Goal: Information Seeking & Learning: Learn about a topic

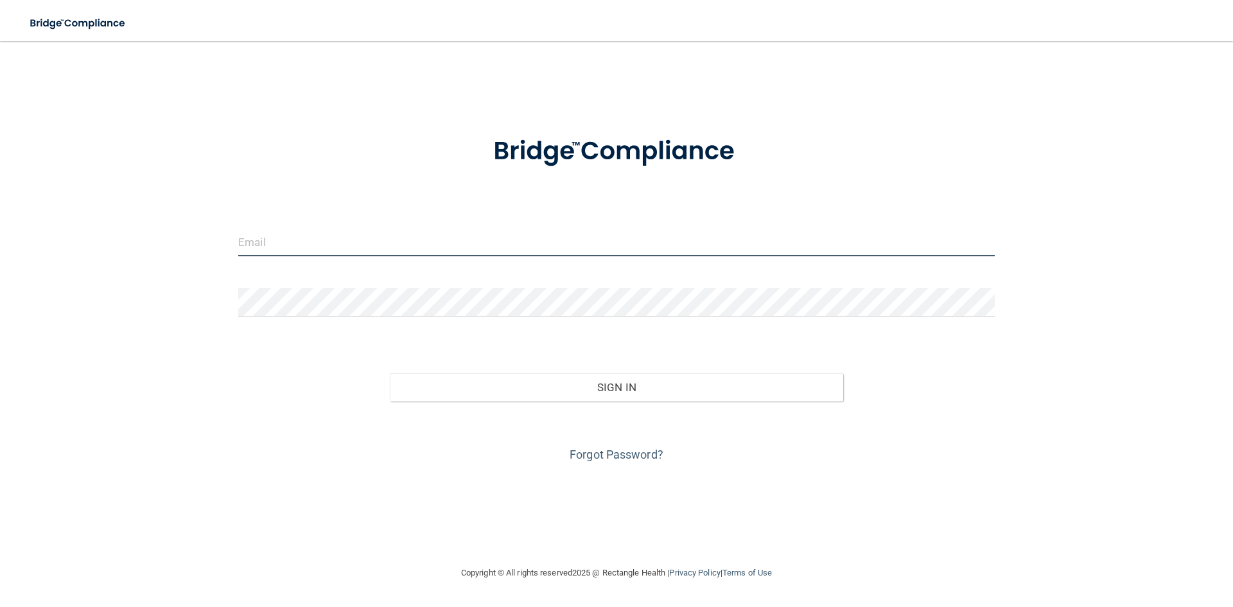
click at [425, 246] on input "email" at bounding box center [616, 241] width 757 height 29
type input "kaylee0618@yahoo.com"
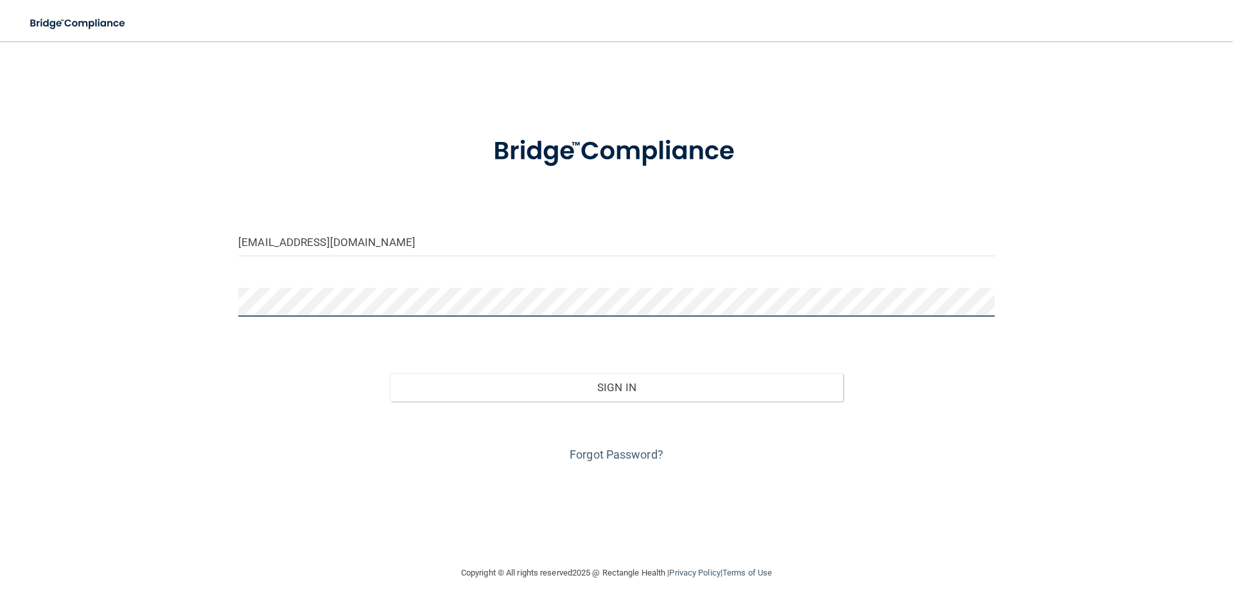
click at [390, 373] on button "Sign In" at bounding box center [617, 387] width 454 height 28
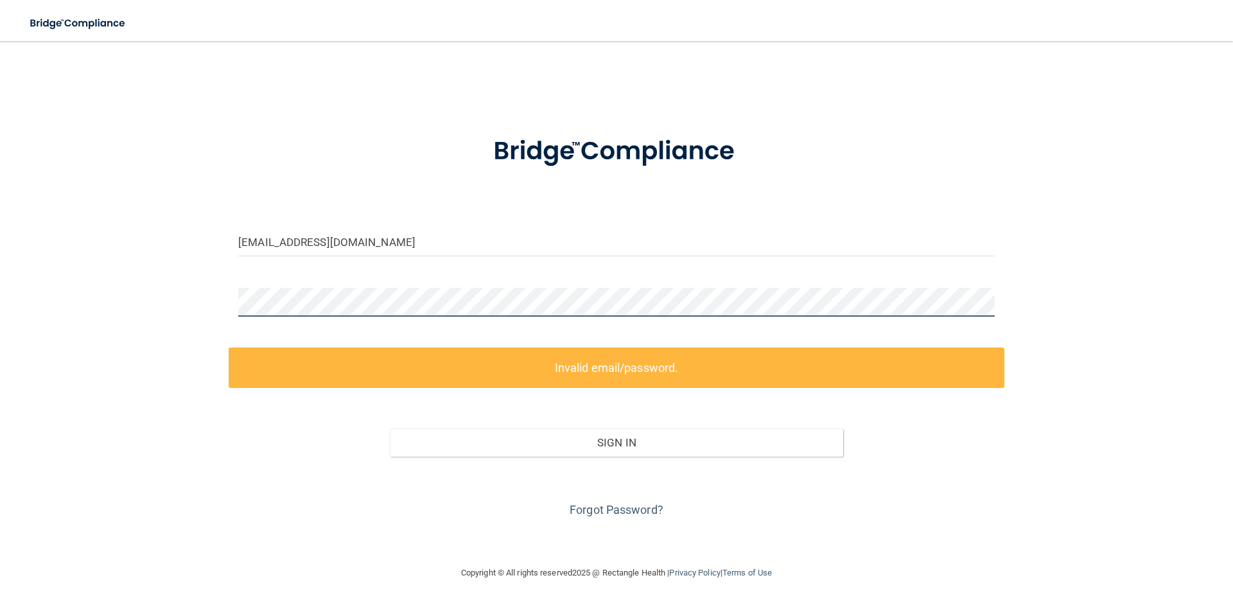
click at [150, 281] on div "kaylee0618@yahoo.com Invalid email/password. You don't have permission to acces…" at bounding box center [617, 303] width 1182 height 499
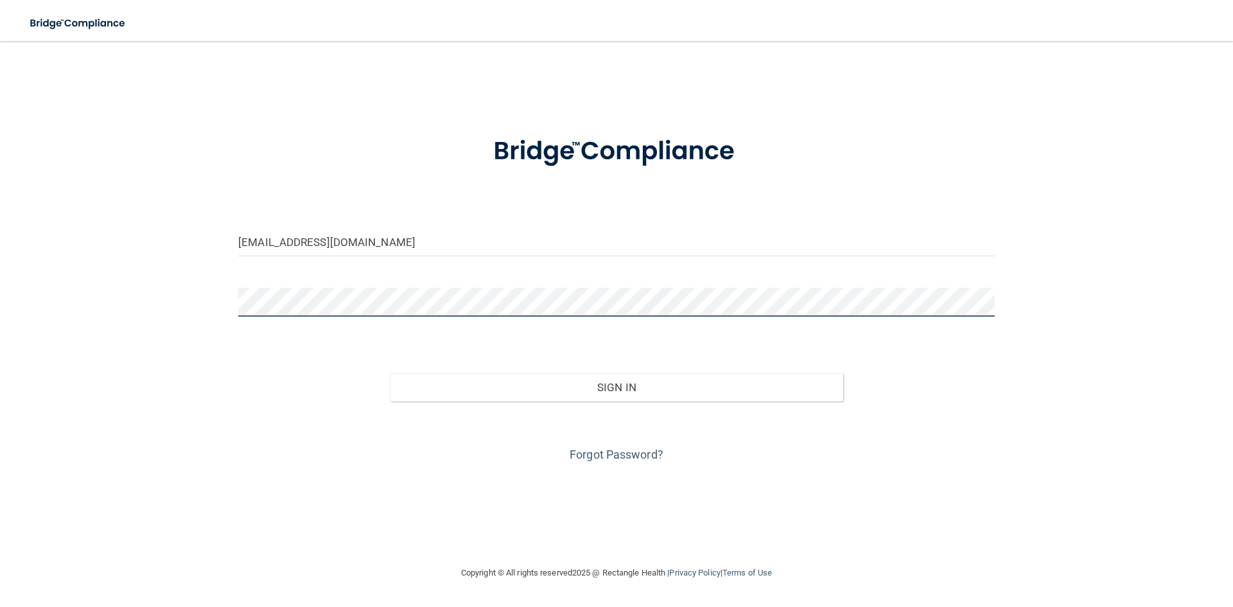
click at [390, 373] on button "Sign In" at bounding box center [617, 387] width 454 height 28
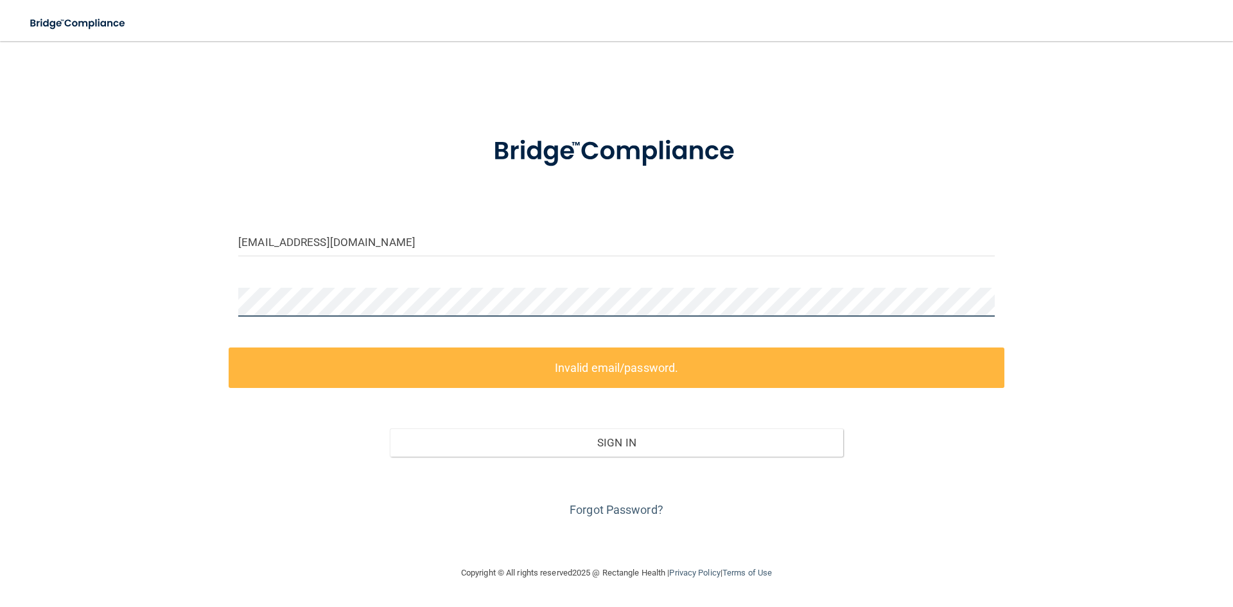
click at [58, 322] on div "kaylee0618@yahoo.com Invalid email/password. You don't have permission to acces…" at bounding box center [617, 303] width 1182 height 499
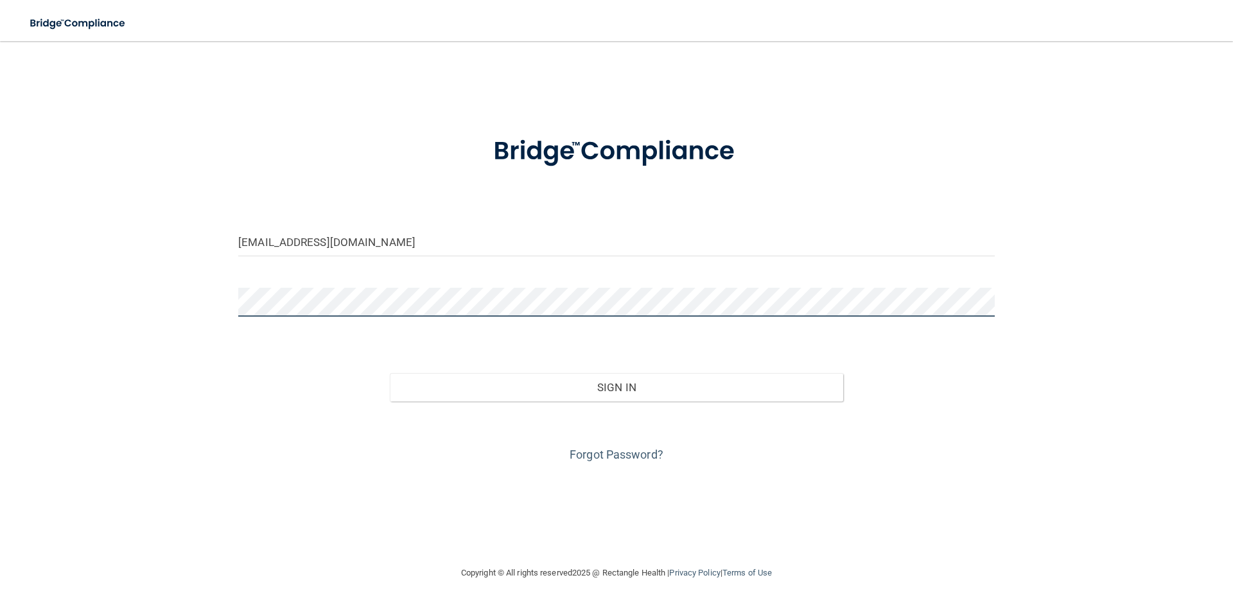
click at [390, 373] on button "Sign In" at bounding box center [617, 387] width 454 height 28
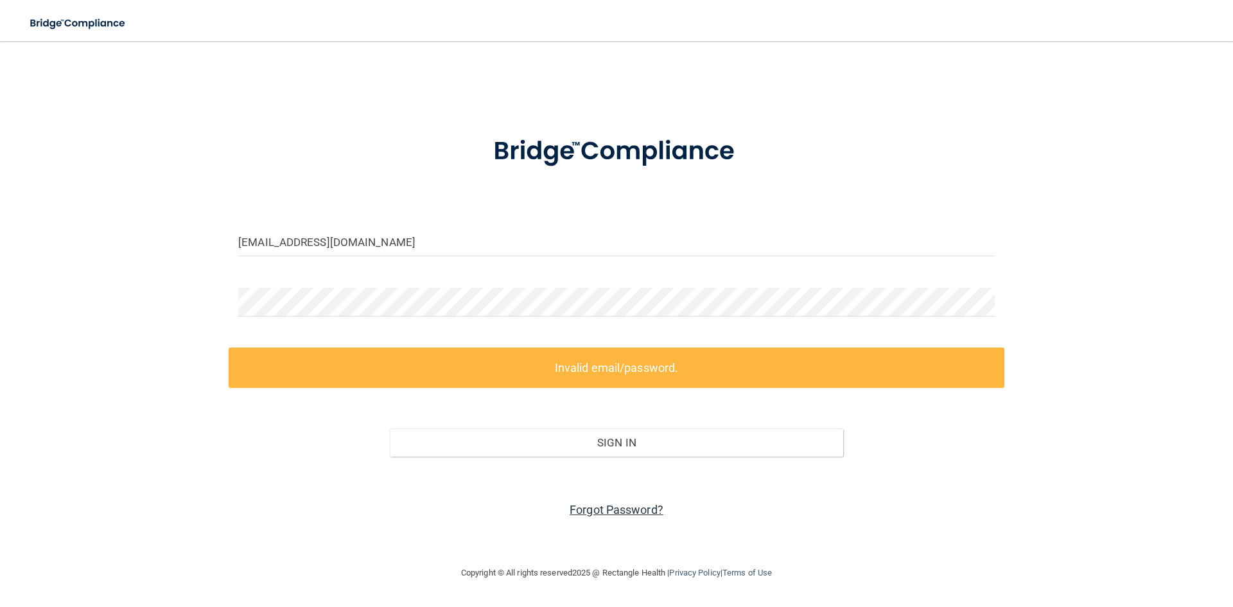
click at [654, 507] on link "Forgot Password?" at bounding box center [617, 509] width 94 height 13
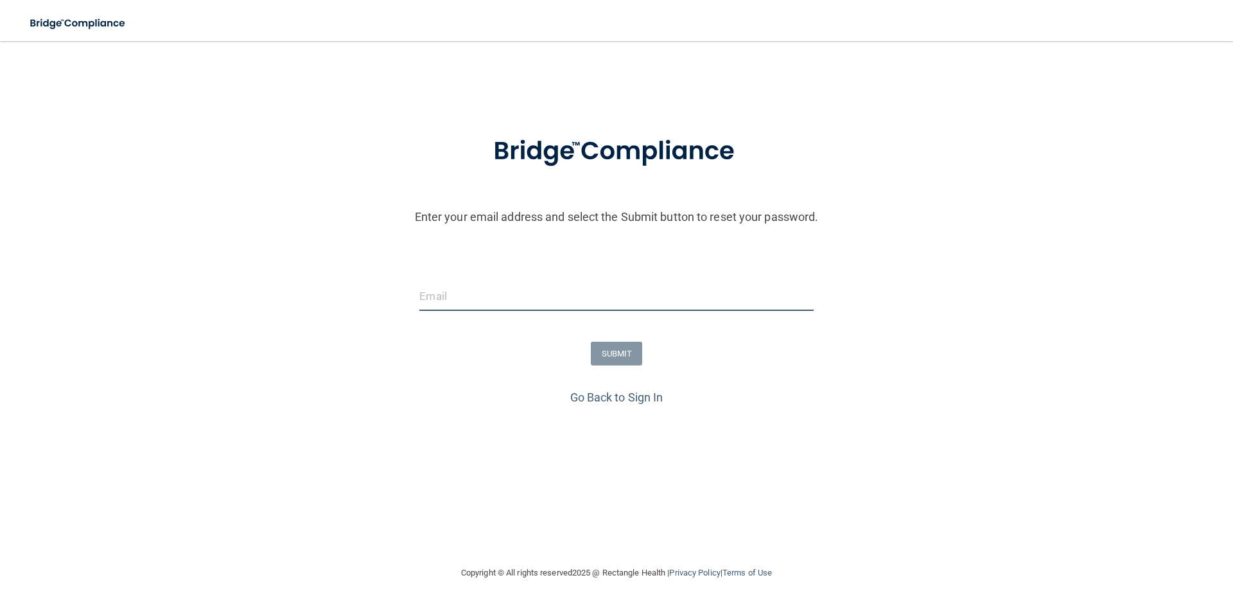
click at [457, 297] on input "email" at bounding box center [616, 296] width 394 height 29
type input "Kayleea0618@gmail.com"
click at [614, 346] on button "SUBMIT" at bounding box center [617, 354] width 52 height 24
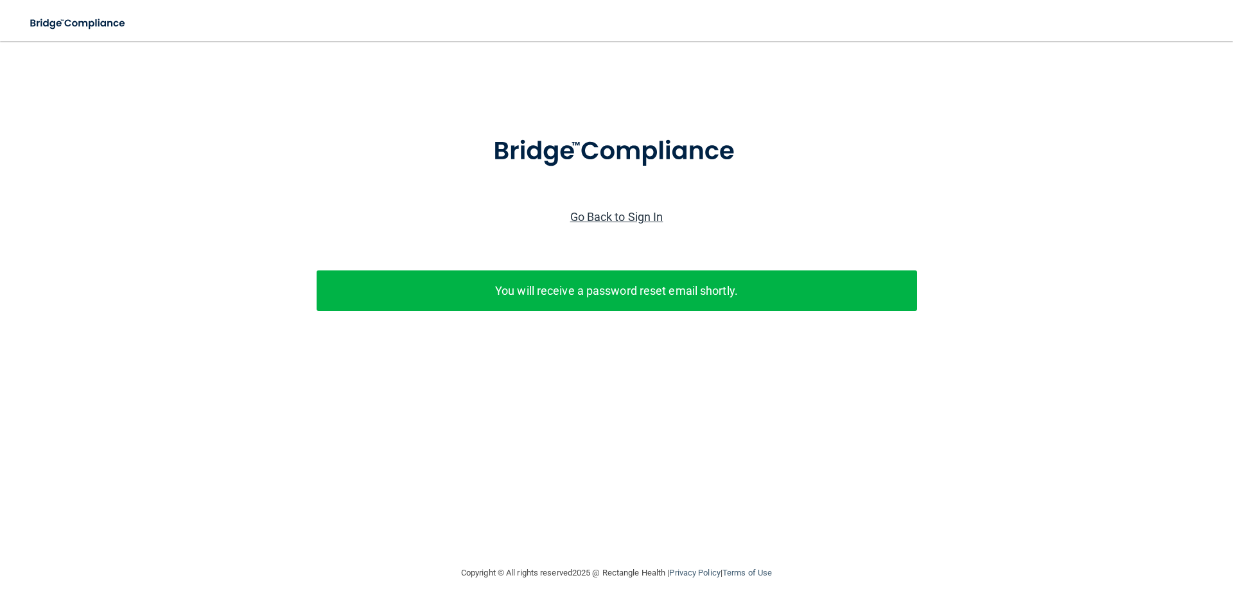
click at [626, 210] on link "Go Back to Sign In" at bounding box center [616, 216] width 93 height 13
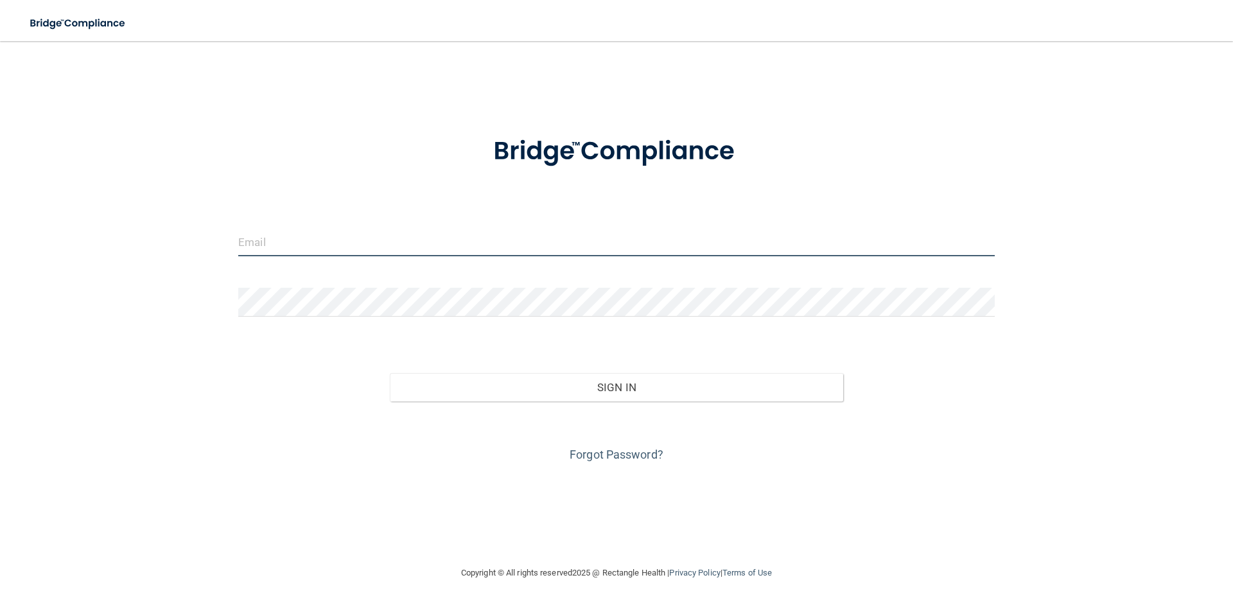
click at [603, 240] on input "email" at bounding box center [616, 241] width 757 height 29
click at [518, 247] on input "email" at bounding box center [616, 241] width 757 height 29
type input "kaylee0618@yahoo.com"
click at [116, 250] on div "kaylee0618@yahoo.com Invalid email/password. You don't have permission to acces…" at bounding box center [617, 303] width 1182 height 499
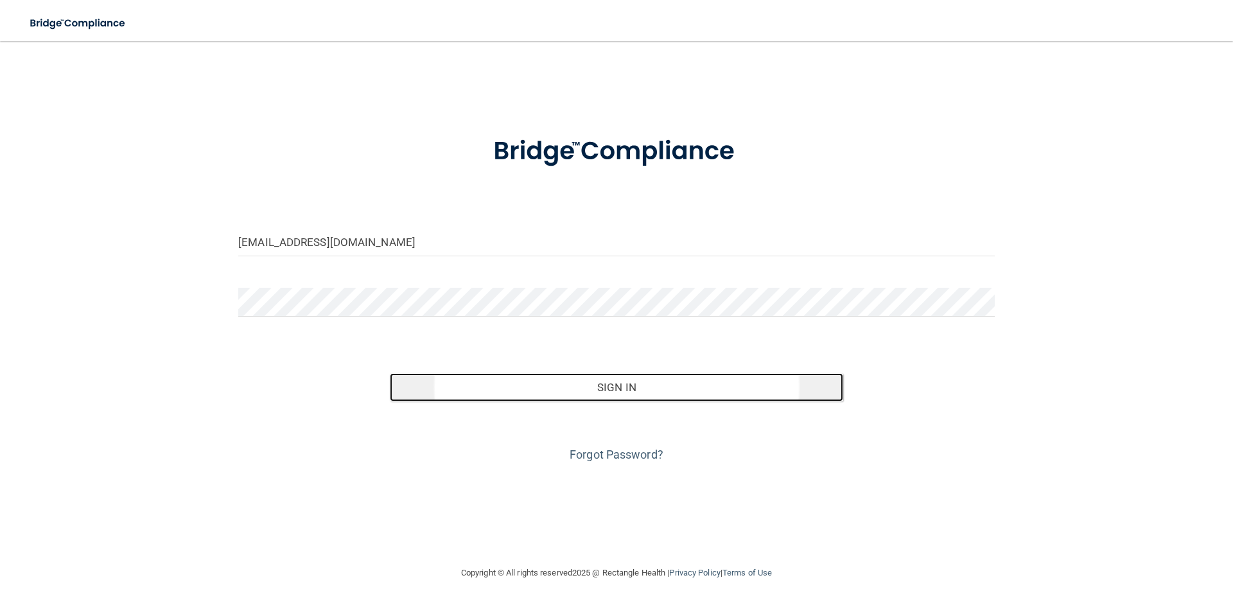
click at [630, 389] on button "Sign In" at bounding box center [617, 387] width 454 height 28
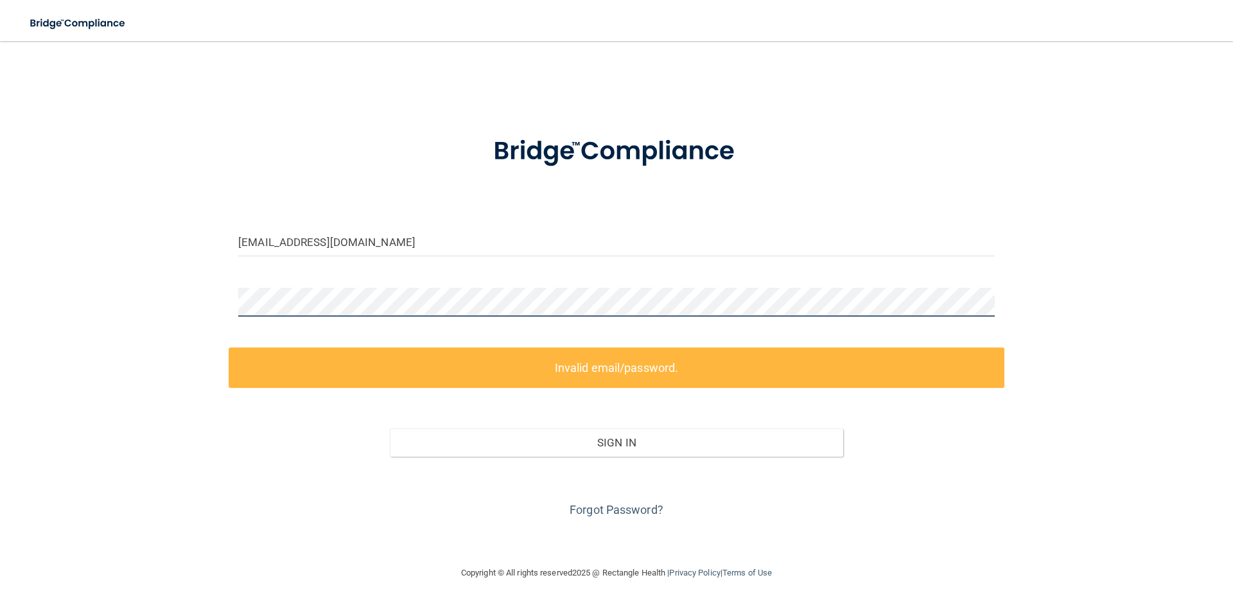
click at [22, 301] on main "kaylee0618@yahoo.com Invalid email/password. You don't have permission to acces…" at bounding box center [616, 324] width 1233 height 566
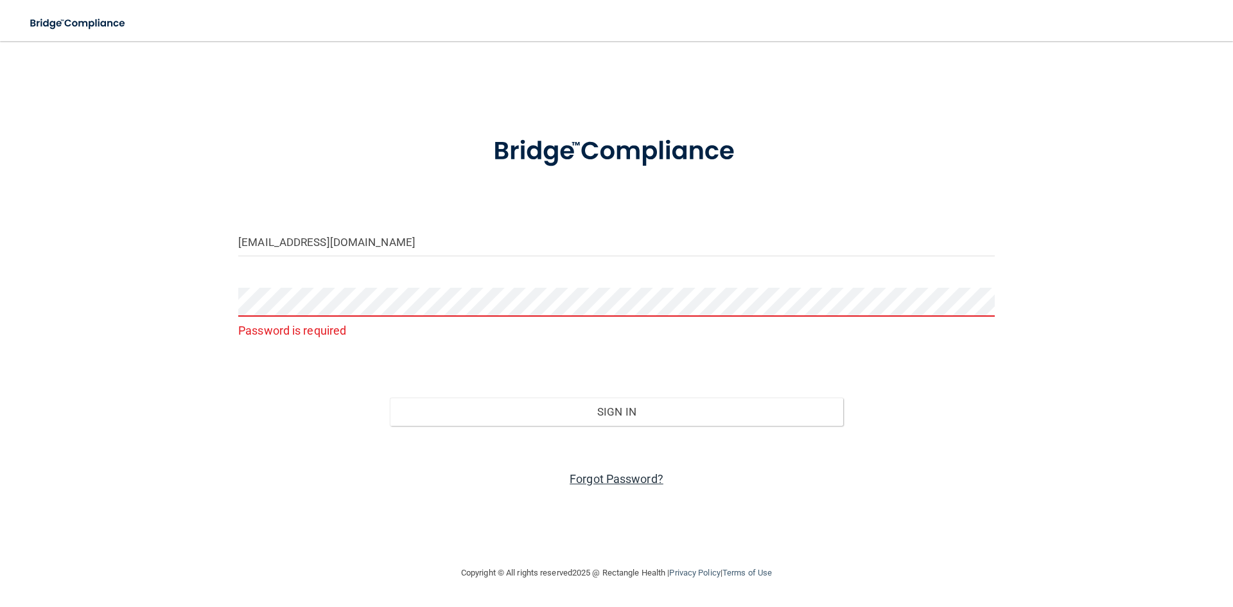
click at [615, 473] on link "Forgot Password?" at bounding box center [617, 478] width 94 height 13
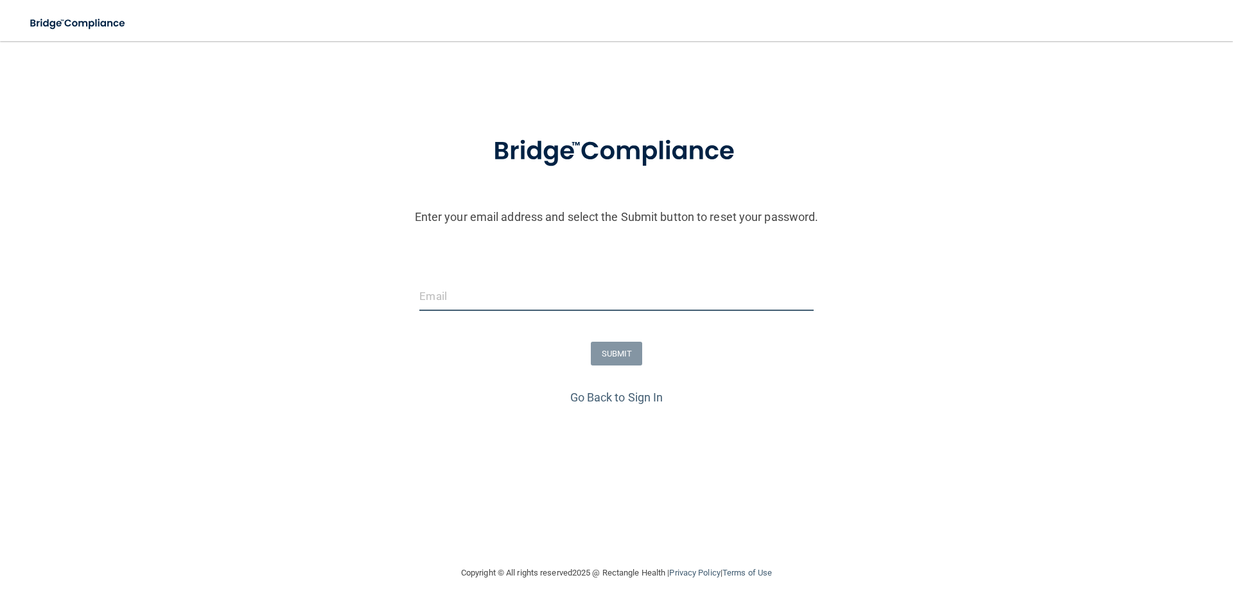
click at [473, 301] on input "email" at bounding box center [616, 296] width 394 height 29
type input "Kayleea0618@gmail.com"
click at [617, 351] on button "SUBMIT" at bounding box center [617, 354] width 52 height 24
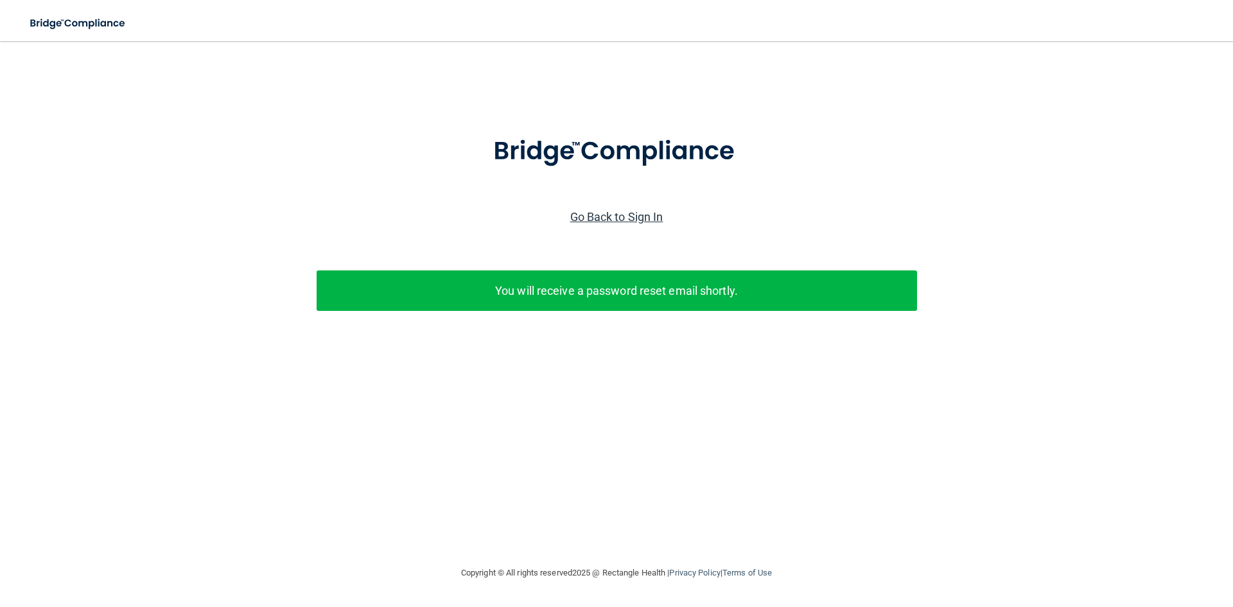
click at [615, 213] on link "Go Back to Sign In" at bounding box center [616, 216] width 93 height 13
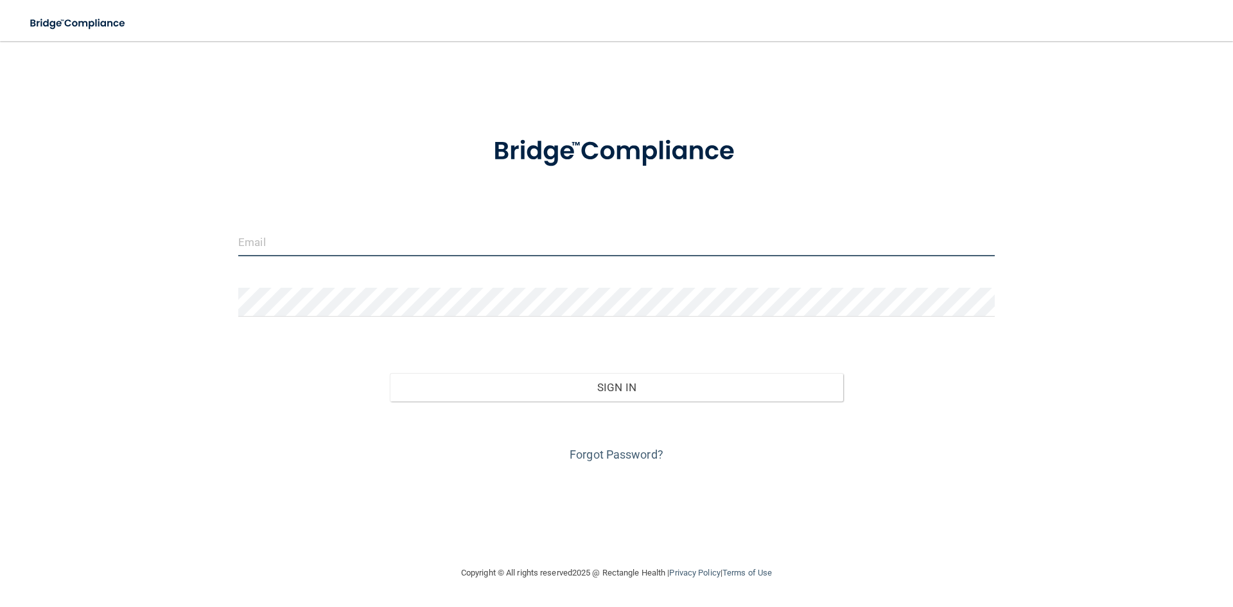
click at [590, 246] on input "email" at bounding box center [616, 241] width 757 height 29
click at [558, 243] on input "email" at bounding box center [616, 241] width 757 height 29
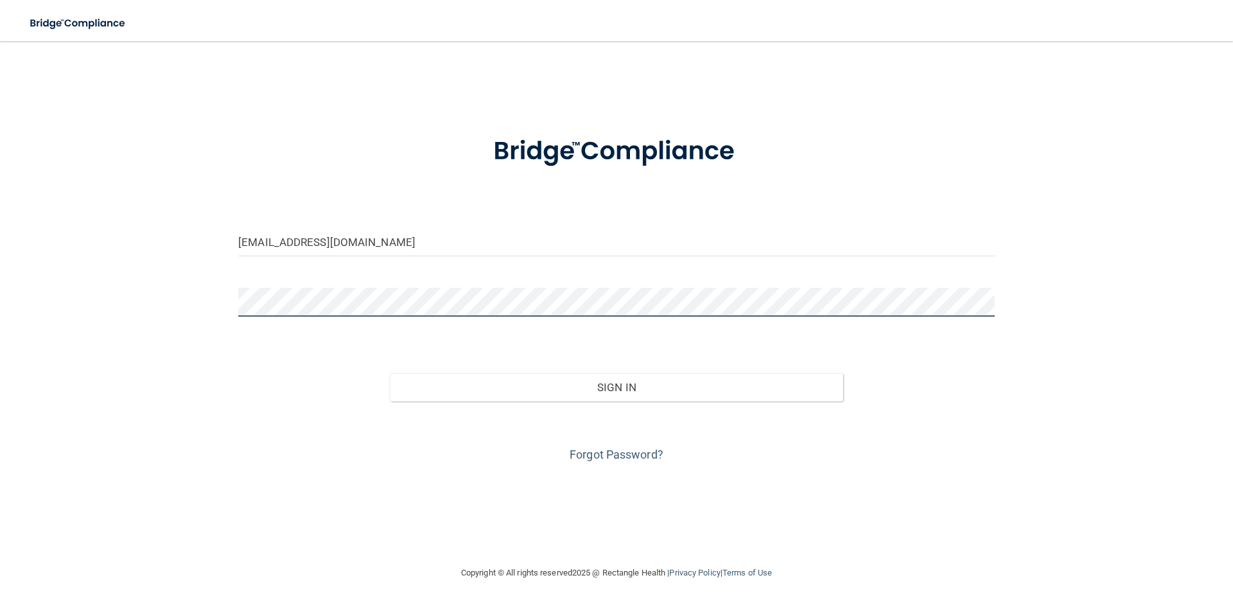
click at [390, 373] on button "Sign In" at bounding box center [617, 387] width 454 height 28
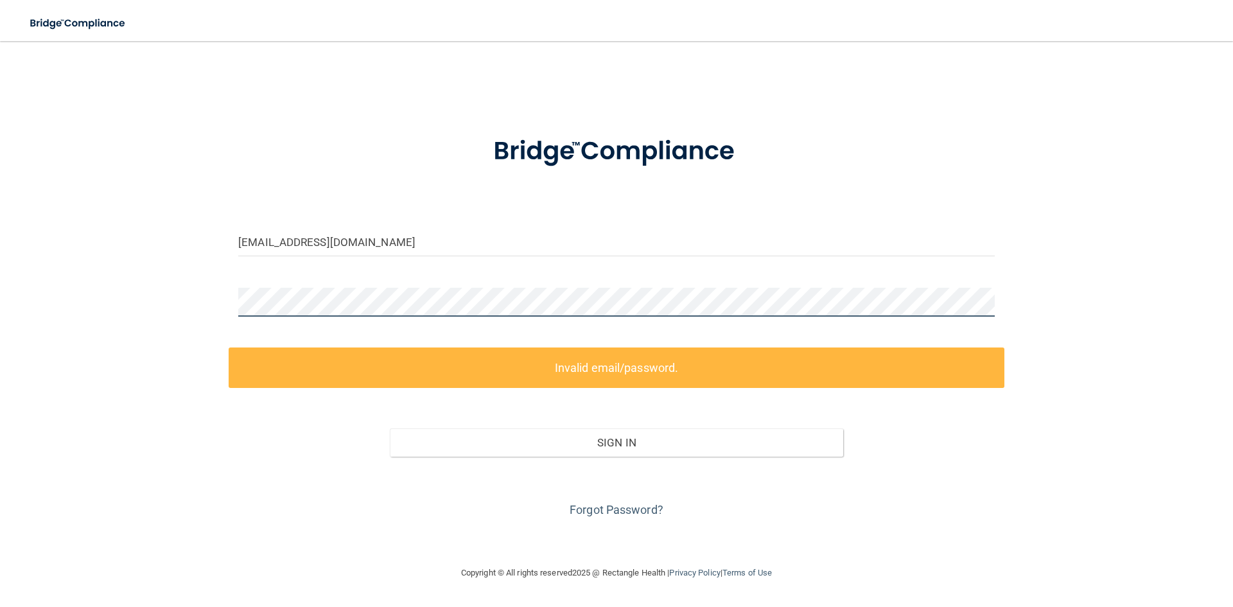
click at [0, 278] on main "kaylee0618@yahoo.com Invalid email/password. You don't have permission to acces…" at bounding box center [616, 324] width 1233 height 566
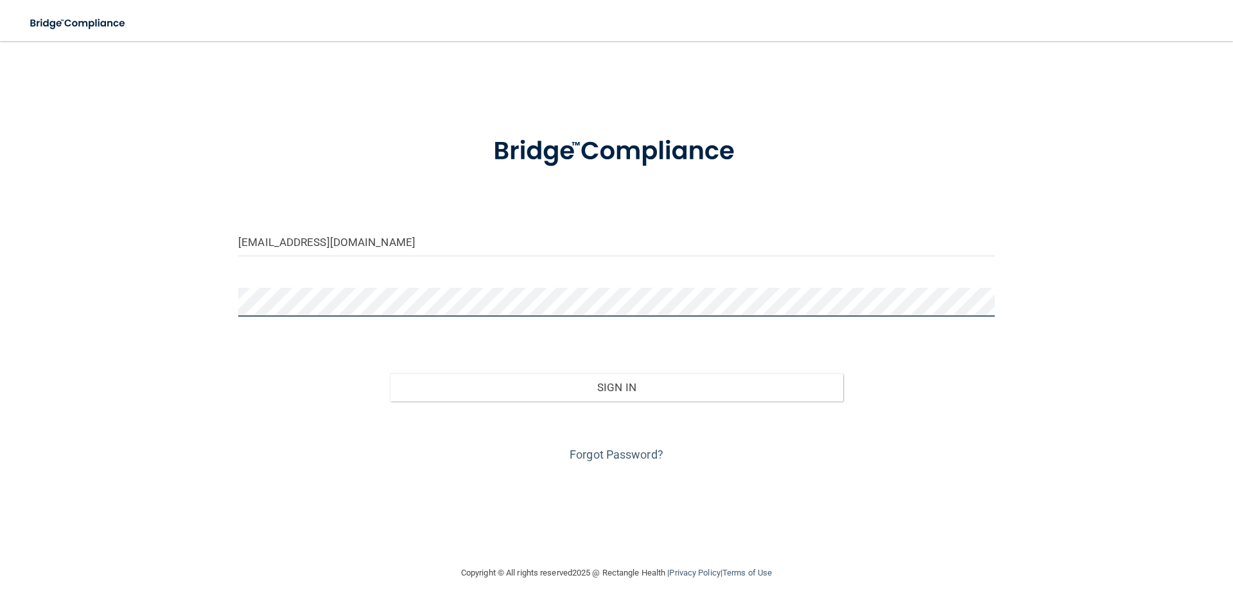
click at [390, 373] on button "Sign In" at bounding box center [617, 387] width 454 height 28
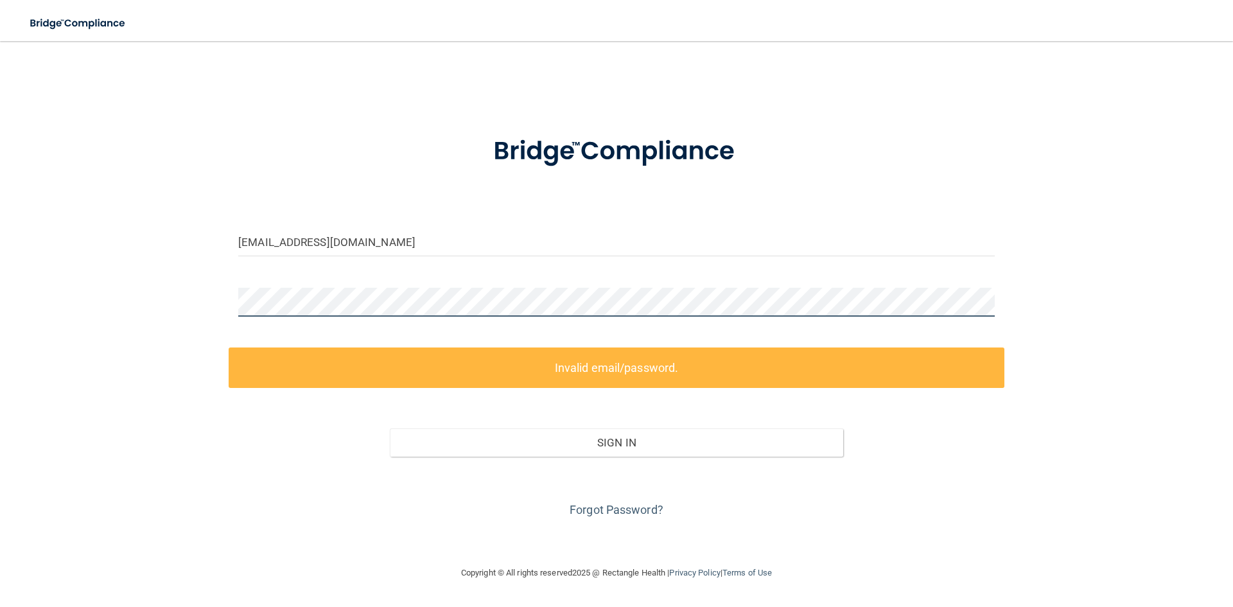
click at [105, 305] on div "kaylee0618@yahoo.com Invalid email/password. You don't have permission to acces…" at bounding box center [617, 303] width 1182 height 499
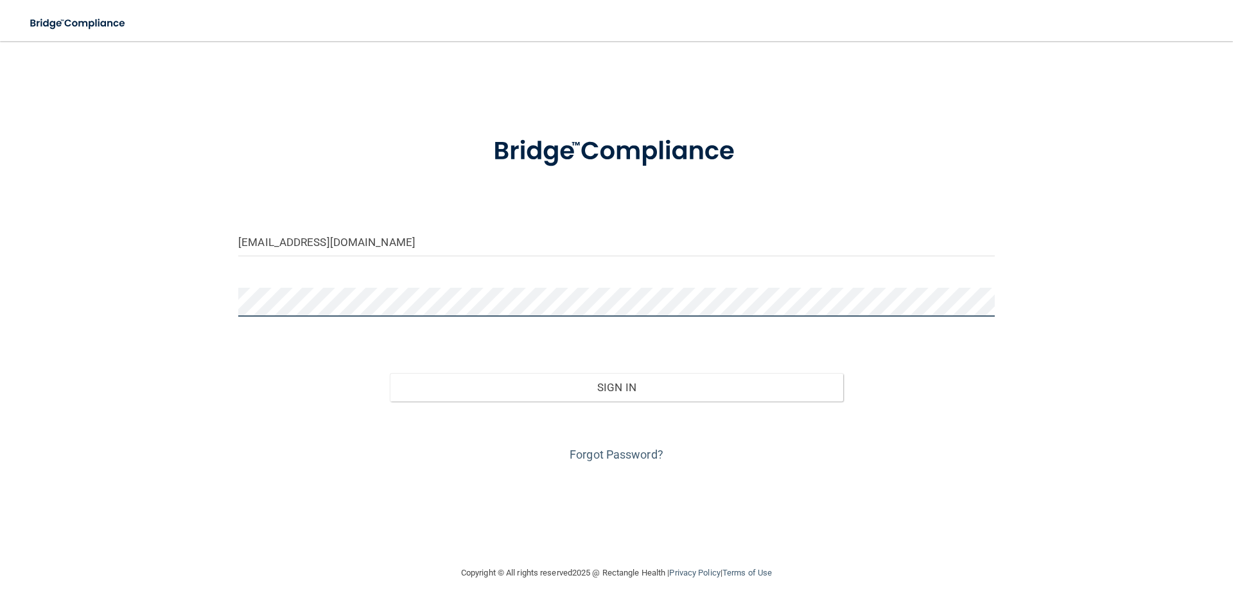
click at [390, 373] on button "Sign In" at bounding box center [617, 387] width 454 height 28
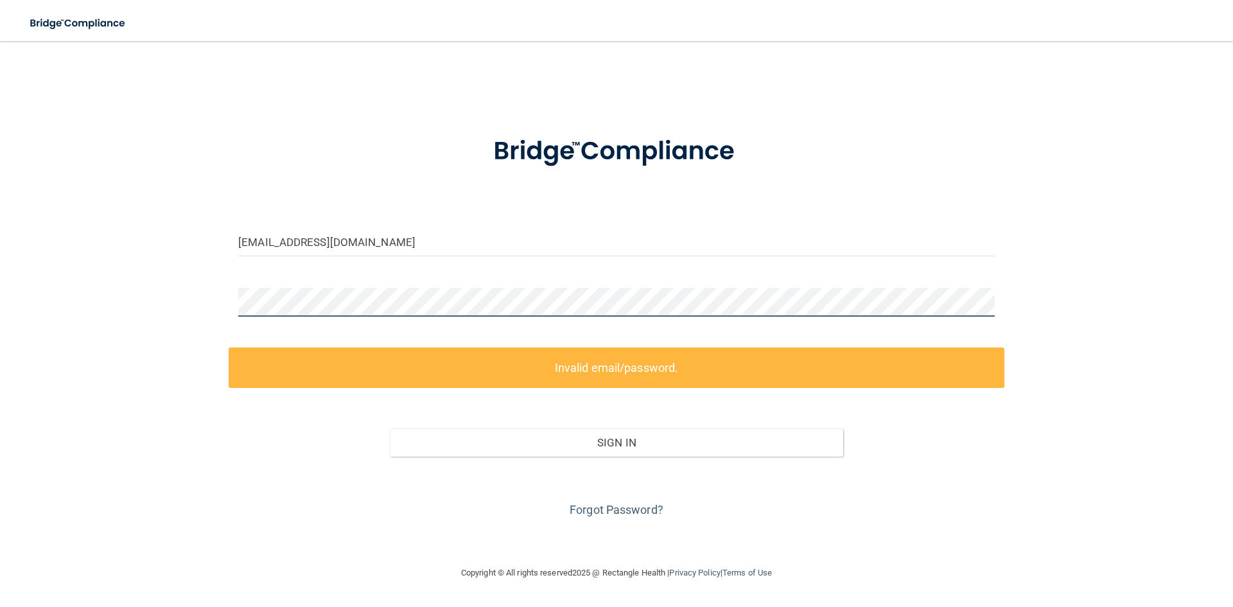
click at [114, 308] on div "kaylee0618@yahoo.com Invalid email/password. You don't have permission to acces…" at bounding box center [617, 303] width 1182 height 499
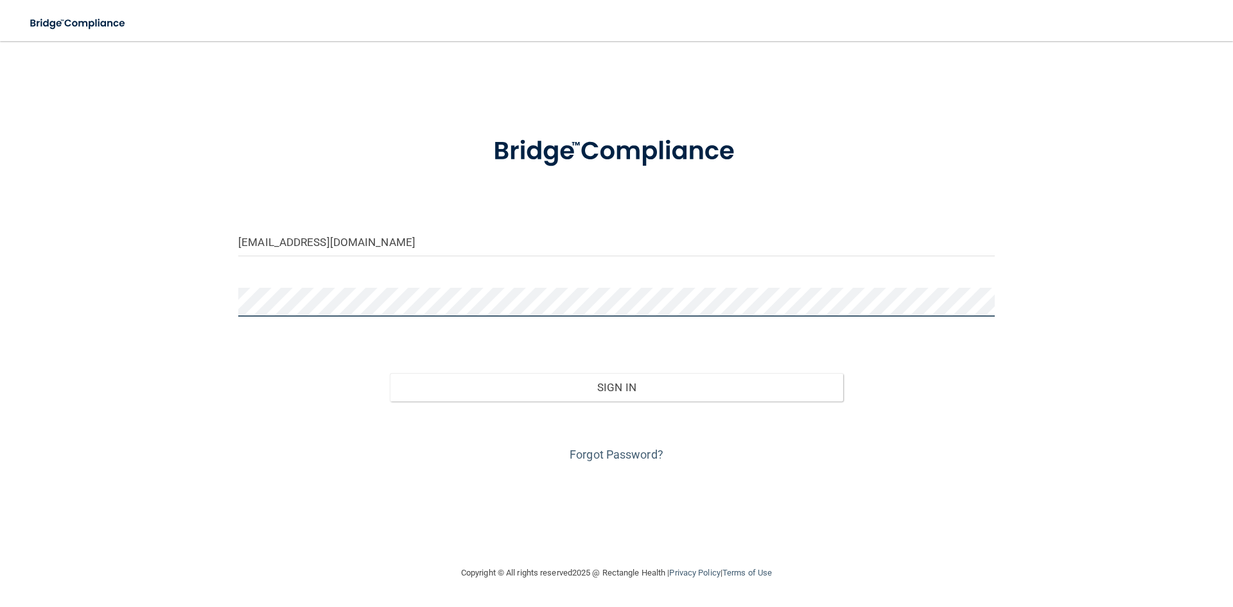
click at [390, 373] on button "Sign In" at bounding box center [617, 387] width 454 height 28
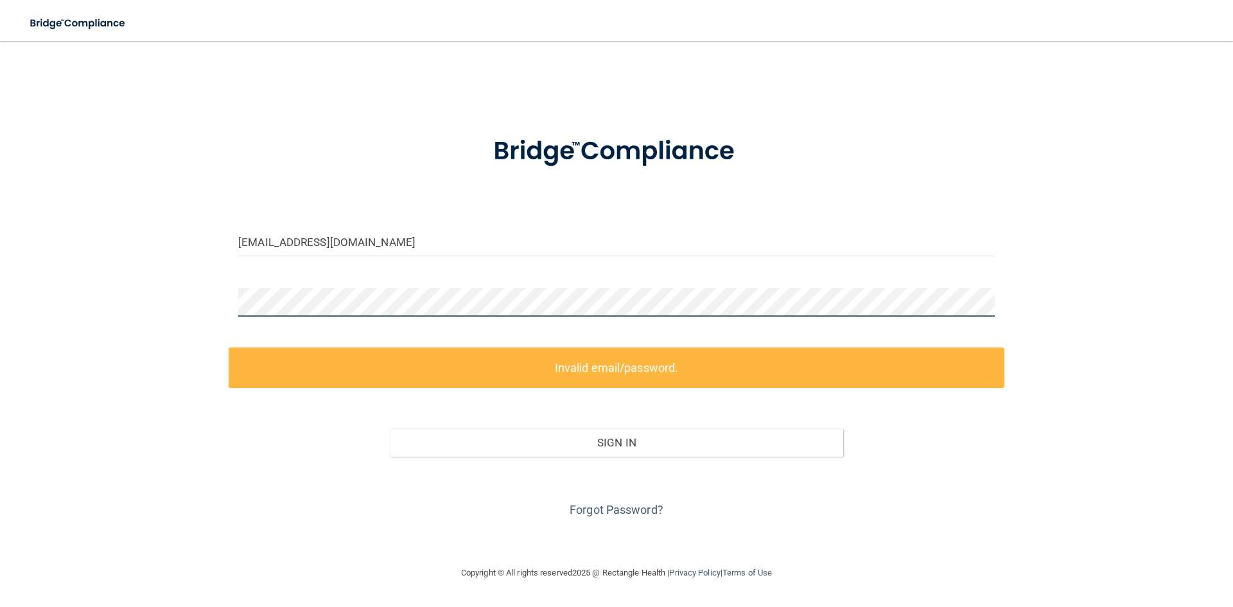
click at [0, 297] on main "kaylee0618@yahoo.com Invalid email/password. You don't have permission to acces…" at bounding box center [616, 324] width 1233 height 566
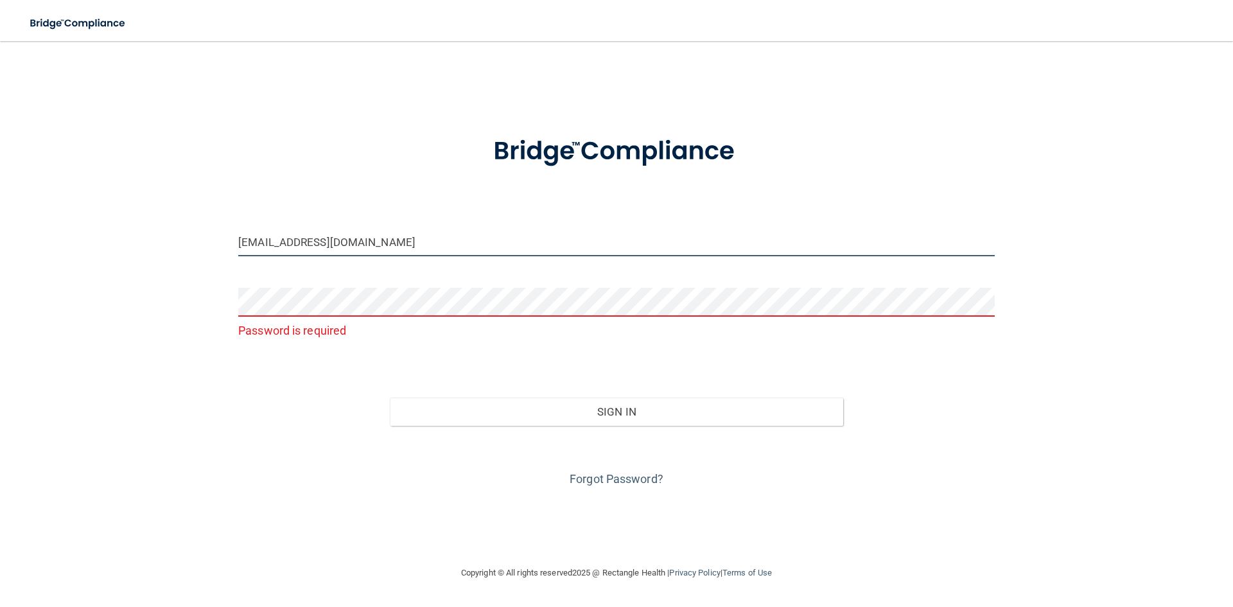
drag, startPoint x: 354, startPoint y: 243, endPoint x: 56, endPoint y: 241, distance: 298.1
click at [56, 241] on div "kaylee0618@yahoo.com Password is required Invalid email/password. You don't hav…" at bounding box center [617, 303] width 1182 height 499
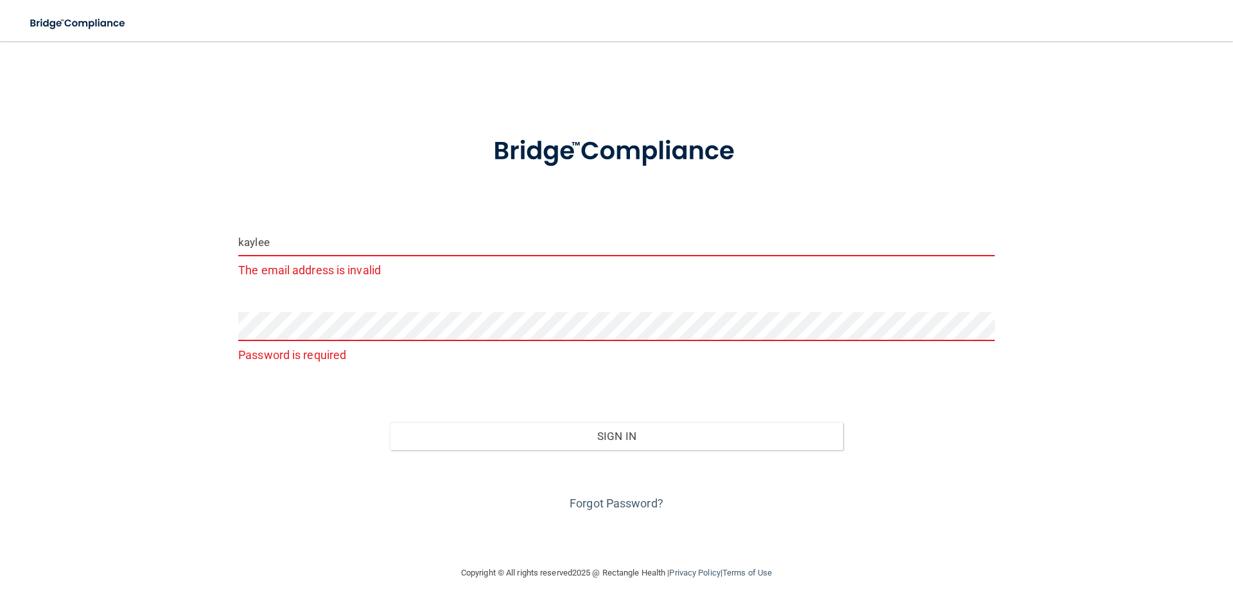
type input "Kayleea0618@gmail.com"
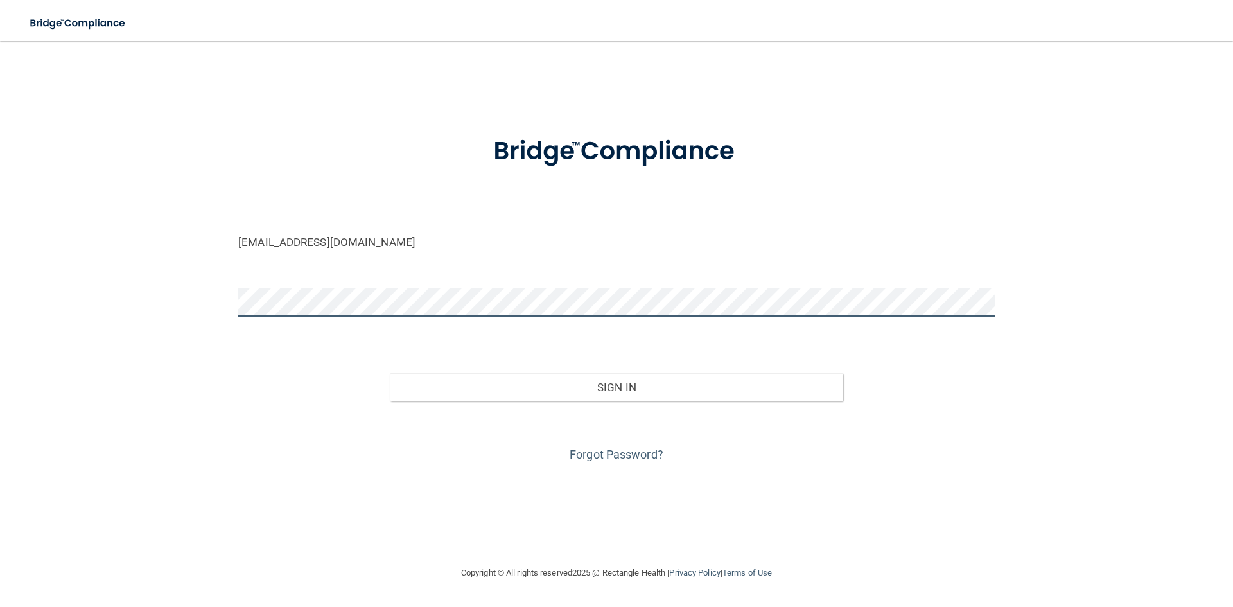
click at [390, 373] on button "Sign In" at bounding box center [617, 387] width 454 height 28
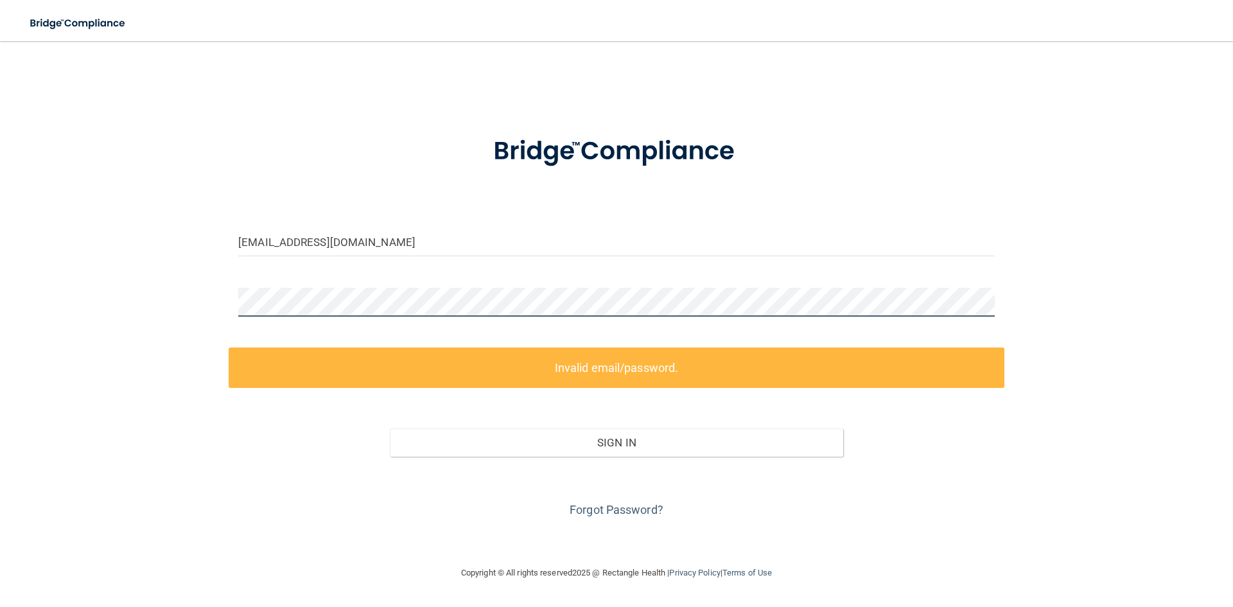
click at [105, 301] on div "Kayleea0618@gmail.com Invalid email/password. You don't have permission to acce…" at bounding box center [617, 303] width 1182 height 499
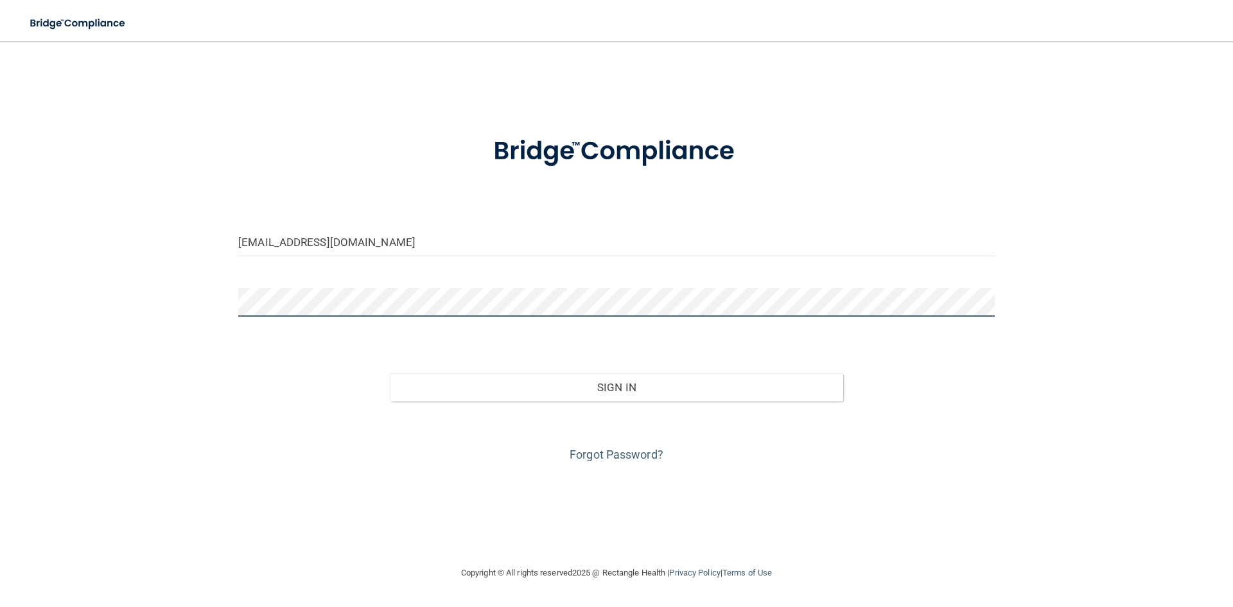
click at [390, 373] on button "Sign In" at bounding box center [617, 387] width 454 height 28
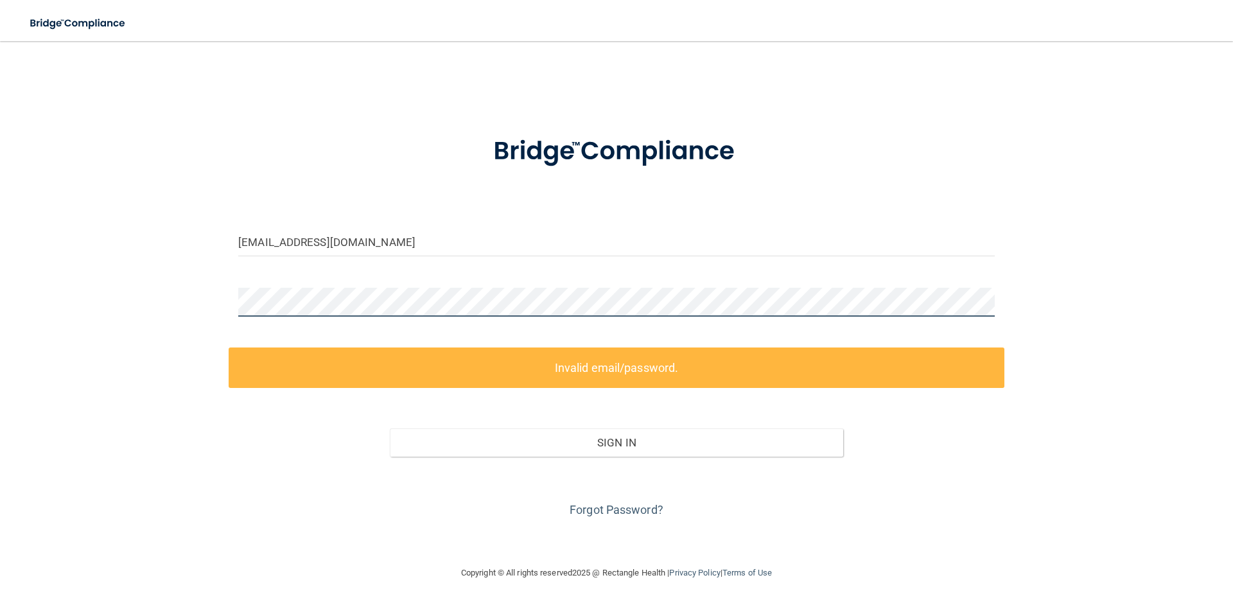
click at [3, 302] on main "Kayleea0618@gmail.com Invalid email/password. You don't have permission to acce…" at bounding box center [616, 324] width 1233 height 566
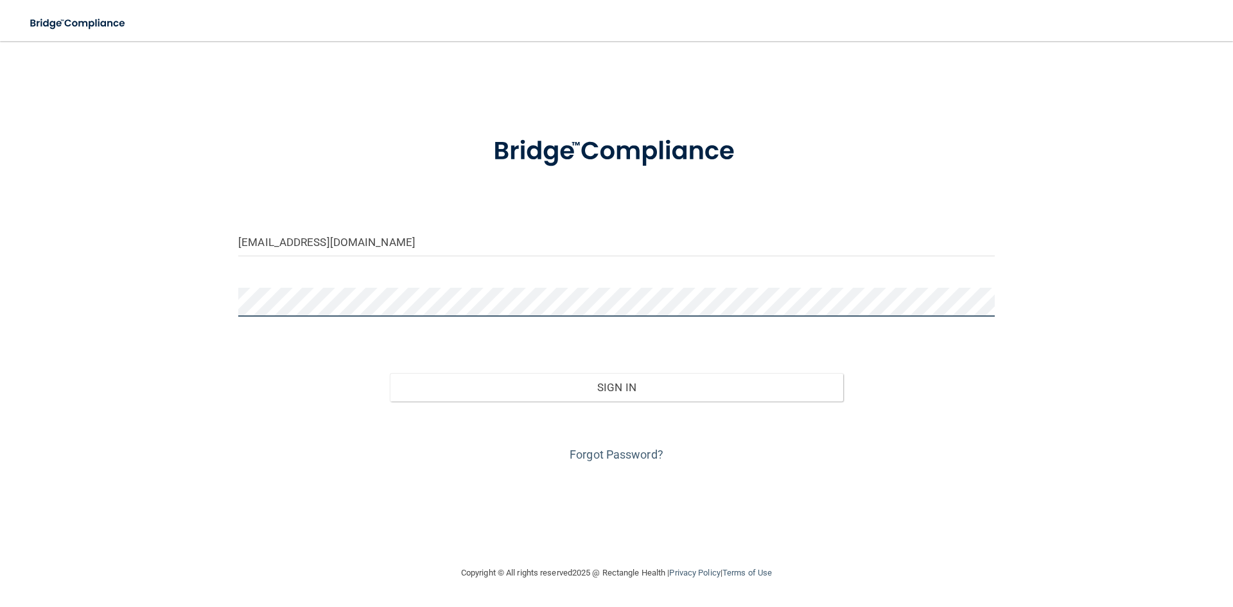
click at [390, 373] on button "Sign In" at bounding box center [617, 387] width 454 height 28
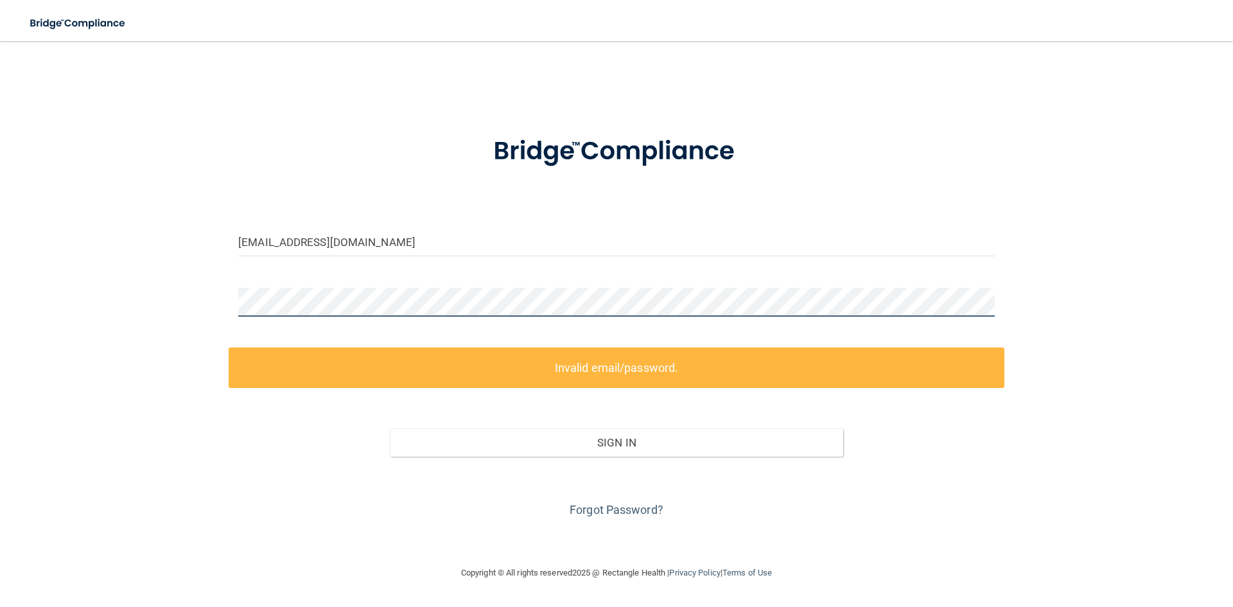
click at [121, 306] on div "Kayleea0618@gmail.com Invalid email/password. You don't have permission to acce…" at bounding box center [617, 303] width 1182 height 499
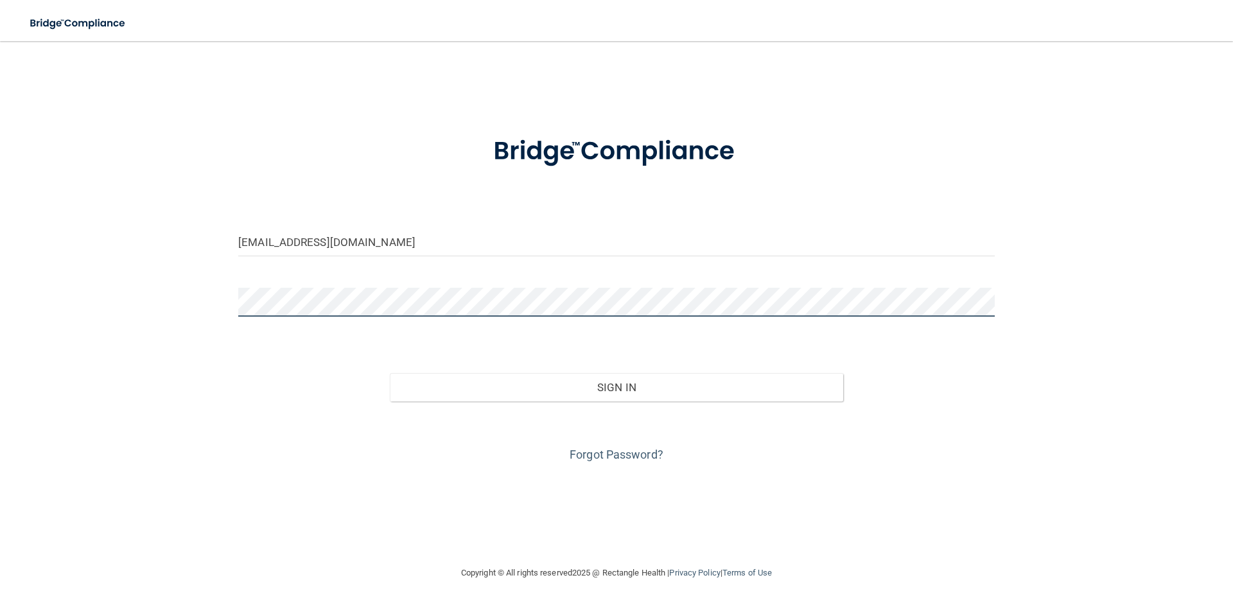
click at [390, 373] on button "Sign In" at bounding box center [617, 387] width 454 height 28
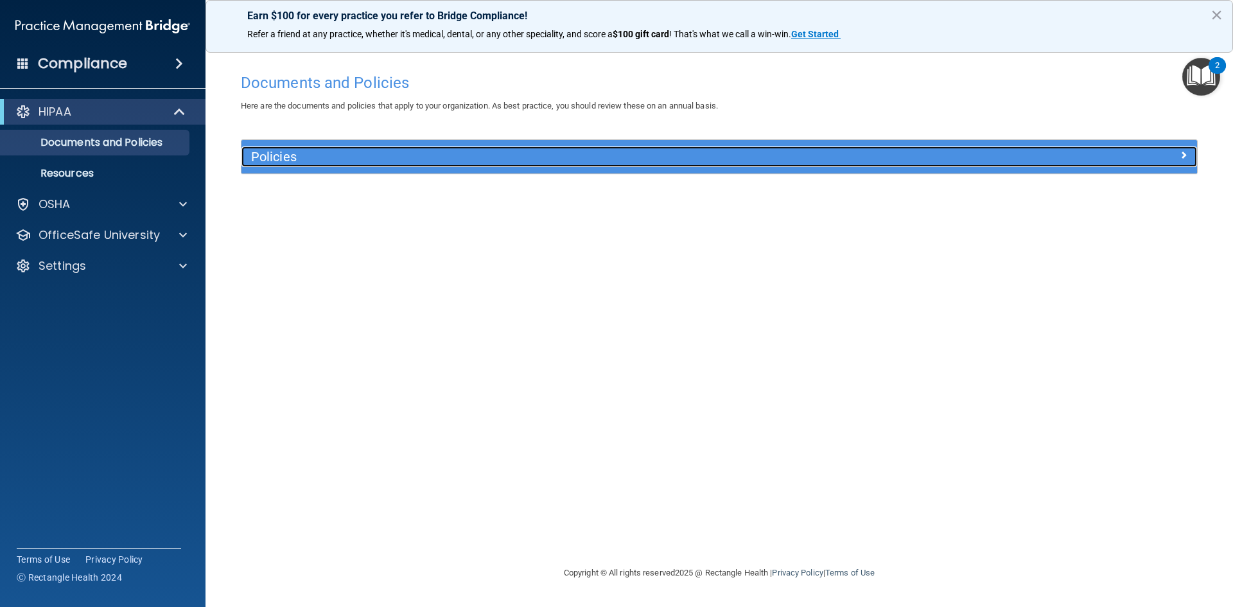
click at [1185, 154] on span at bounding box center [1184, 154] width 8 height 15
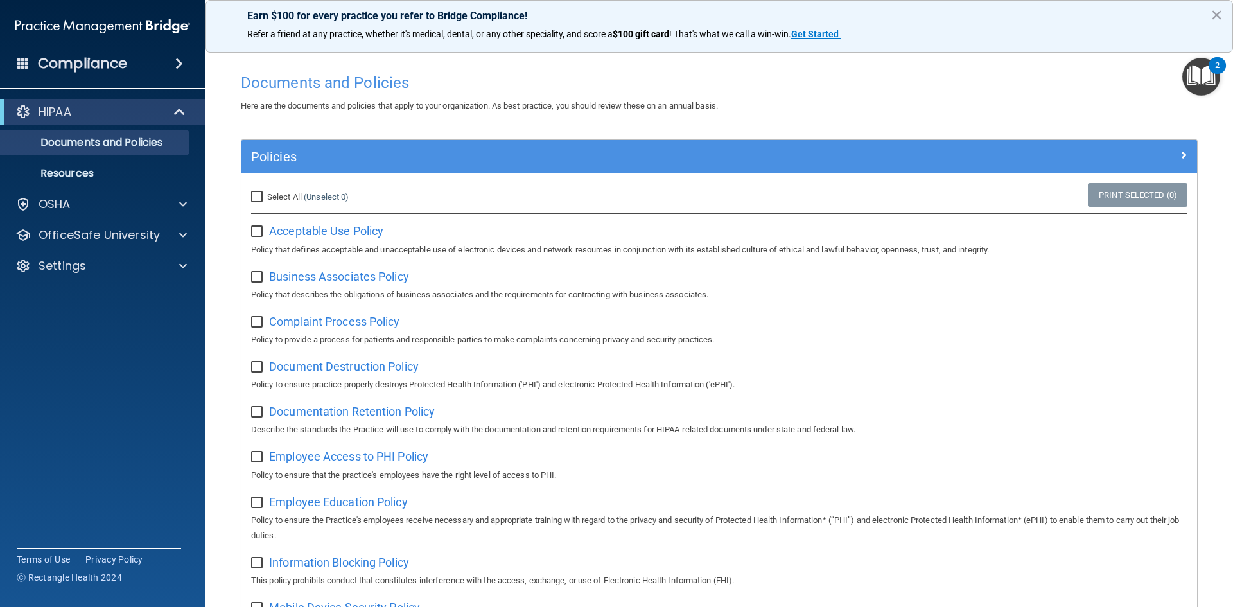
click at [167, 62] on div "Compliance" at bounding box center [103, 63] width 206 height 28
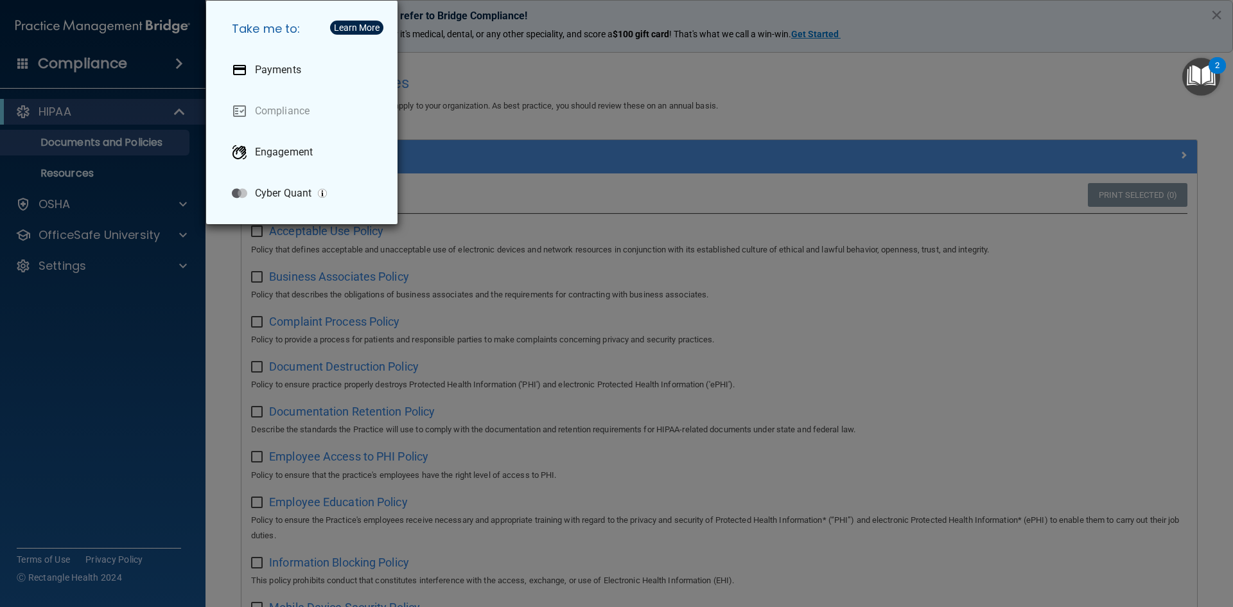
click at [167, 62] on div "Take me to: Payments Compliance Engagement Cyber Quant" at bounding box center [616, 303] width 1233 height 607
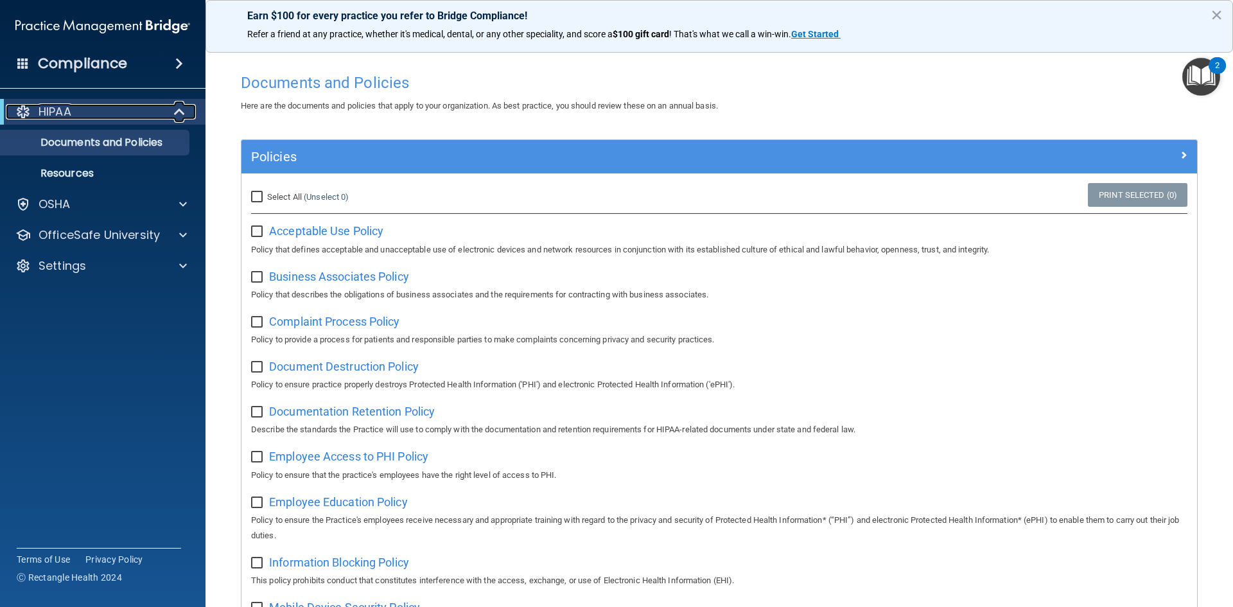
click at [62, 107] on p "HIPAA" at bounding box center [55, 111] width 33 height 15
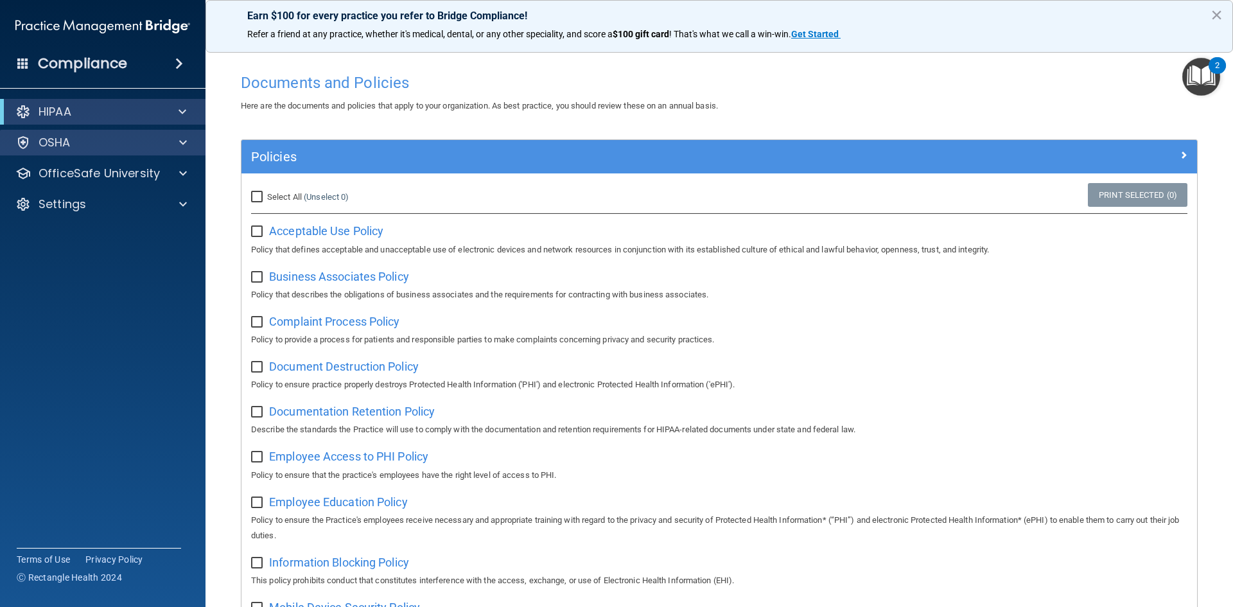
click at [183, 134] on div "OSHA" at bounding box center [103, 143] width 206 height 26
click at [182, 139] on span at bounding box center [183, 142] width 8 height 15
click at [1192, 71] on img "Open Resource Center, 2 new notifications" at bounding box center [1202, 77] width 38 height 38
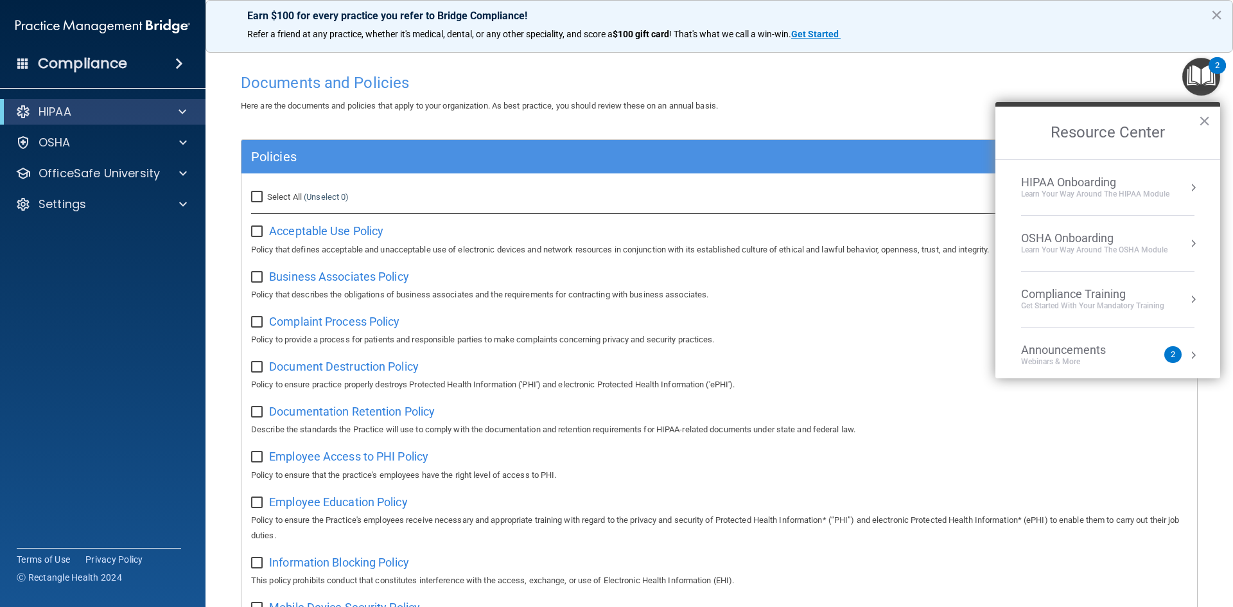
click at [1175, 188] on div "HIPAA Onboarding Learn Your Way around the HIPAA module" at bounding box center [1107, 187] width 173 height 24
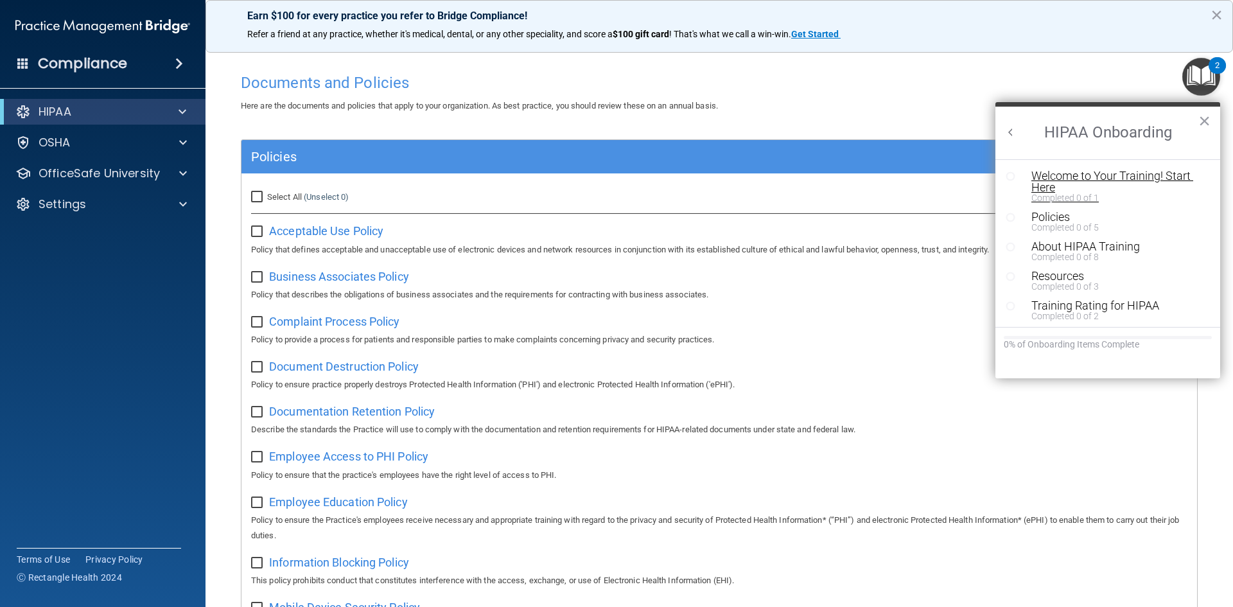
click at [1054, 180] on div "Welcome to Your Training! Start Here" at bounding box center [1113, 181] width 163 height 23
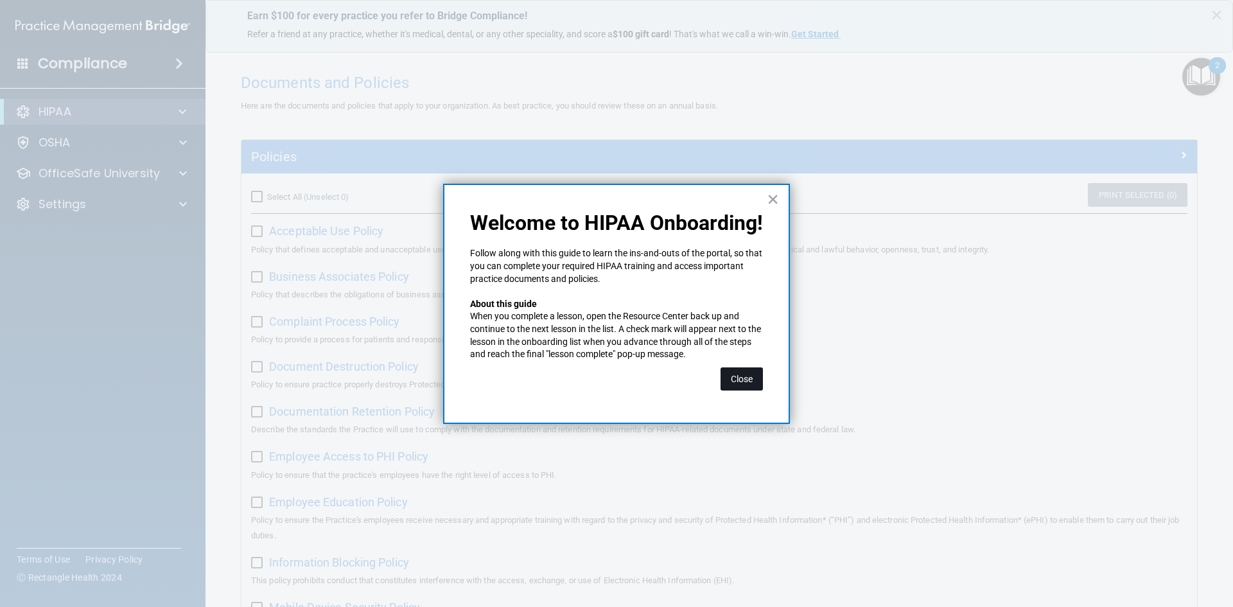
click at [751, 371] on button "Close" at bounding box center [742, 378] width 42 height 23
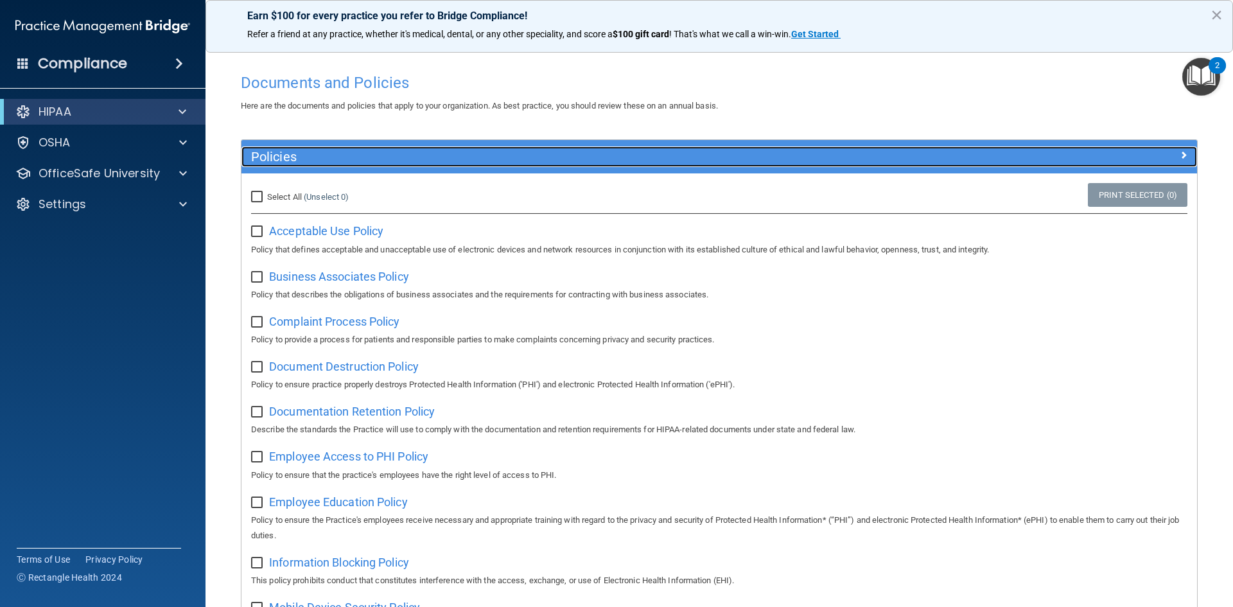
click at [1180, 152] on span at bounding box center [1184, 154] width 8 height 15
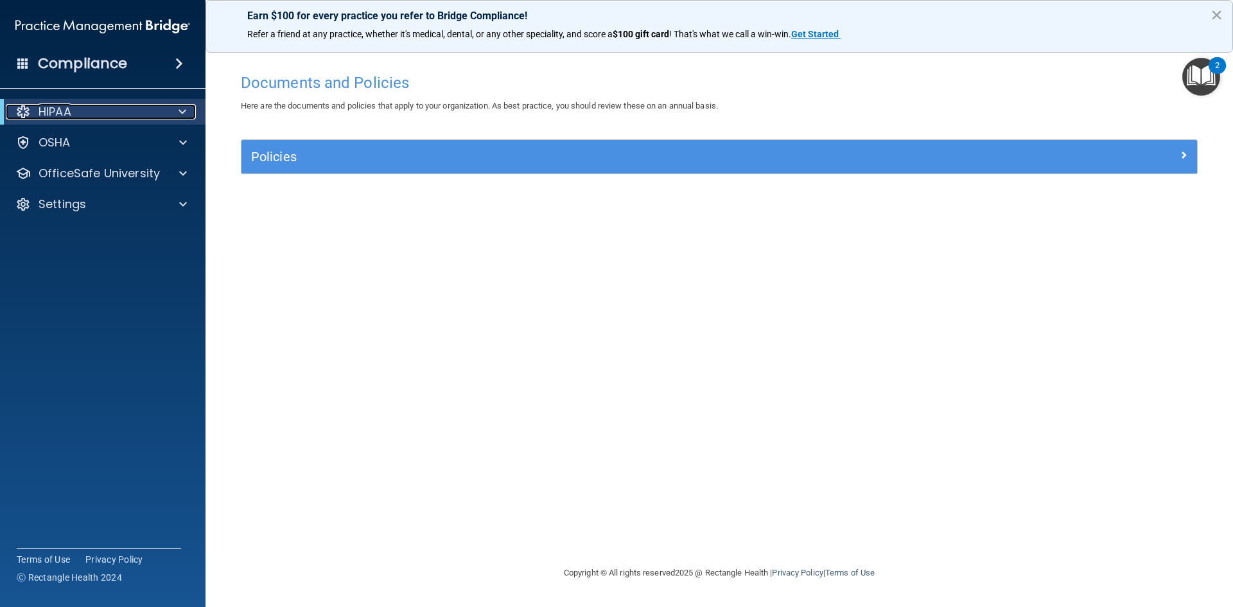
click at [182, 108] on span at bounding box center [183, 111] width 8 height 15
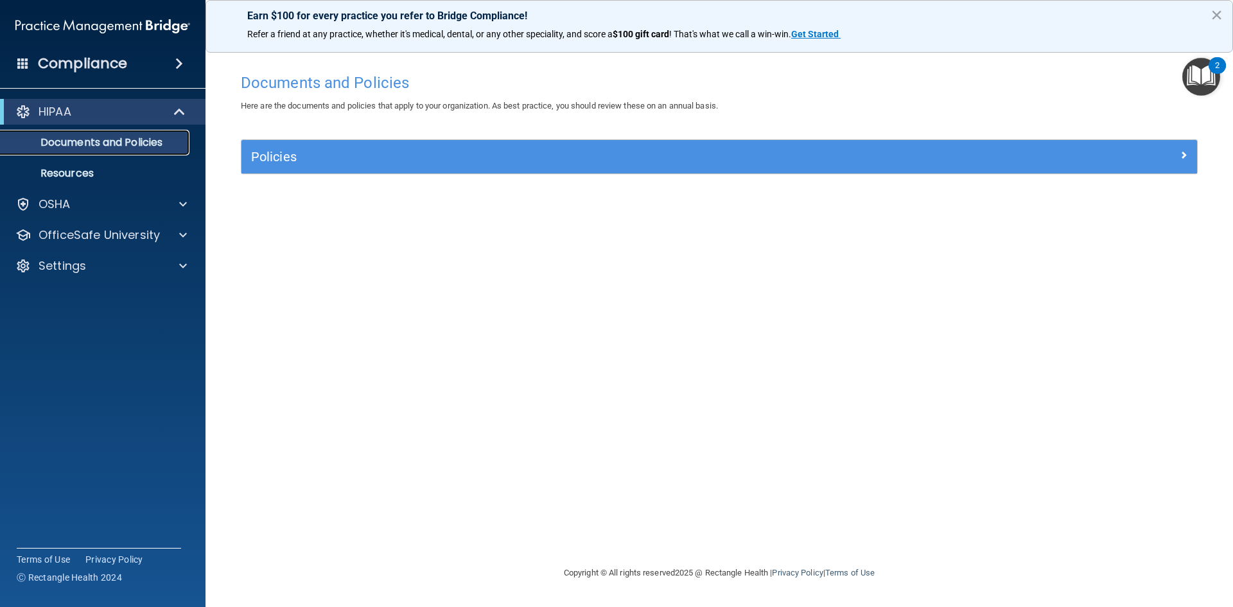
click at [69, 136] on p "Documents and Policies" at bounding box center [95, 142] width 175 height 13
click at [1213, 14] on button "×" at bounding box center [1217, 14] width 12 height 21
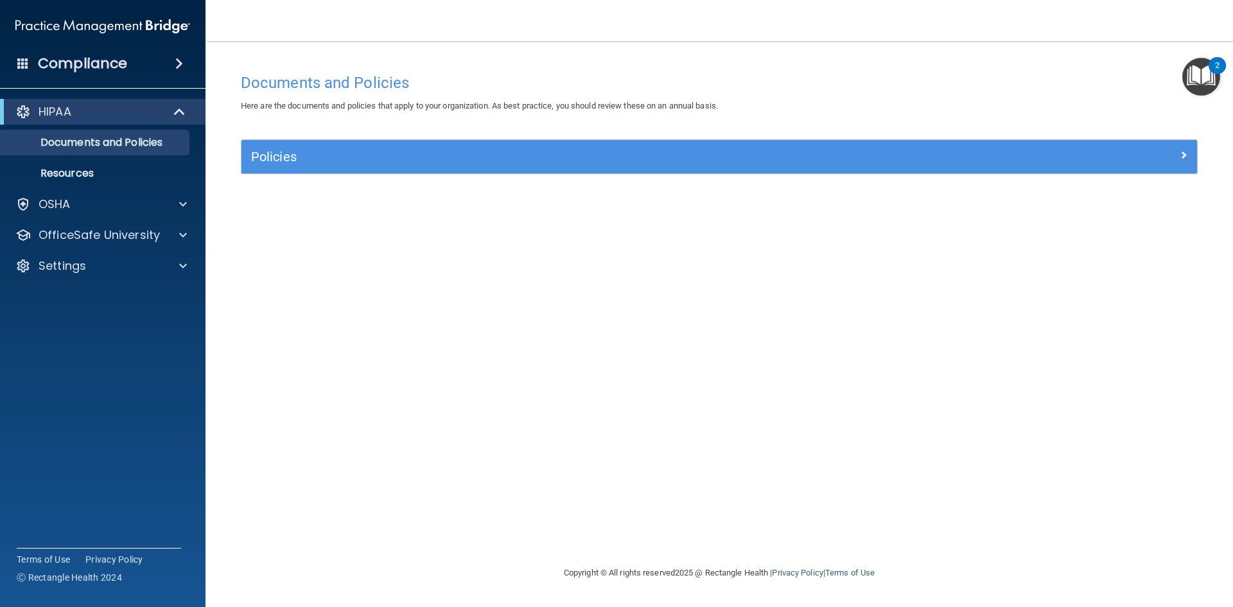
click at [84, 65] on h4 "Compliance" at bounding box center [82, 64] width 89 height 18
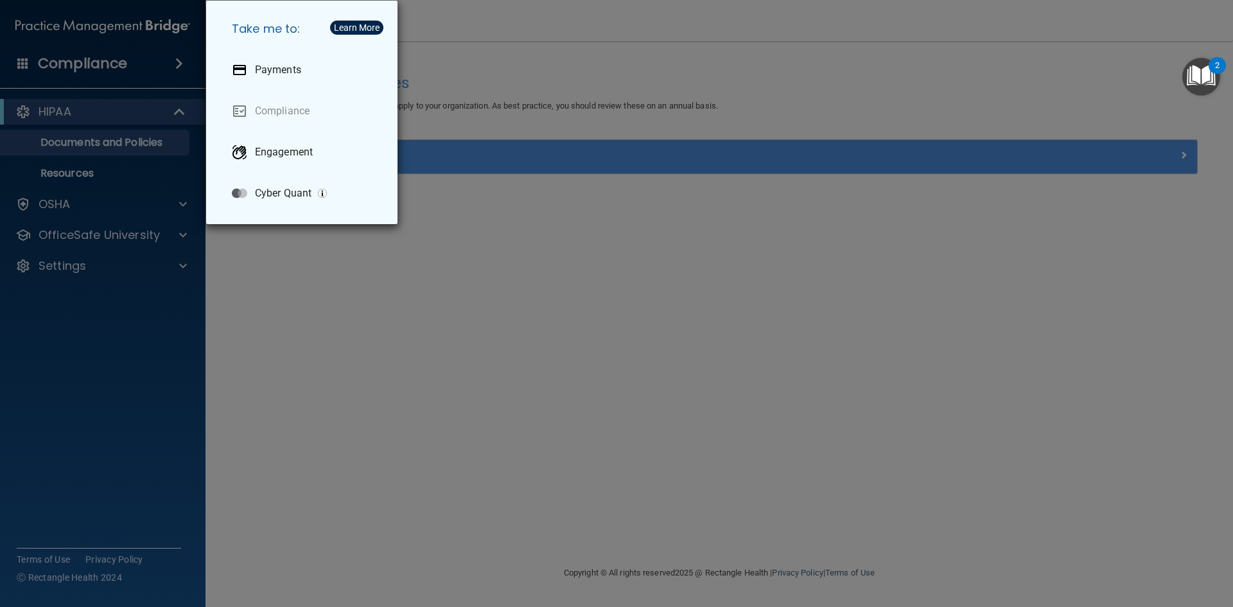
click at [93, 62] on div "Take me to: Payments Compliance Engagement Cyber Quant" at bounding box center [616, 303] width 1233 height 607
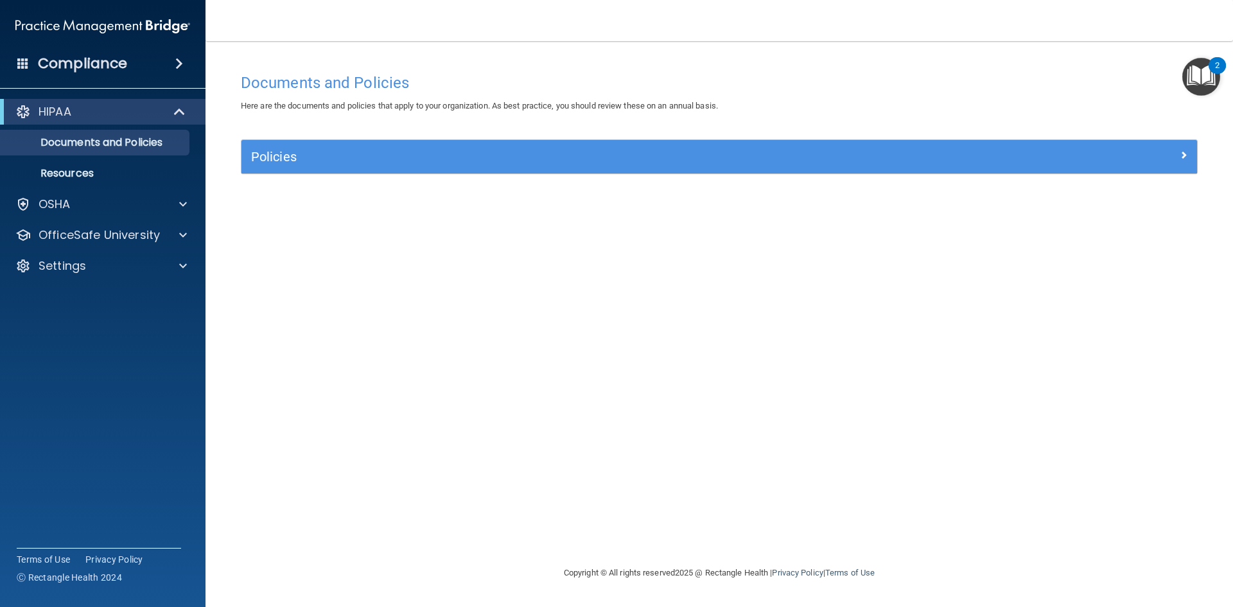
click at [1187, 71] on img "Open Resource Center, 2 new notifications" at bounding box center [1202, 77] width 38 height 38
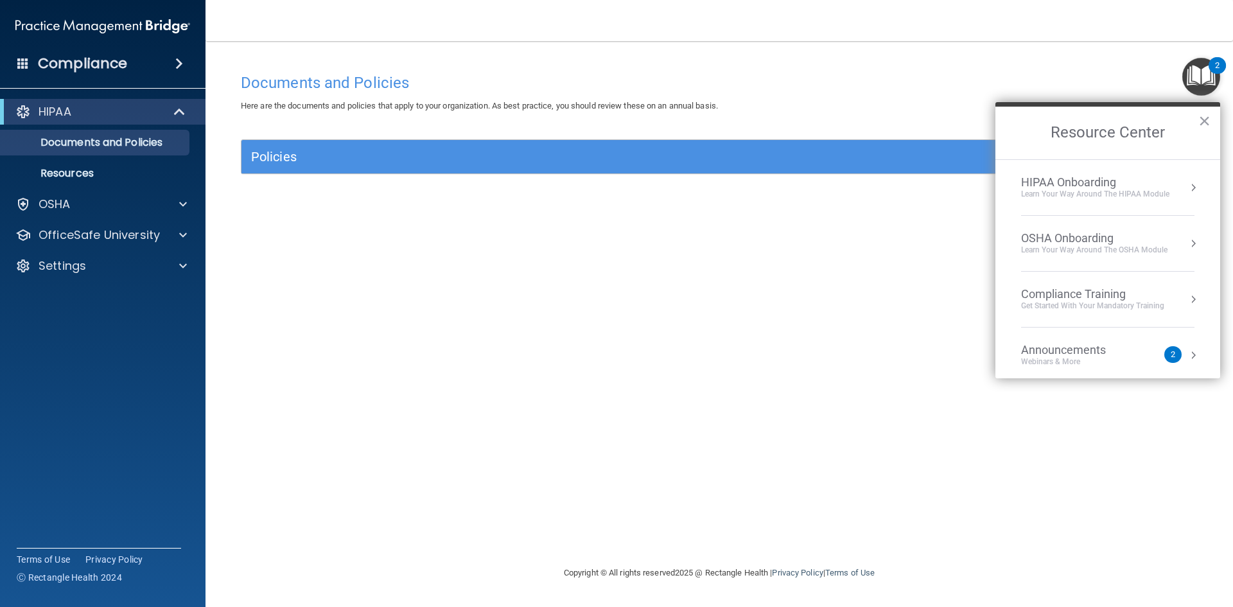
click at [1216, 66] on div "2" at bounding box center [1217, 74] width 4 height 17
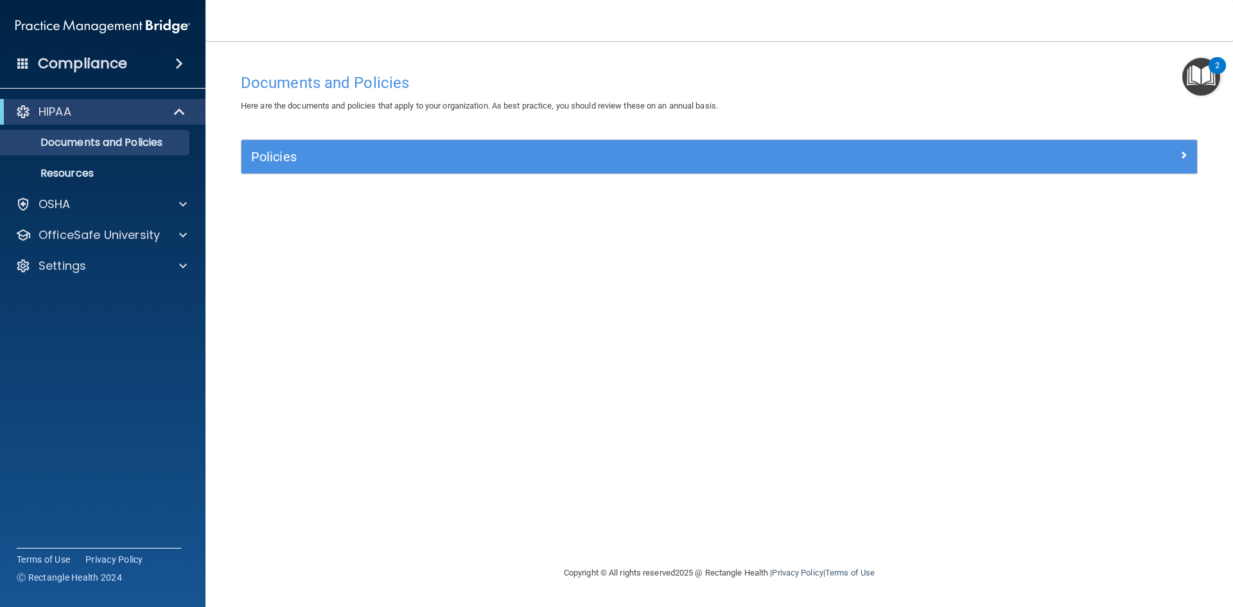
click at [1217, 66] on div "2" at bounding box center [1217, 74] width 4 height 17
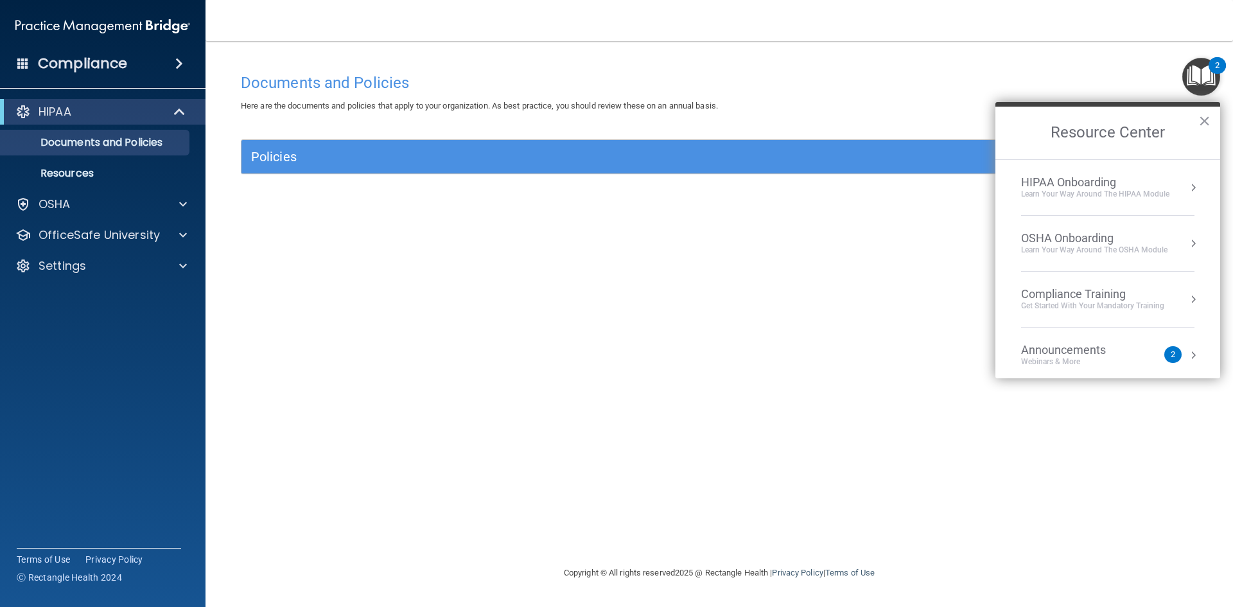
click at [1187, 244] on button "Resource Center" at bounding box center [1193, 243] width 13 height 13
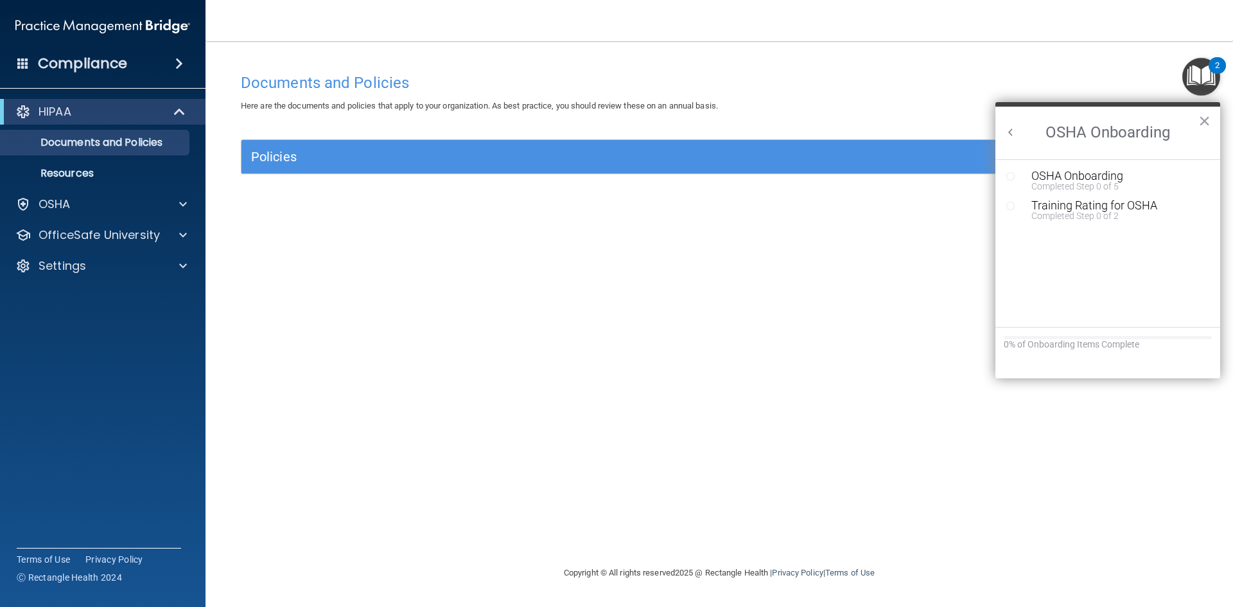
click at [1009, 173] on circle "Resource Center" at bounding box center [1011, 176] width 8 height 8
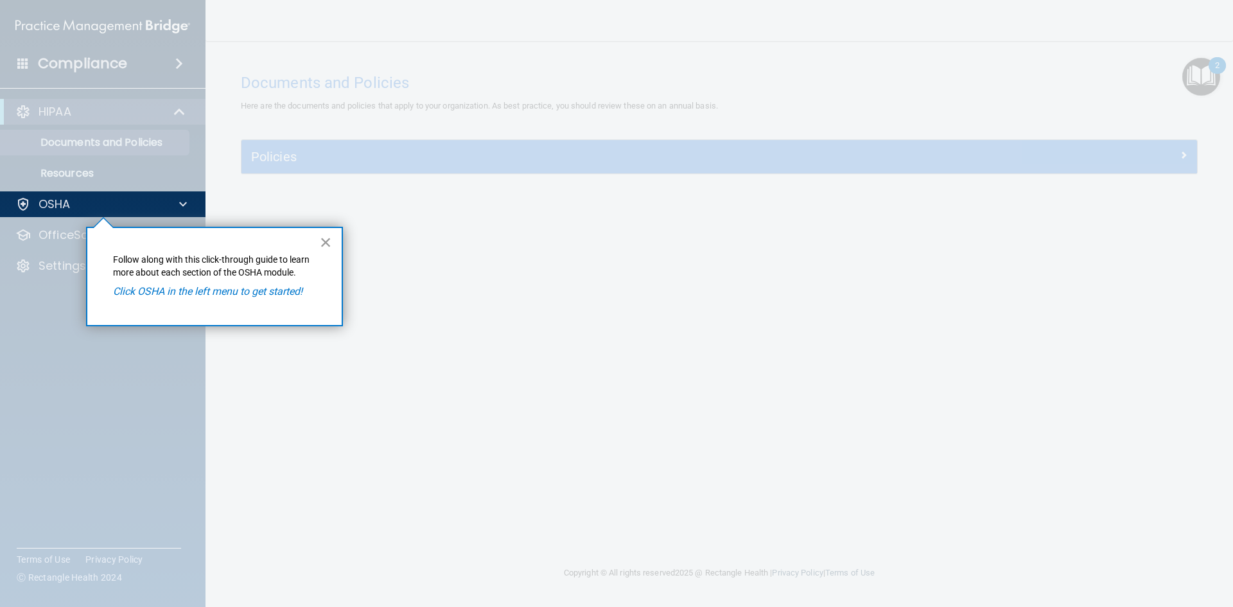
click at [323, 242] on button "×" at bounding box center [326, 242] width 12 height 21
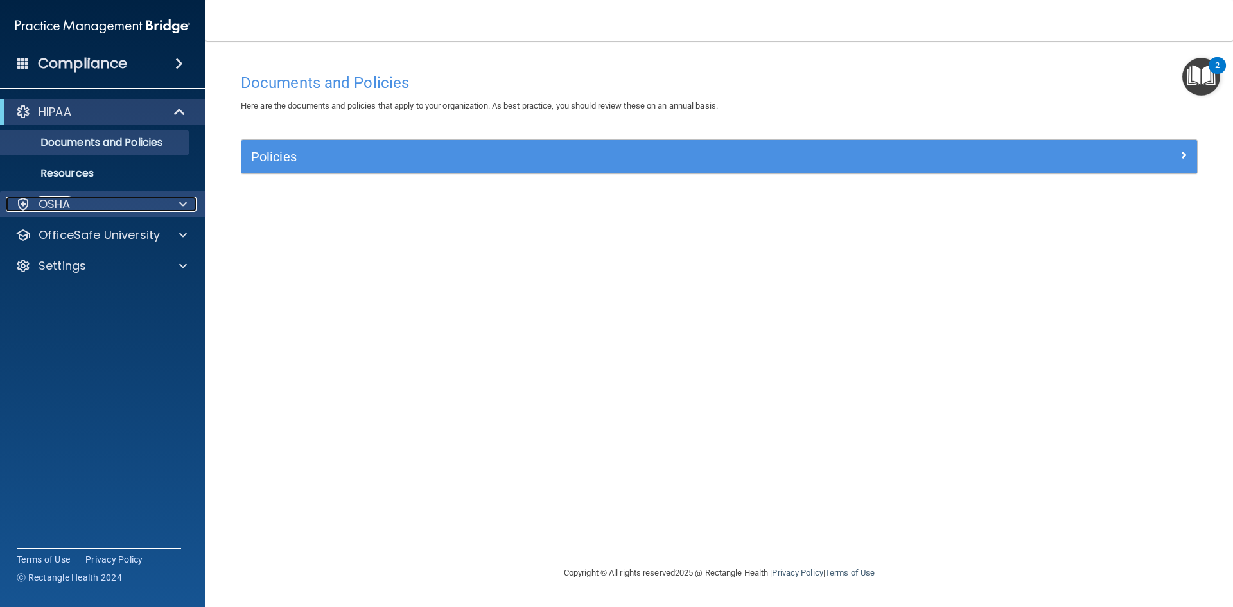
click at [79, 206] on div "OSHA" at bounding box center [85, 204] width 159 height 15
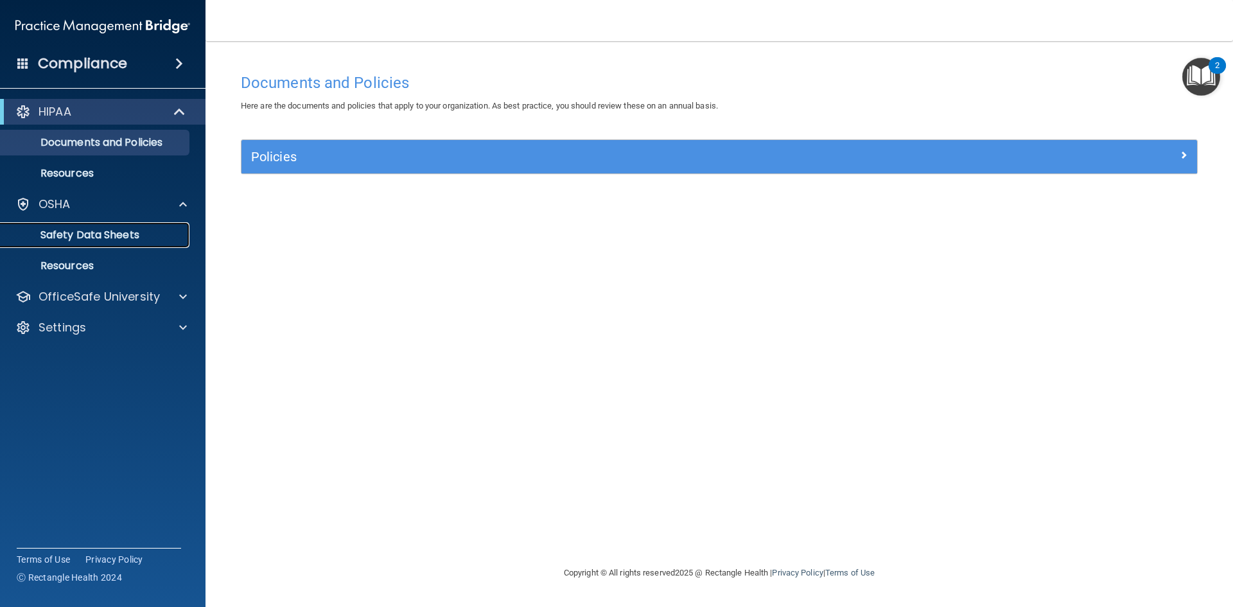
click at [85, 233] on p "Safety Data Sheets" at bounding box center [95, 235] width 175 height 13
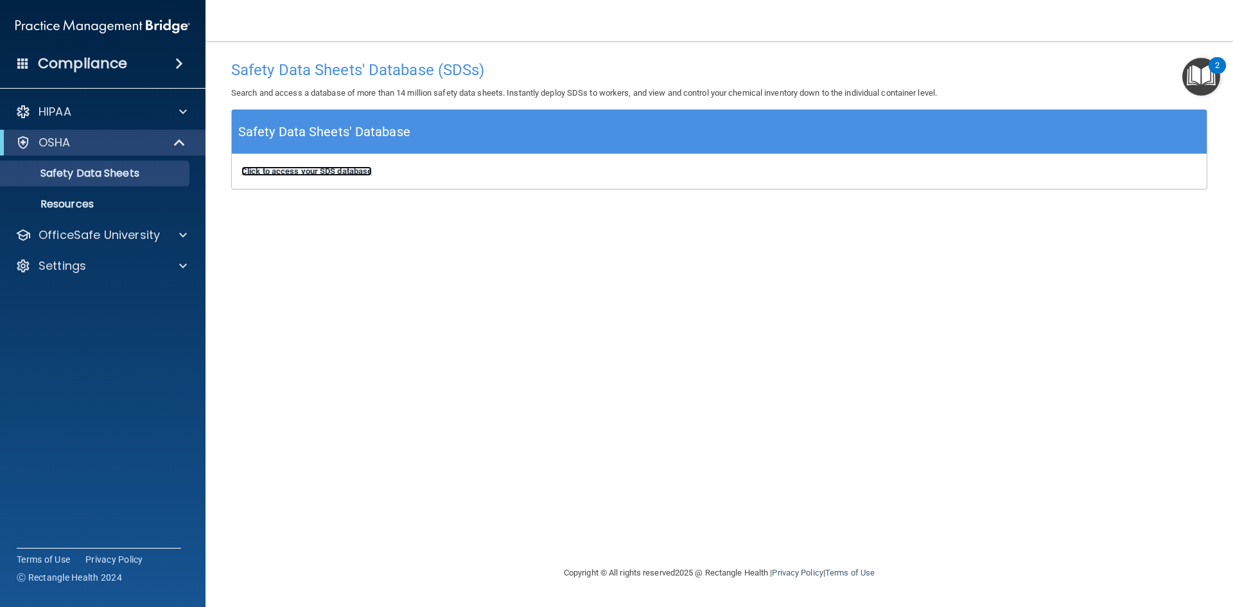
click at [314, 168] on b "Click to access your SDS database" at bounding box center [307, 171] width 130 height 10
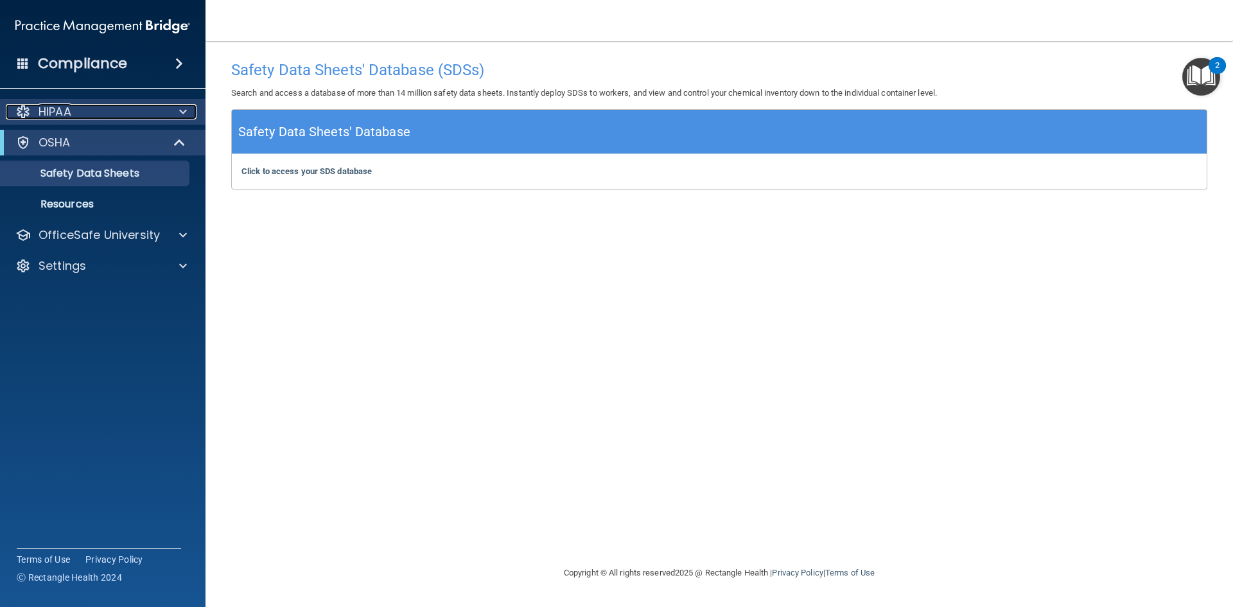
click at [173, 105] on div at bounding box center [181, 111] width 32 height 15
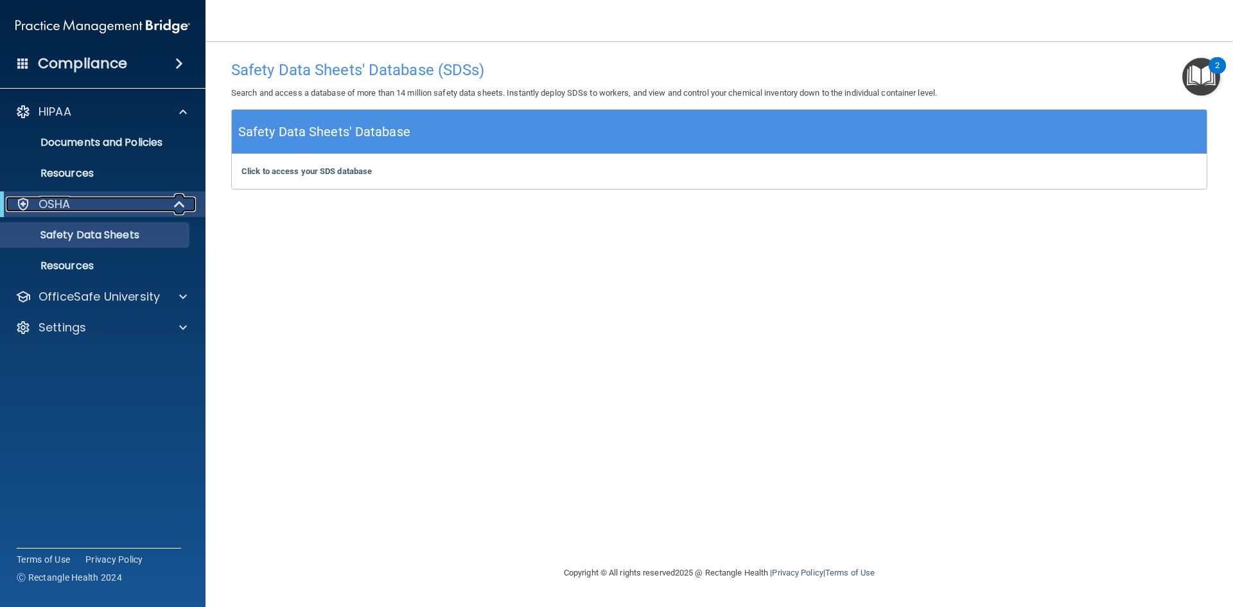
drag, startPoint x: 176, startPoint y: 201, endPoint x: 155, endPoint y: 175, distance: 33.4
click at [176, 200] on span at bounding box center [180, 204] width 11 height 15
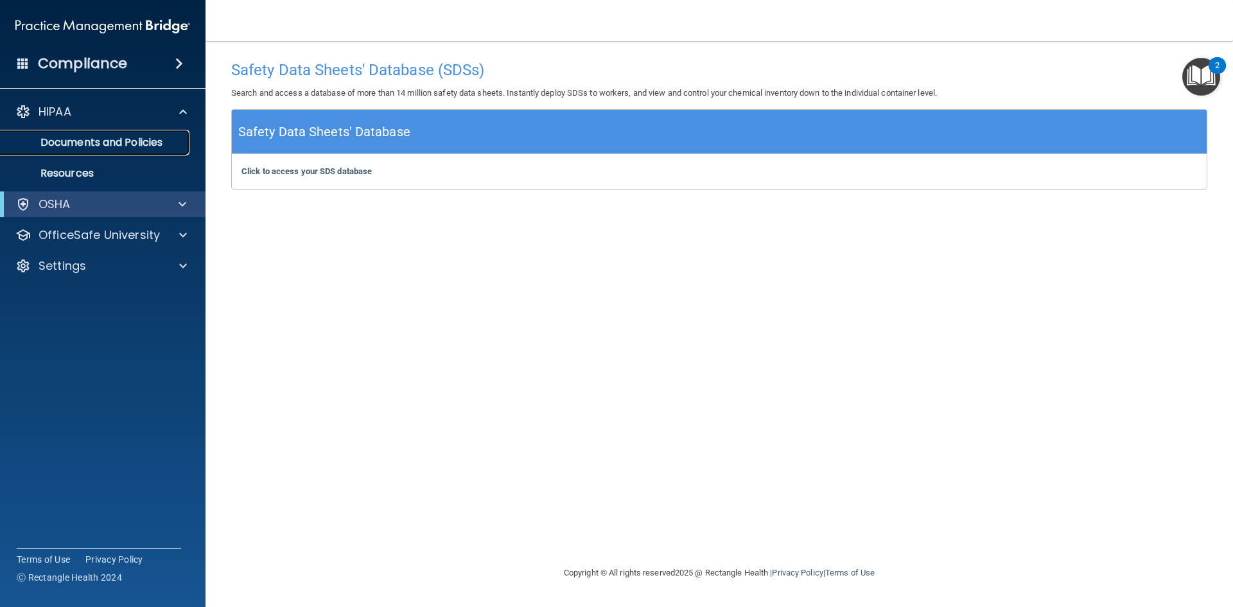
click at [51, 143] on p "Documents and Policies" at bounding box center [95, 142] width 175 height 13
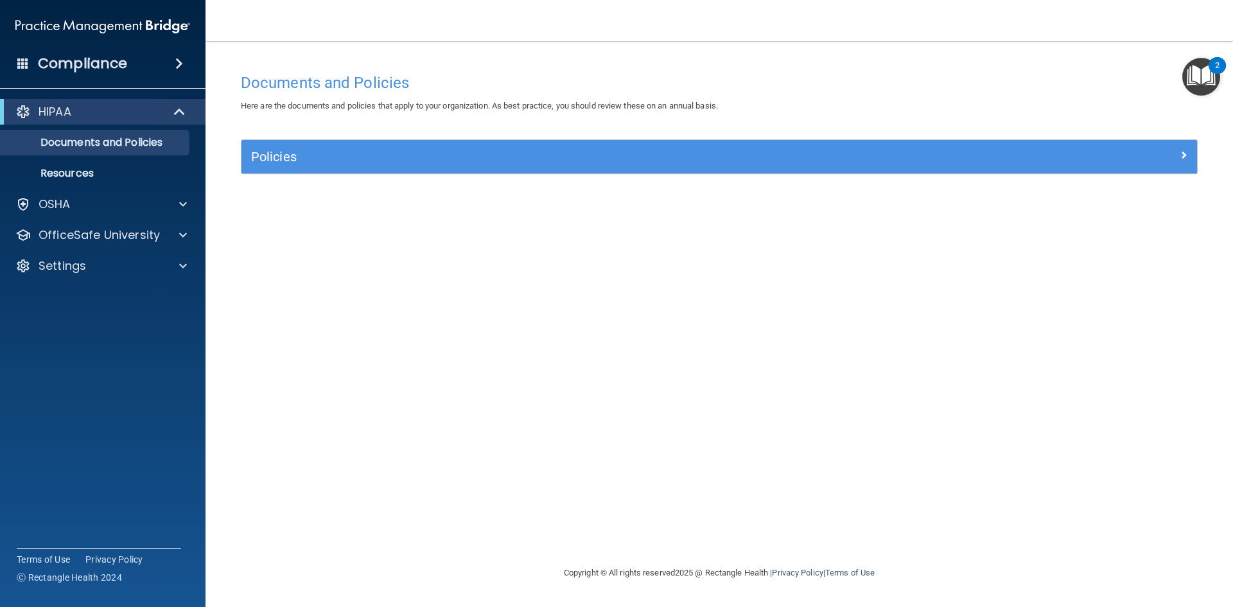
click at [1216, 59] on div "2" at bounding box center [1217, 65] width 17 height 17
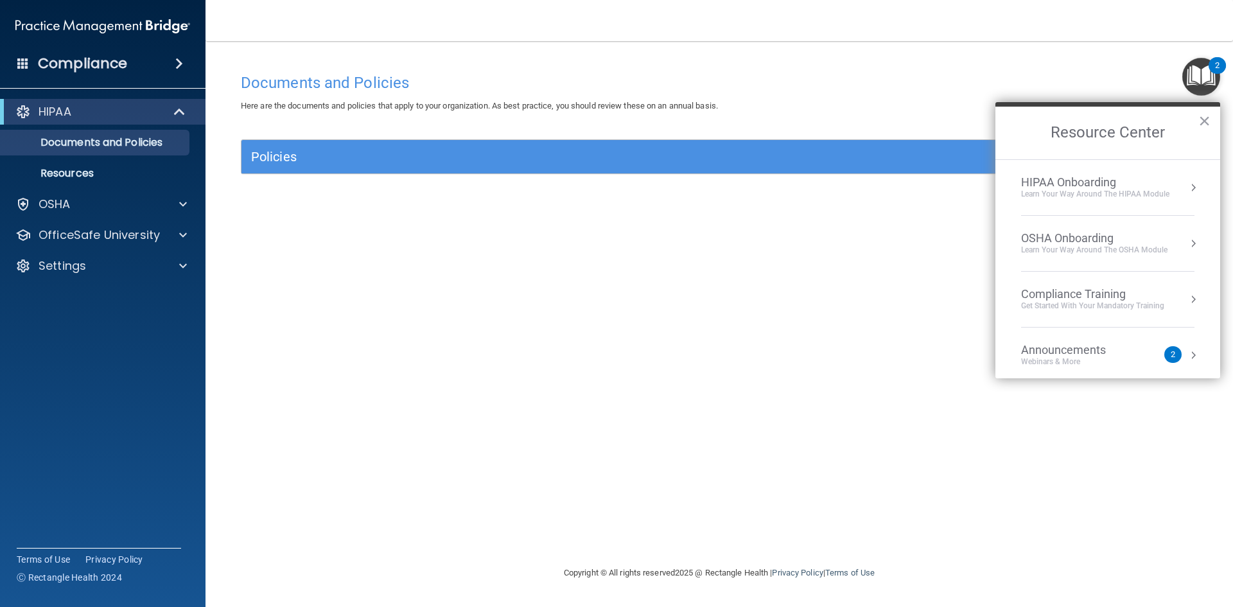
click at [1187, 186] on button "Resource Center" at bounding box center [1193, 187] width 13 height 13
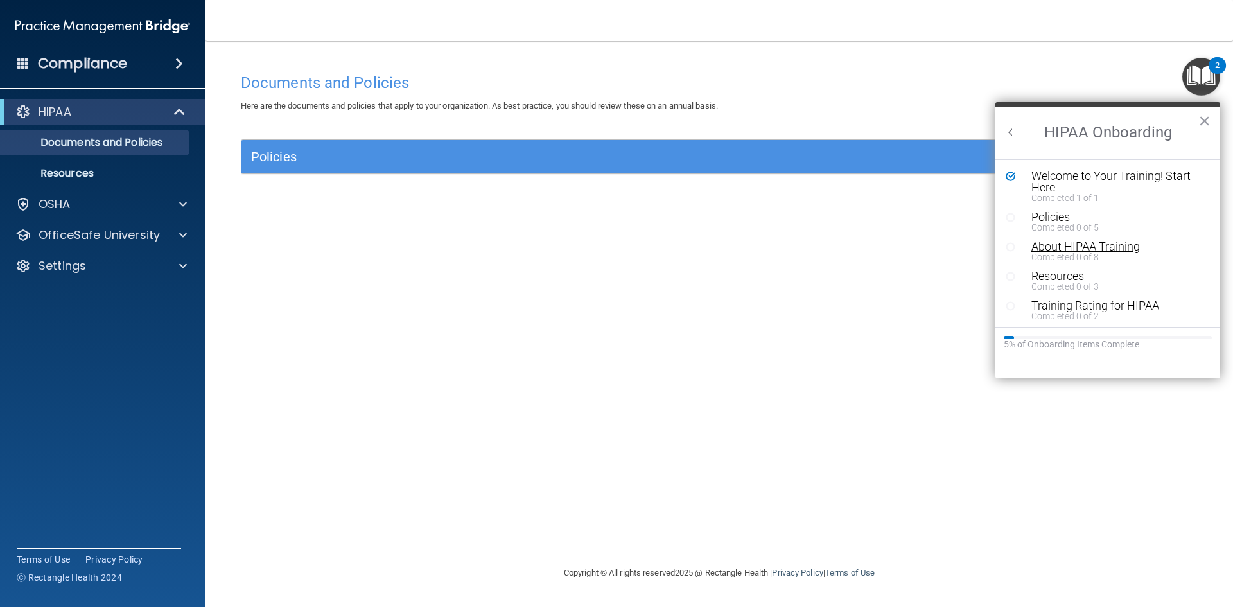
scroll to position [3, 0]
click at [1054, 213] on div "Policies" at bounding box center [1113, 215] width 163 height 12
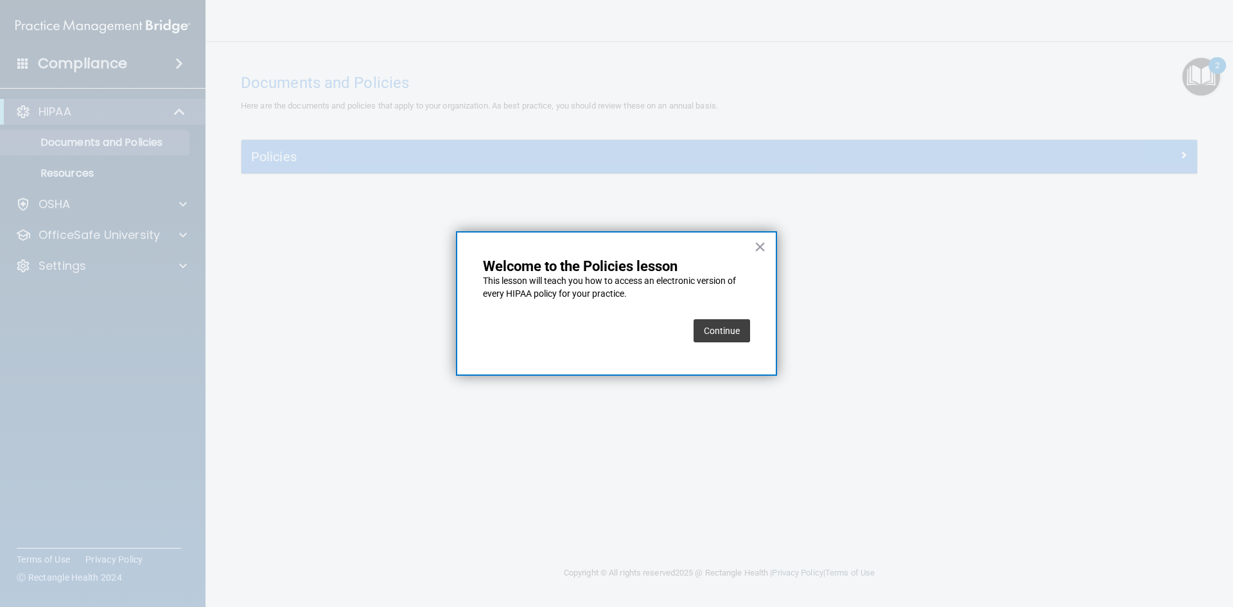
click at [721, 324] on button "Continue" at bounding box center [722, 330] width 57 height 23
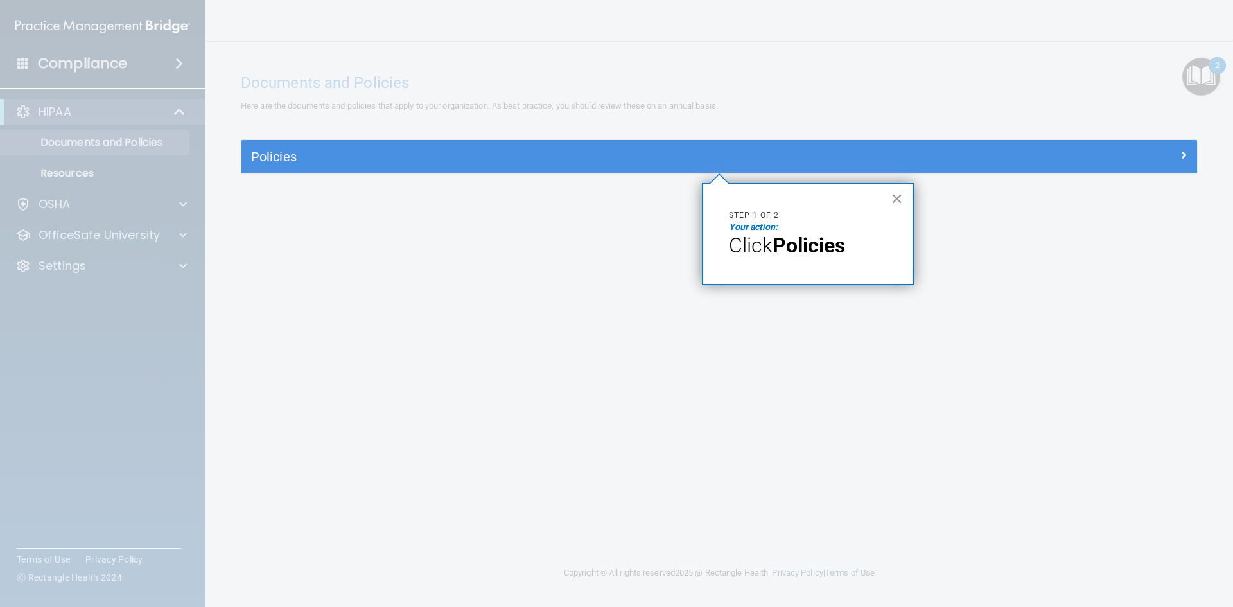
click at [900, 197] on button "×" at bounding box center [897, 198] width 12 height 21
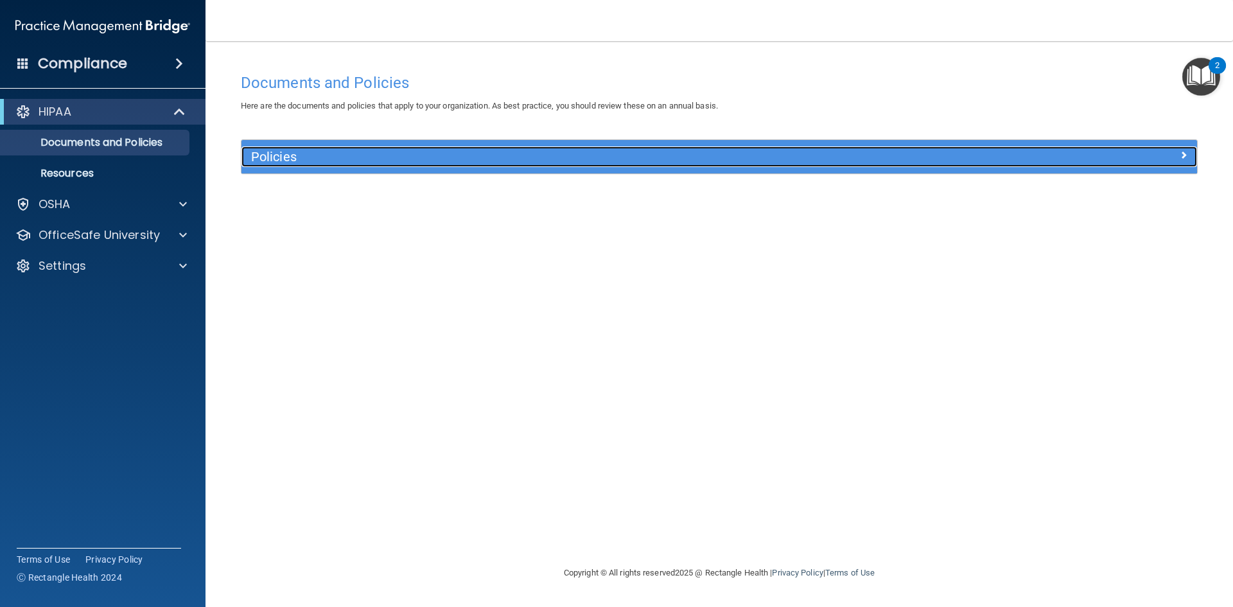
click at [874, 158] on h5 "Policies" at bounding box center [600, 157] width 698 height 14
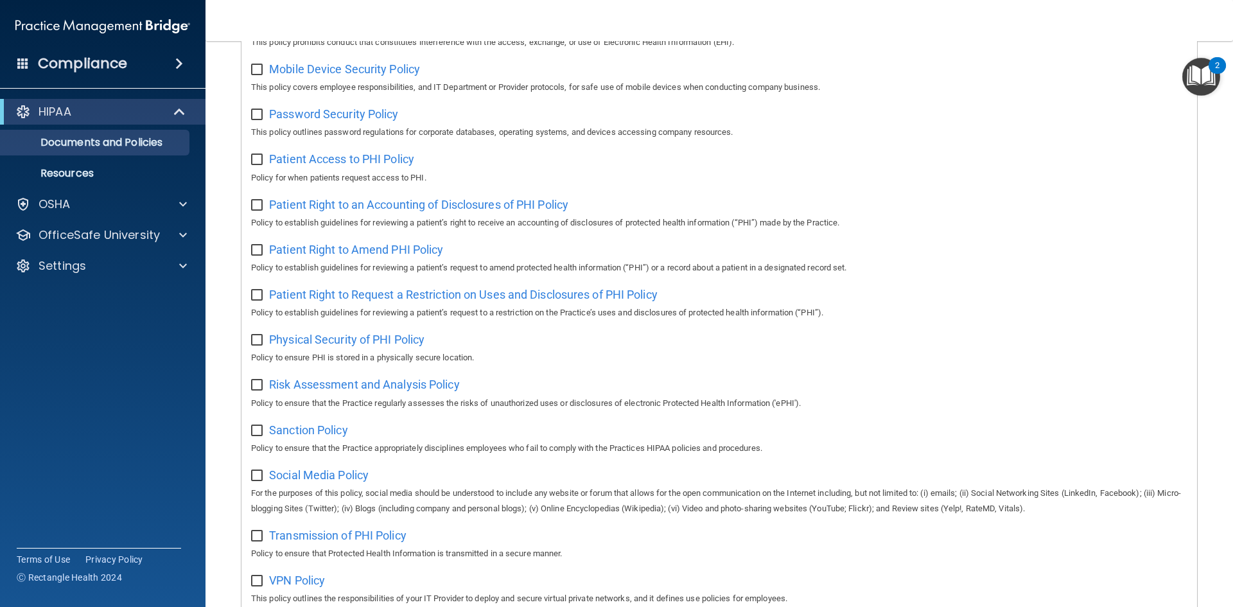
scroll to position [360, 0]
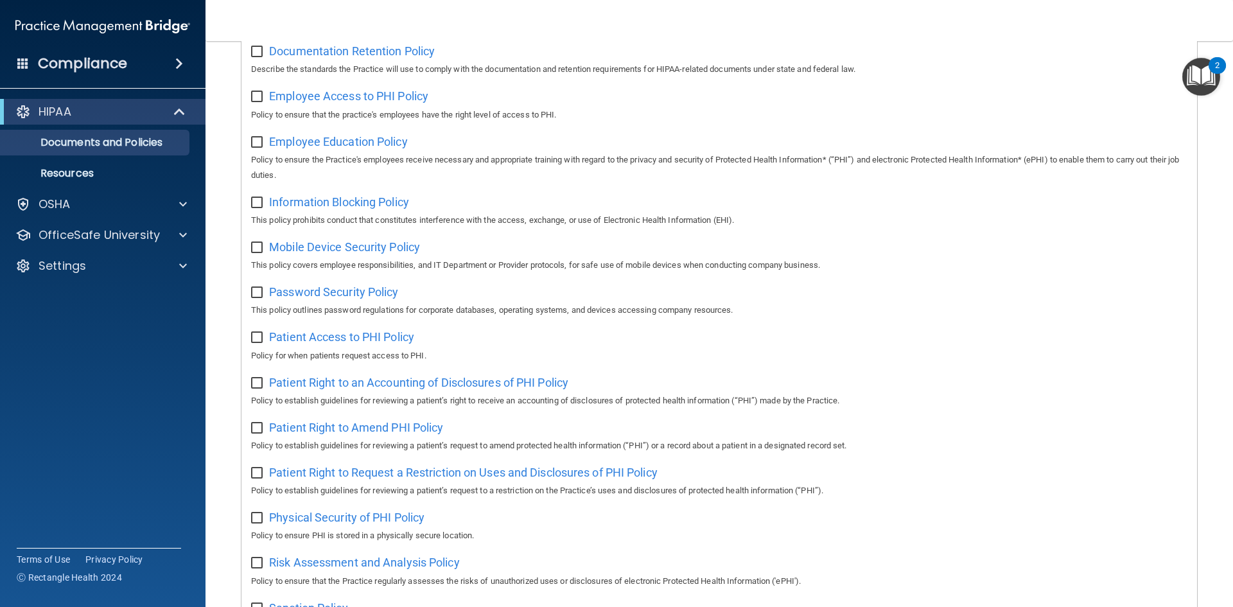
click at [1217, 76] on div "2" at bounding box center [1217, 74] width 4 height 17
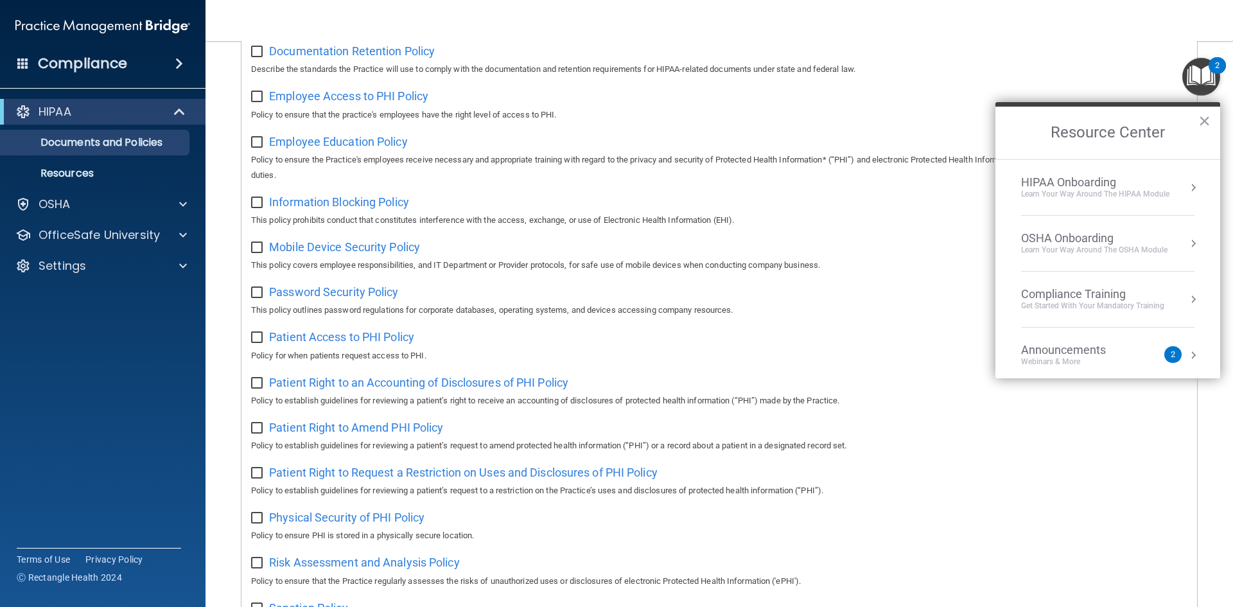
click at [1190, 193] on ol "HIPAA Onboarding Learn Your Way around the HIPAA module OSHA Onboarding Learn y…" at bounding box center [1108, 268] width 225 height 219
click at [1187, 184] on button "Resource Center" at bounding box center [1193, 187] width 13 height 13
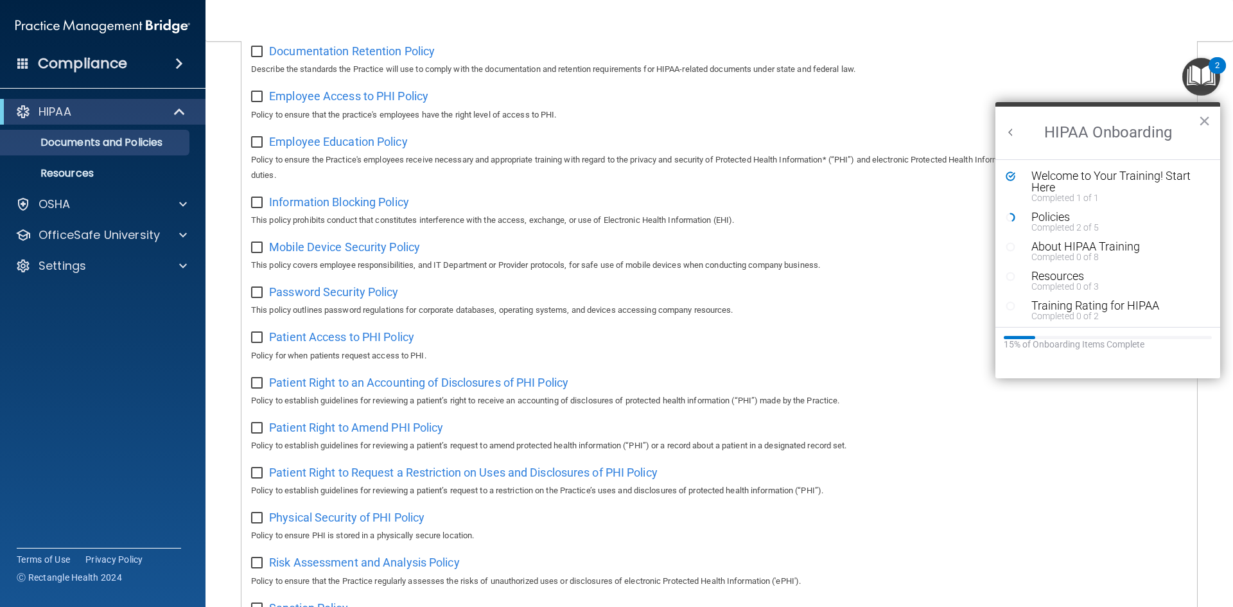
scroll to position [0, 0]
click at [1063, 220] on div "Policies" at bounding box center [1113, 217] width 163 height 12
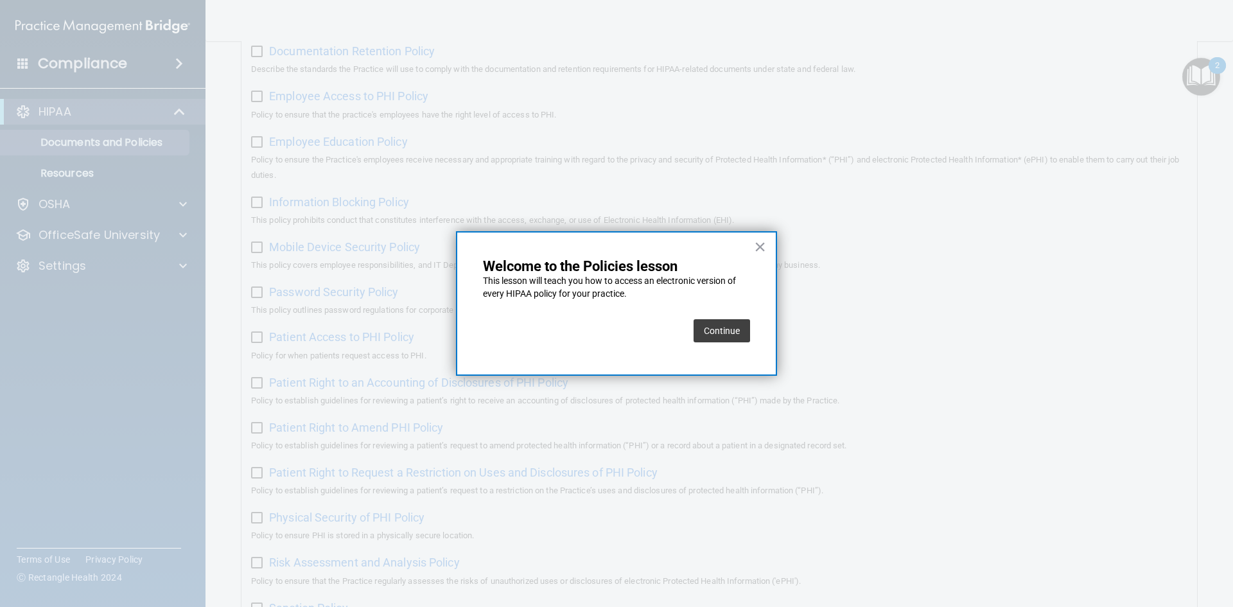
click at [720, 319] on div "Continue" at bounding box center [722, 331] width 57 height 36
click at [724, 325] on button "Continue" at bounding box center [722, 330] width 57 height 23
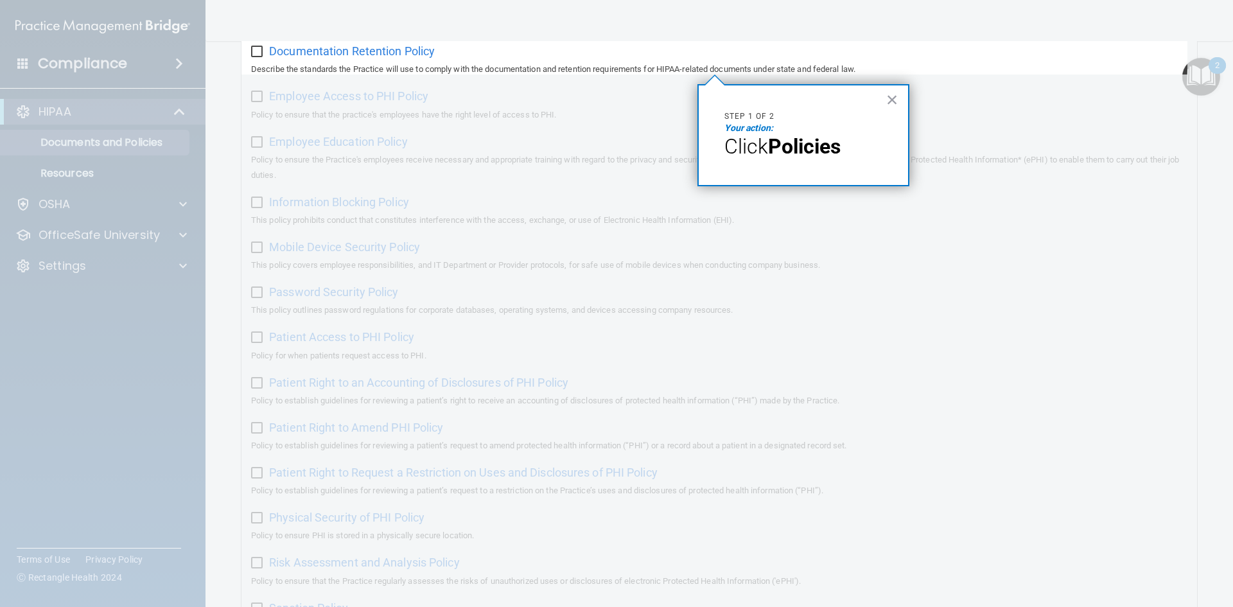
scroll to position [99, 0]
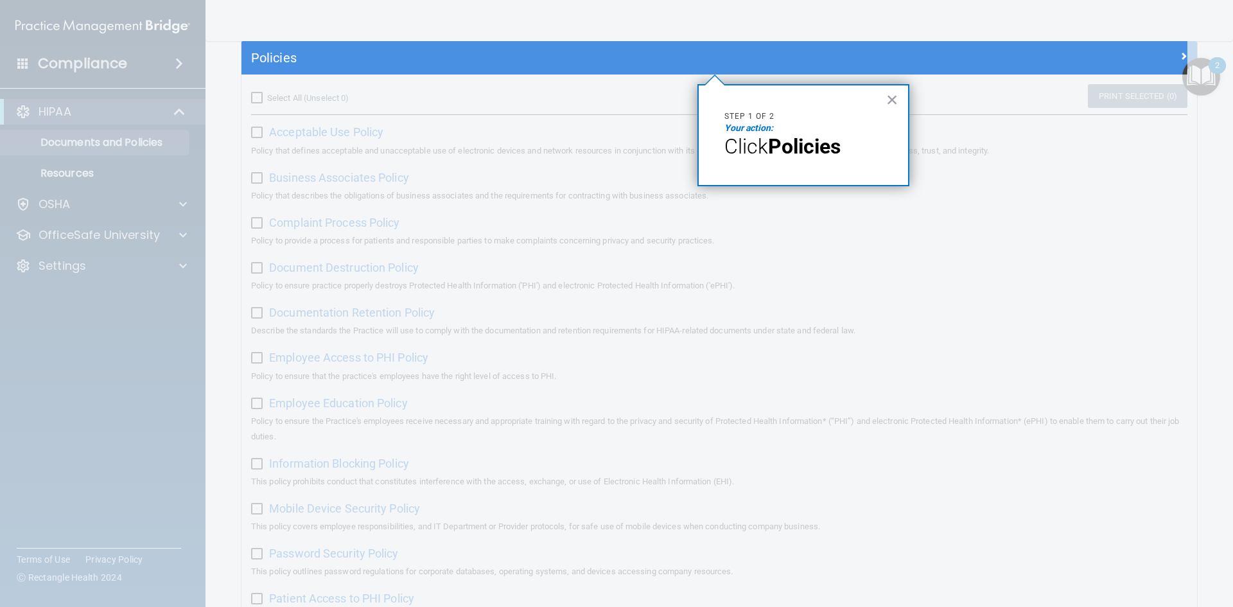
click at [890, 100] on button "×" at bounding box center [893, 99] width 12 height 21
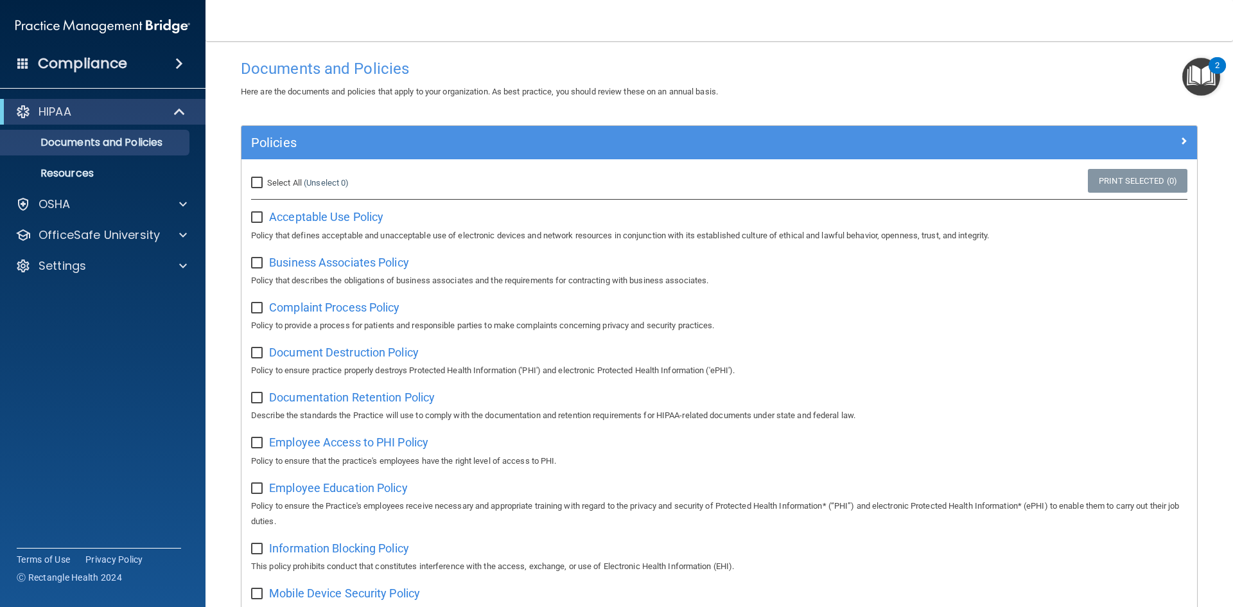
scroll to position [0, 0]
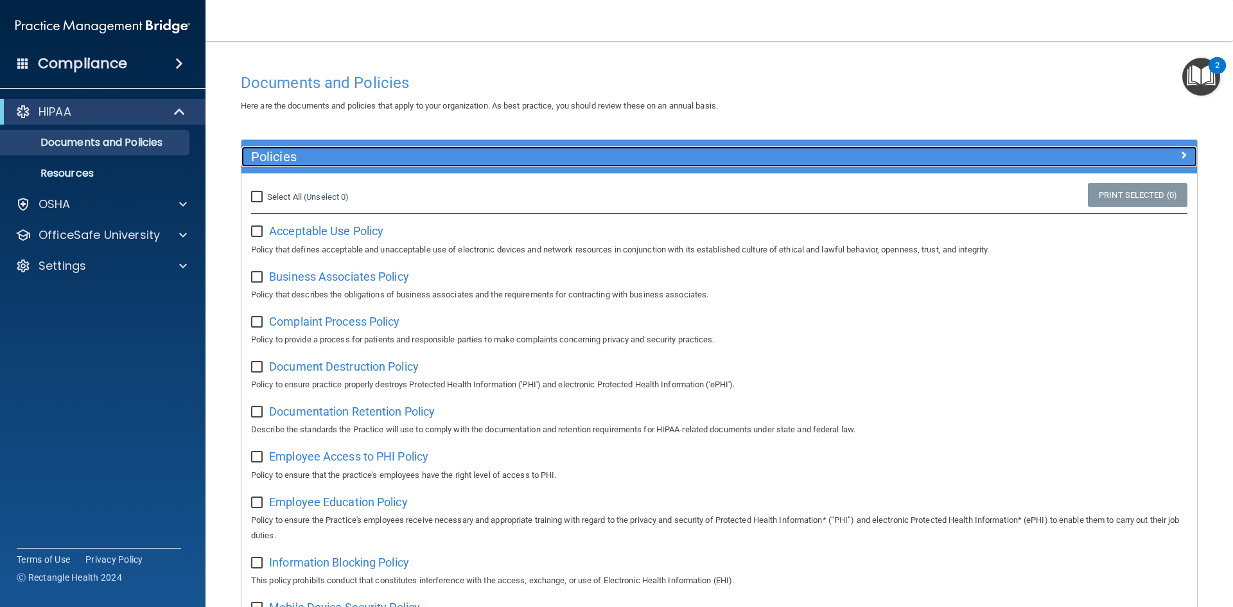
click at [1160, 151] on div at bounding box center [1077, 153] width 239 height 15
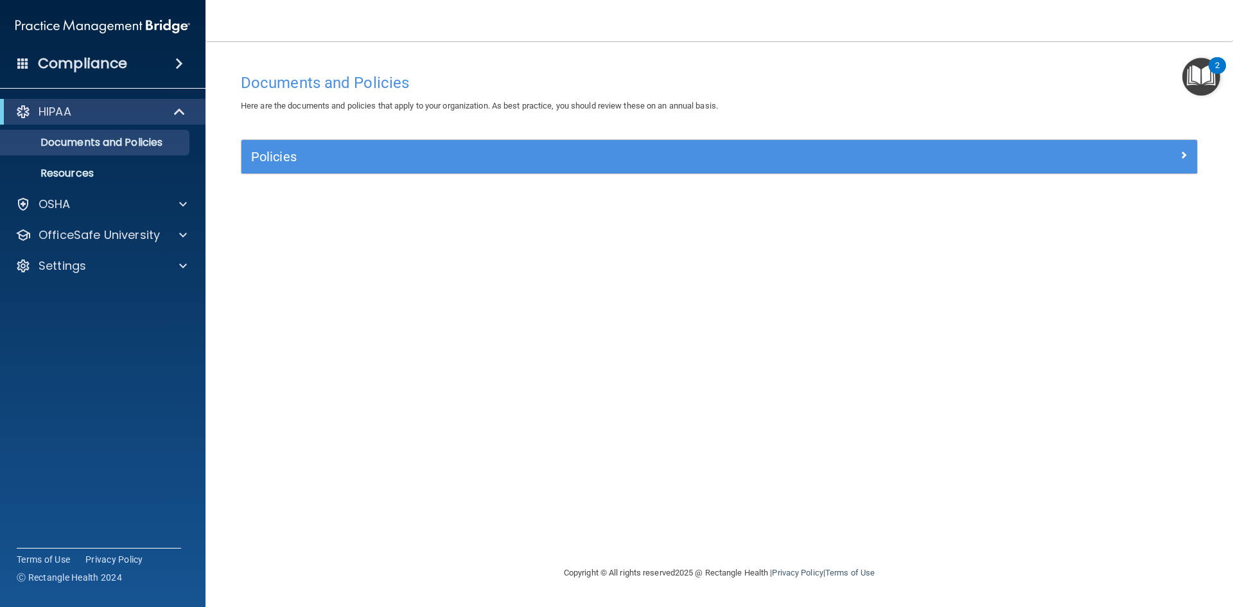
click at [1217, 60] on div "2" at bounding box center [1217, 65] width 17 height 17
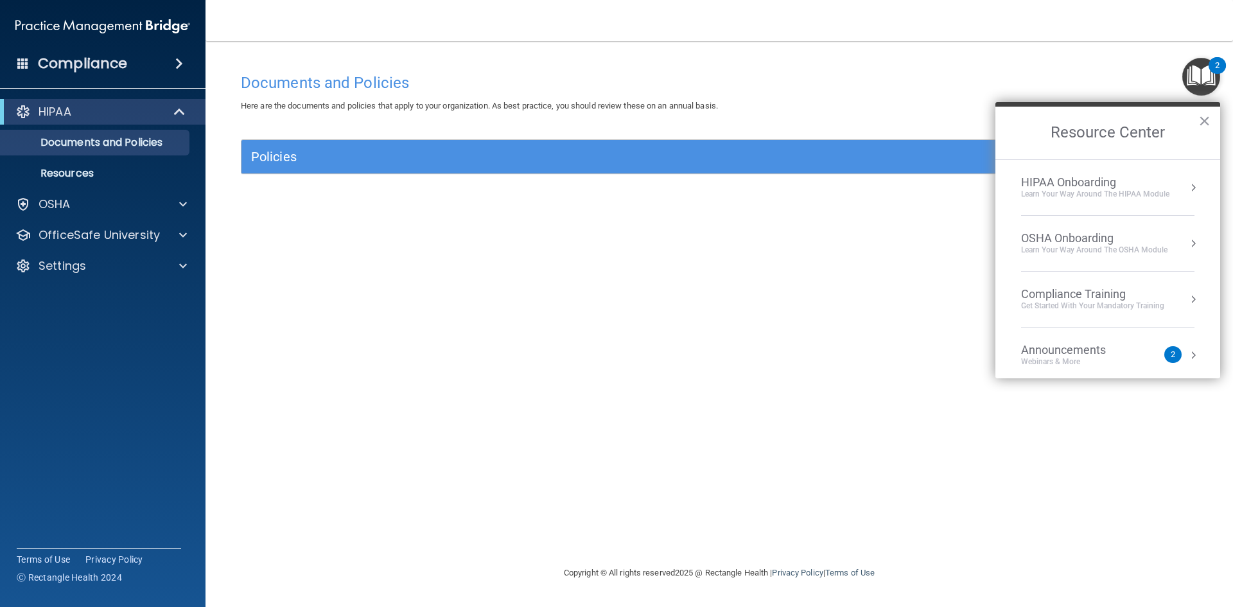
click at [1187, 187] on button "Resource Center" at bounding box center [1193, 187] width 13 height 13
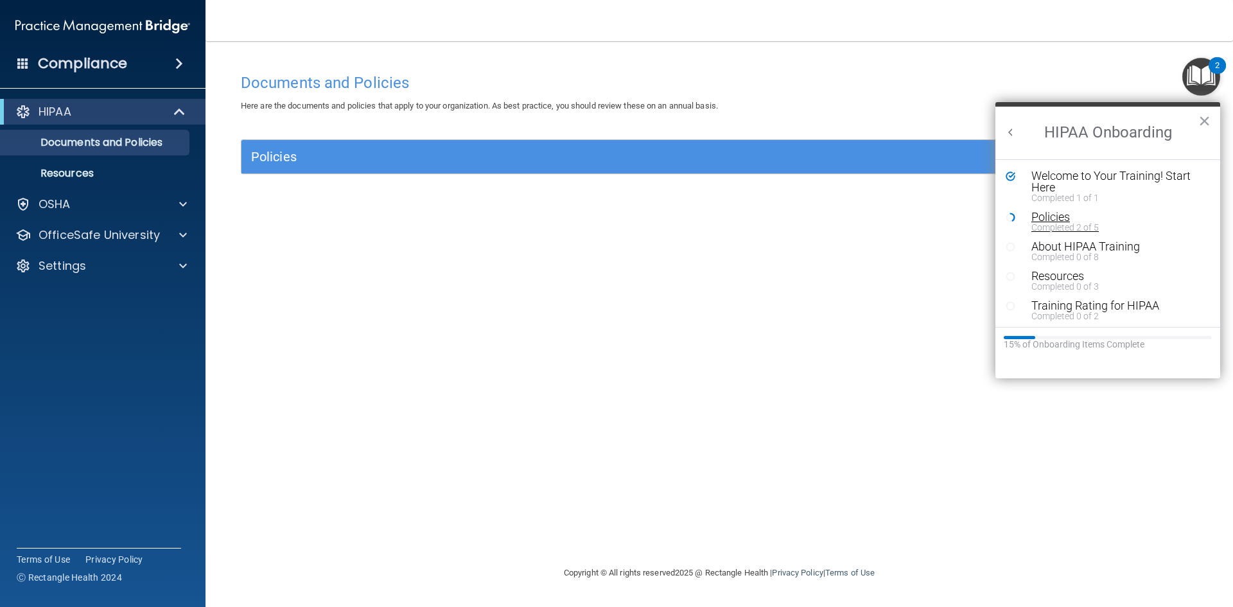
click at [1055, 228] on div "Completed 2 of 5" at bounding box center [1113, 227] width 163 height 9
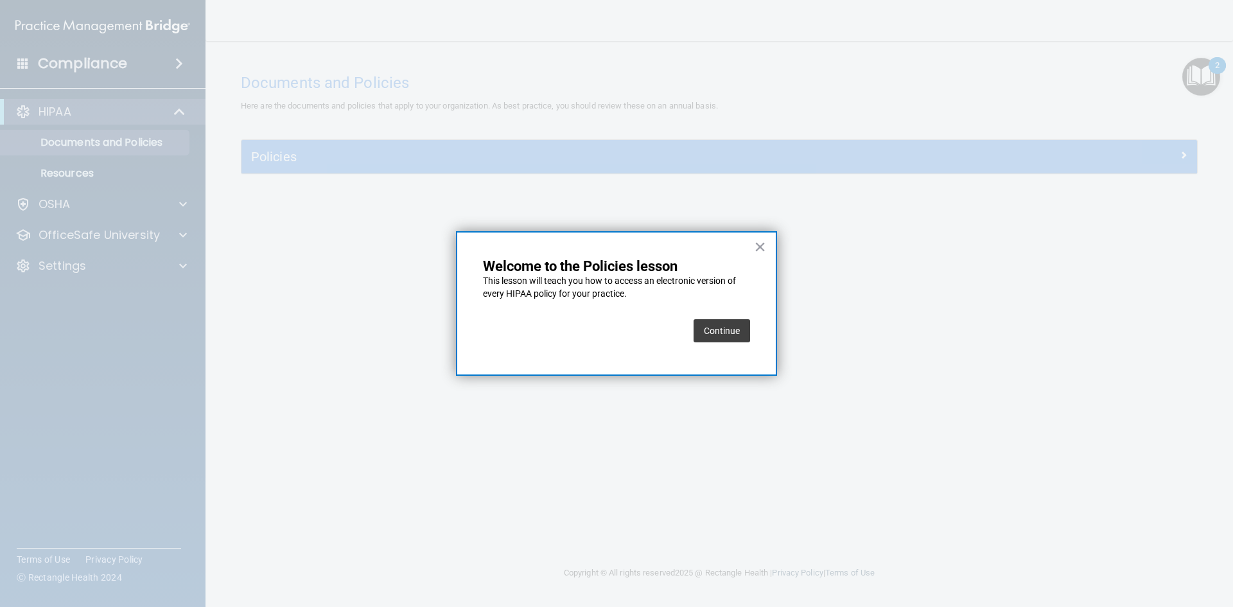
click at [727, 324] on button "Continue" at bounding box center [722, 330] width 57 height 23
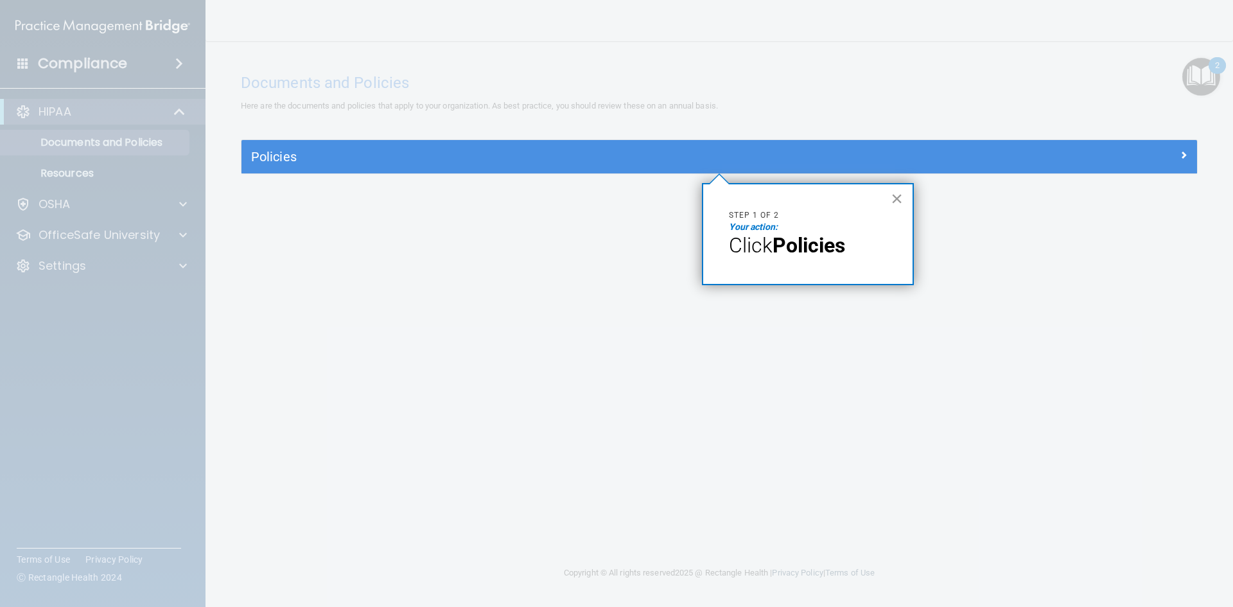
click at [894, 195] on button "×" at bounding box center [897, 198] width 12 height 21
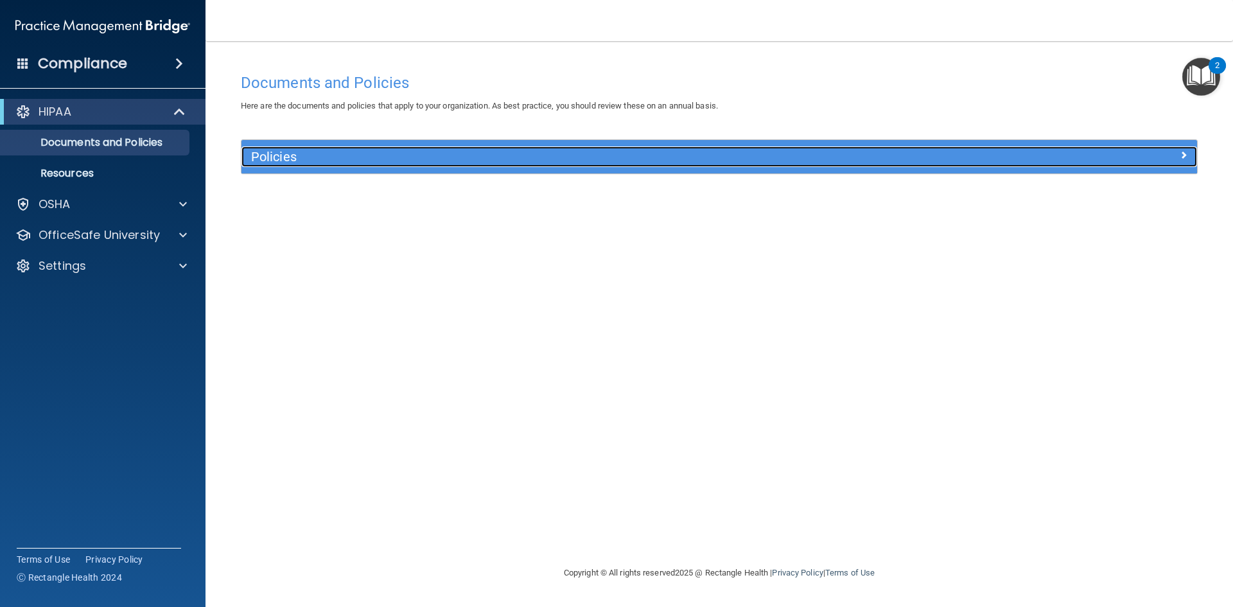
click at [591, 158] on h5 "Policies" at bounding box center [600, 157] width 698 height 14
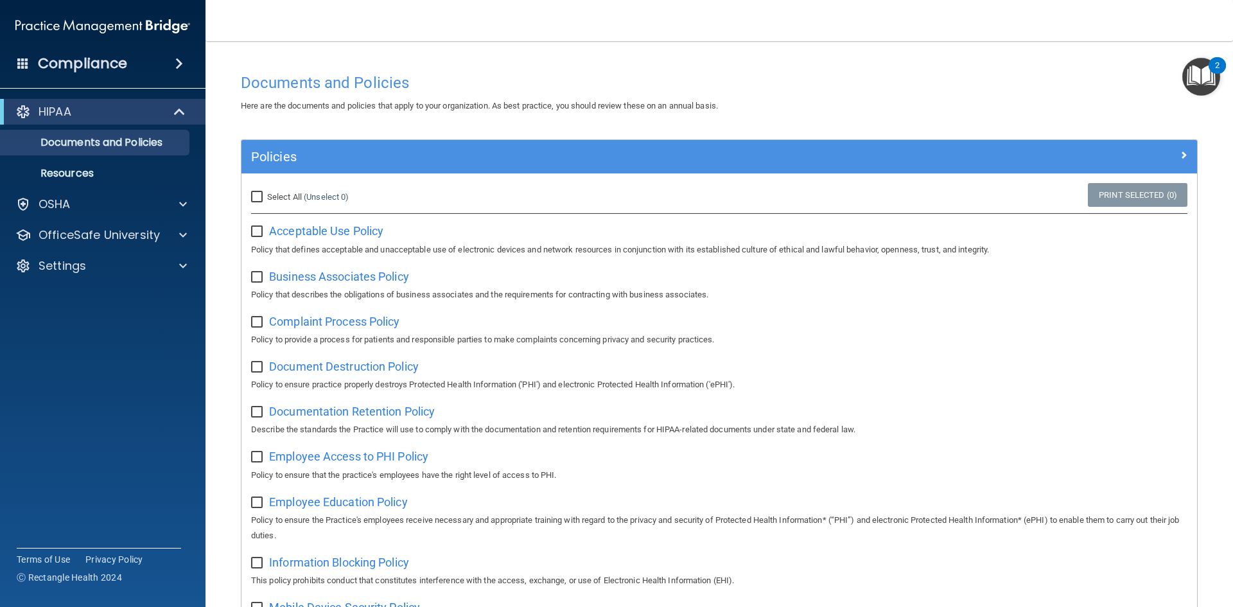
click at [257, 195] on input "Select All (Unselect 0) Unselect All" at bounding box center [258, 197] width 15 height 10
checkbox input "true"
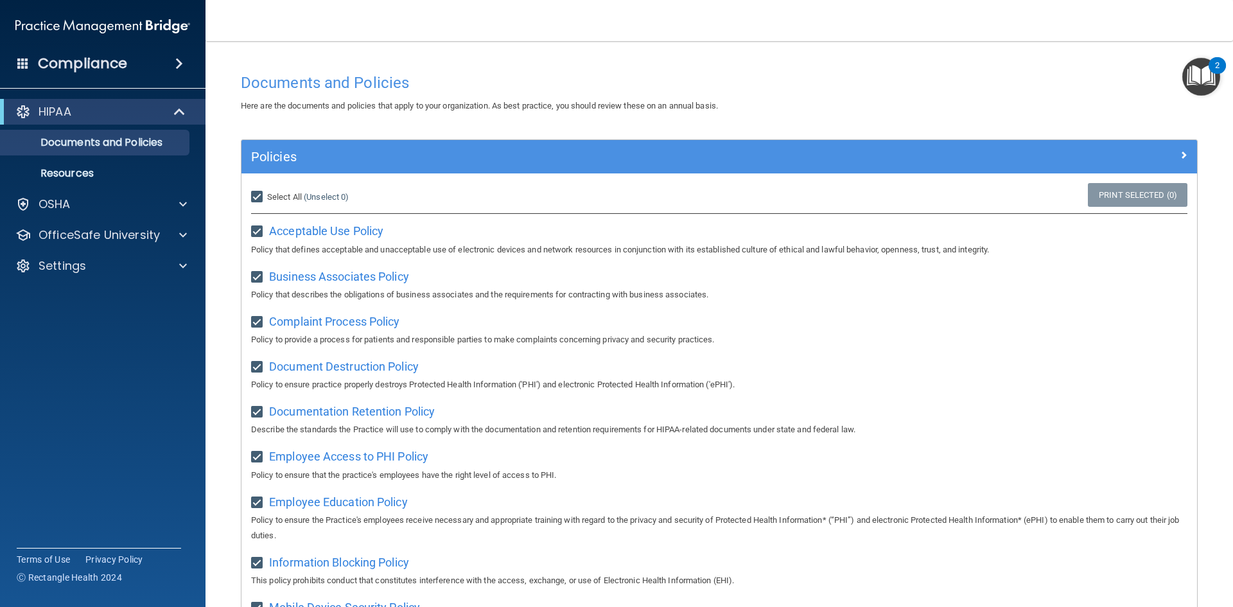
checkbox input "true"
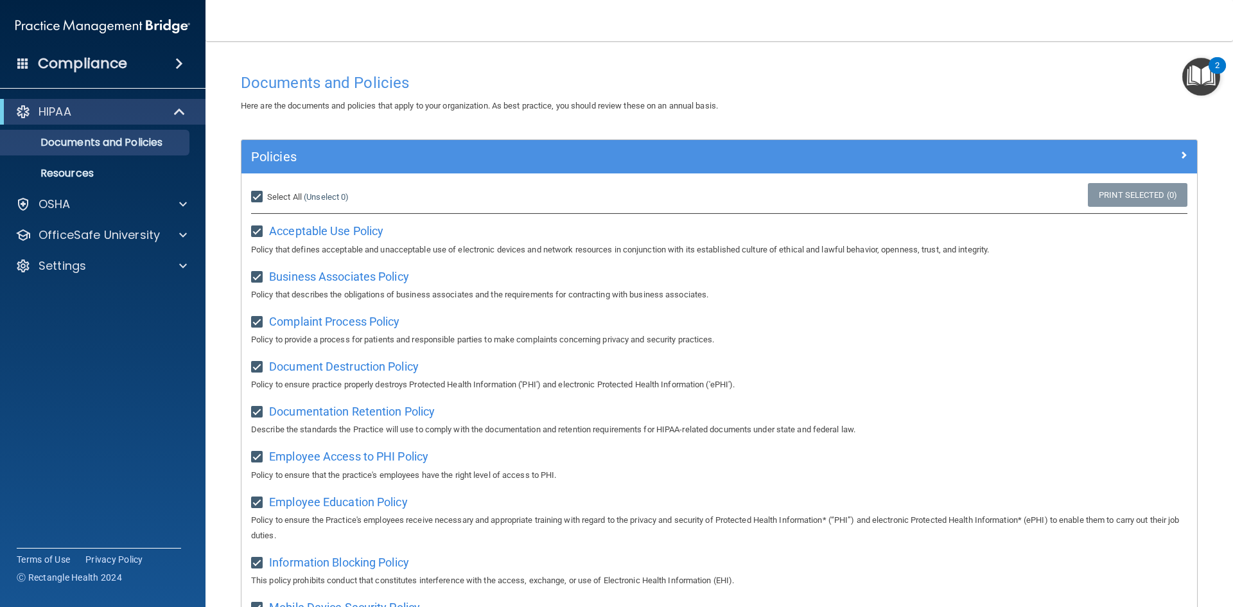
checkbox input "true"
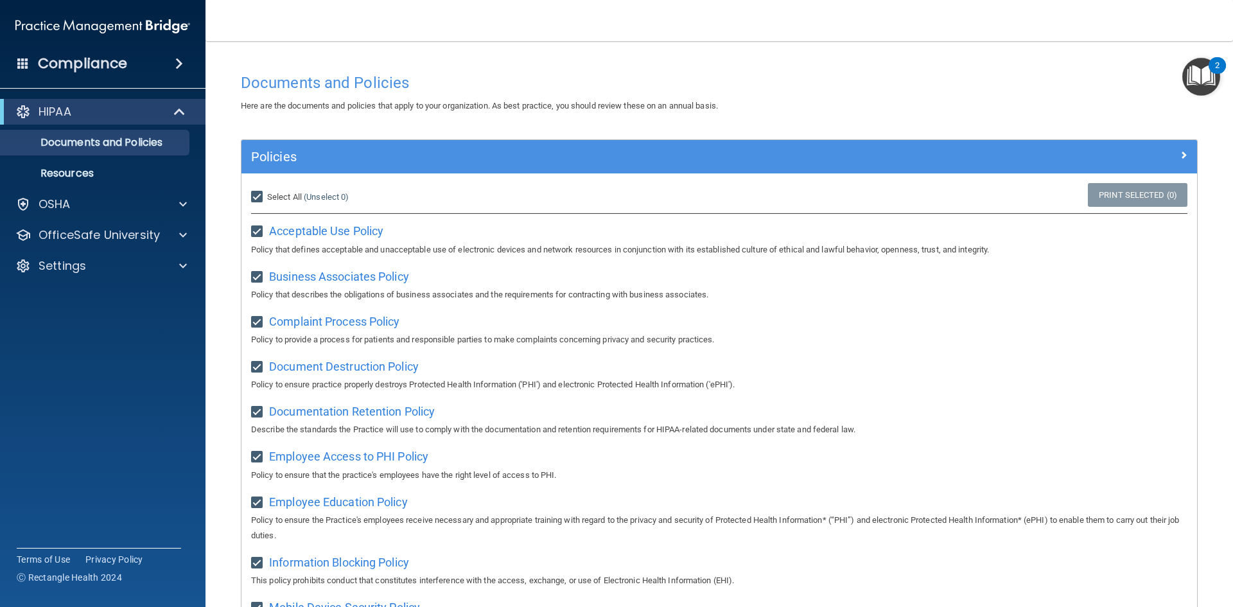
checkbox input "true"
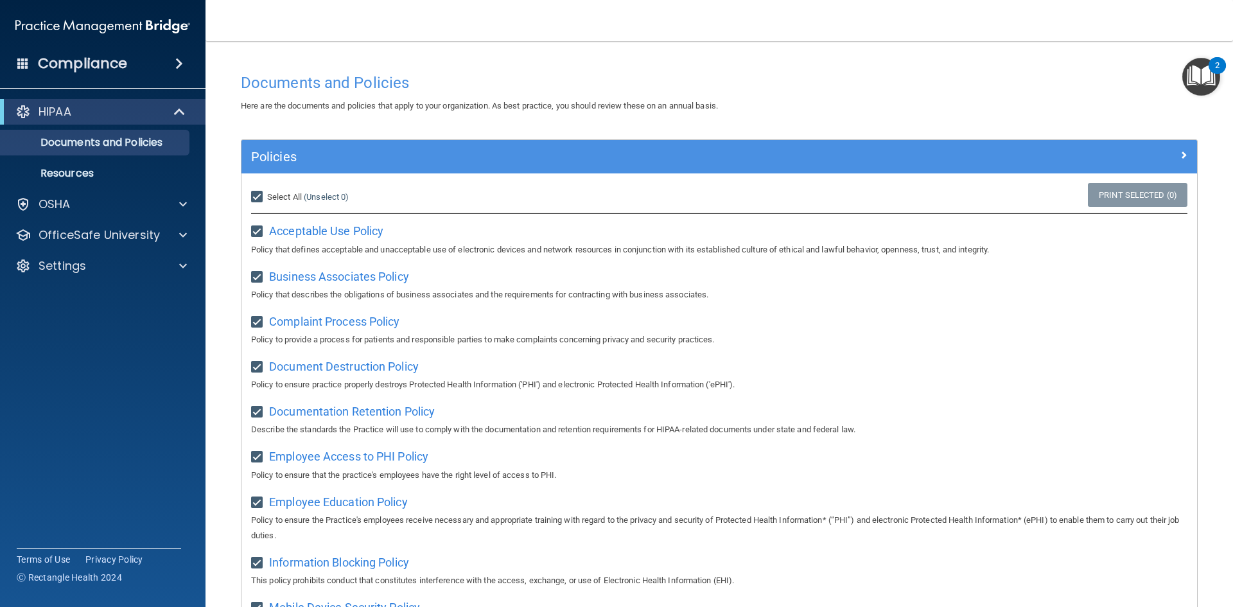
checkbox input "true"
click at [257, 195] on input "Select All (Unselect 21) Unselect All" at bounding box center [258, 197] width 15 height 10
checkbox input "false"
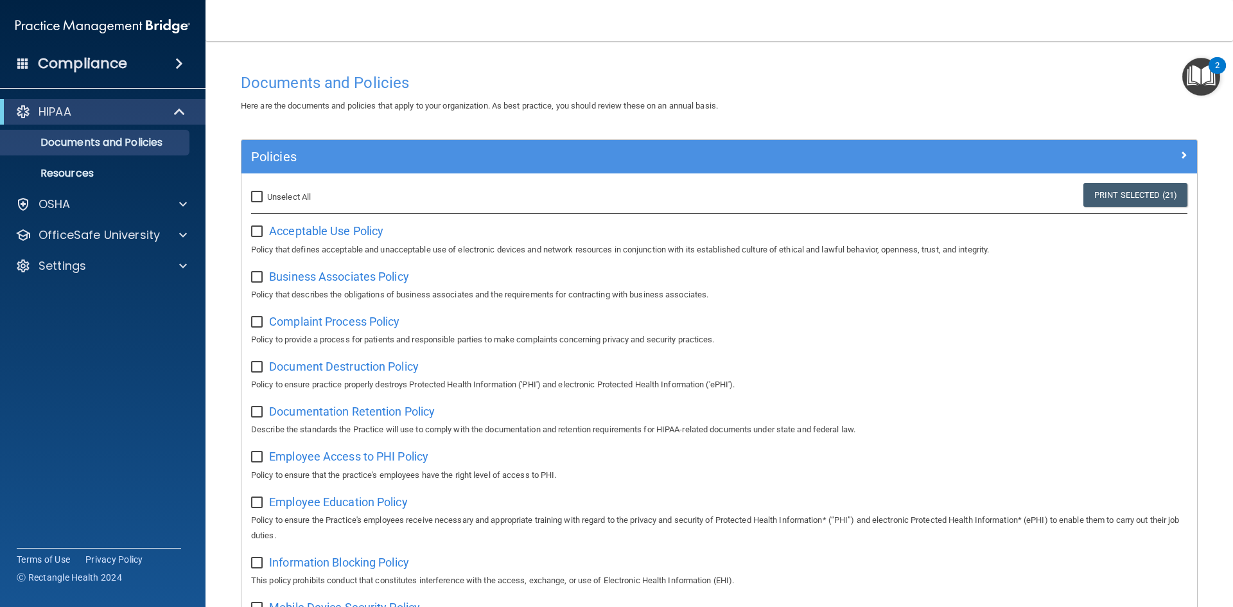
checkbox input "false"
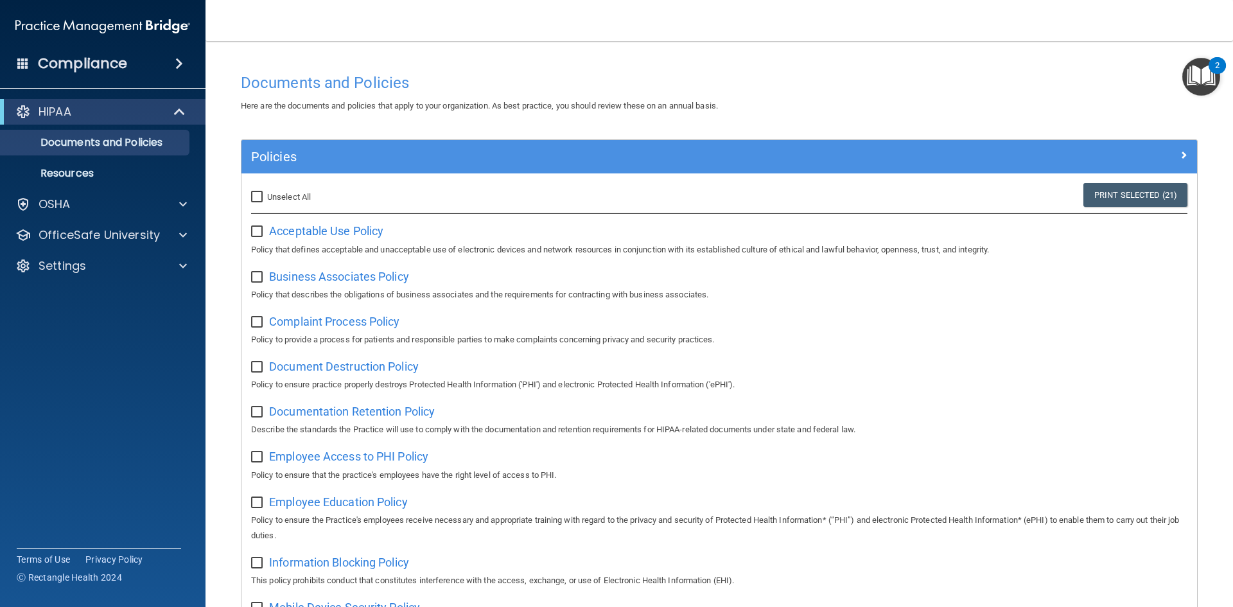
checkbox input "false"
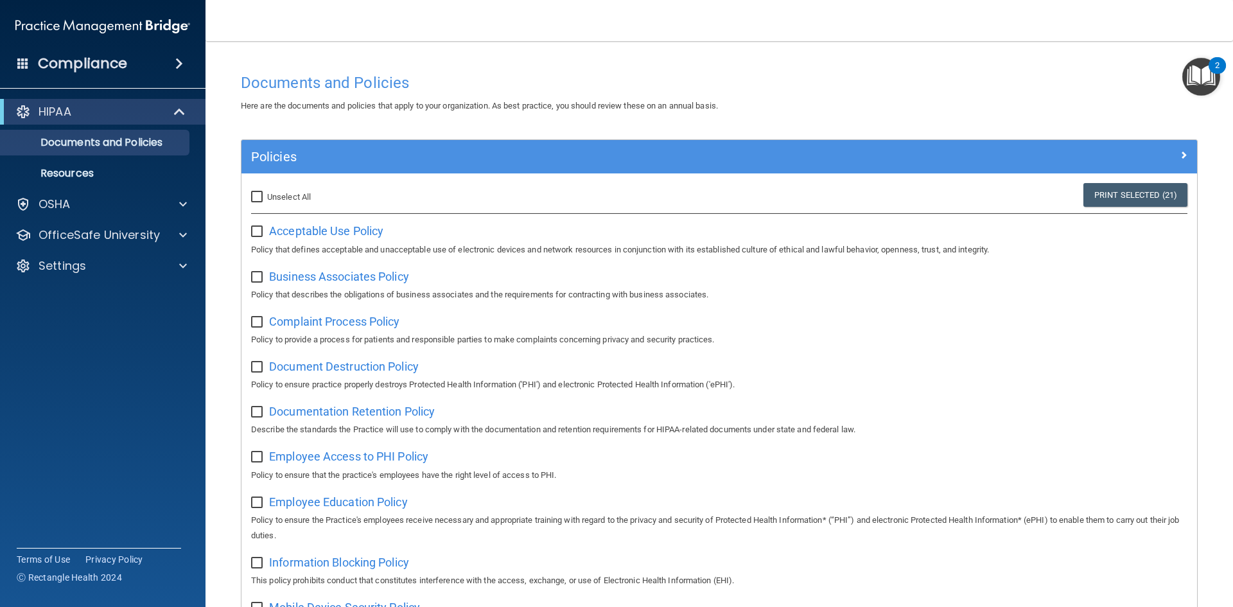
checkbox input "false"
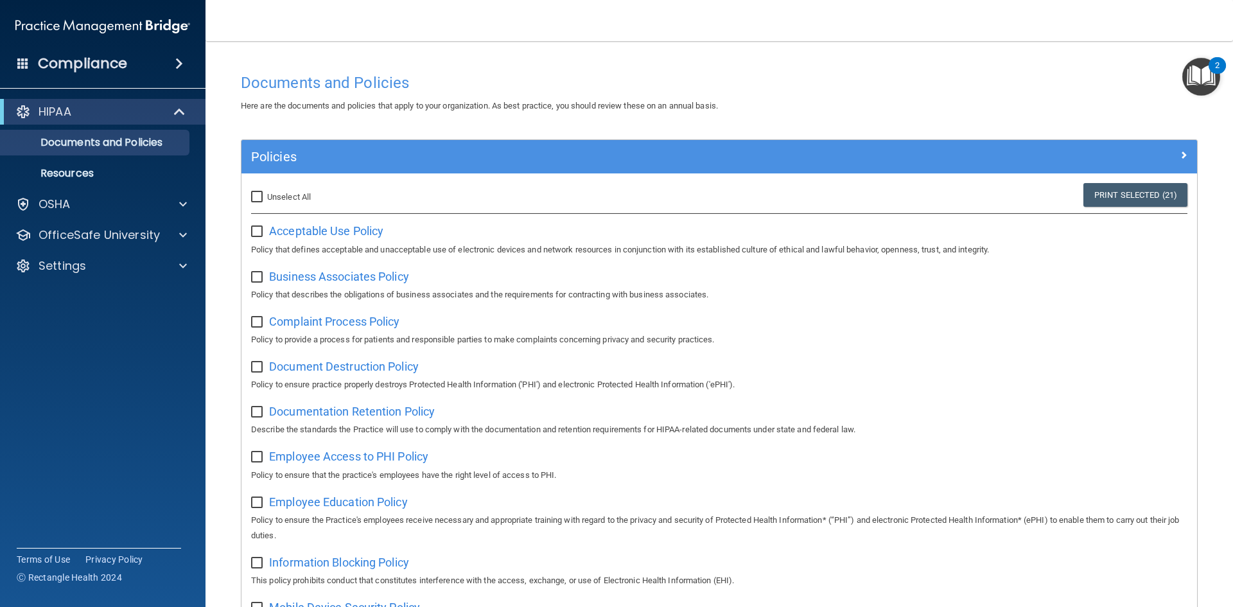
checkbox input "false"
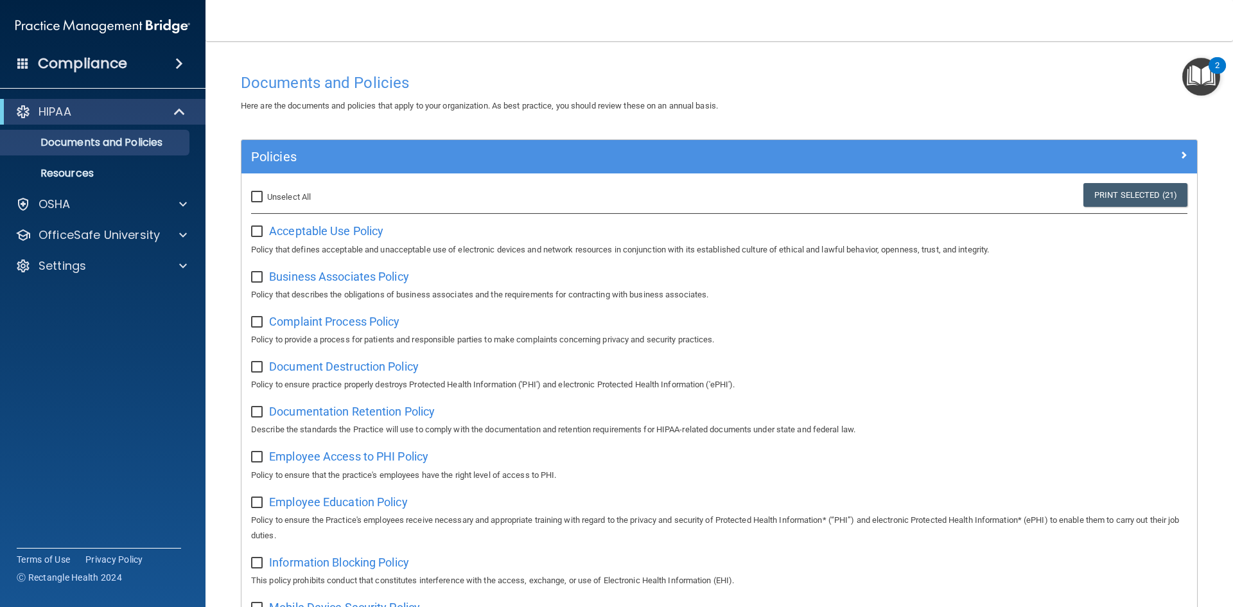
checkbox input "false"
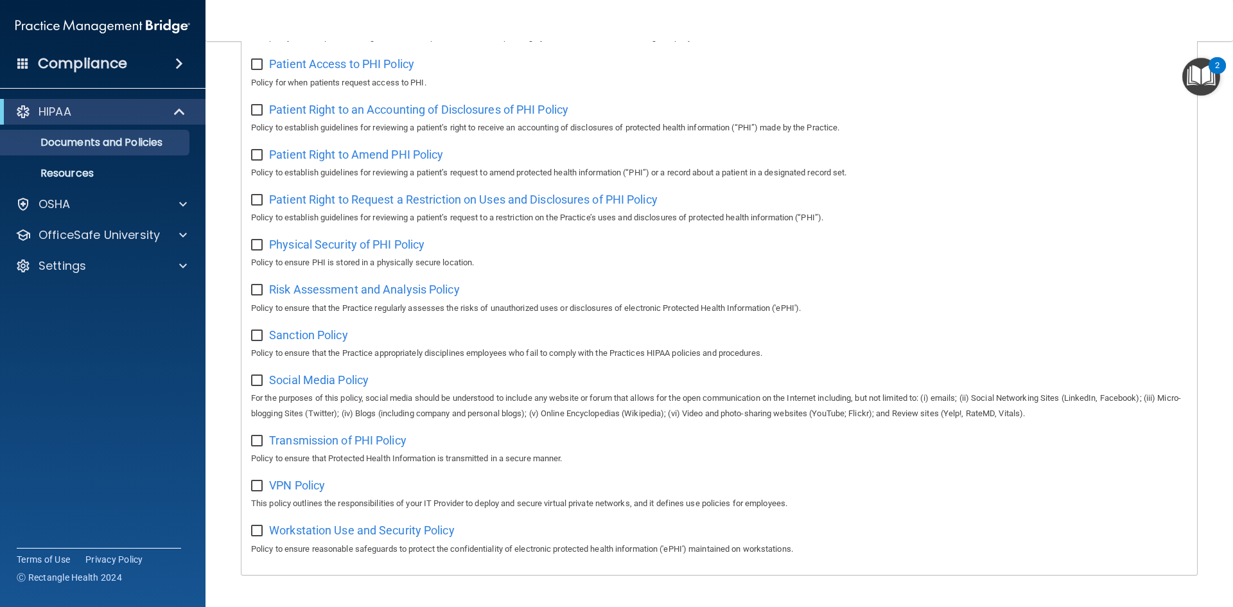
scroll to position [682, 0]
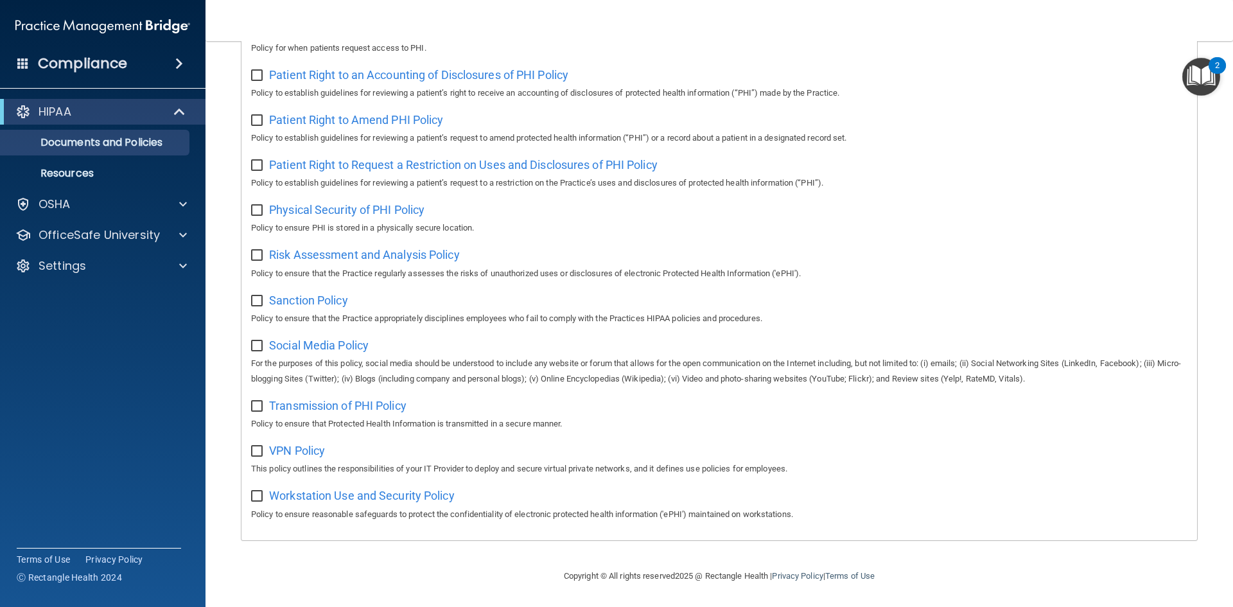
click at [1212, 64] on div "2" at bounding box center [1217, 65] width 17 height 17
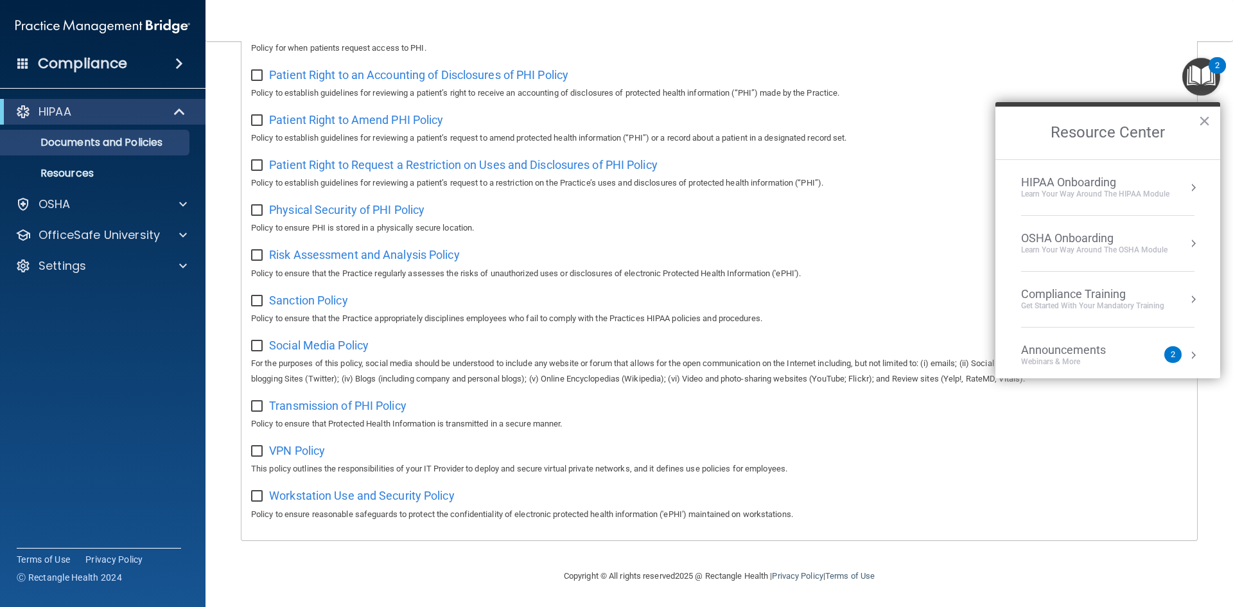
click at [1187, 189] on button "Resource Center" at bounding box center [1193, 187] width 13 height 13
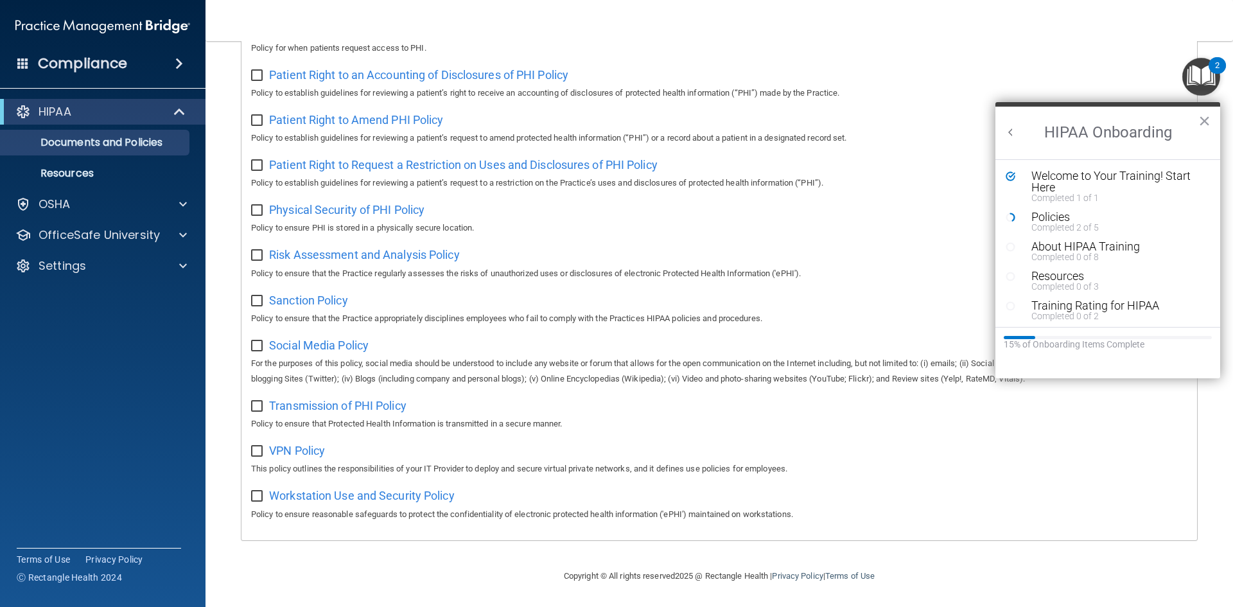
scroll to position [0, 0]
click at [1014, 245] on circle "Resource Center" at bounding box center [1011, 247] width 8 height 8
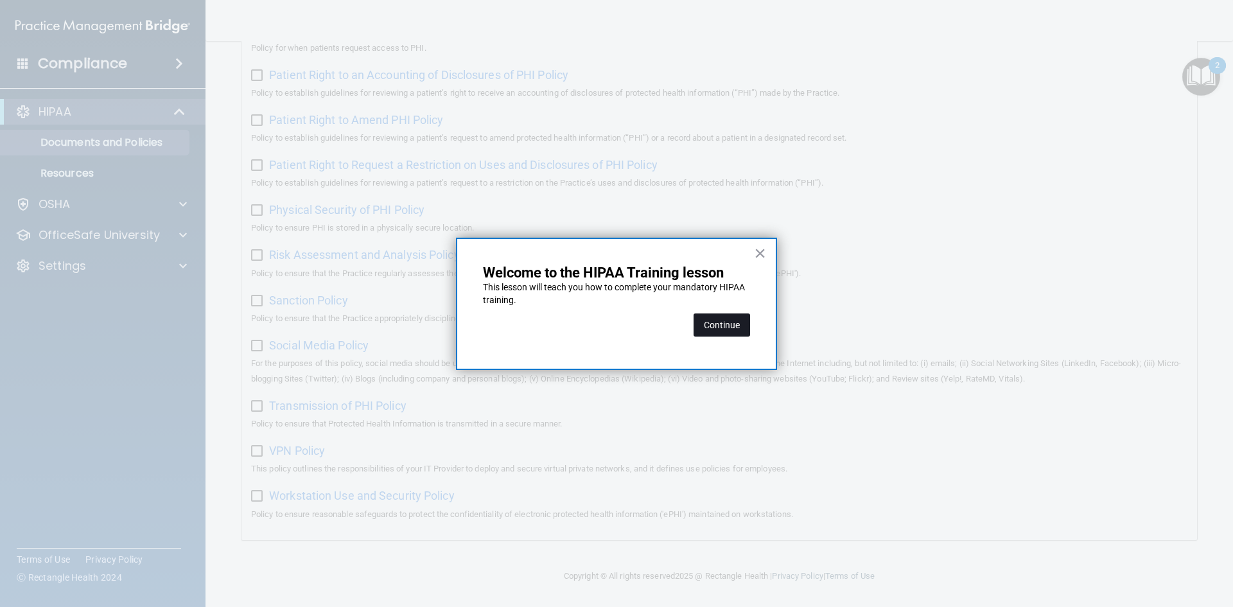
click at [719, 326] on button "Continue" at bounding box center [722, 324] width 57 height 23
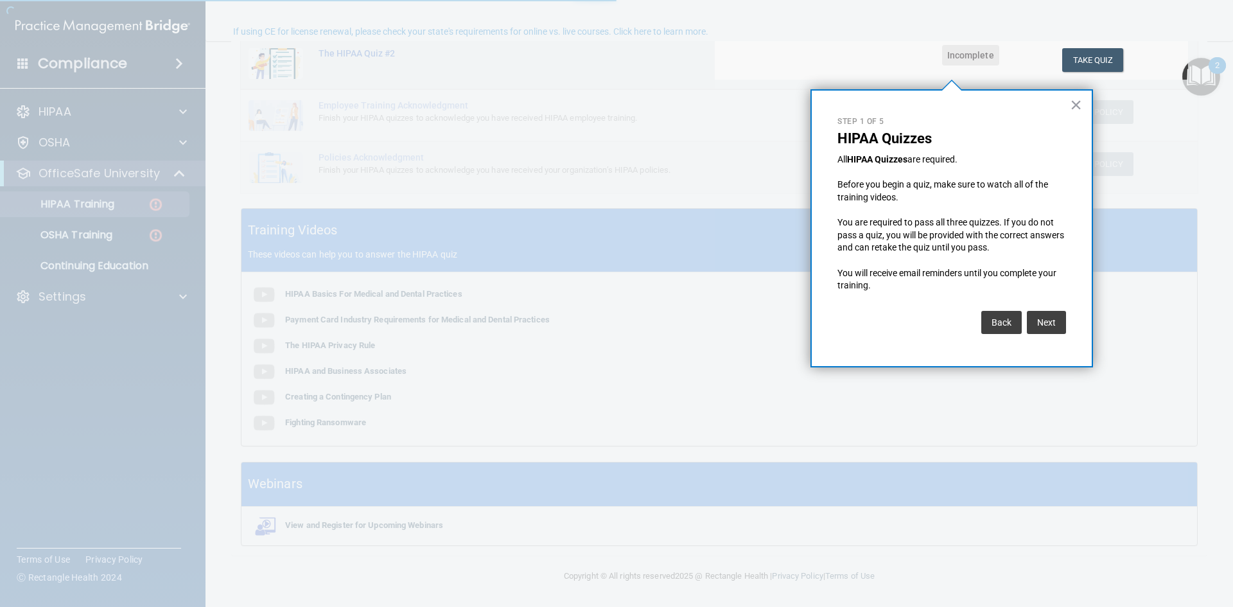
scroll to position [100, 0]
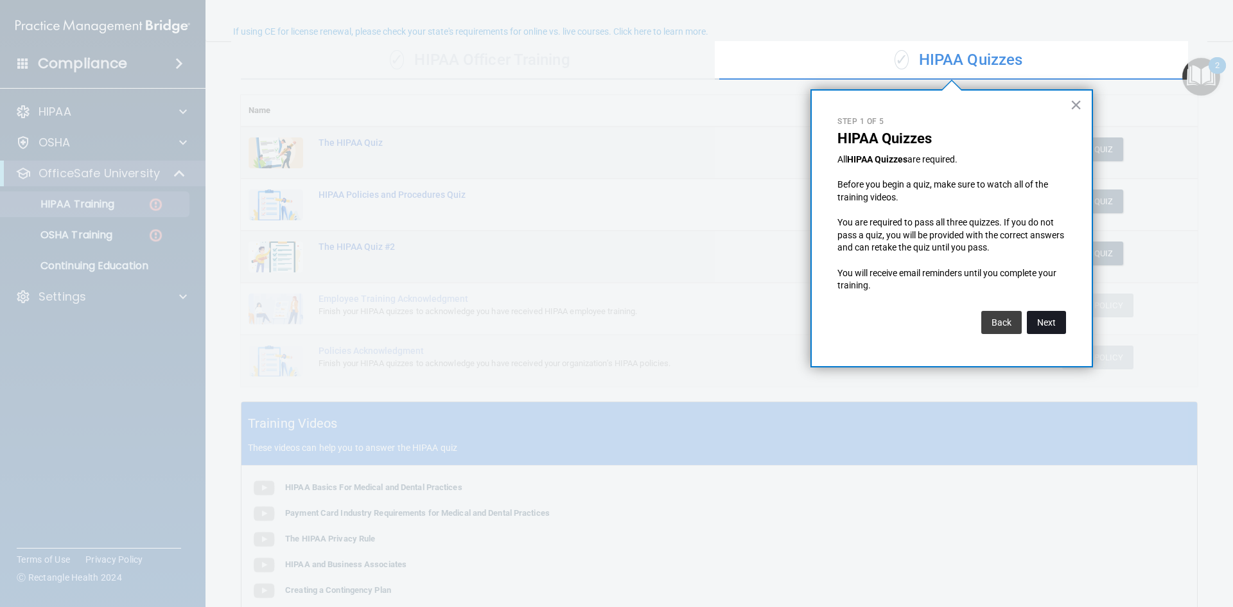
click at [1038, 321] on button "Next" at bounding box center [1046, 322] width 39 height 23
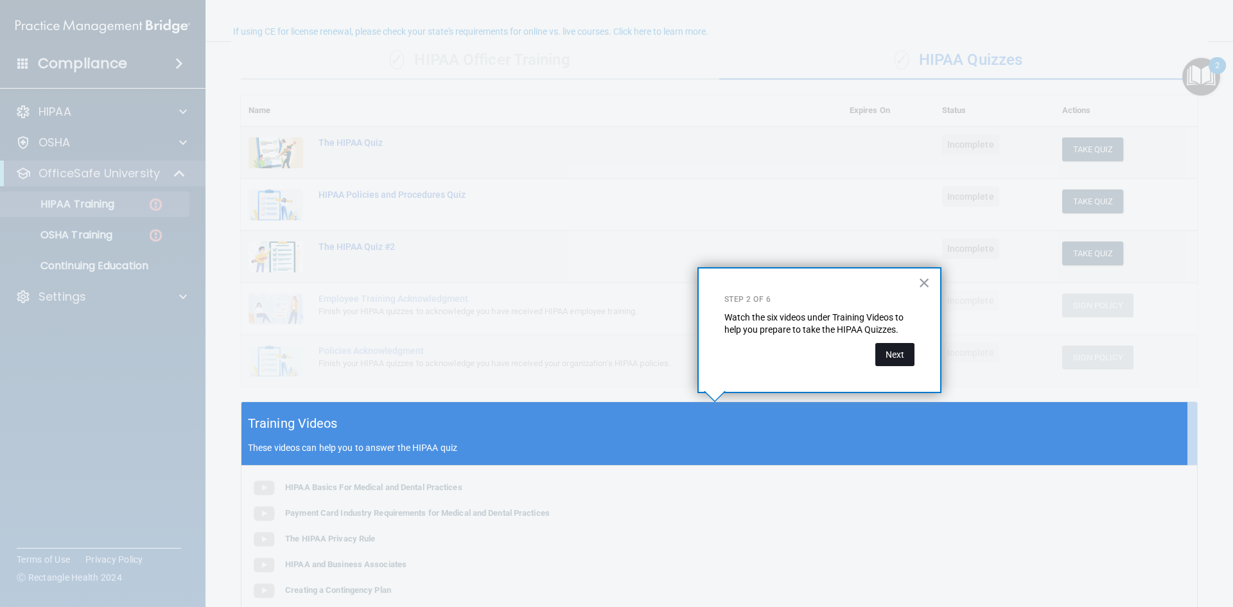
click at [901, 354] on button "Next" at bounding box center [895, 354] width 39 height 23
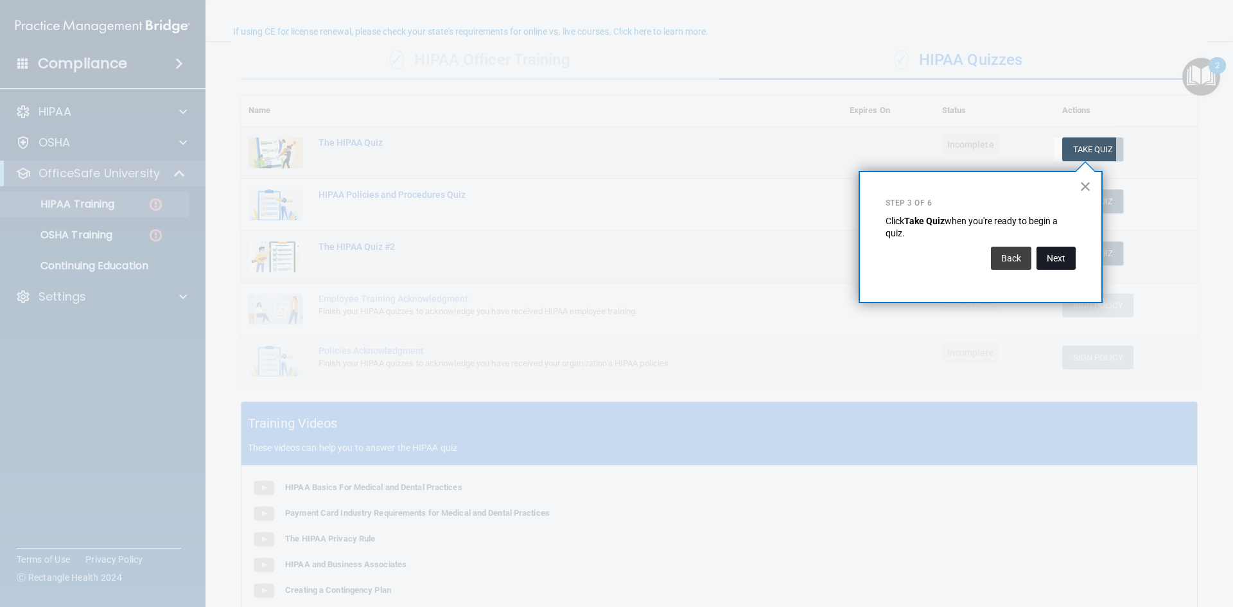
click at [1062, 252] on button "Next" at bounding box center [1056, 258] width 39 height 23
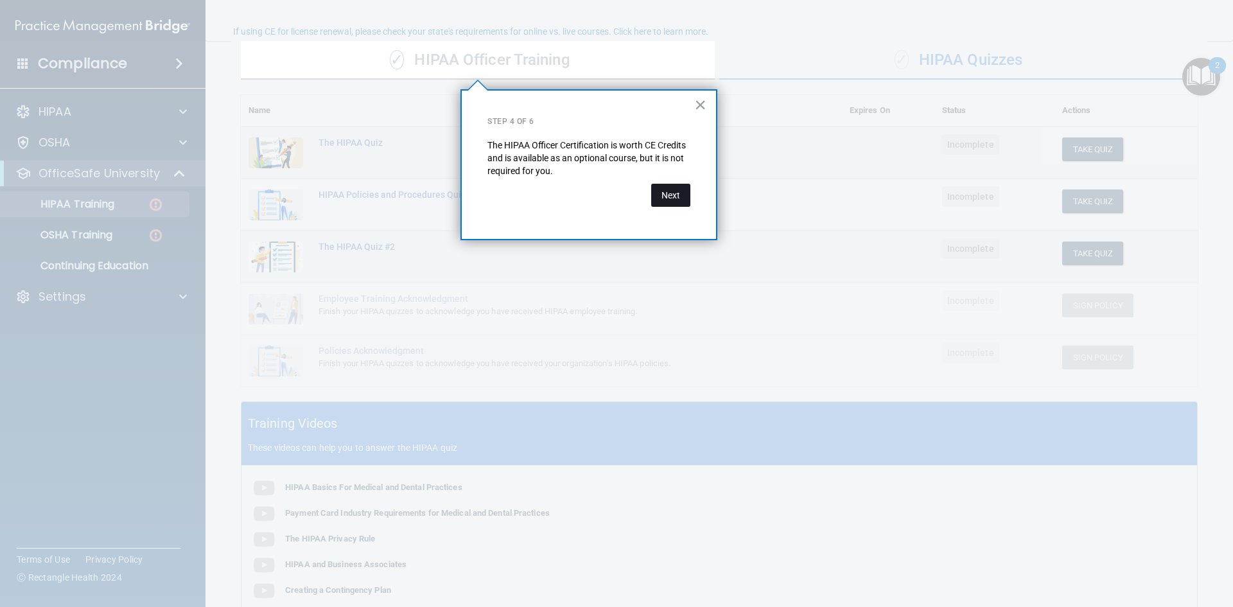
click at [687, 192] on button "Next" at bounding box center [670, 195] width 39 height 23
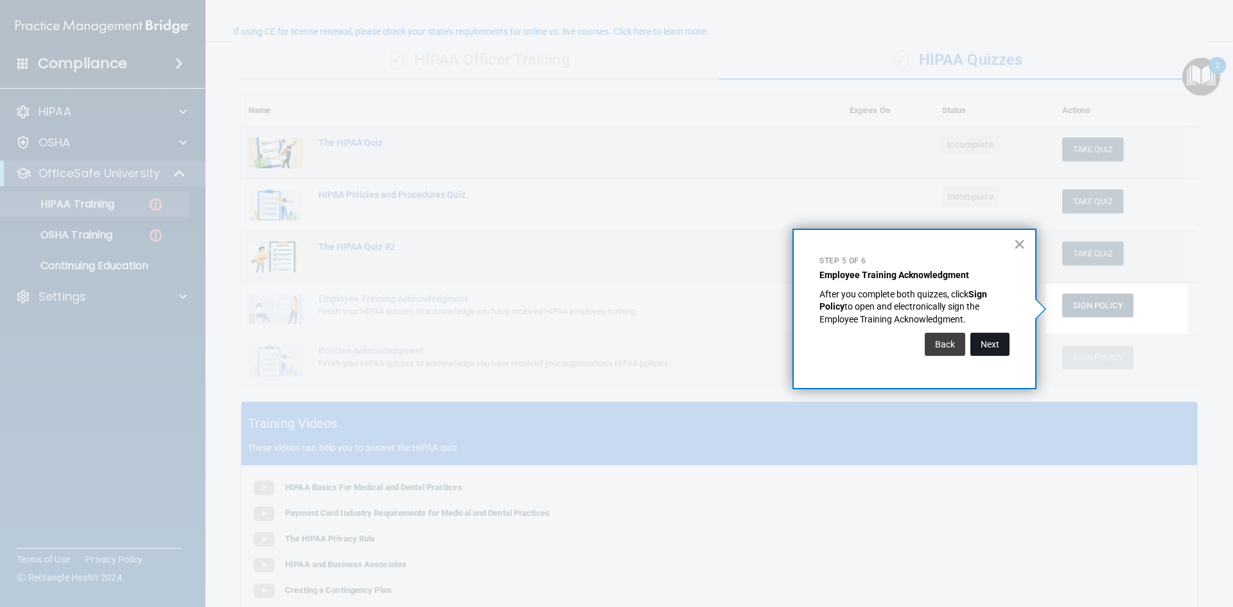
click at [997, 340] on button "Next" at bounding box center [990, 344] width 39 height 23
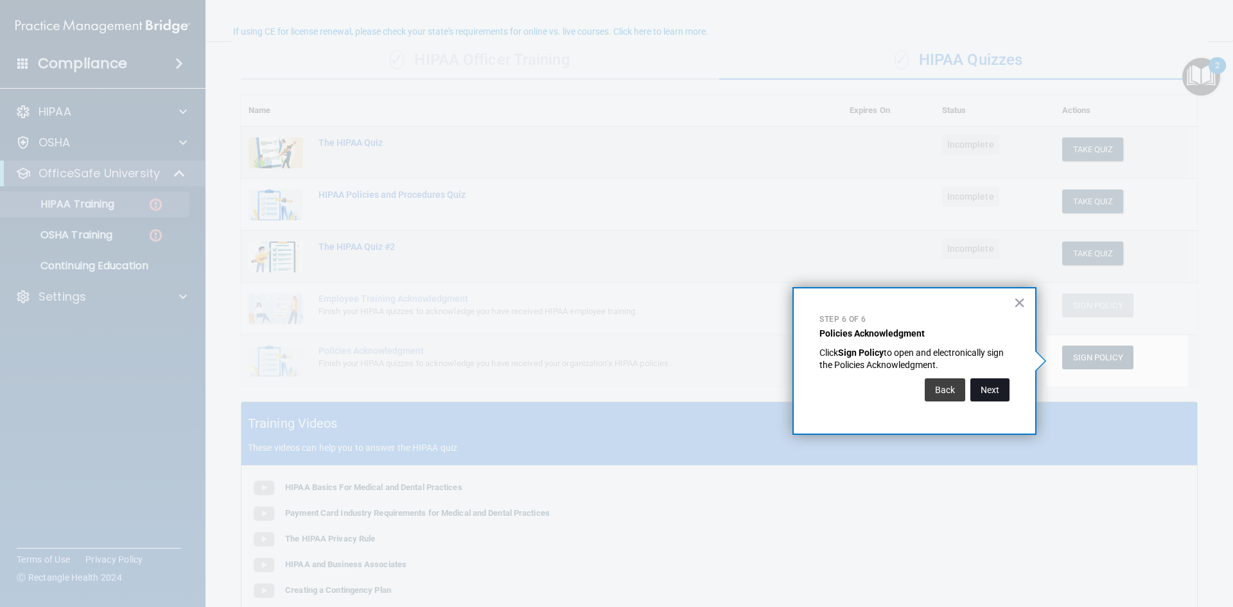
click at [996, 390] on button "Next" at bounding box center [990, 389] width 39 height 23
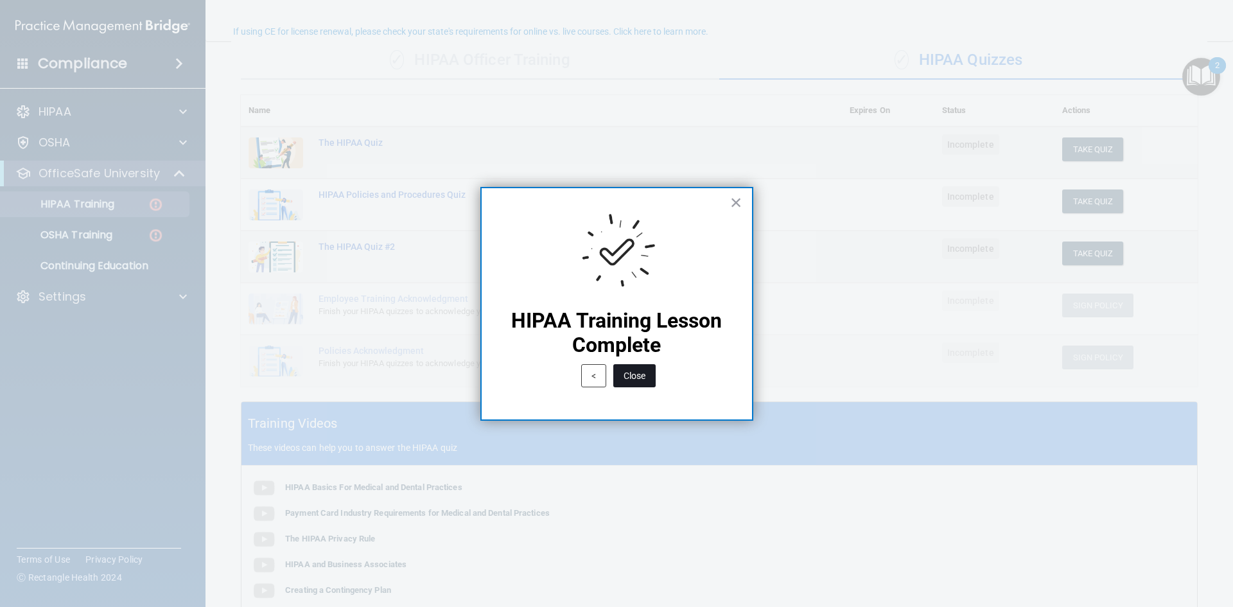
click at [649, 374] on button "Close" at bounding box center [634, 375] width 42 height 23
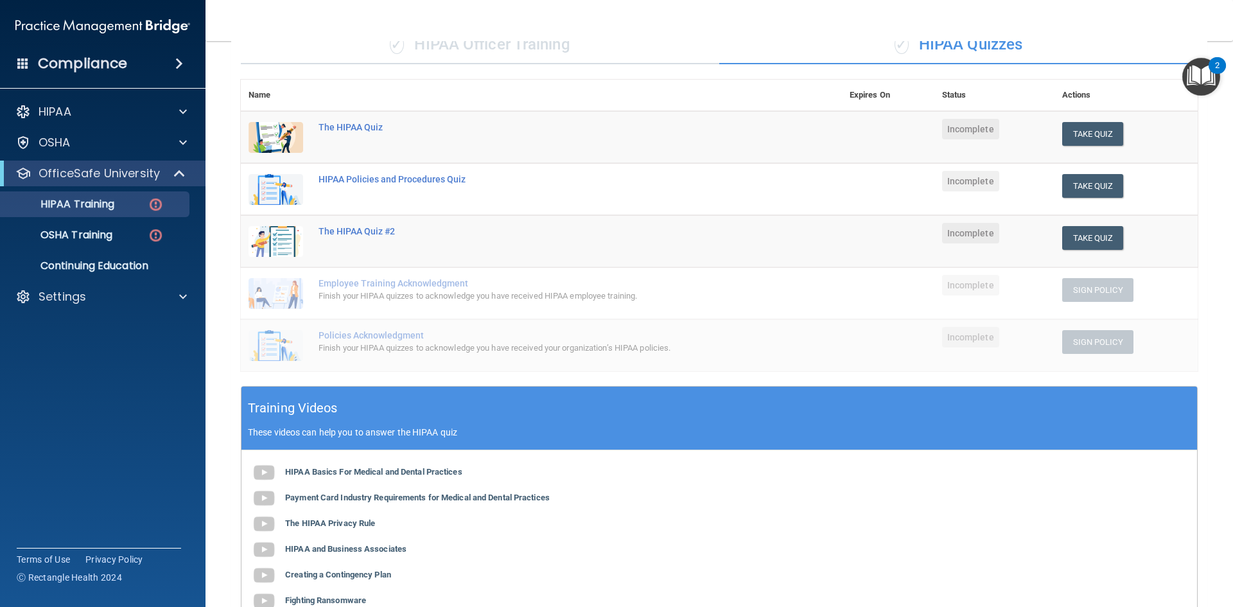
scroll to position [100, 0]
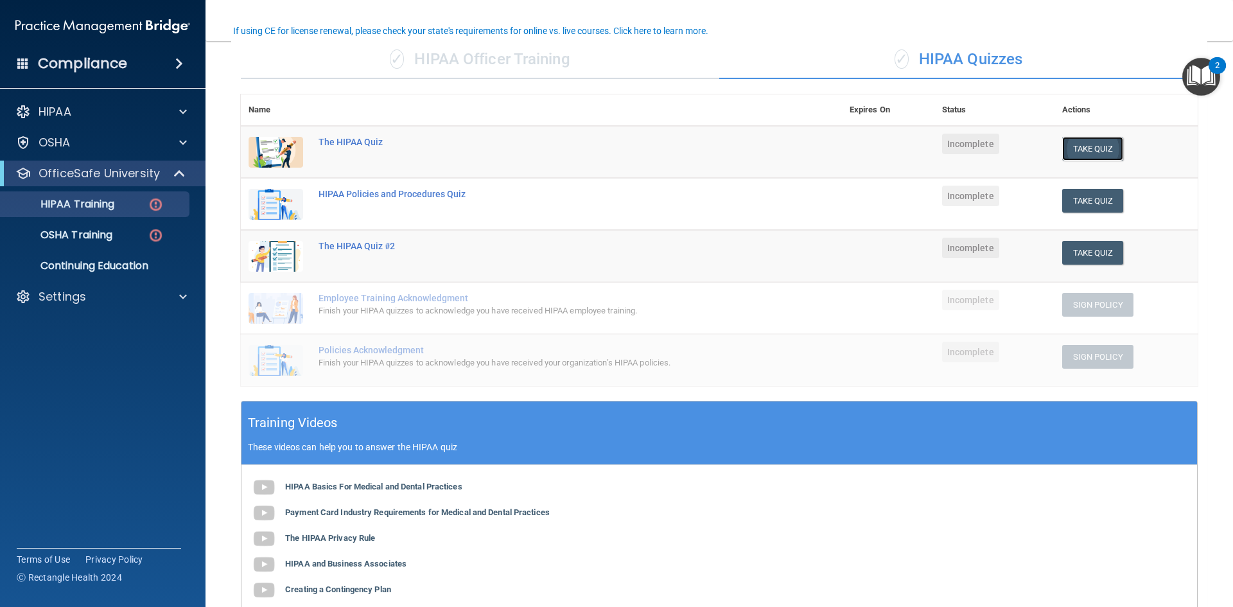
click at [1074, 149] on button "Take Quiz" at bounding box center [1094, 149] width 62 height 24
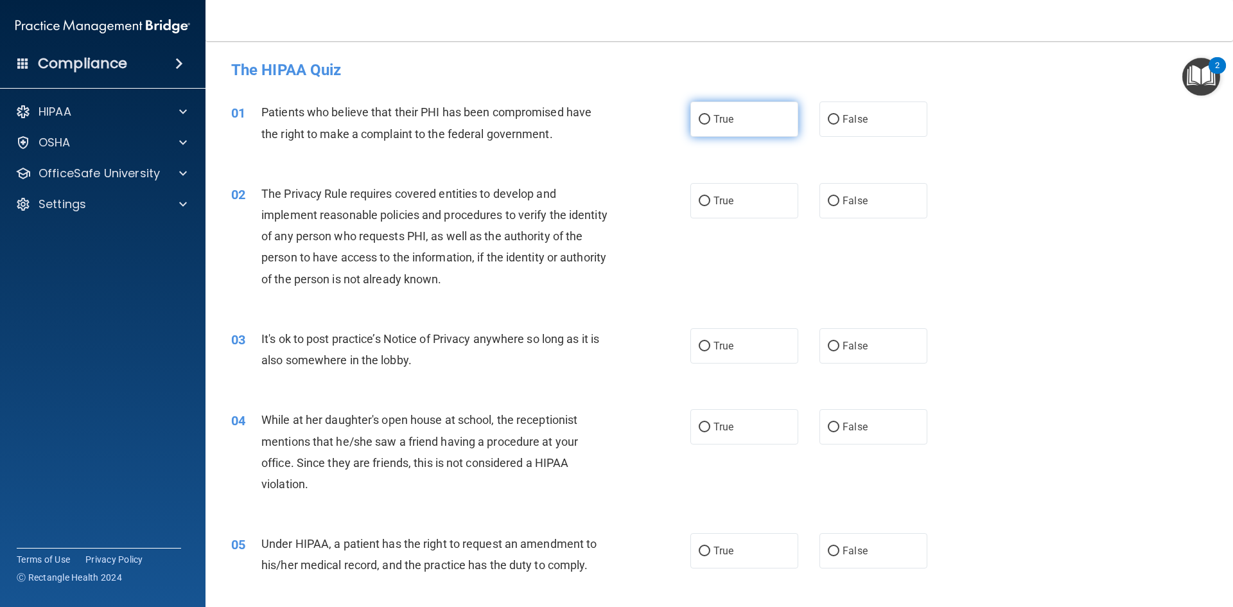
click at [700, 116] on input "True" at bounding box center [705, 120] width 12 height 10
radio input "true"
click at [704, 200] on input "True" at bounding box center [705, 202] width 12 height 10
radio input "true"
click at [828, 423] on input "False" at bounding box center [834, 428] width 12 height 10
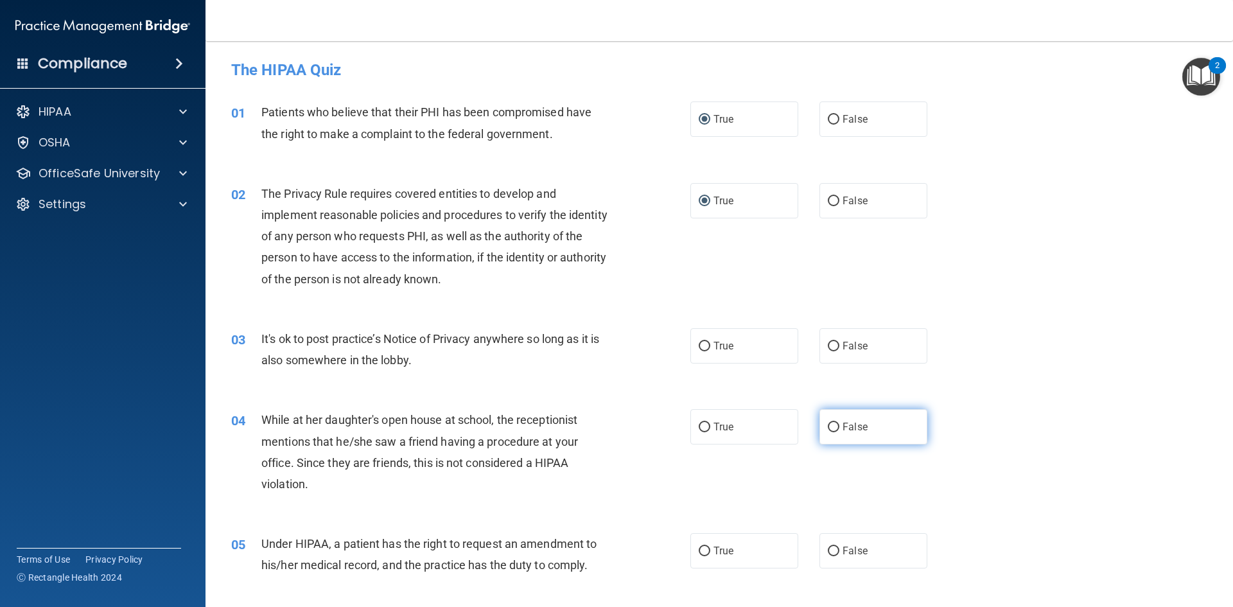
radio input "true"
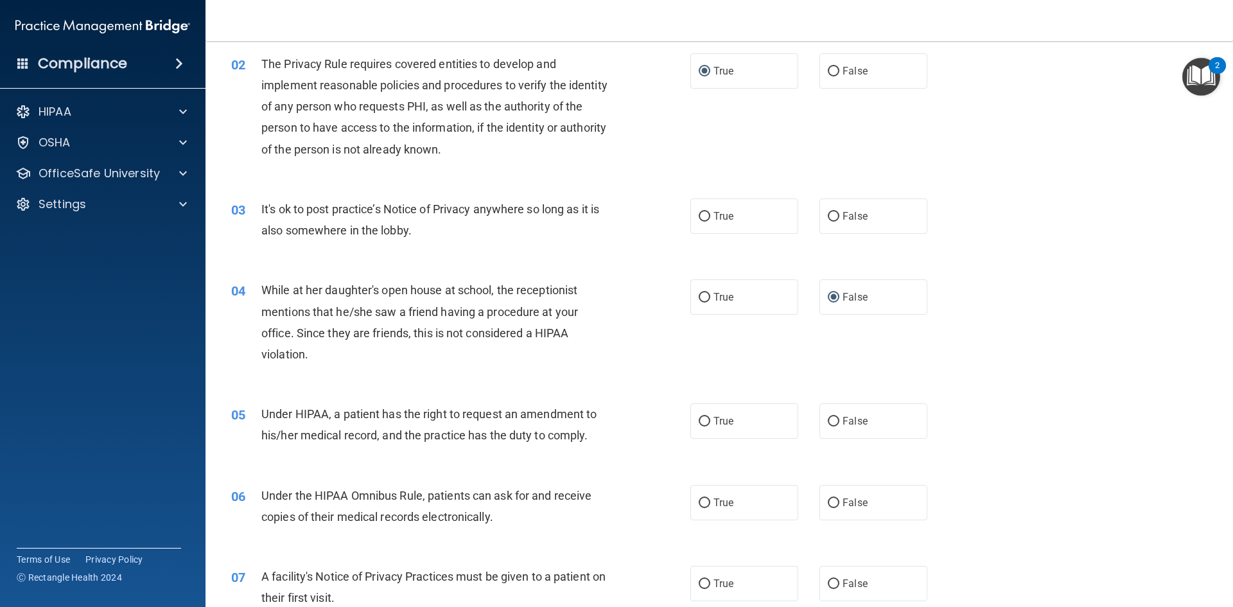
scroll to position [128, 0]
click at [703, 504] on input "True" at bounding box center [705, 505] width 12 height 10
radio input "true"
click at [706, 422] on label "True" at bounding box center [745, 422] width 108 height 35
click at [706, 422] on input "True" at bounding box center [705, 423] width 12 height 10
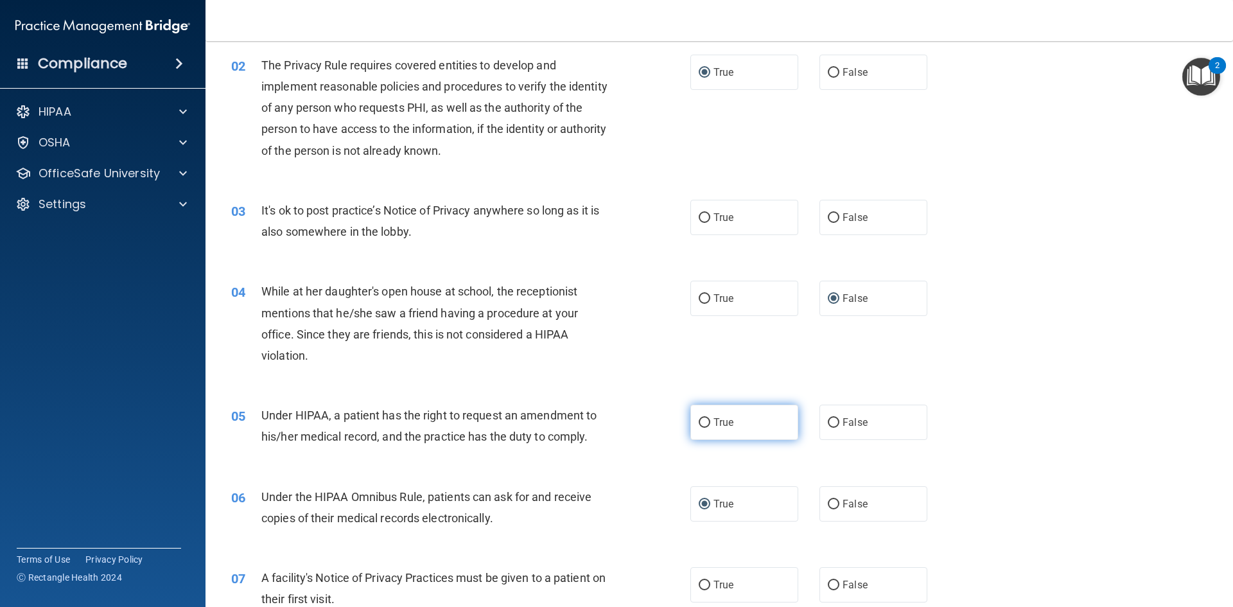
radio input "true"
click at [714, 213] on span "True" at bounding box center [724, 217] width 20 height 12
click at [710, 213] on input "True" at bounding box center [705, 218] width 12 height 10
radio input "true"
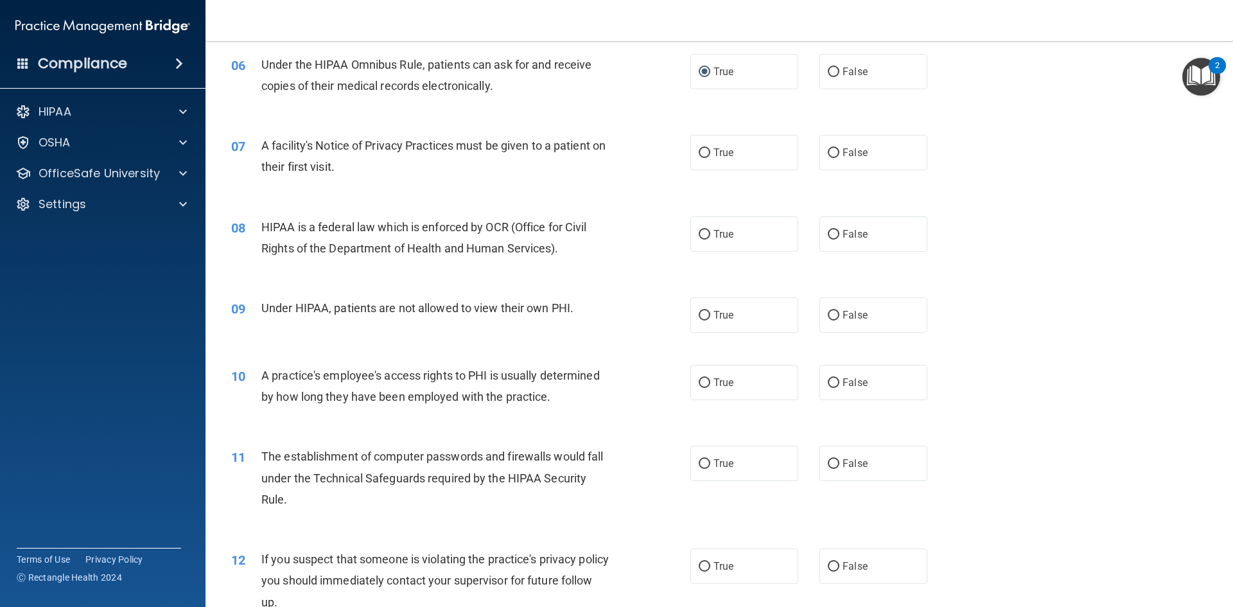
scroll to position [578, 0]
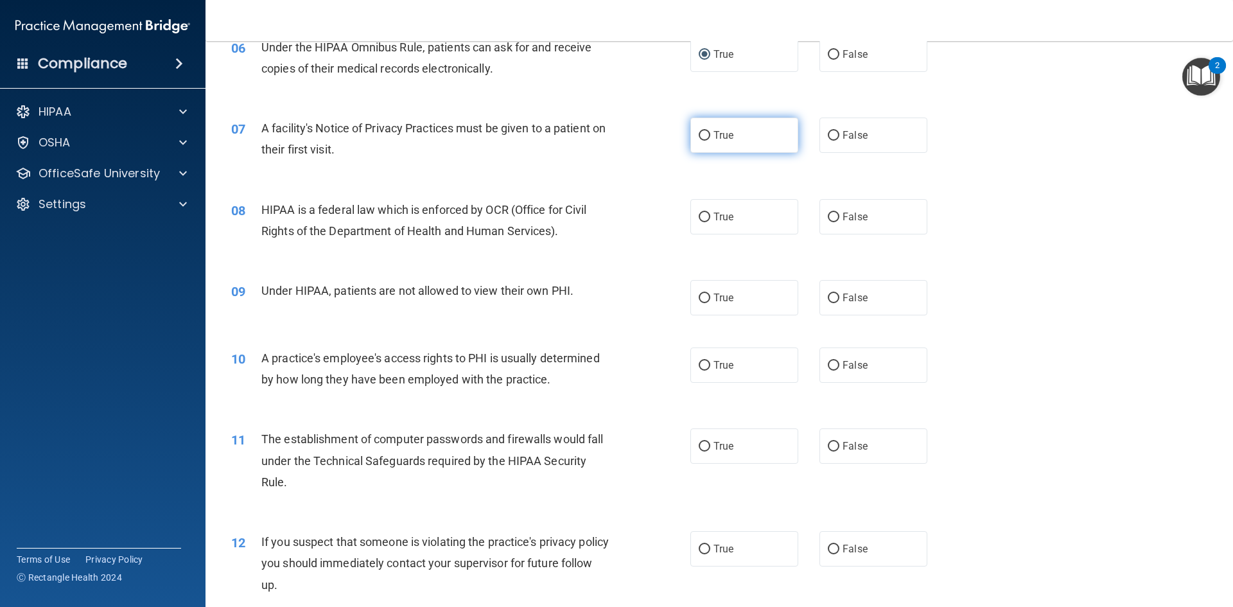
click at [709, 137] on label "True" at bounding box center [745, 135] width 108 height 35
click at [709, 137] on input "True" at bounding box center [705, 136] width 12 height 10
radio input "true"
click at [703, 215] on input "True" at bounding box center [705, 218] width 12 height 10
radio input "true"
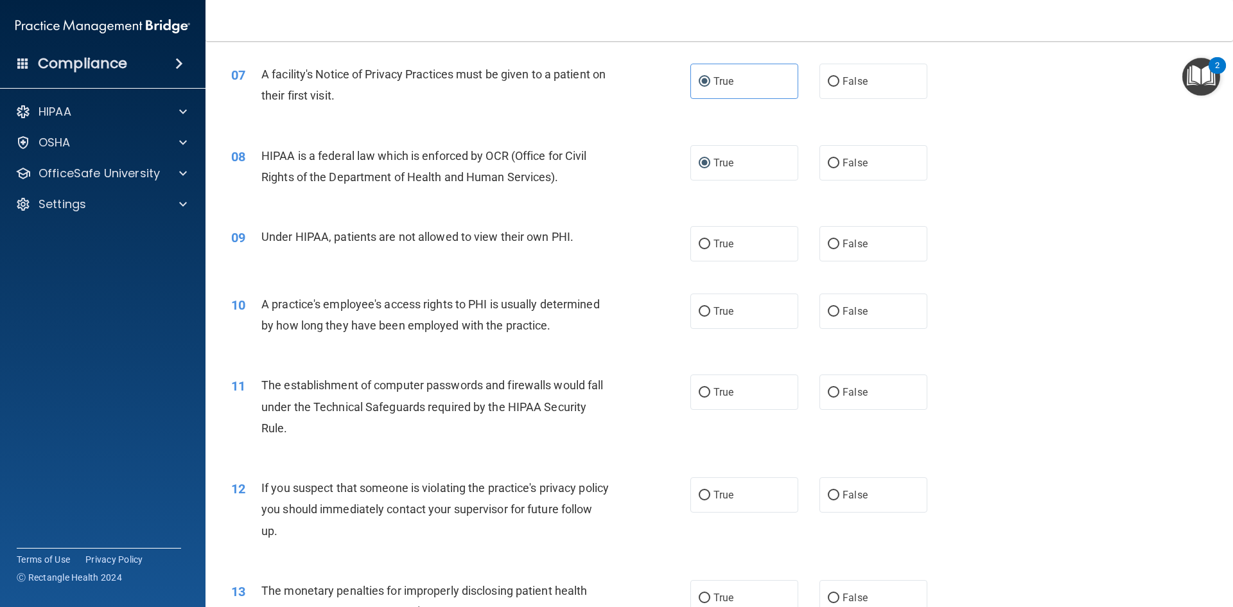
scroll to position [707, 0]
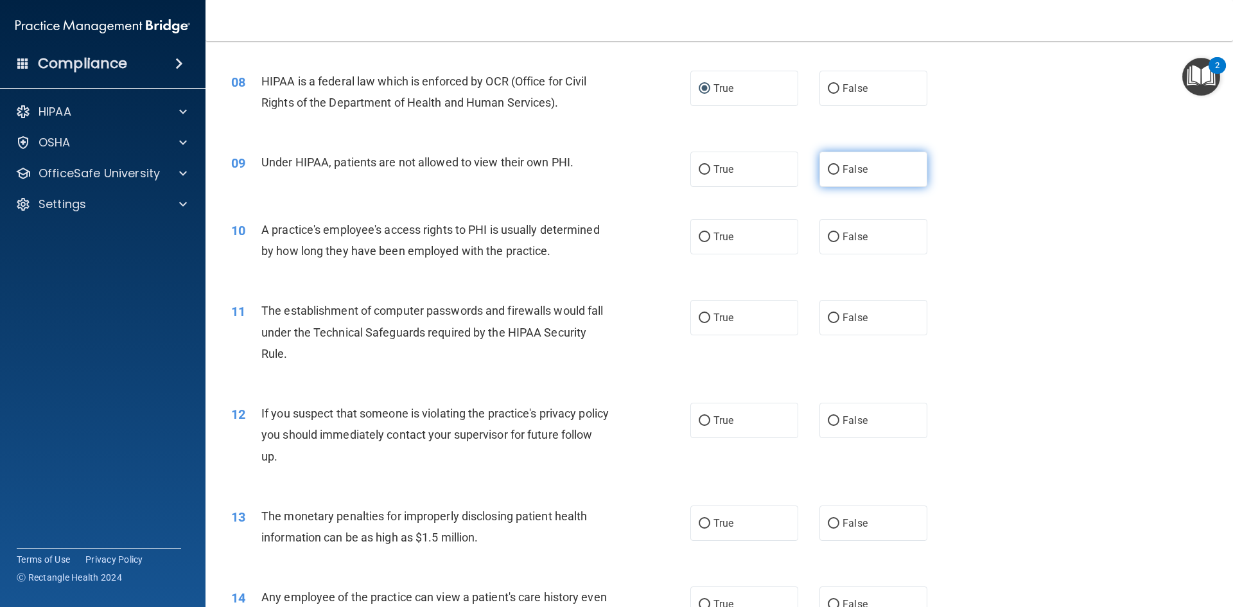
click at [845, 170] on span "False" at bounding box center [855, 169] width 25 height 12
click at [840, 170] on input "False" at bounding box center [834, 170] width 12 height 10
radio input "true"
click at [829, 233] on input "False" at bounding box center [834, 238] width 12 height 10
radio input "true"
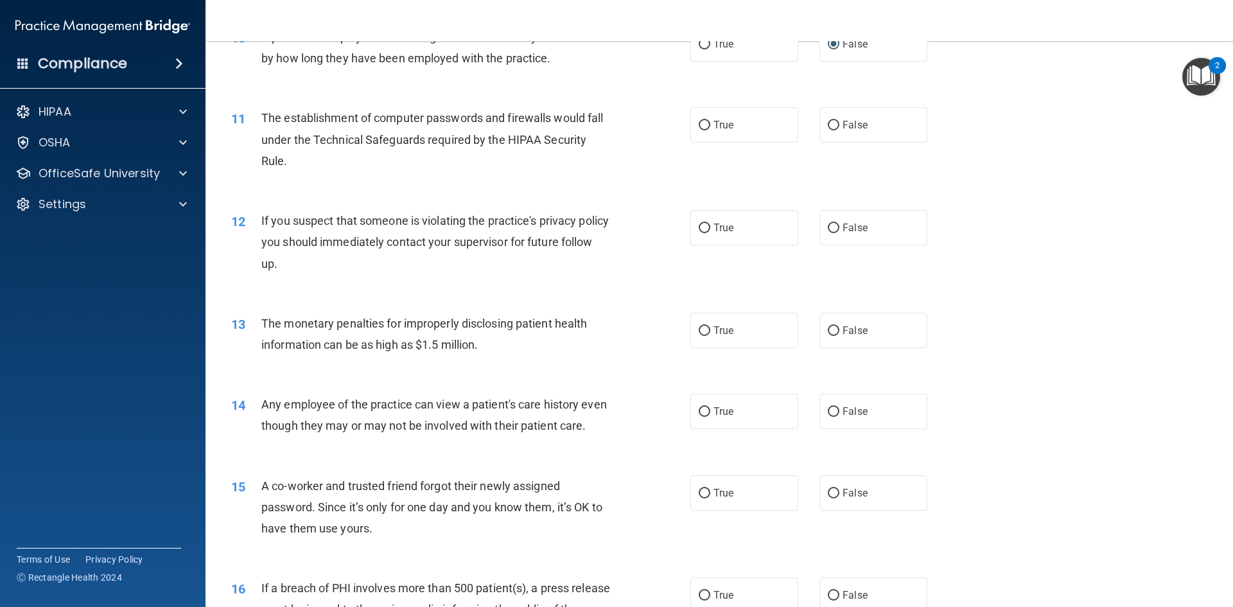
scroll to position [964, 0]
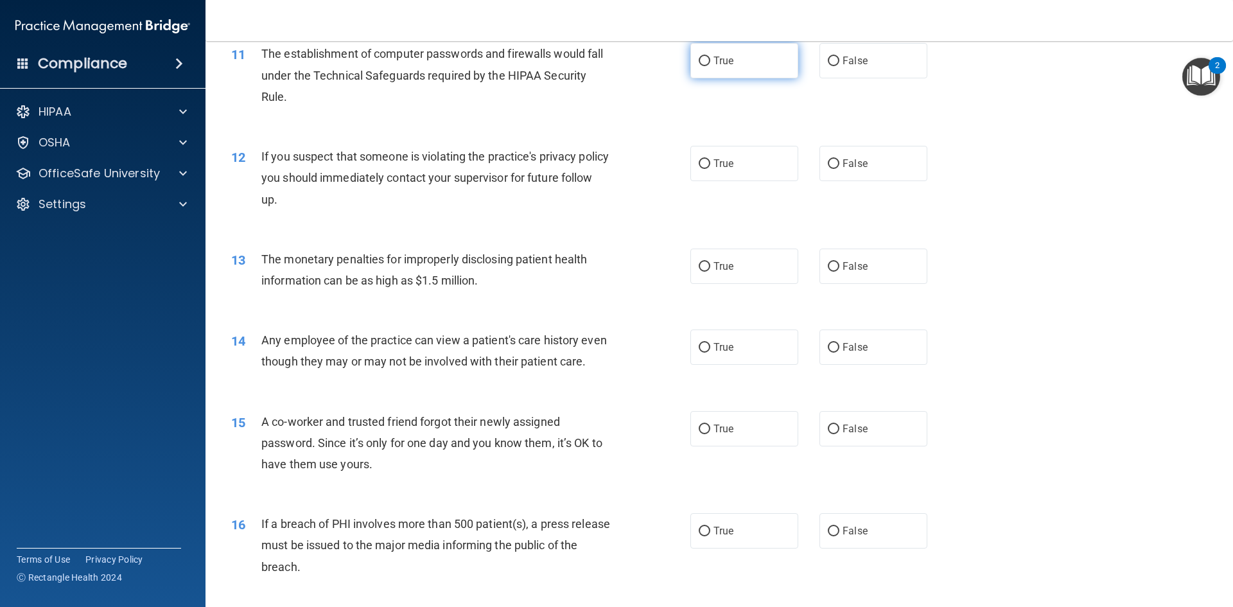
click at [699, 59] on input "True" at bounding box center [705, 62] width 12 height 10
radio input "true"
click at [708, 159] on label "True" at bounding box center [745, 163] width 108 height 35
click at [708, 159] on input "True" at bounding box center [705, 164] width 12 height 10
radio input "true"
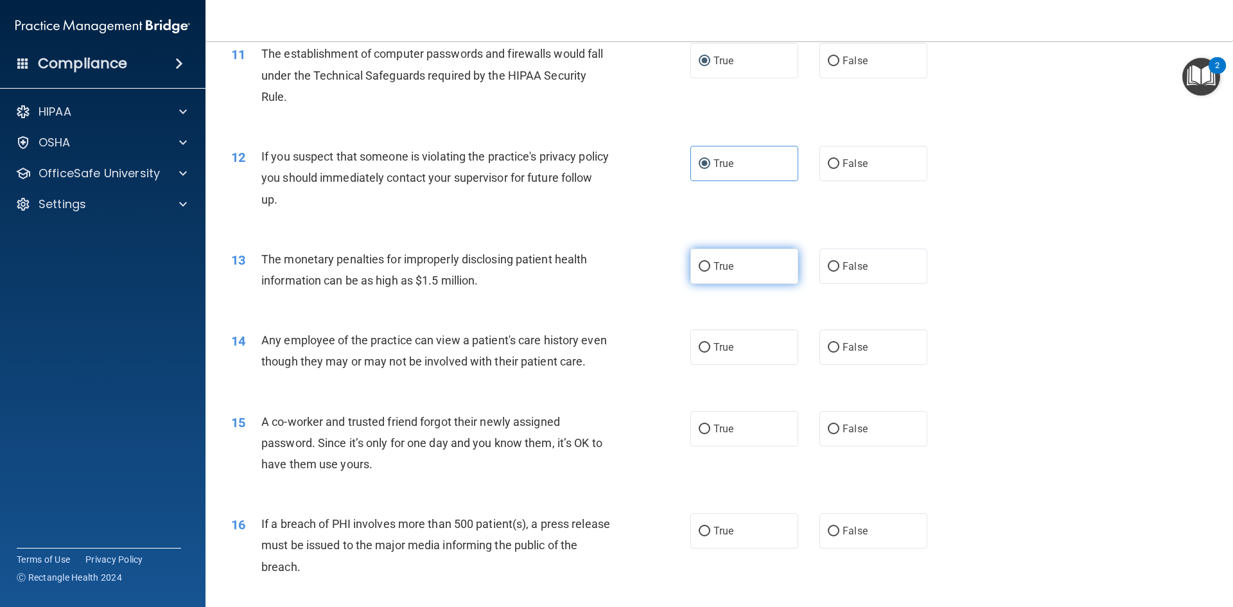
click at [709, 265] on label "True" at bounding box center [745, 266] width 108 height 35
click at [709, 265] on input "True" at bounding box center [705, 267] width 12 height 10
radio input "true"
click at [694, 340] on label "True" at bounding box center [745, 347] width 108 height 35
click at [699, 343] on input "True" at bounding box center [705, 348] width 12 height 10
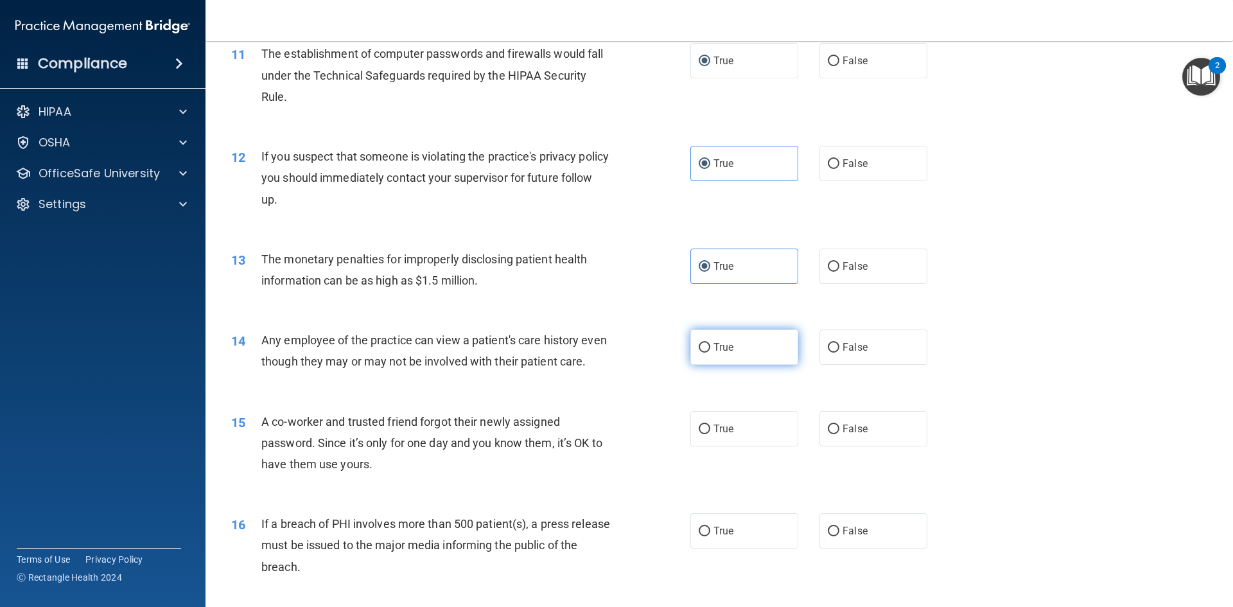
radio input "true"
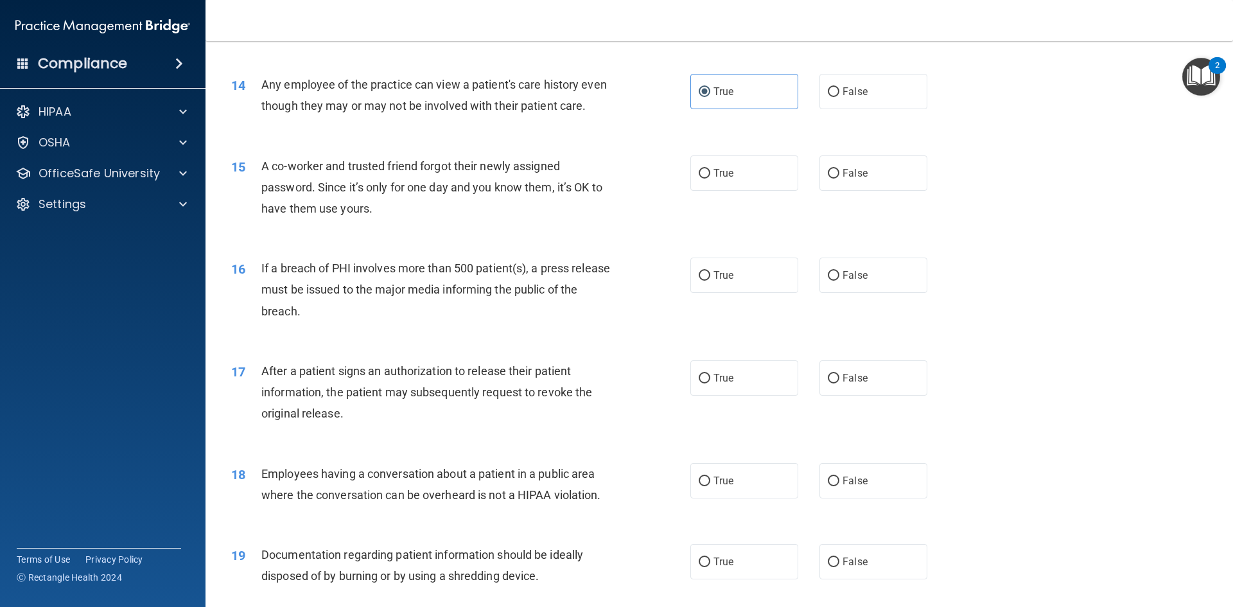
scroll to position [1221, 0]
click at [843, 178] on span "False" at bounding box center [855, 172] width 25 height 12
click at [837, 177] on input "False" at bounding box center [834, 173] width 12 height 10
radio input "true"
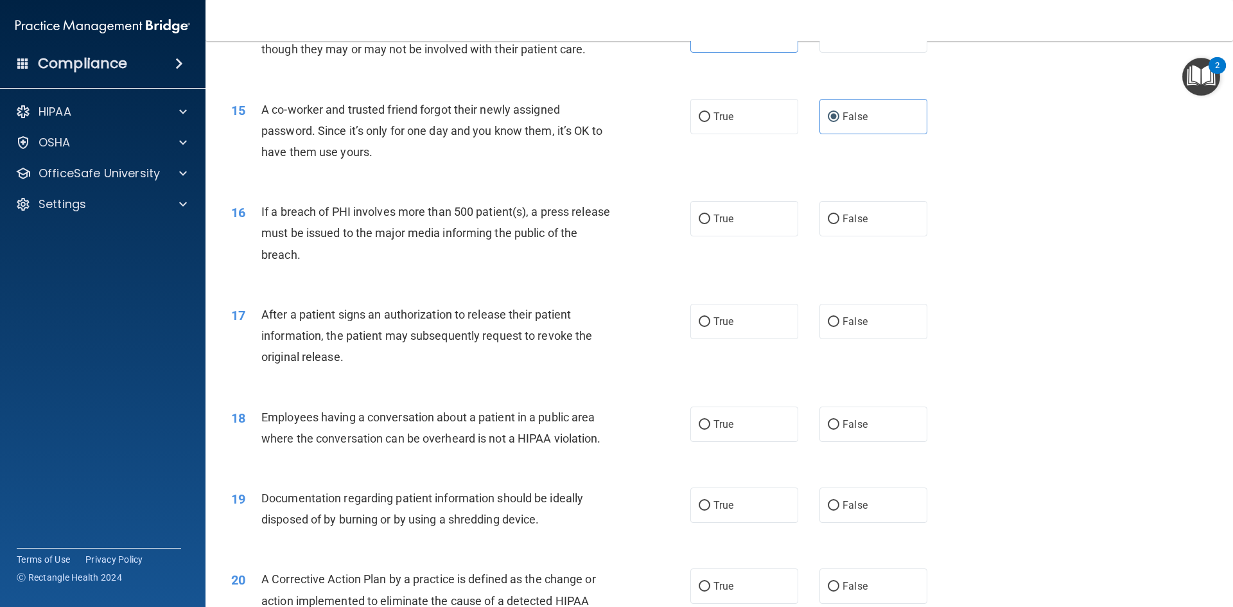
scroll to position [1349, 0]
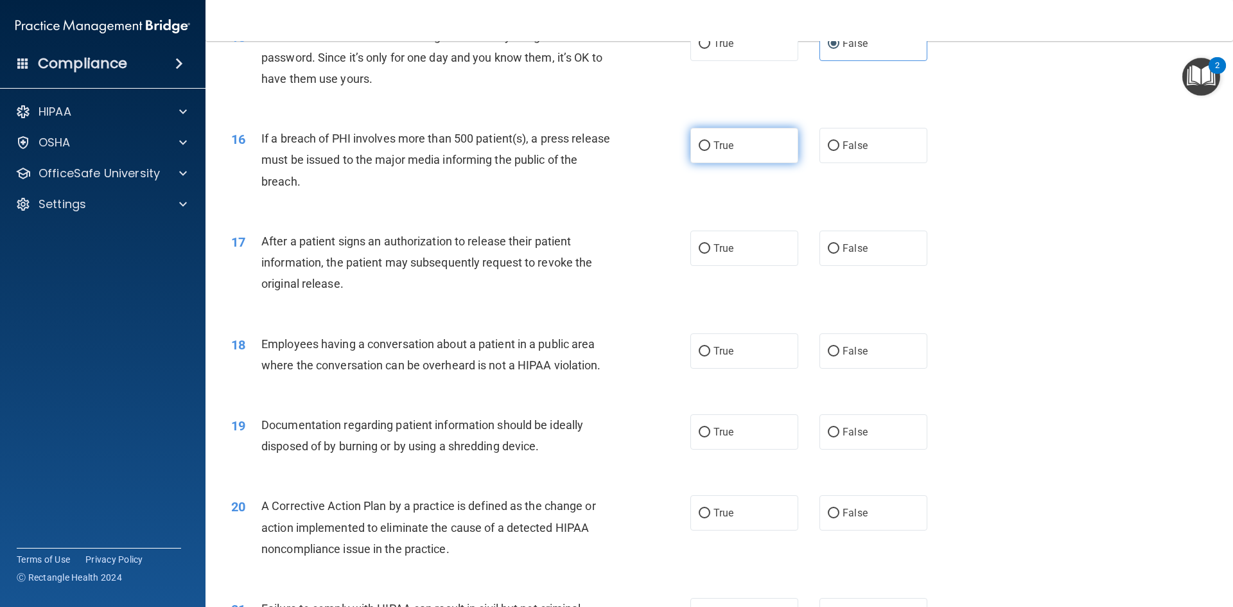
click at [707, 163] on label "True" at bounding box center [745, 145] width 108 height 35
click at [707, 151] on input "True" at bounding box center [705, 146] width 12 height 10
radio input "true"
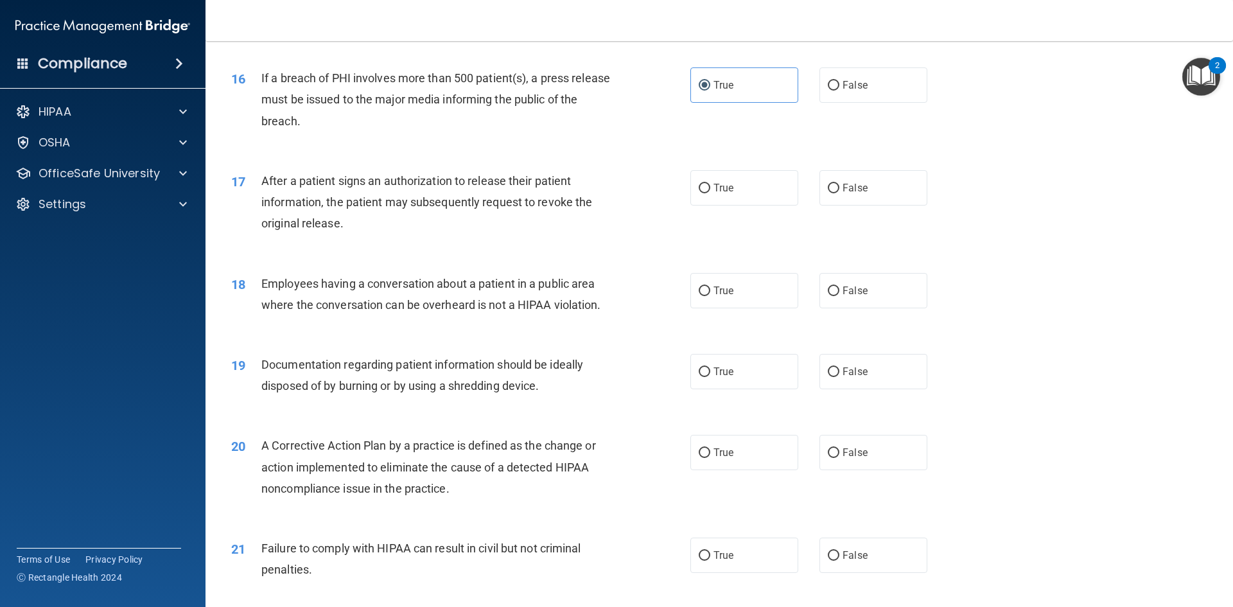
scroll to position [1478, 0]
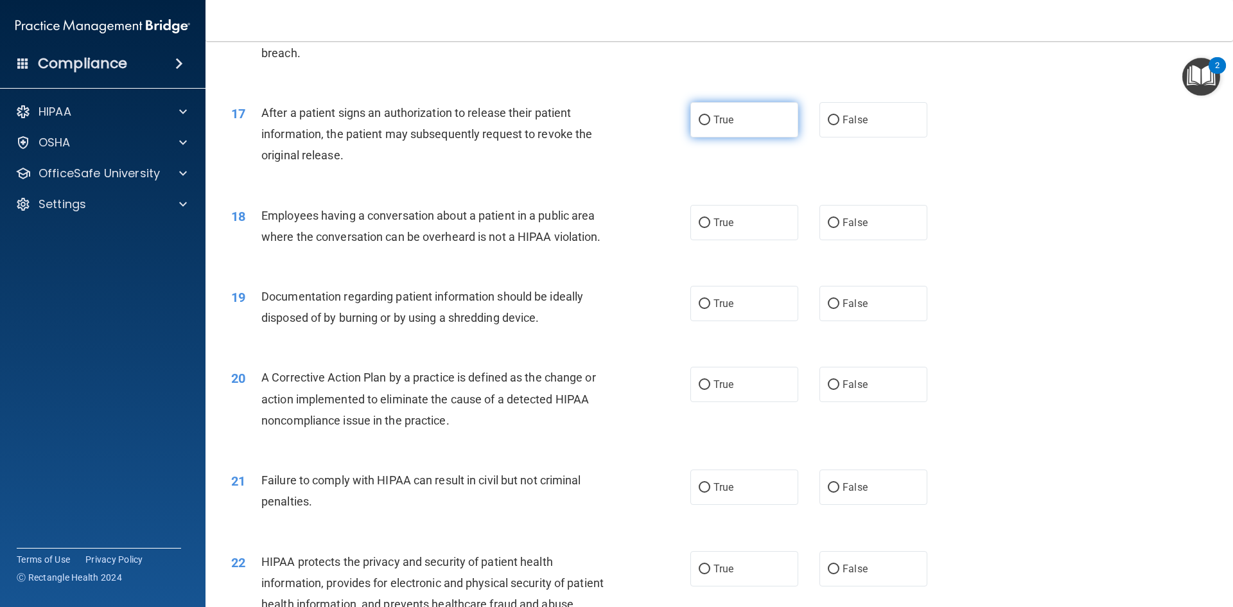
click at [707, 137] on label "True" at bounding box center [745, 119] width 108 height 35
click at [707, 125] on input "True" at bounding box center [705, 121] width 12 height 10
radio input "true"
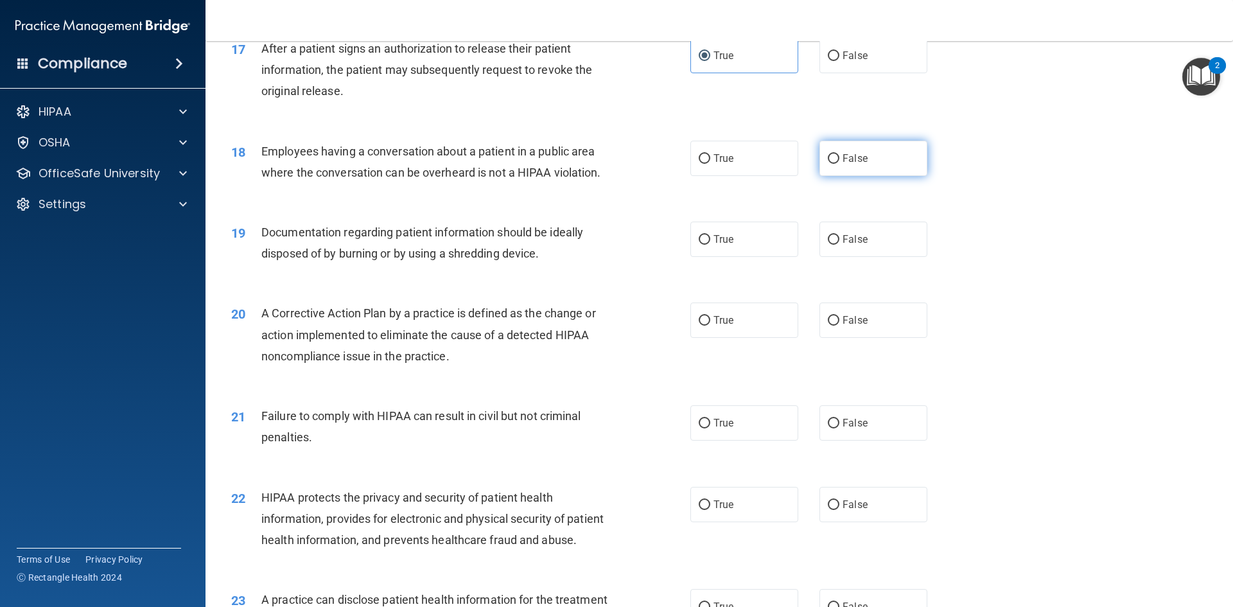
click at [853, 168] on label "False" at bounding box center [874, 158] width 108 height 35
click at [840, 164] on input "False" at bounding box center [834, 159] width 12 height 10
radio input "true"
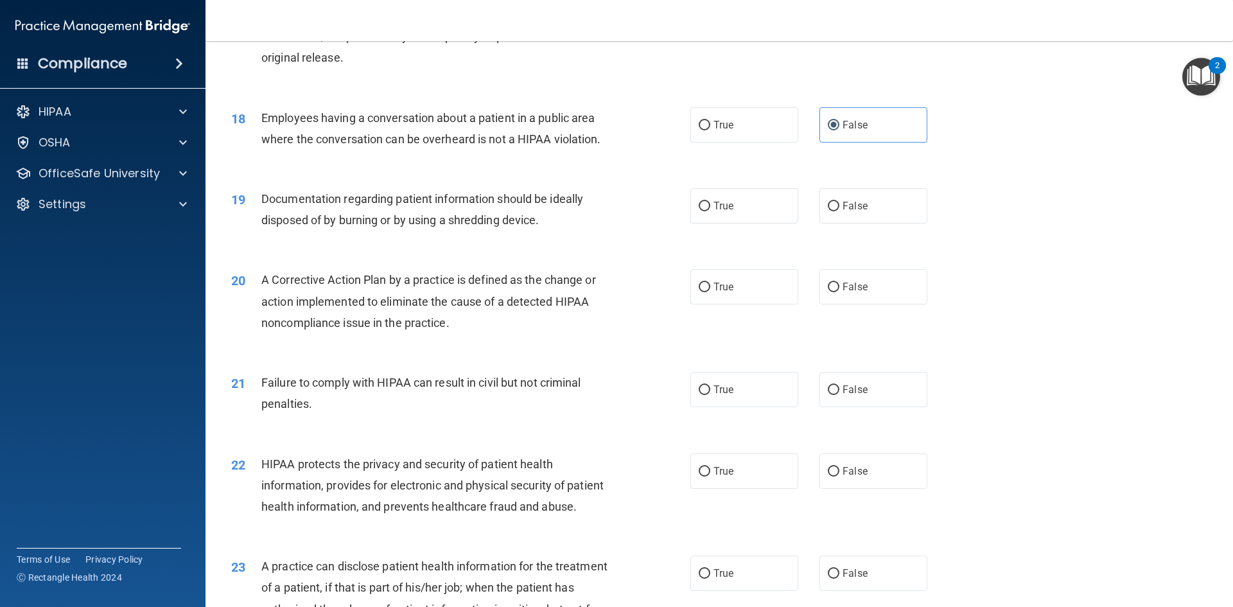
scroll to position [1606, 0]
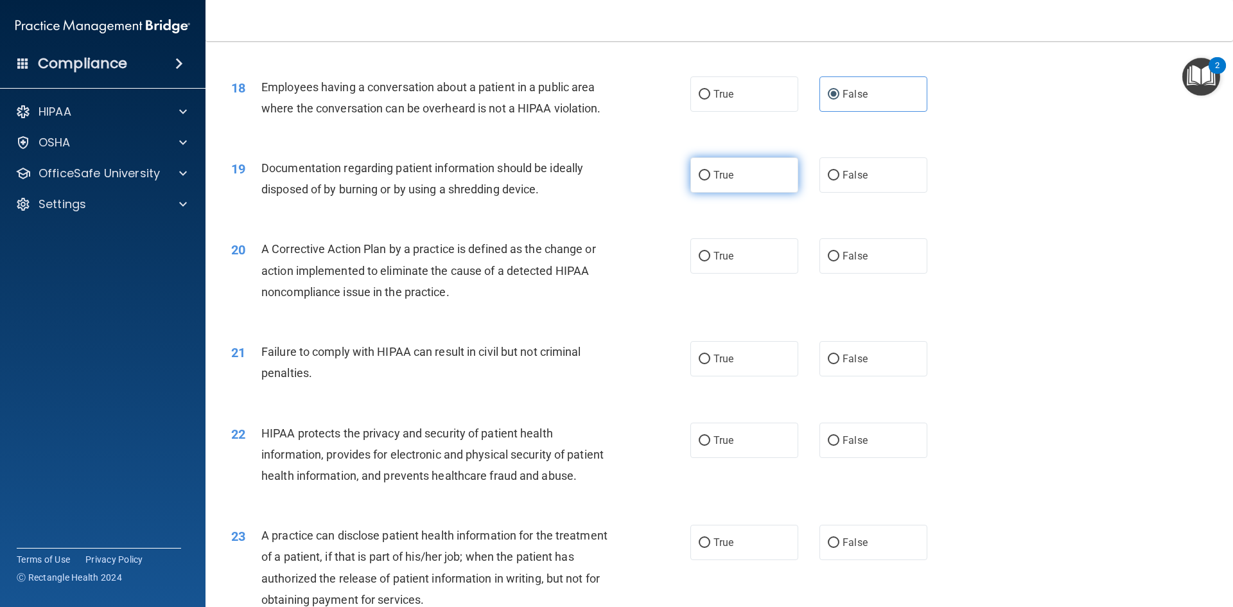
click at [718, 181] on span "True" at bounding box center [724, 175] width 20 height 12
click at [710, 181] on input "True" at bounding box center [705, 176] width 12 height 10
radio input "true"
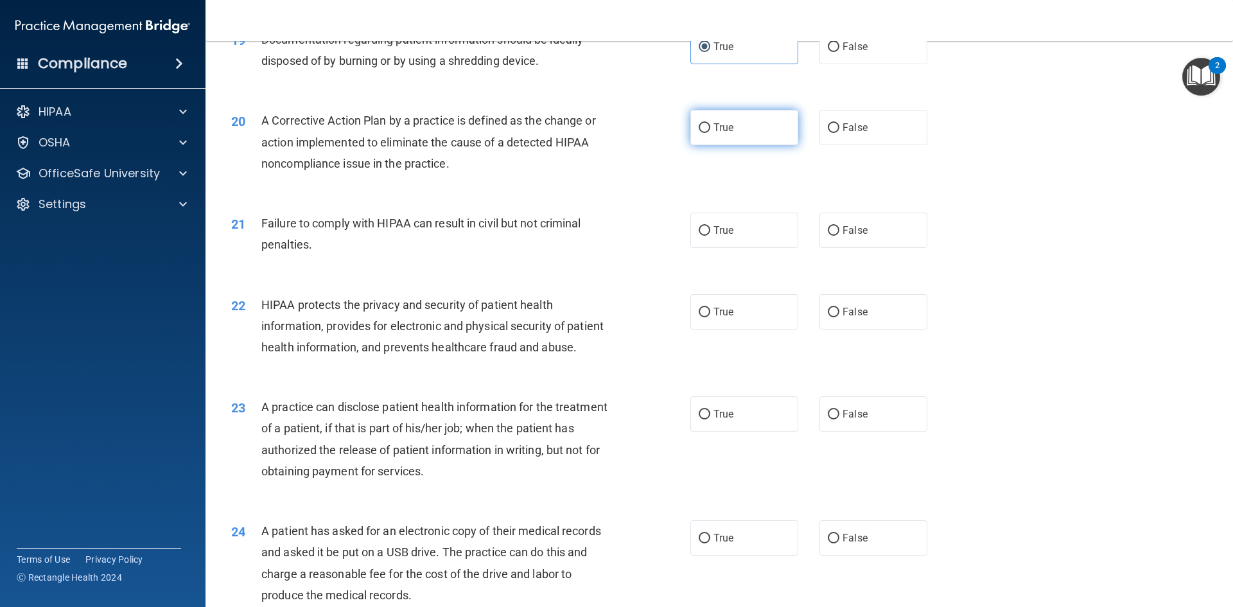
click at [725, 145] on label "True" at bounding box center [745, 127] width 108 height 35
click at [710, 133] on input "True" at bounding box center [705, 128] width 12 height 10
radio input "true"
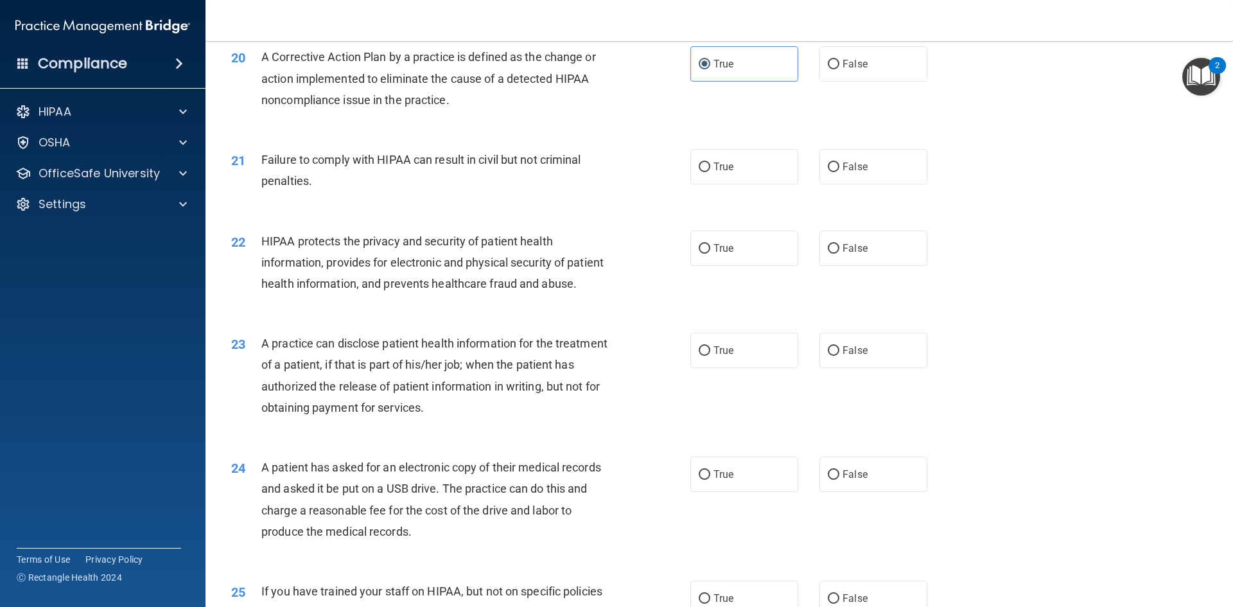
scroll to position [1799, 0]
click at [843, 172] on span "False" at bounding box center [855, 166] width 25 height 12
click at [840, 172] on input "False" at bounding box center [834, 167] width 12 height 10
radio input "true"
click at [714, 254] on span "True" at bounding box center [724, 248] width 20 height 12
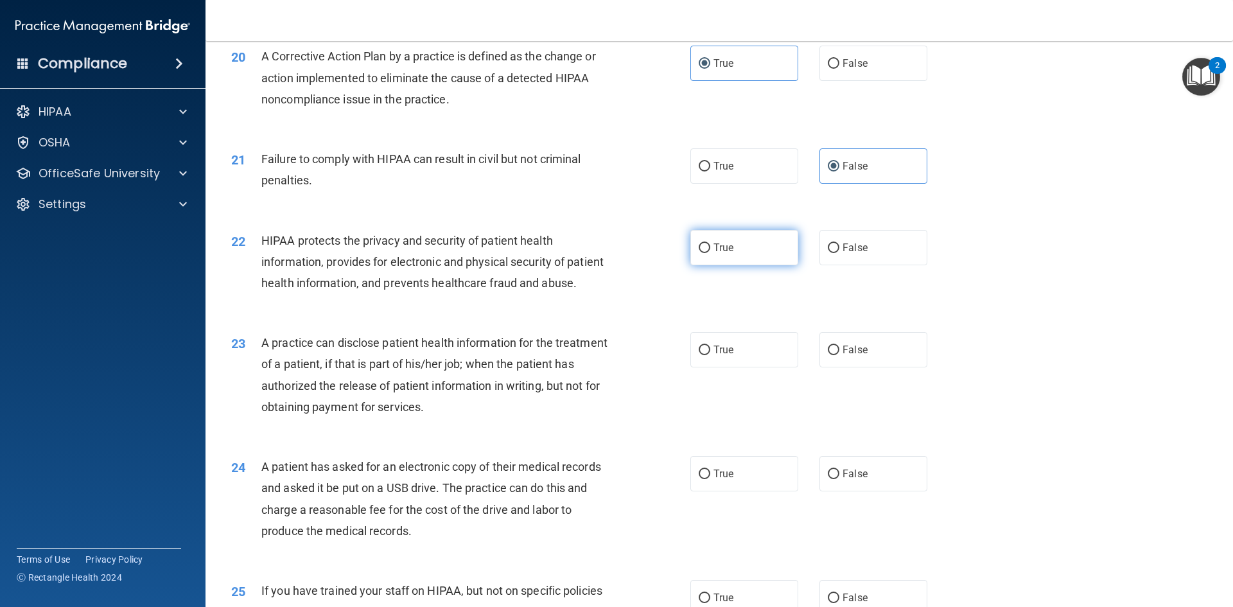
click at [709, 253] on input "True" at bounding box center [705, 248] width 12 height 10
radio input "true"
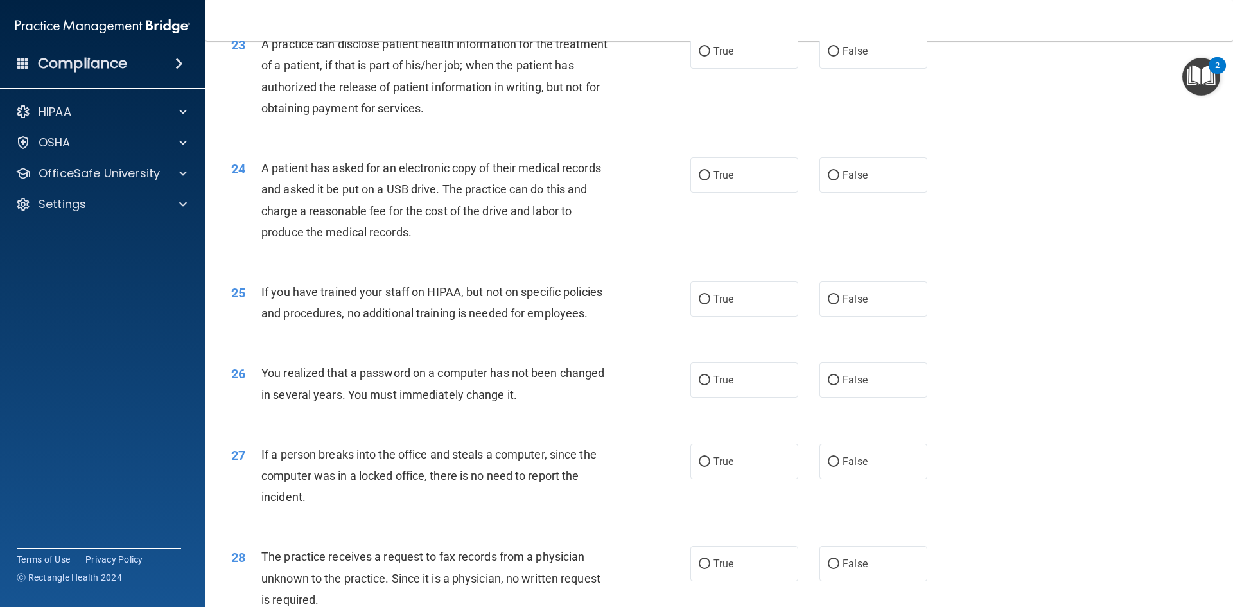
scroll to position [2120, 0]
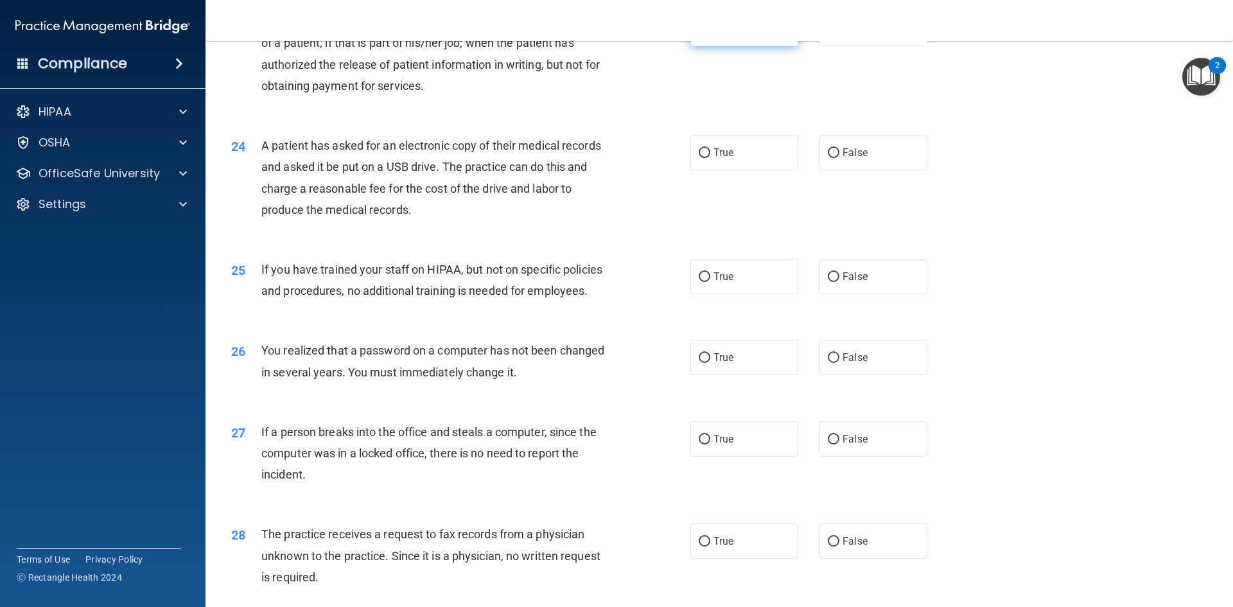
click at [699, 46] on label "True" at bounding box center [745, 28] width 108 height 35
click at [699, 34] on input "True" at bounding box center [705, 29] width 12 height 10
radio input "true"
click at [851, 159] on span "False" at bounding box center [855, 152] width 25 height 12
click at [840, 158] on input "False" at bounding box center [834, 153] width 12 height 10
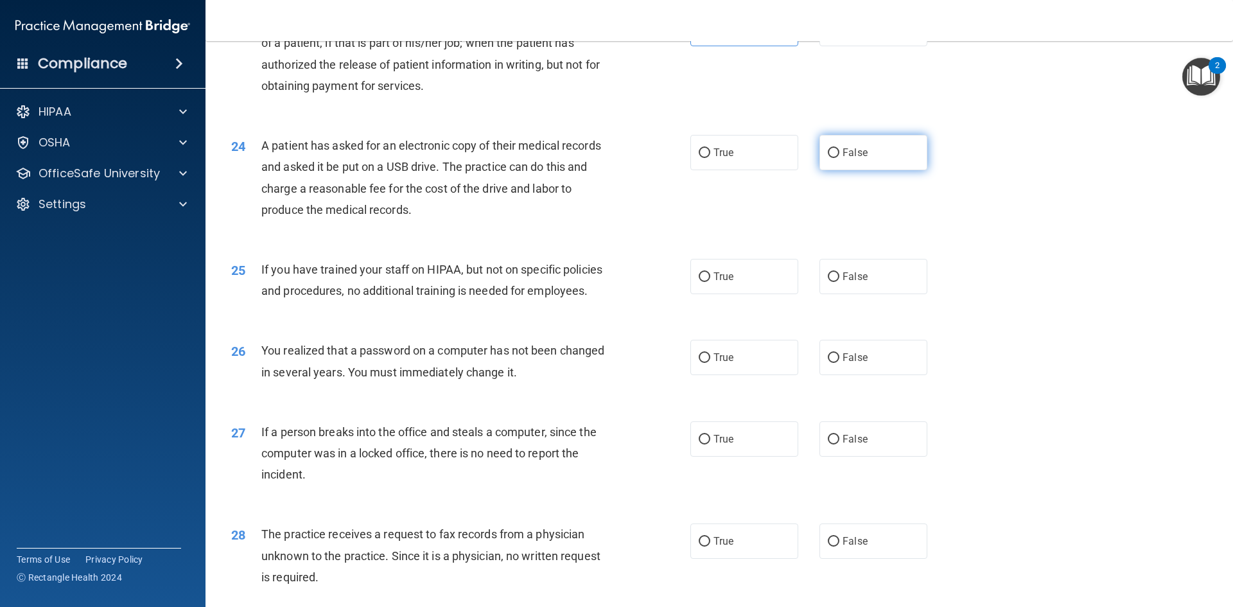
radio input "true"
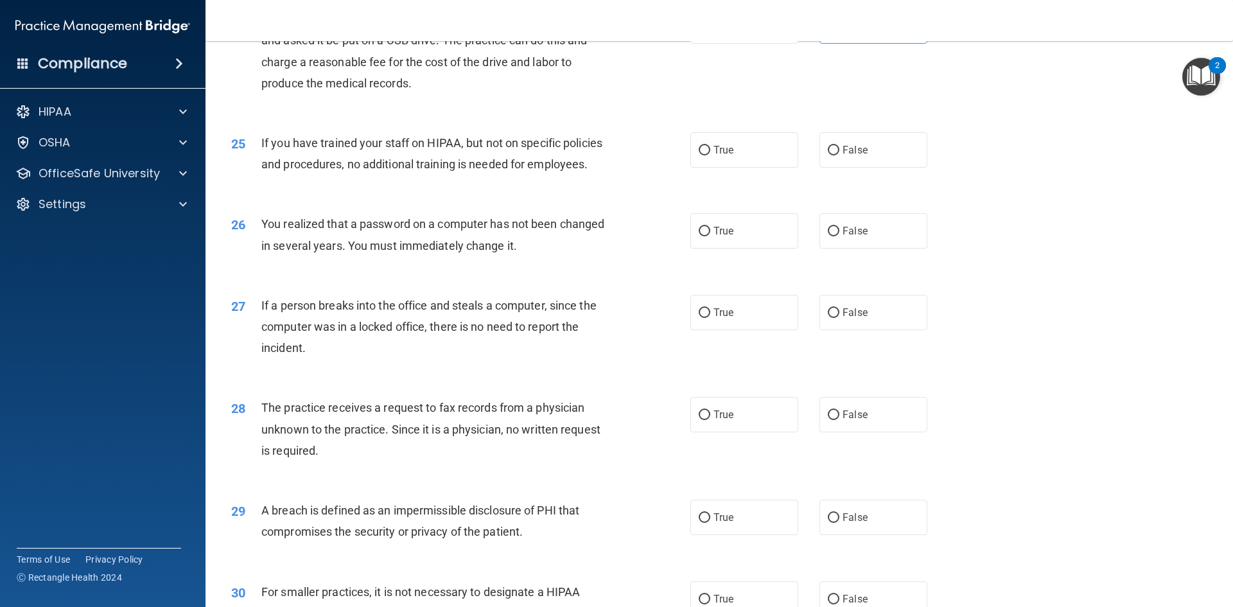
scroll to position [2248, 0]
click at [858, 154] on span "False" at bounding box center [855, 148] width 25 height 12
click at [840, 154] on input "False" at bounding box center [834, 149] width 12 height 10
radio input "true"
click at [848, 235] on span "False" at bounding box center [855, 229] width 25 height 12
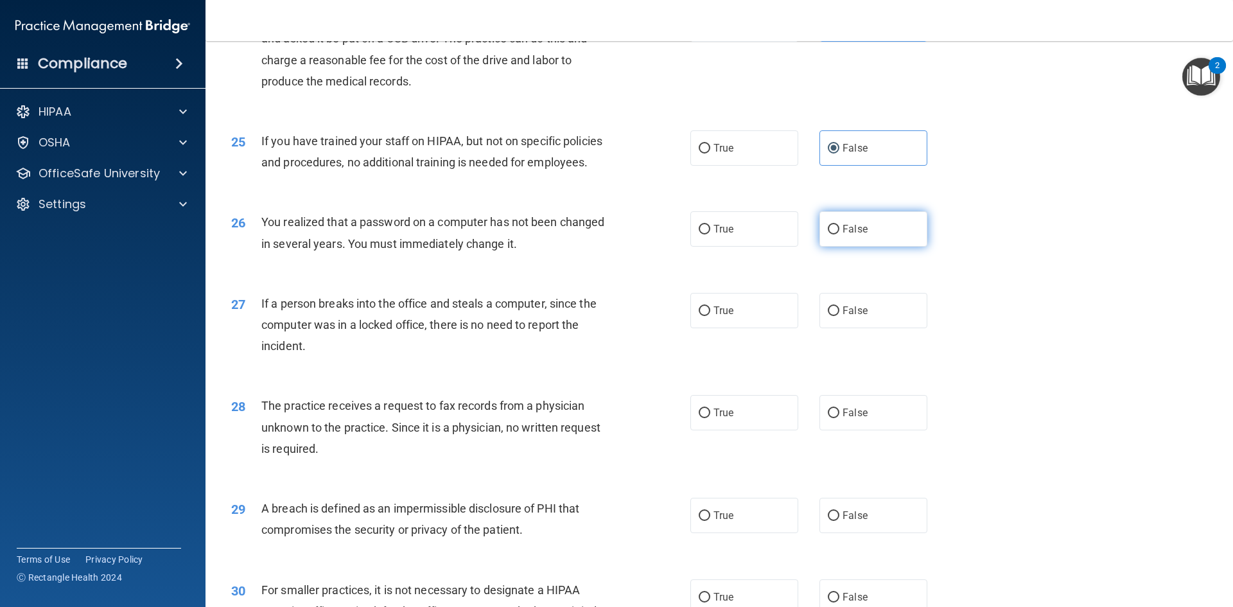
click at [840, 234] on input "False" at bounding box center [834, 230] width 12 height 10
radio input "true"
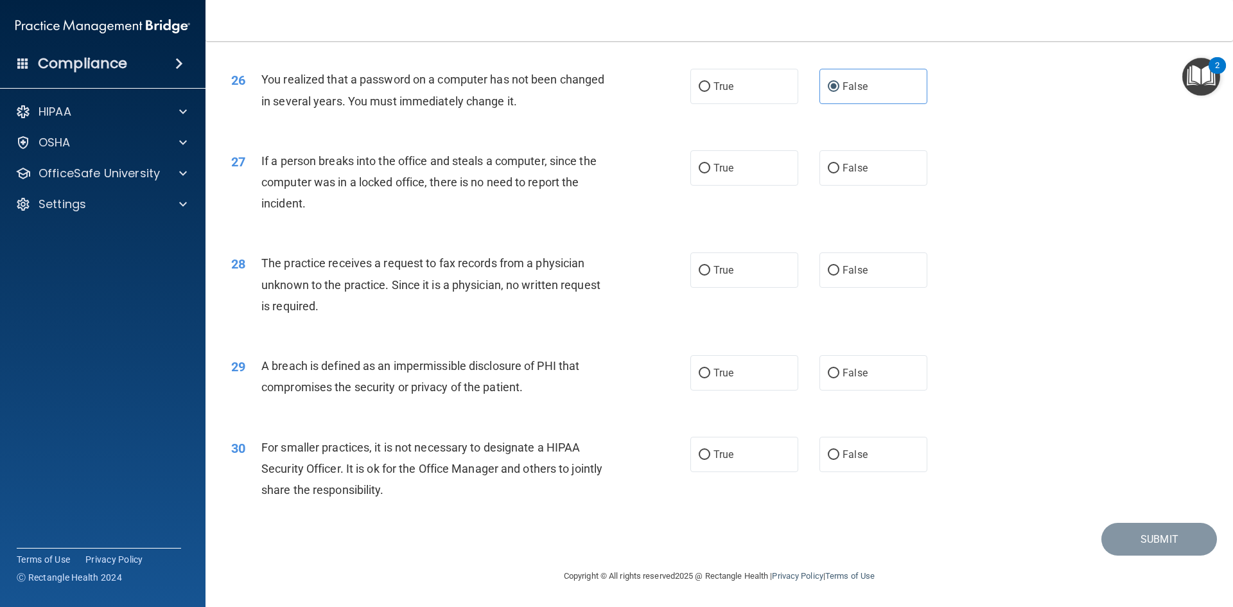
scroll to position [2433, 0]
drag, startPoint x: 847, startPoint y: 173, endPoint x: 649, endPoint y: 212, distance: 202.2
click at [847, 173] on span "False" at bounding box center [855, 168] width 25 height 12
click at [840, 173] on input "False" at bounding box center [834, 169] width 12 height 10
radio input "true"
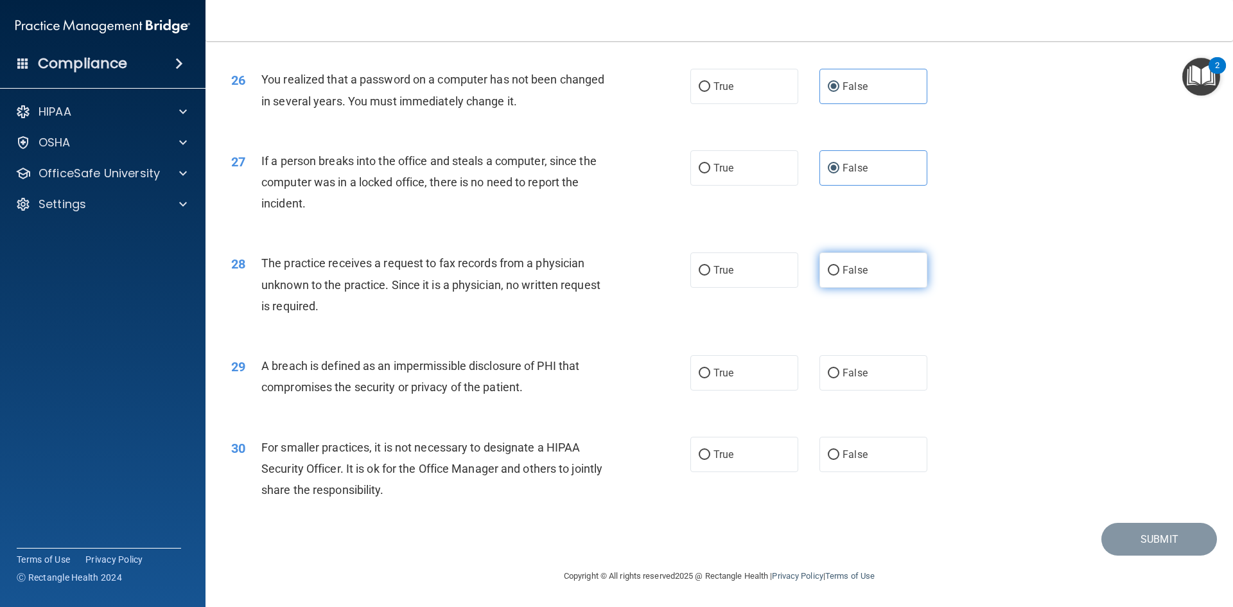
click at [848, 268] on span "False" at bounding box center [855, 270] width 25 height 12
click at [840, 268] on input "False" at bounding box center [834, 271] width 12 height 10
radio input "true"
click at [701, 375] on input "True" at bounding box center [705, 374] width 12 height 10
radio input "true"
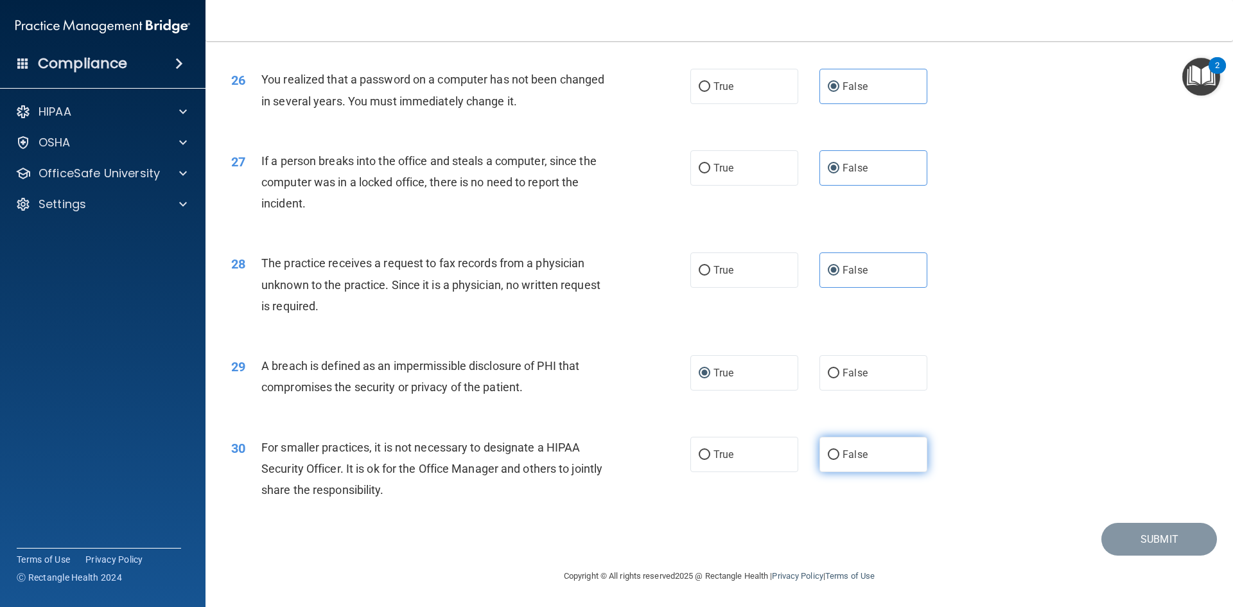
click at [845, 465] on label "False" at bounding box center [874, 454] width 108 height 35
click at [840, 460] on input "False" at bounding box center [834, 455] width 12 height 10
radio input "true"
click at [1178, 532] on button "Submit" at bounding box center [1160, 539] width 116 height 33
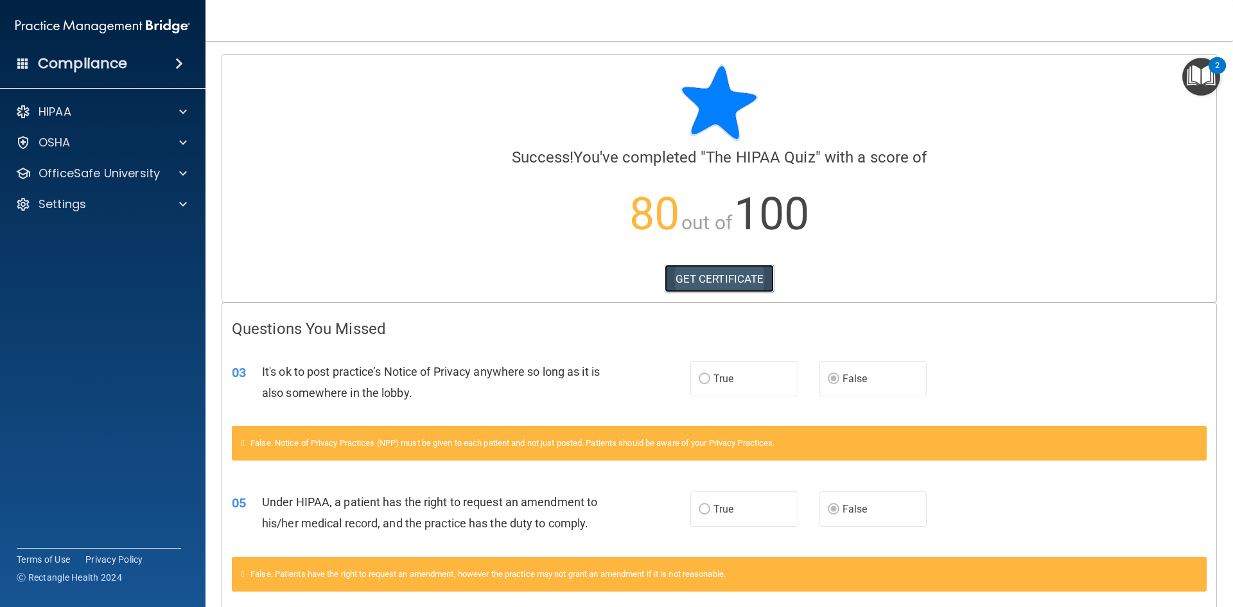
click at [740, 275] on link "GET CERTIFICATE" at bounding box center [720, 279] width 110 height 28
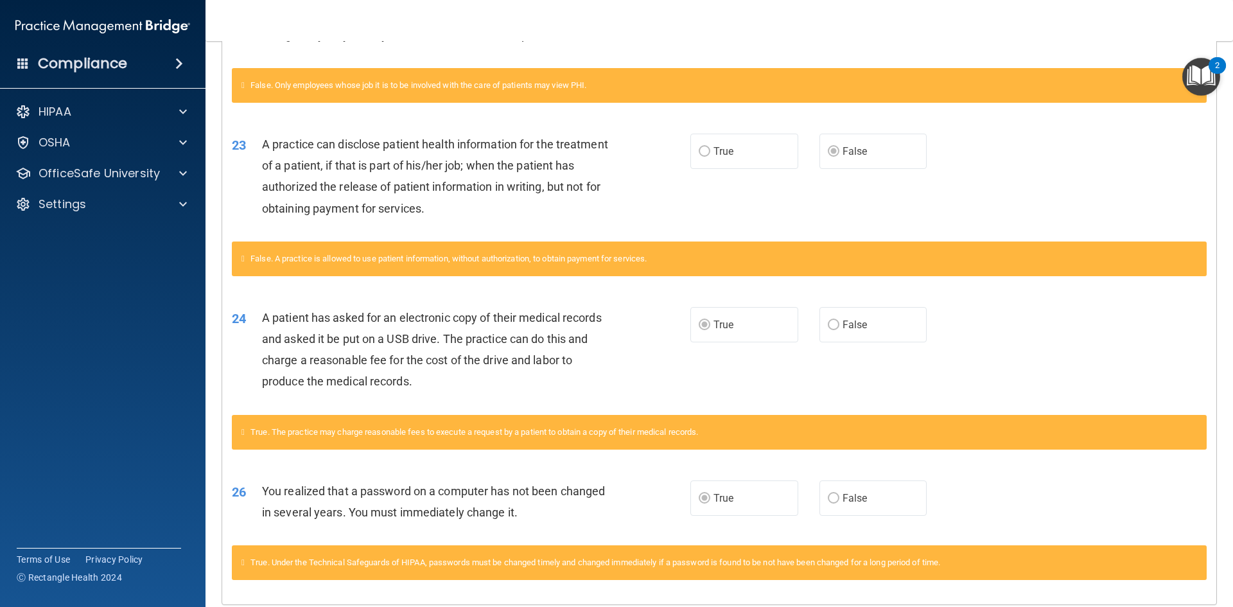
scroll to position [690, 0]
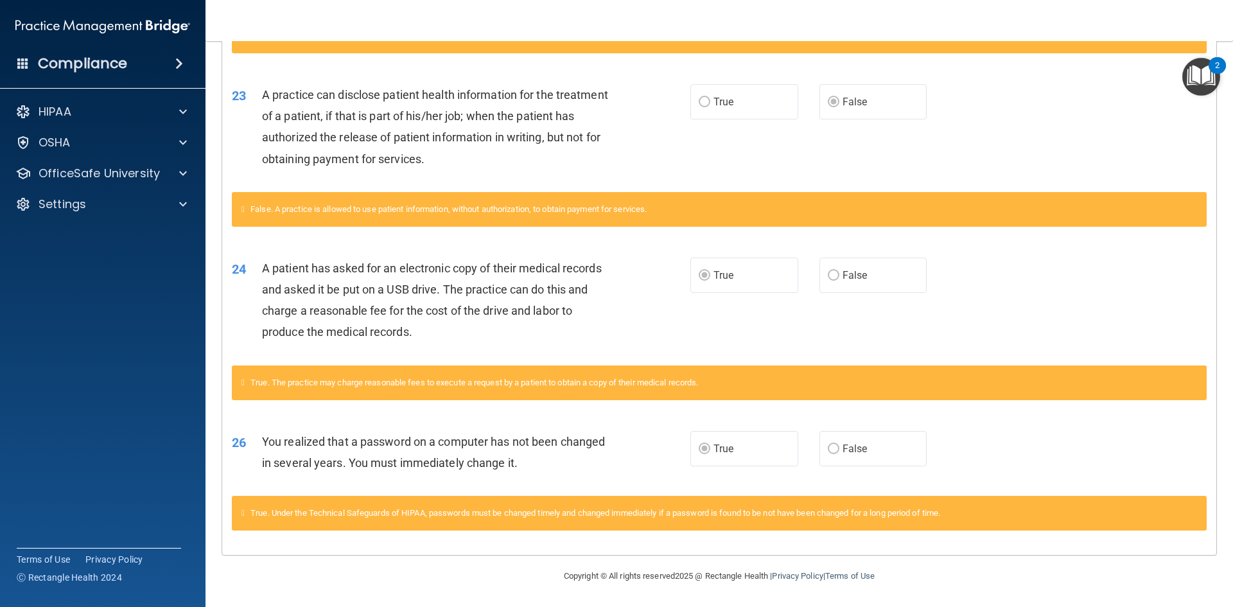
click at [1203, 76] on img "Open Resource Center, 2 new notifications" at bounding box center [1202, 77] width 38 height 38
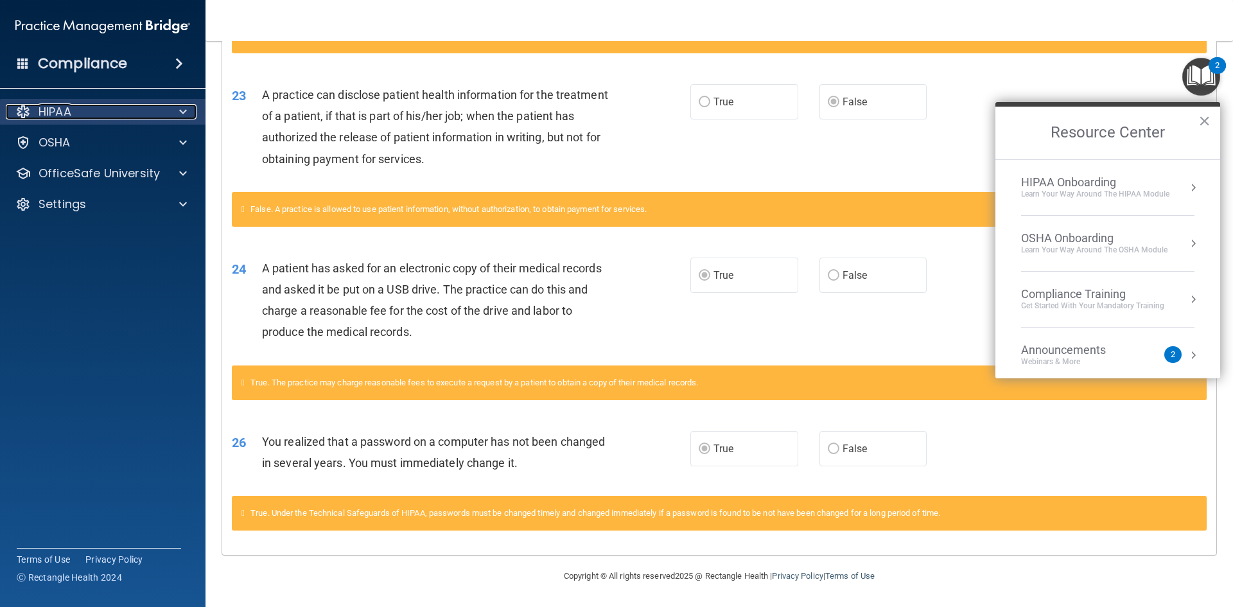
click at [52, 108] on p "HIPAA" at bounding box center [55, 111] width 33 height 15
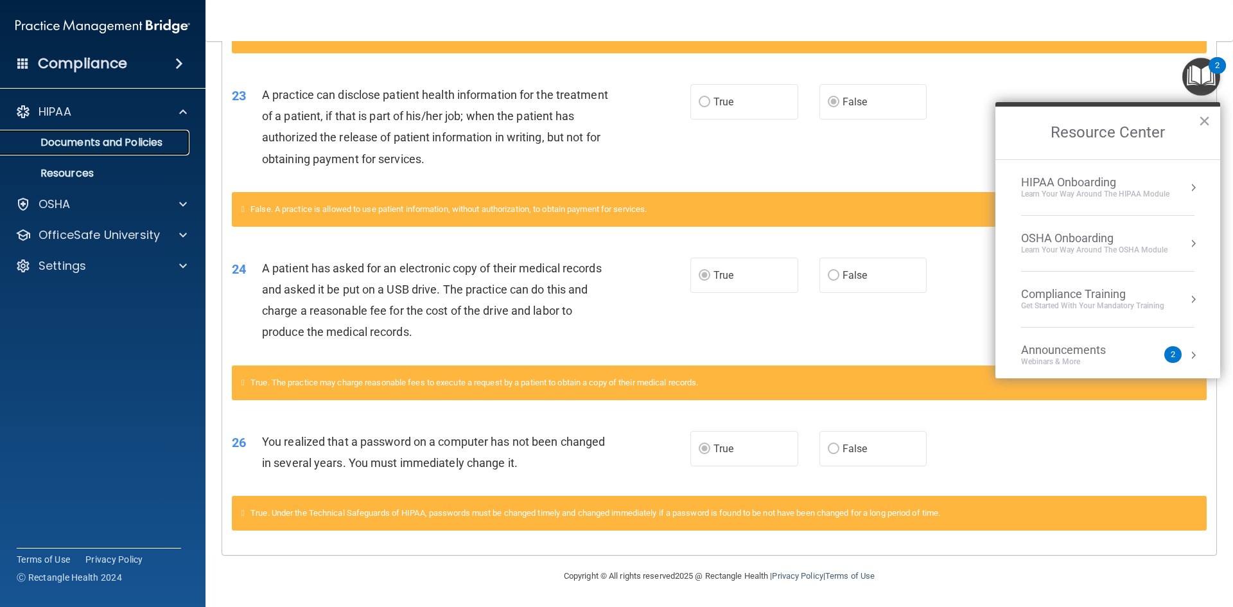
click at [134, 137] on p "Documents and Policies" at bounding box center [95, 142] width 175 height 13
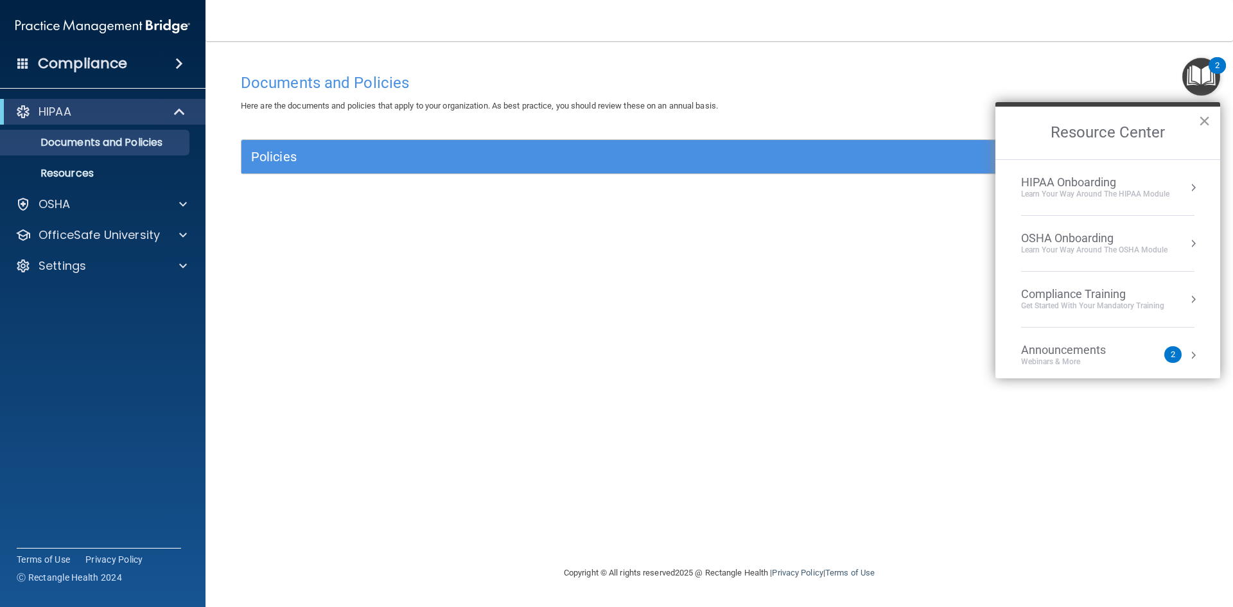
click at [1210, 118] on button "×" at bounding box center [1205, 120] width 12 height 21
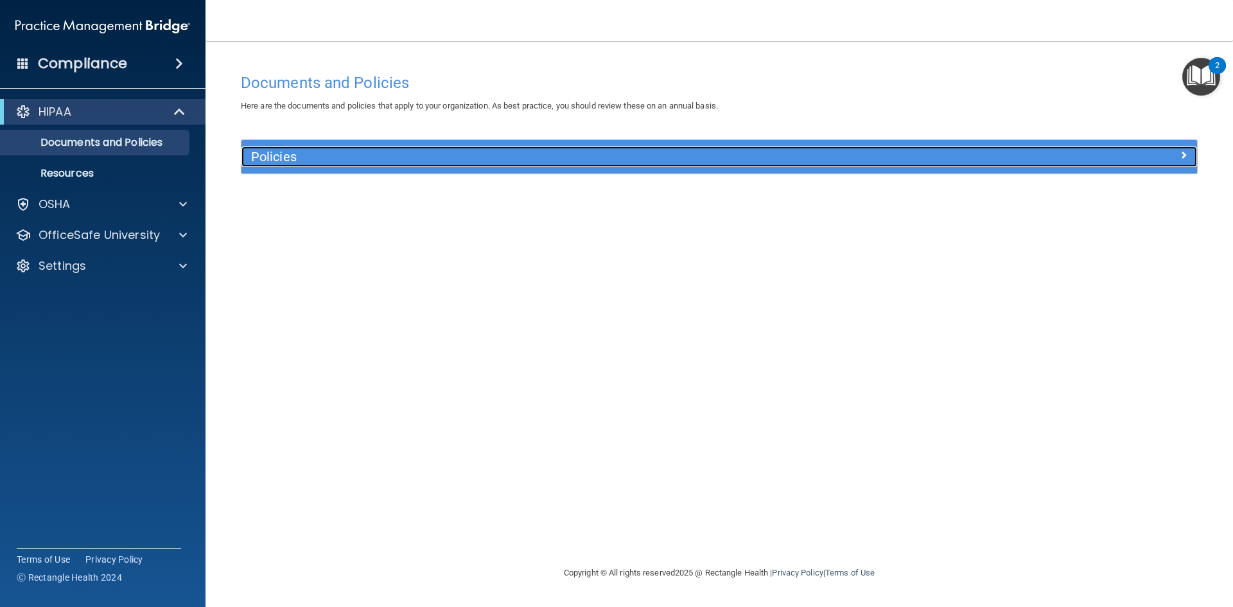
click at [1174, 157] on div at bounding box center [1077, 153] width 239 height 15
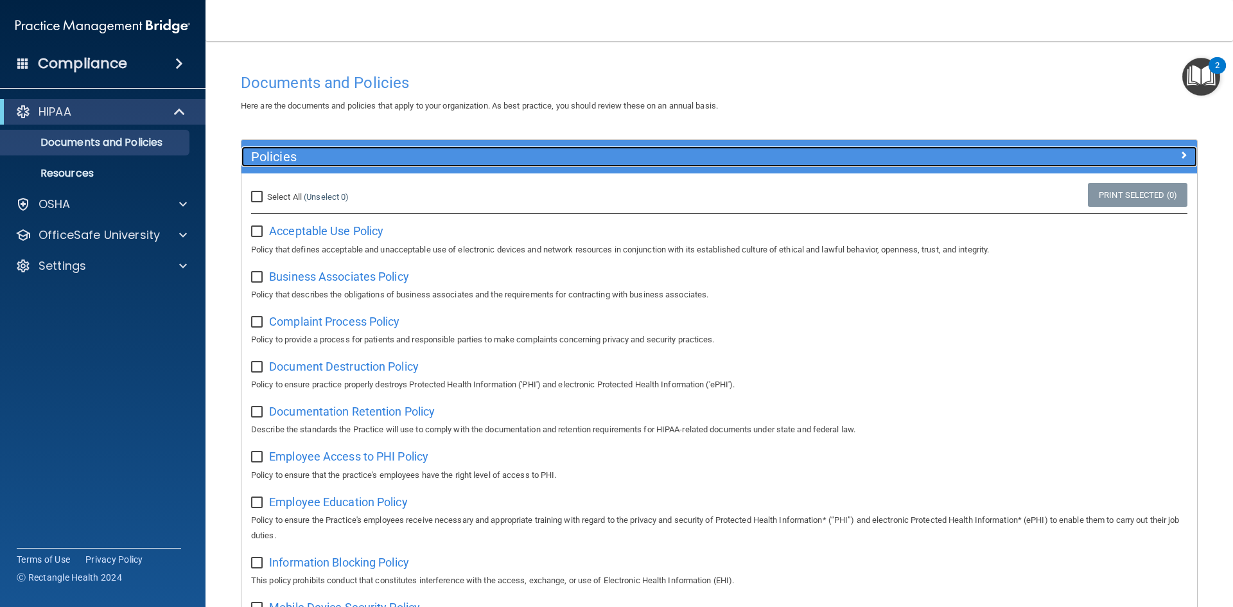
click at [1169, 156] on div at bounding box center [1077, 153] width 239 height 15
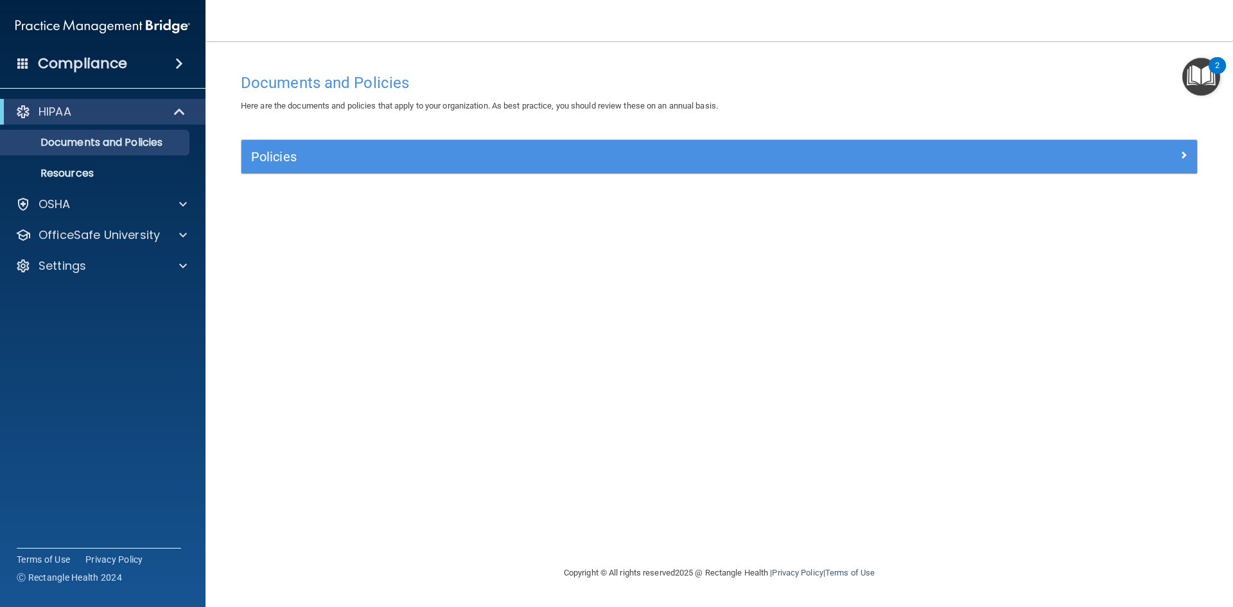
click at [1199, 71] on img "Open Resource Center, 2 new notifications" at bounding box center [1202, 77] width 38 height 38
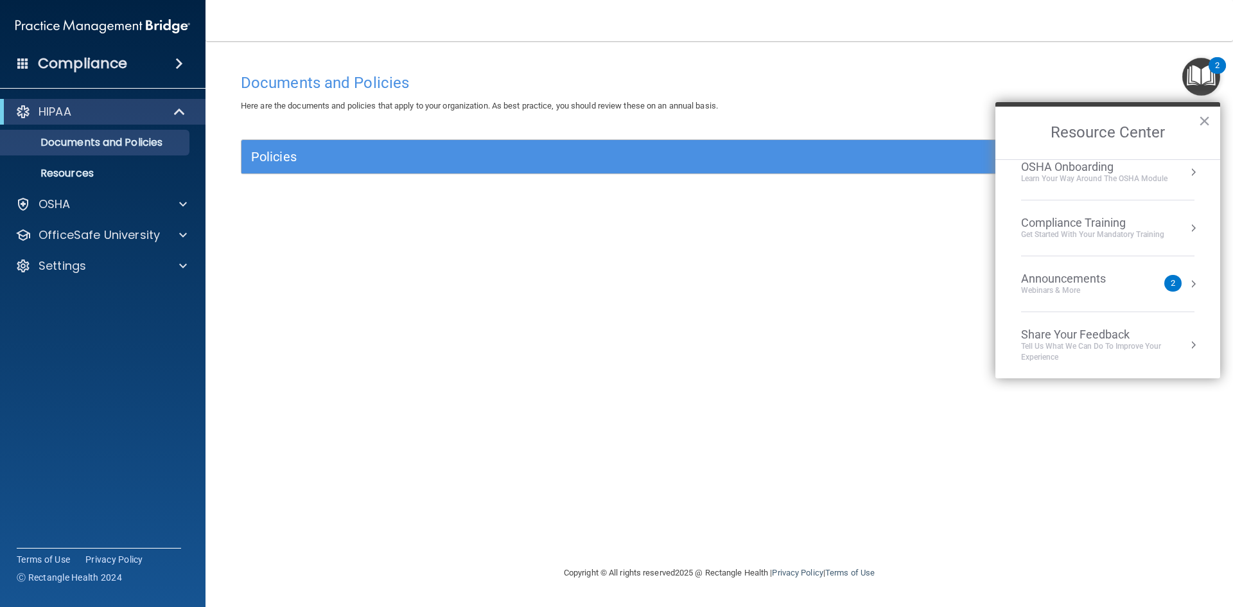
scroll to position [72, 0]
click at [1187, 281] on button "Resource Center" at bounding box center [1193, 283] width 13 height 13
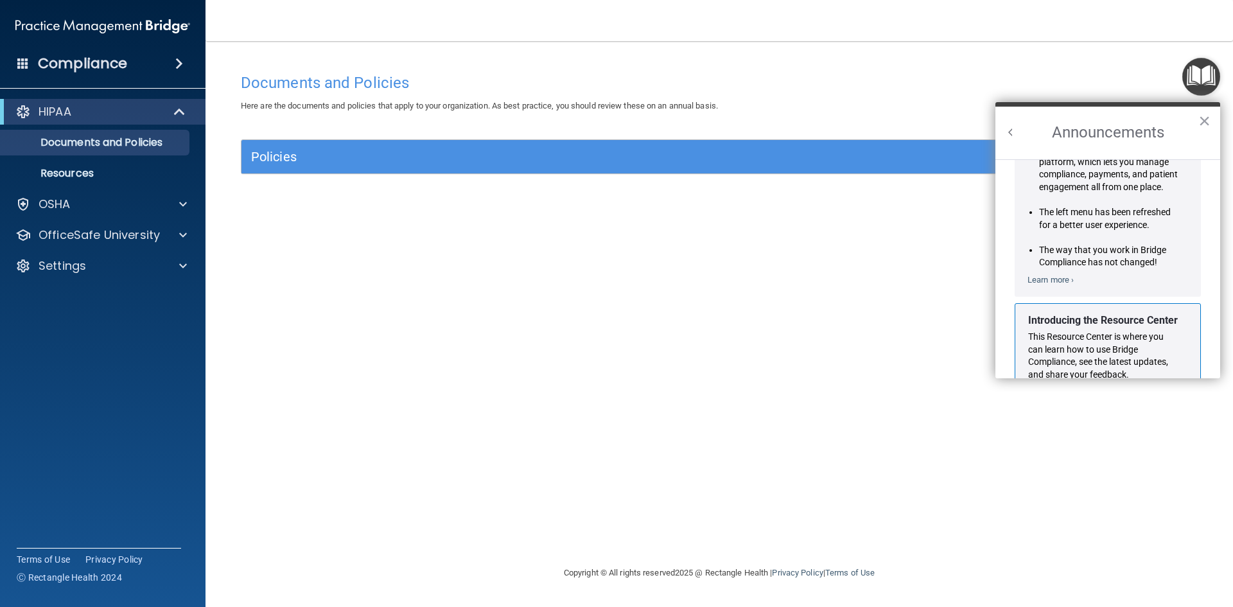
scroll to position [0, 0]
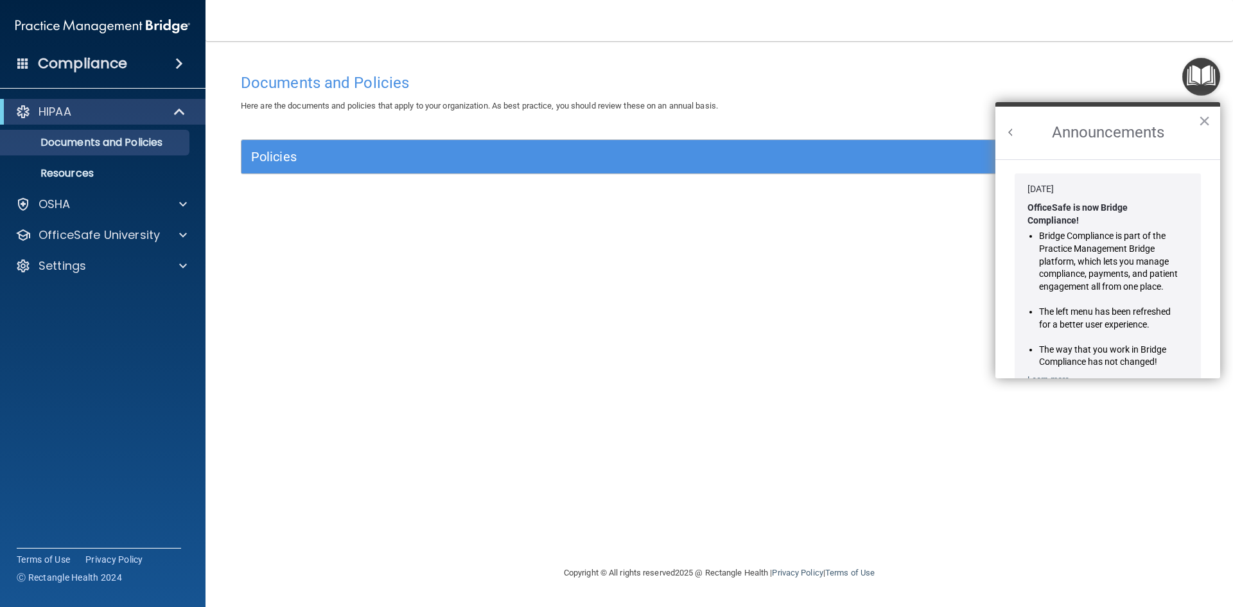
click at [1008, 129] on button "Back to Resource Center Home" at bounding box center [1011, 132] width 13 height 13
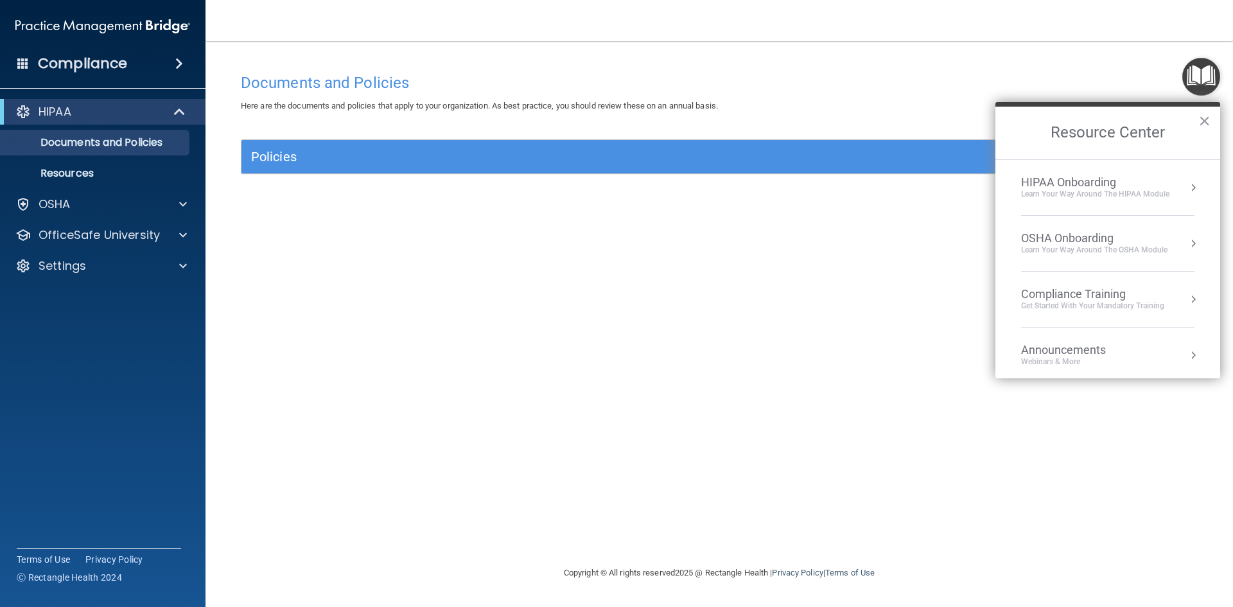
click at [1187, 188] on button "Resource Center" at bounding box center [1193, 187] width 13 height 13
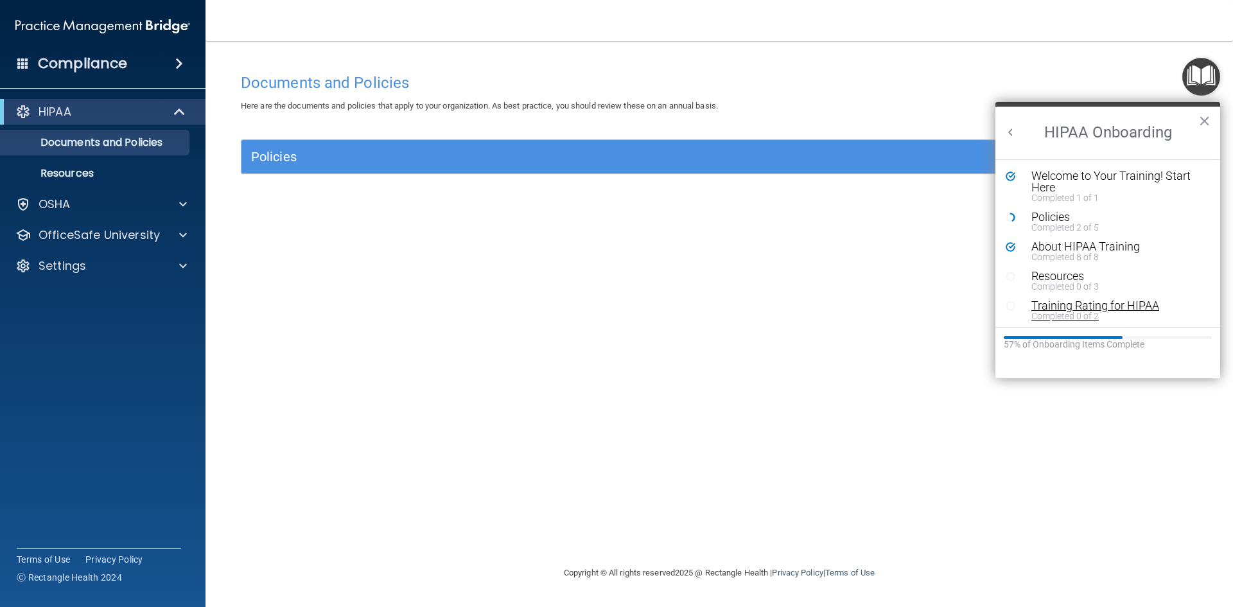
click at [1036, 303] on div "Training Rating for HIPAA" at bounding box center [1113, 306] width 163 height 12
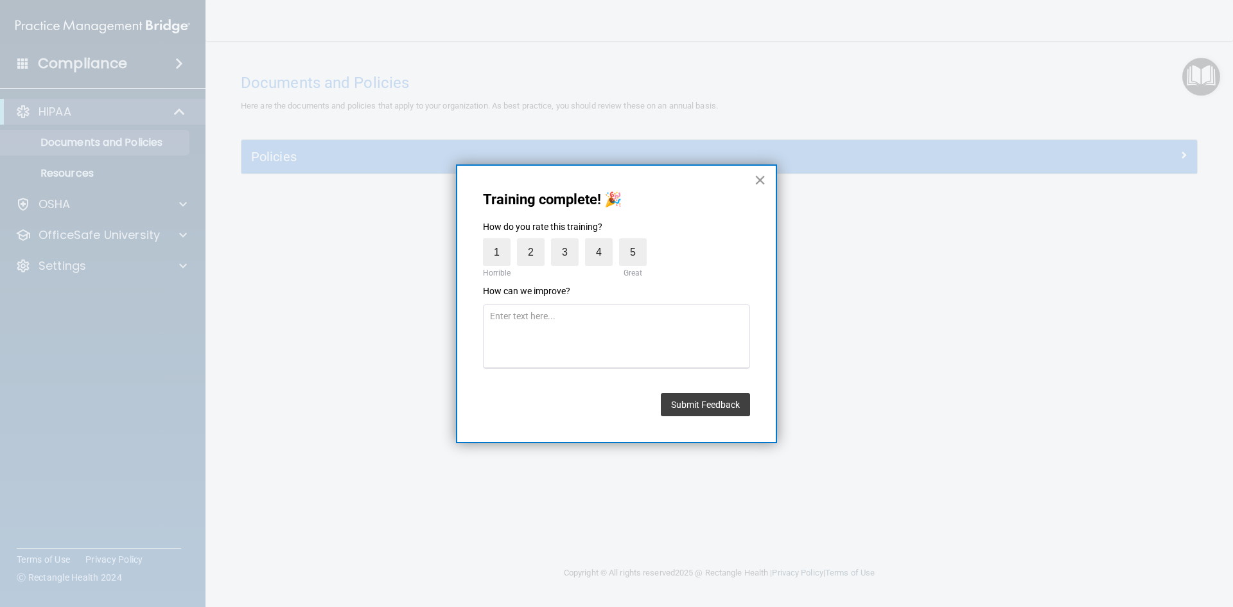
click at [763, 176] on button "×" at bounding box center [760, 180] width 12 height 21
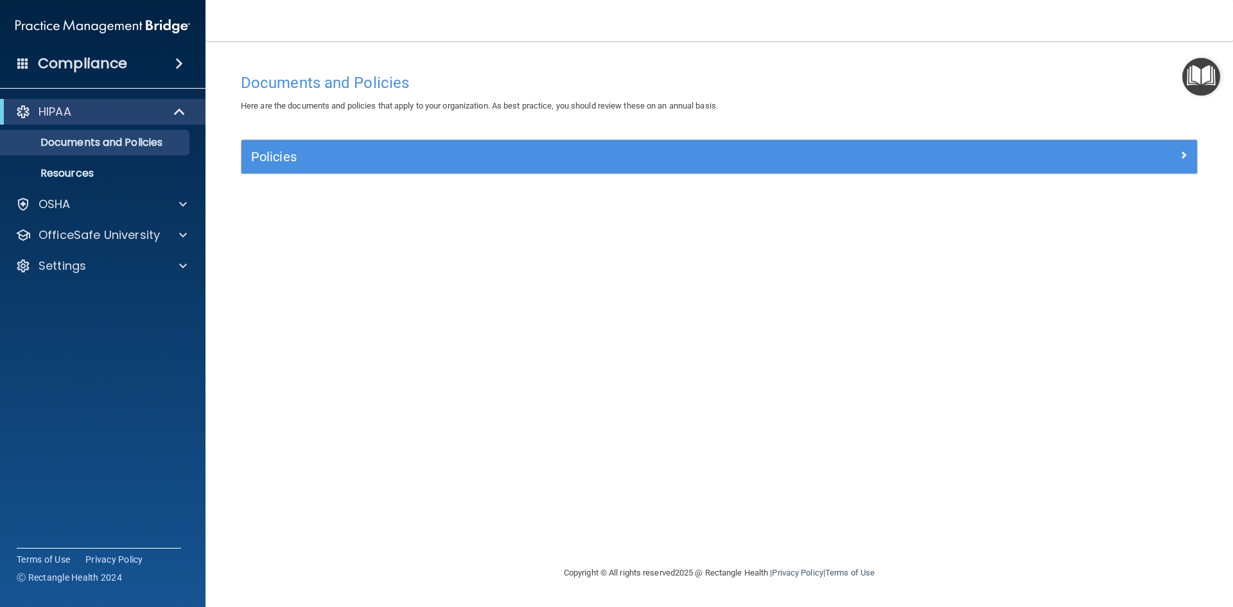
click at [84, 126] on ul "Documents and Policies Report an Incident Business Associates Emergency Plannin…" at bounding box center [103, 156] width 233 height 62
click at [83, 138] on p "Documents and Policies" at bounding box center [95, 142] width 175 height 13
click at [75, 173] on p "Resources" at bounding box center [95, 173] width 175 height 13
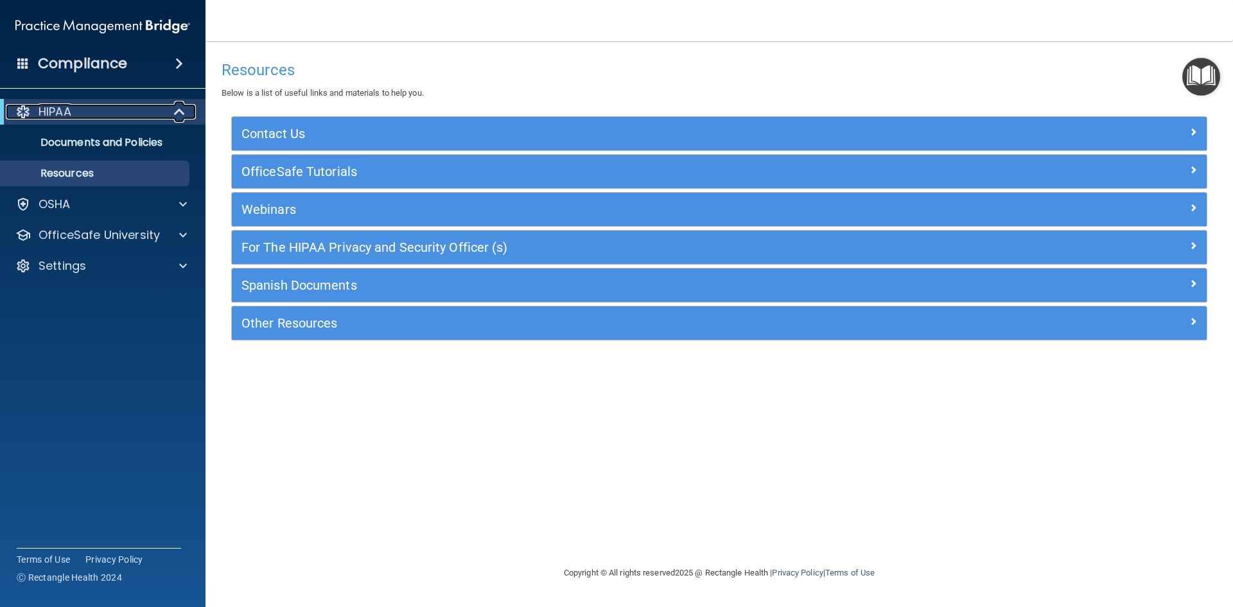
click at [19, 108] on div at bounding box center [22, 111] width 15 height 15
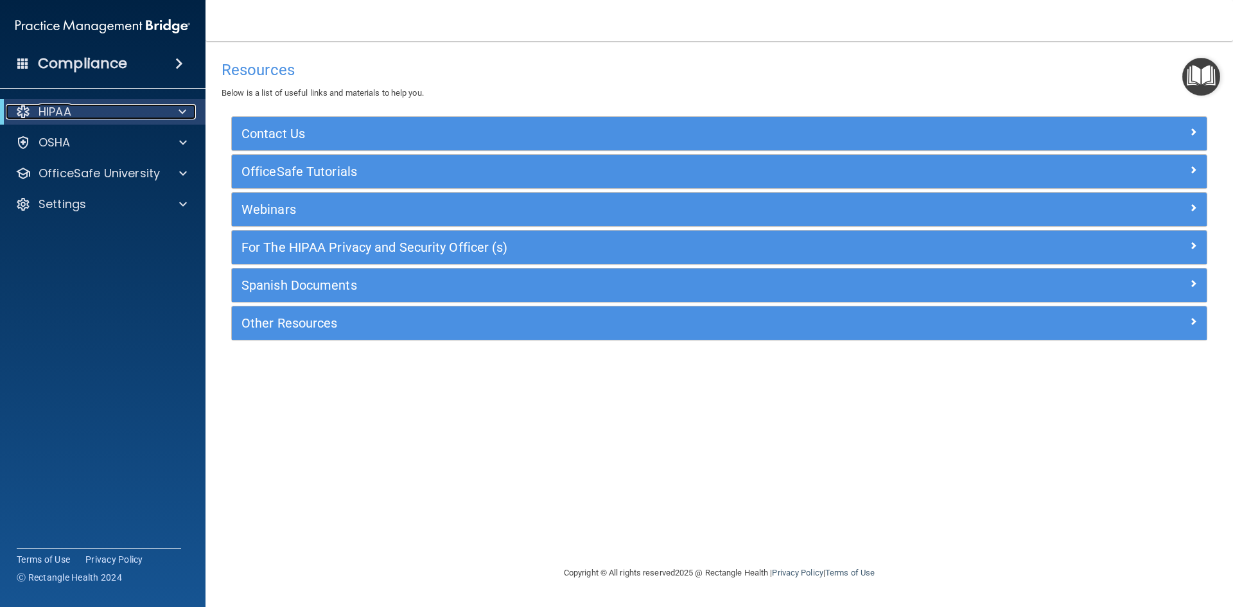
click at [19, 108] on div at bounding box center [22, 111] width 15 height 15
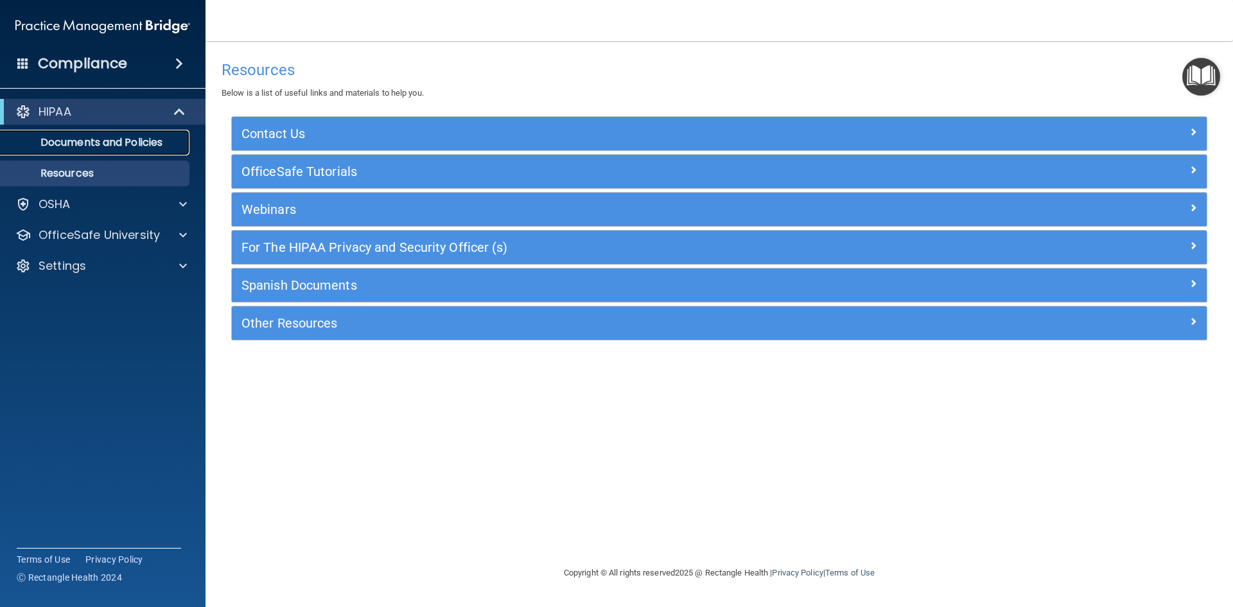
click at [124, 137] on p "Documents and Policies" at bounding box center [95, 142] width 175 height 13
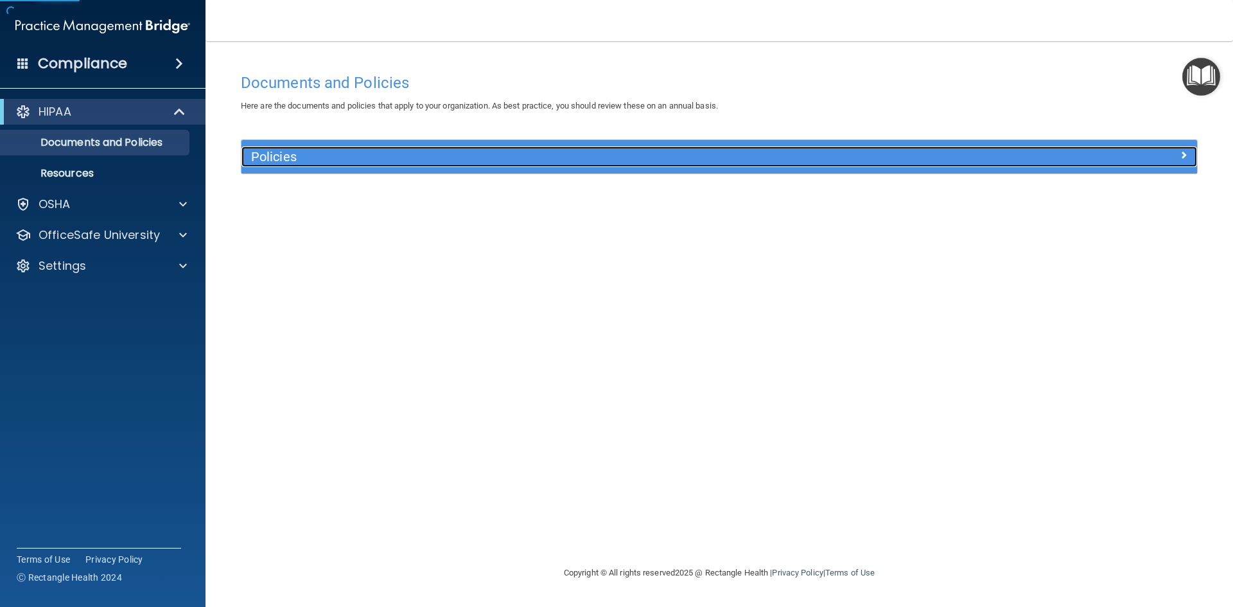
click at [330, 155] on h5 "Policies" at bounding box center [600, 157] width 698 height 14
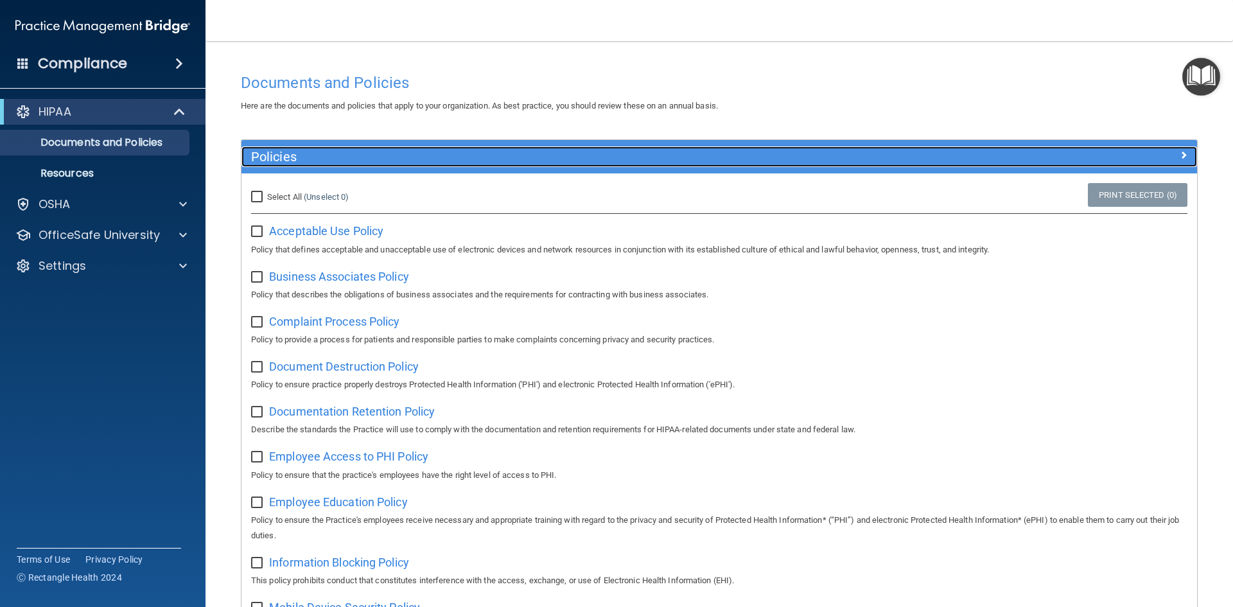
click at [330, 155] on h5 "Policies" at bounding box center [600, 157] width 698 height 14
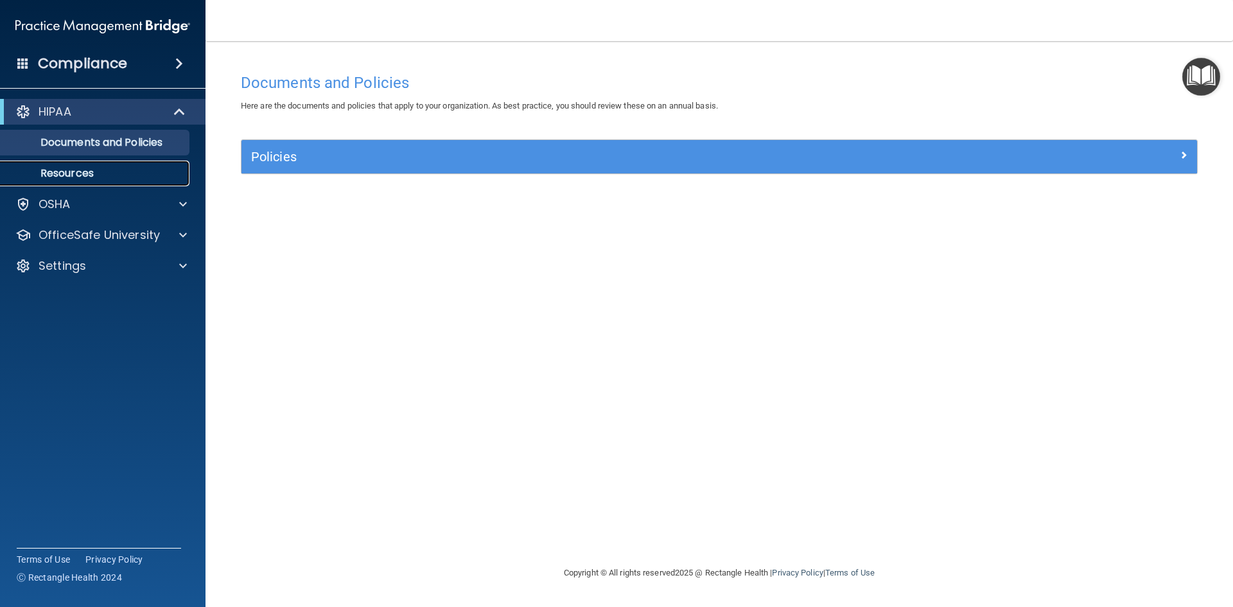
click at [62, 168] on p "Resources" at bounding box center [95, 173] width 175 height 13
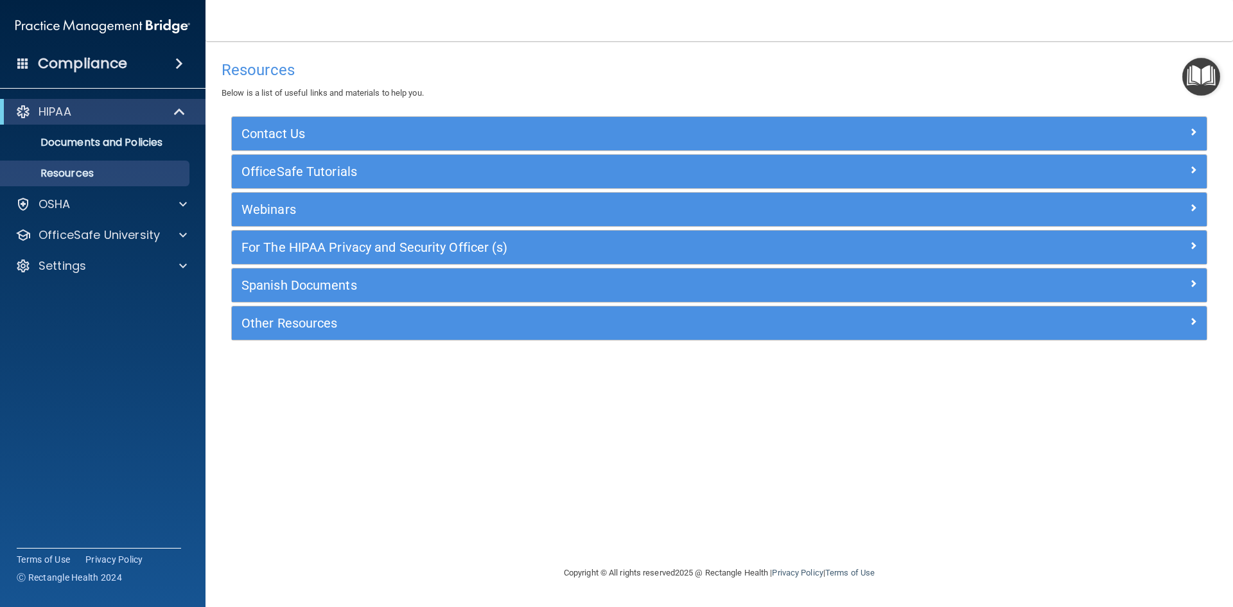
click at [1209, 78] on img "Open Resource Center" at bounding box center [1202, 77] width 38 height 38
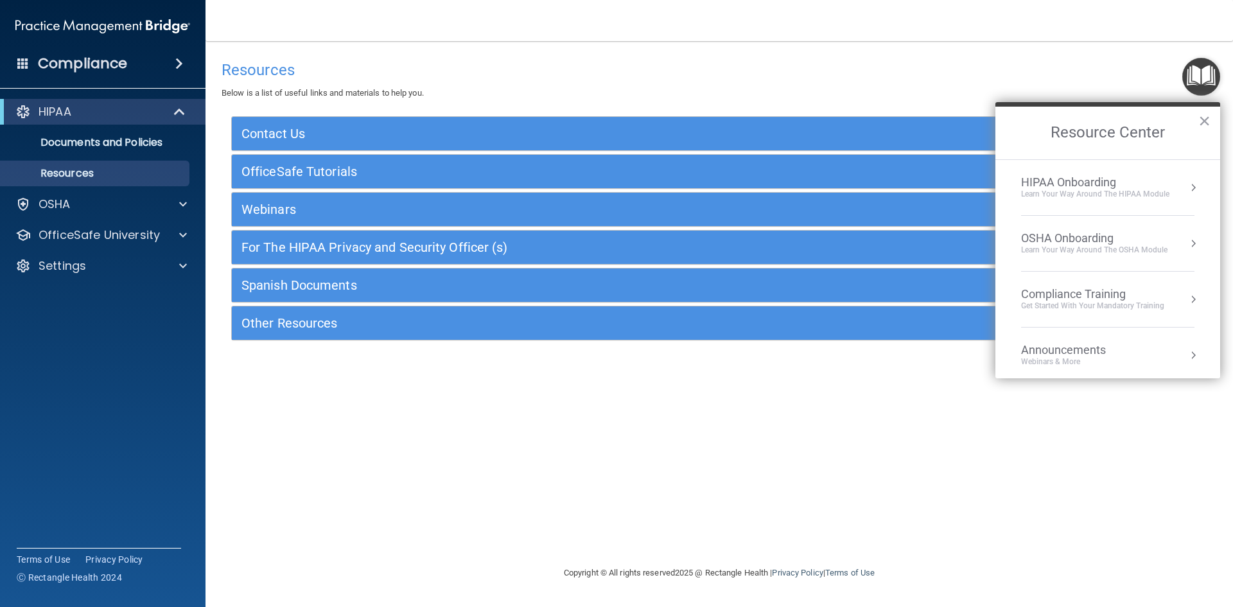
click at [1057, 190] on div "Learn Your Way around the HIPAA module" at bounding box center [1095, 194] width 148 height 11
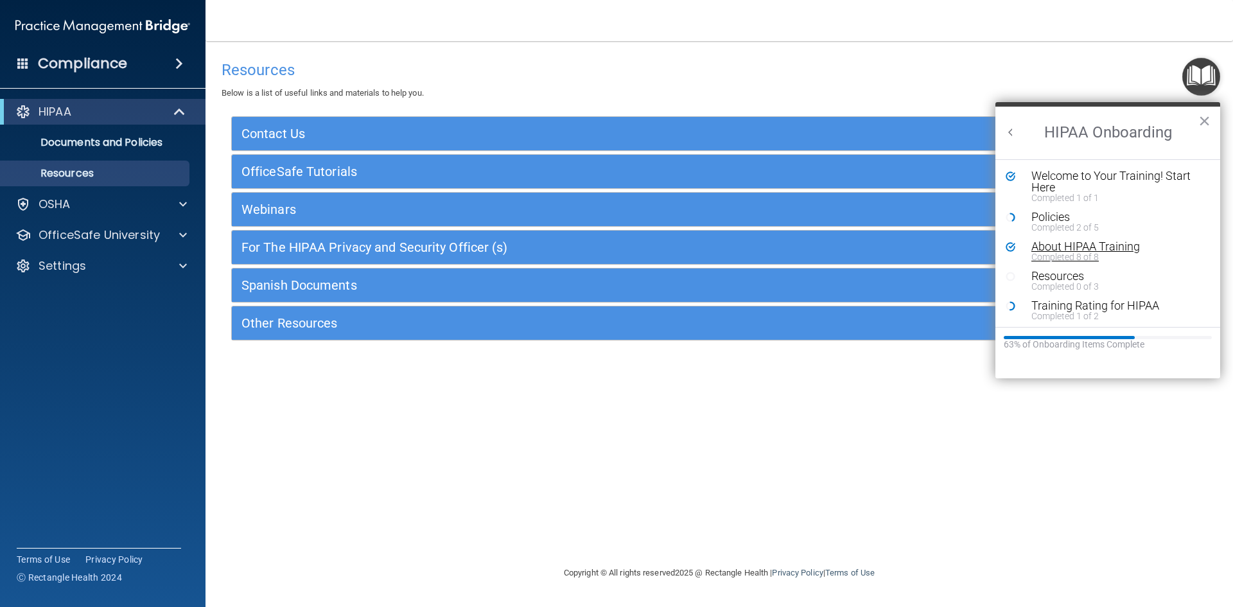
scroll to position [3, 0]
click at [1052, 210] on div "Policies" at bounding box center [1113, 215] width 163 height 12
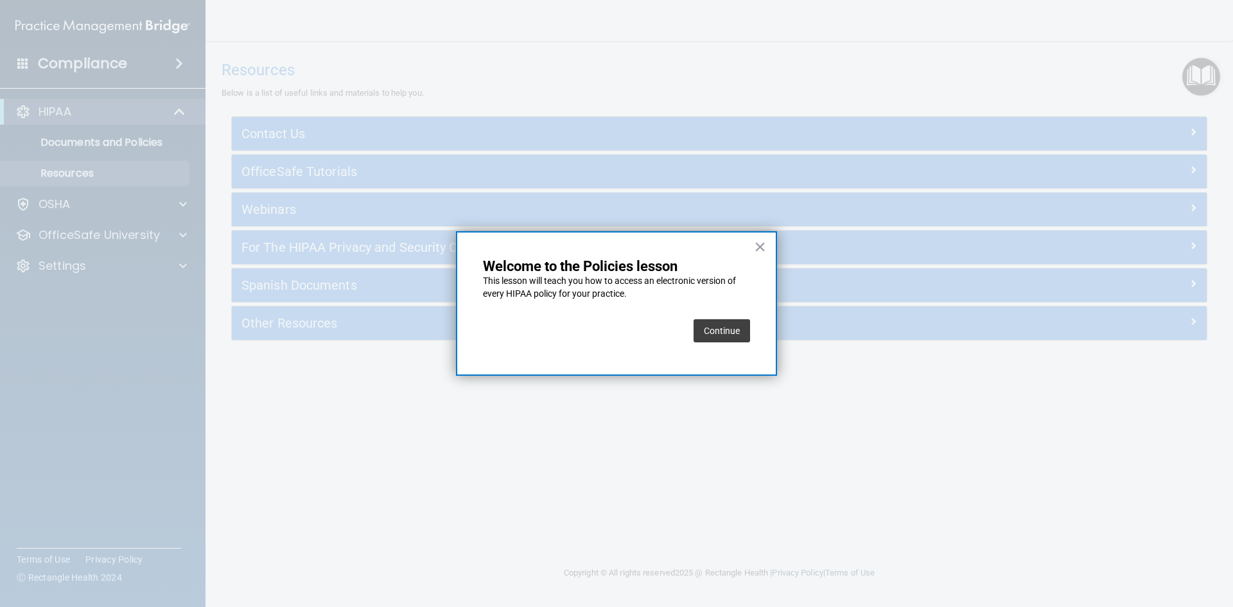
click at [723, 332] on button "Continue" at bounding box center [722, 330] width 57 height 23
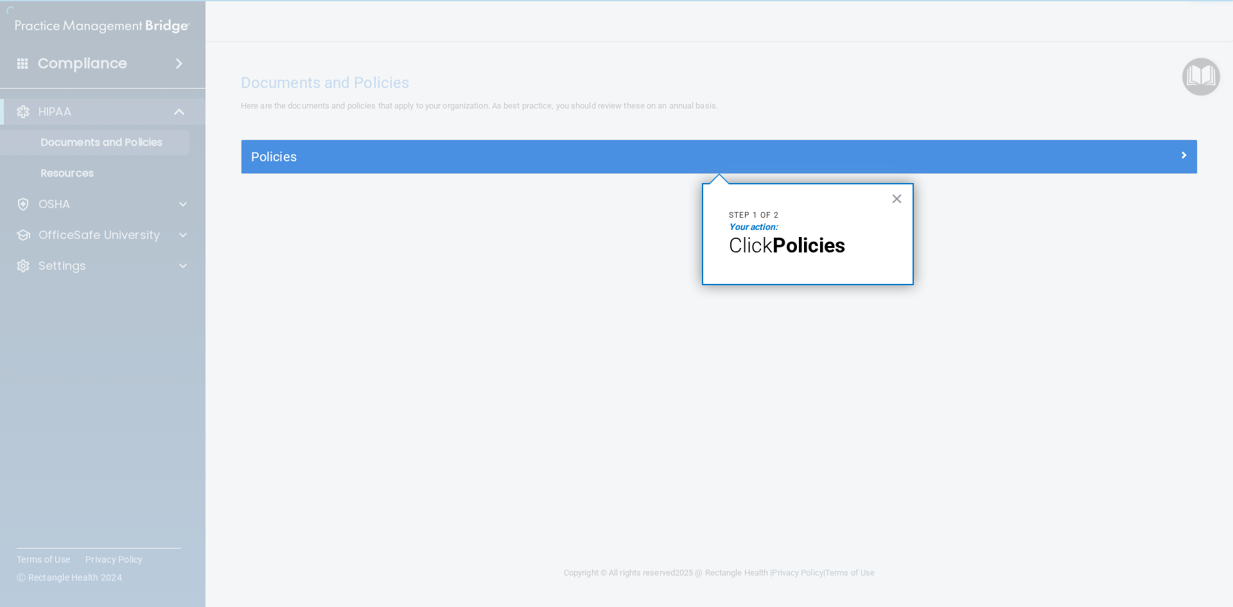
click at [799, 250] on strong "Policies" at bounding box center [809, 245] width 73 height 24
click at [891, 197] on button "×" at bounding box center [897, 198] width 12 height 21
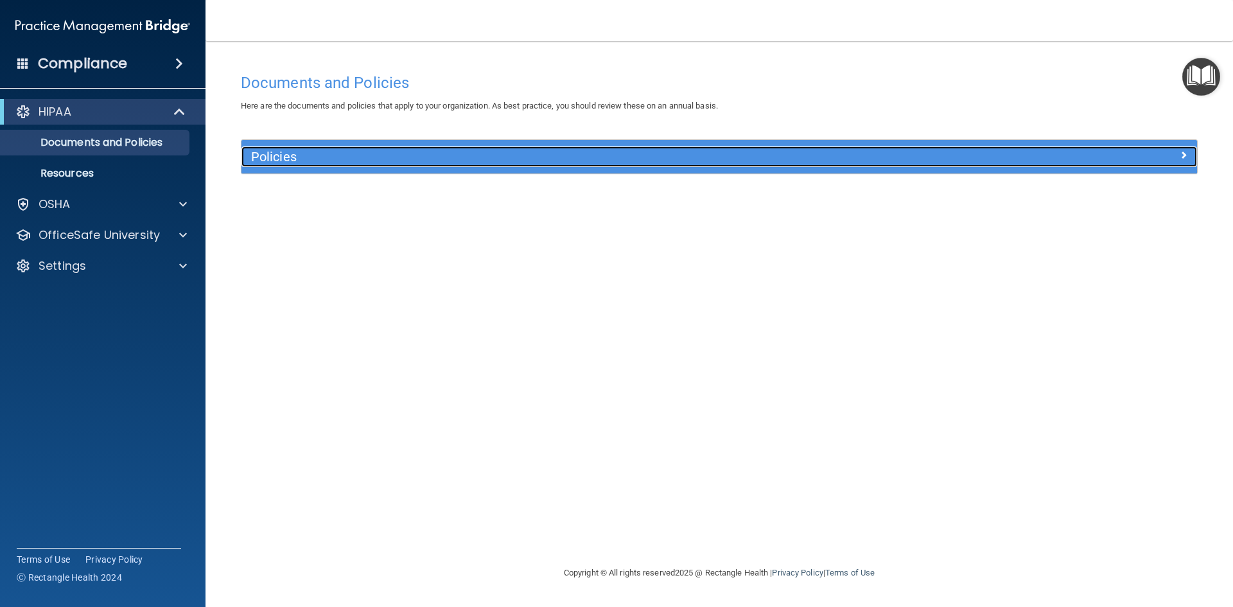
click at [886, 164] on h5 "Policies" at bounding box center [600, 157] width 698 height 14
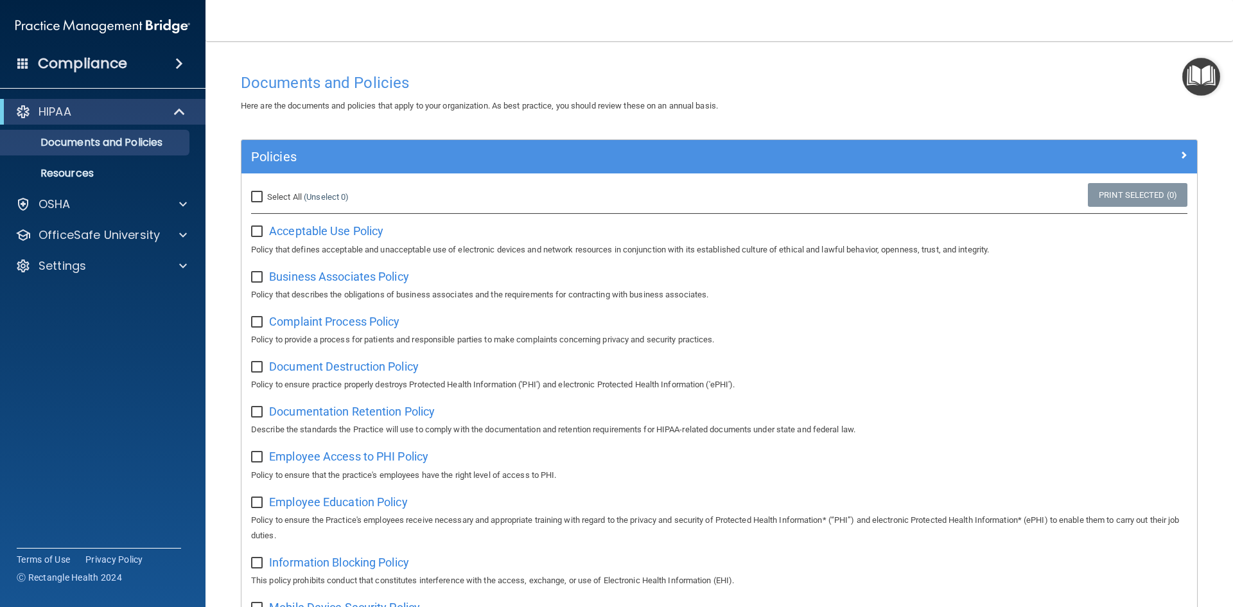
click at [603, 86] on h4 "Documents and Policies" at bounding box center [719, 83] width 957 height 17
click at [570, 144] on div "Policies" at bounding box center [720, 156] width 956 height 33
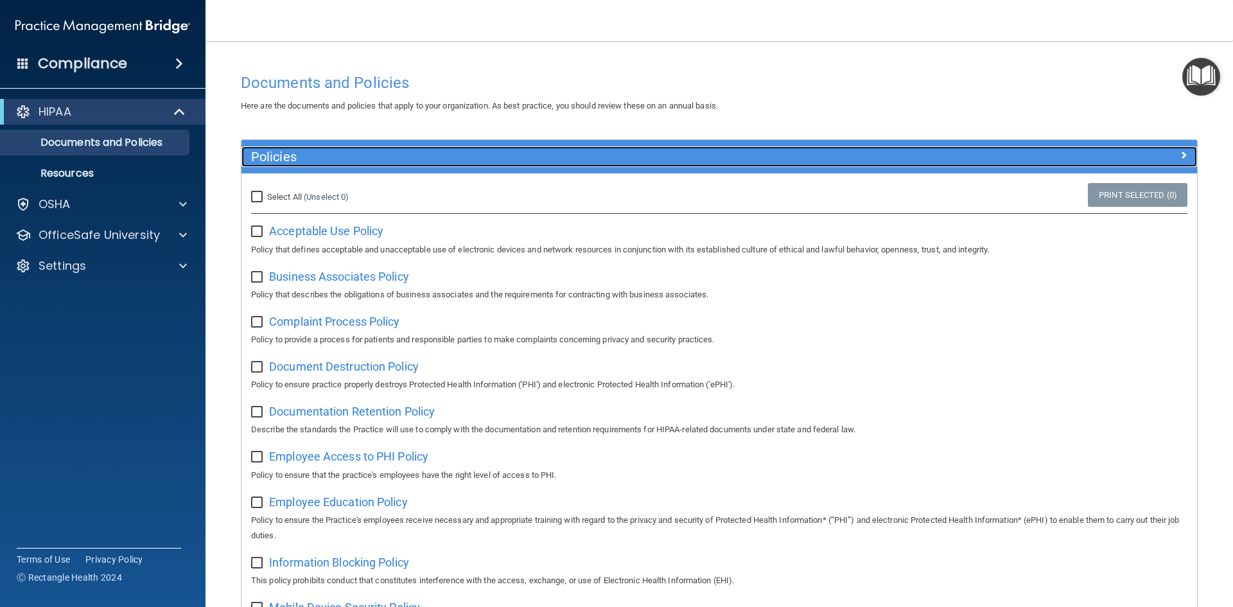
click at [631, 155] on h5 "Policies" at bounding box center [600, 157] width 698 height 14
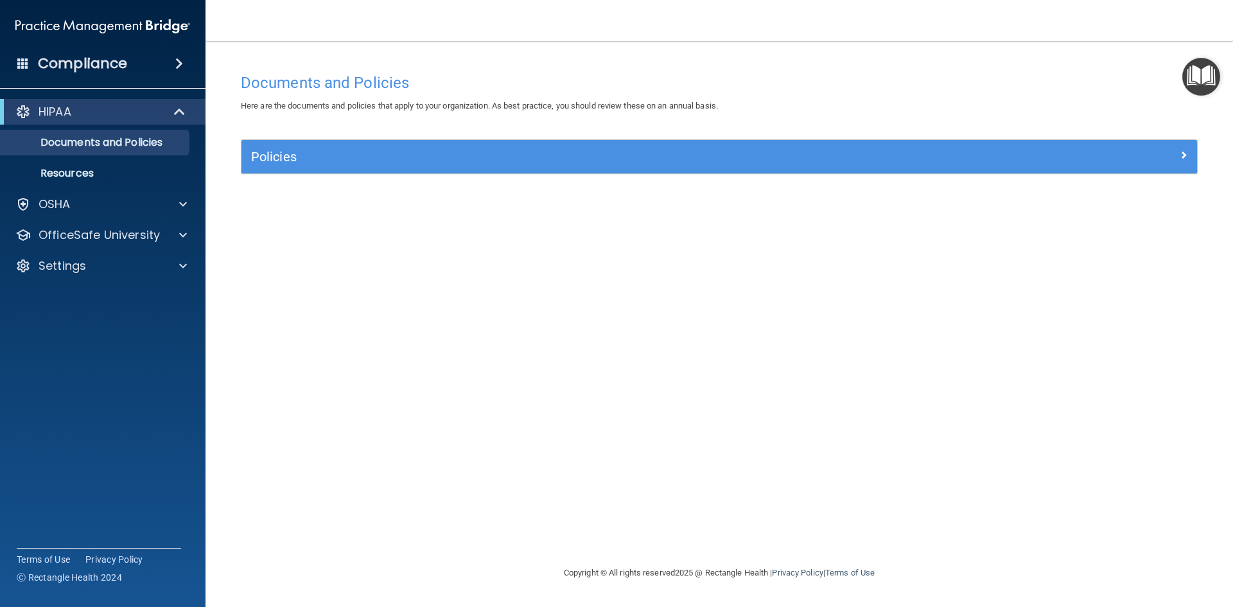
click at [1206, 70] on img "Open Resource Center" at bounding box center [1202, 77] width 38 height 38
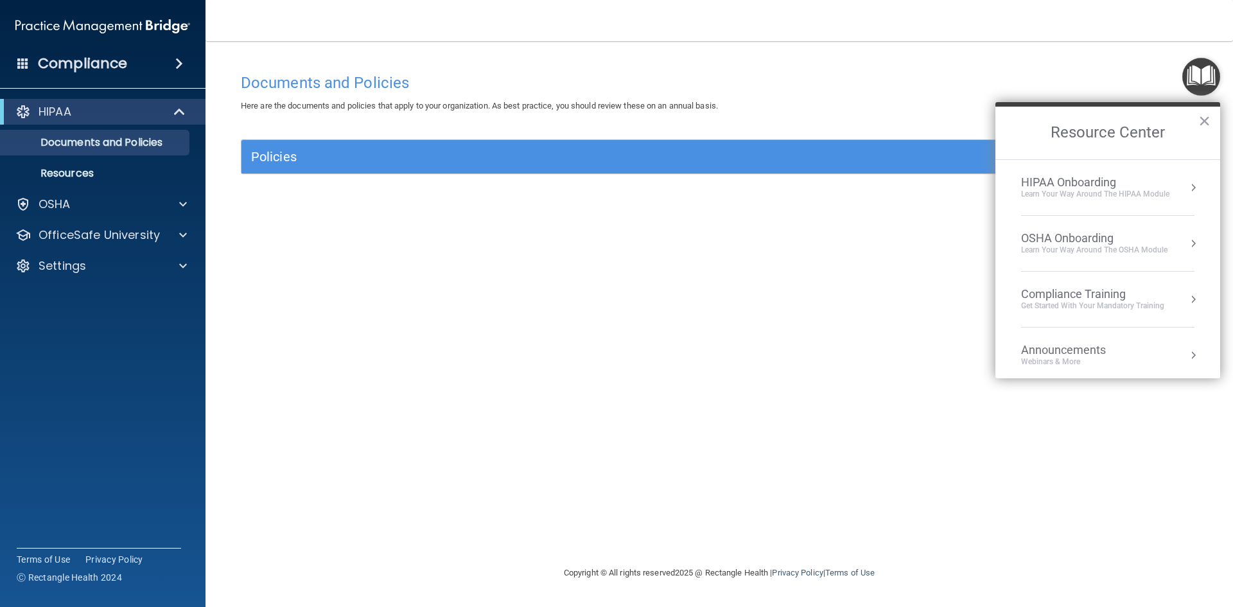
click at [1164, 188] on div "HIPAA Onboarding" at bounding box center [1095, 182] width 148 height 14
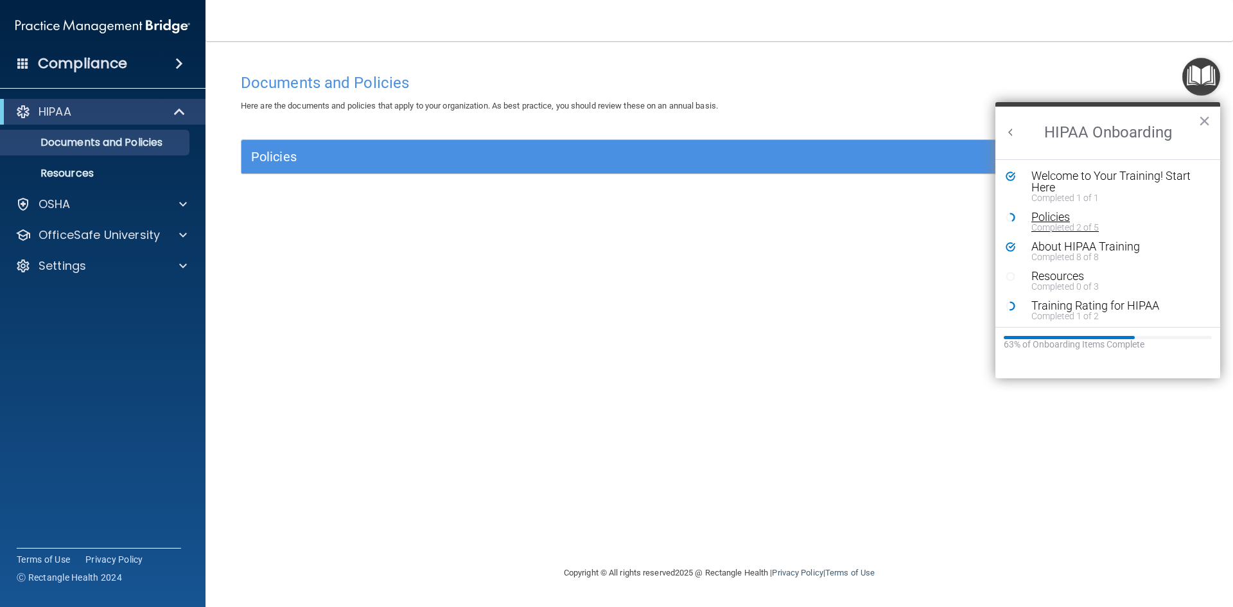
click at [1063, 218] on div "Policies" at bounding box center [1113, 217] width 163 height 12
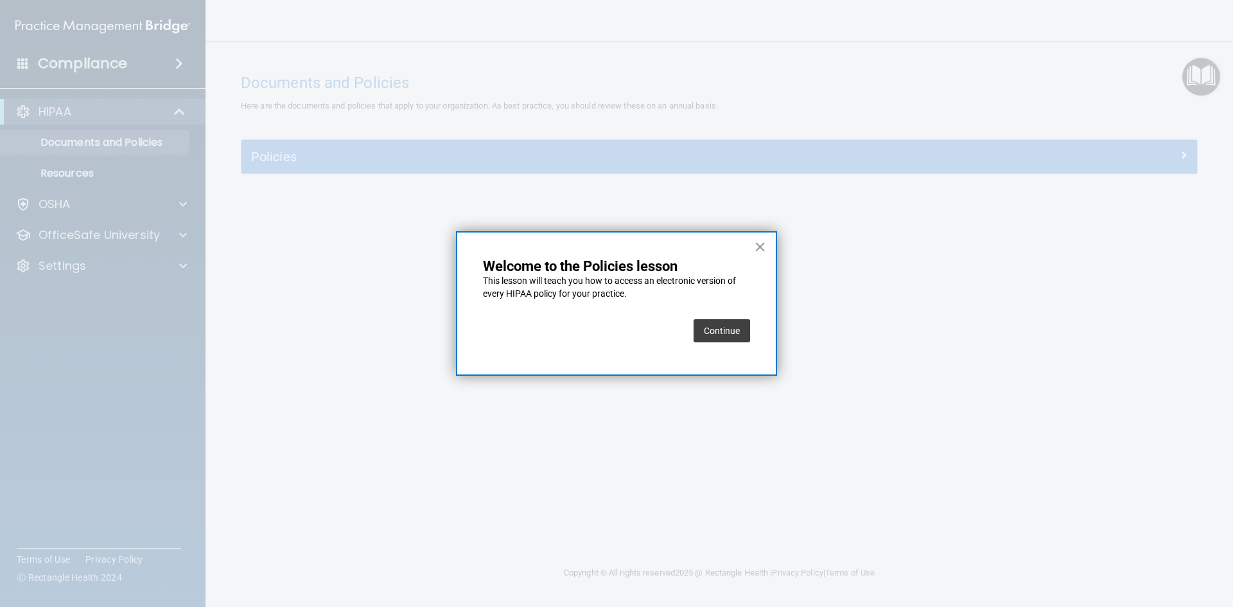
click at [714, 324] on button "Continue" at bounding box center [722, 330] width 57 height 23
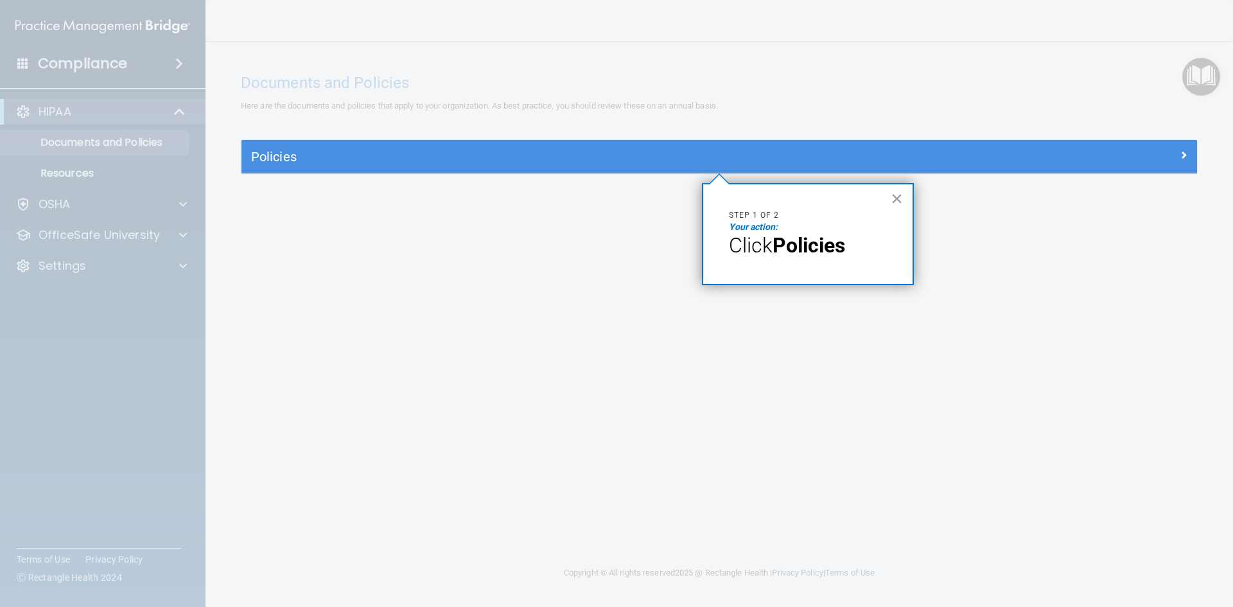
drag, startPoint x: 901, startPoint y: 200, endPoint x: 663, endPoint y: 173, distance: 239.1
click at [900, 200] on button "×" at bounding box center [897, 198] width 12 height 21
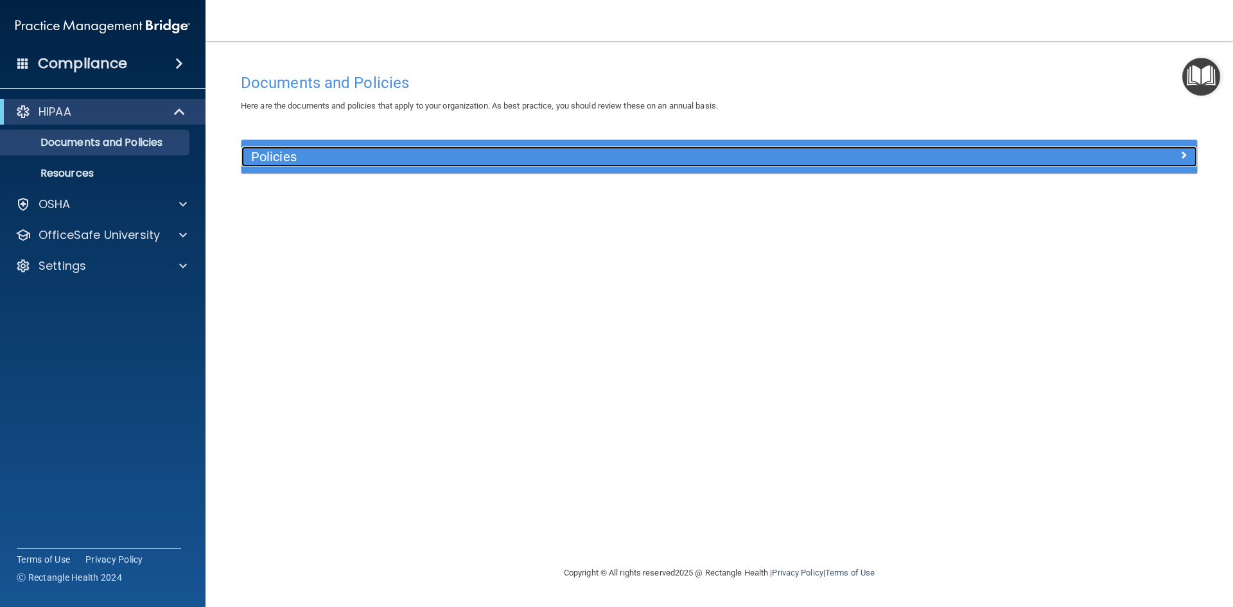
click at [595, 165] on div "Policies" at bounding box center [600, 156] width 717 height 21
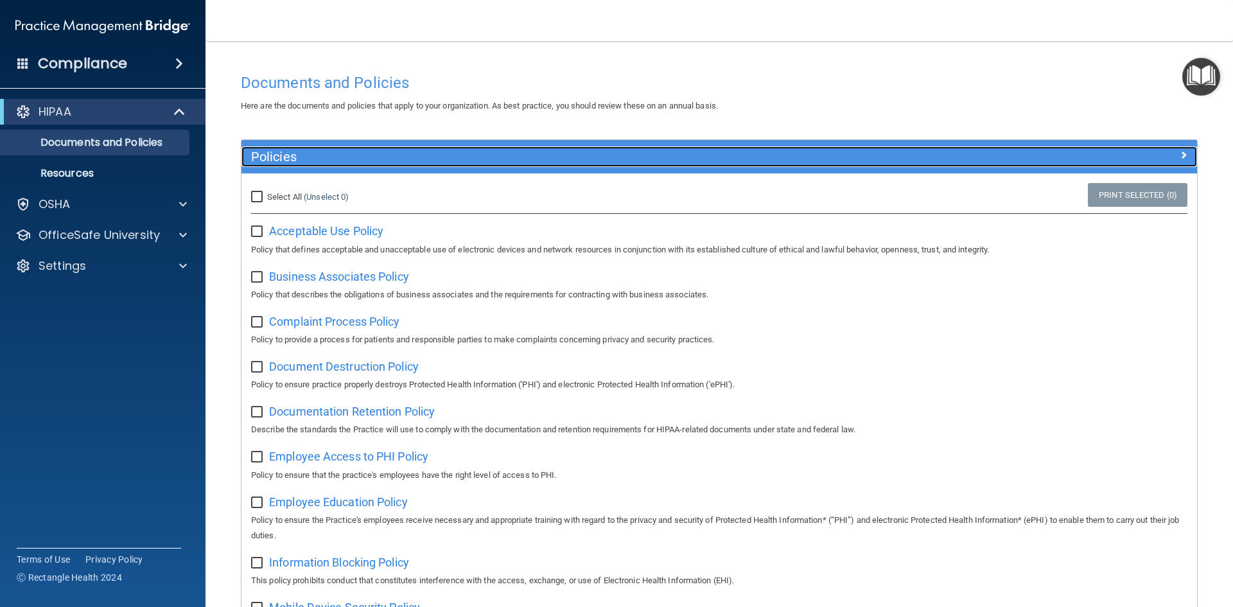
click at [1011, 150] on div at bounding box center [1077, 153] width 239 height 15
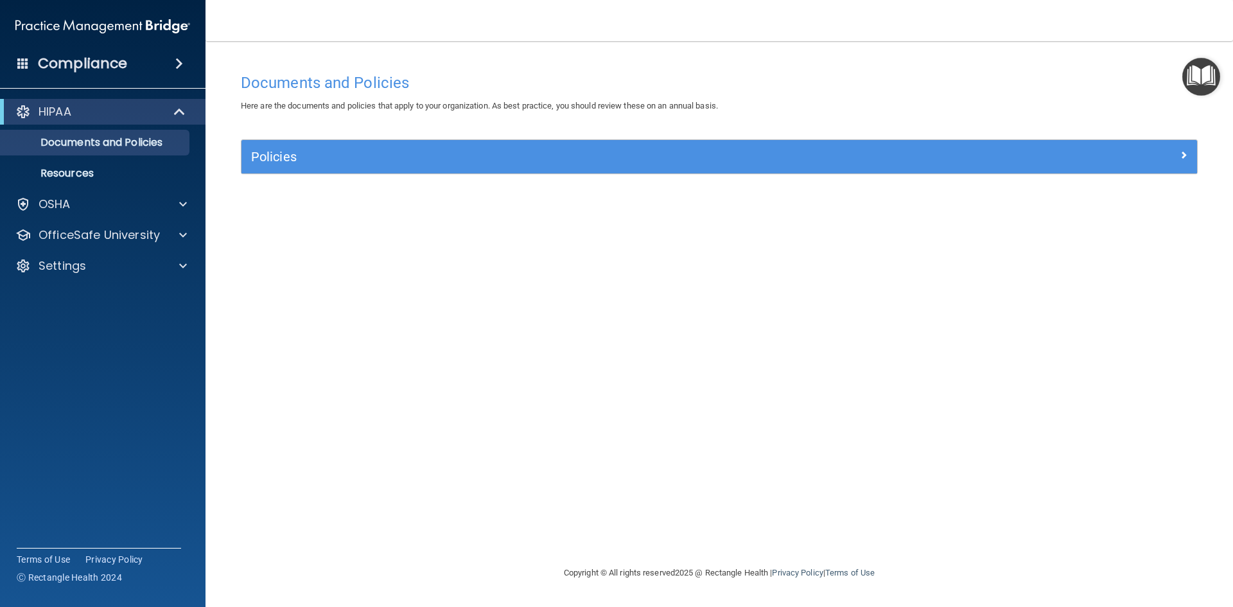
click at [1212, 75] on img "Open Resource Center" at bounding box center [1202, 77] width 38 height 38
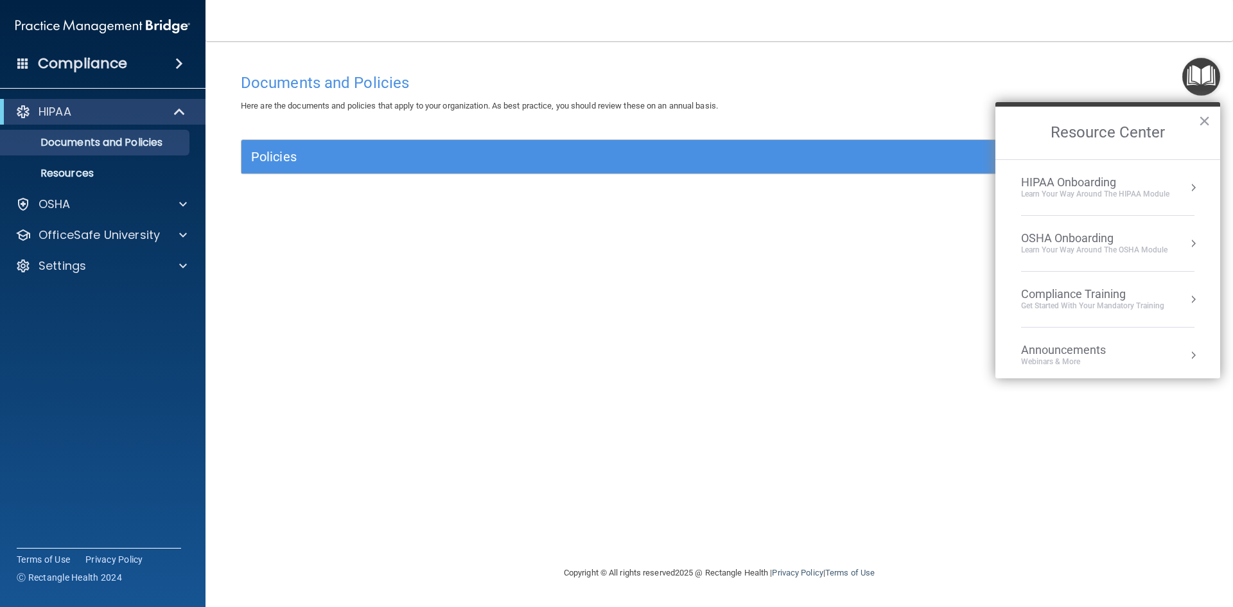
click at [1134, 186] on div "HIPAA Onboarding" at bounding box center [1095, 182] width 148 height 14
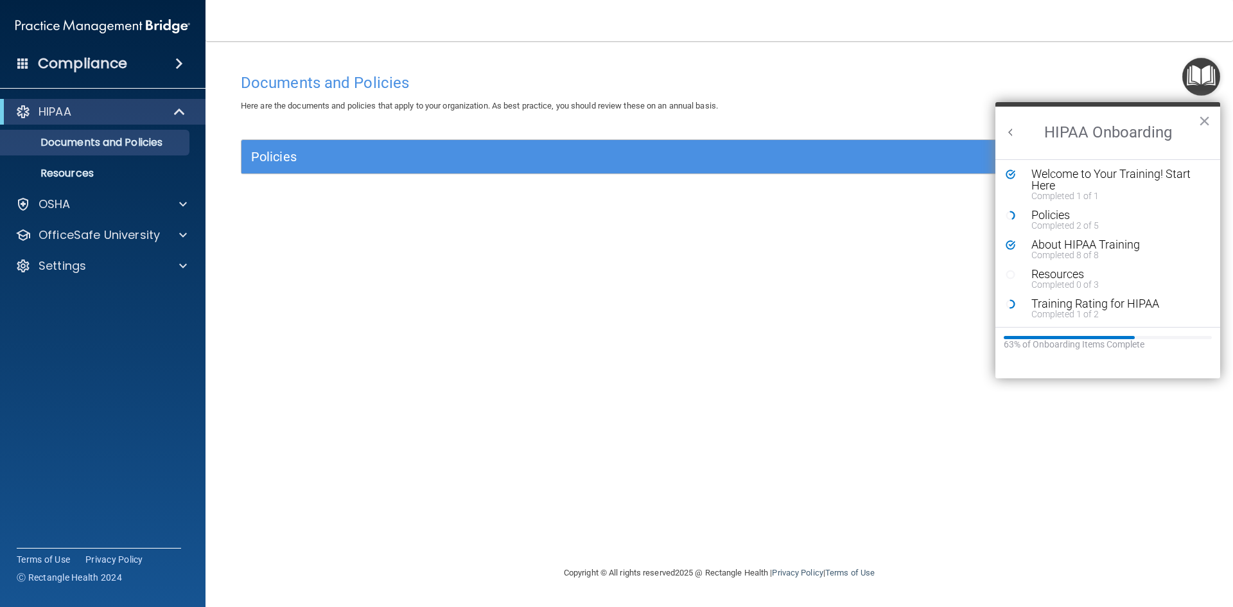
scroll to position [3, 0]
click at [104, 168] on p "Resources" at bounding box center [95, 173] width 175 height 13
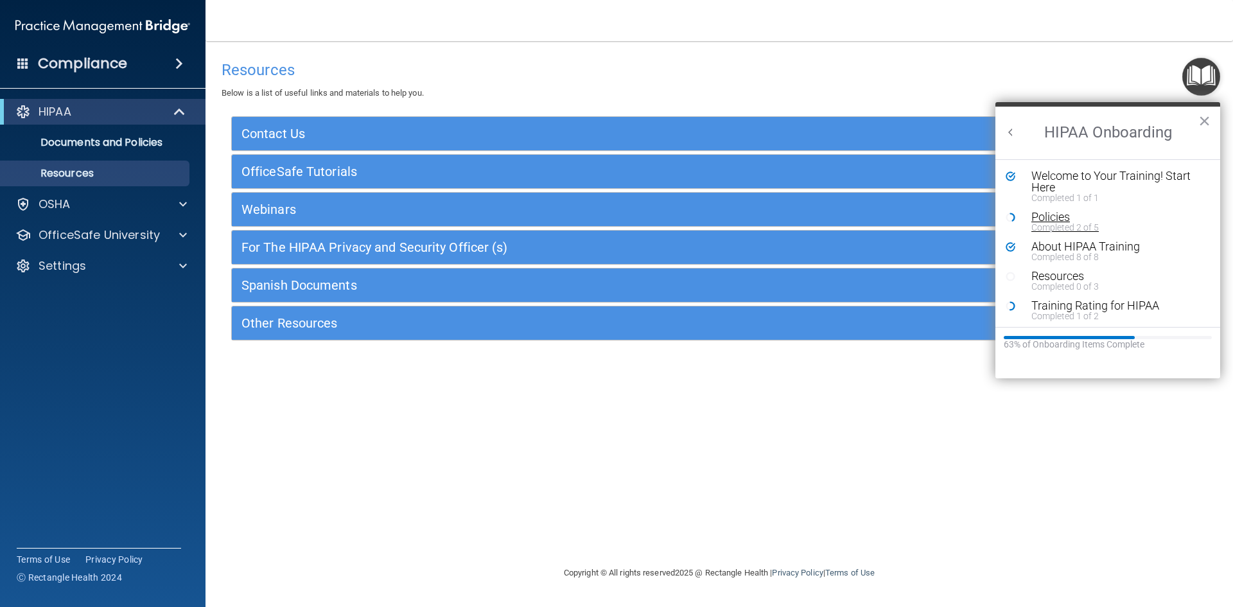
click at [1073, 217] on div "Policies" at bounding box center [1113, 217] width 163 height 12
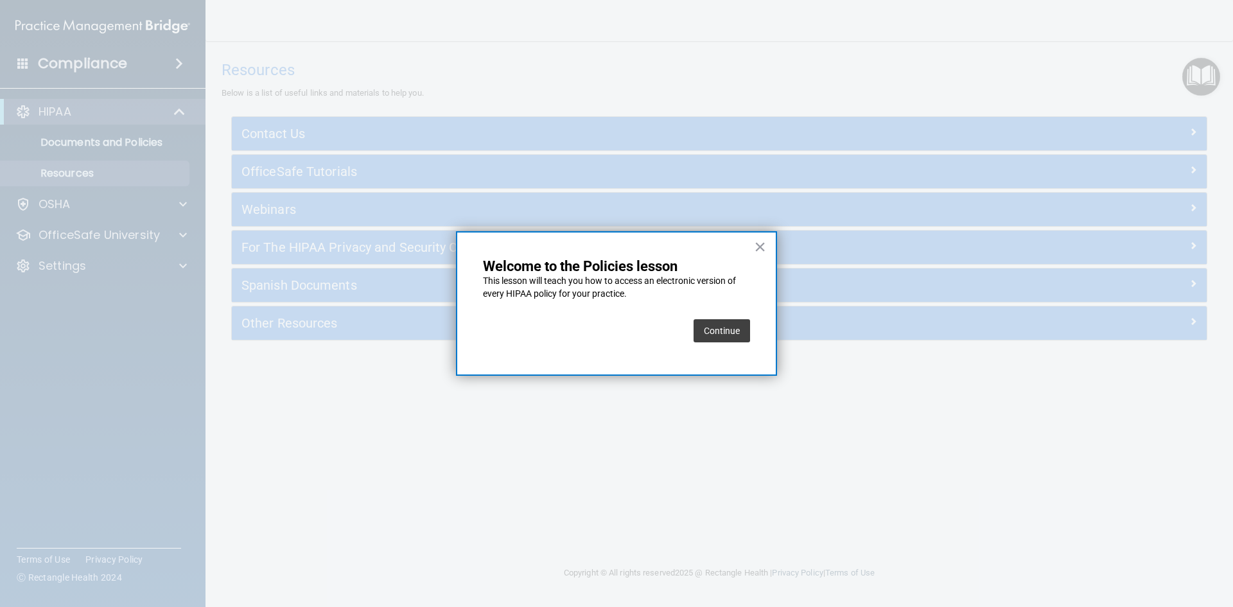
click at [718, 331] on button "Continue" at bounding box center [722, 330] width 57 height 23
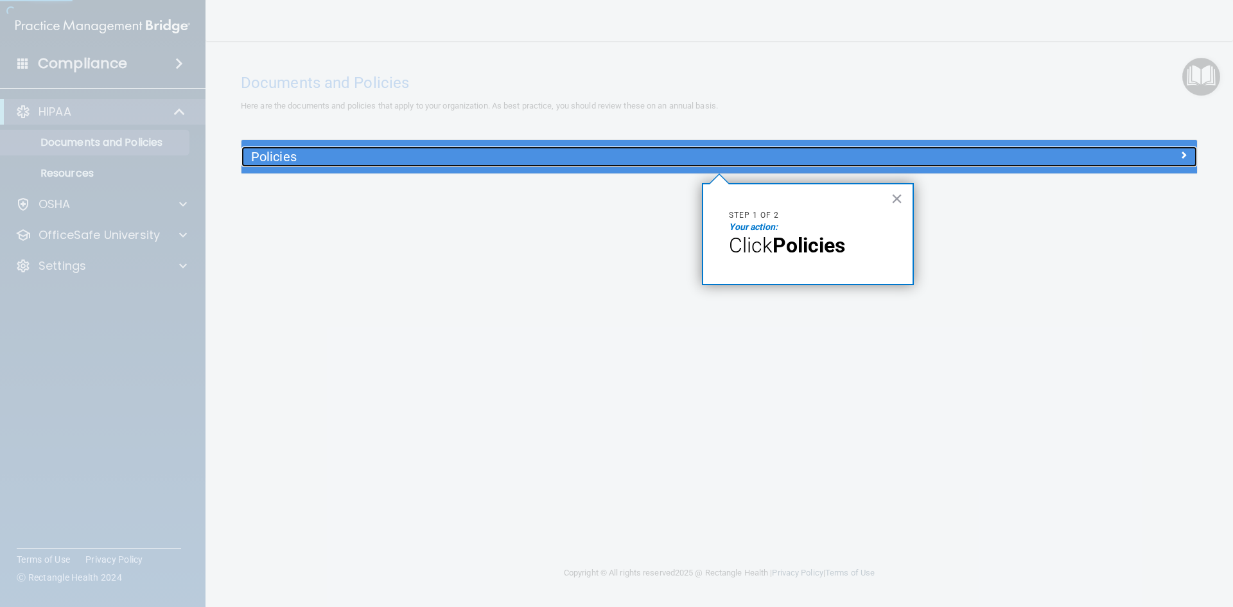
click at [287, 152] on h5 "Policies" at bounding box center [600, 157] width 698 height 14
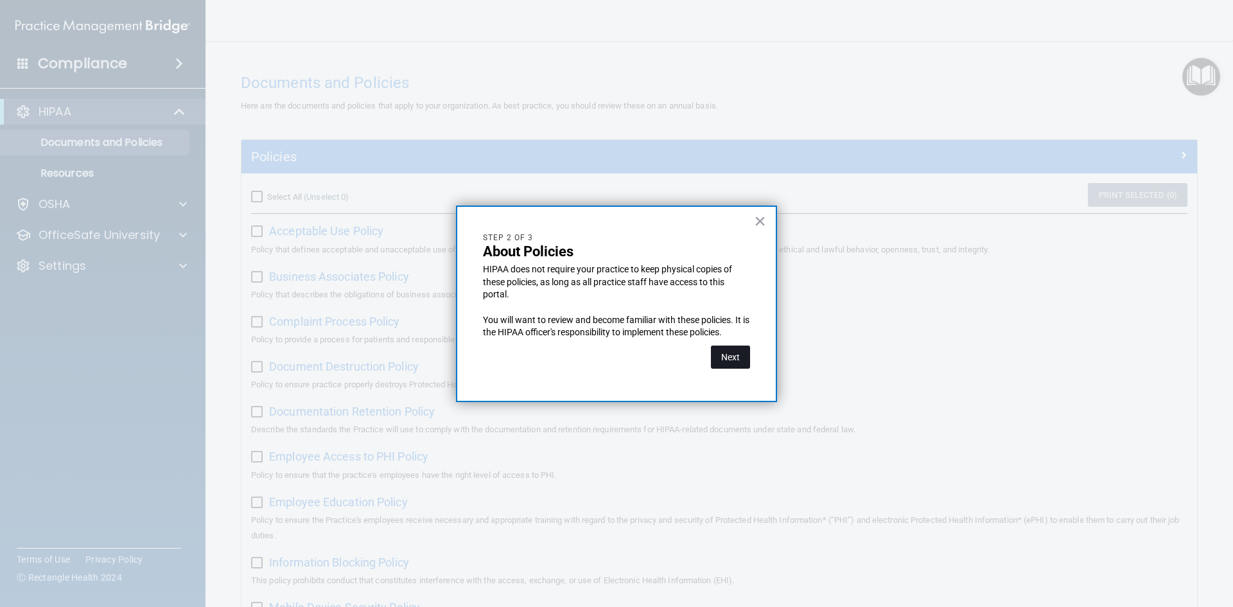
click at [729, 357] on button "Next" at bounding box center [730, 357] width 39 height 23
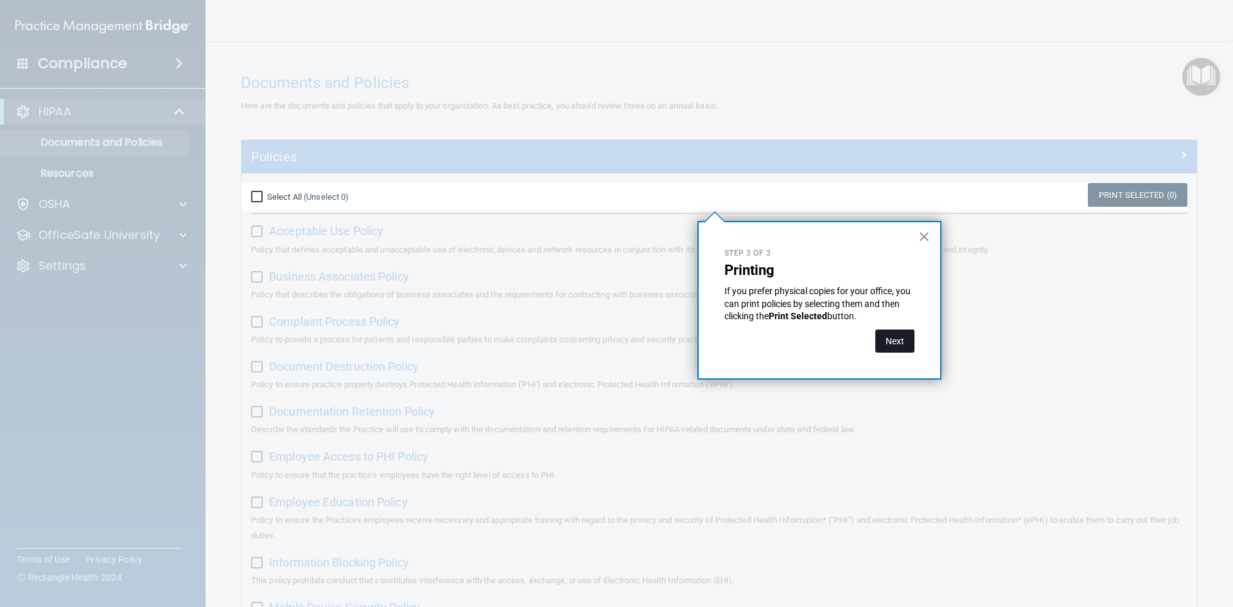
click at [903, 343] on button "Next" at bounding box center [895, 341] width 39 height 23
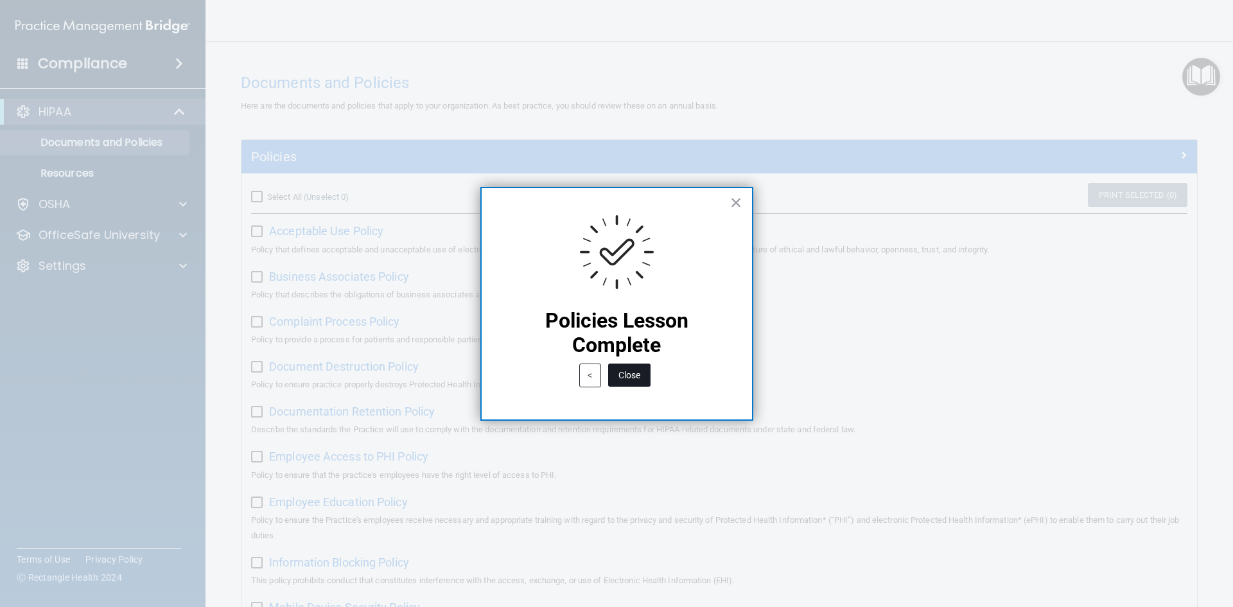
click at [640, 378] on button "Close" at bounding box center [629, 375] width 42 height 23
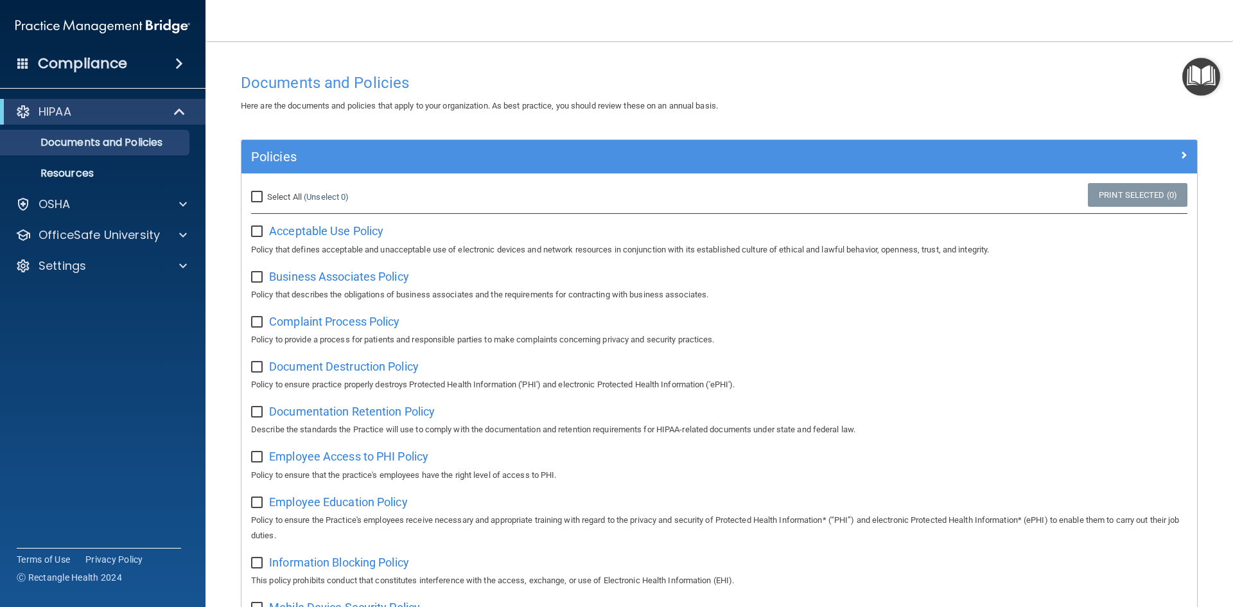
click at [1170, 141] on div "Policies" at bounding box center [720, 156] width 956 height 33
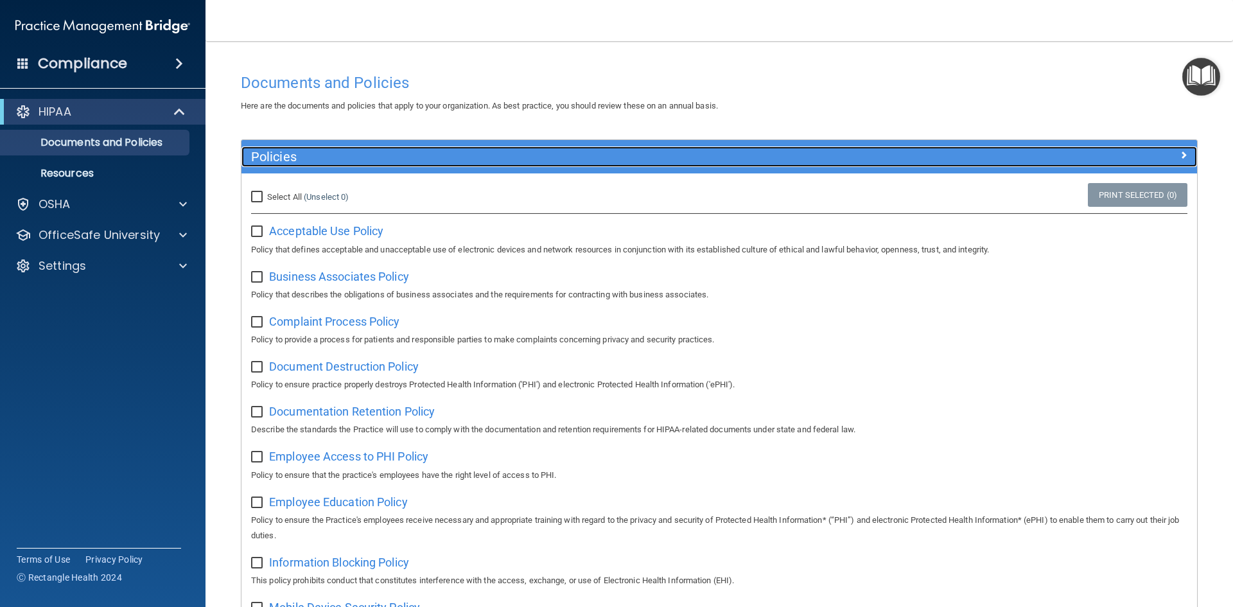
click at [1179, 161] on div at bounding box center [1077, 153] width 239 height 15
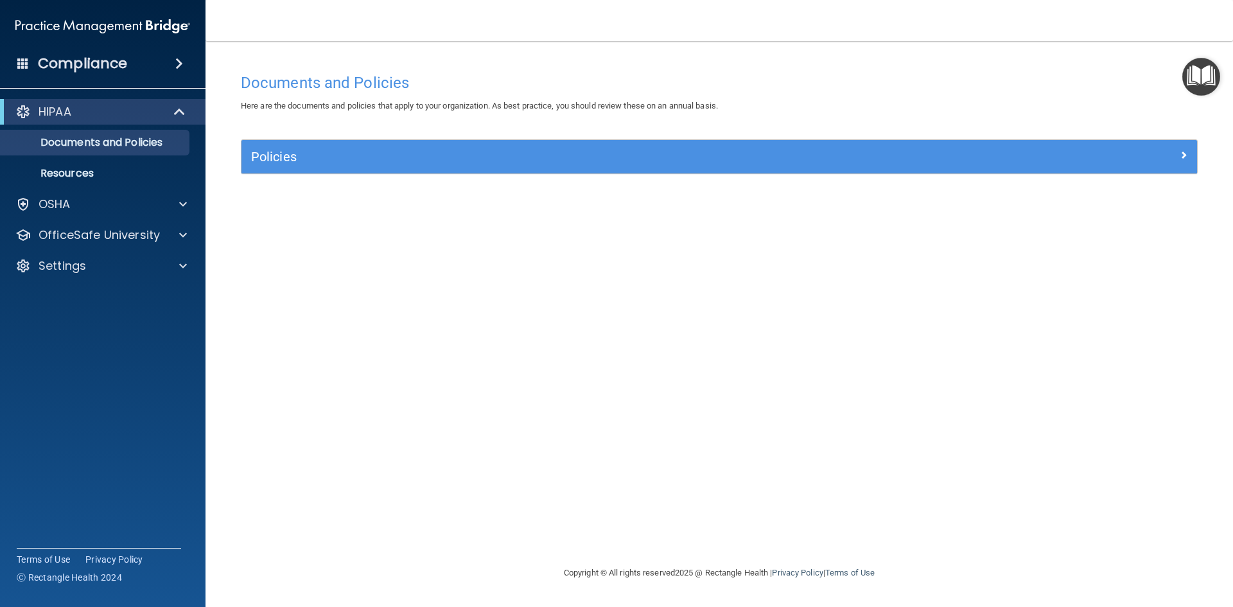
click at [1198, 73] on img "Open Resource Center" at bounding box center [1202, 77] width 38 height 38
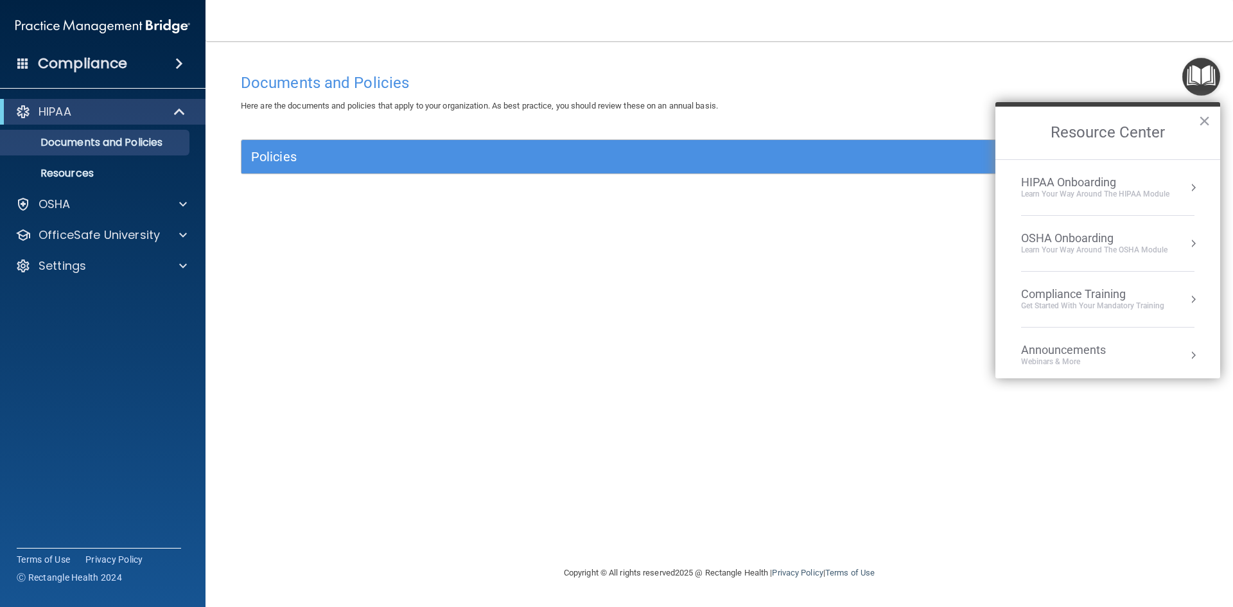
click at [1092, 186] on div "HIPAA Onboarding" at bounding box center [1095, 182] width 148 height 14
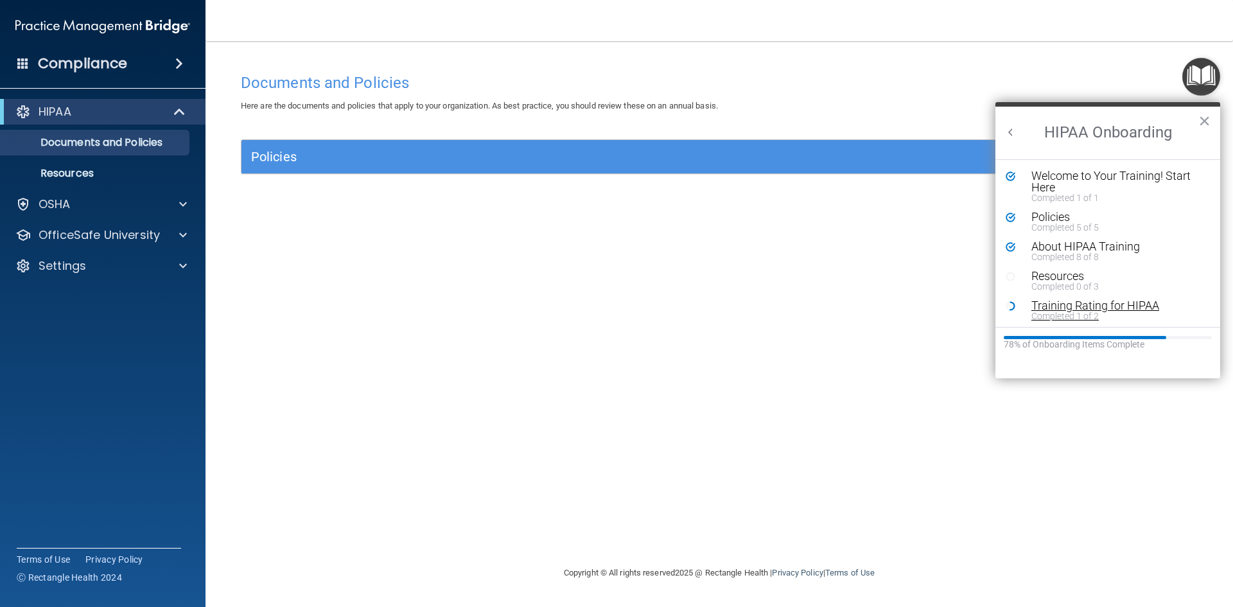
click at [1057, 306] on div "Training Rating for HIPAA" at bounding box center [1113, 306] width 163 height 12
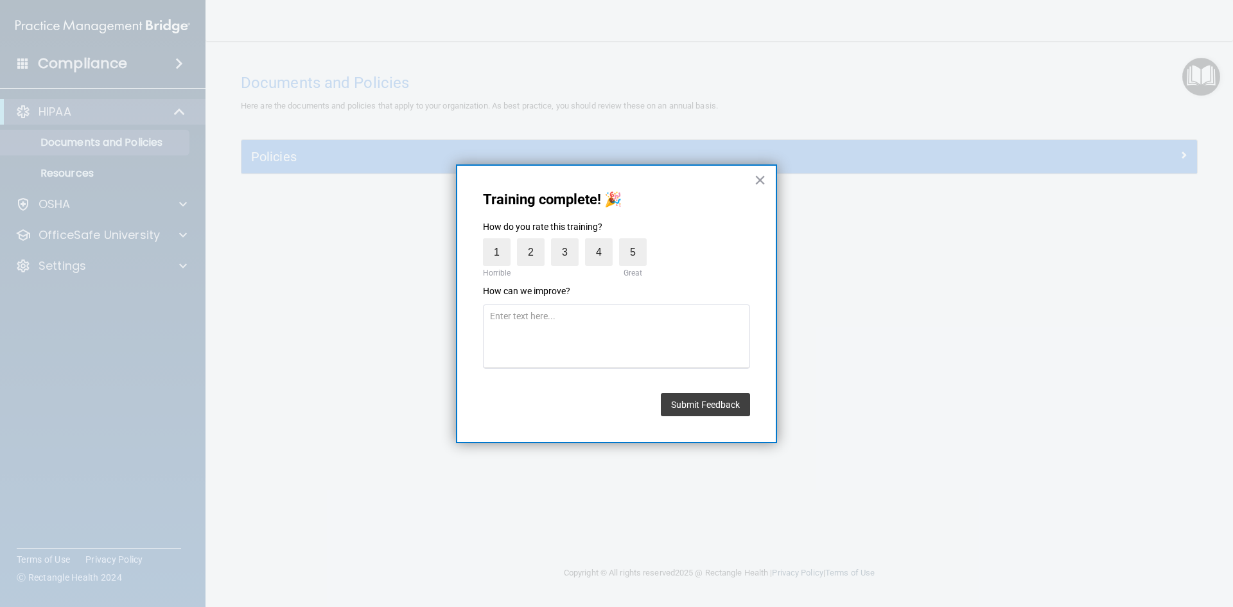
click at [757, 177] on button "×" at bounding box center [760, 180] width 12 height 21
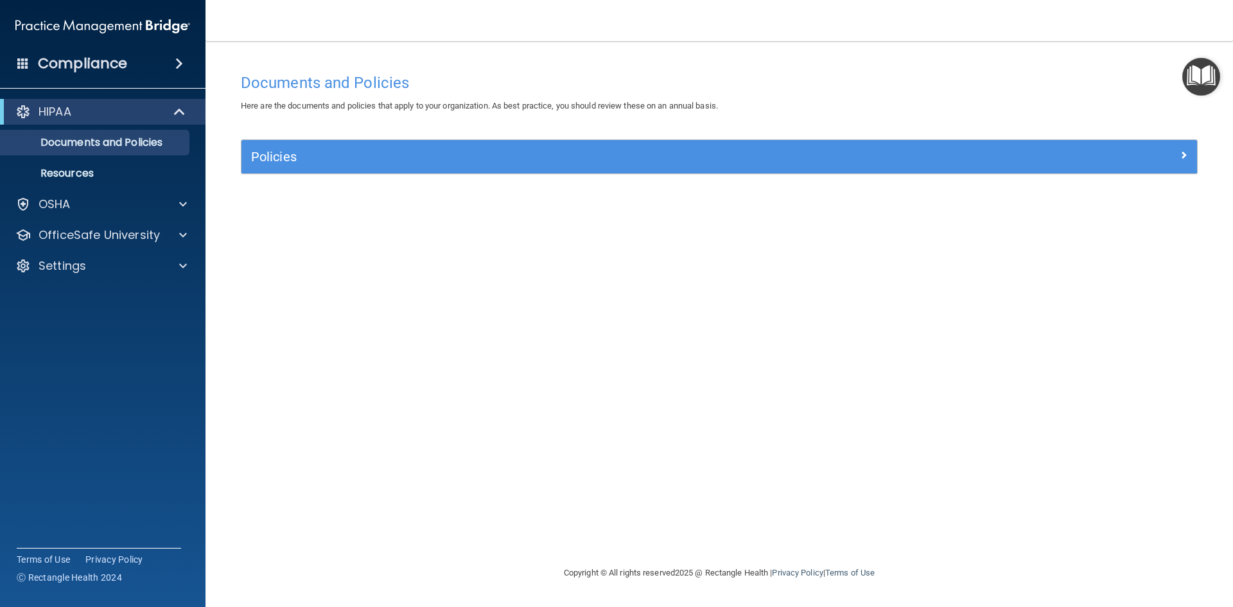
click at [1203, 76] on img "Open Resource Center" at bounding box center [1202, 77] width 38 height 38
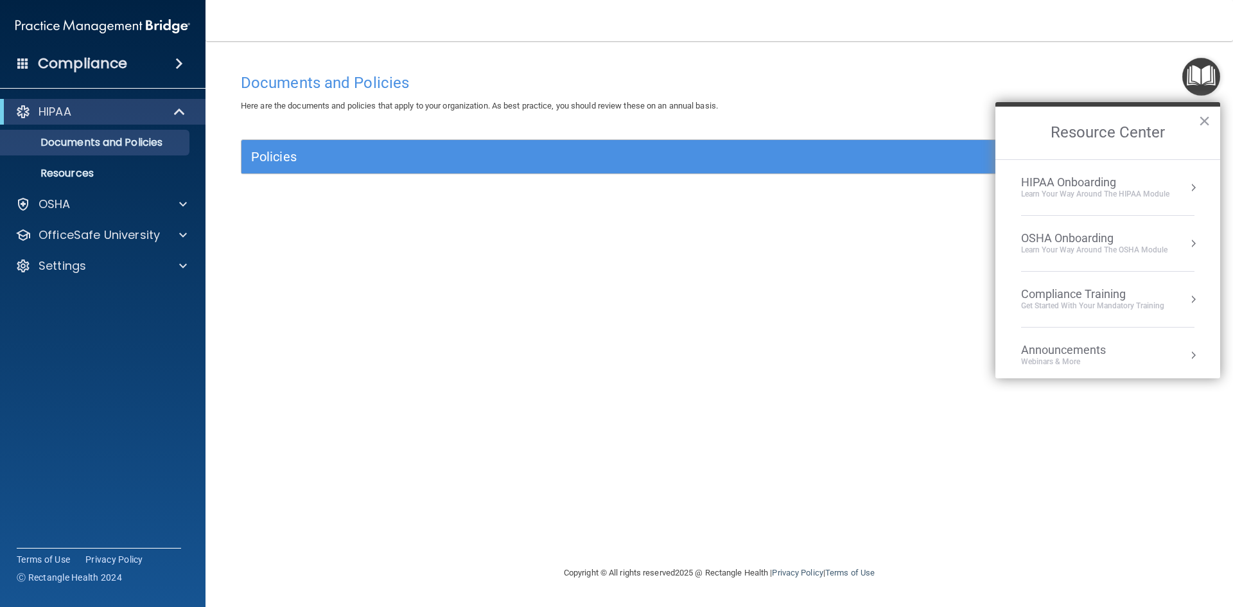
click at [1070, 301] on div "Get Started with your mandatory training" at bounding box center [1092, 306] width 143 height 11
click at [1046, 179] on div "HIPAA Training for Members" at bounding box center [1077, 181] width 143 height 12
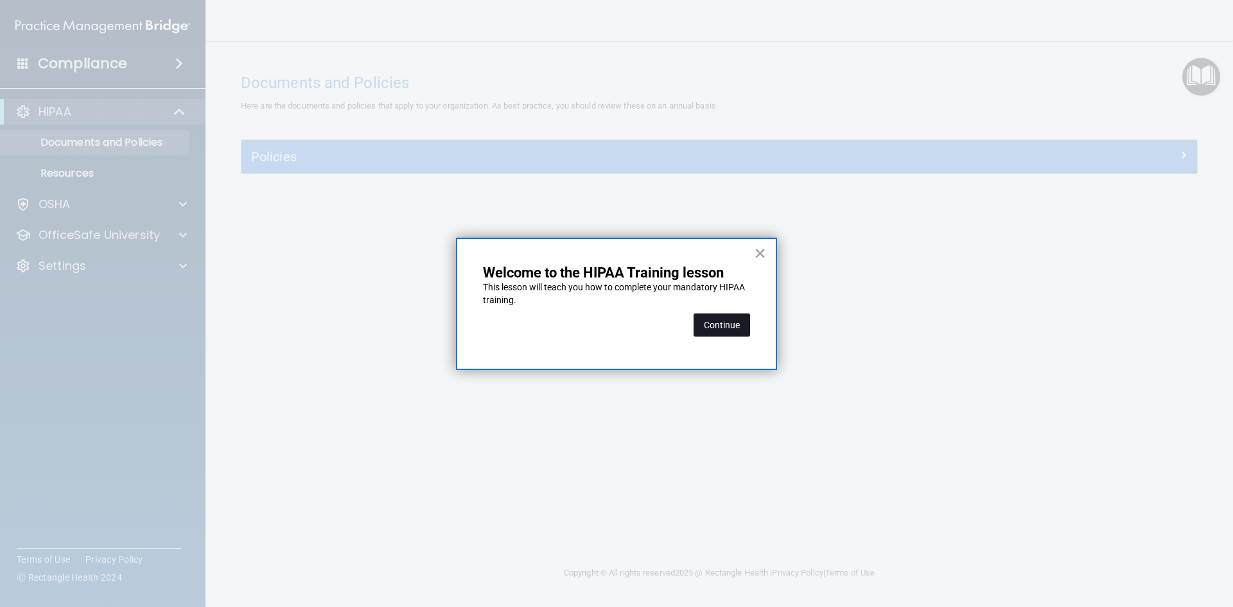
drag, startPoint x: 732, startPoint y: 321, endPoint x: 731, endPoint y: 306, distance: 14.8
click at [732, 320] on button "Continue" at bounding box center [722, 324] width 57 height 23
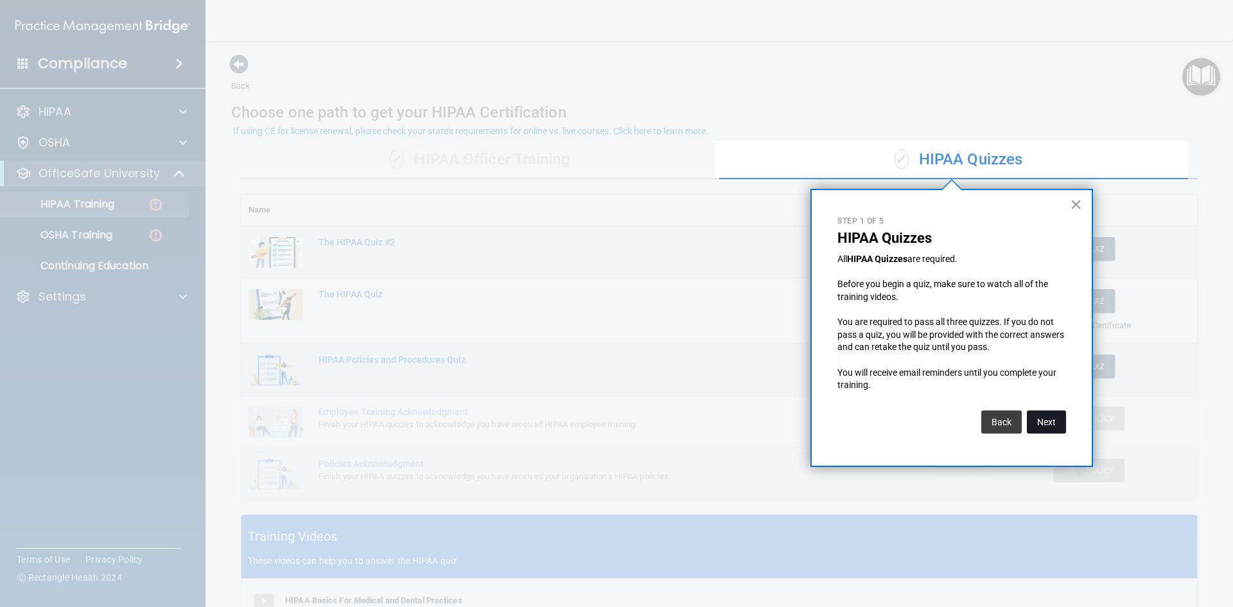
click at [1049, 418] on button "Next" at bounding box center [1046, 421] width 39 height 23
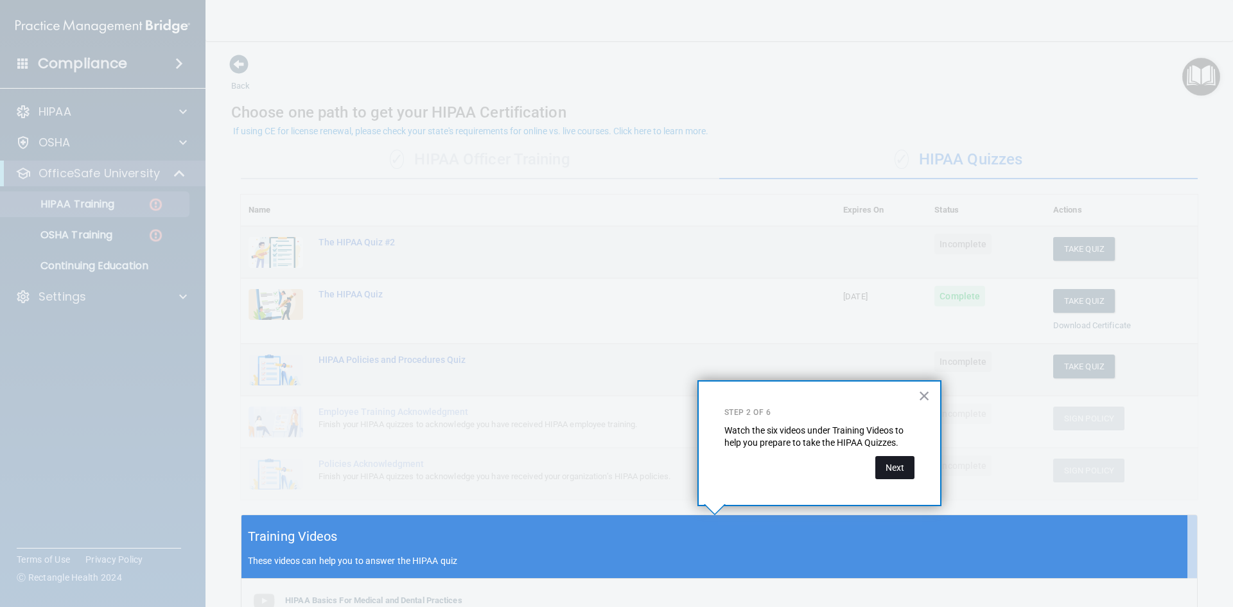
click at [906, 468] on button "Next" at bounding box center [895, 467] width 39 height 23
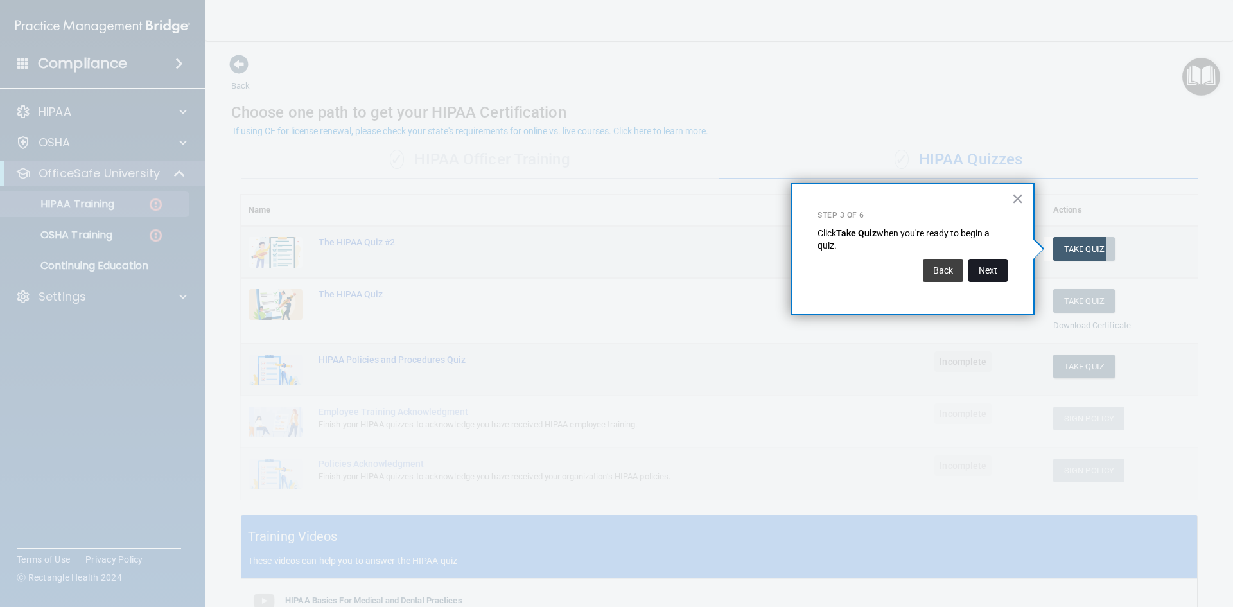
click at [990, 272] on button "Next" at bounding box center [988, 270] width 39 height 23
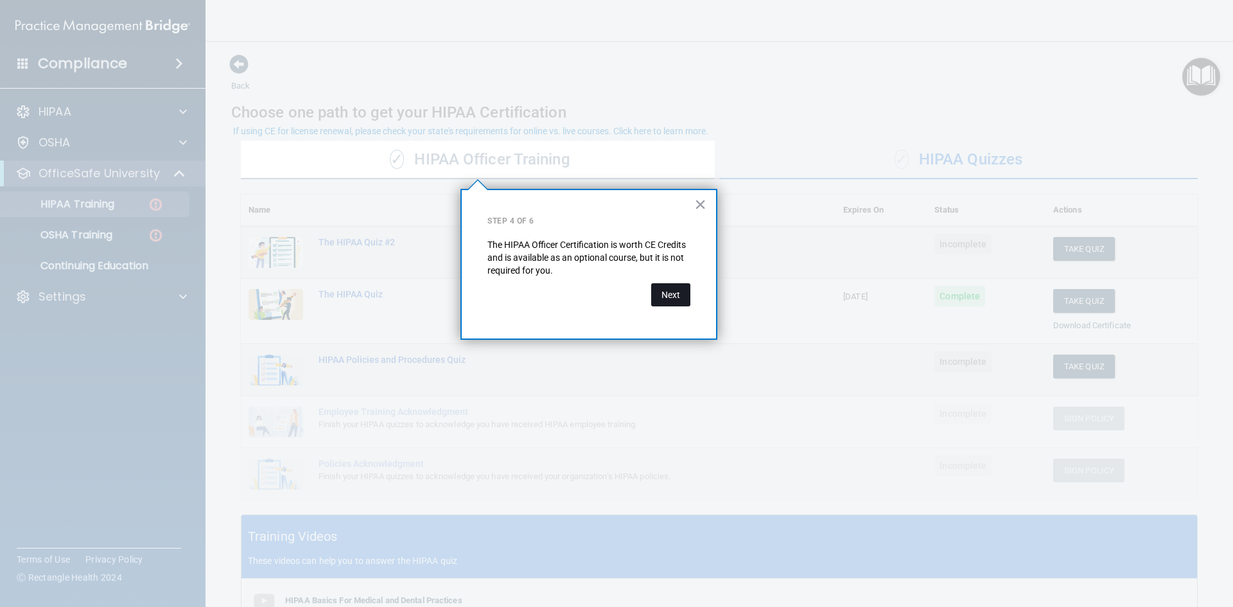
click at [673, 294] on button "Next" at bounding box center [670, 294] width 39 height 23
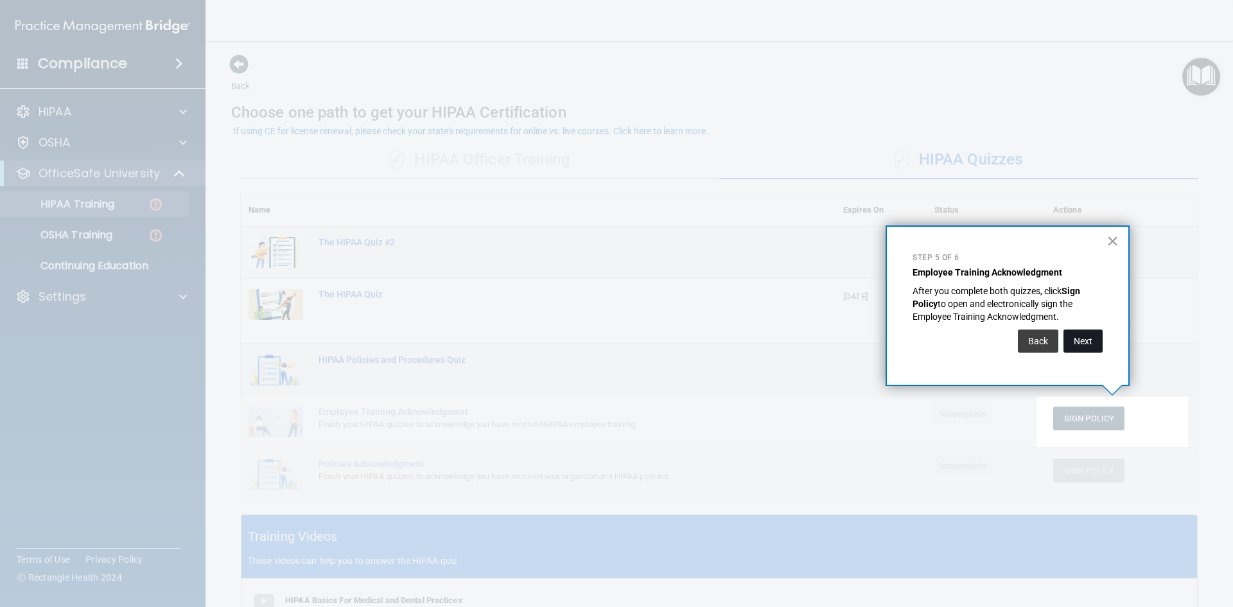
click at [1088, 344] on button "Next" at bounding box center [1083, 341] width 39 height 23
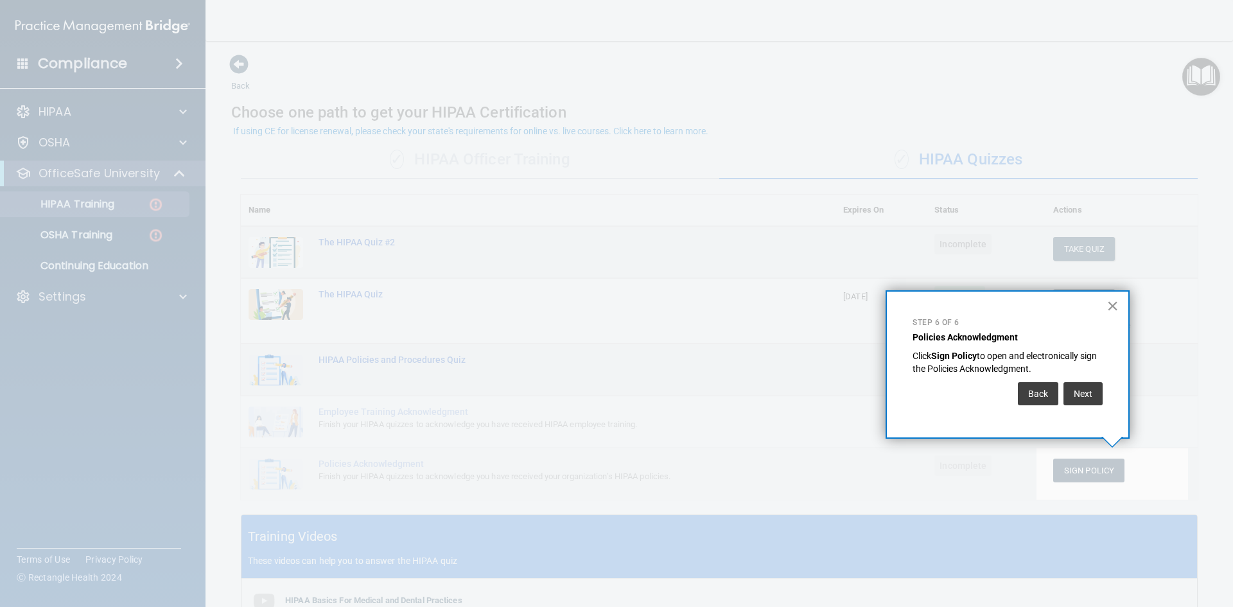
click at [1115, 297] on button "×" at bounding box center [1113, 306] width 12 height 21
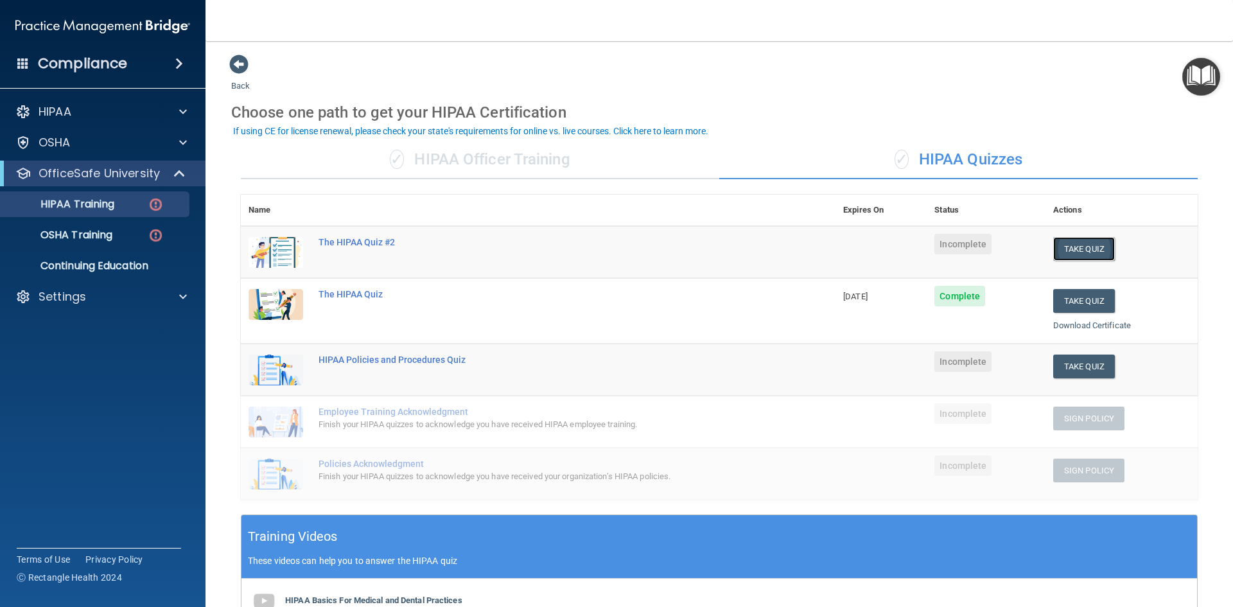
click at [1075, 249] on button "Take Quiz" at bounding box center [1085, 249] width 62 height 24
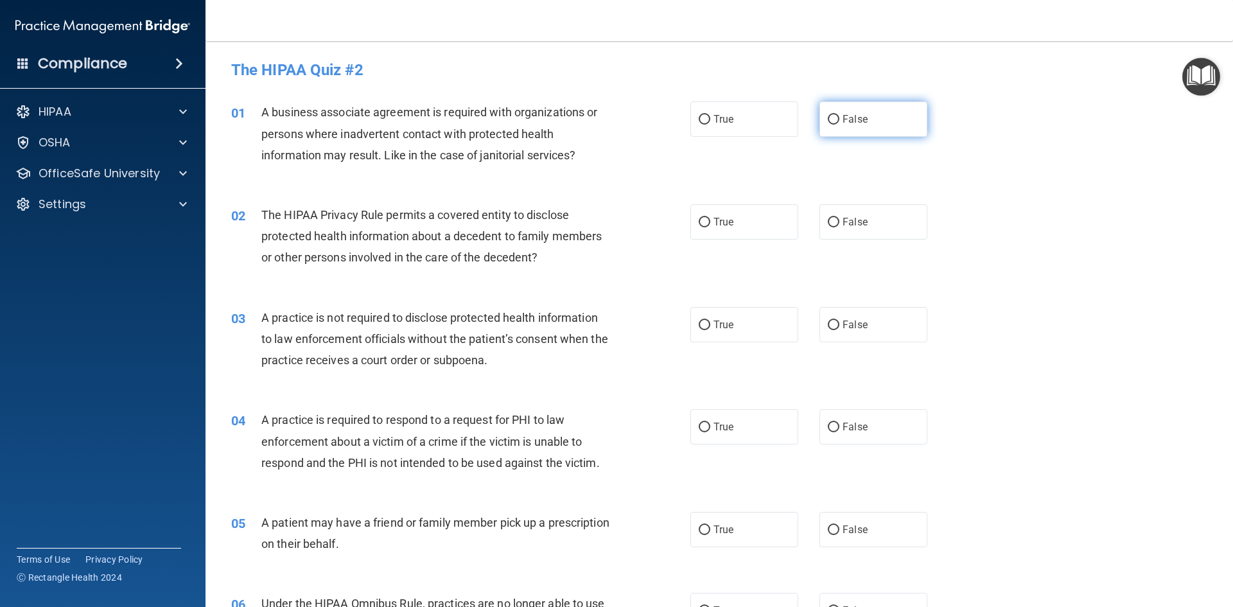
click at [842, 111] on label "False" at bounding box center [874, 118] width 108 height 35
click at [840, 115] on input "False" at bounding box center [834, 120] width 12 height 10
radio input "true"
click at [846, 225] on span "False" at bounding box center [855, 222] width 25 height 12
click at [840, 225] on input "False" at bounding box center [834, 223] width 12 height 10
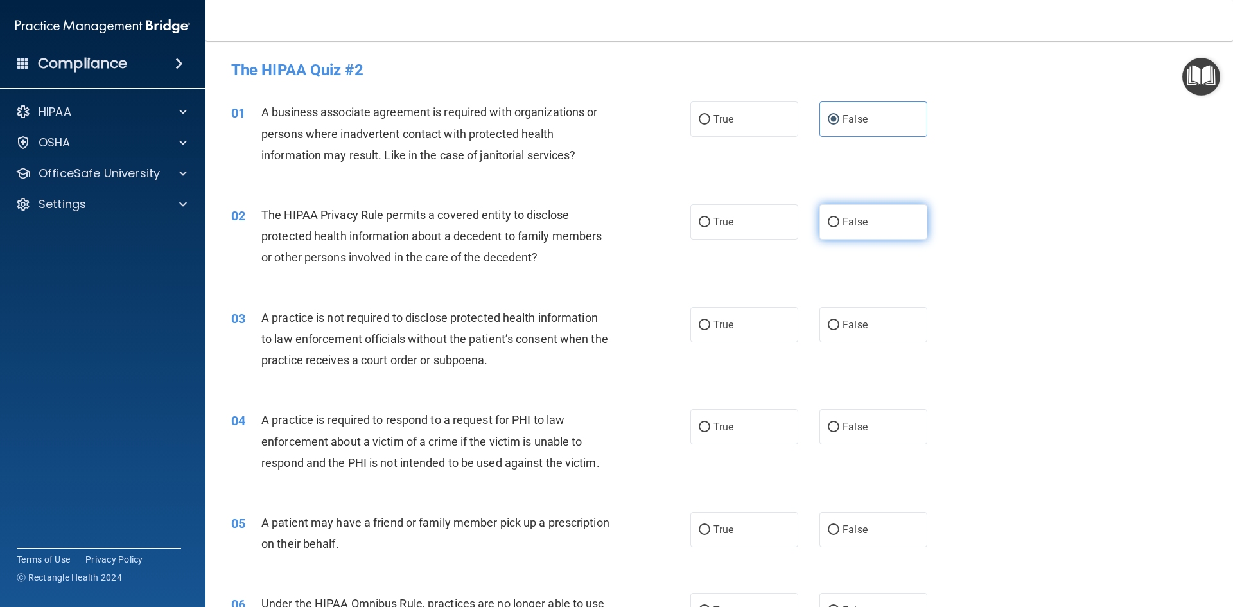
radio input "true"
click at [843, 328] on span "False" at bounding box center [855, 325] width 25 height 12
click at [840, 328] on input "False" at bounding box center [834, 326] width 12 height 10
radio input "true"
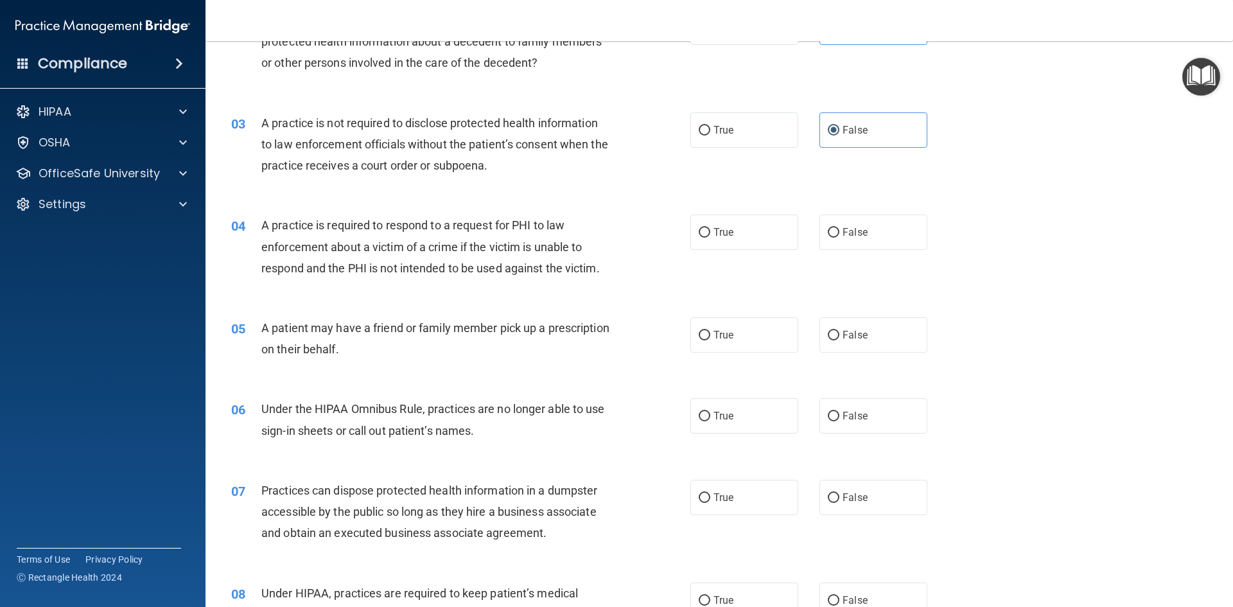
scroll to position [193, 0]
click at [828, 234] on input "False" at bounding box center [834, 235] width 12 height 10
radio input "true"
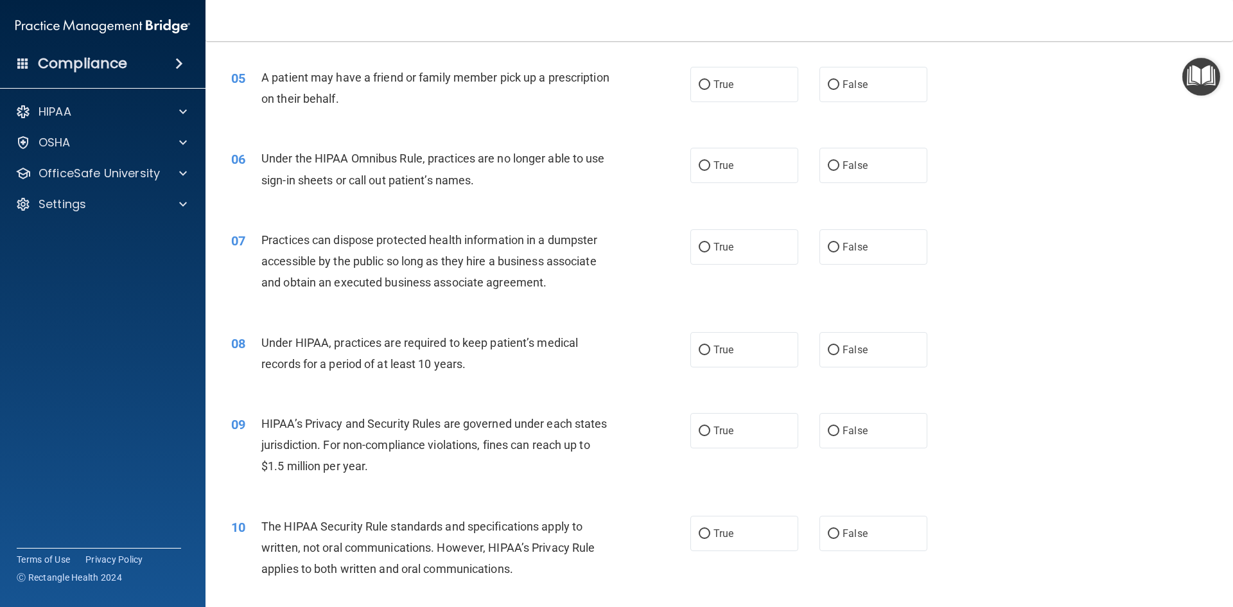
scroll to position [450, 0]
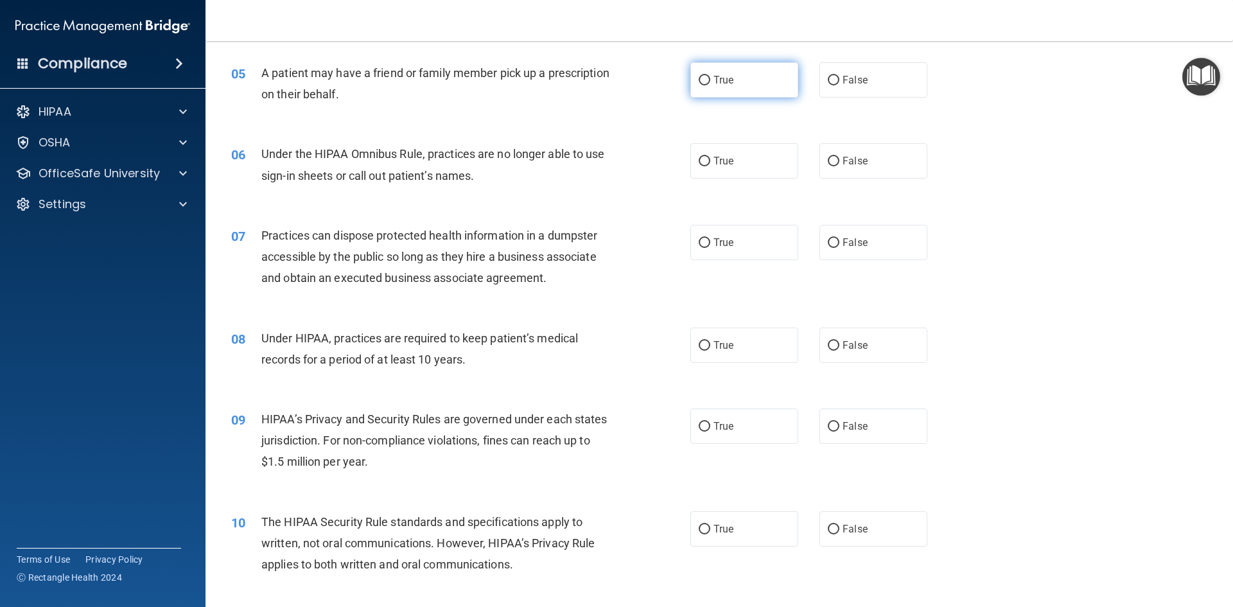
click at [705, 84] on input "True" at bounding box center [705, 81] width 12 height 10
radio input "true"
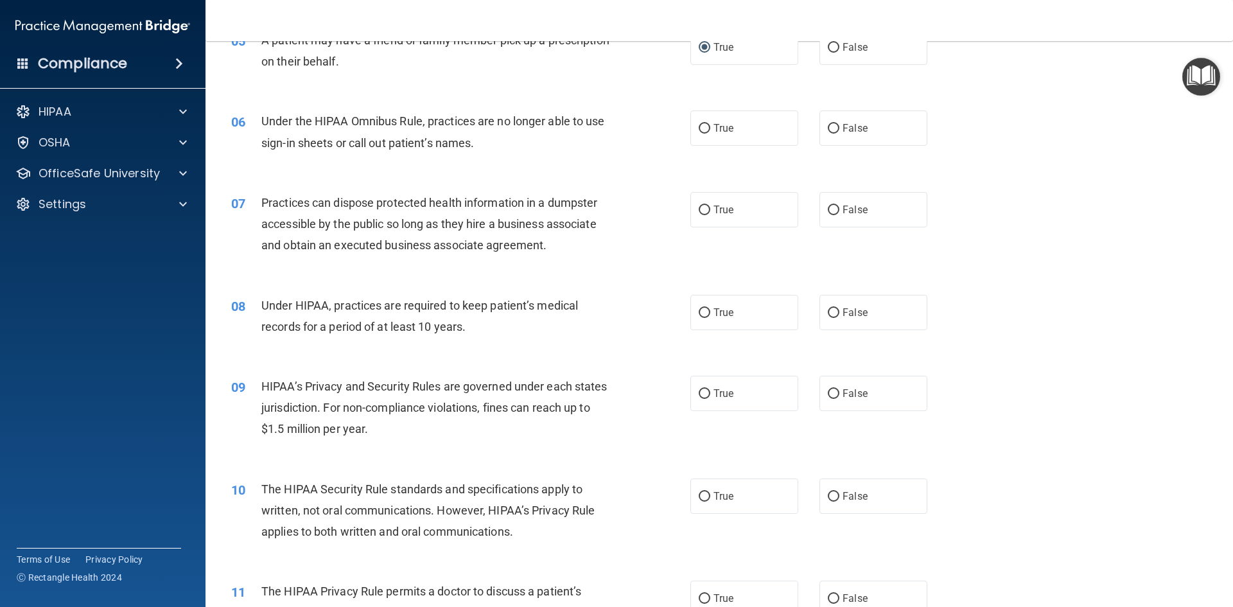
scroll to position [514, 0]
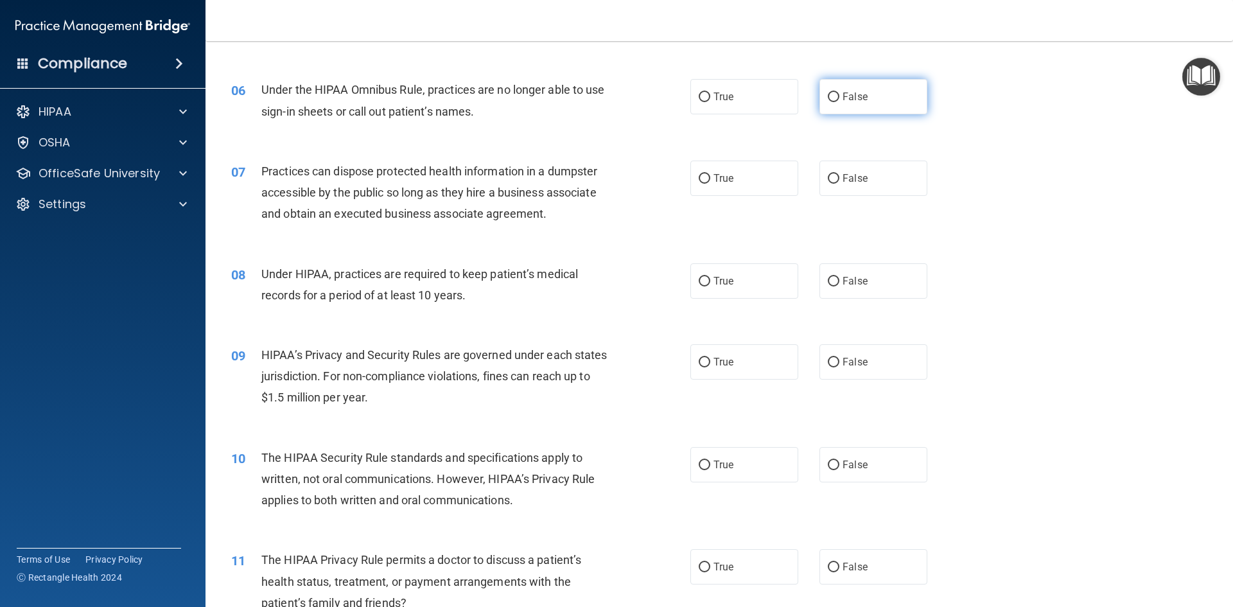
click at [864, 103] on label "False" at bounding box center [874, 96] width 108 height 35
click at [840, 102] on input "False" at bounding box center [834, 98] width 12 height 10
radio input "true"
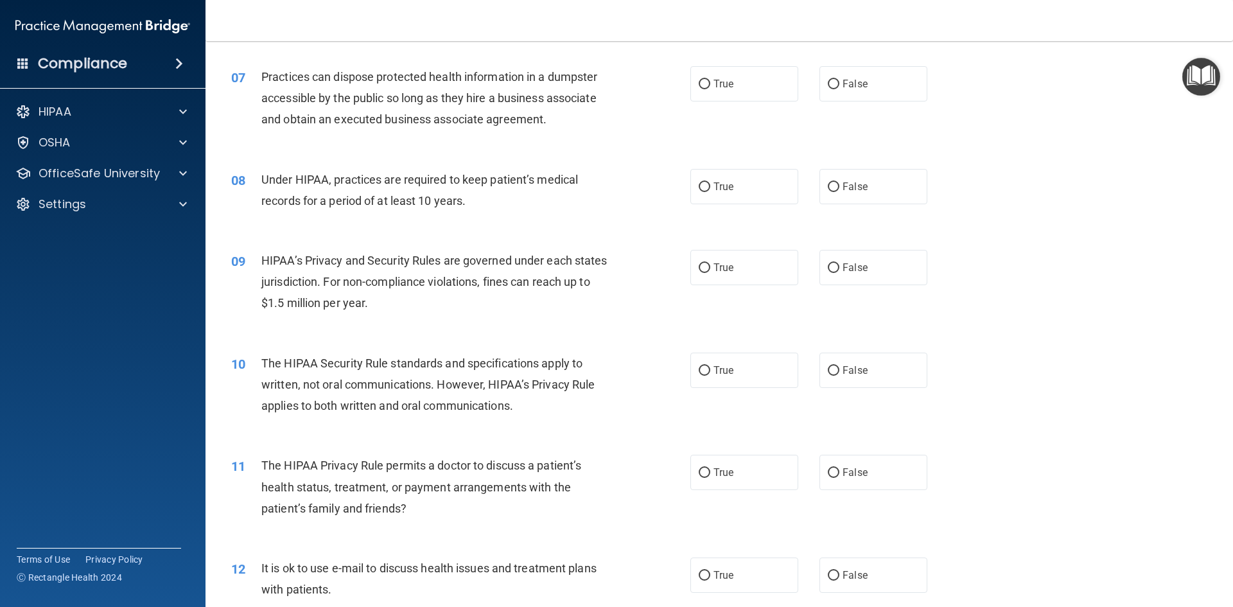
scroll to position [578, 0]
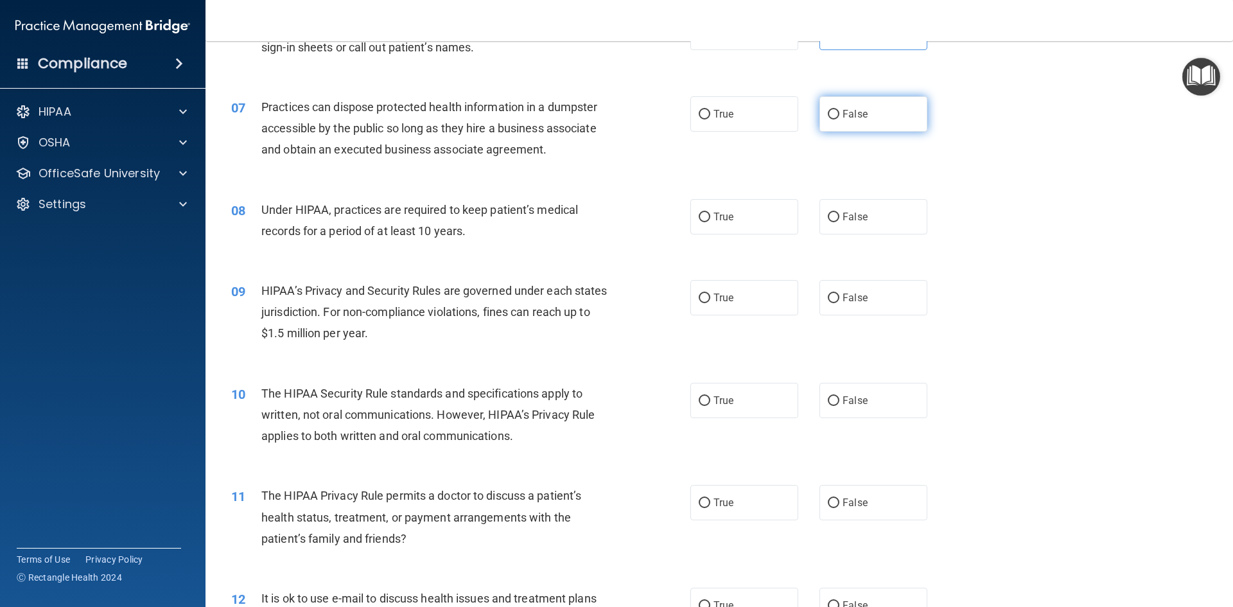
click at [877, 115] on label "False" at bounding box center [874, 113] width 108 height 35
click at [840, 115] on input "False" at bounding box center [834, 115] width 12 height 10
radio input "true"
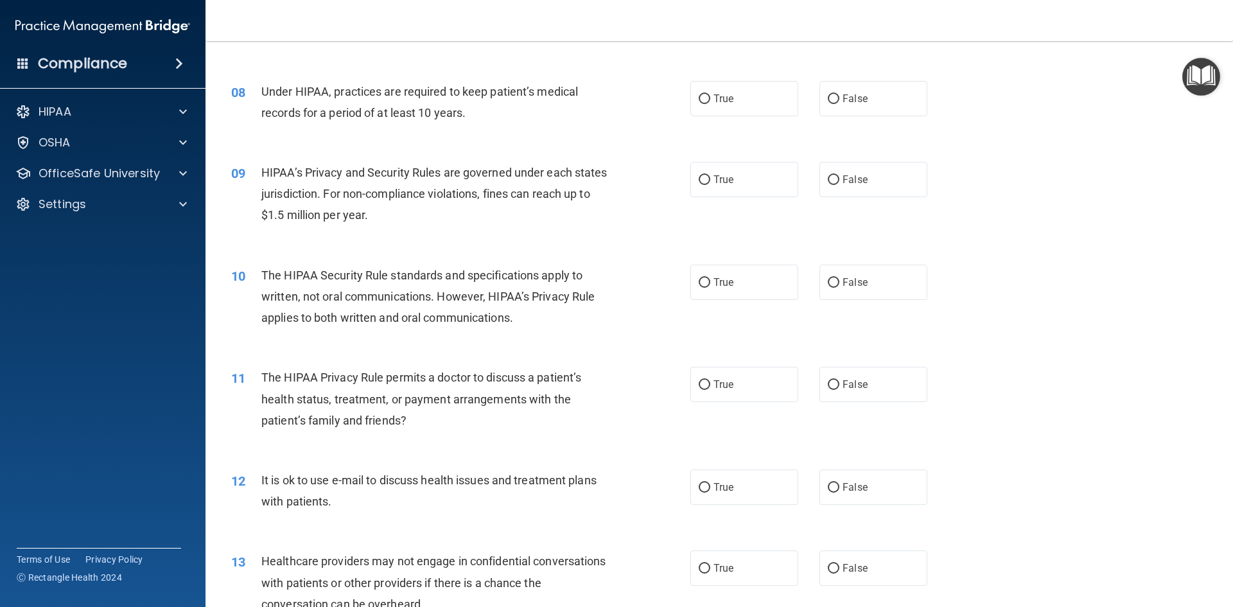
scroll to position [707, 0]
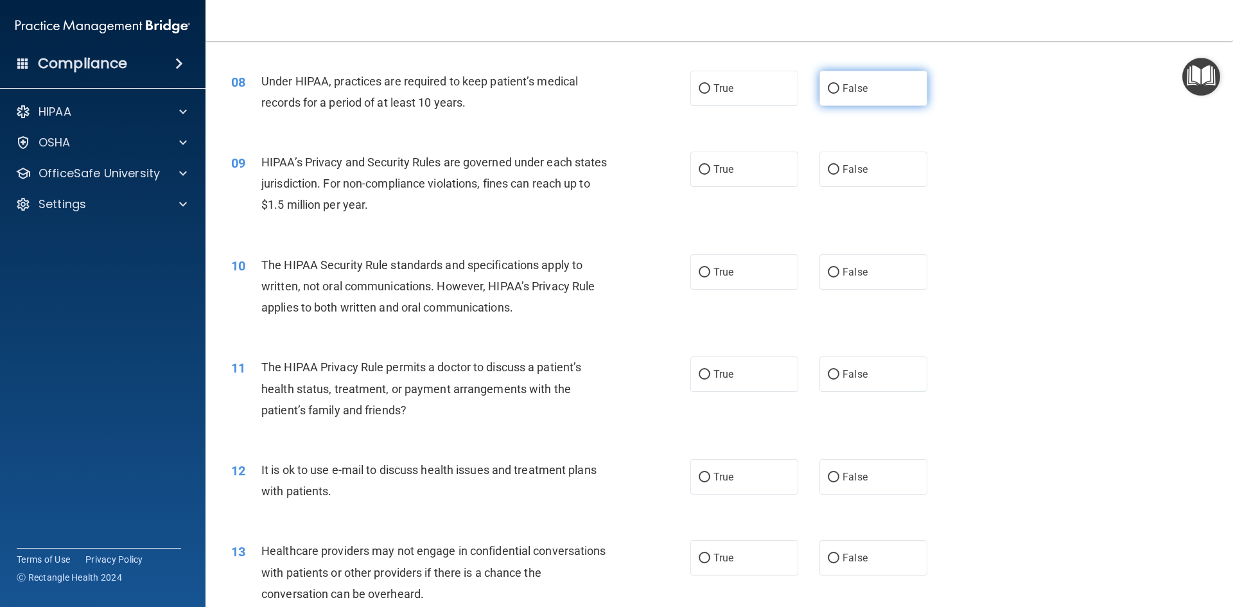
click at [850, 89] on span "False" at bounding box center [855, 88] width 25 height 12
click at [840, 89] on input "False" at bounding box center [834, 89] width 12 height 10
radio input "true"
click at [703, 168] on input "True" at bounding box center [705, 170] width 12 height 10
radio input "true"
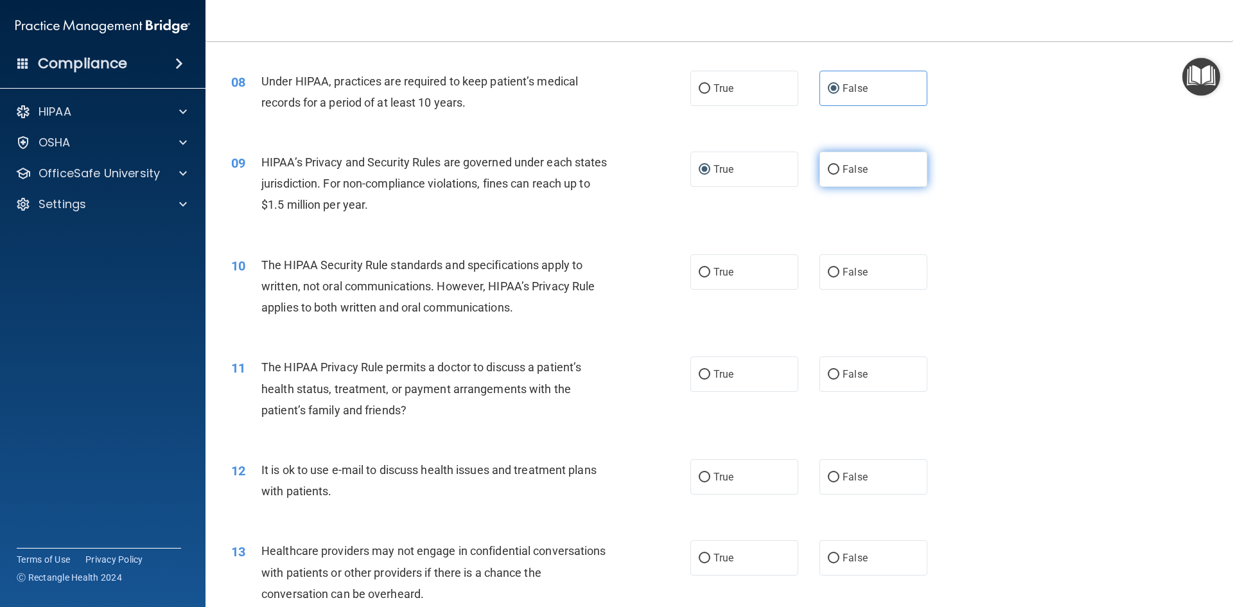
click at [851, 173] on span "False" at bounding box center [855, 169] width 25 height 12
click at [840, 173] on input "False" at bounding box center [834, 170] width 12 height 10
radio input "true"
radio input "false"
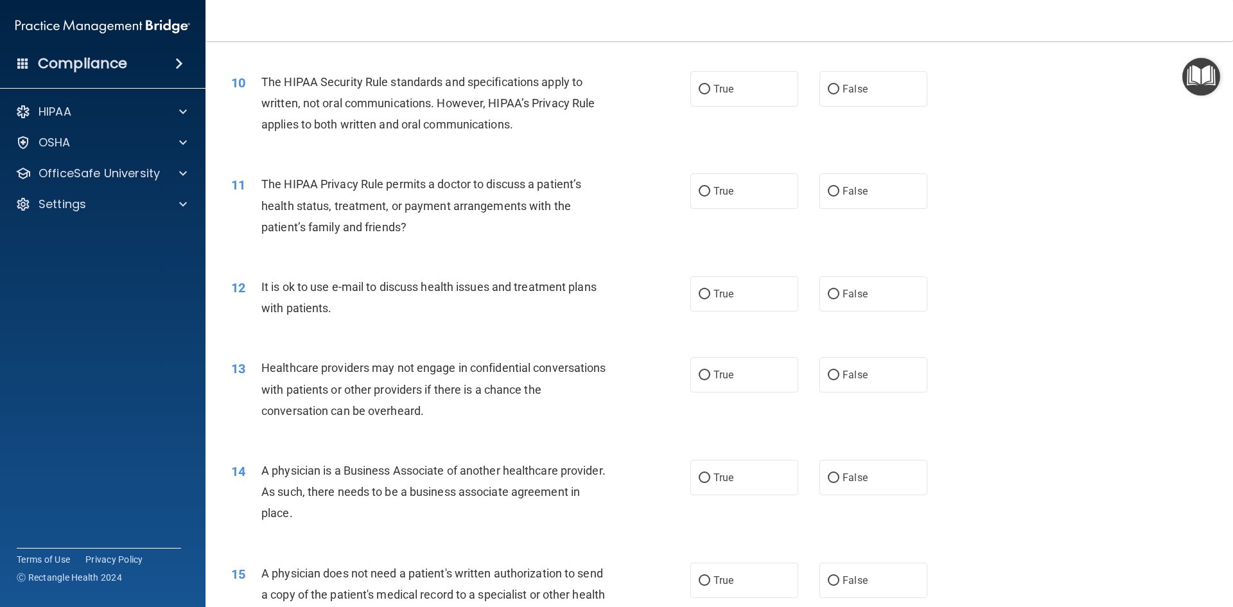
scroll to position [899, 0]
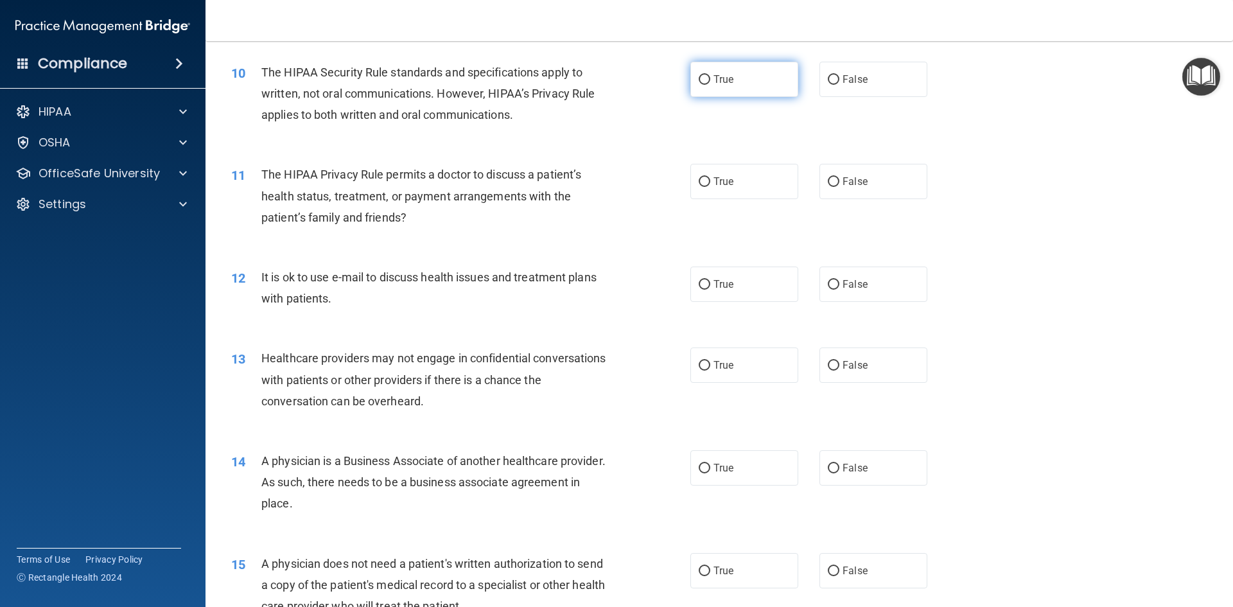
click at [706, 71] on label "True" at bounding box center [745, 79] width 108 height 35
click at [706, 75] on input "True" at bounding box center [705, 80] width 12 height 10
radio input "true"
click at [843, 186] on span "False" at bounding box center [855, 181] width 25 height 12
click at [838, 186] on input "False" at bounding box center [834, 182] width 12 height 10
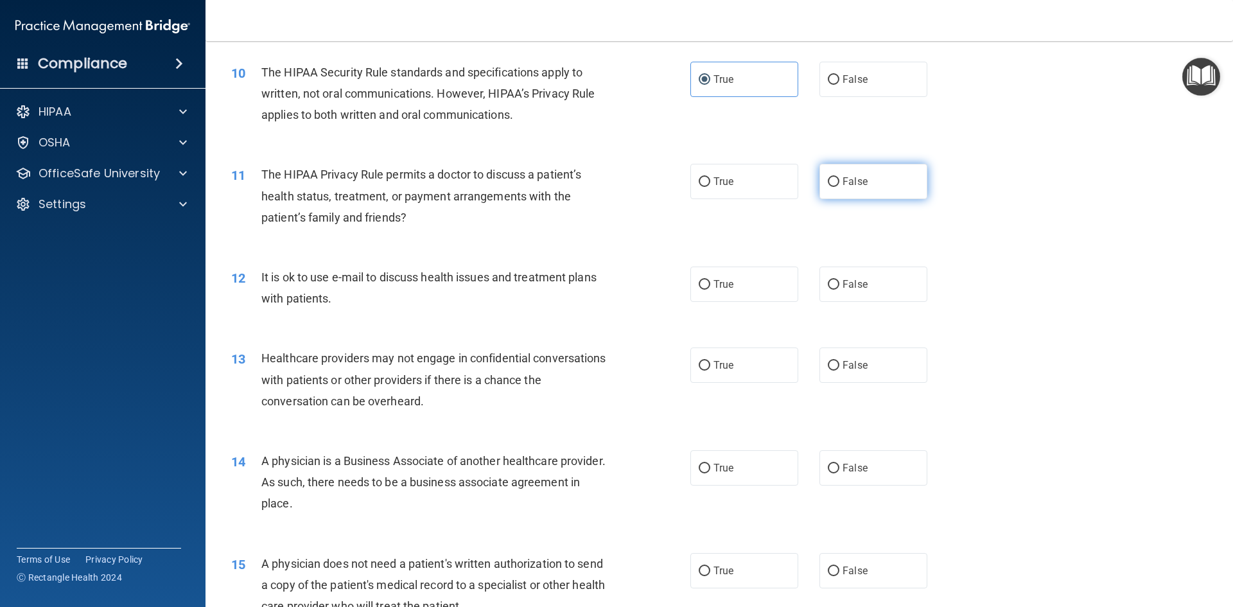
radio input "true"
click at [702, 182] on input "True" at bounding box center [705, 182] width 12 height 10
radio input "true"
radio input "false"
click at [700, 283] on input "True" at bounding box center [705, 285] width 12 height 10
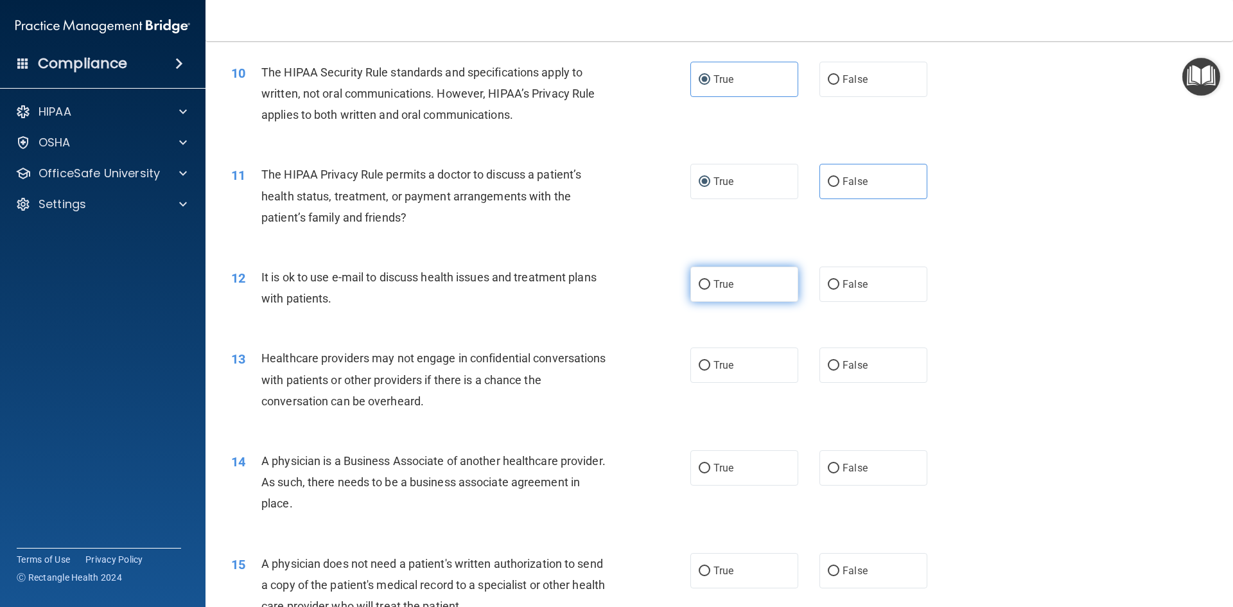
radio input "true"
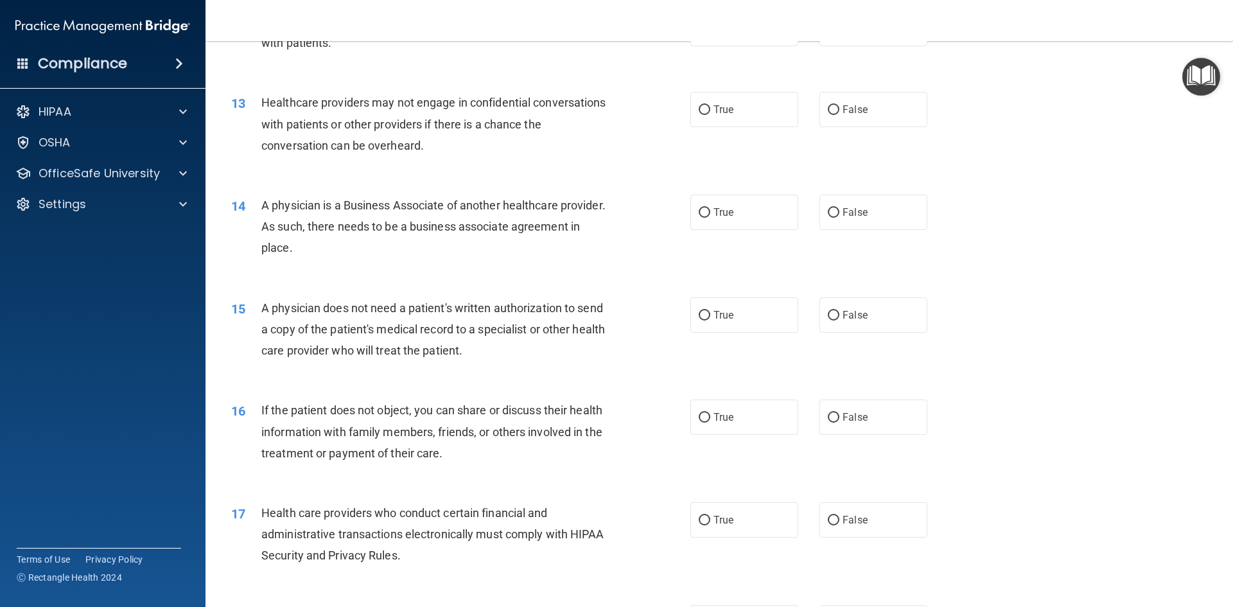
scroll to position [1156, 0]
click at [859, 110] on span "False" at bounding box center [855, 108] width 25 height 12
click at [840, 110] on input "False" at bounding box center [834, 109] width 12 height 10
radio input "true"
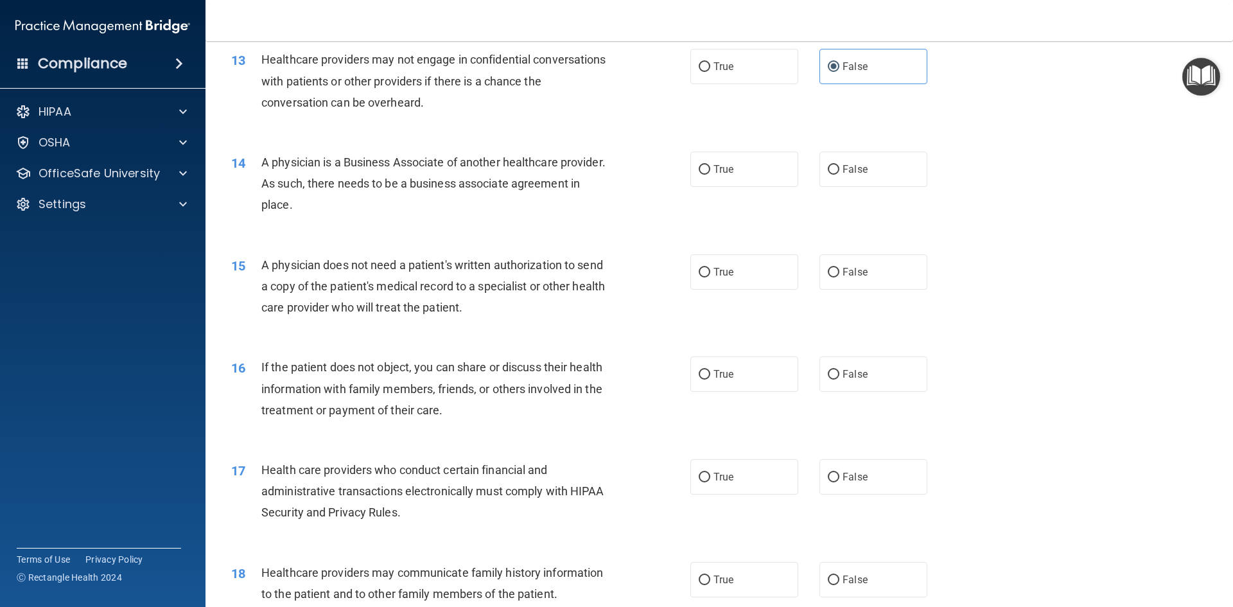
scroll to position [1221, 0]
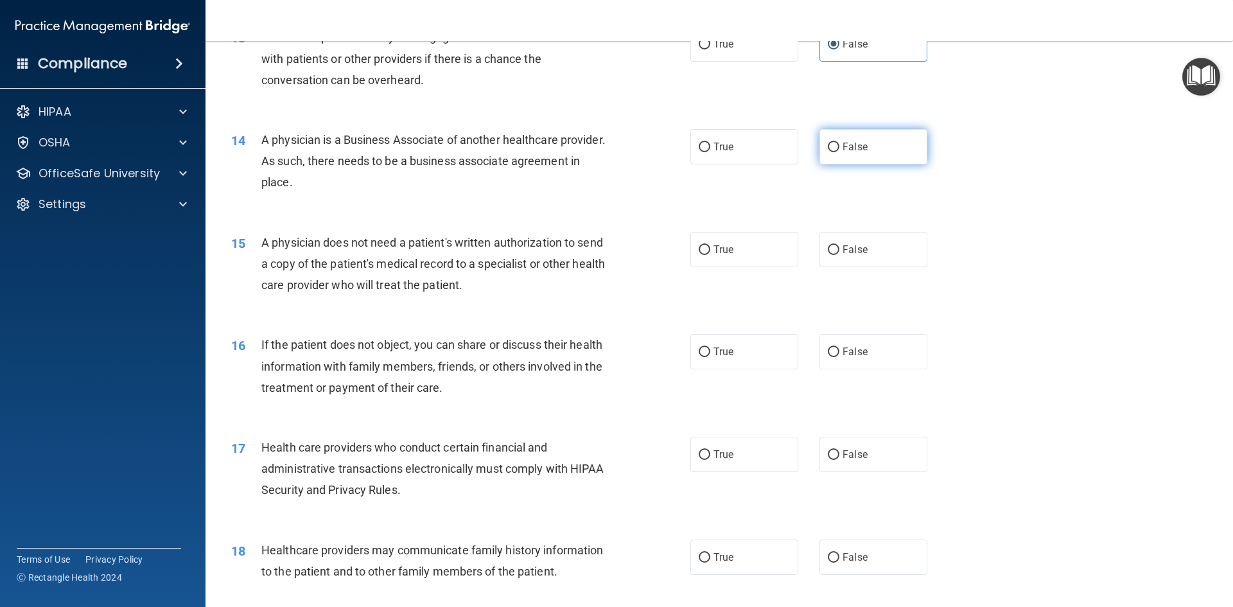
click at [860, 148] on span "False" at bounding box center [855, 147] width 25 height 12
click at [840, 148] on input "False" at bounding box center [834, 148] width 12 height 10
radio input "true"
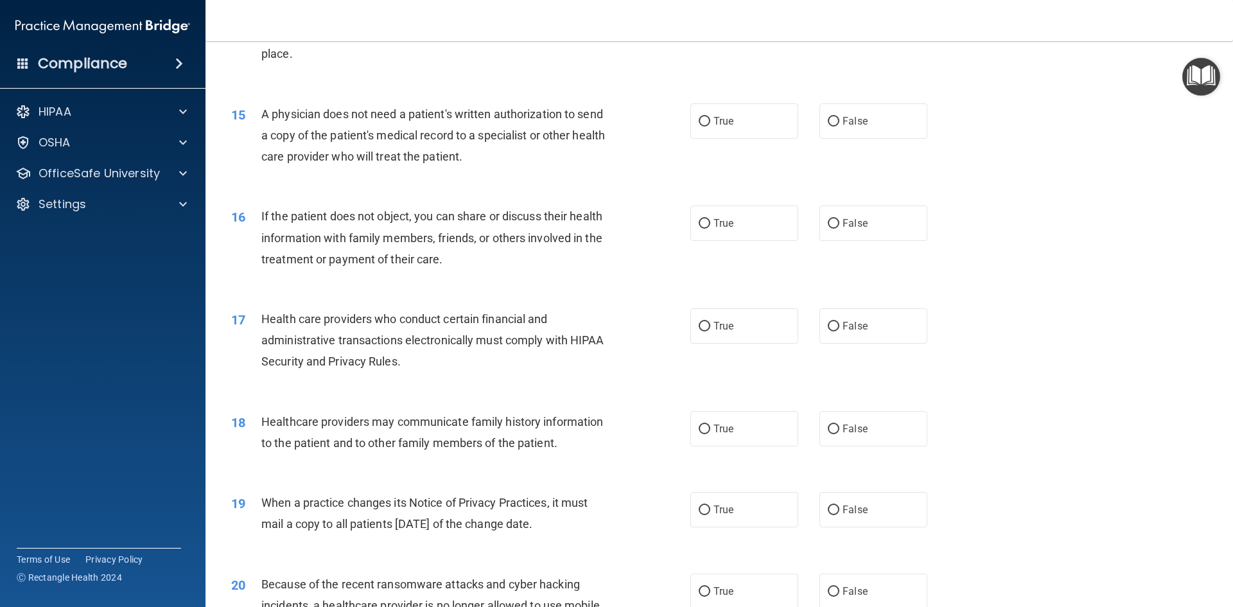
scroll to position [1413, 0]
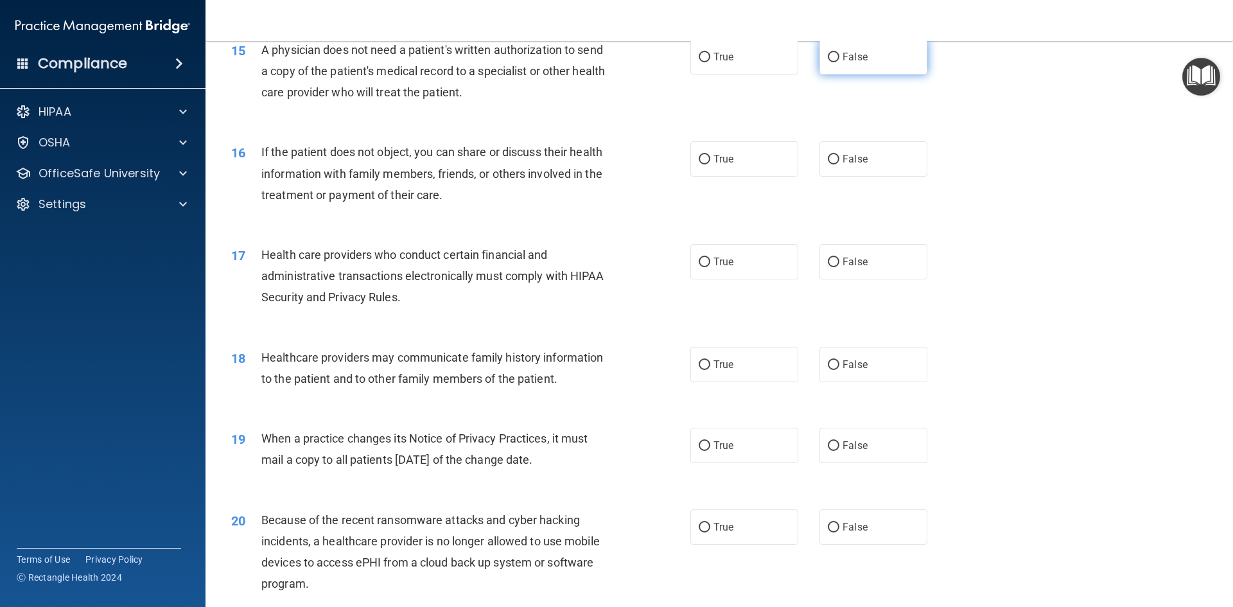
click at [847, 59] on span "False" at bounding box center [855, 57] width 25 height 12
click at [840, 59] on input "False" at bounding box center [834, 58] width 12 height 10
radio input "true"
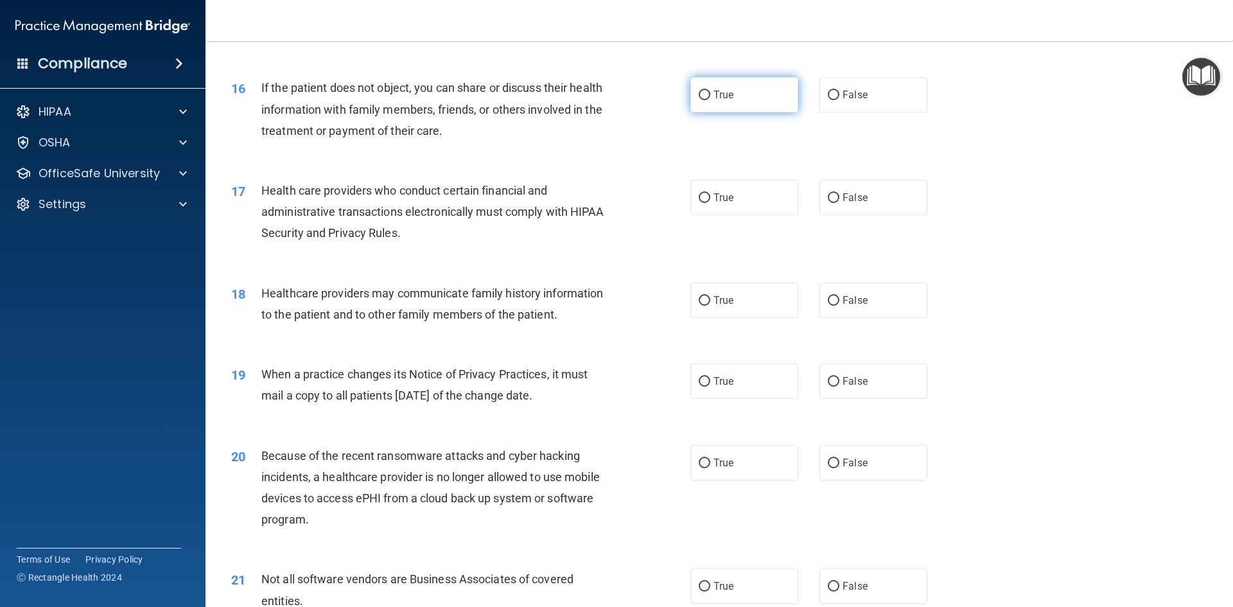
click at [714, 93] on span "True" at bounding box center [724, 95] width 20 height 12
click at [710, 93] on input "True" at bounding box center [705, 96] width 12 height 10
radio input "true"
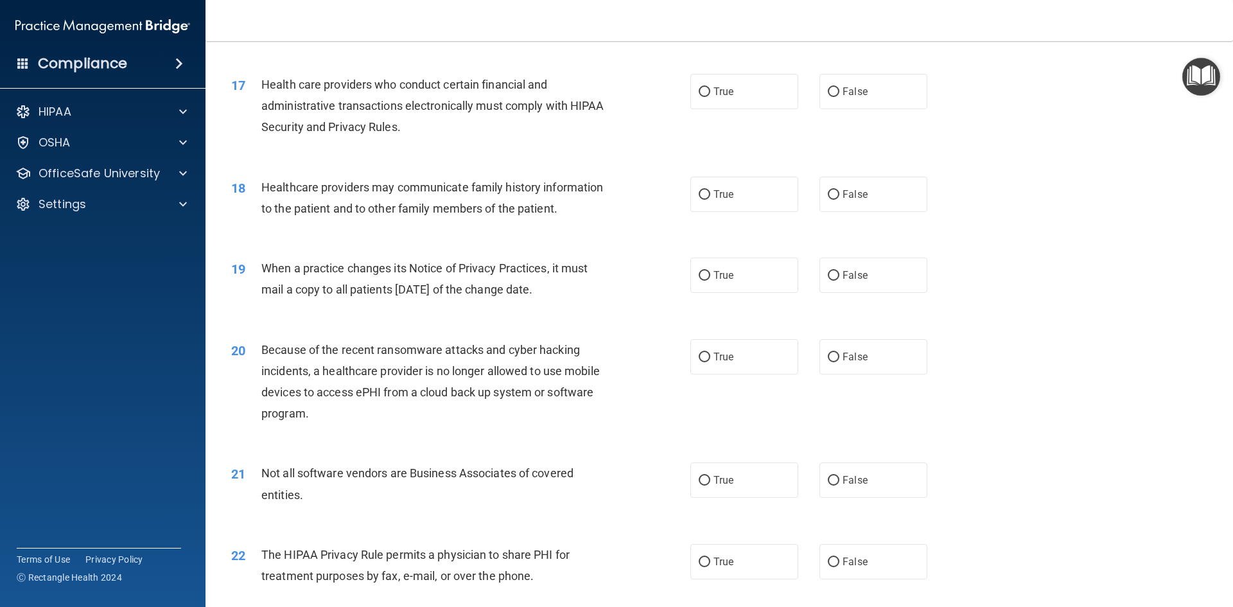
scroll to position [1606, 0]
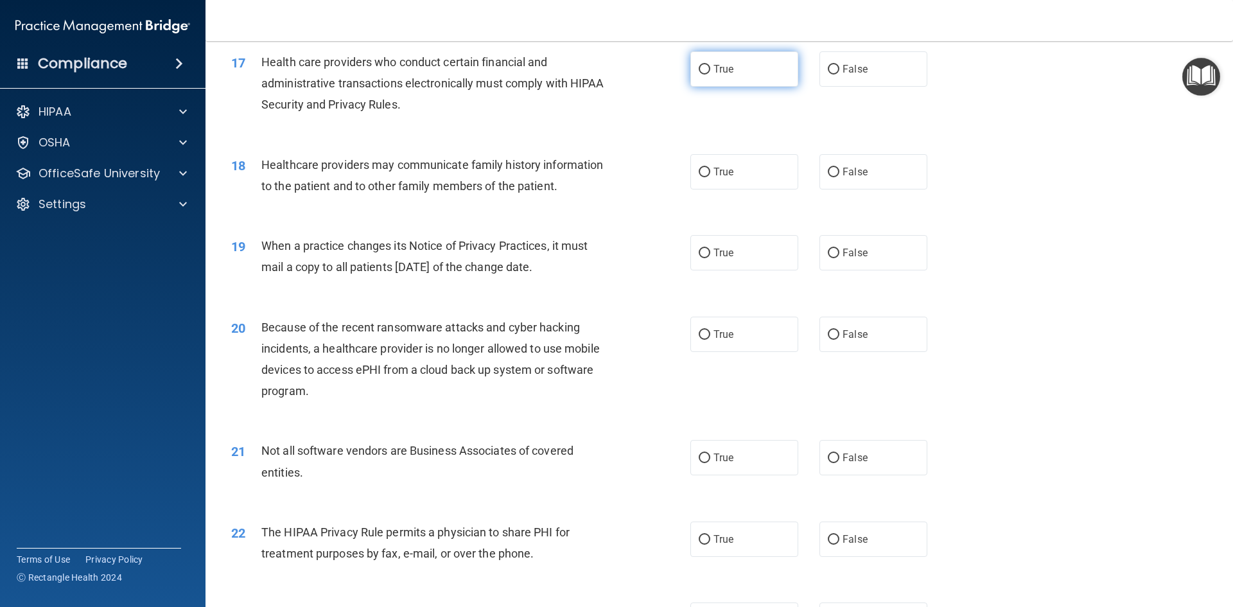
click at [714, 66] on span "True" at bounding box center [724, 69] width 20 height 12
click at [710, 66] on input "True" at bounding box center [705, 70] width 12 height 10
radio input "true"
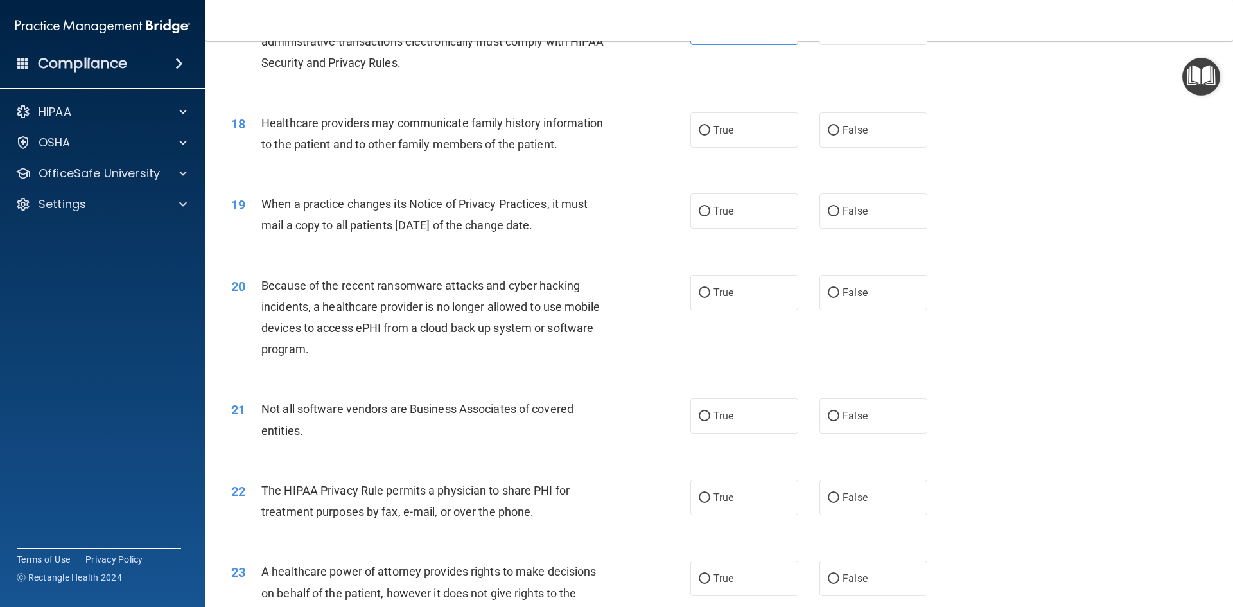
scroll to position [1670, 0]
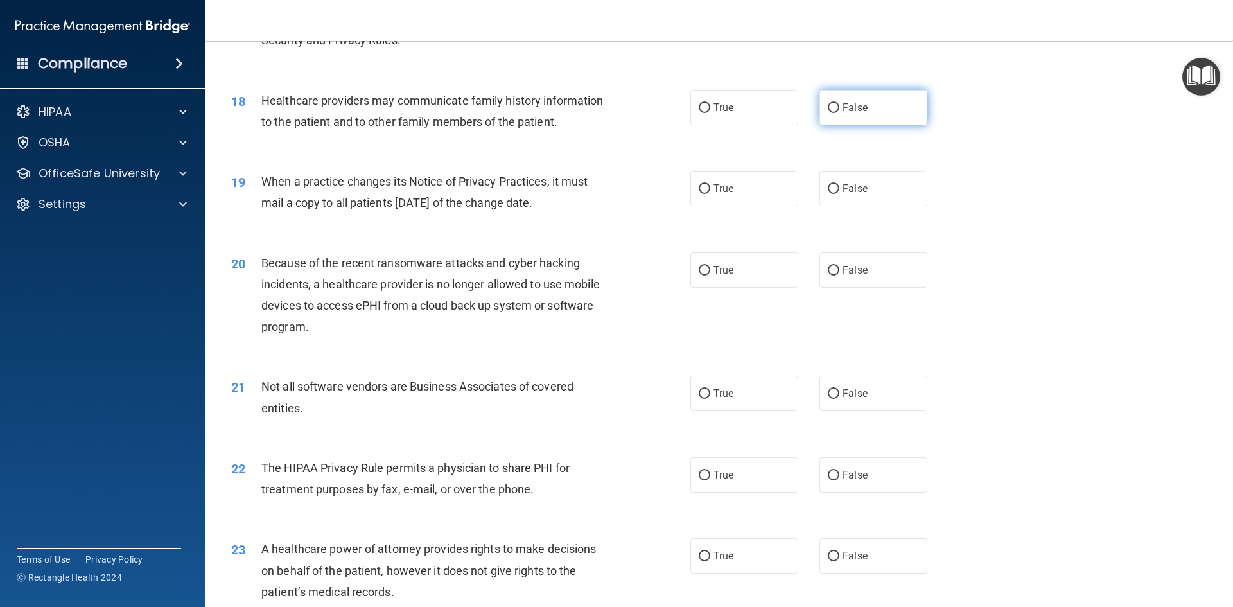
click at [832, 105] on input "False" at bounding box center [834, 108] width 12 height 10
radio input "true"
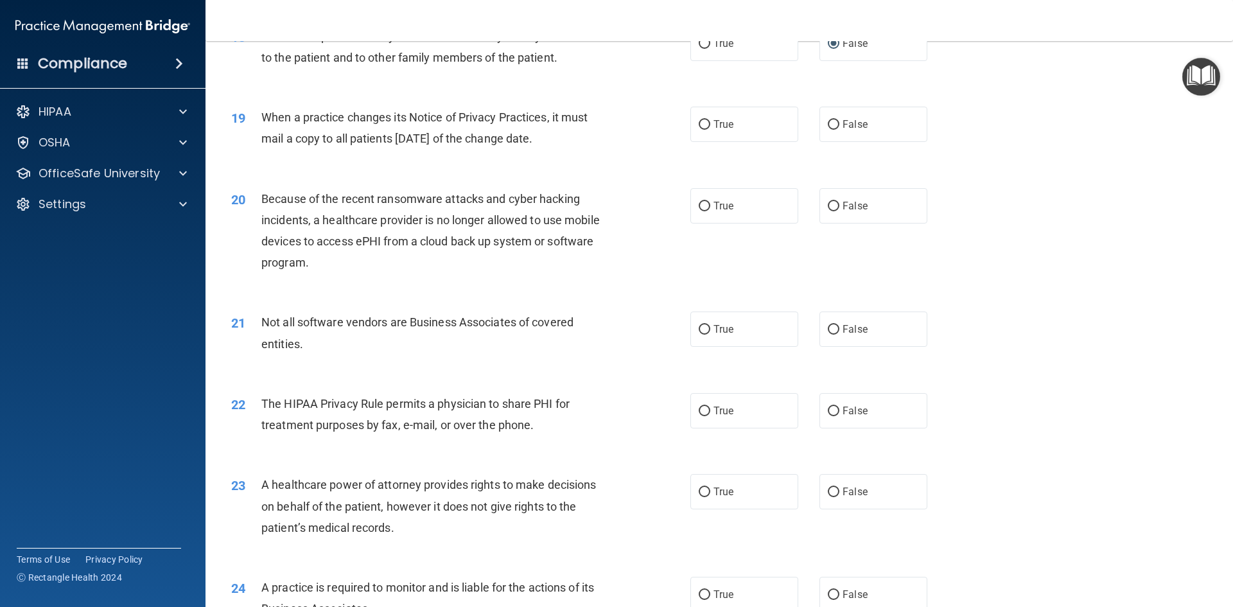
scroll to position [1799, 0]
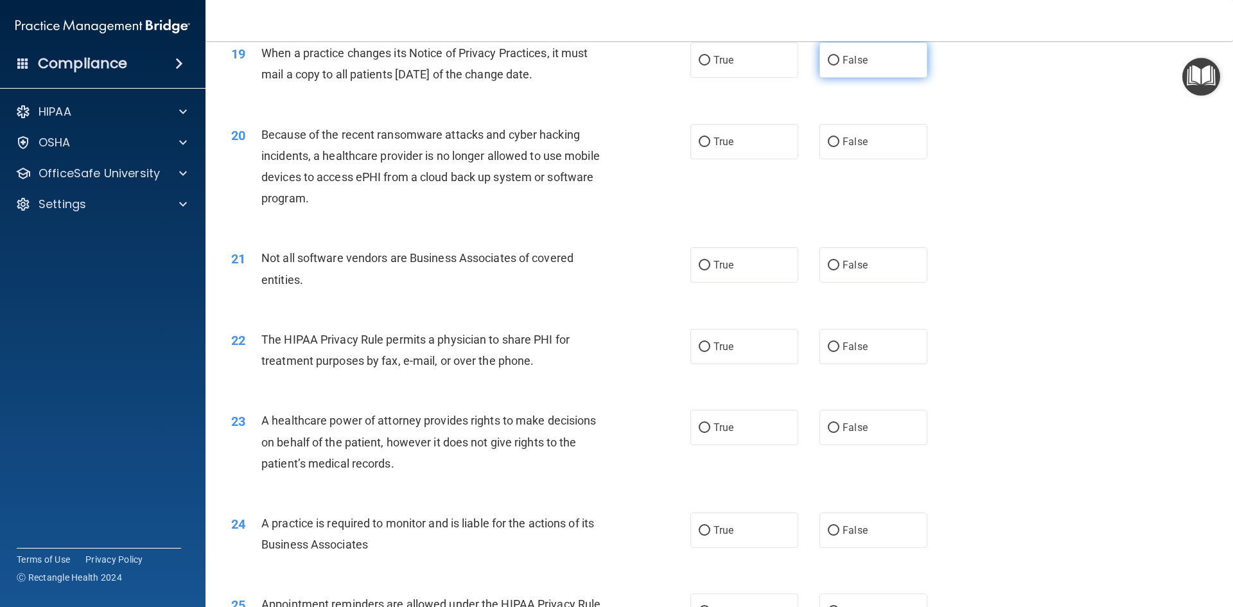
click at [828, 59] on input "False" at bounding box center [834, 61] width 12 height 10
radio input "true"
click at [843, 137] on span "False" at bounding box center [855, 142] width 25 height 12
click at [829, 143] on input "False" at bounding box center [834, 142] width 12 height 10
radio input "true"
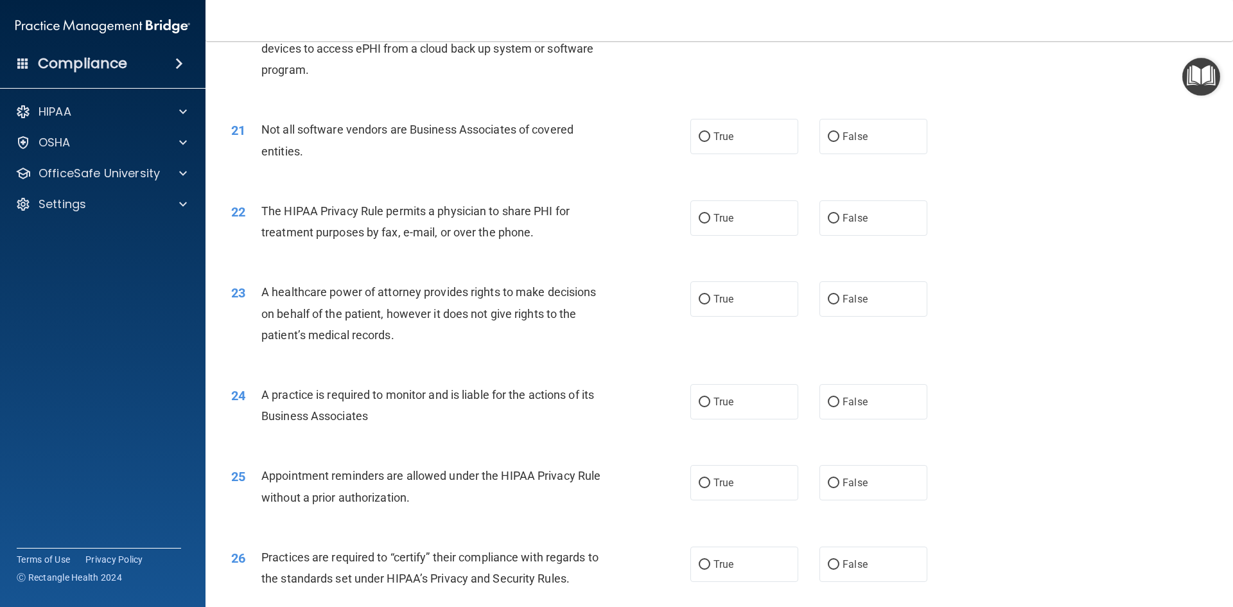
scroll to position [1991, 0]
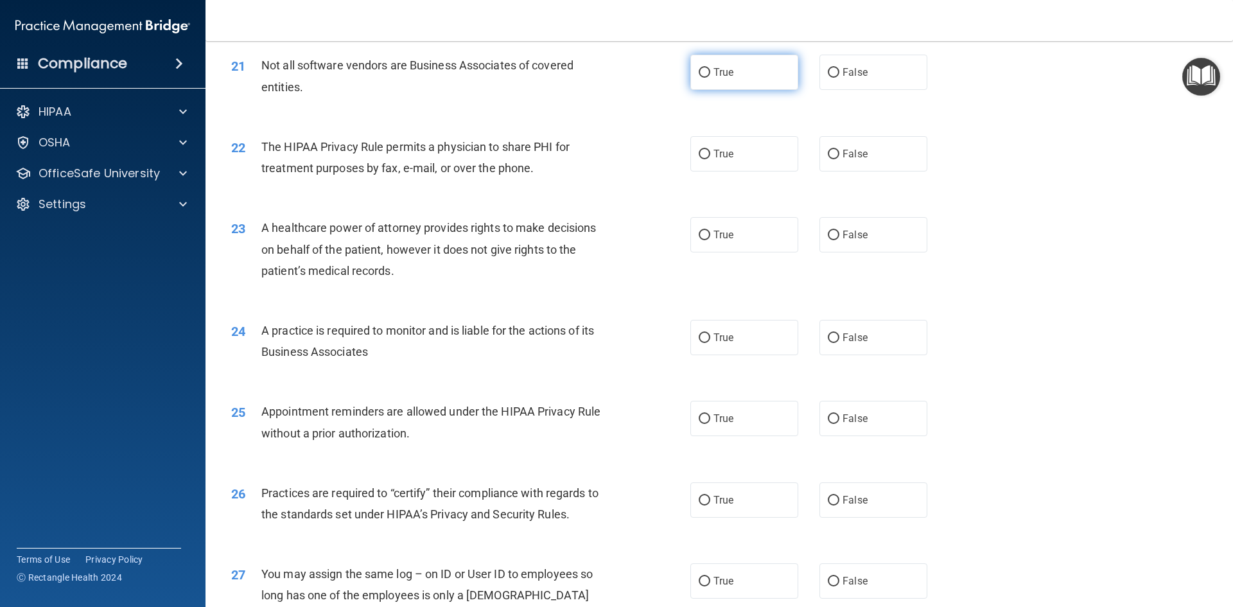
click at [705, 75] on input "True" at bounding box center [705, 73] width 12 height 10
radio input "true"
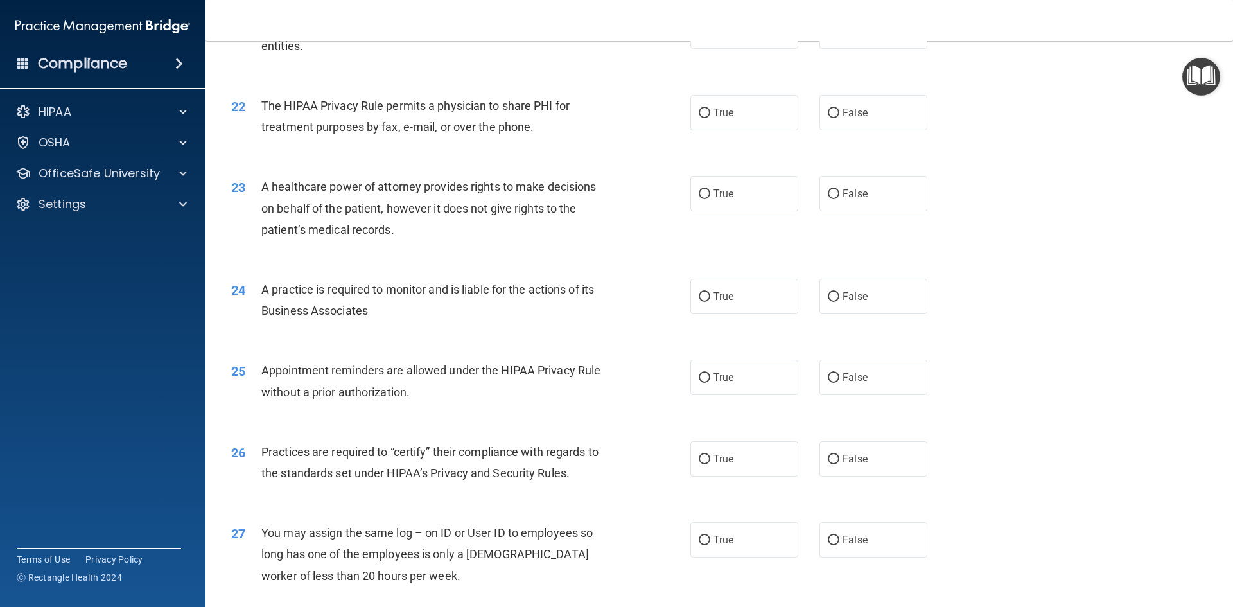
scroll to position [2056, 0]
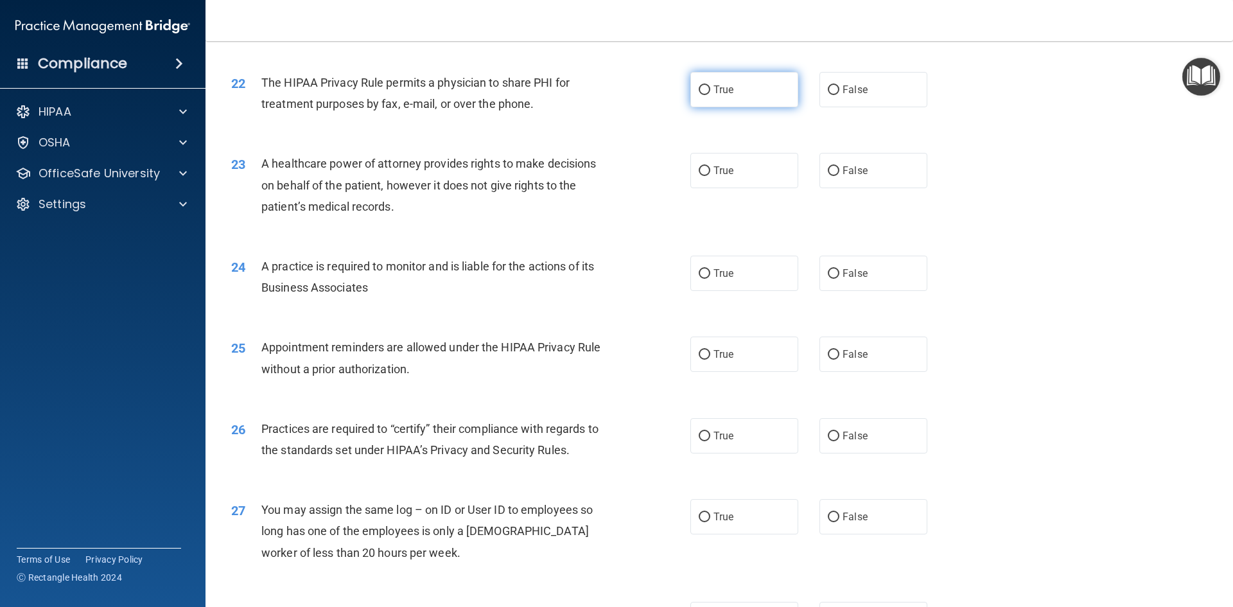
click at [732, 89] on label "True" at bounding box center [745, 89] width 108 height 35
click at [710, 89] on input "True" at bounding box center [705, 90] width 12 height 10
radio input "true"
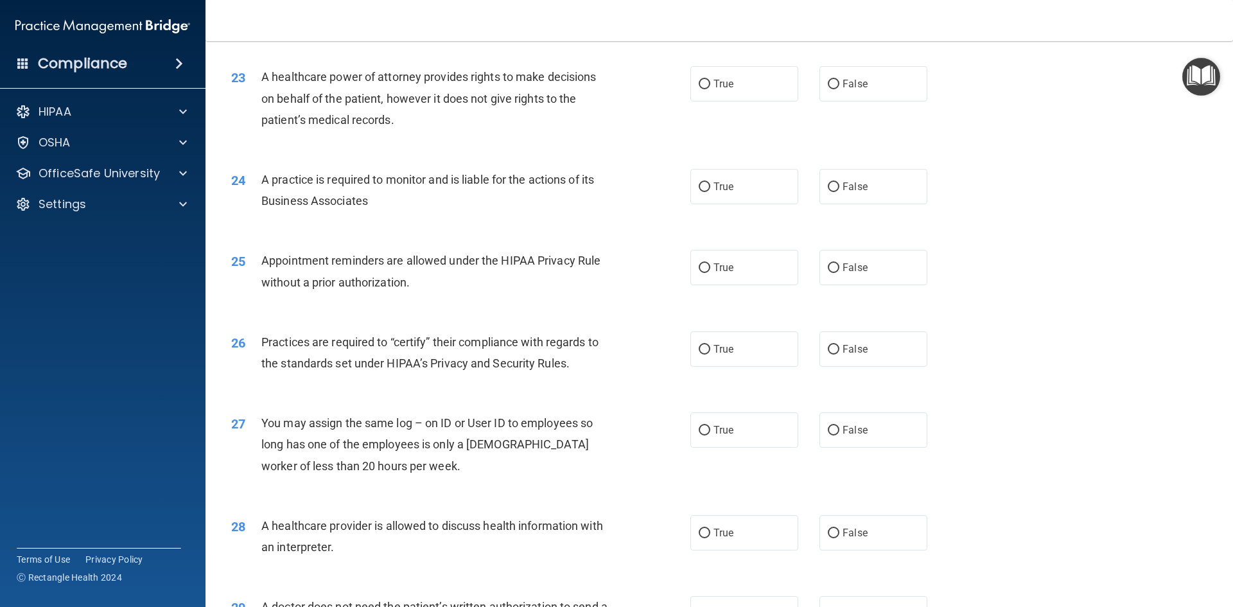
scroll to position [2120, 0]
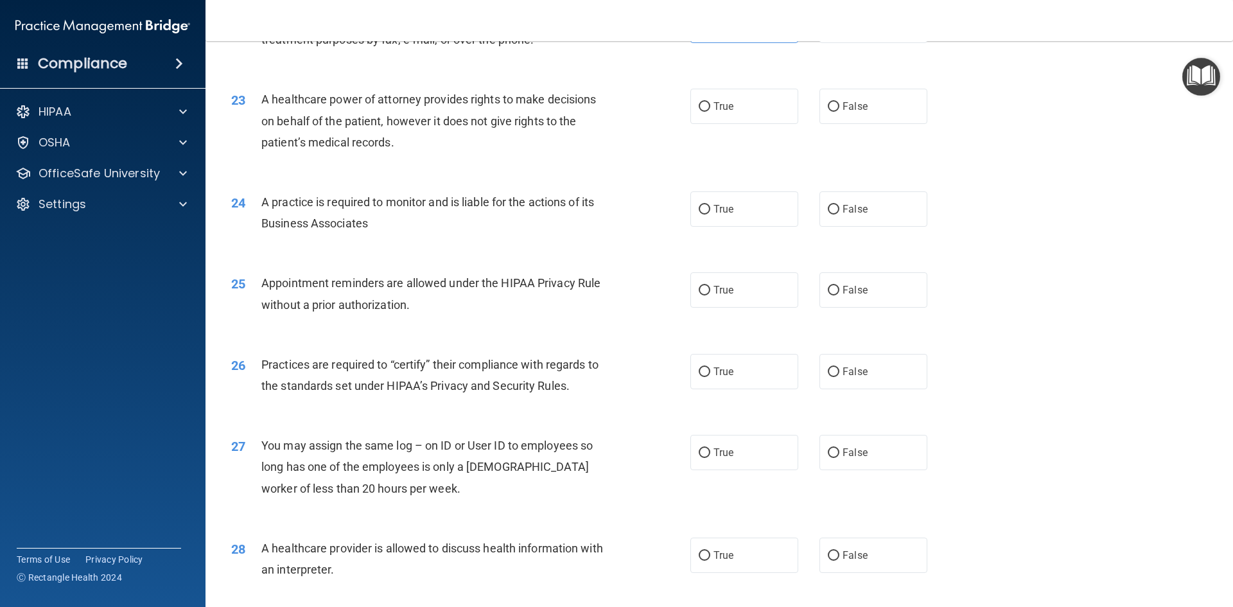
click at [385, 122] on span "A healthcare power of attorney provides rights to make decisions on behalf of t…" at bounding box center [428, 121] width 335 height 56
click at [839, 112] on label "False" at bounding box center [874, 106] width 108 height 35
click at [839, 112] on input "False" at bounding box center [834, 107] width 12 height 10
radio input "true"
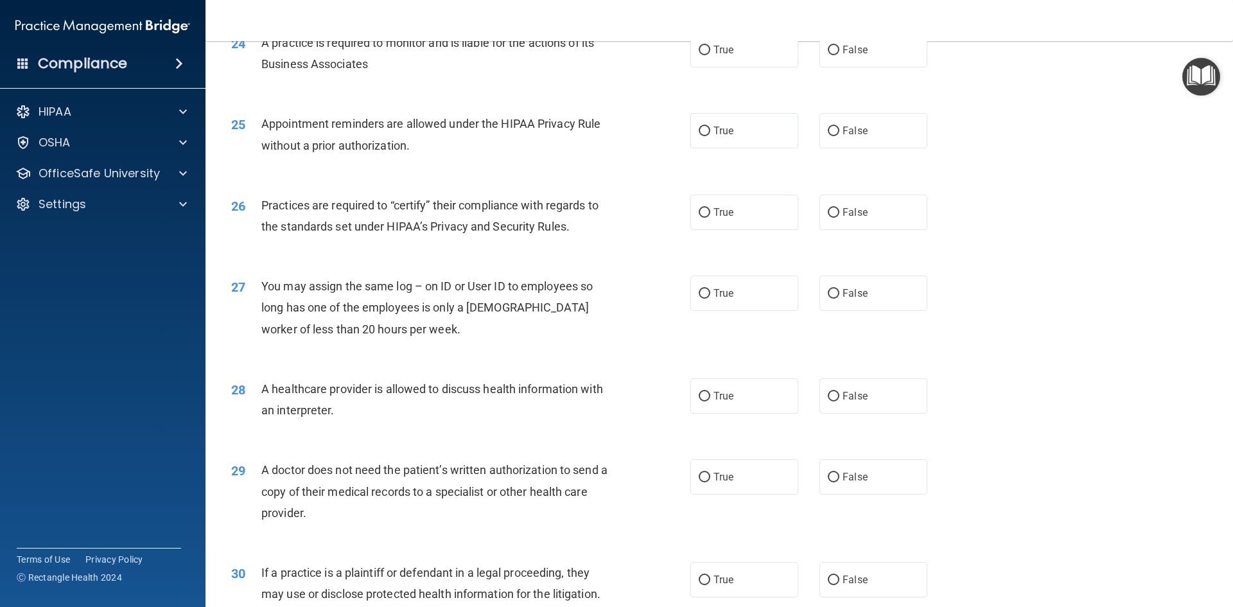
scroll to position [2248, 0]
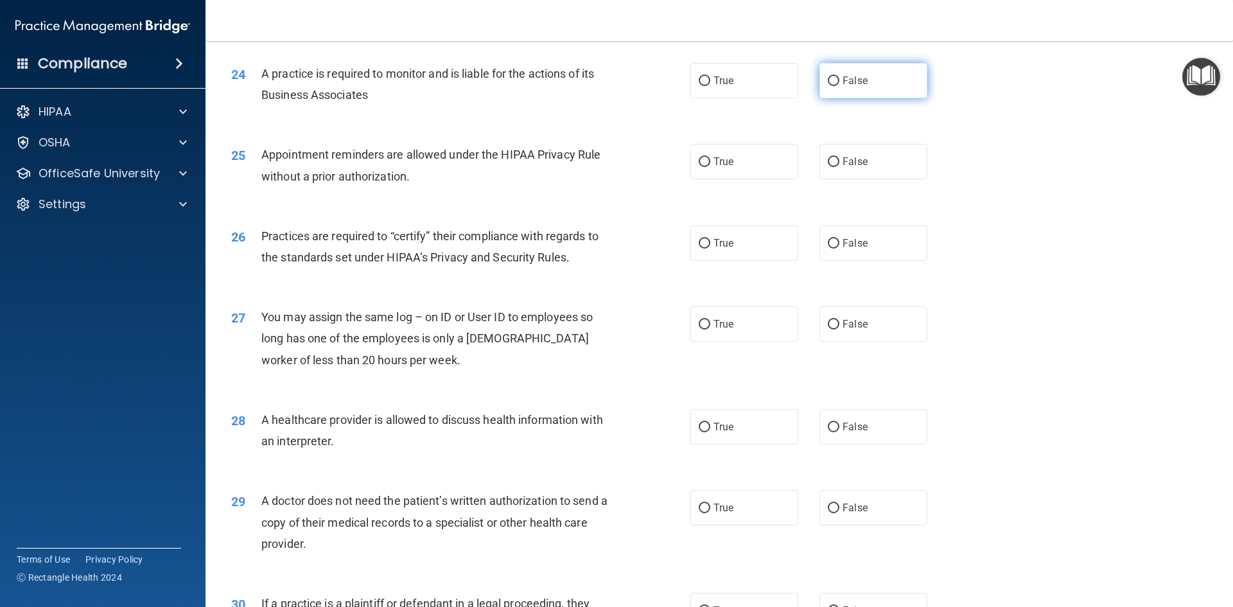
click at [843, 80] on span "False" at bounding box center [855, 81] width 25 height 12
click at [840, 80] on input "False" at bounding box center [834, 81] width 12 height 10
radio input "true"
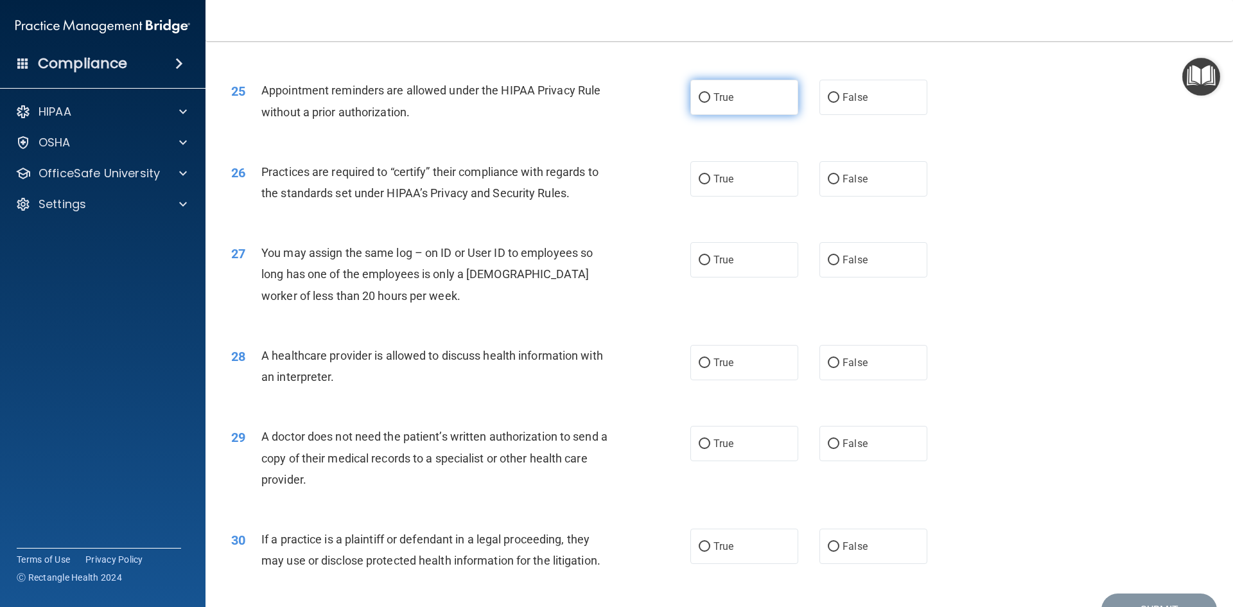
click at [691, 96] on label "True" at bounding box center [745, 97] width 108 height 35
click at [699, 96] on input "True" at bounding box center [705, 98] width 12 height 10
radio input "true"
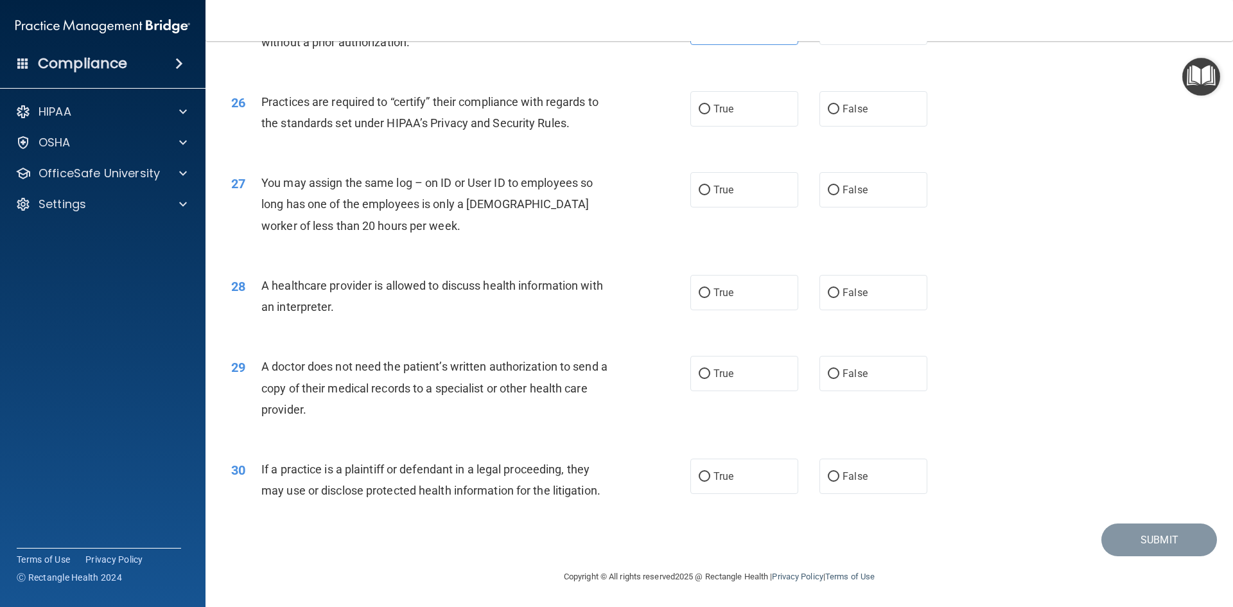
scroll to position [2383, 0]
click at [722, 109] on span "True" at bounding box center [724, 108] width 20 height 12
click at [710, 109] on input "True" at bounding box center [705, 109] width 12 height 10
radio input "true"
click at [865, 193] on label "False" at bounding box center [874, 189] width 108 height 35
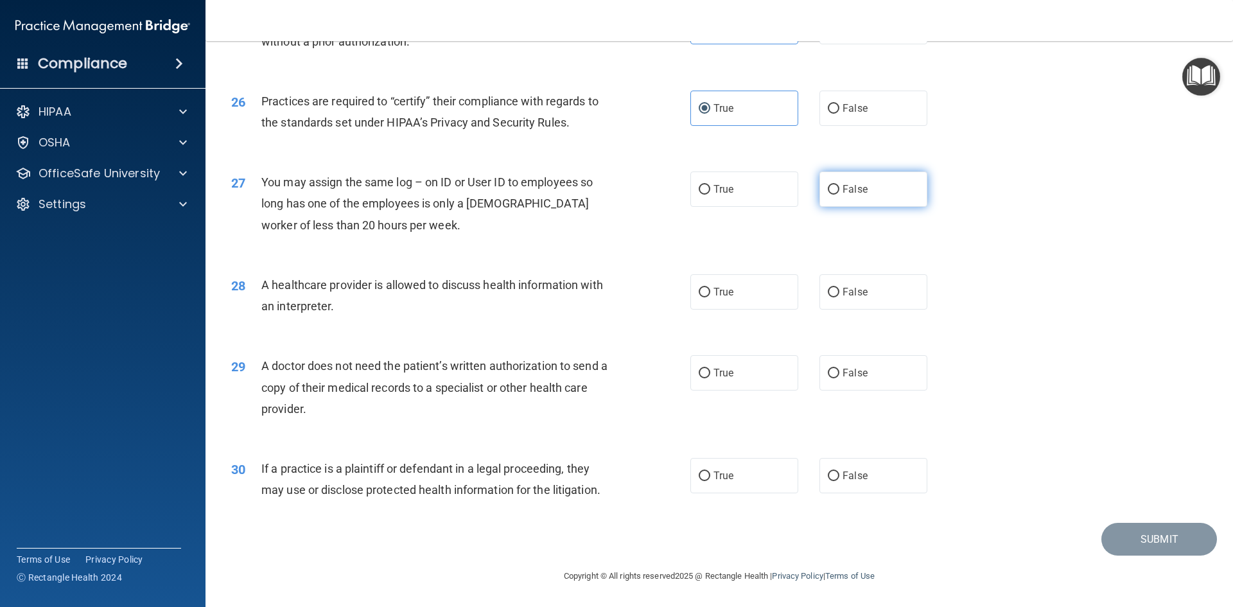
click at [840, 193] on input "False" at bounding box center [834, 190] width 12 height 10
radio input "true"
click at [757, 294] on label "True" at bounding box center [745, 291] width 108 height 35
click at [710, 294] on input "True" at bounding box center [705, 293] width 12 height 10
radio input "true"
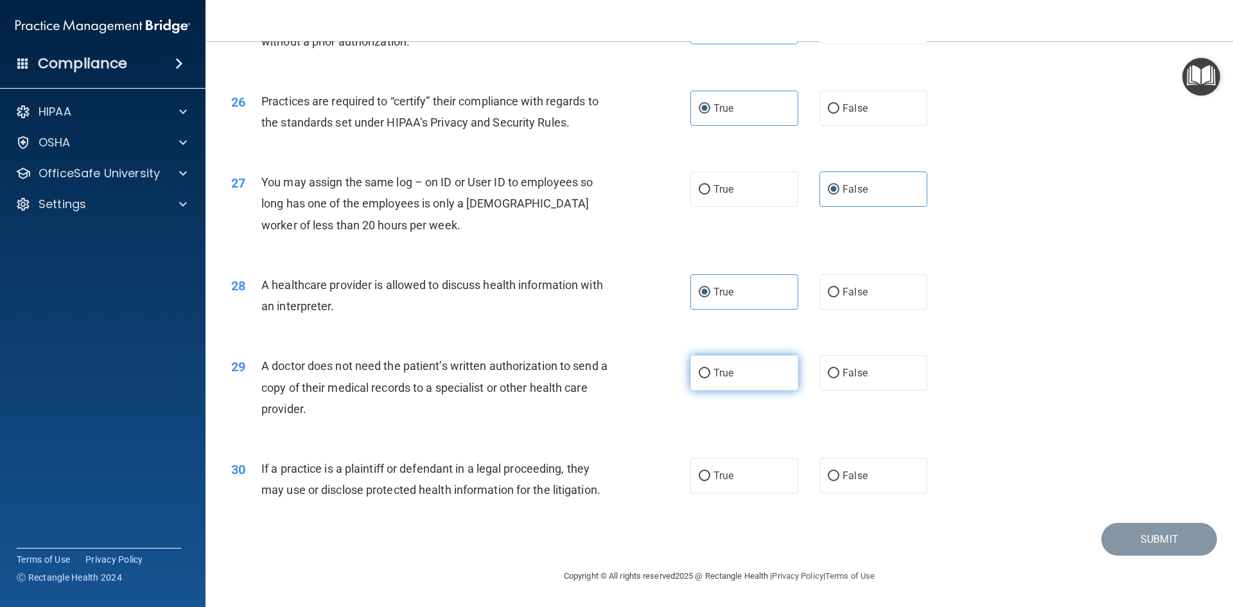
click at [725, 371] on span "True" at bounding box center [724, 373] width 20 height 12
click at [710, 371] on input "True" at bounding box center [705, 374] width 12 height 10
radio input "true"
click at [756, 486] on label "True" at bounding box center [745, 475] width 108 height 35
click at [710, 481] on input "True" at bounding box center [705, 477] width 12 height 10
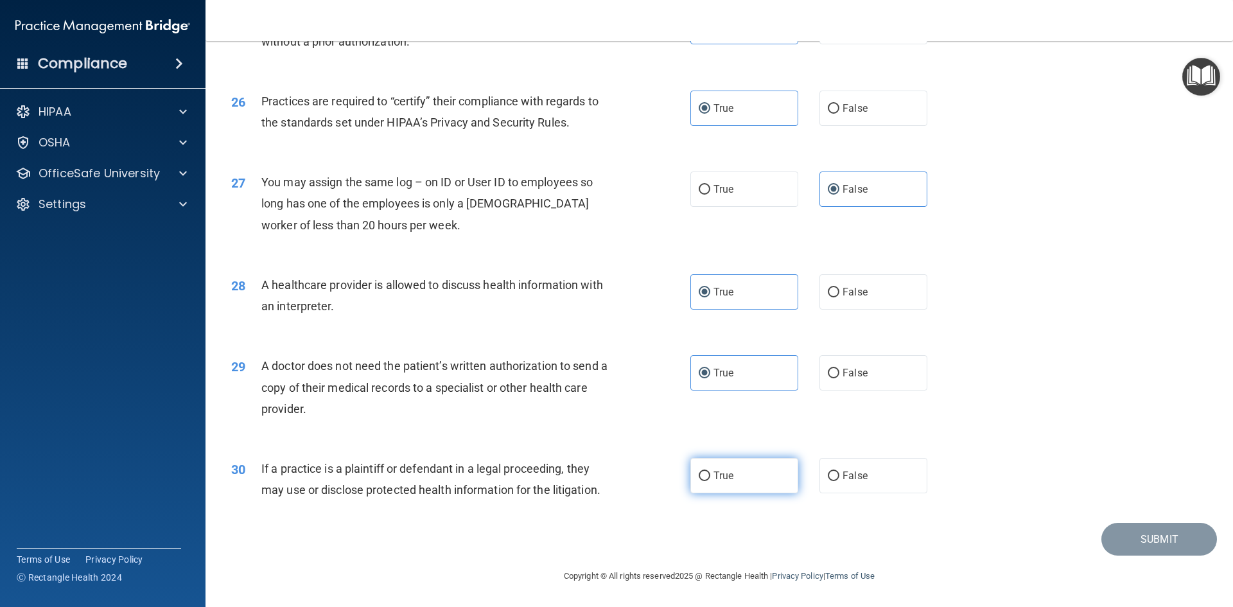
radio input "true"
click at [1148, 534] on button "Submit" at bounding box center [1160, 539] width 116 height 33
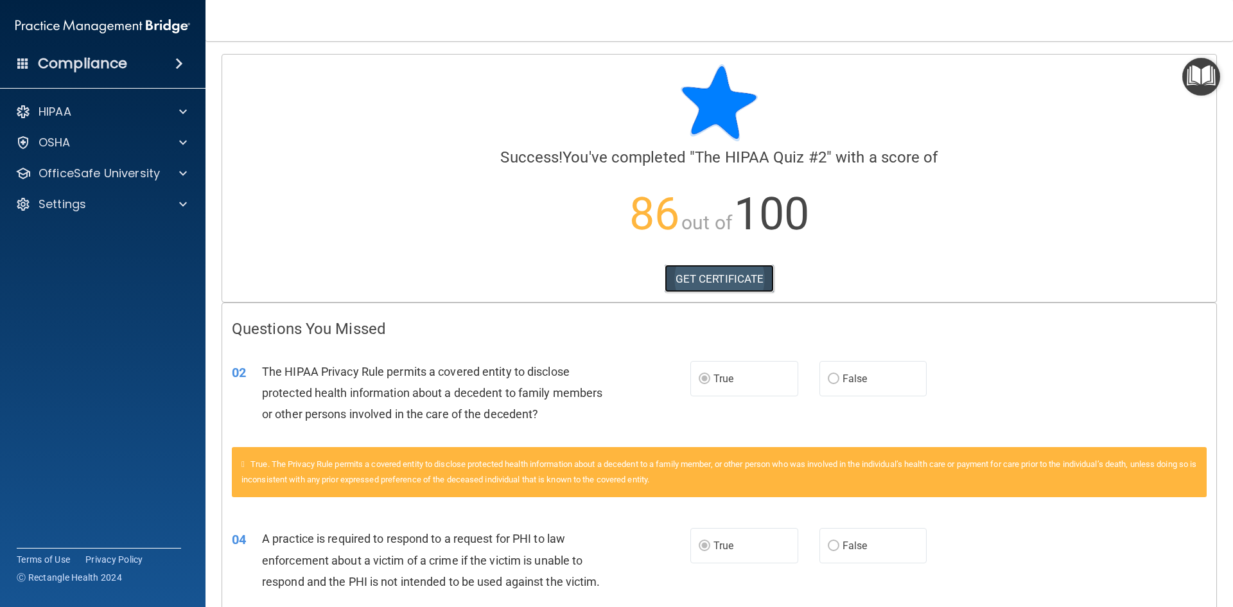
click at [707, 284] on link "GET CERTIFICATE" at bounding box center [720, 279] width 110 height 28
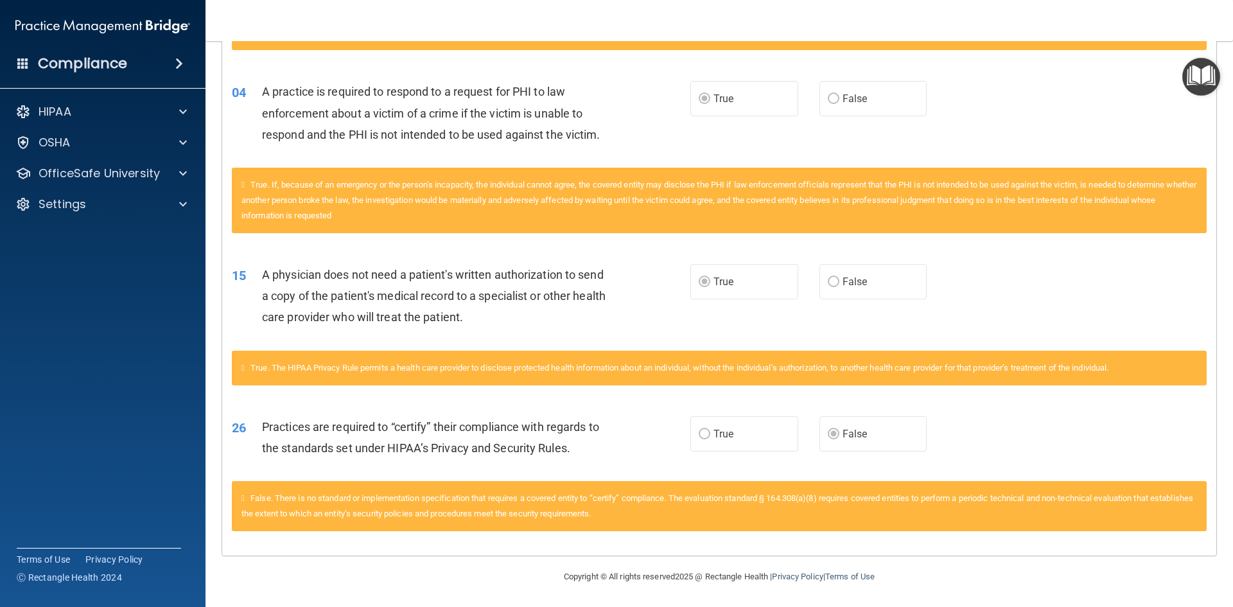
scroll to position [448, 0]
click at [61, 110] on p "HIPAA" at bounding box center [55, 111] width 33 height 15
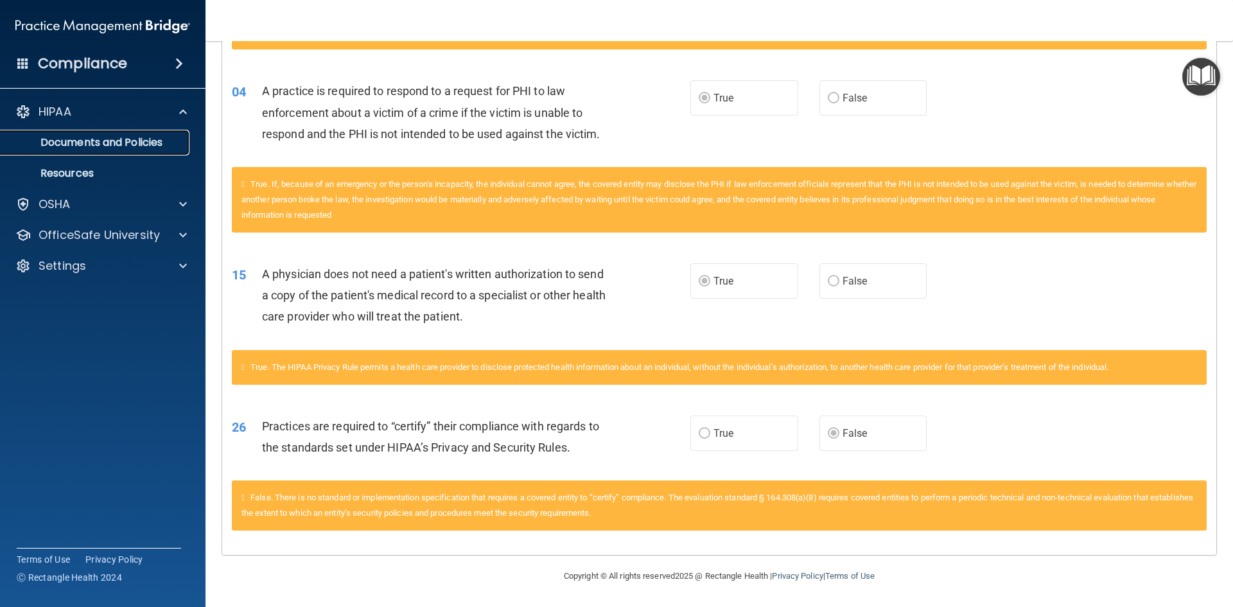
click at [75, 136] on p "Documents and Policies" at bounding box center [95, 142] width 175 height 13
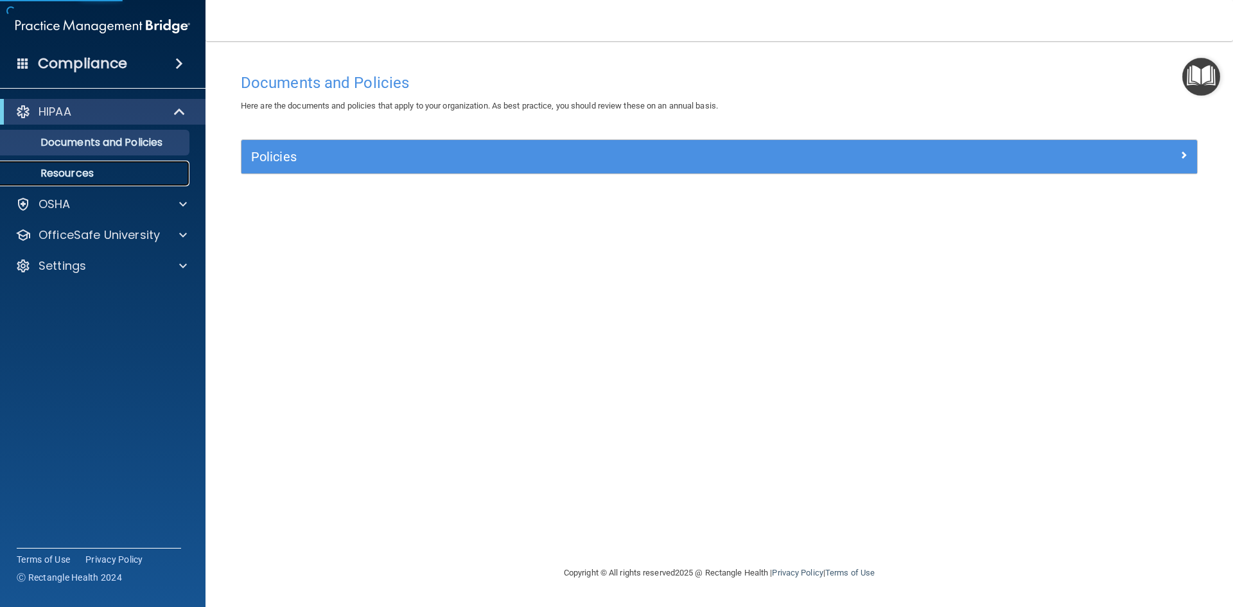
click at [69, 170] on p "Resources" at bounding box center [95, 173] width 175 height 13
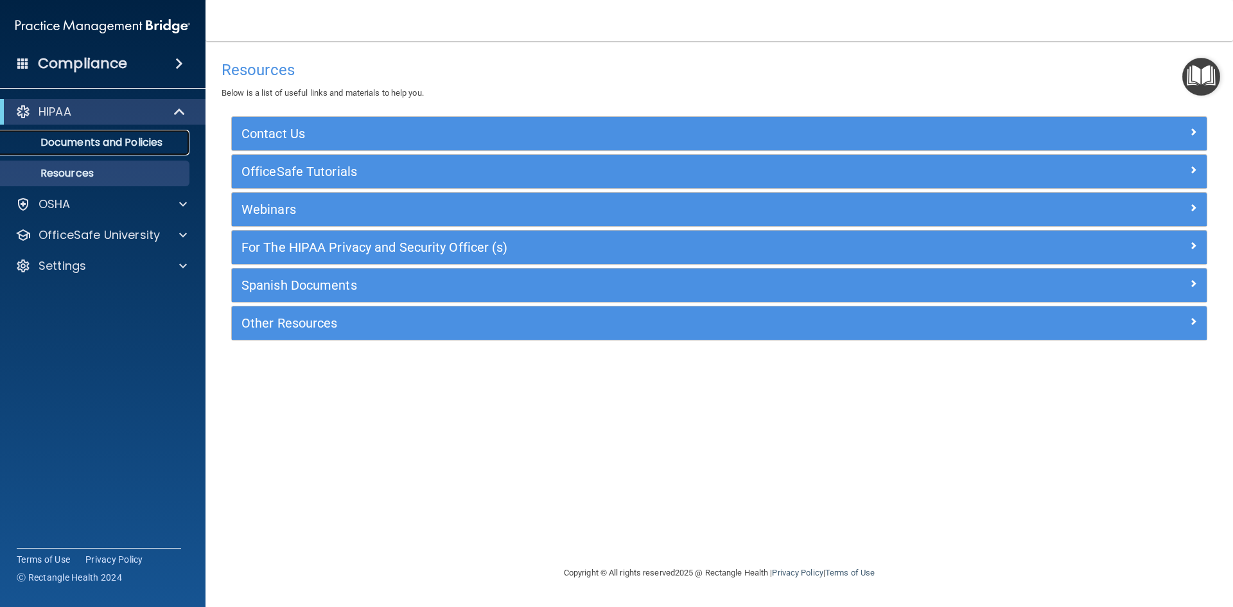
click at [120, 139] on p "Documents and Policies" at bounding box center [95, 142] width 175 height 13
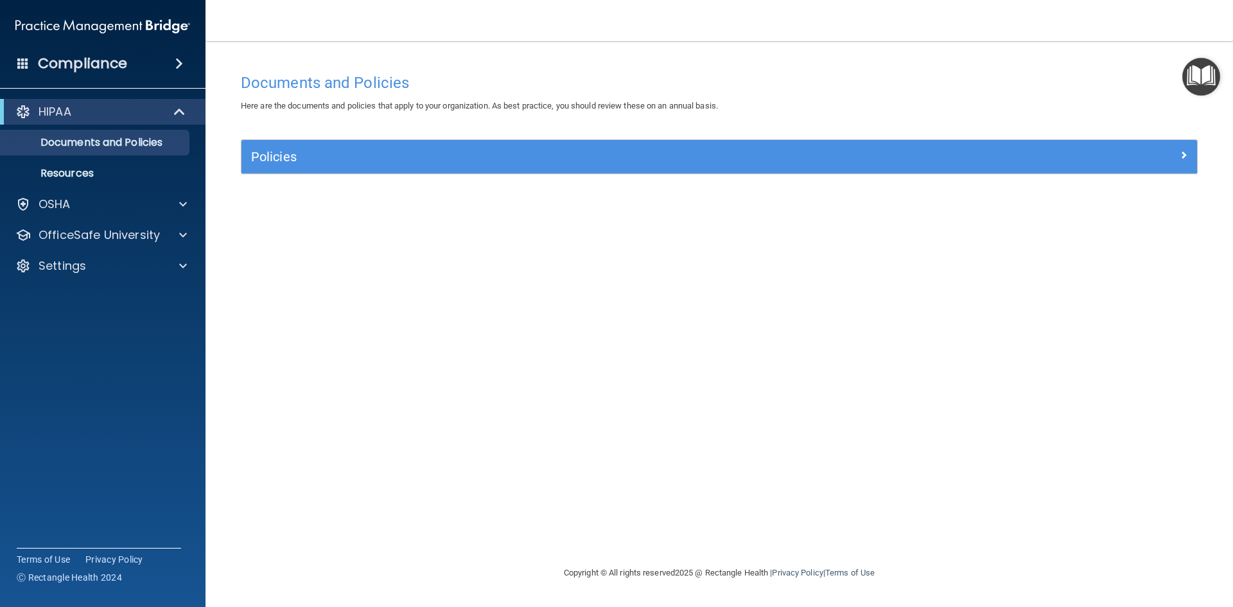
click at [1211, 78] on img "Open Resource Center" at bounding box center [1202, 77] width 38 height 38
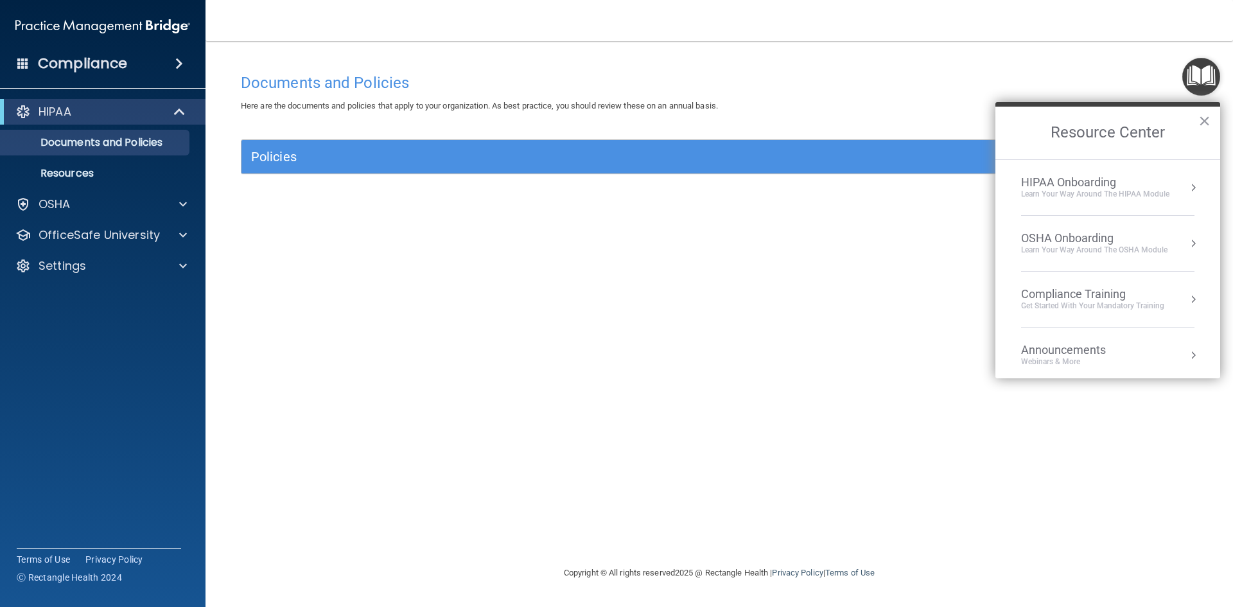
click at [1187, 181] on button "Resource Center" at bounding box center [1193, 187] width 13 height 13
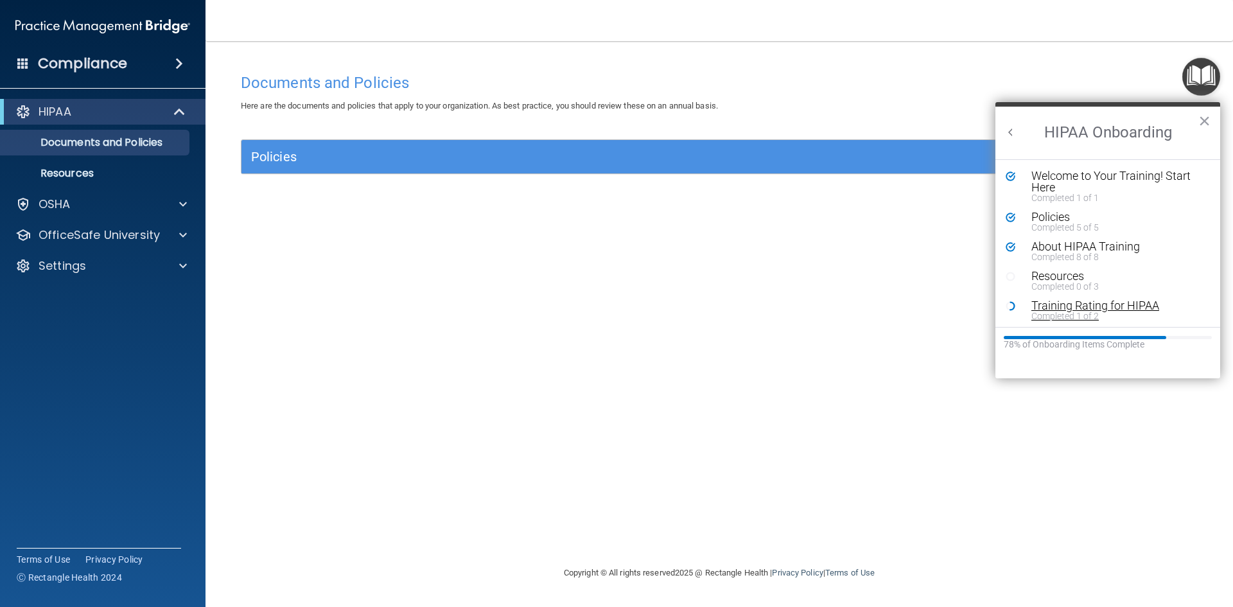
click at [1042, 309] on div "Training Rating for HIPAA" at bounding box center [1113, 306] width 163 height 12
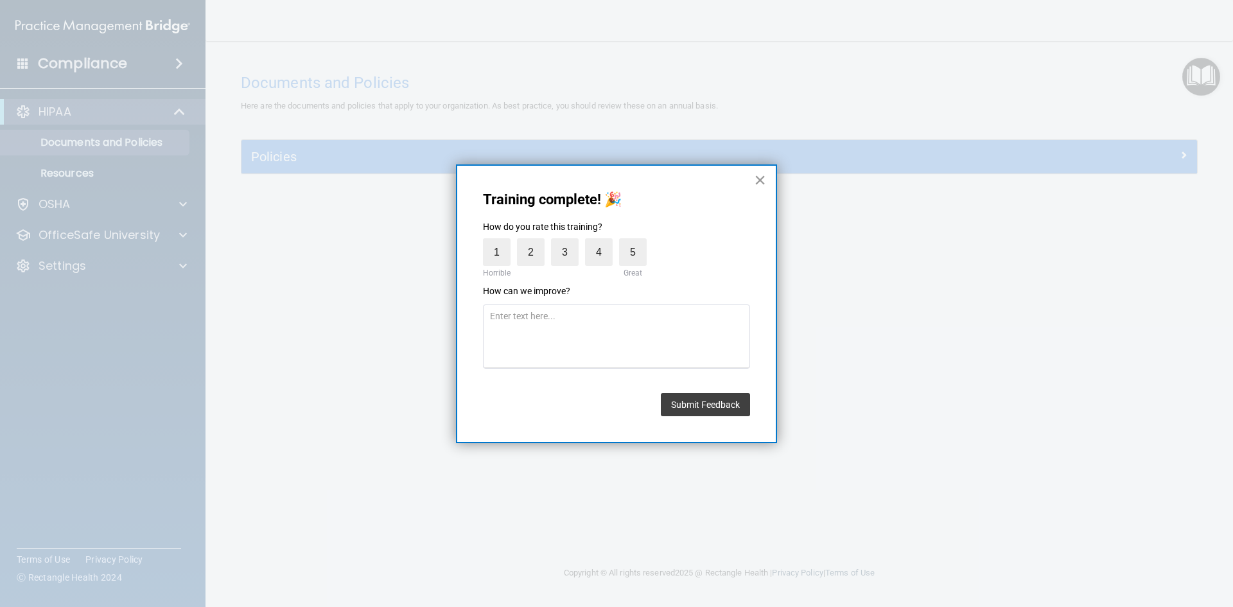
click at [765, 177] on button "×" at bounding box center [760, 180] width 12 height 21
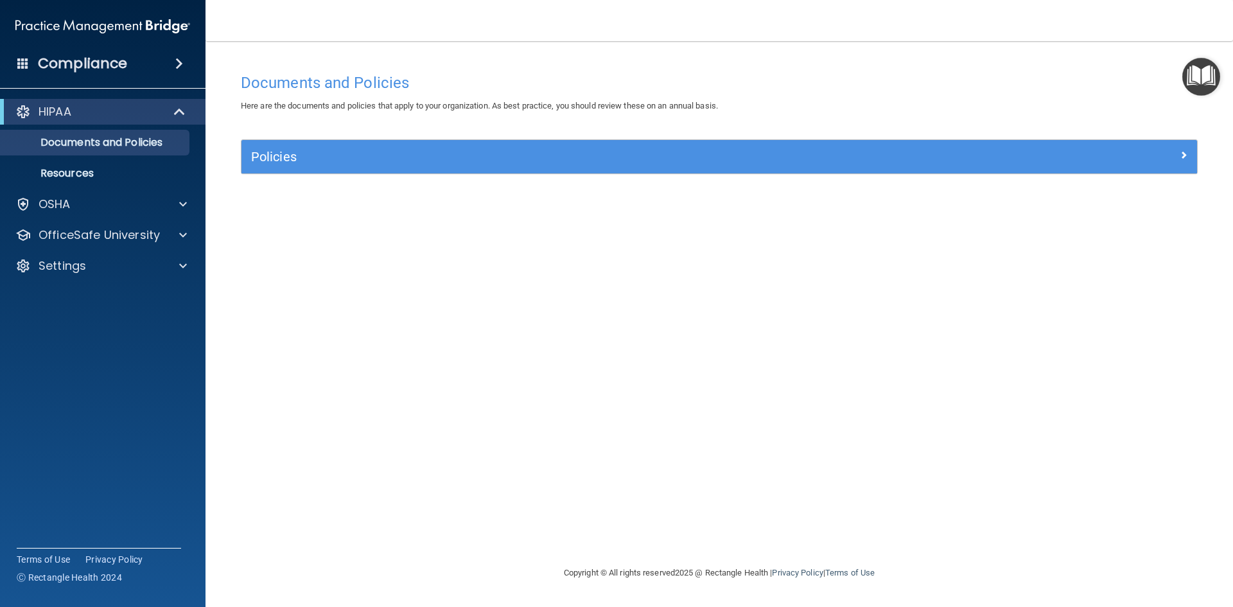
click at [1210, 65] on img "Open Resource Center" at bounding box center [1202, 77] width 38 height 38
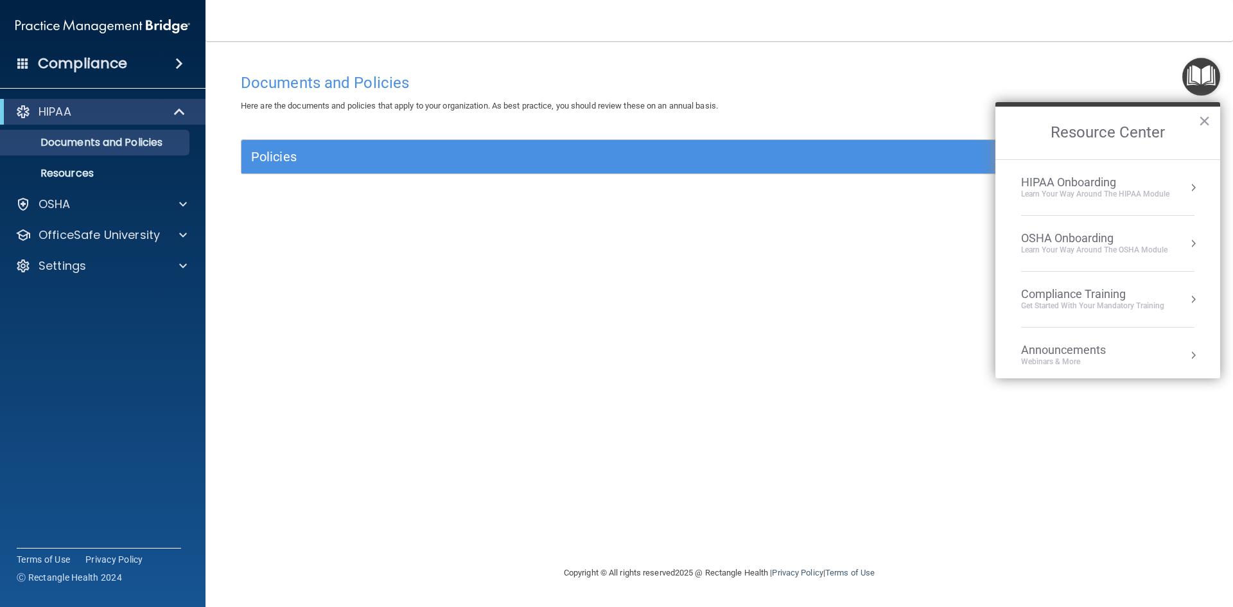
click at [1075, 187] on div "HIPAA Onboarding" at bounding box center [1095, 182] width 148 height 14
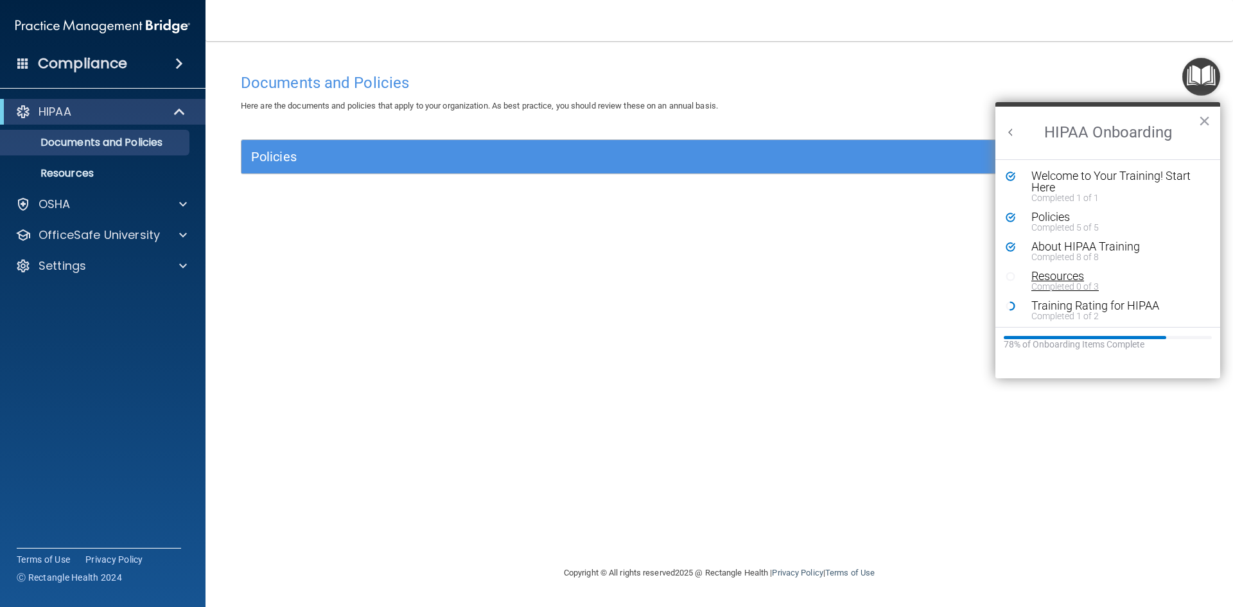
click at [1045, 279] on div "Resources" at bounding box center [1113, 276] width 163 height 12
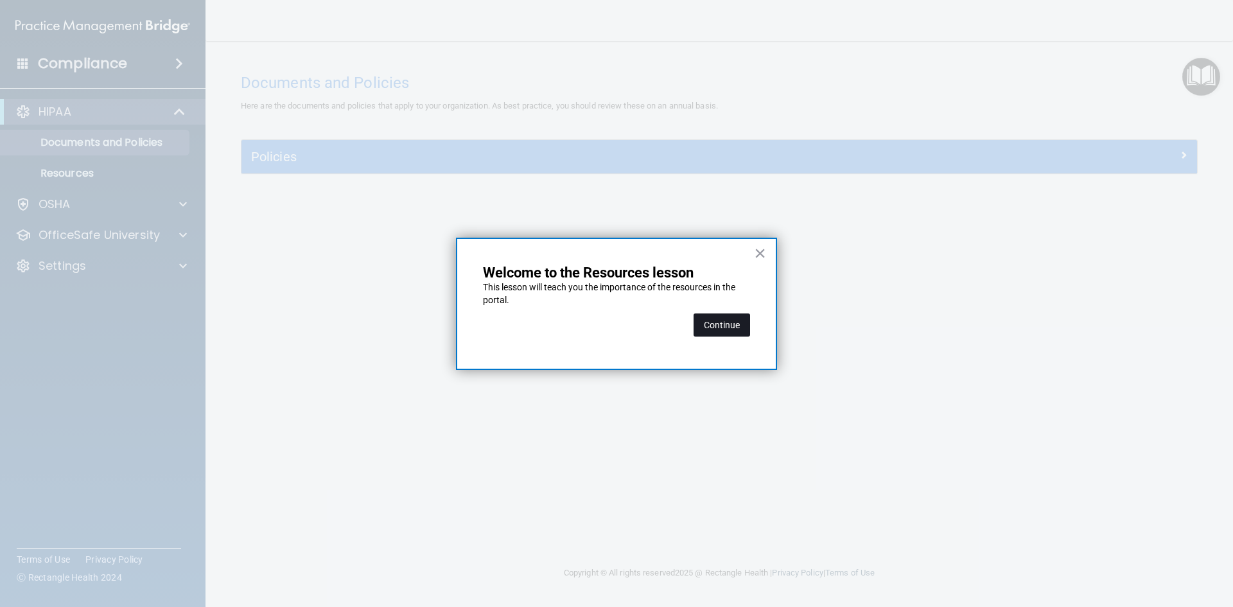
click at [730, 323] on button "Continue" at bounding box center [722, 324] width 57 height 23
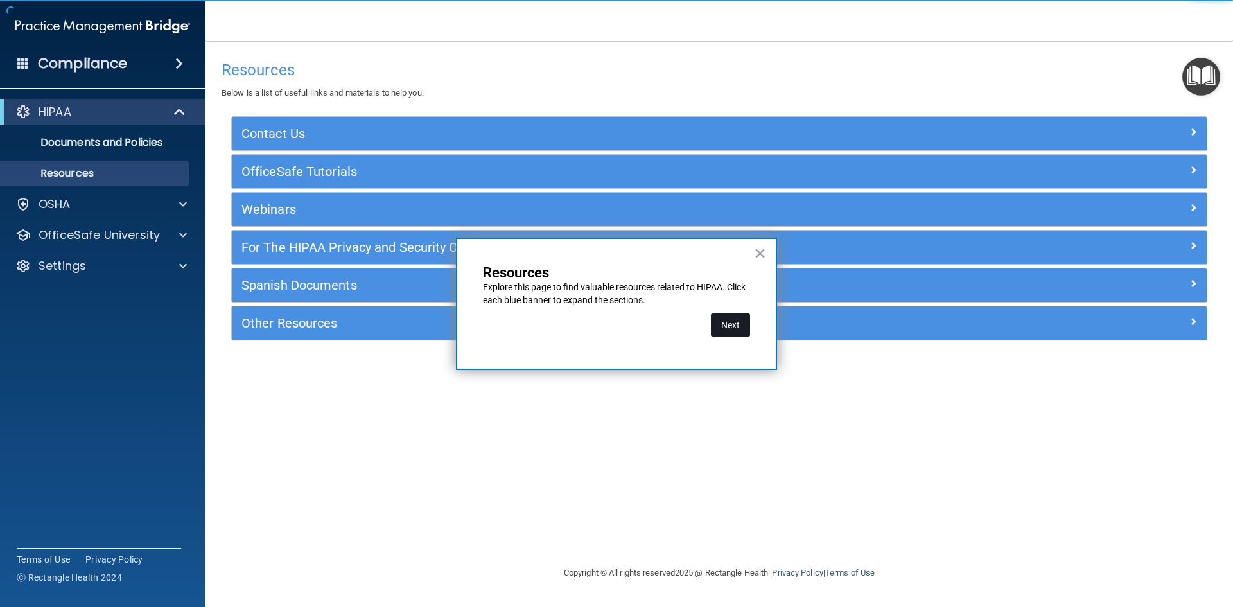
click at [730, 326] on button "Next" at bounding box center [730, 324] width 39 height 23
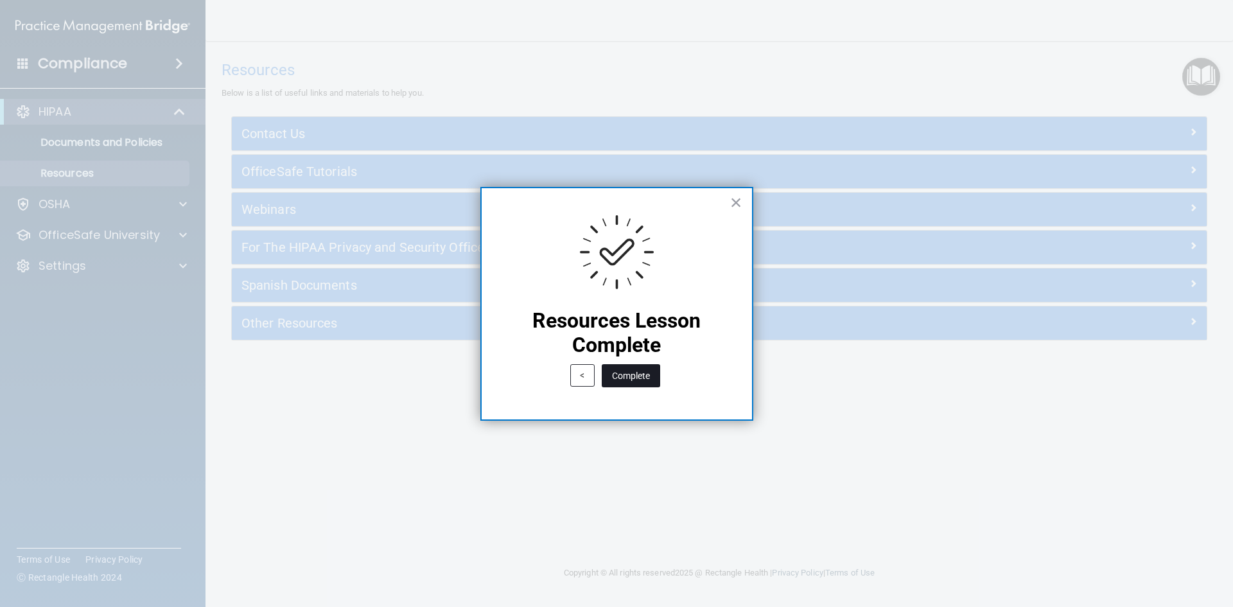
click at [637, 375] on button "Complete" at bounding box center [631, 375] width 58 height 23
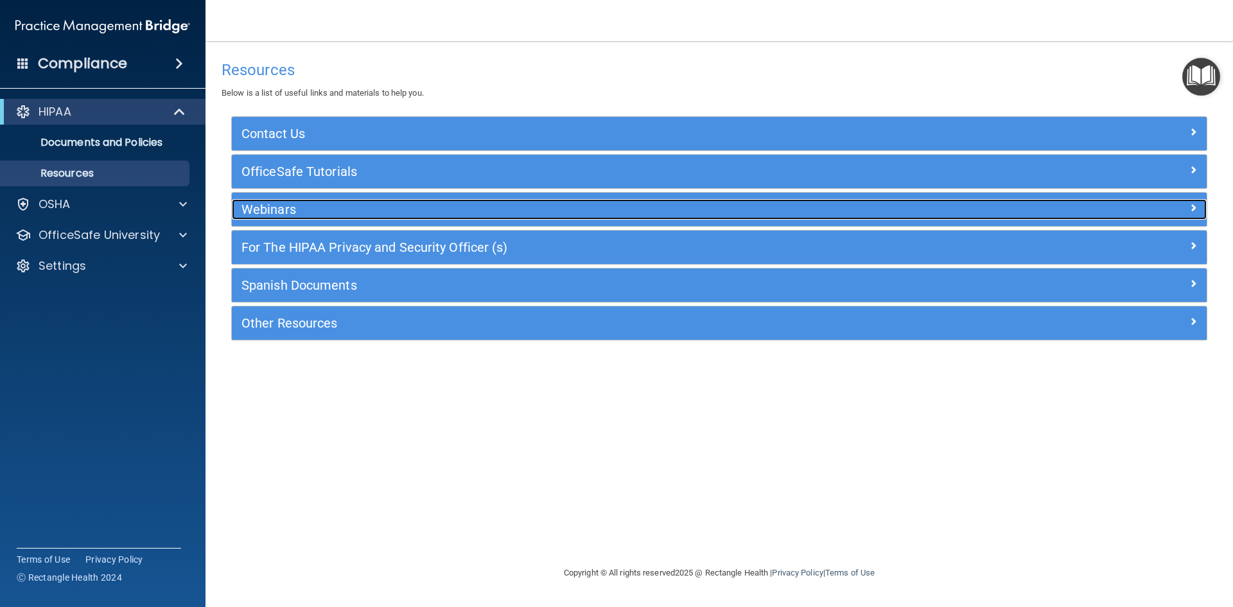
click at [1190, 205] on span at bounding box center [1194, 207] width 8 height 15
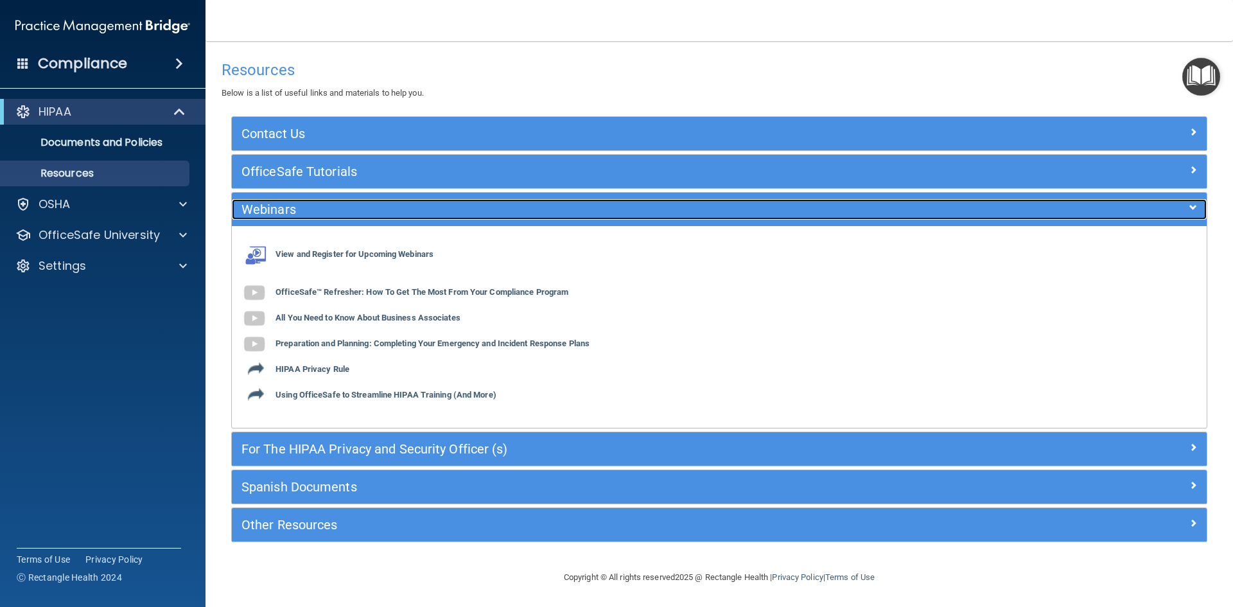
click at [1190, 200] on span at bounding box center [1194, 207] width 8 height 15
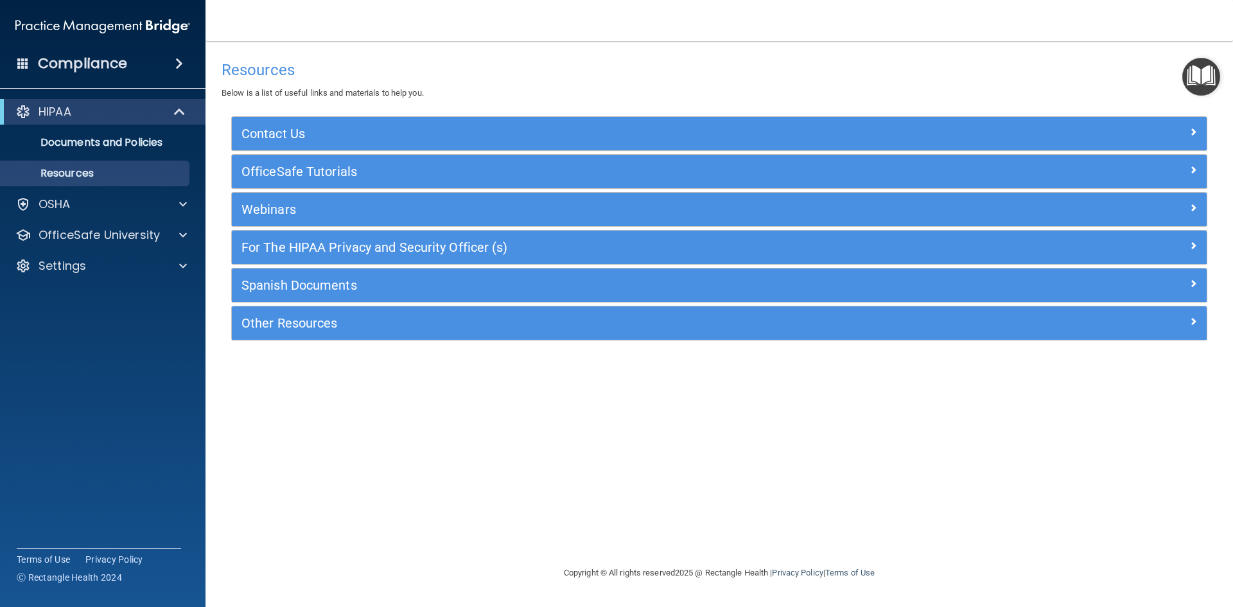
click at [1196, 76] on img "Open Resource Center" at bounding box center [1202, 77] width 38 height 38
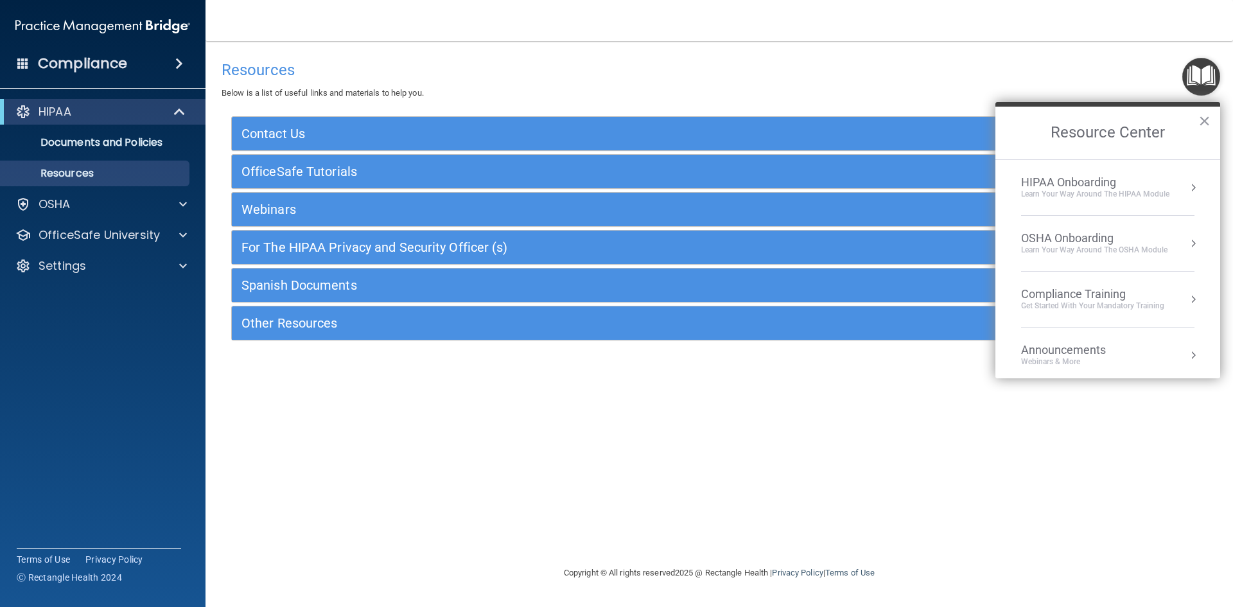
click at [1116, 191] on div "Learn Your Way around the HIPAA module" at bounding box center [1095, 194] width 148 height 11
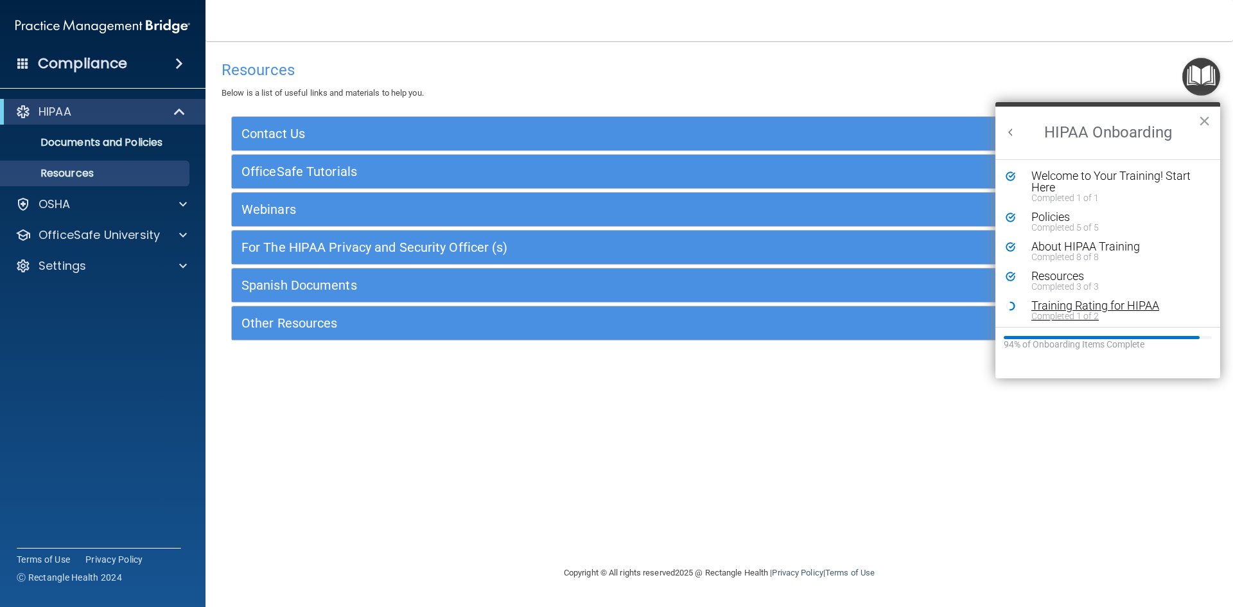
click at [1068, 303] on div "Training Rating for HIPAA" at bounding box center [1113, 306] width 163 height 12
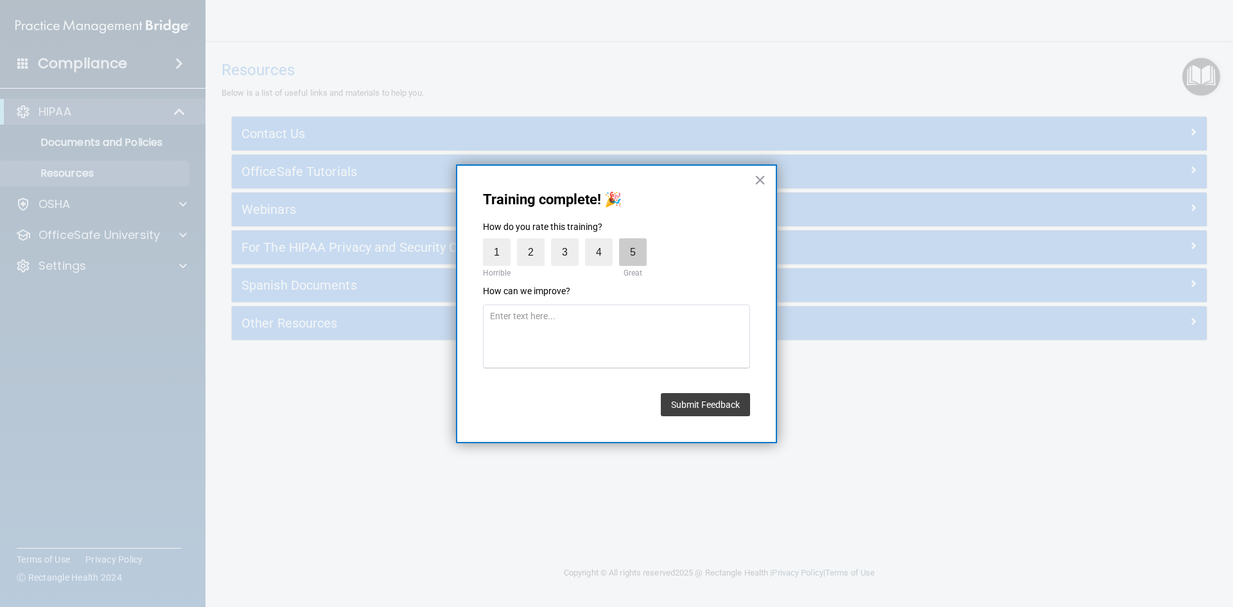
click at [637, 254] on label "5" at bounding box center [633, 252] width 28 height 28
click at [603, 242] on input "5" at bounding box center [603, 242] width 0 height 0
click at [714, 408] on button "Submit Feedback" at bounding box center [705, 404] width 89 height 23
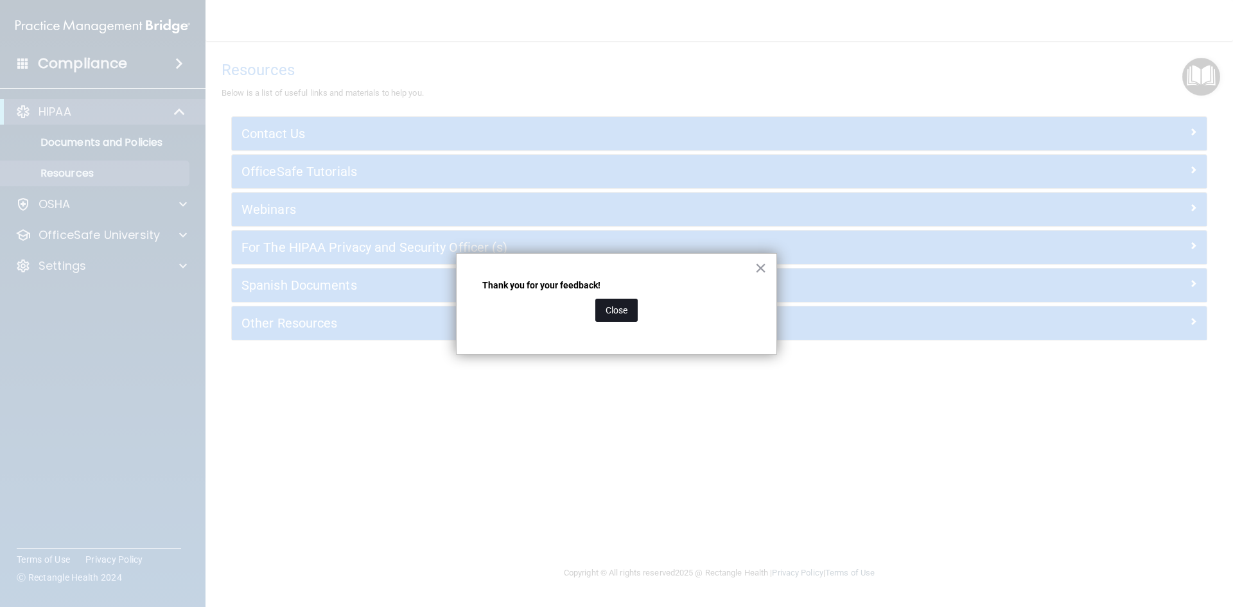
click at [594, 309] on div "Close" at bounding box center [616, 310] width 269 height 36
click at [608, 308] on button "Close" at bounding box center [617, 310] width 42 height 23
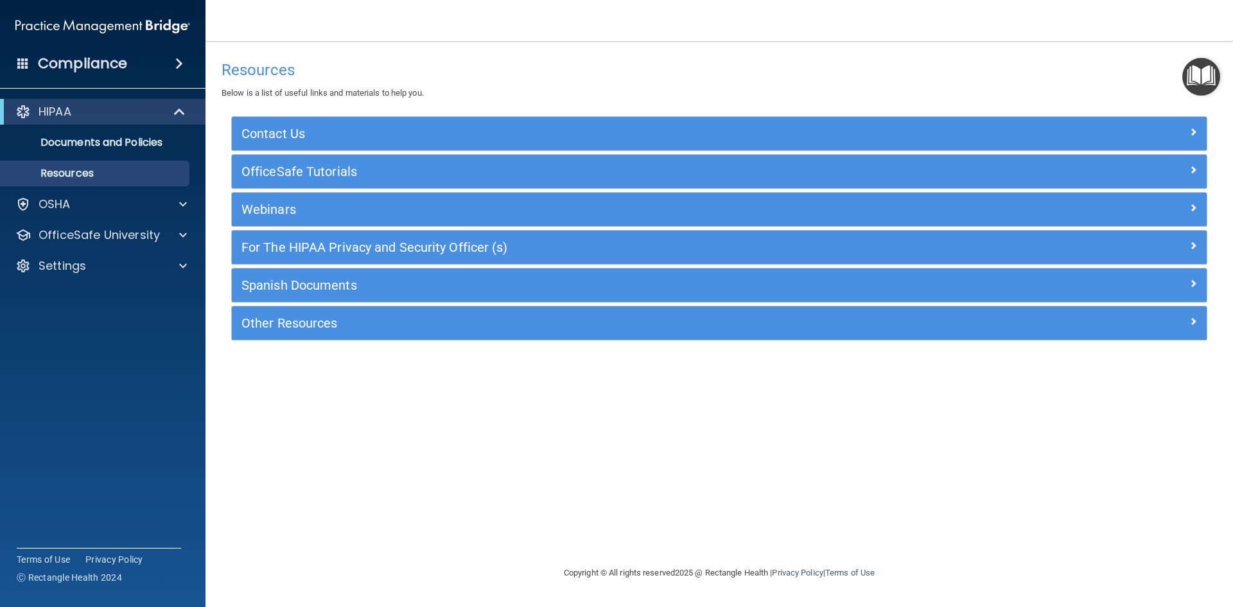
click at [1199, 78] on img "Open Resource Center" at bounding box center [1202, 77] width 38 height 38
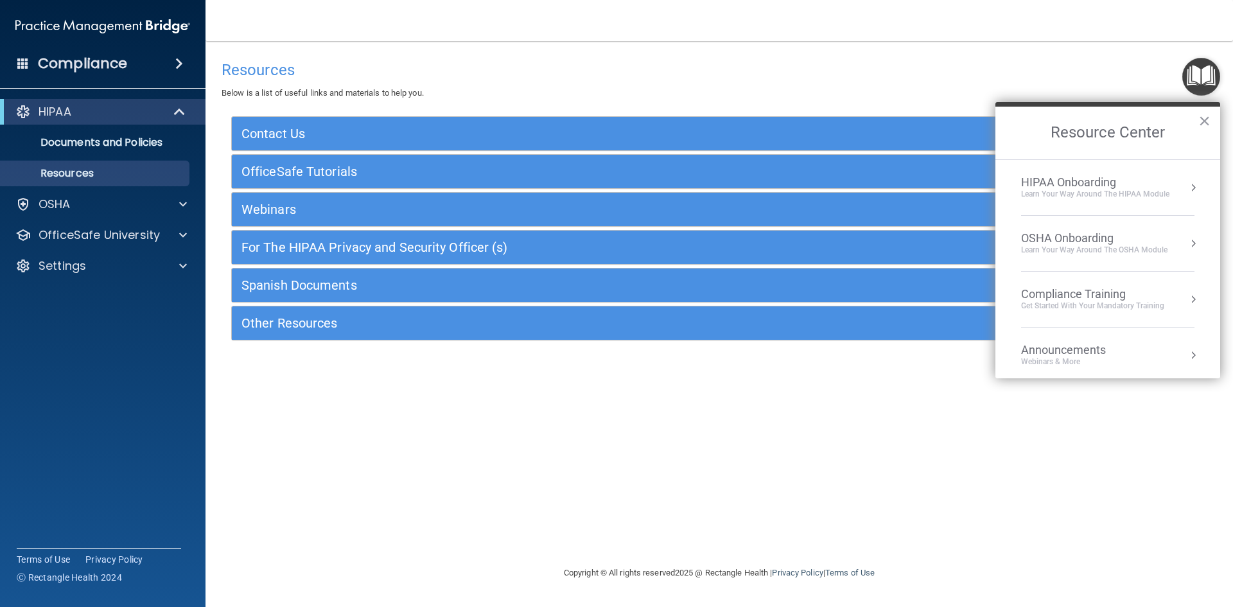
click at [1081, 292] on div "Compliance Training" at bounding box center [1092, 294] width 143 height 14
click at [1063, 172] on ol "HIPAA Training for Members" at bounding box center [1108, 269] width 204 height 219
click at [1063, 179] on div "HIPAA Training for Members" at bounding box center [1077, 181] width 143 height 12
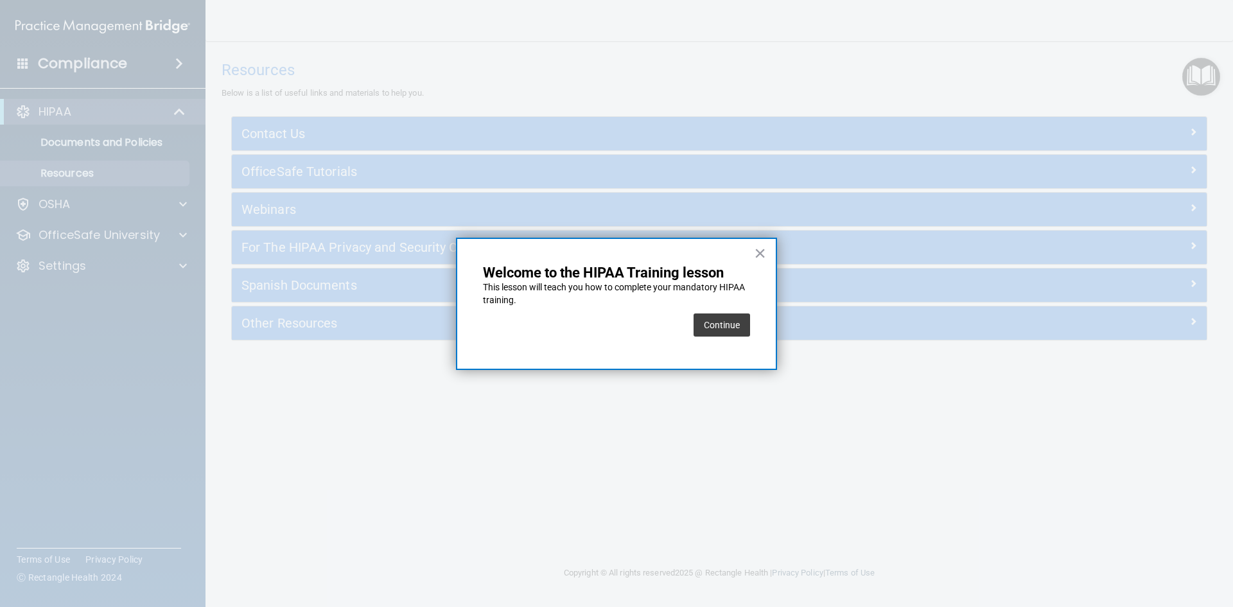
click at [731, 323] on button "Continue" at bounding box center [722, 324] width 57 height 23
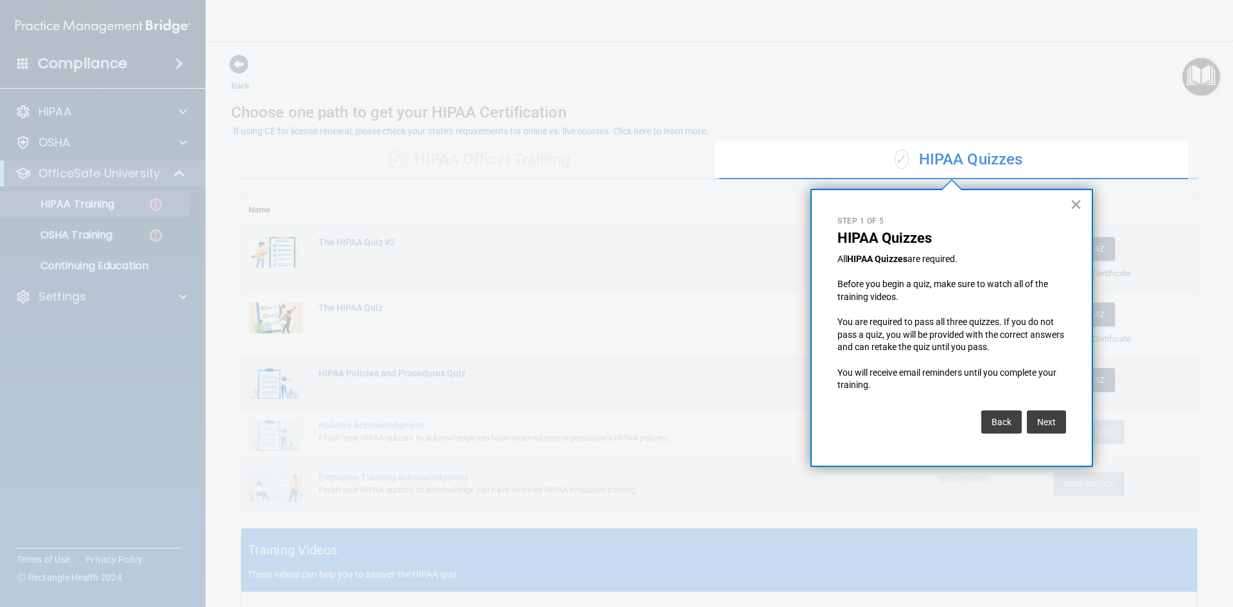
click at [1069, 204] on div "× Step 1 of 5 HIPAA Quizzes All HIPAA Quizzes are required. Before you begin a …" at bounding box center [952, 328] width 283 height 278
click at [1075, 205] on button "×" at bounding box center [1076, 204] width 12 height 21
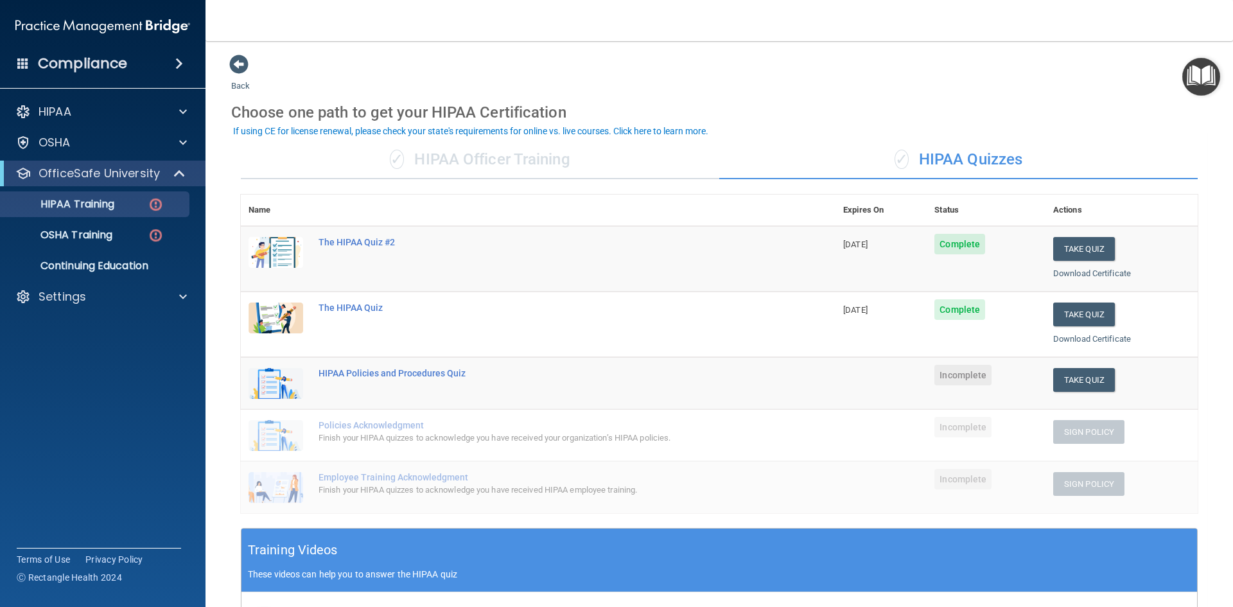
click at [1196, 79] on img "Open Resource Center" at bounding box center [1202, 77] width 38 height 38
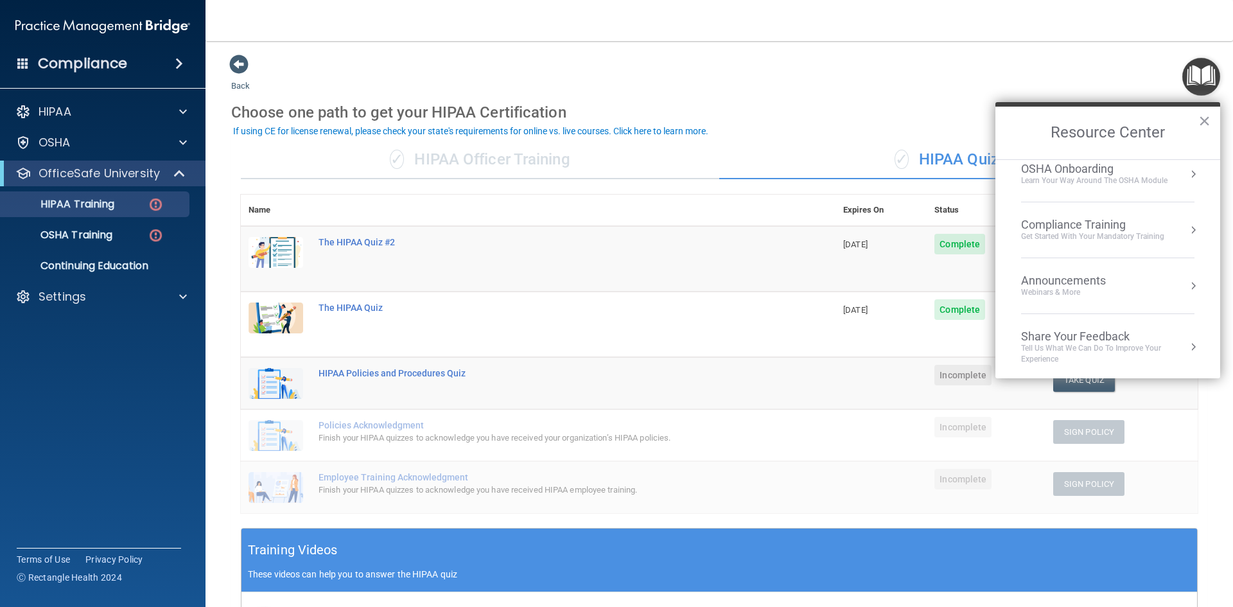
scroll to position [72, 0]
click at [1120, 216] on div "Compliance Training" at bounding box center [1092, 222] width 143 height 14
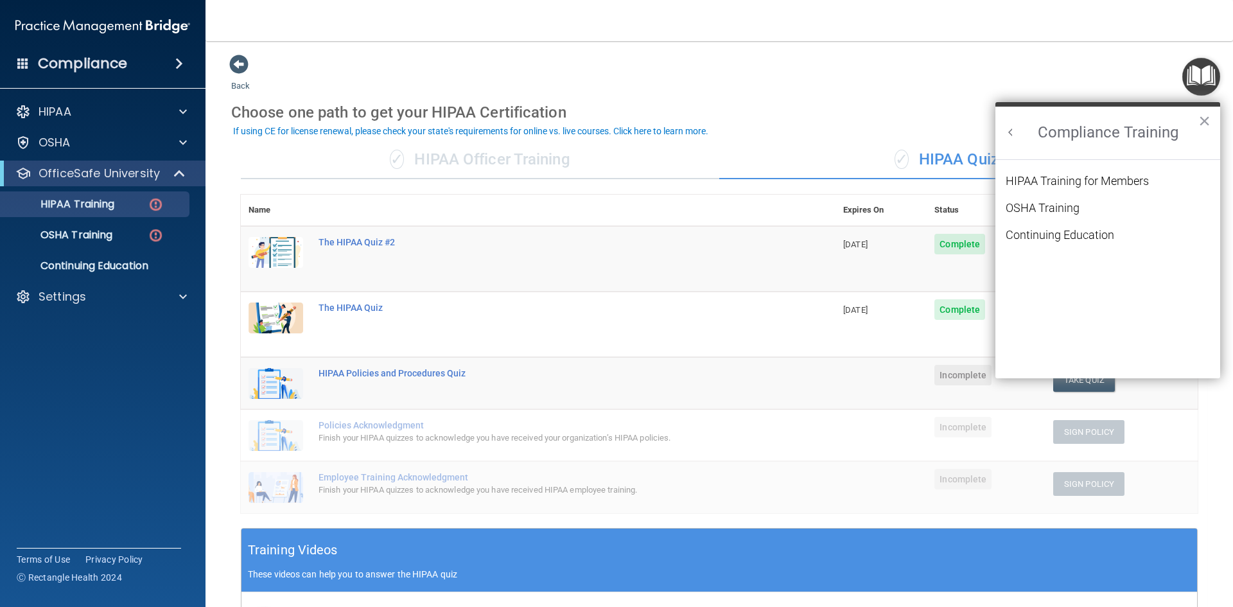
scroll to position [56, 0]
click at [976, 68] on div "Back Choose one path to get your HIPAA Certification ✓ HIPAA Officer Training ✓…" at bounding box center [719, 465] width 976 height 822
click at [1207, 119] on button "×" at bounding box center [1205, 120] width 12 height 21
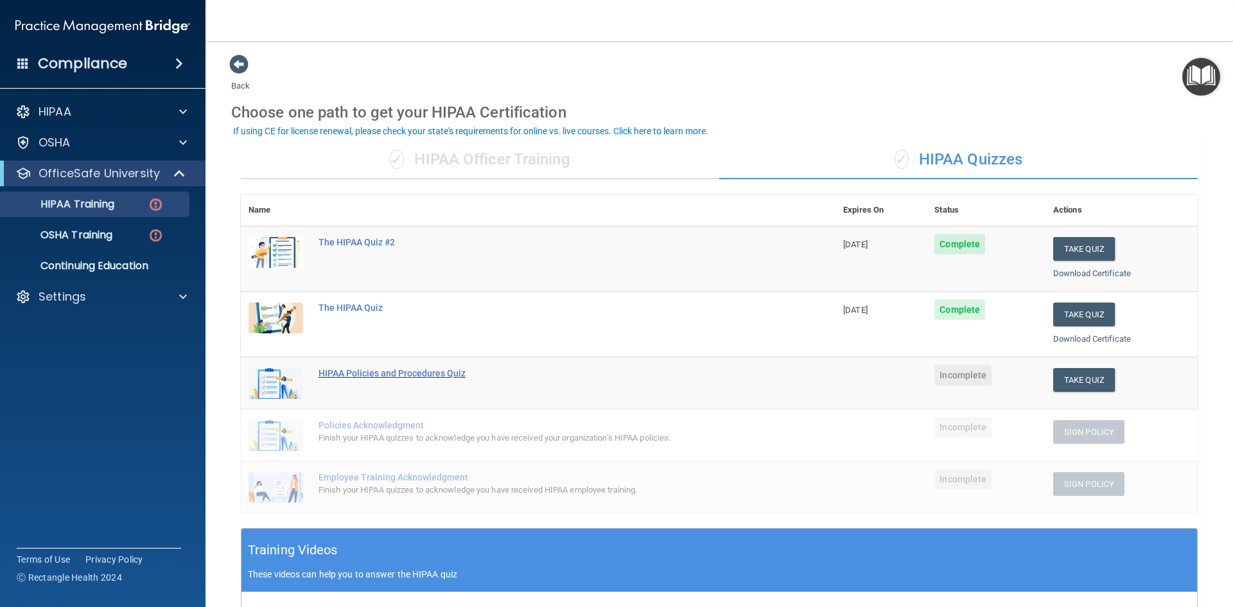
click at [406, 371] on div "HIPAA Policies and Procedures Quiz" at bounding box center [545, 373] width 453 height 10
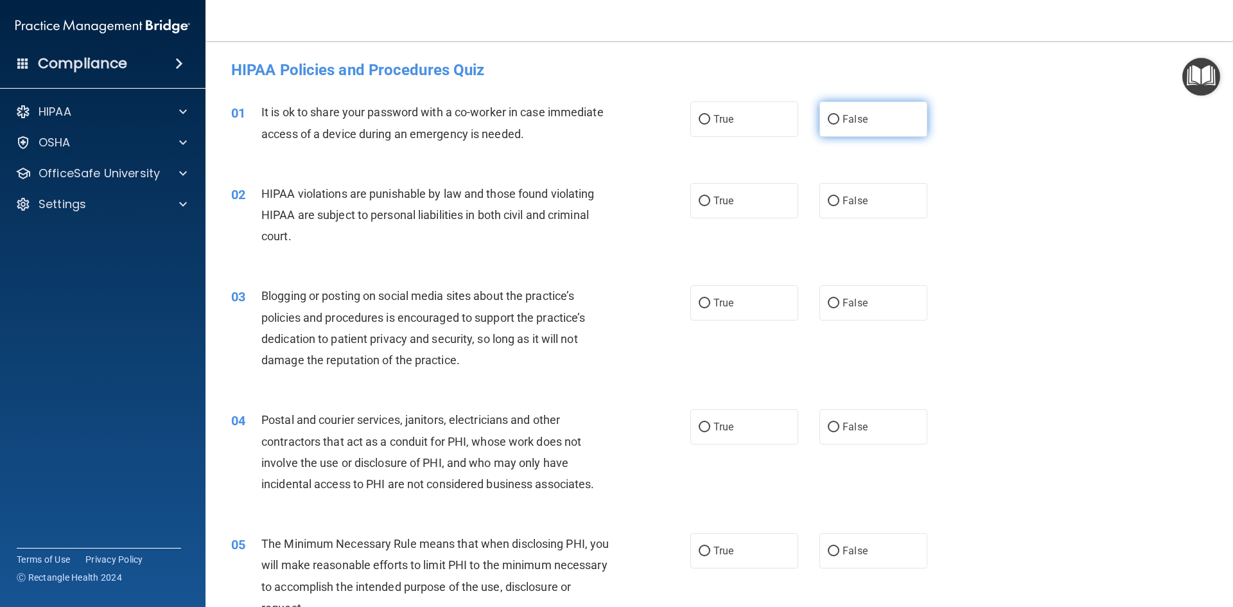
click at [849, 122] on span "False" at bounding box center [855, 119] width 25 height 12
click at [840, 122] on input "False" at bounding box center [834, 120] width 12 height 10
radio input "true"
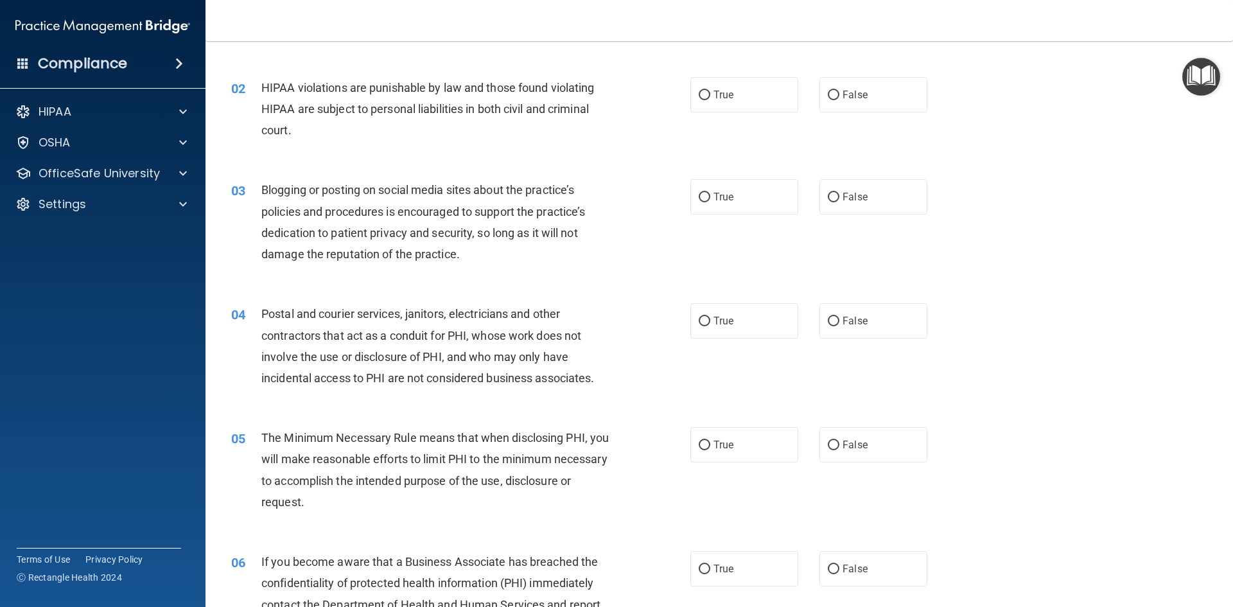
scroll to position [128, 0]
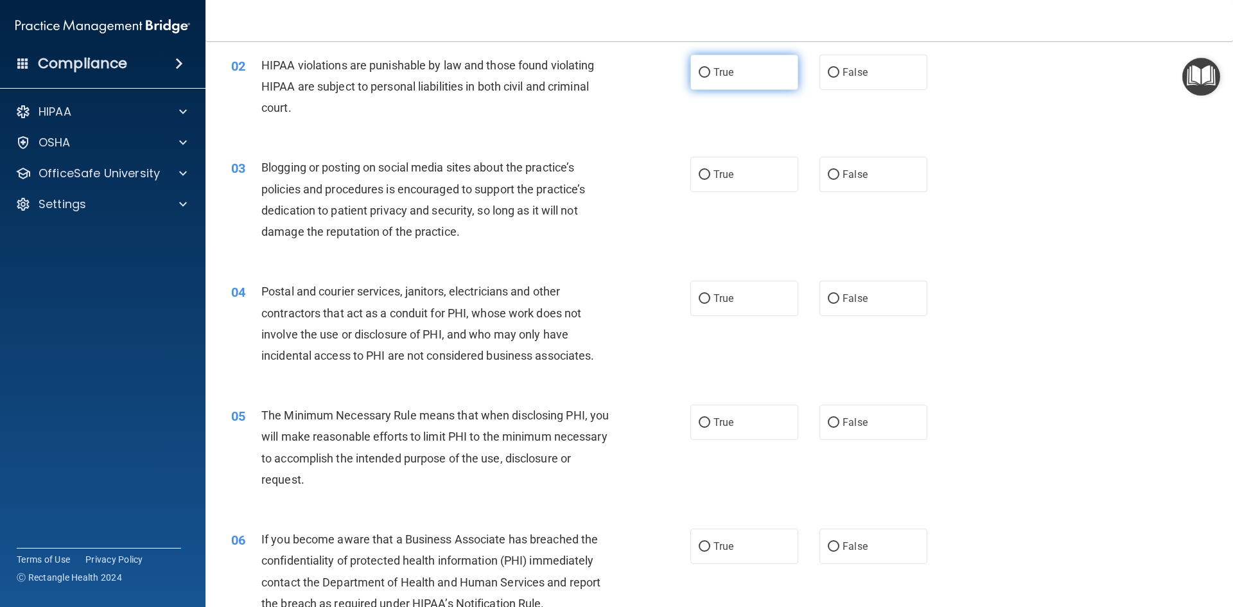
drag, startPoint x: 775, startPoint y: 73, endPoint x: 741, endPoint y: 73, distance: 34.0
click at [773, 73] on label "True" at bounding box center [745, 72] width 108 height 35
click at [710, 73] on input "True" at bounding box center [705, 73] width 12 height 10
radio input "true"
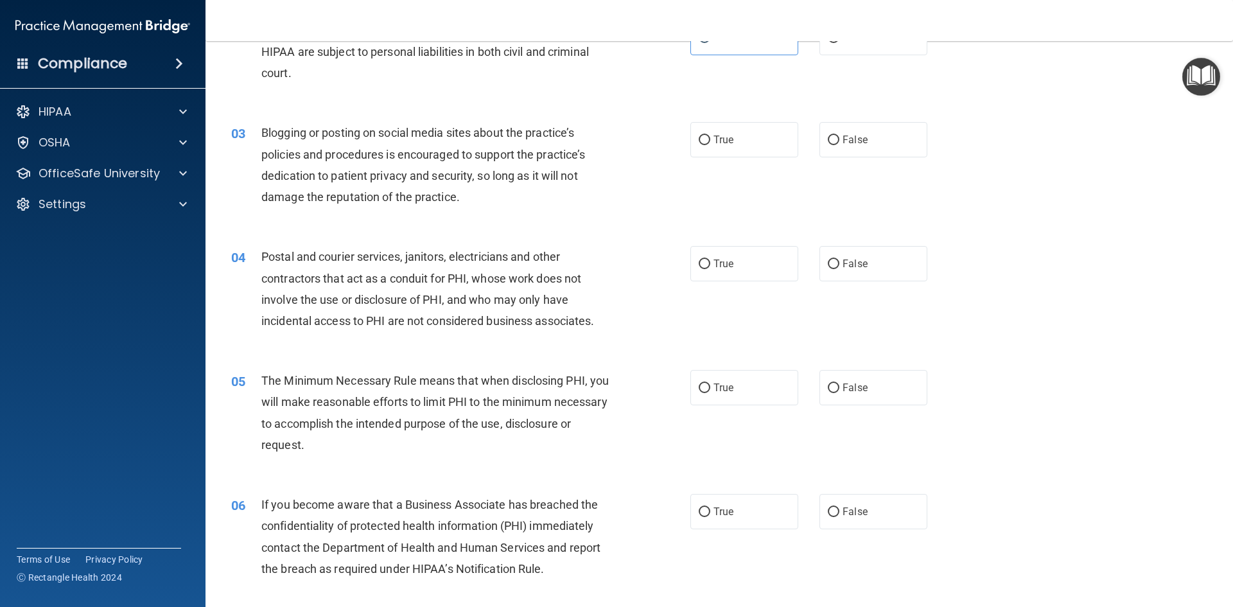
scroll to position [193, 0]
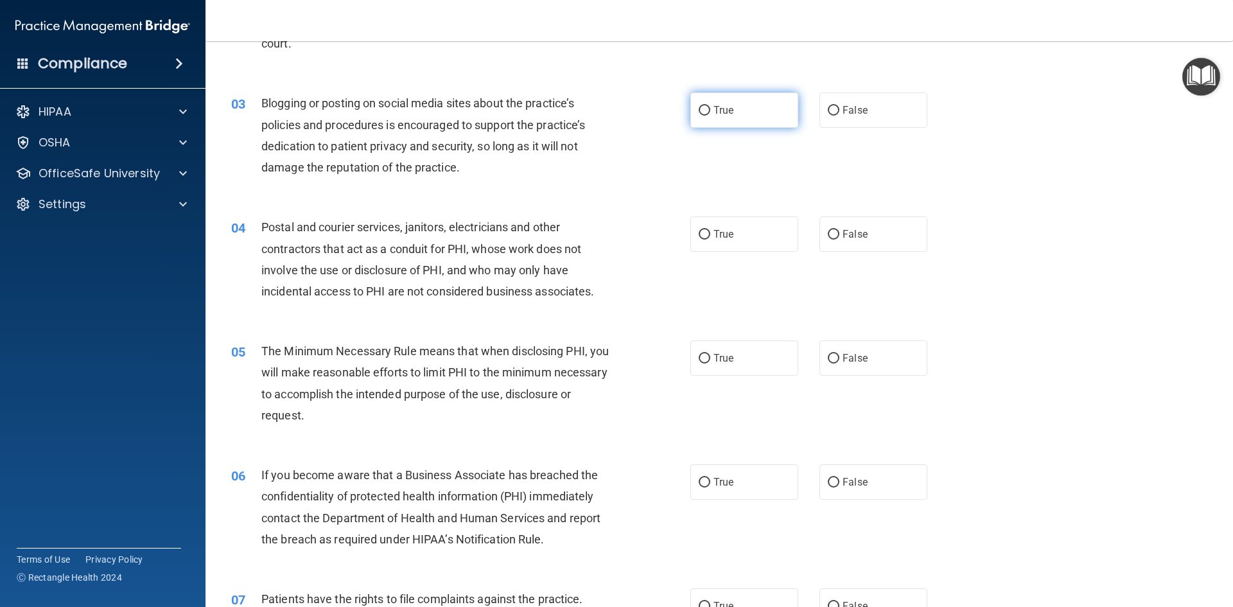
click at [761, 111] on label "True" at bounding box center [745, 110] width 108 height 35
click at [710, 111] on input "True" at bounding box center [705, 111] width 12 height 10
radio input "true"
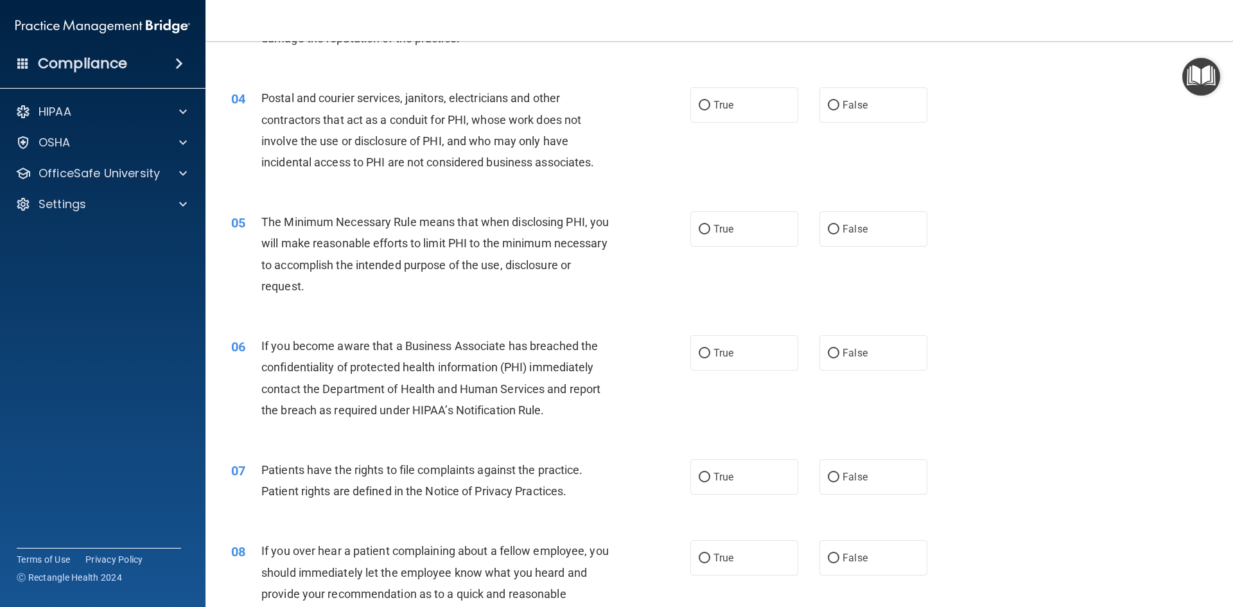
scroll to position [321, 0]
click at [717, 100] on span "True" at bounding box center [724, 106] width 20 height 12
click at [710, 101] on input "True" at bounding box center [705, 106] width 12 height 10
radio input "true"
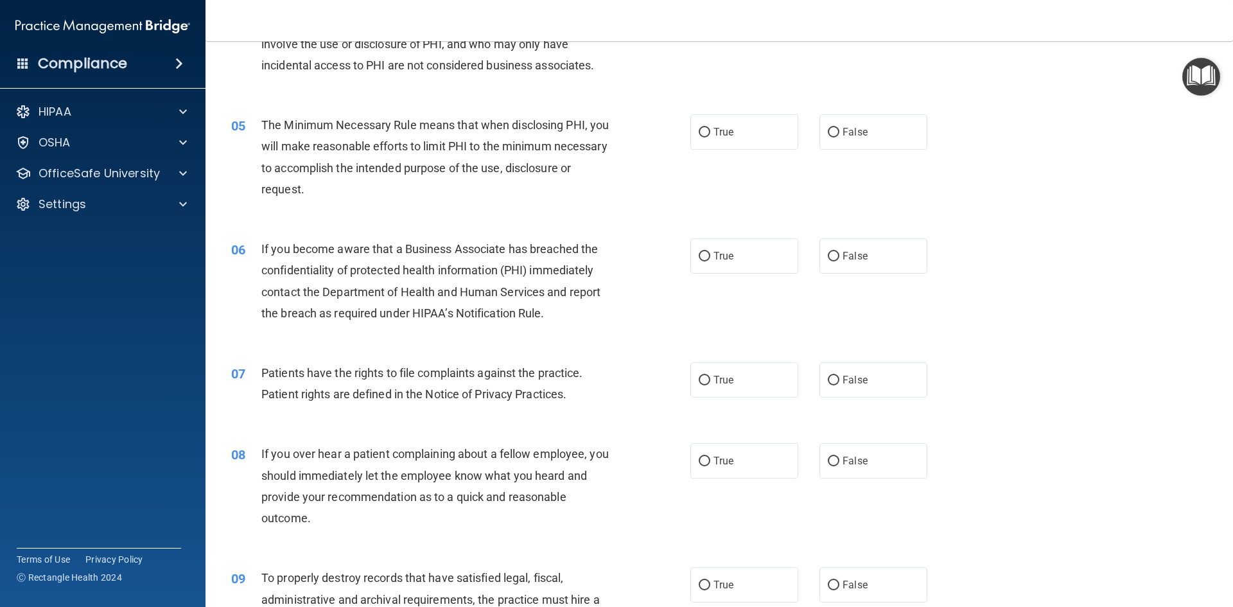
scroll to position [450, 0]
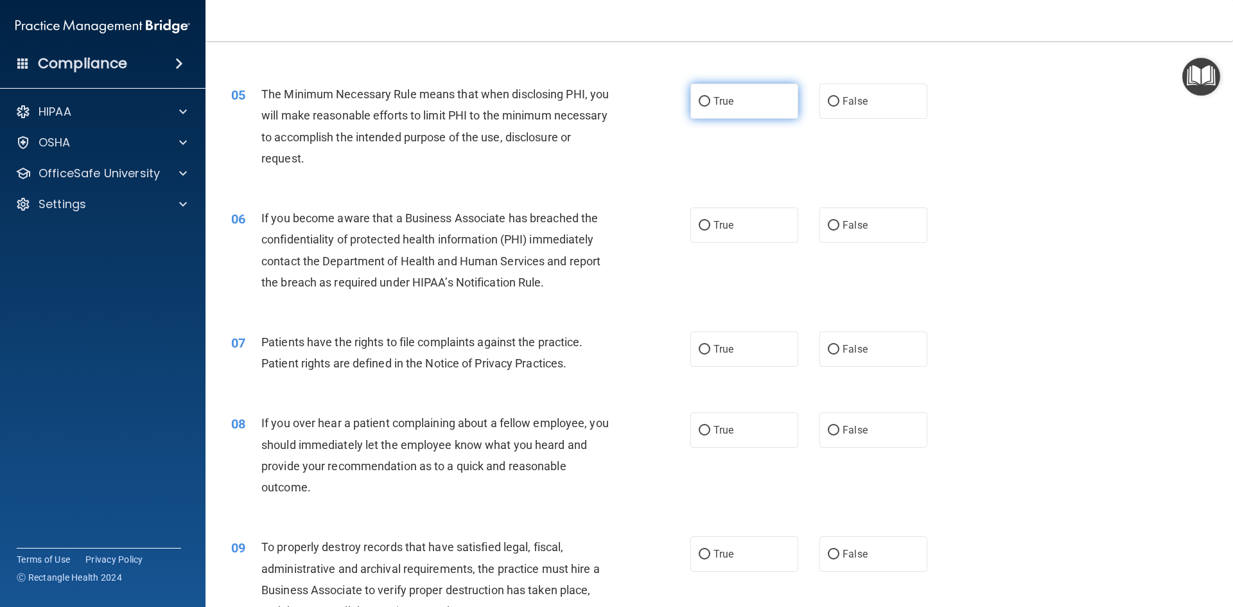
click at [702, 110] on label "True" at bounding box center [745, 101] width 108 height 35
click at [702, 107] on input "True" at bounding box center [705, 102] width 12 height 10
radio input "true"
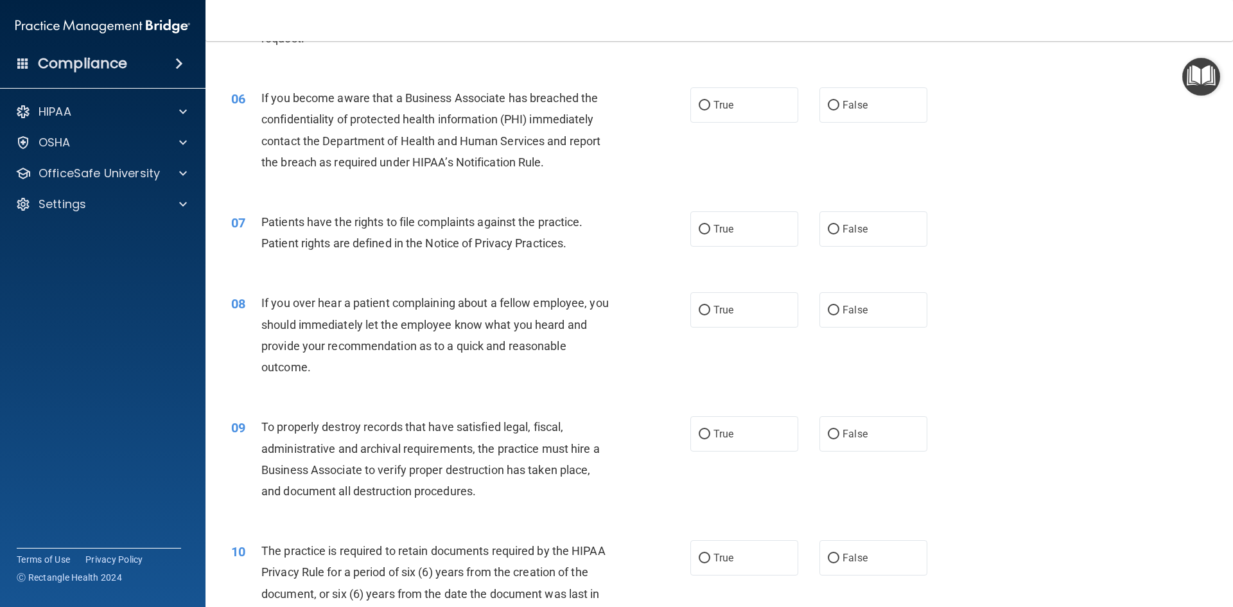
scroll to position [578, 0]
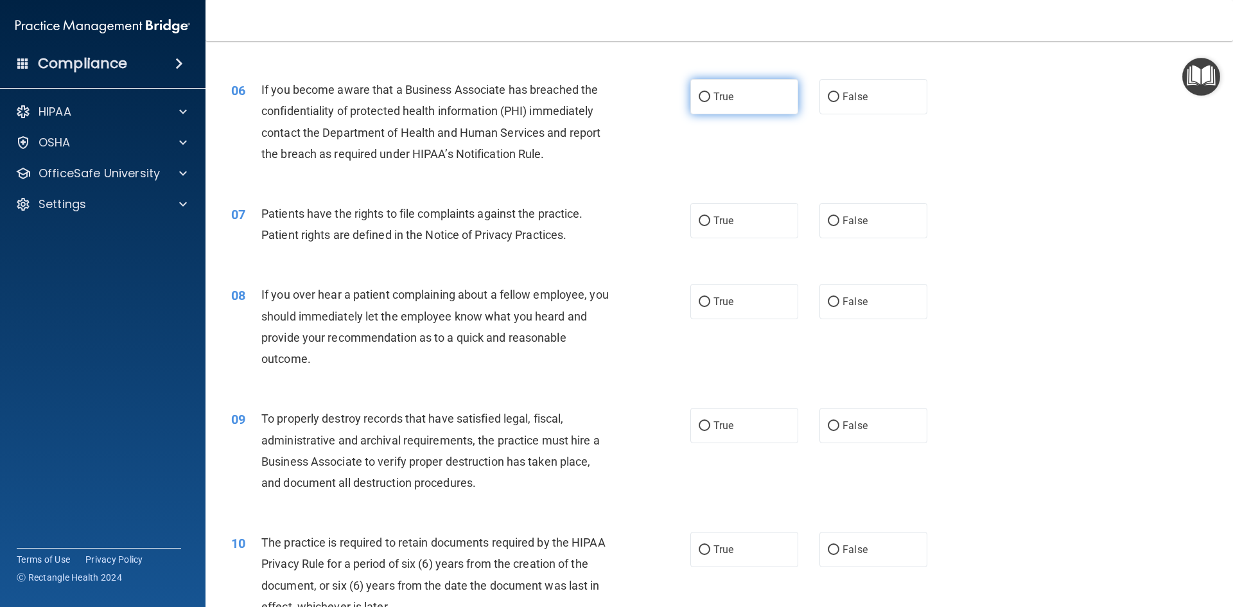
click at [723, 100] on span "True" at bounding box center [724, 97] width 20 height 12
click at [710, 100] on input "True" at bounding box center [705, 98] width 12 height 10
radio input "true"
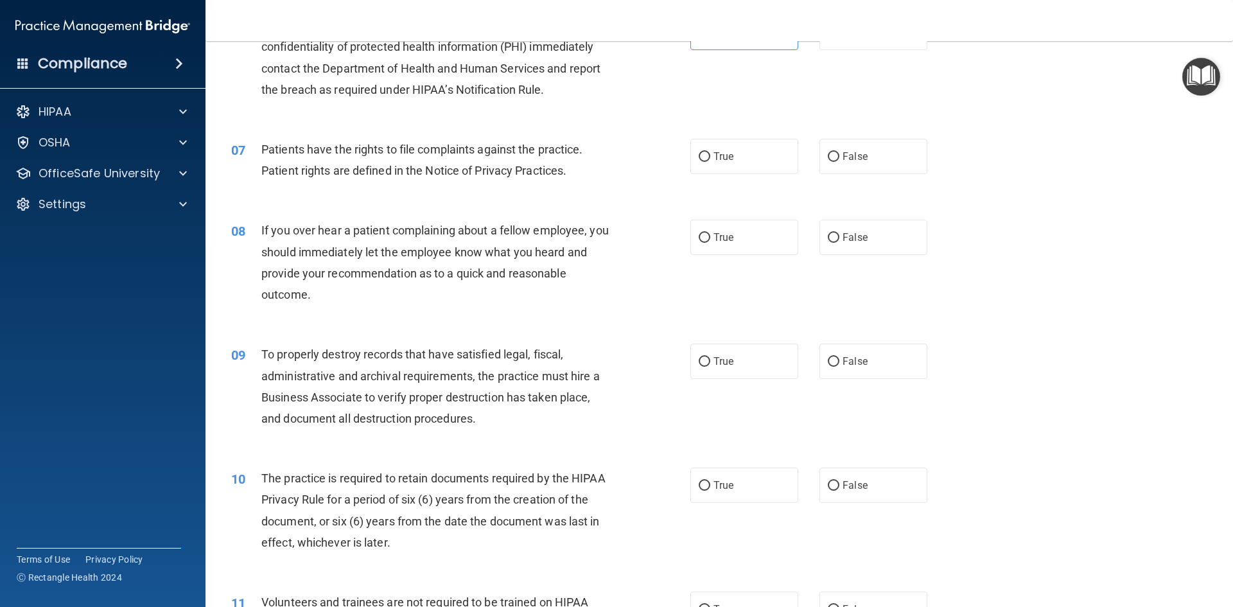
scroll to position [707, 0]
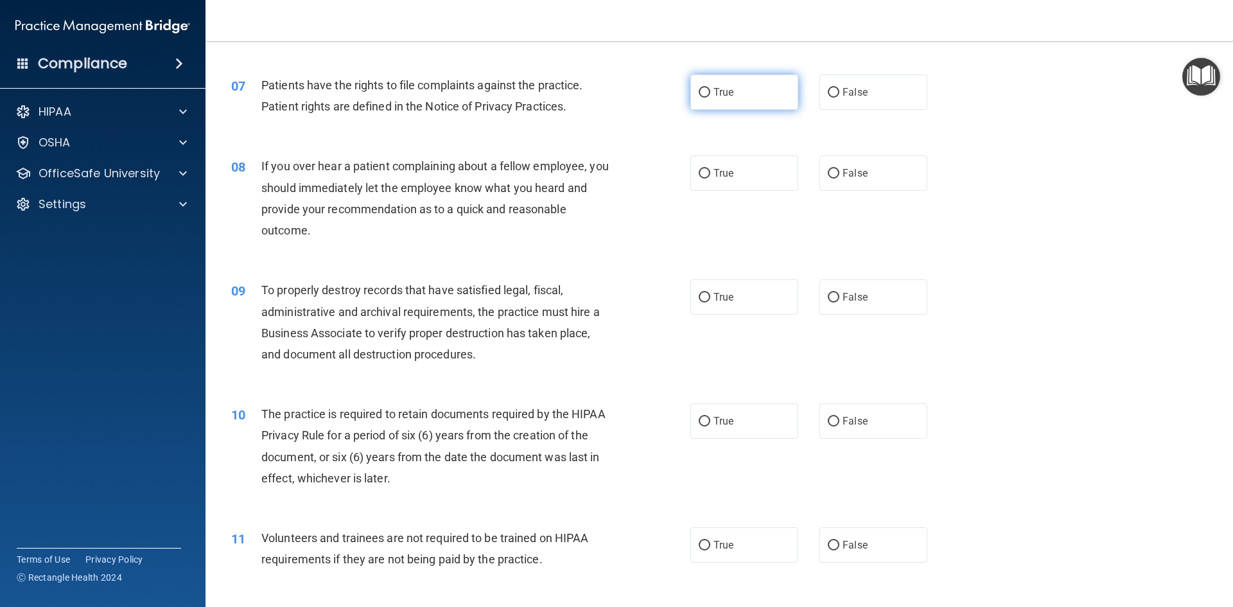
click at [709, 90] on label "True" at bounding box center [745, 92] width 108 height 35
click at [709, 90] on input "True" at bounding box center [705, 93] width 12 height 10
radio input "true"
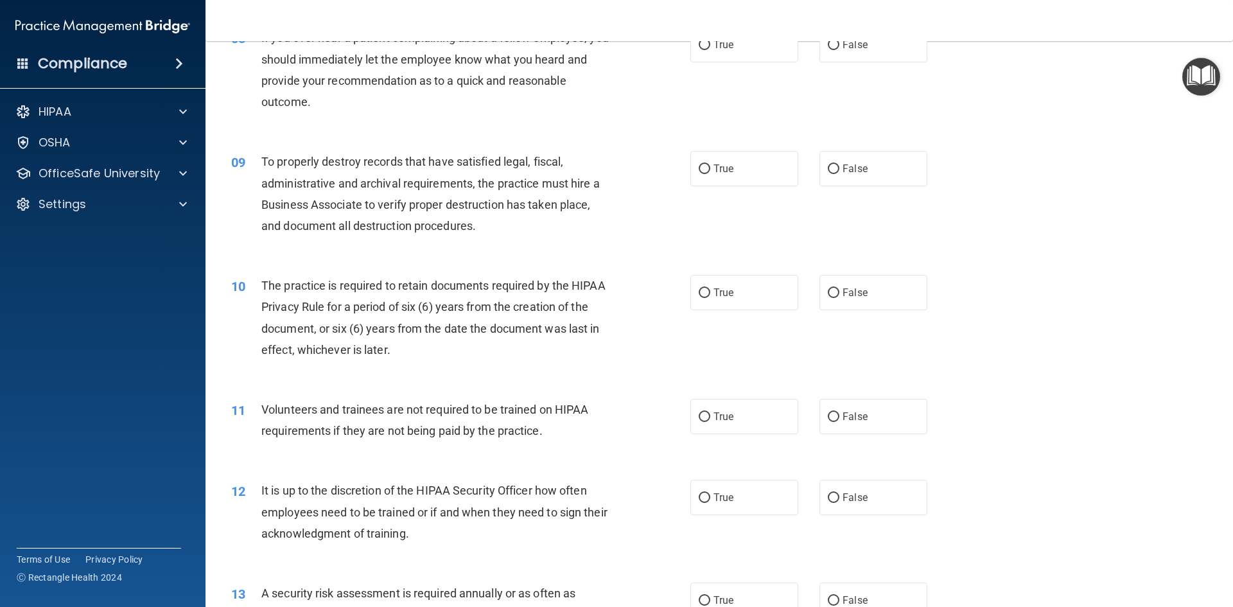
scroll to position [771, 0]
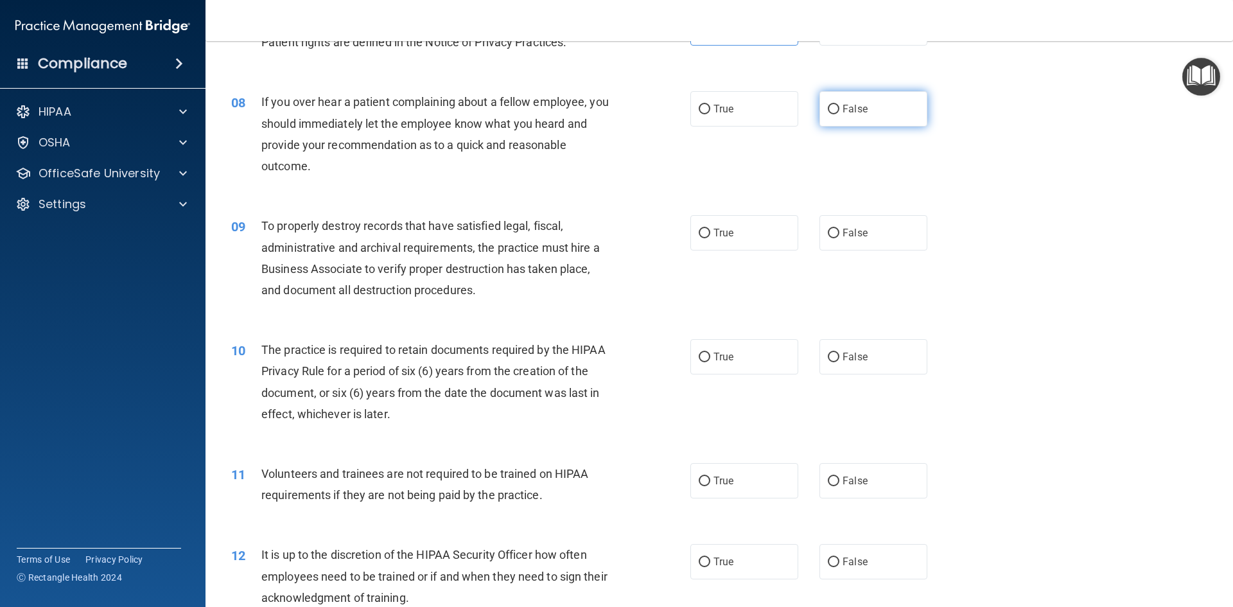
click at [847, 114] on span "False" at bounding box center [855, 109] width 25 height 12
click at [840, 114] on input "False" at bounding box center [834, 110] width 12 height 10
radio input "true"
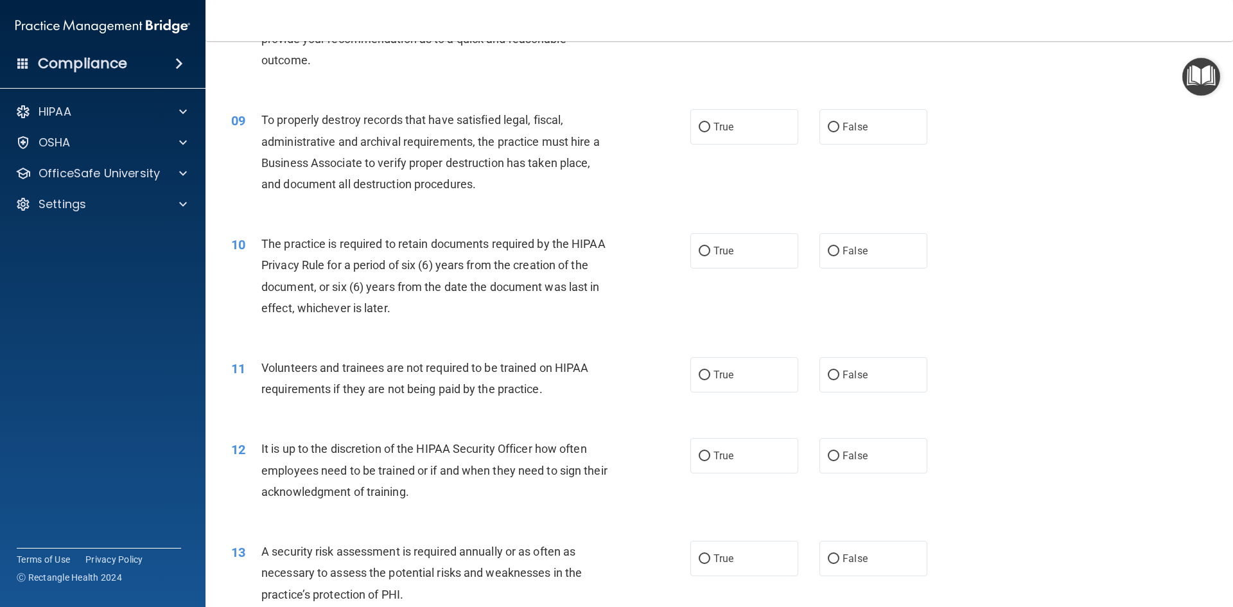
scroll to position [899, 0]
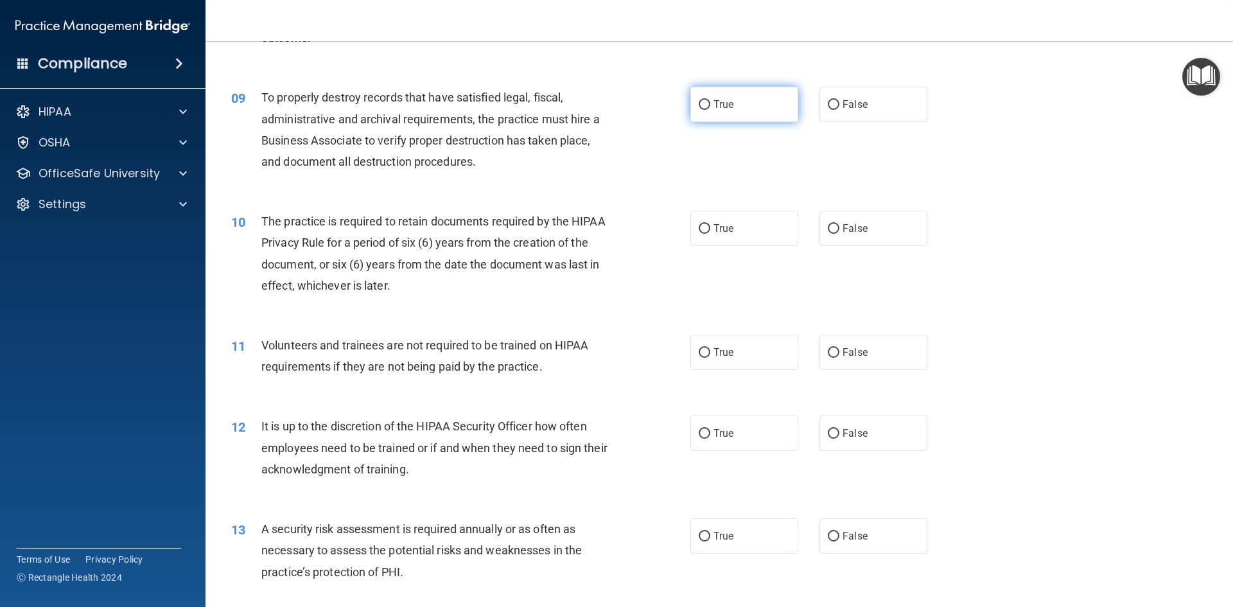
drag, startPoint x: 850, startPoint y: 100, endPoint x: 746, endPoint y: 120, distance: 105.4
click at [850, 100] on span "False" at bounding box center [855, 104] width 25 height 12
click at [840, 100] on input "False" at bounding box center [834, 105] width 12 height 10
radio input "true"
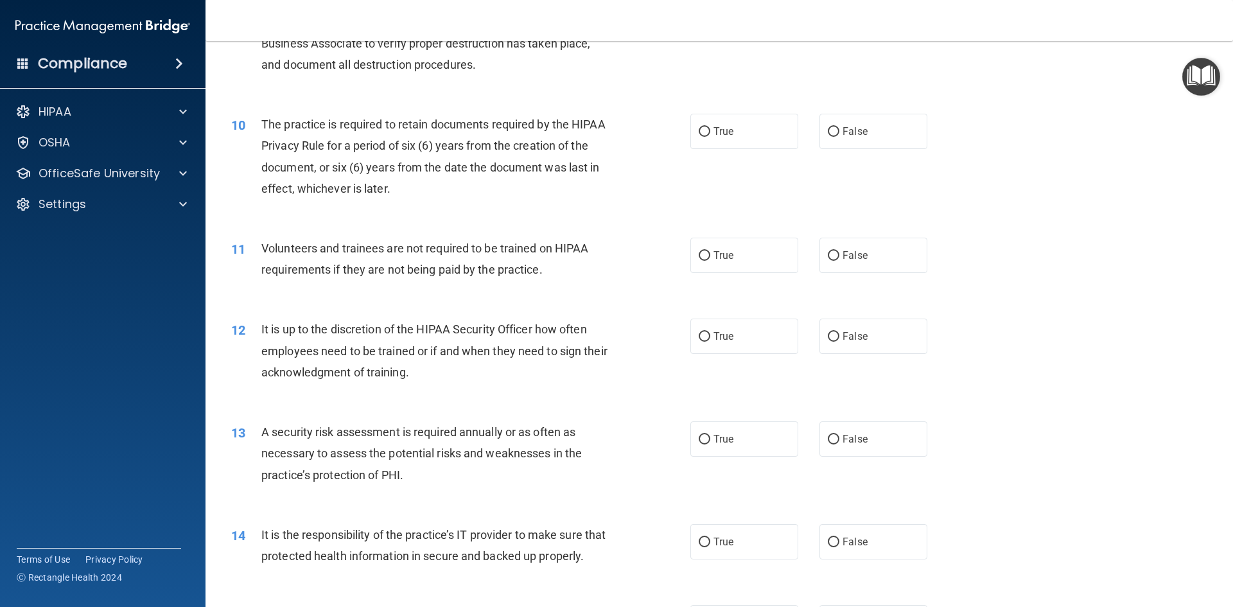
scroll to position [1028, 0]
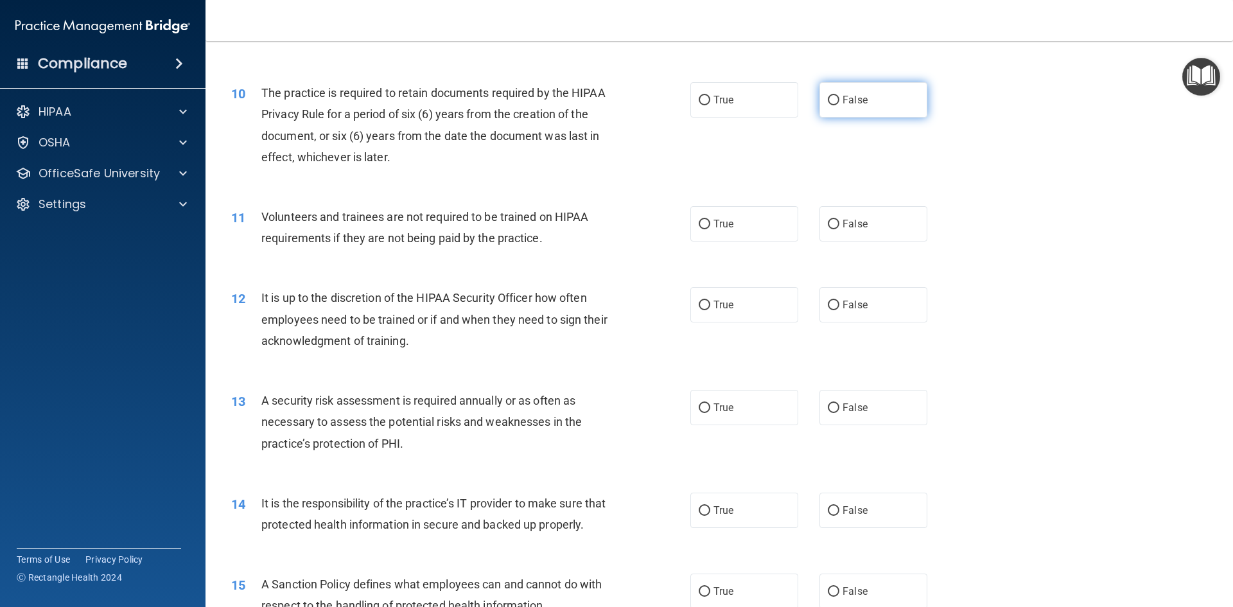
click at [858, 100] on span "False" at bounding box center [855, 100] width 25 height 12
click at [840, 100] on input "False" at bounding box center [834, 101] width 12 height 10
radio input "true"
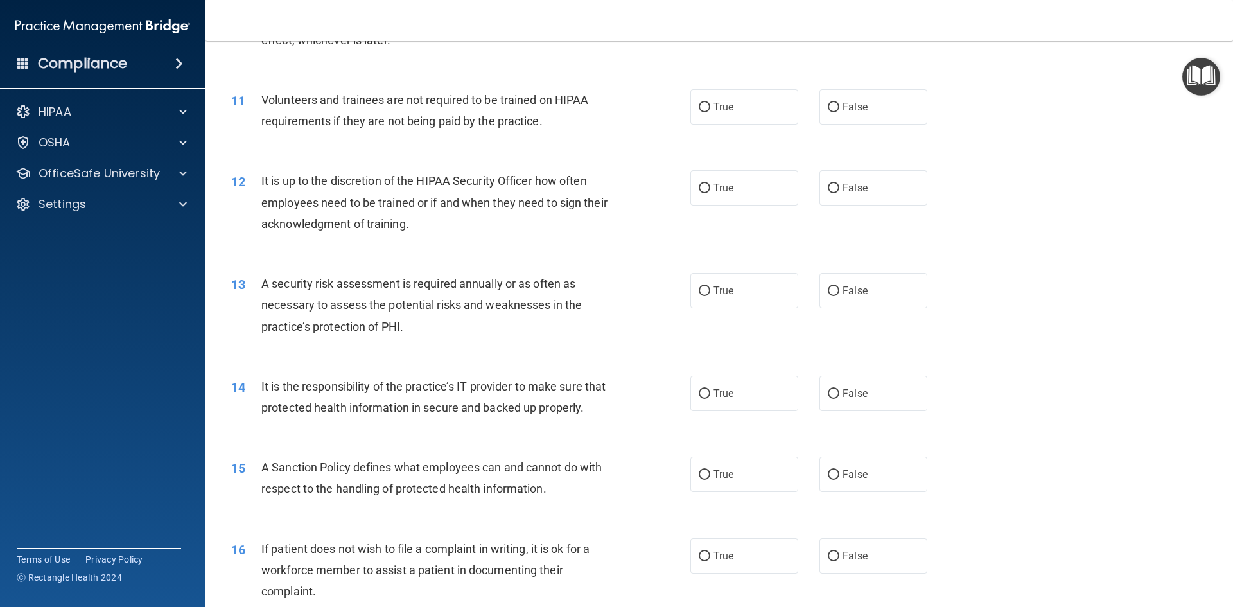
scroll to position [1156, 0]
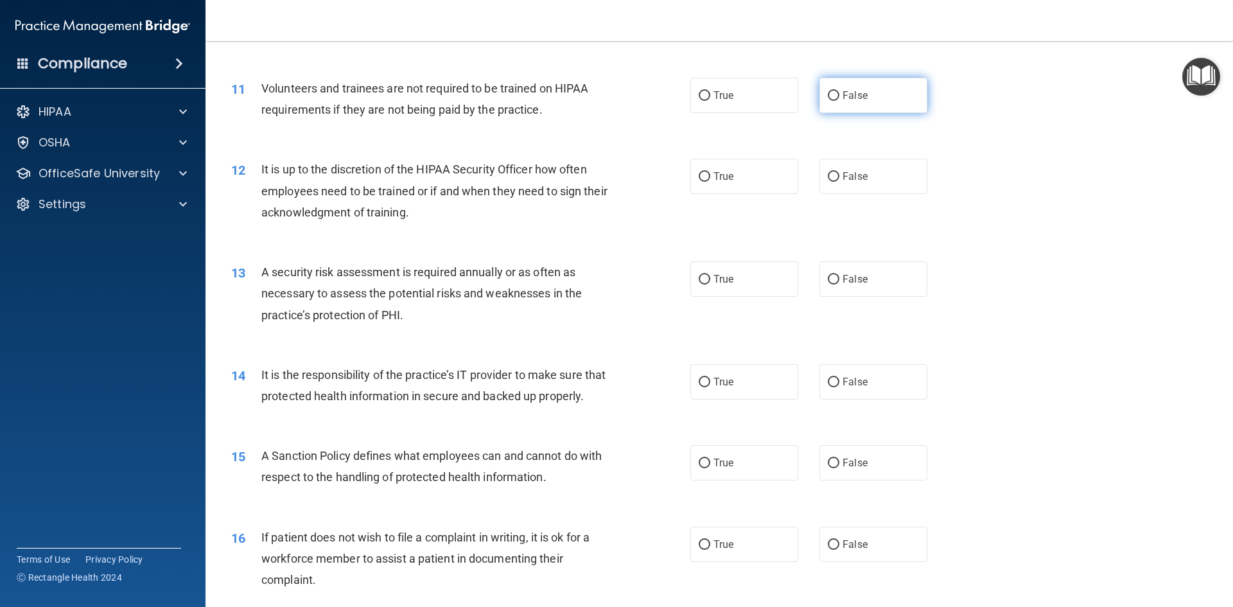
click at [860, 93] on span "False" at bounding box center [855, 95] width 25 height 12
click at [840, 93] on input "False" at bounding box center [834, 96] width 12 height 10
radio input "true"
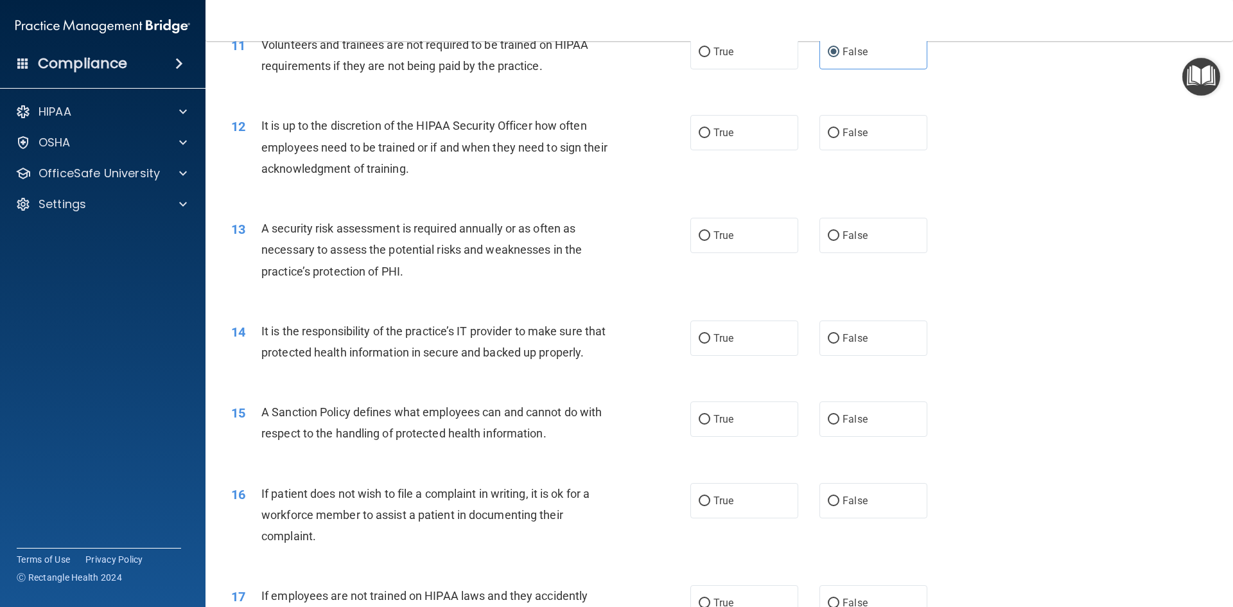
scroll to position [1221, 0]
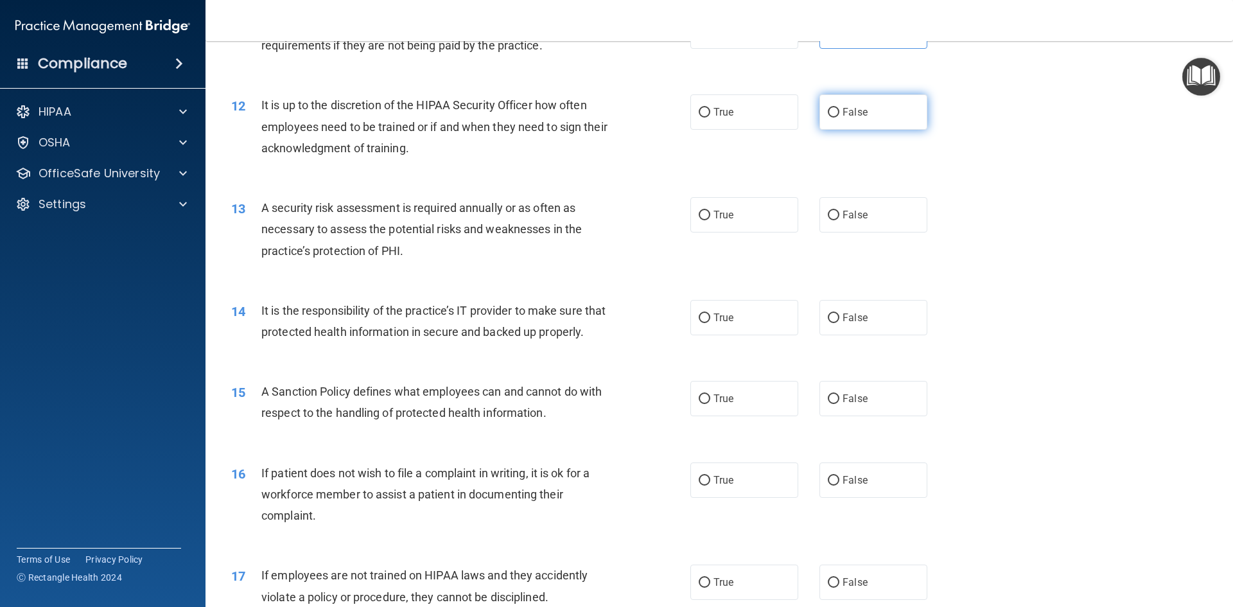
click at [884, 112] on label "False" at bounding box center [874, 111] width 108 height 35
click at [840, 112] on input "False" at bounding box center [834, 113] width 12 height 10
radio input "true"
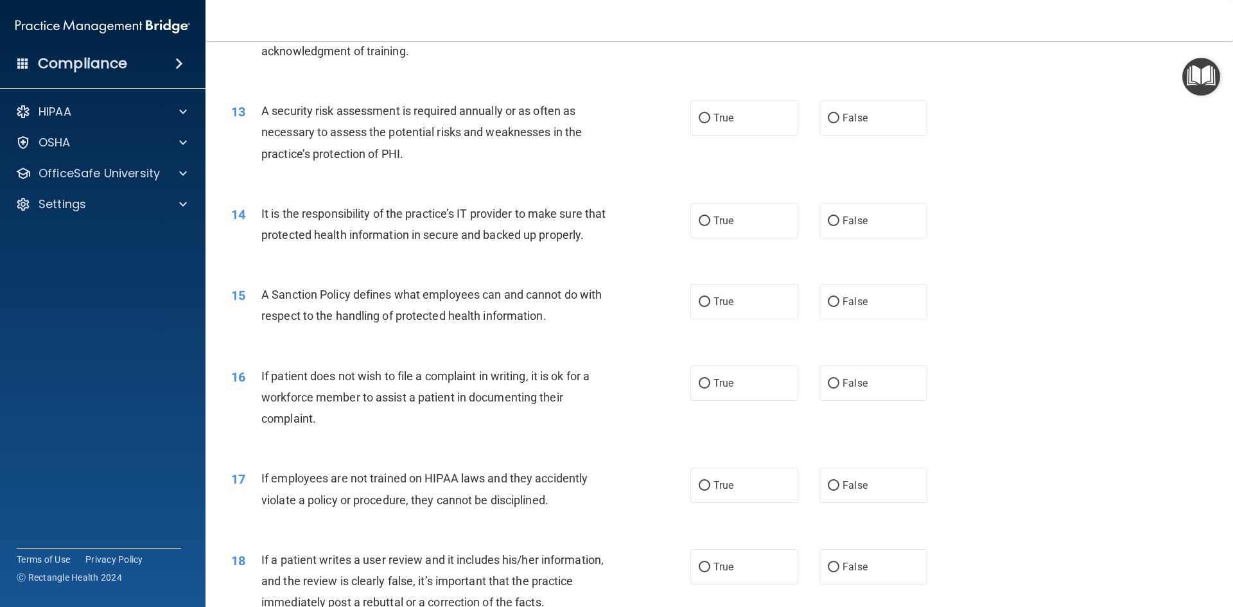
scroll to position [1349, 0]
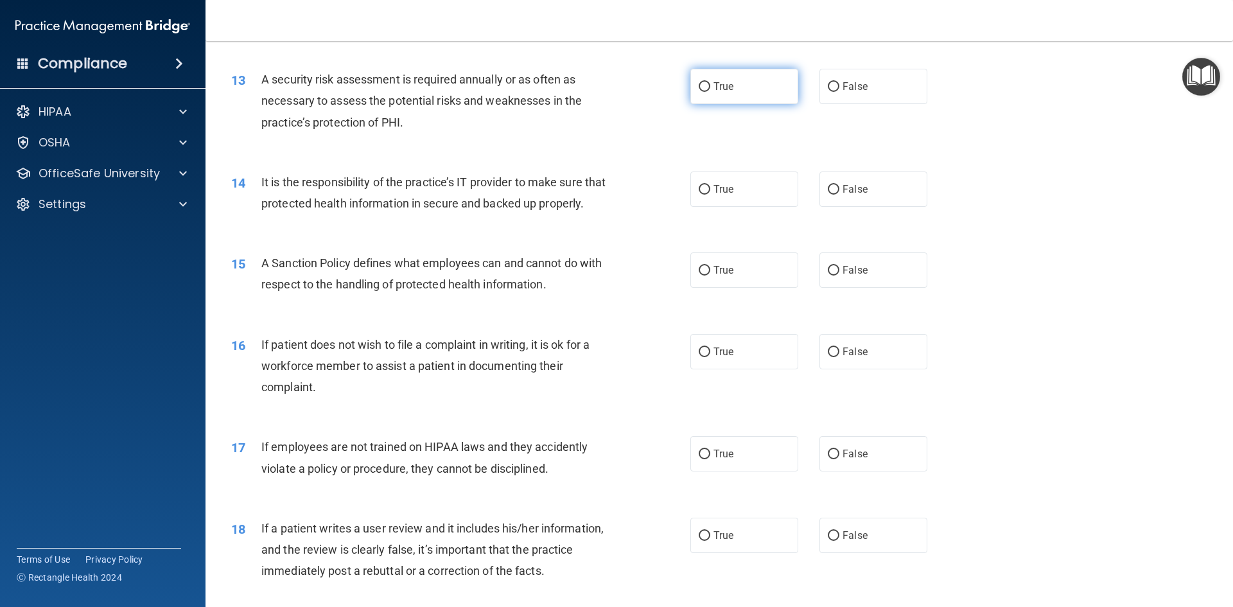
click at [714, 84] on span "True" at bounding box center [724, 86] width 20 height 12
click at [709, 84] on input "True" at bounding box center [705, 87] width 12 height 10
radio input "true"
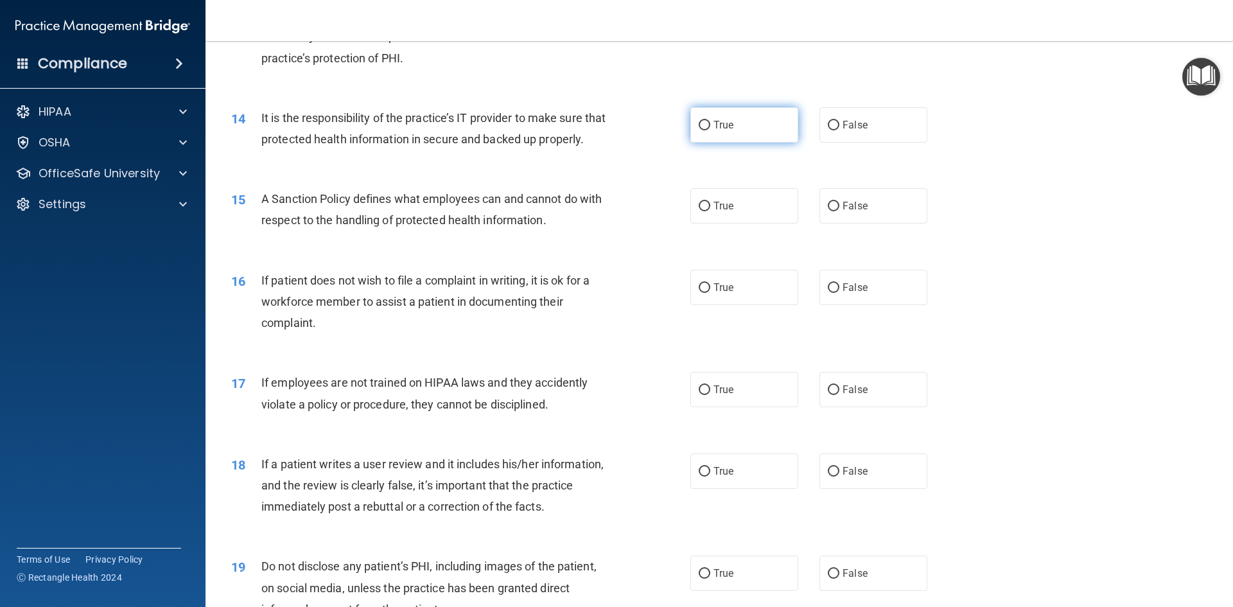
click at [714, 127] on span "True" at bounding box center [724, 125] width 20 height 12
click at [710, 127] on input "True" at bounding box center [705, 126] width 12 height 10
radio input "true"
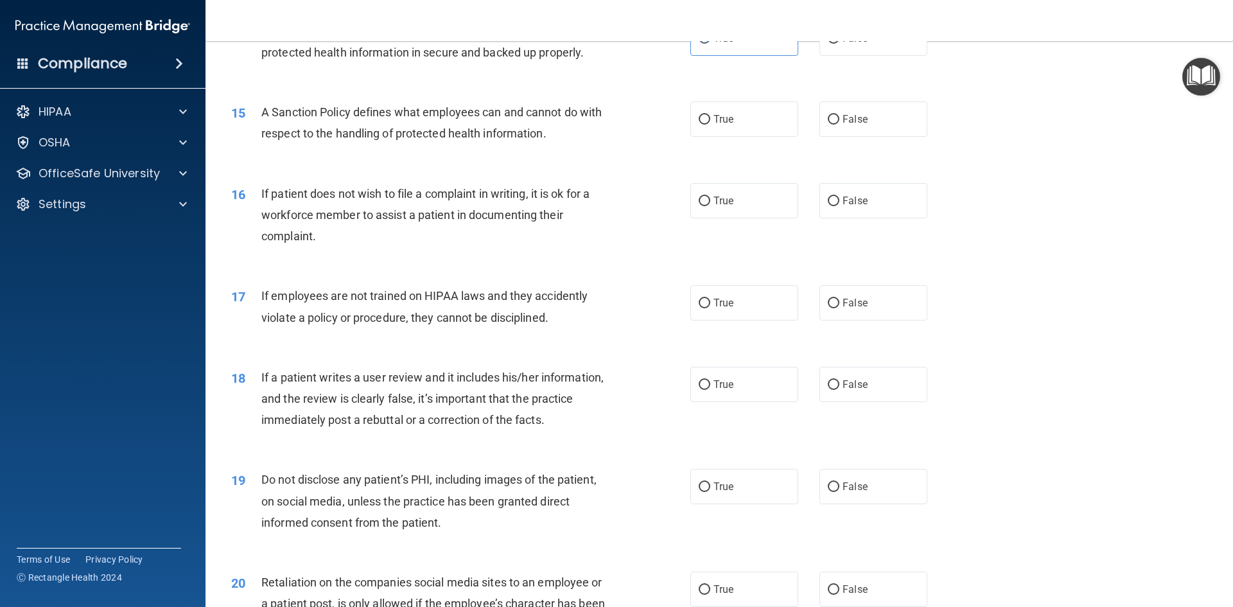
scroll to position [1478, 0]
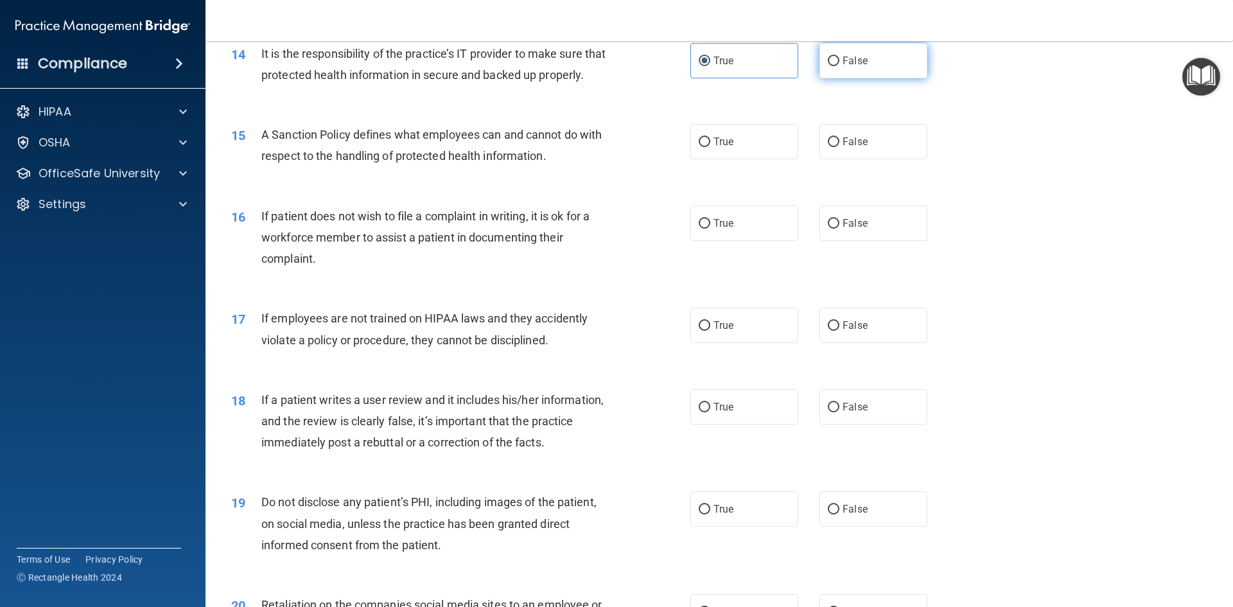
click at [883, 55] on label "False" at bounding box center [874, 60] width 108 height 35
click at [840, 57] on input "False" at bounding box center [834, 62] width 12 height 10
radio input "true"
radio input "false"
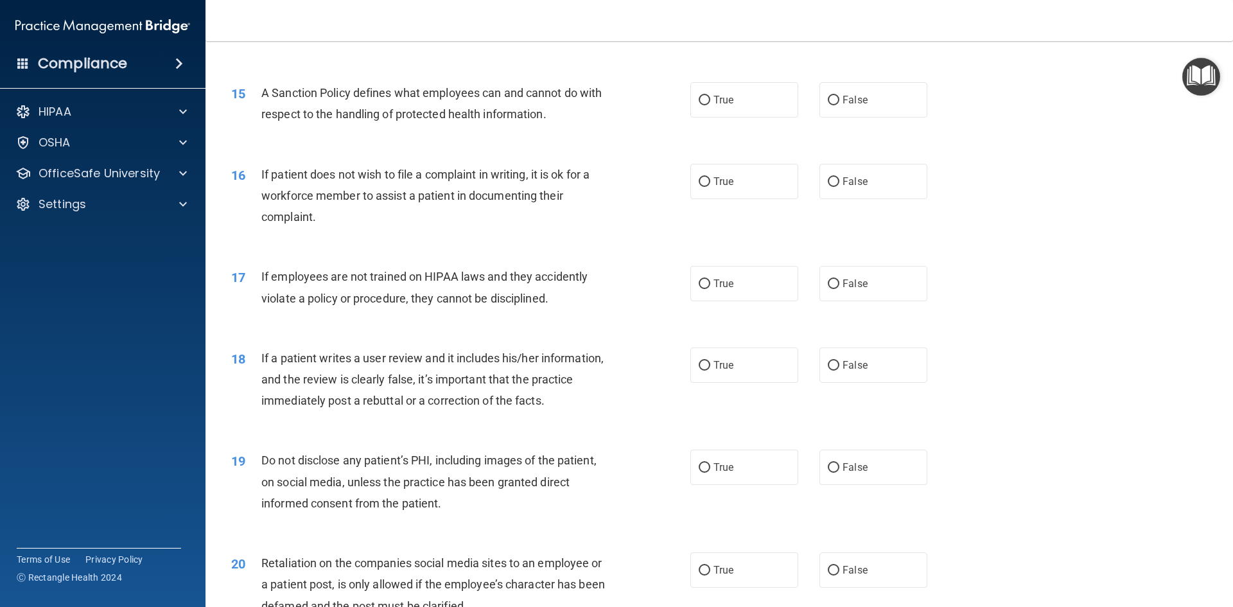
scroll to position [1542, 0]
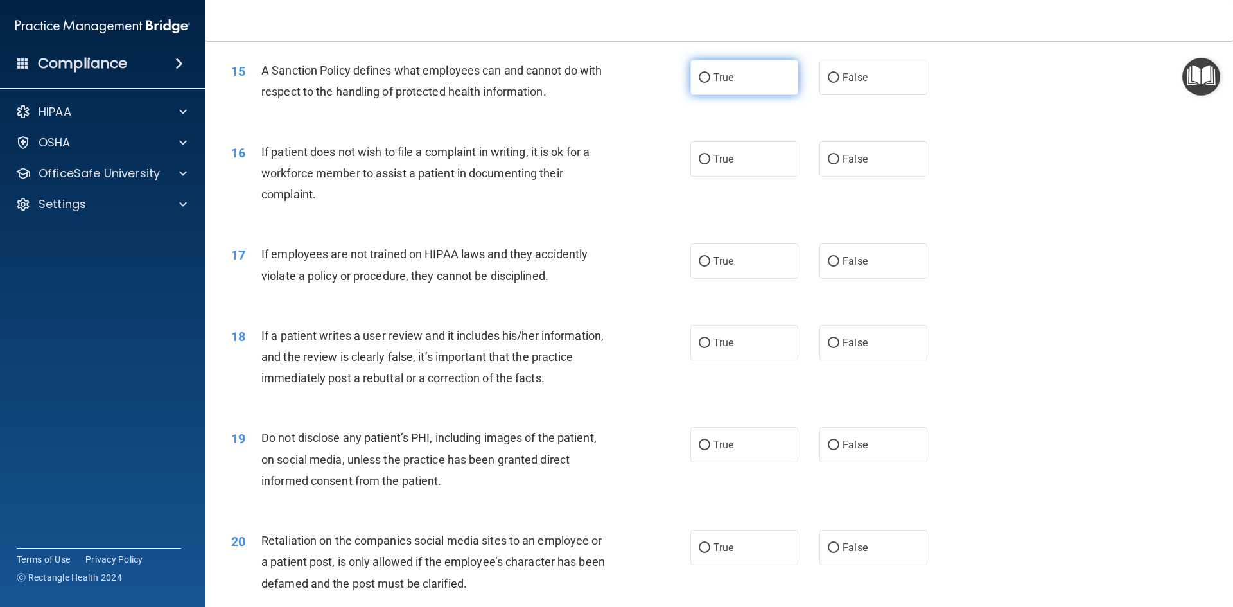
click at [707, 95] on label "True" at bounding box center [745, 77] width 108 height 35
click at [707, 83] on input "True" at bounding box center [705, 78] width 12 height 10
radio input "true"
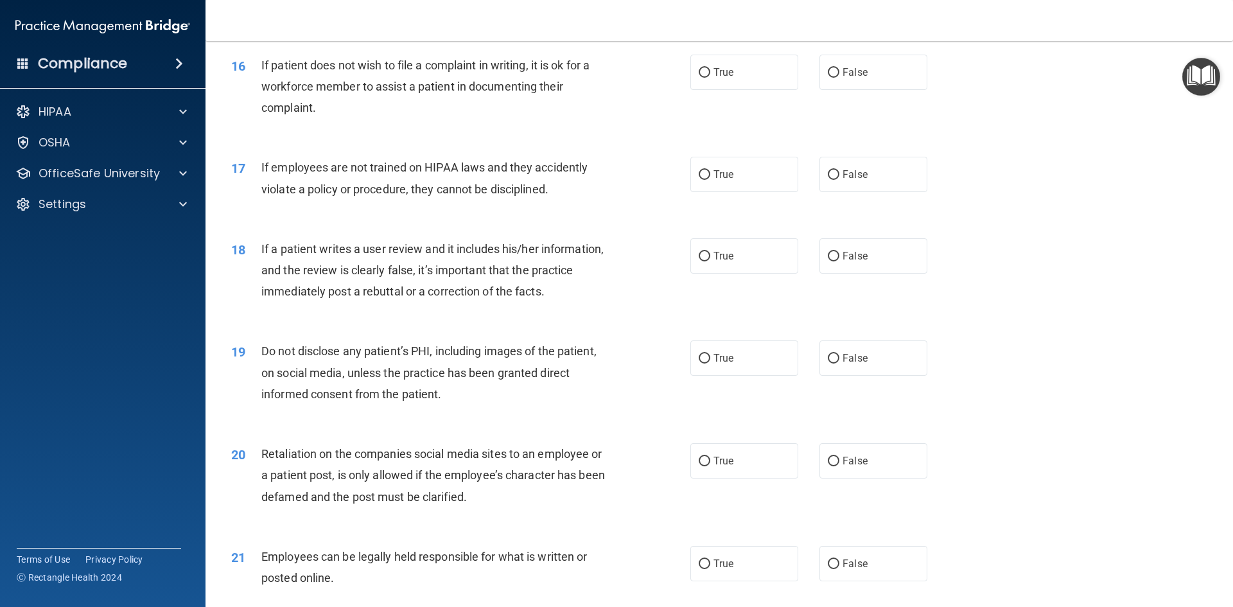
scroll to position [1606, 0]
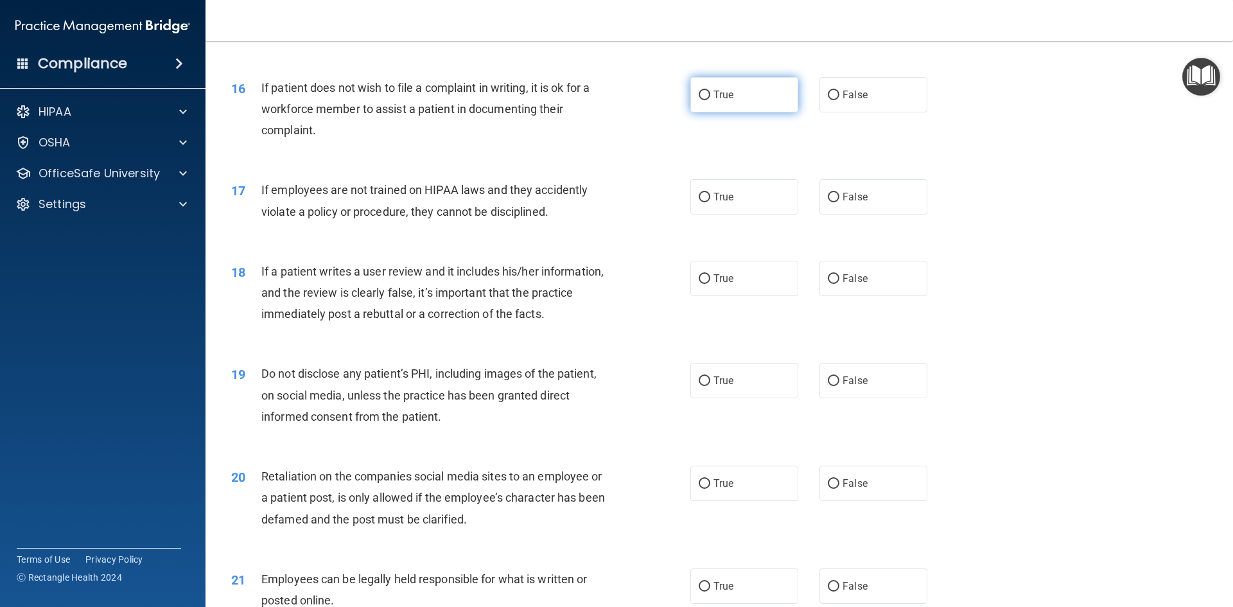
click at [777, 112] on label "True" at bounding box center [745, 94] width 108 height 35
click at [710, 100] on input "True" at bounding box center [705, 96] width 12 height 10
radio input "true"
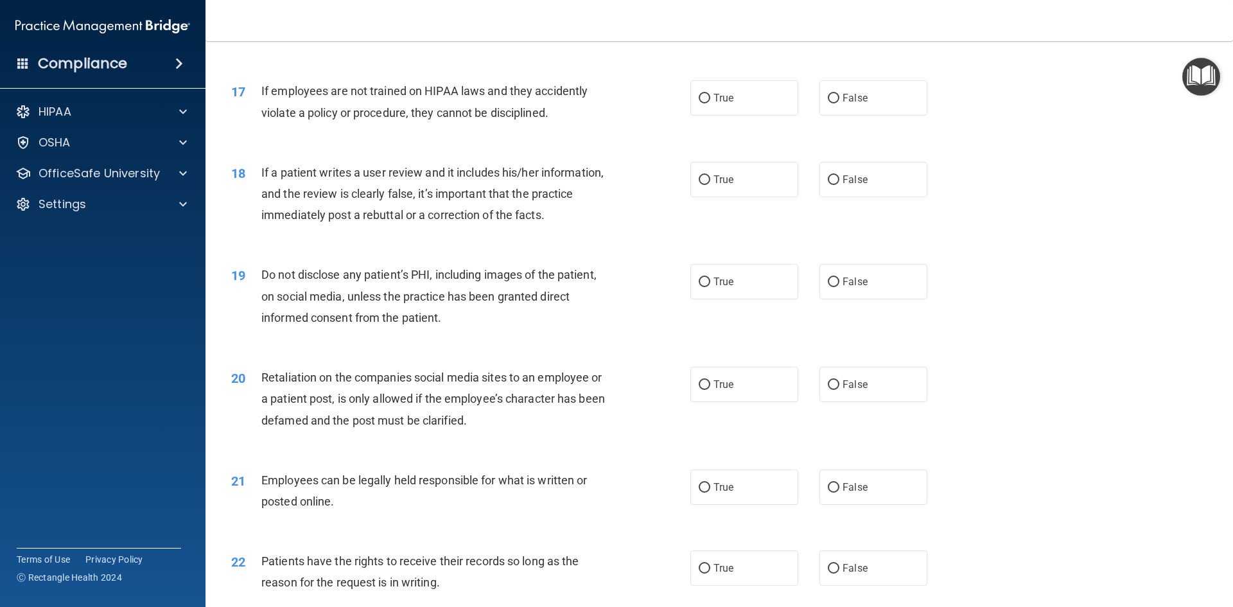
scroll to position [1734, 0]
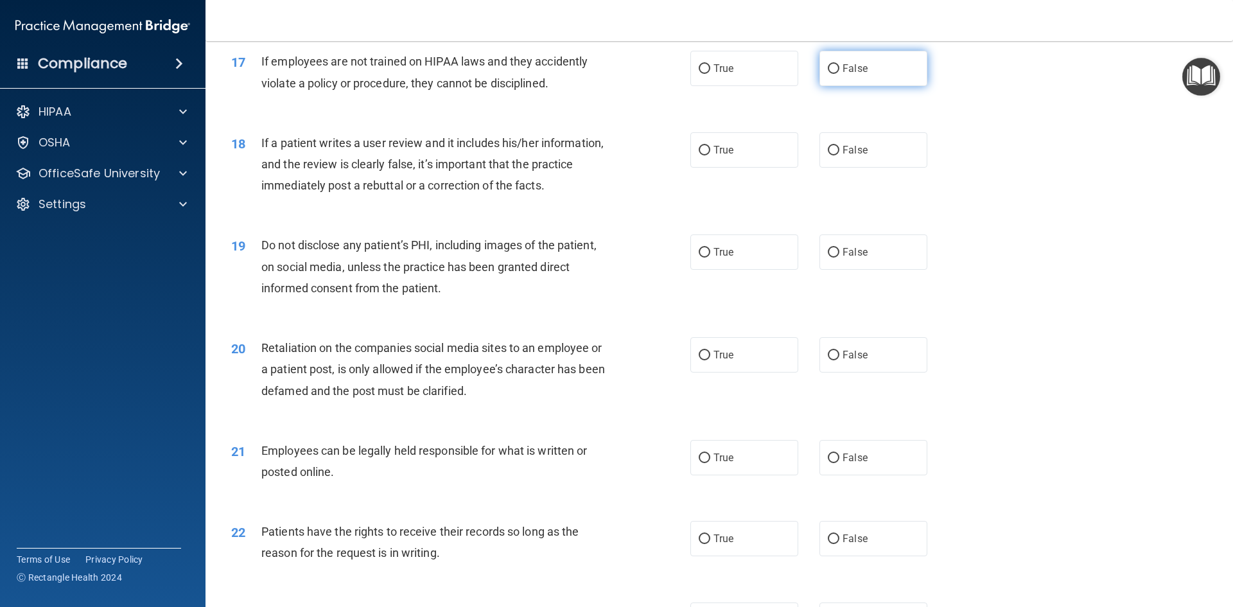
click at [862, 85] on label "False" at bounding box center [874, 68] width 108 height 35
click at [840, 74] on input "False" at bounding box center [834, 69] width 12 height 10
radio input "true"
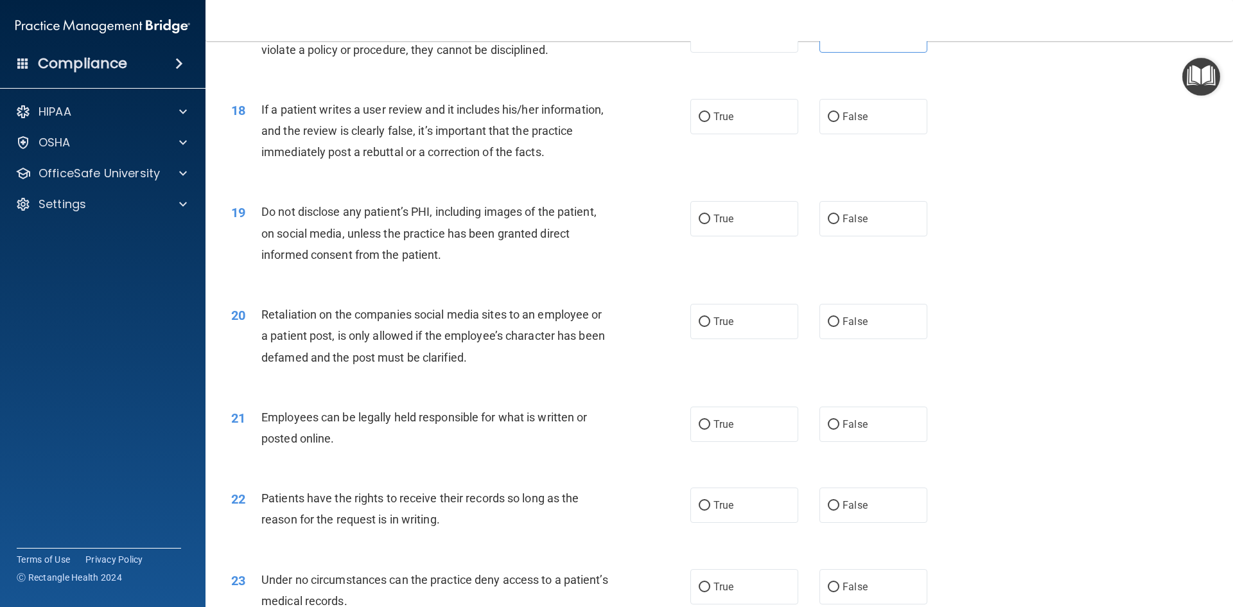
scroll to position [1799, 0]
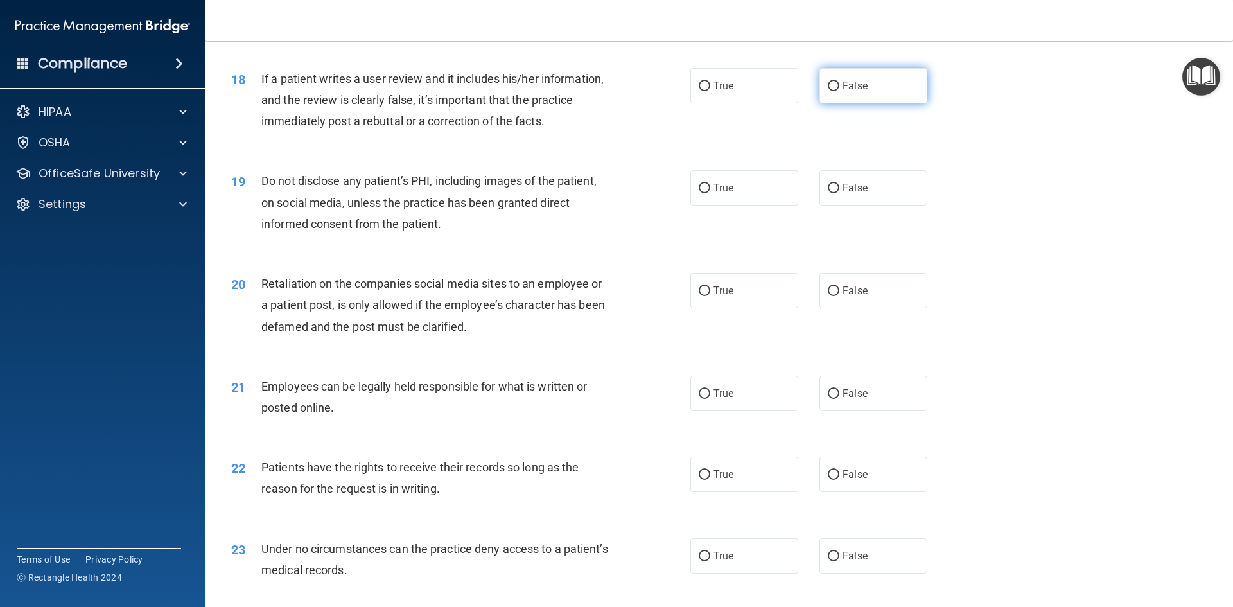
click at [843, 92] on span "False" at bounding box center [855, 86] width 25 height 12
click at [840, 91] on input "False" at bounding box center [834, 87] width 12 height 10
radio input "true"
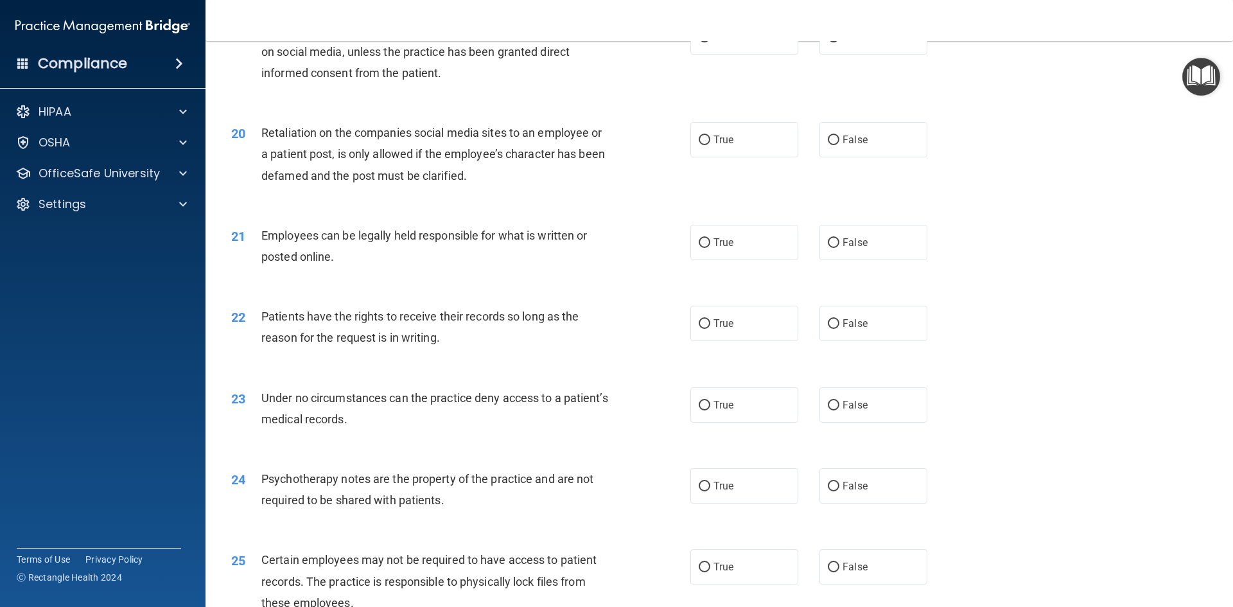
scroll to position [1927, 0]
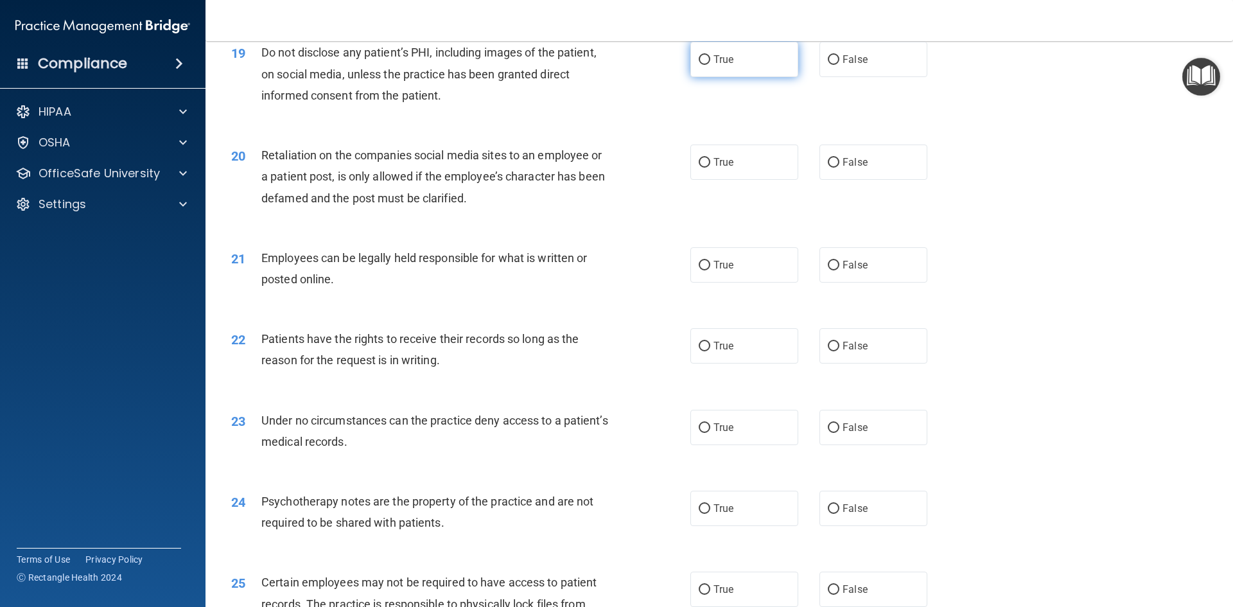
click at [763, 77] on label "True" at bounding box center [745, 59] width 108 height 35
click at [710, 65] on input "True" at bounding box center [705, 60] width 12 height 10
radio input "true"
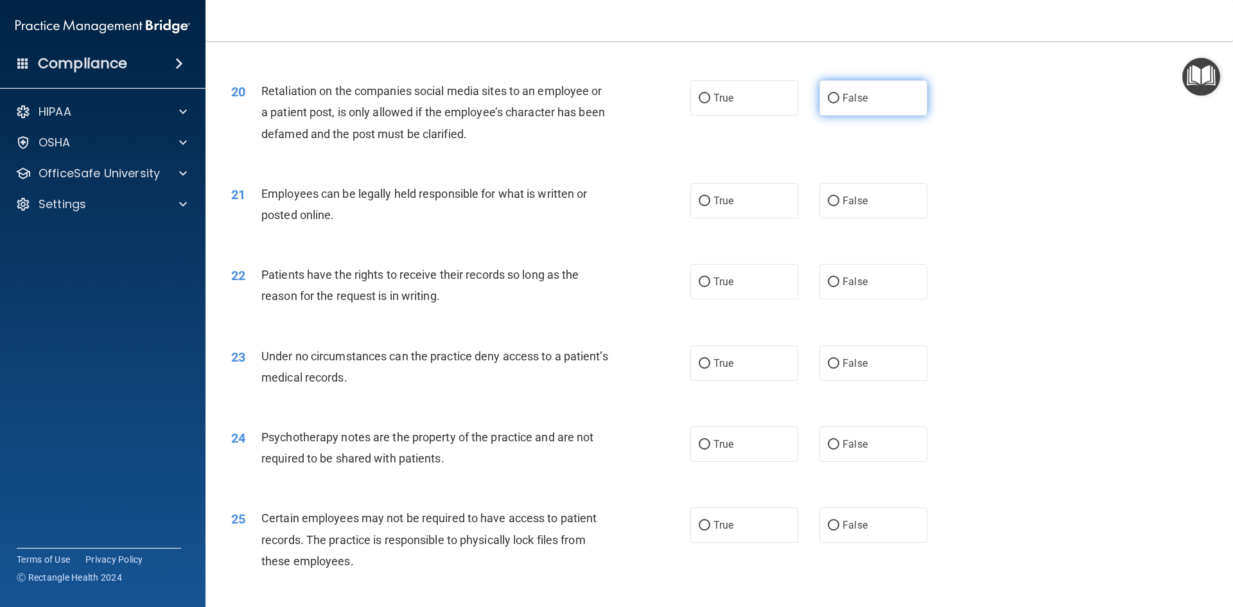
click at [855, 104] on span "False" at bounding box center [855, 98] width 25 height 12
click at [840, 103] on input "False" at bounding box center [834, 99] width 12 height 10
radio input "true"
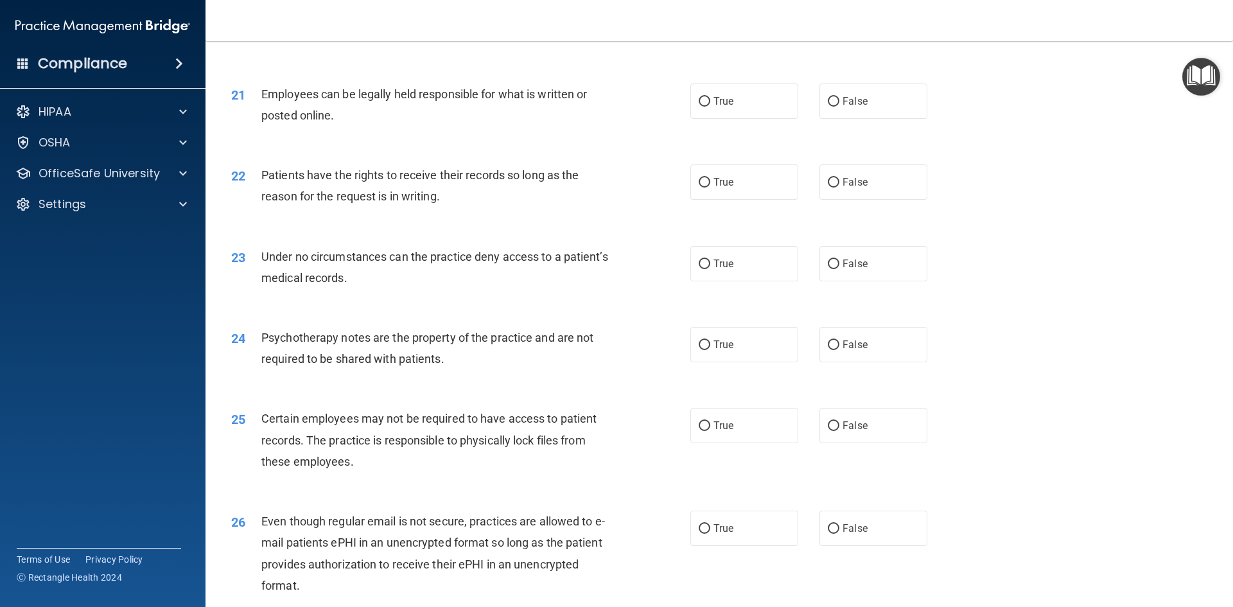
scroll to position [2120, 0]
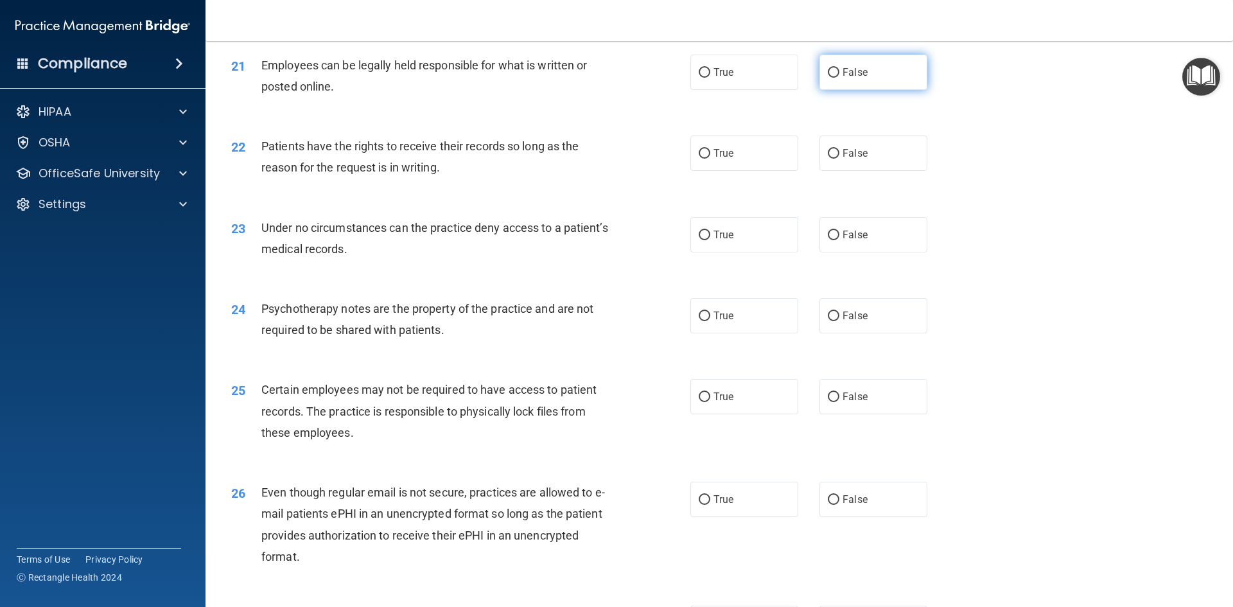
drag, startPoint x: 876, startPoint y: 101, endPoint x: 867, endPoint y: 100, distance: 9.0
click at [876, 90] on label "False" at bounding box center [874, 72] width 108 height 35
click at [840, 78] on input "False" at bounding box center [834, 73] width 12 height 10
radio input "true"
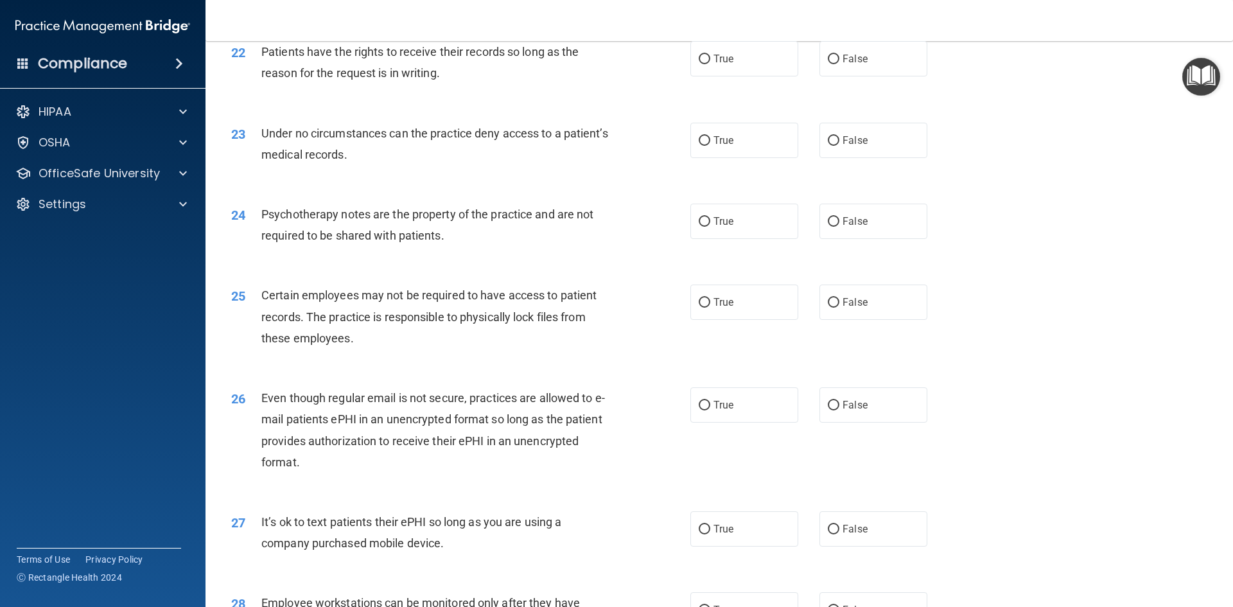
scroll to position [2184, 0]
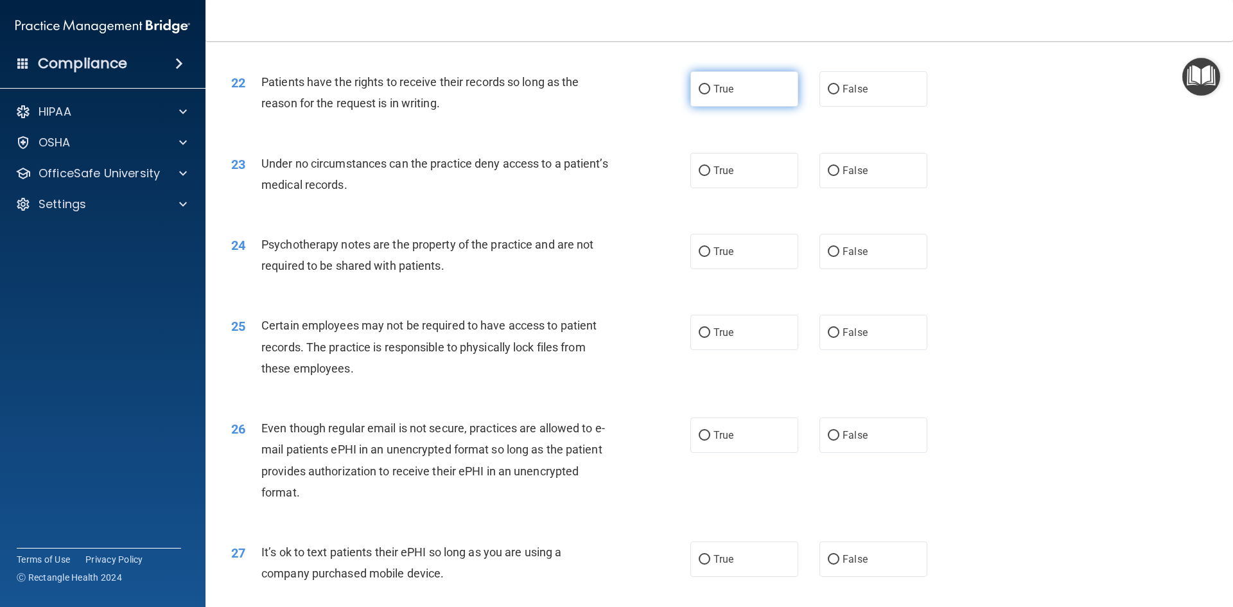
click at [736, 107] on label "True" at bounding box center [745, 88] width 108 height 35
click at [710, 94] on input "True" at bounding box center [705, 90] width 12 height 10
radio input "true"
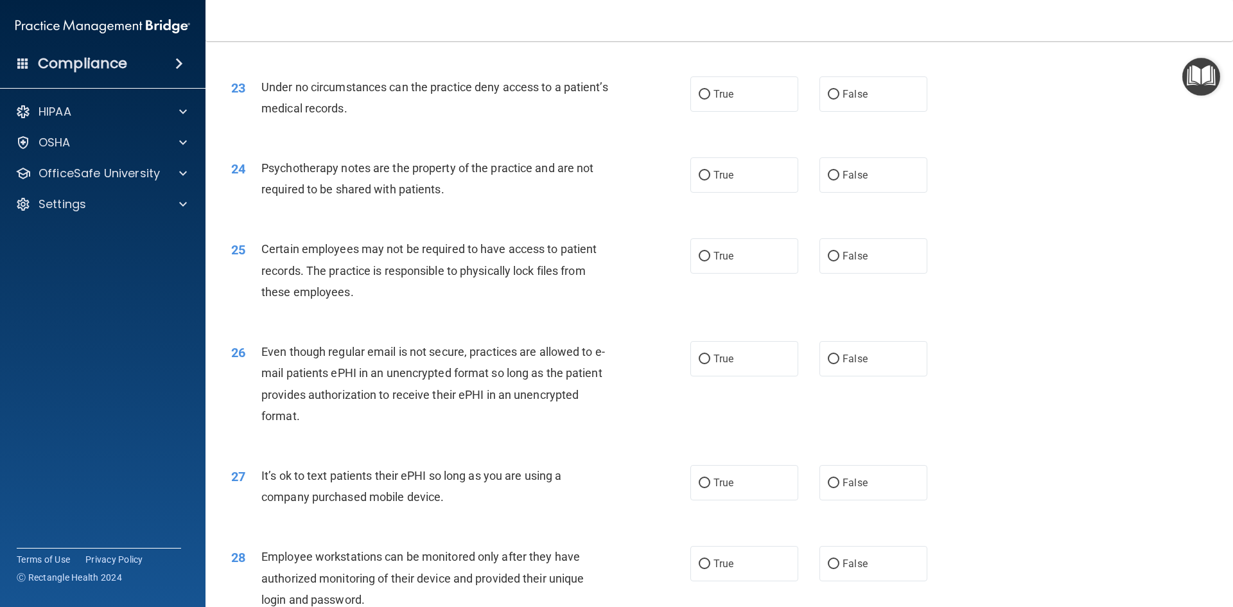
scroll to position [2313, 0]
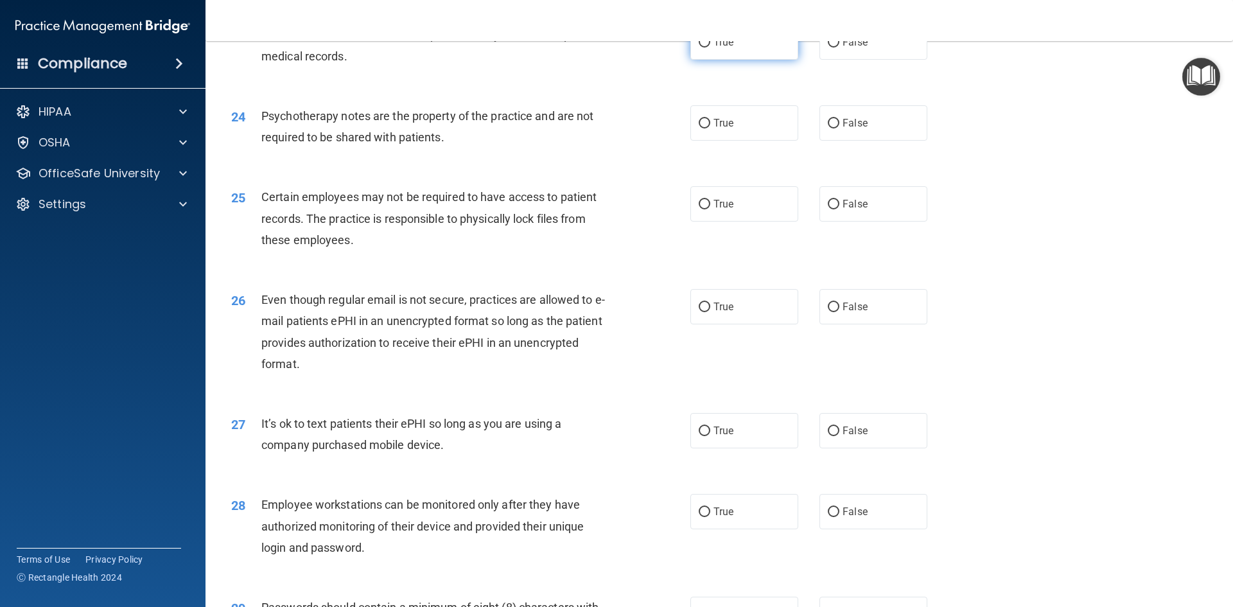
click at [730, 60] on label "True" at bounding box center [745, 41] width 108 height 35
click at [710, 48] on input "True" at bounding box center [705, 43] width 12 height 10
radio input "true"
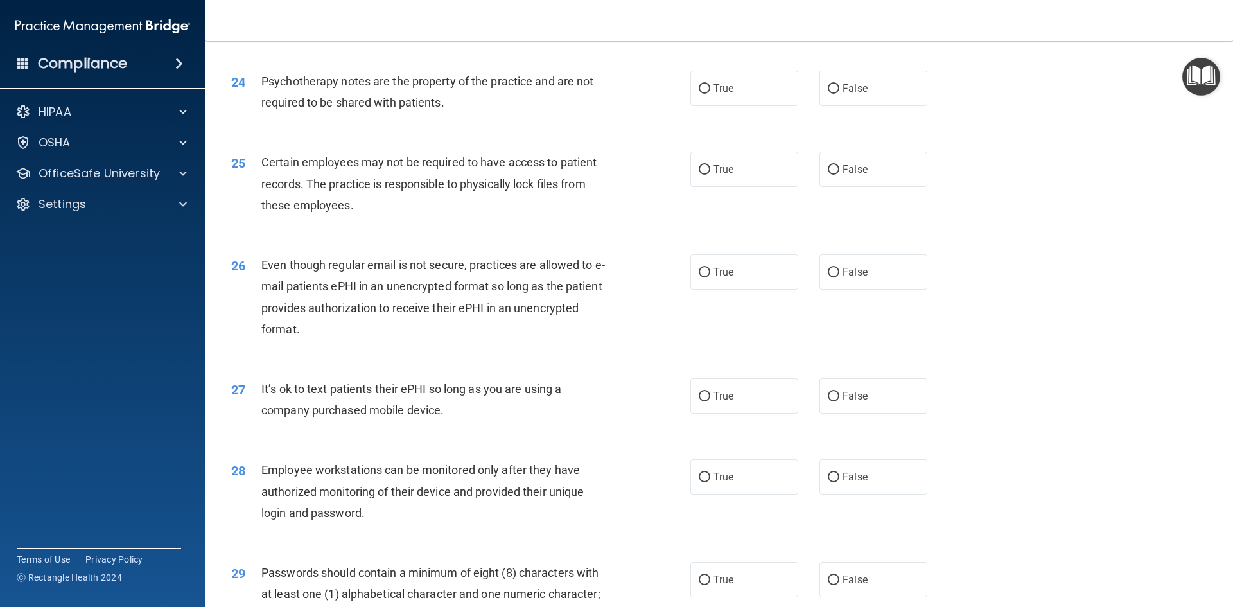
scroll to position [2377, 0]
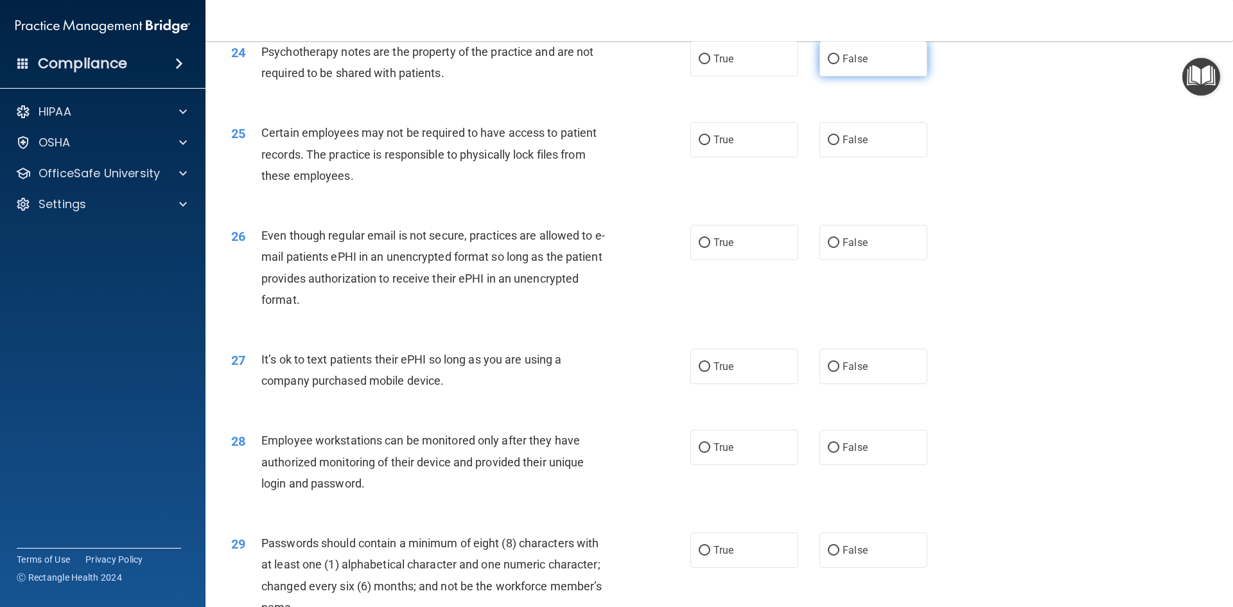
click at [834, 76] on label "False" at bounding box center [874, 58] width 108 height 35
click at [834, 64] on input "False" at bounding box center [834, 60] width 12 height 10
radio input "true"
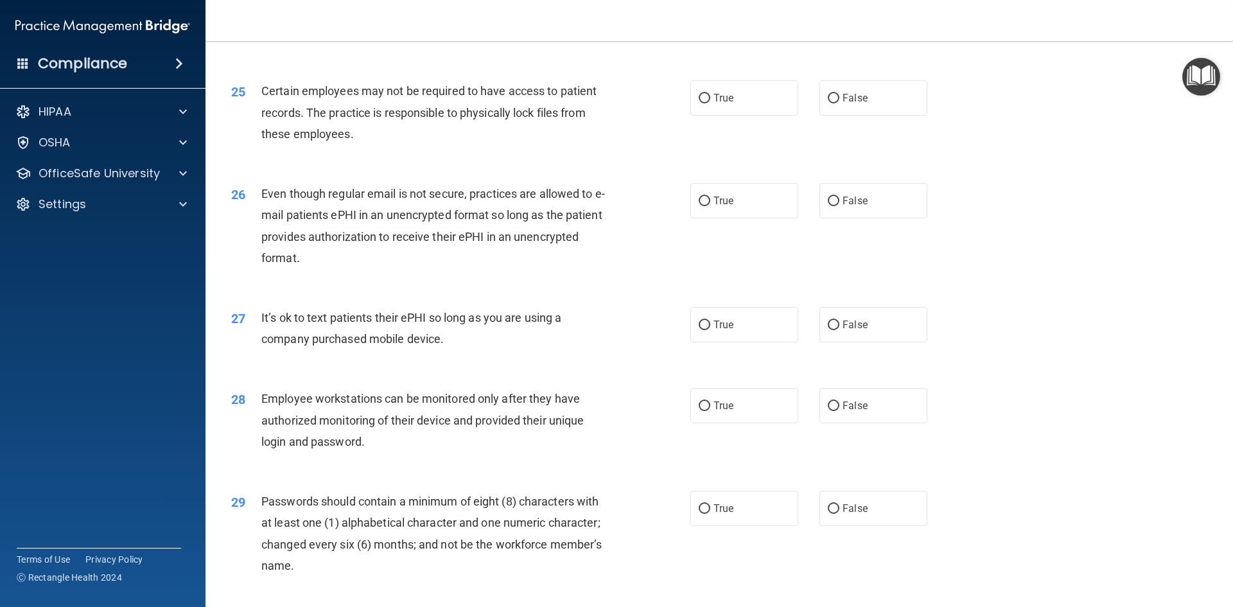
scroll to position [2441, 0]
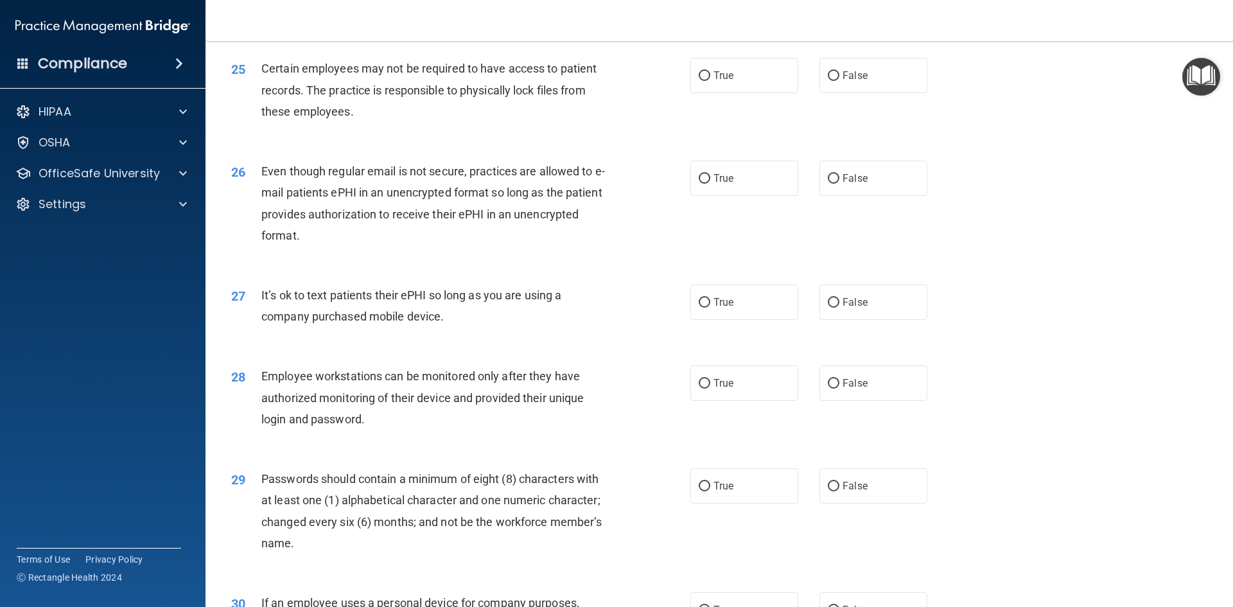
drag, startPoint x: 890, startPoint y: 109, endPoint x: 786, endPoint y: 121, distance: 104.9
click at [890, 93] on label "False" at bounding box center [874, 75] width 108 height 35
click at [840, 81] on input "False" at bounding box center [834, 76] width 12 height 10
radio input "true"
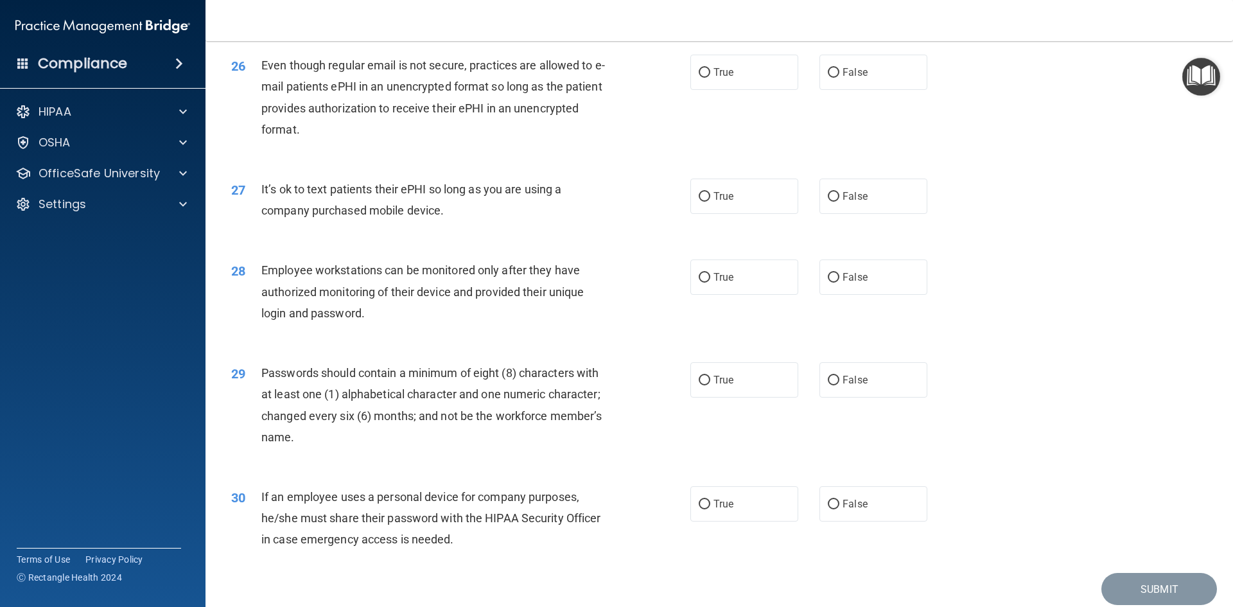
scroll to position [2570, 0]
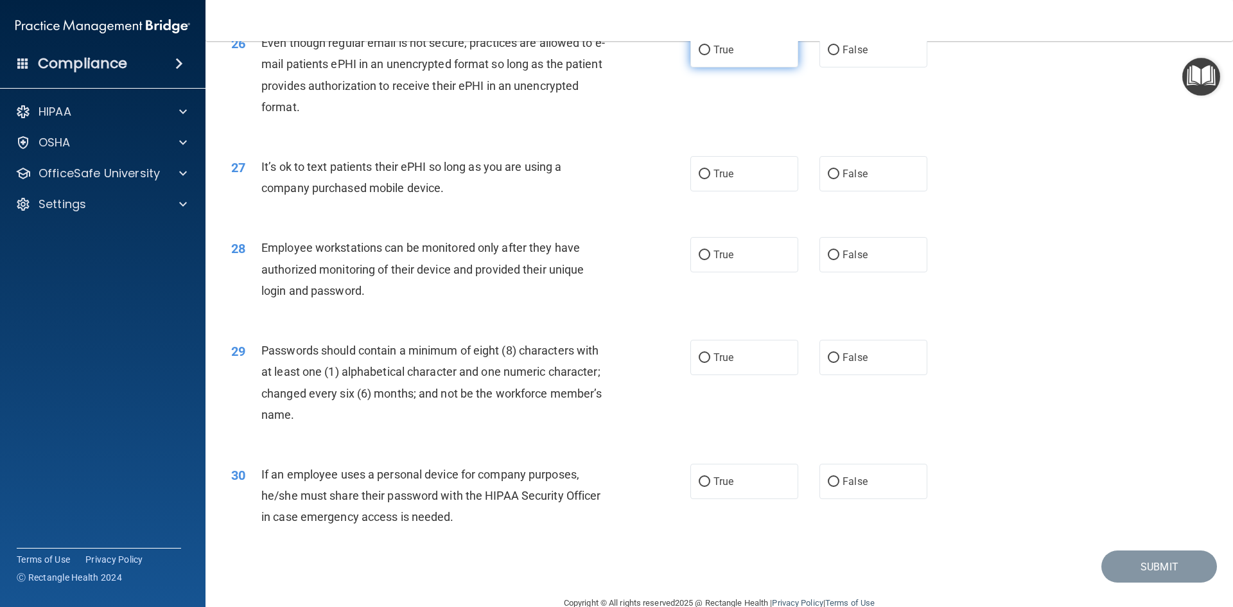
click at [778, 67] on label "True" at bounding box center [745, 49] width 108 height 35
click at [710, 55] on input "True" at bounding box center [705, 51] width 12 height 10
radio input "true"
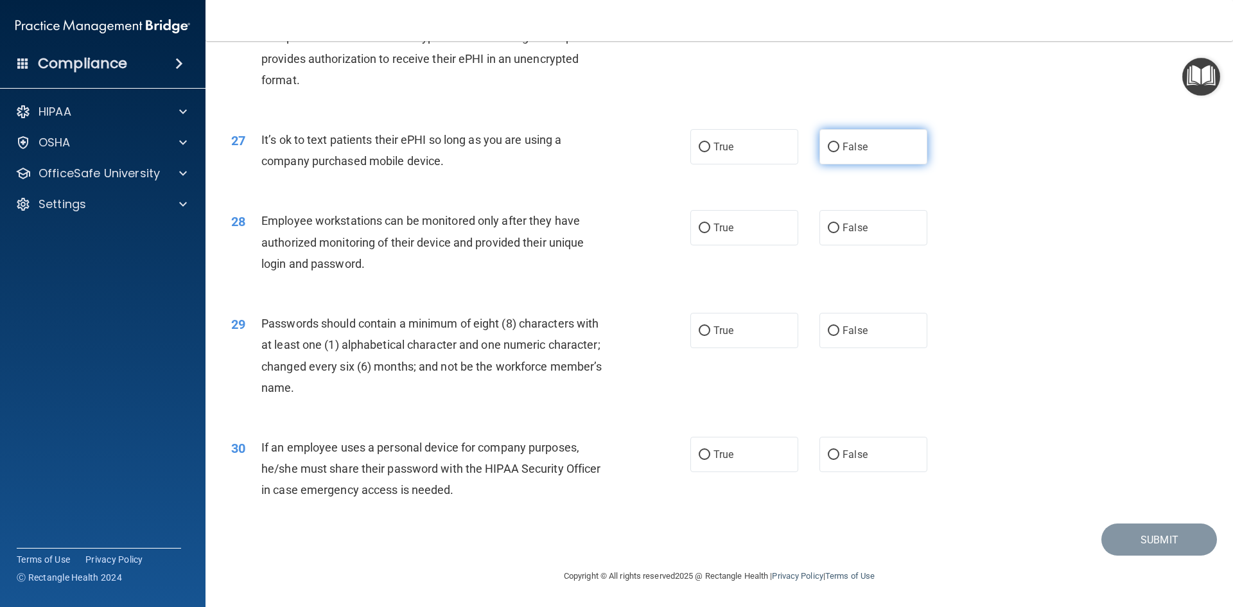
click at [834, 147] on label "False" at bounding box center [874, 146] width 108 height 35
click at [834, 147] on input "False" at bounding box center [834, 148] width 12 height 10
radio input "true"
click at [854, 225] on span "False" at bounding box center [855, 228] width 25 height 12
click at [840, 225] on input "False" at bounding box center [834, 229] width 12 height 10
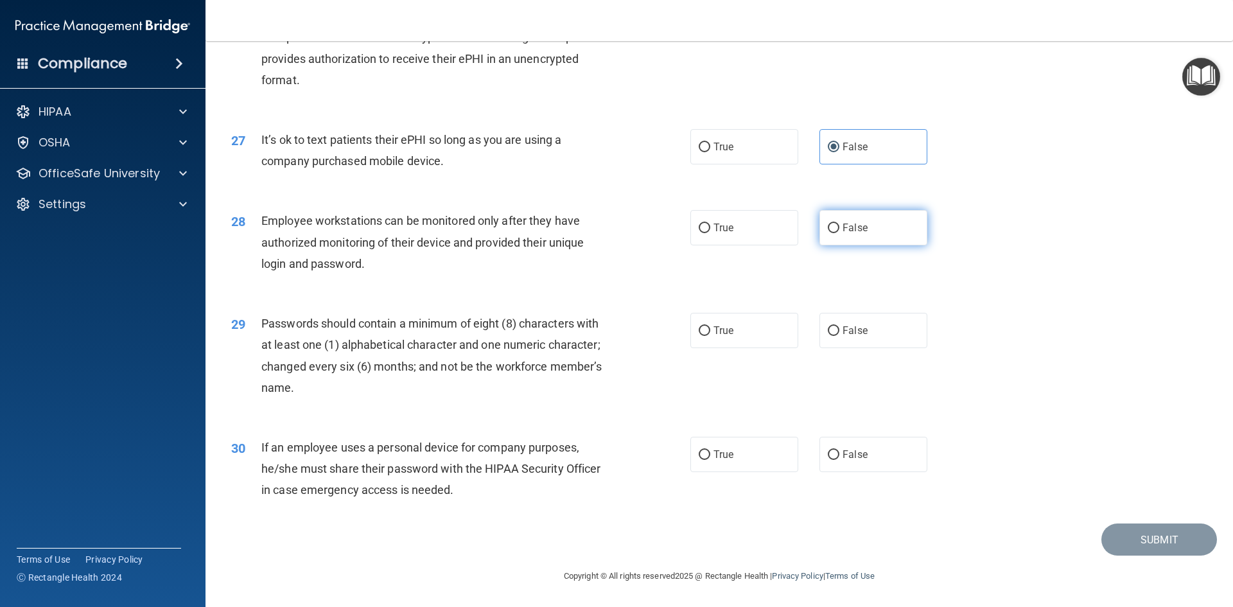
radio input "true"
click at [728, 326] on span "True" at bounding box center [724, 330] width 20 height 12
click at [710, 326] on input "True" at bounding box center [705, 331] width 12 height 10
radio input "true"
click at [749, 448] on label "True" at bounding box center [745, 454] width 108 height 35
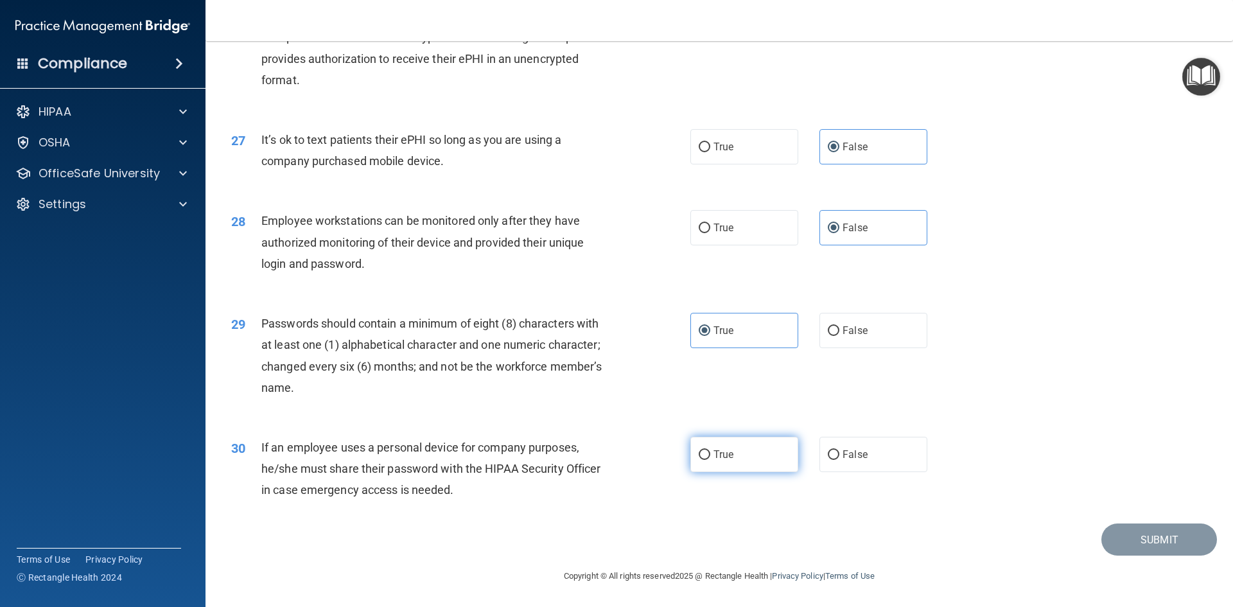
click at [710, 450] on input "True" at bounding box center [705, 455] width 12 height 10
radio input "true"
click at [1121, 533] on button "Submit" at bounding box center [1160, 540] width 116 height 33
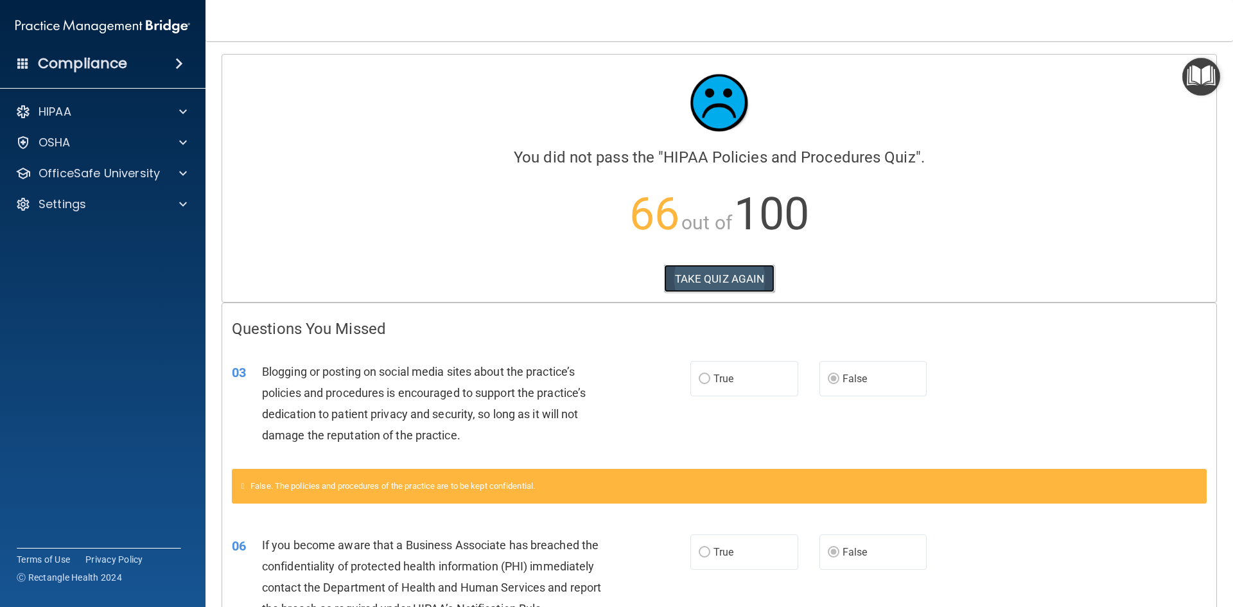
click at [718, 270] on button "TAKE QUIZ AGAIN" at bounding box center [719, 279] width 111 height 28
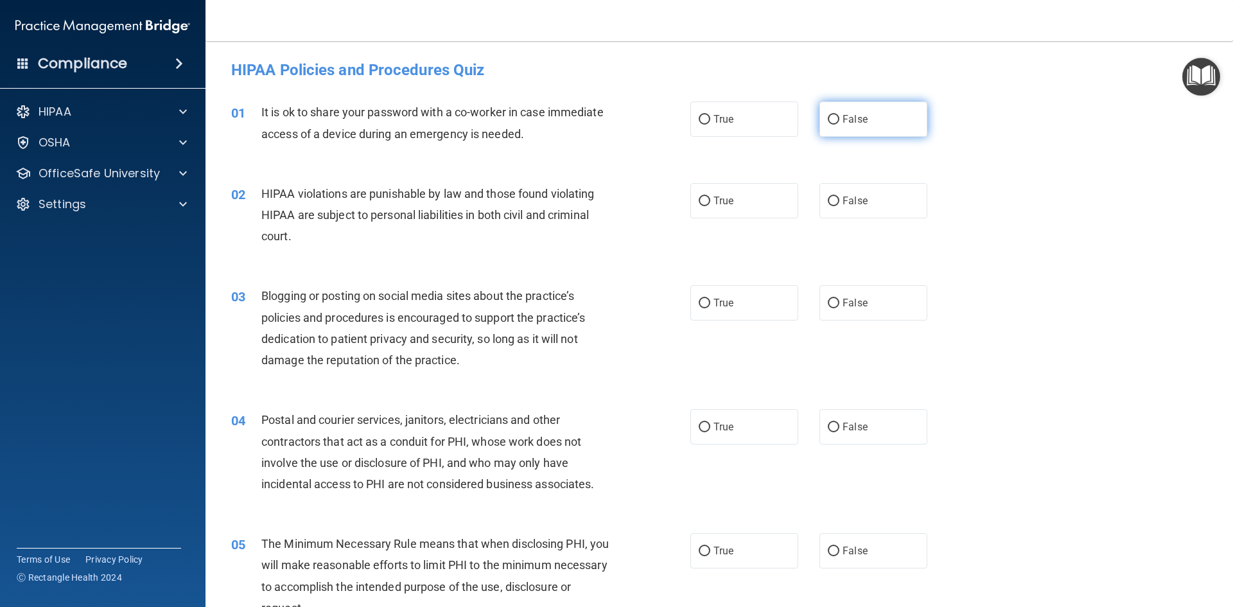
click at [851, 114] on span "False" at bounding box center [855, 119] width 25 height 12
click at [840, 115] on input "False" at bounding box center [834, 120] width 12 height 10
radio input "true"
click at [724, 197] on span "True" at bounding box center [724, 201] width 20 height 12
click at [710, 197] on input "True" at bounding box center [705, 202] width 12 height 10
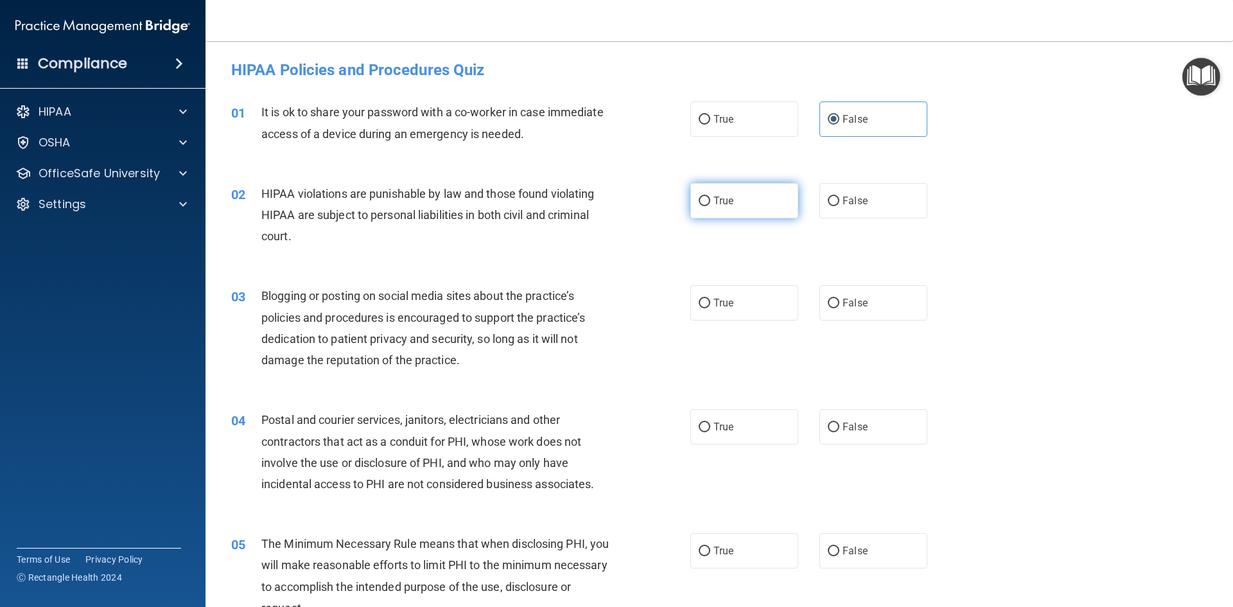
radio input "true"
click at [843, 302] on span "False" at bounding box center [855, 303] width 25 height 12
click at [840, 302] on input "False" at bounding box center [834, 304] width 12 height 10
radio input "true"
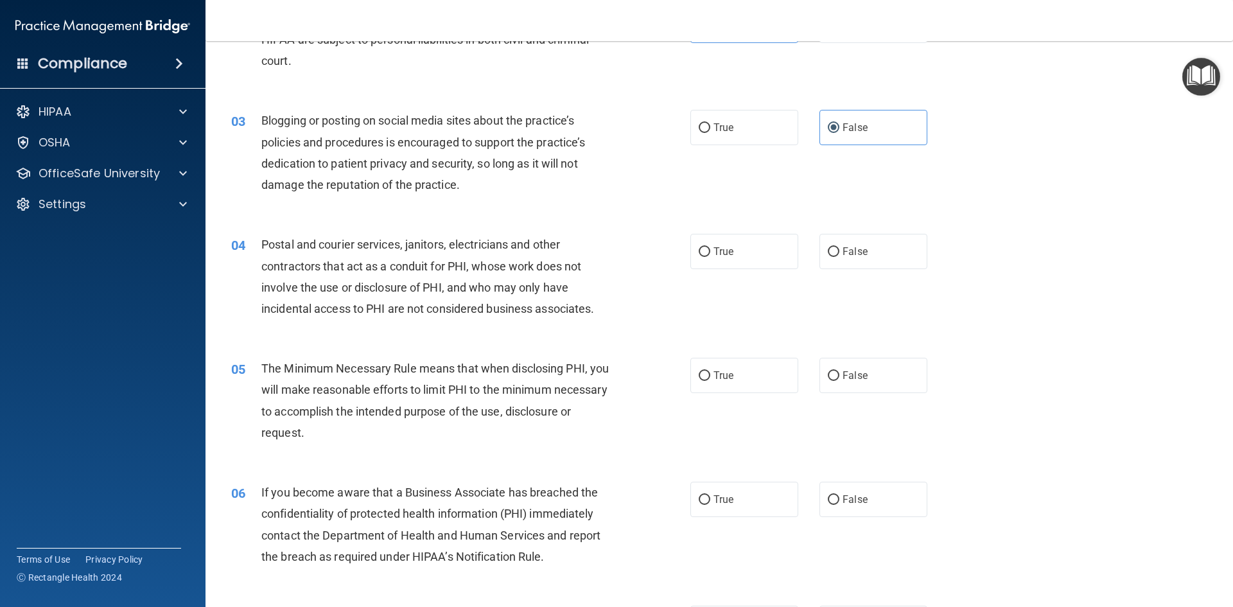
scroll to position [193, 0]
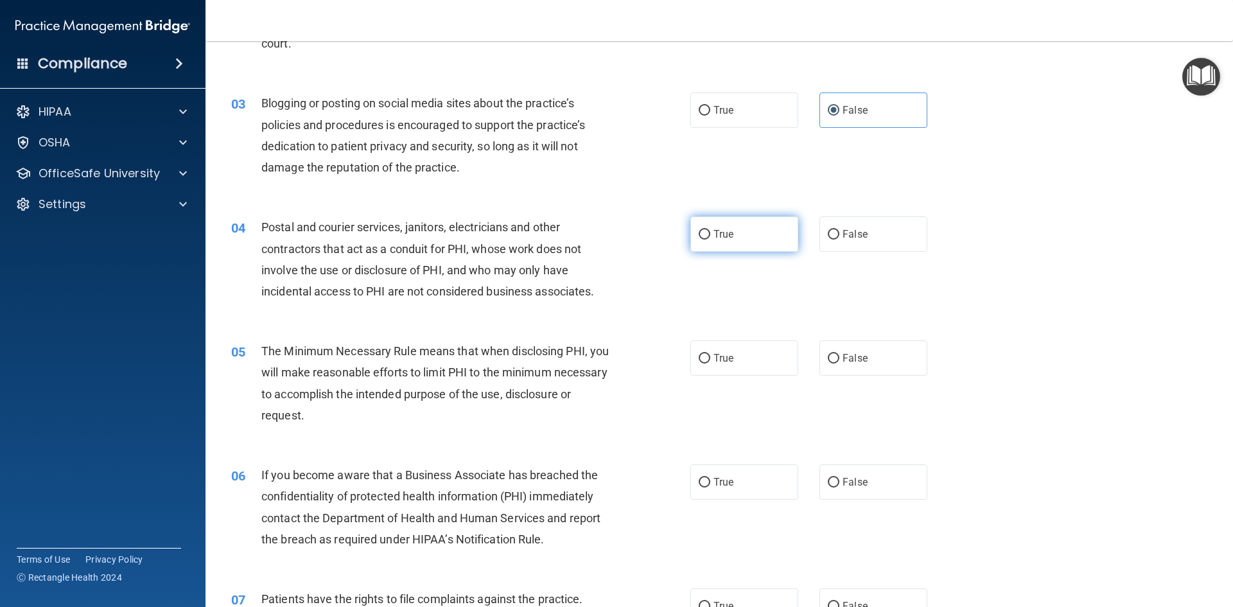
click at [700, 231] on input "True" at bounding box center [705, 235] width 12 height 10
radio input "true"
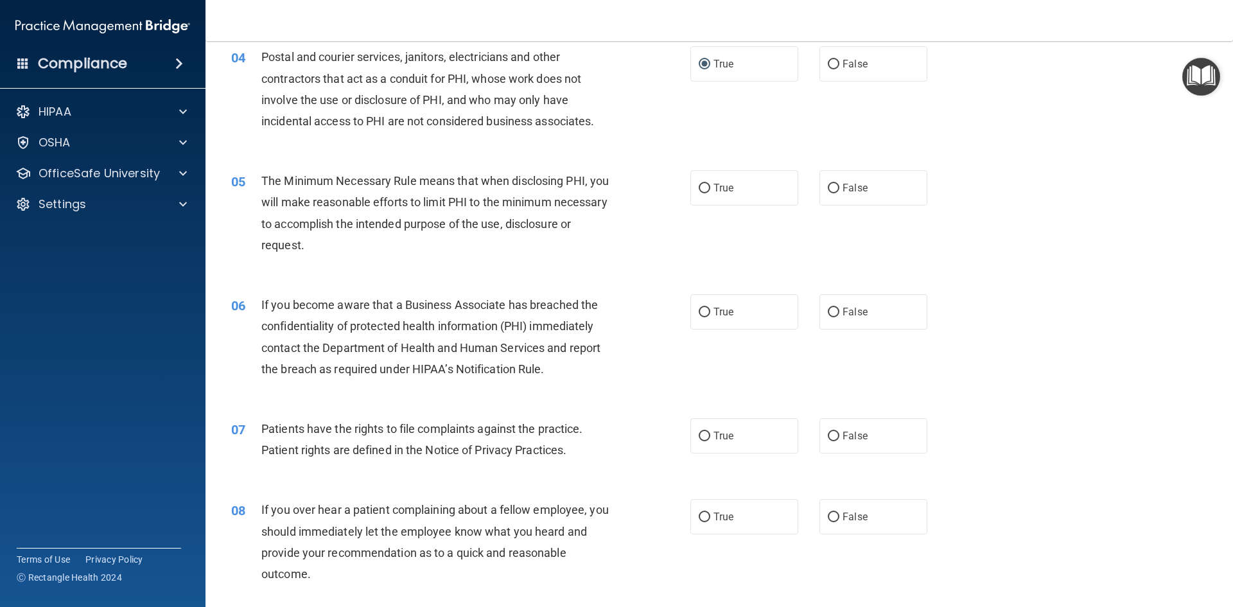
scroll to position [385, 0]
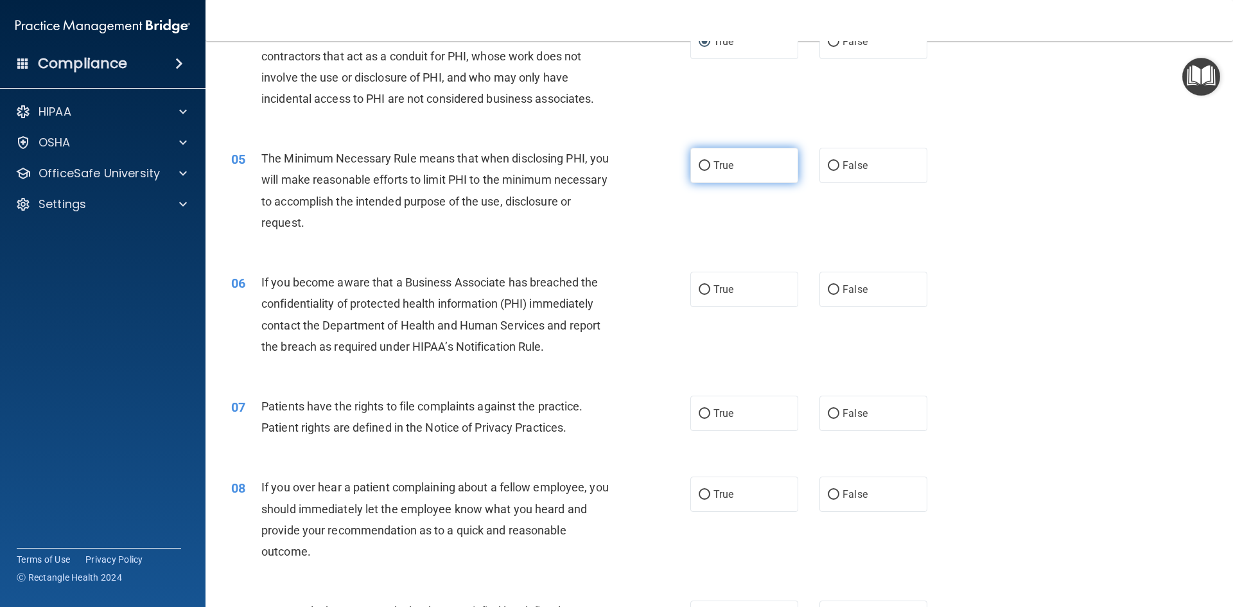
click at [707, 164] on label "True" at bounding box center [745, 165] width 108 height 35
click at [707, 164] on input "True" at bounding box center [705, 166] width 12 height 10
radio input "true"
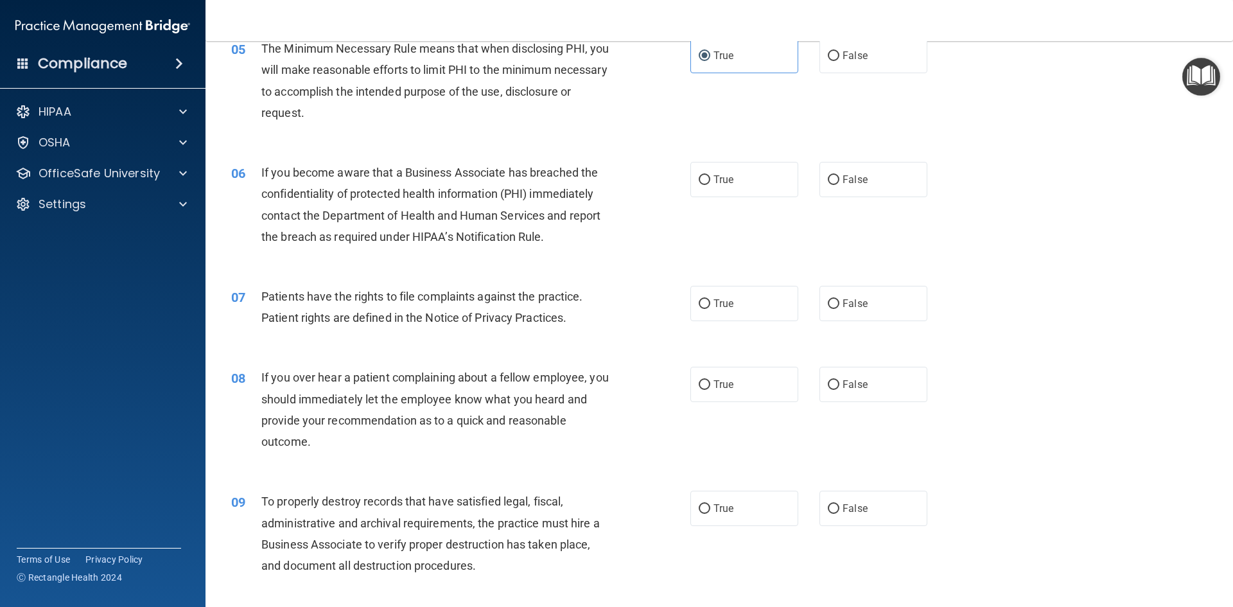
scroll to position [514, 0]
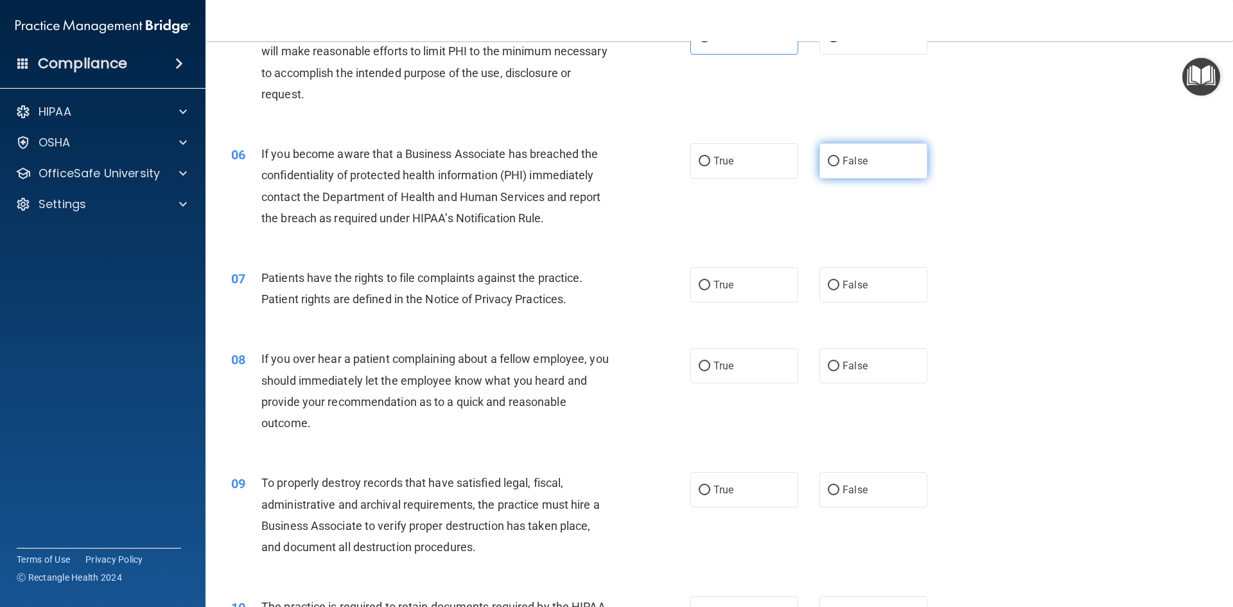
click at [859, 169] on label "False" at bounding box center [874, 160] width 108 height 35
click at [840, 166] on input "False" at bounding box center [834, 162] width 12 height 10
radio input "true"
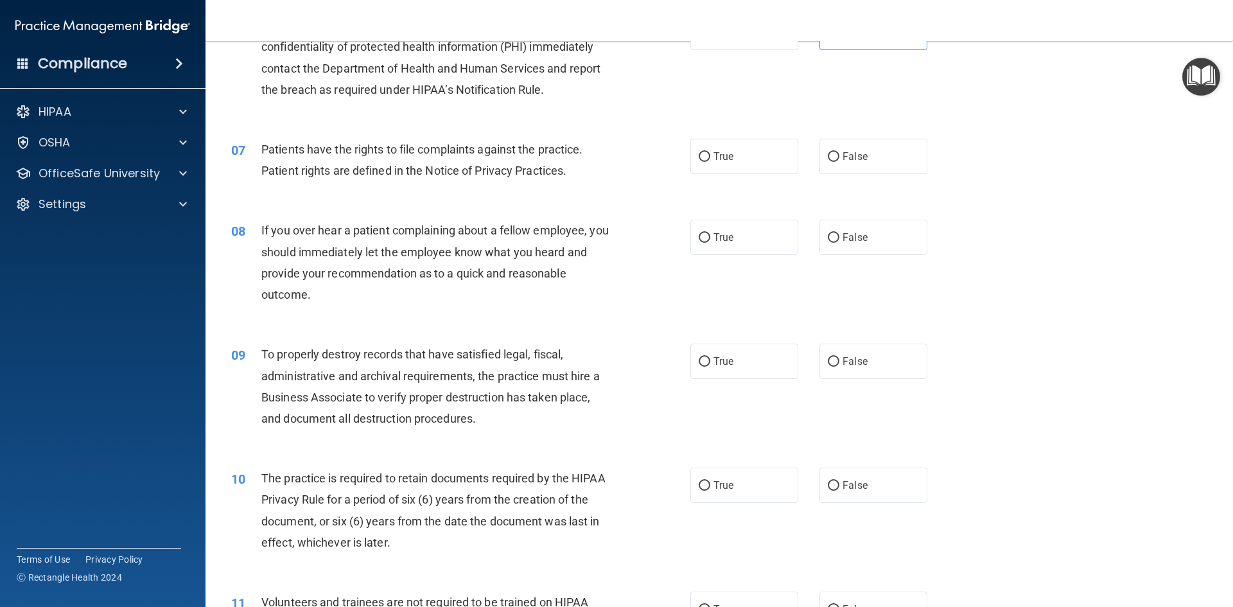
scroll to position [707, 0]
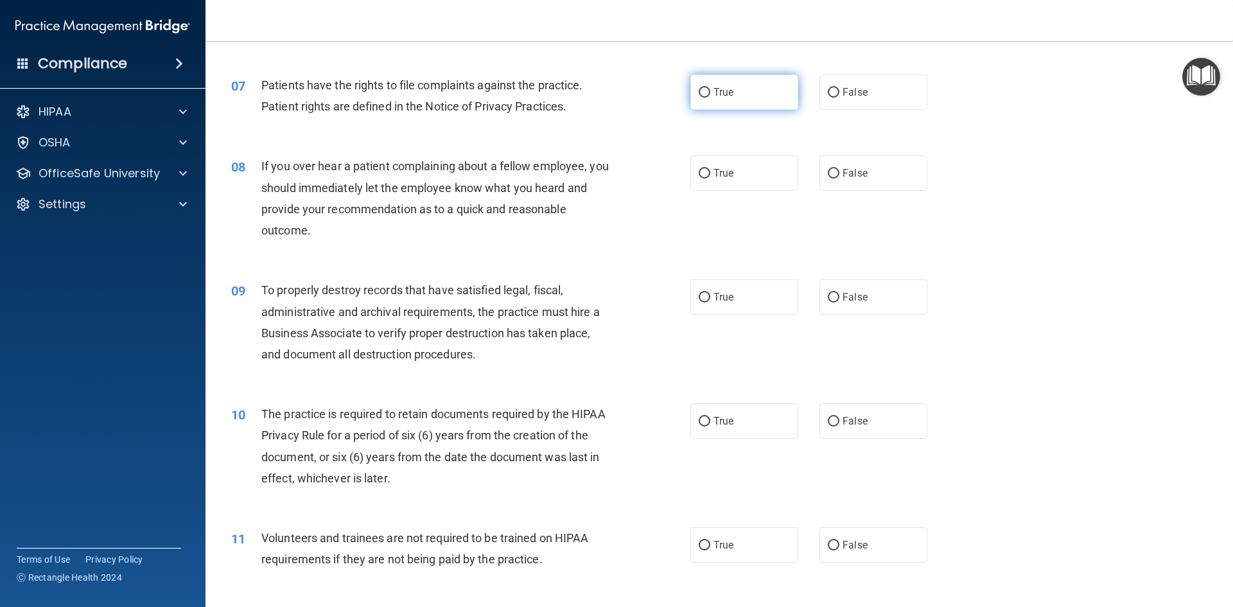
click at [724, 93] on span "True" at bounding box center [724, 92] width 20 height 12
click at [710, 93] on input "True" at bounding box center [705, 93] width 12 height 10
radio input "true"
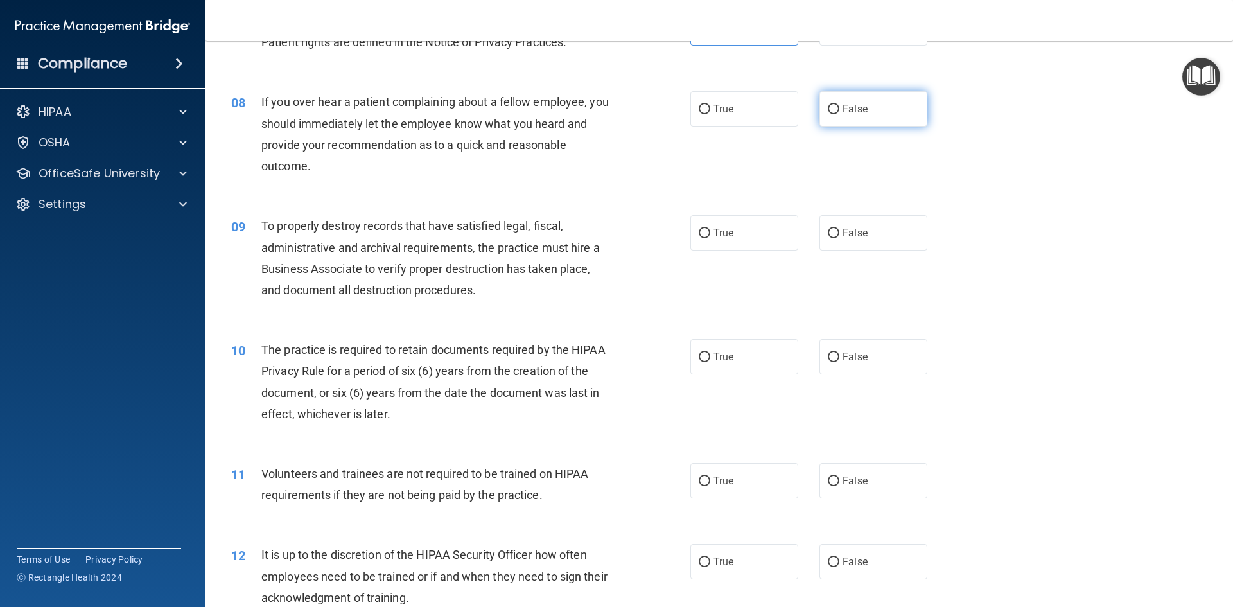
click at [869, 112] on label "False" at bounding box center [874, 108] width 108 height 35
click at [840, 112] on input "False" at bounding box center [834, 110] width 12 height 10
radio input "true"
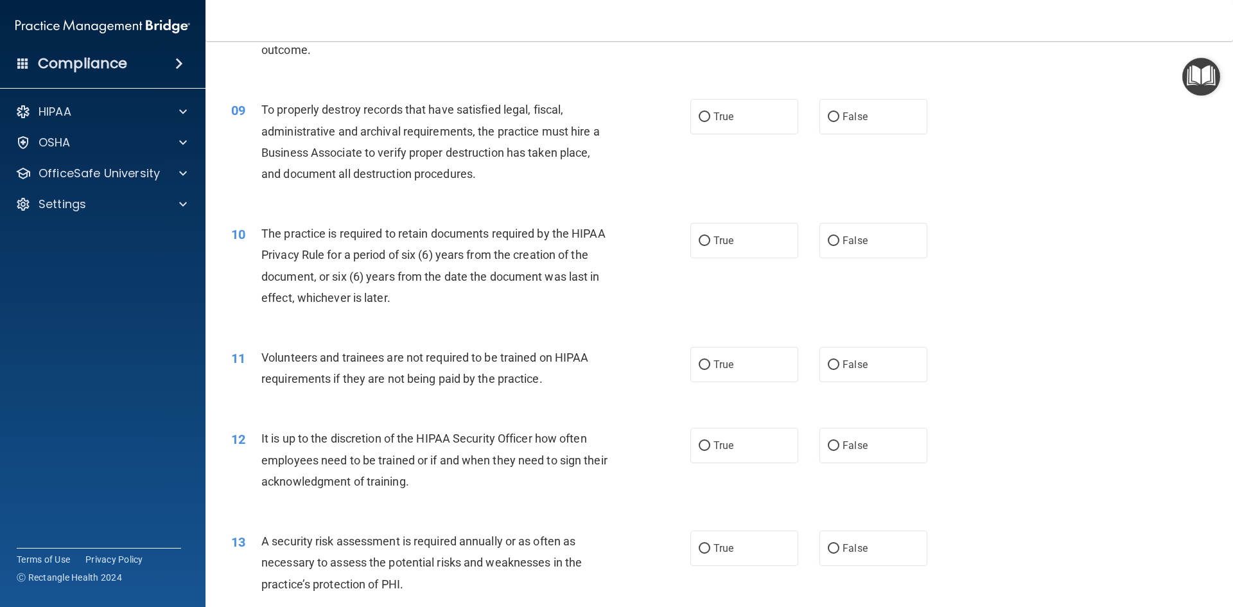
scroll to position [899, 0]
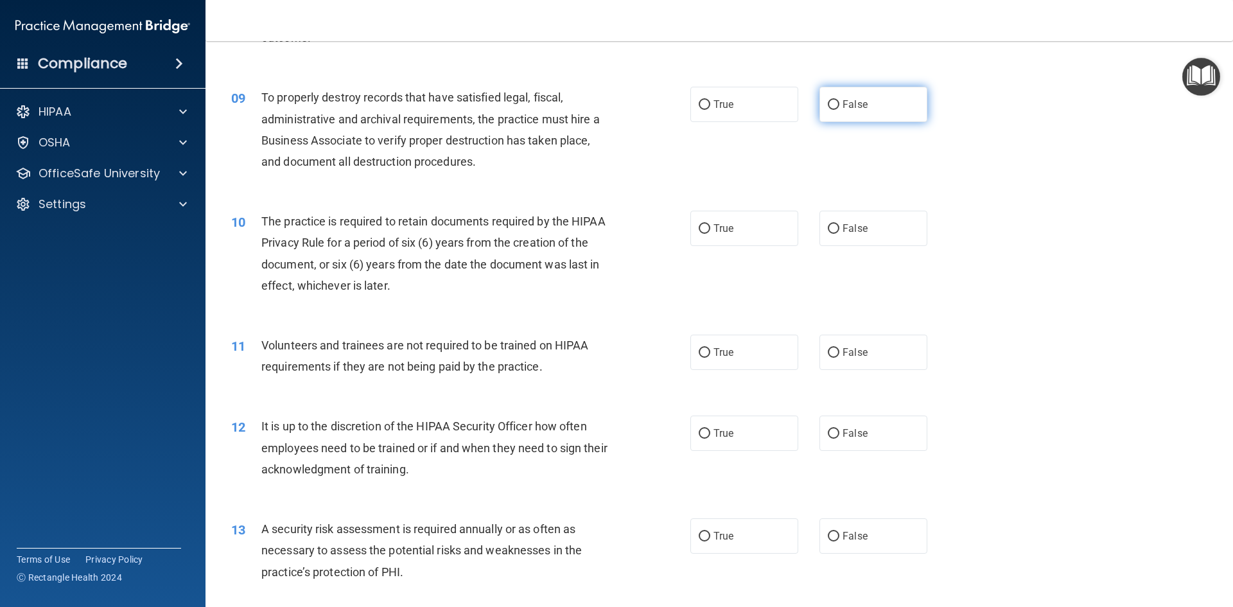
click at [863, 104] on label "False" at bounding box center [874, 104] width 108 height 35
click at [840, 104] on input "False" at bounding box center [834, 105] width 12 height 10
radio input "true"
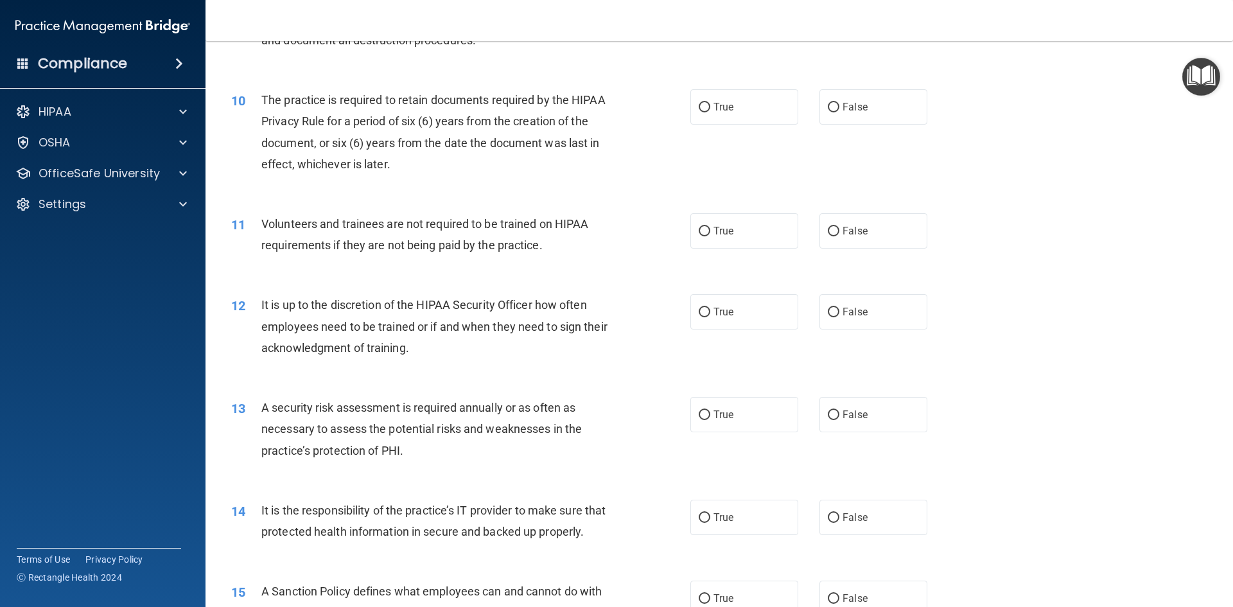
scroll to position [1028, 0]
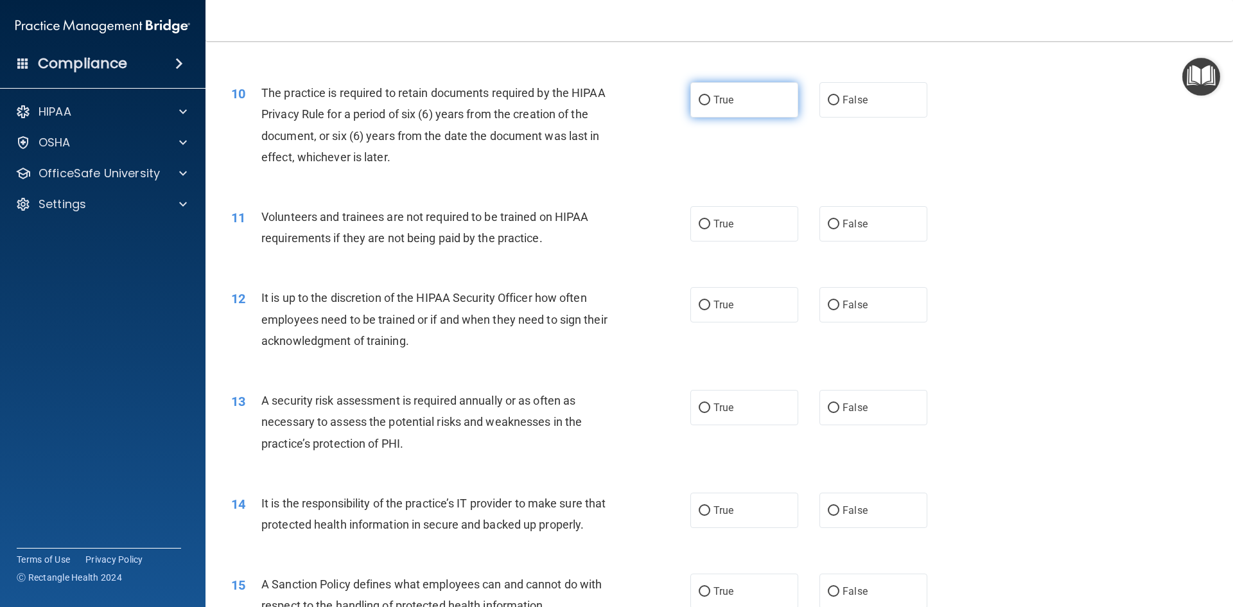
click at [753, 103] on label "True" at bounding box center [745, 99] width 108 height 35
click at [710, 103] on input "True" at bounding box center [705, 101] width 12 height 10
radio input "true"
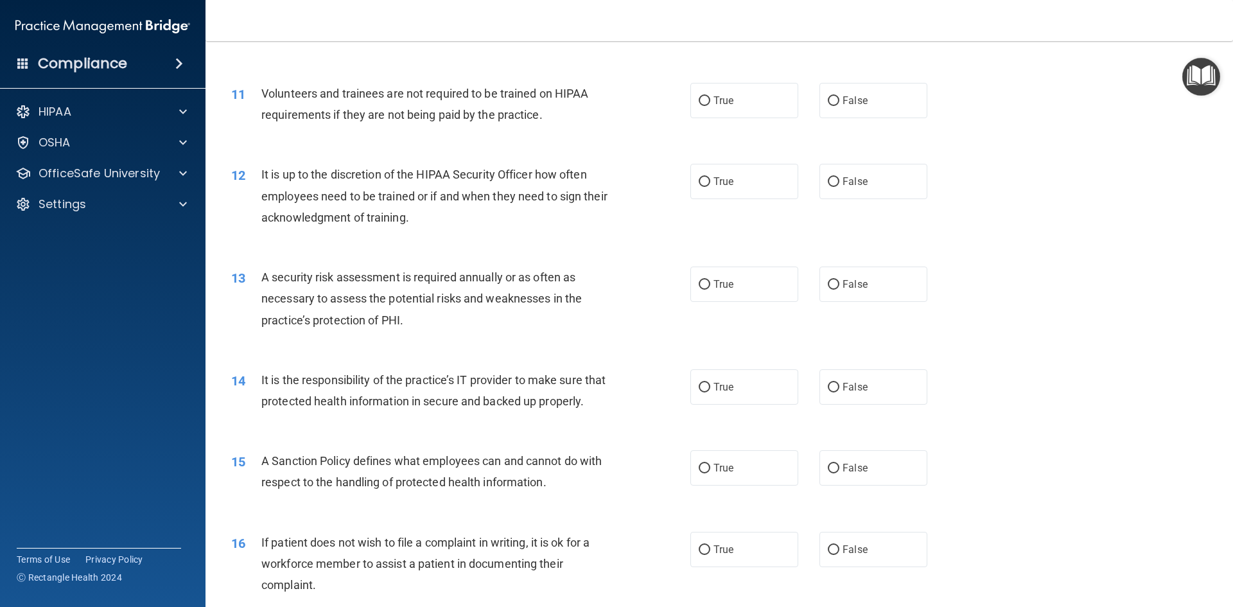
scroll to position [1156, 0]
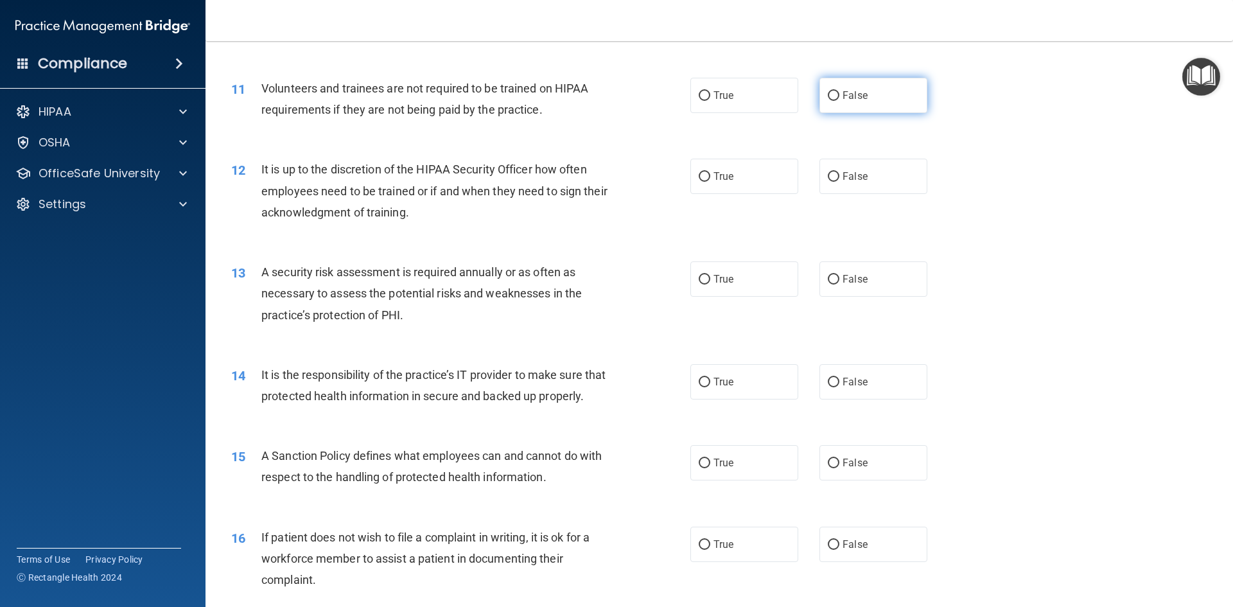
click at [843, 89] on span "False" at bounding box center [855, 95] width 25 height 12
click at [840, 91] on input "False" at bounding box center [834, 96] width 12 height 10
radio input "true"
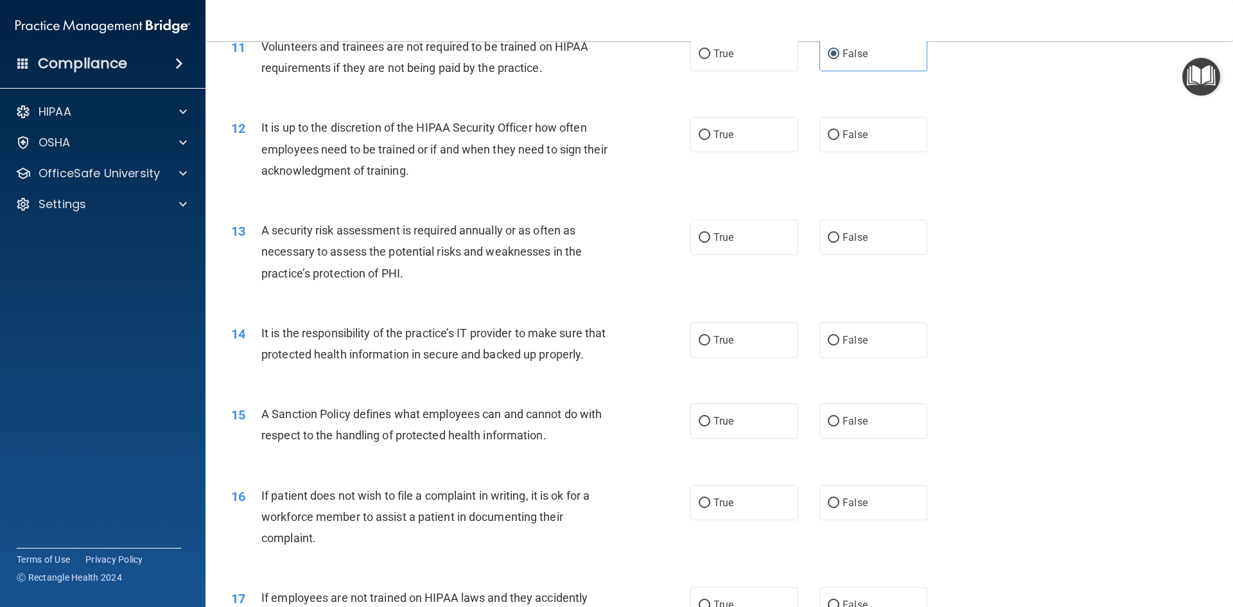
scroll to position [1221, 0]
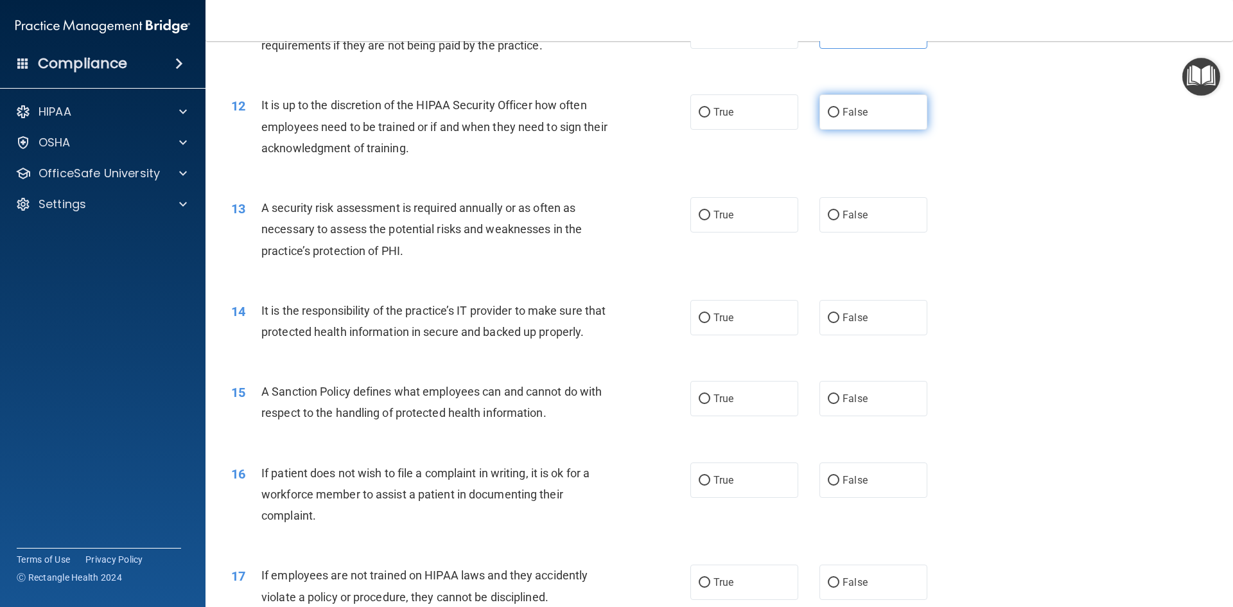
click at [860, 114] on span "False" at bounding box center [855, 112] width 25 height 12
click at [840, 114] on input "False" at bounding box center [834, 113] width 12 height 10
radio input "true"
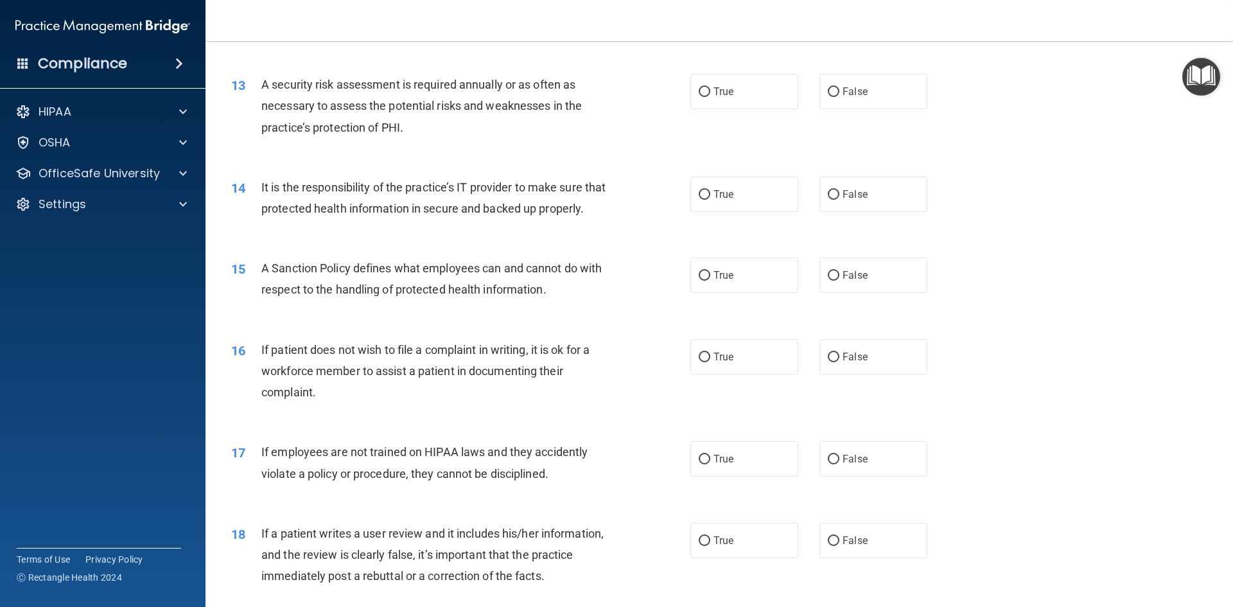
scroll to position [1349, 0]
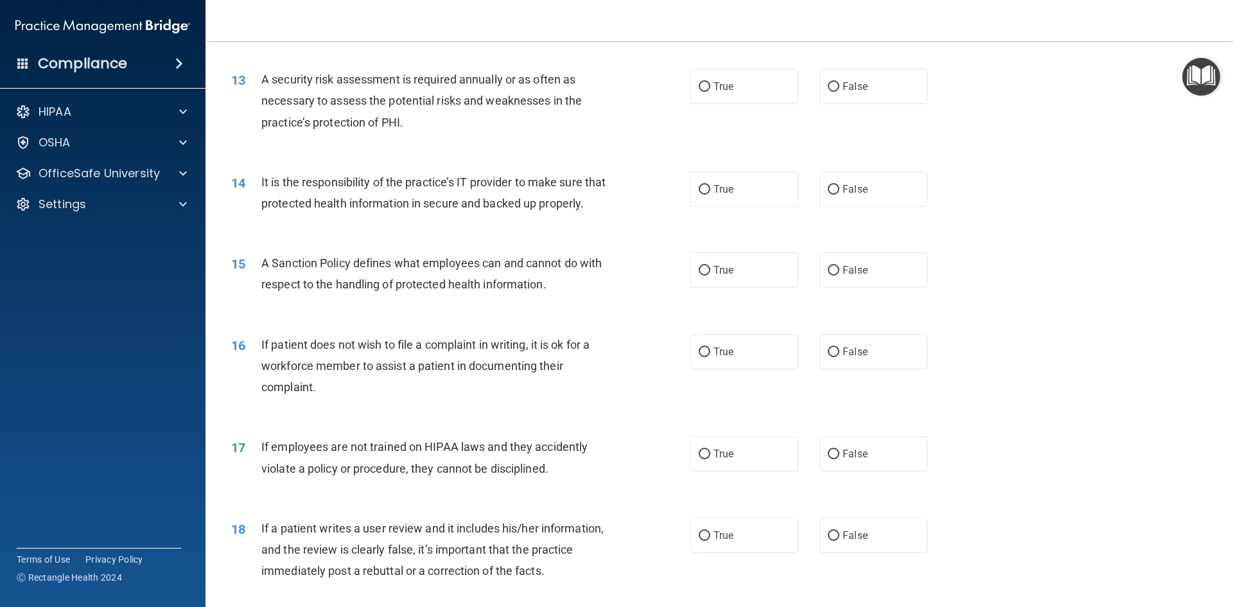
drag, startPoint x: 763, startPoint y: 80, endPoint x: 634, endPoint y: 94, distance: 129.3
click at [762, 79] on label "True" at bounding box center [745, 86] width 108 height 35
click at [710, 82] on input "True" at bounding box center [705, 87] width 12 height 10
radio input "true"
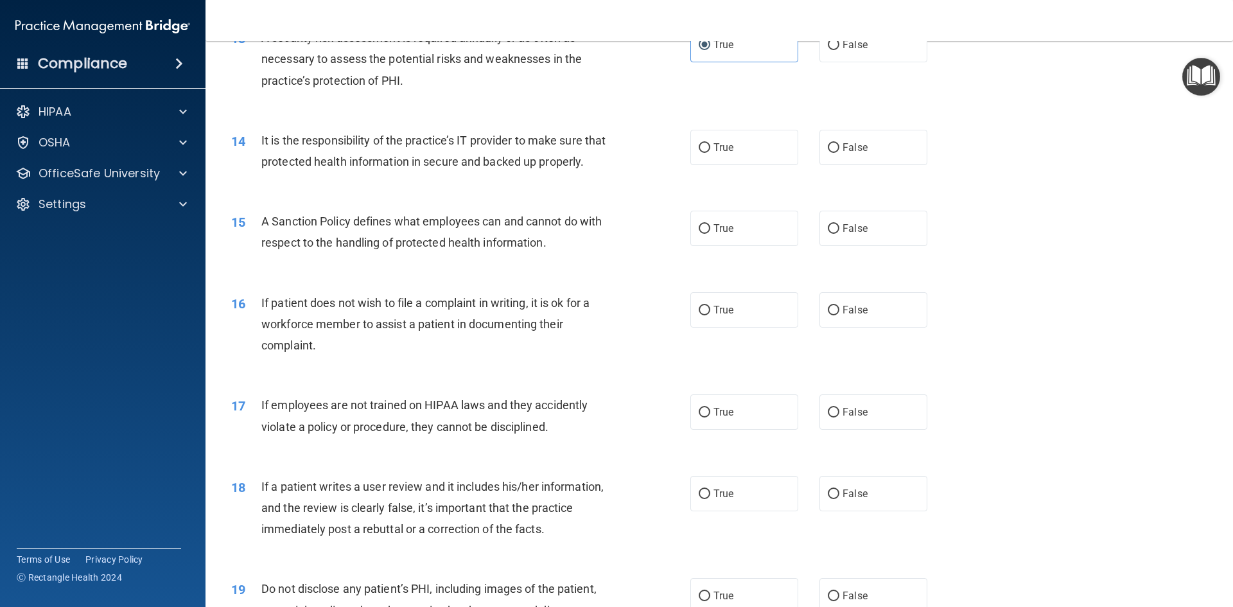
scroll to position [1413, 0]
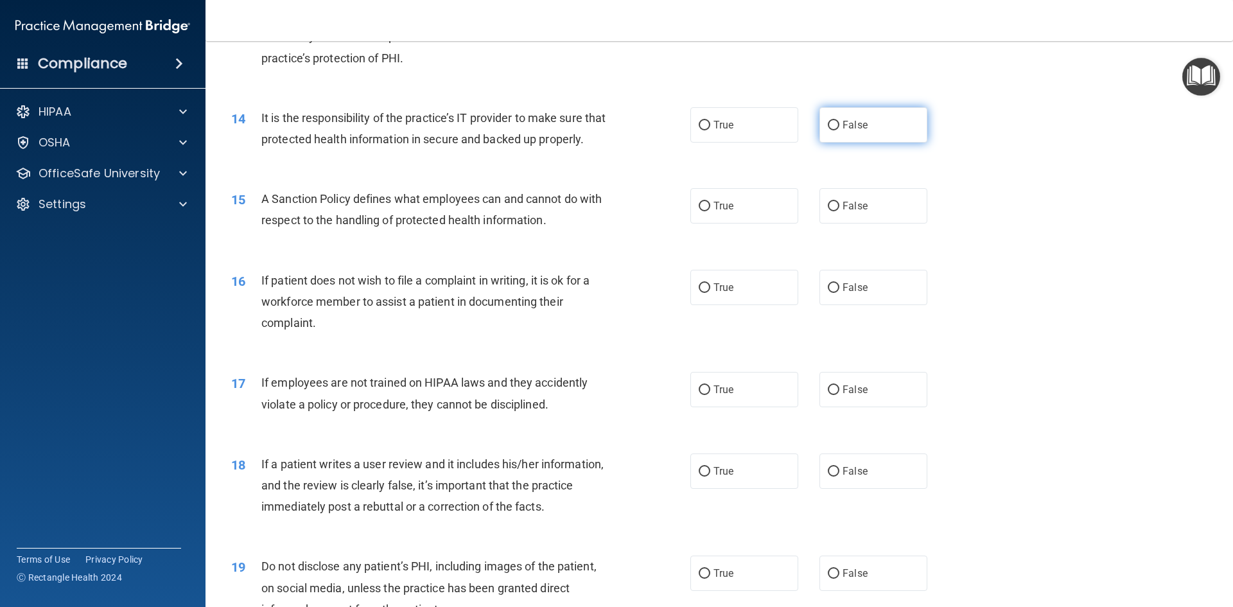
click at [863, 126] on label "False" at bounding box center [874, 124] width 108 height 35
click at [840, 126] on input "False" at bounding box center [834, 126] width 12 height 10
radio input "true"
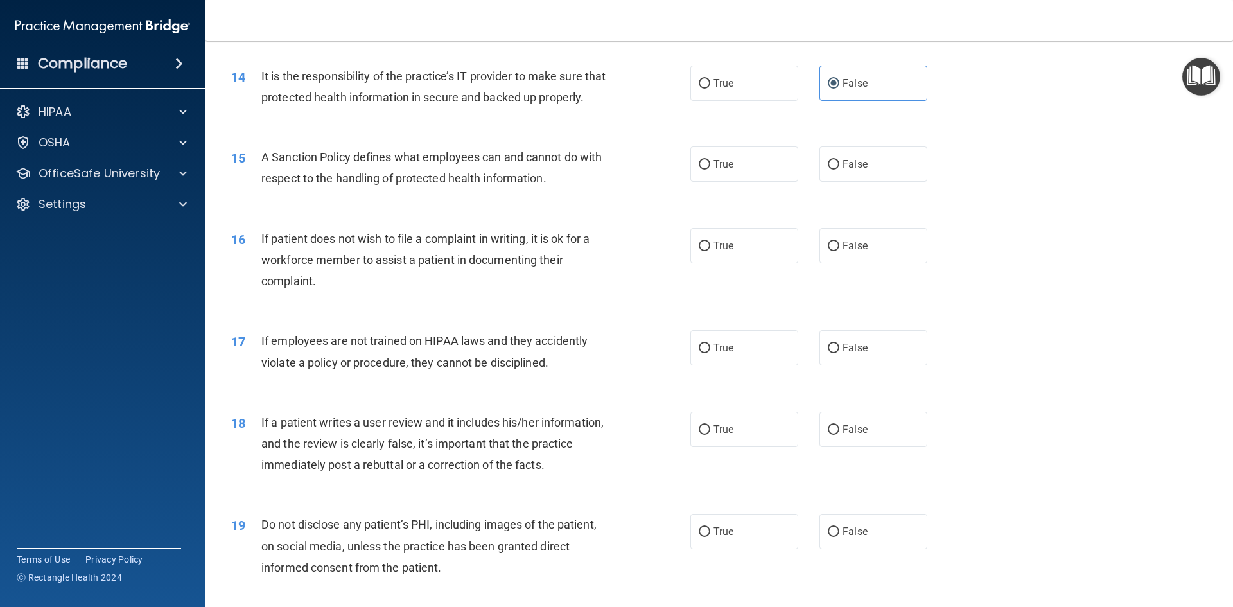
scroll to position [1478, 0]
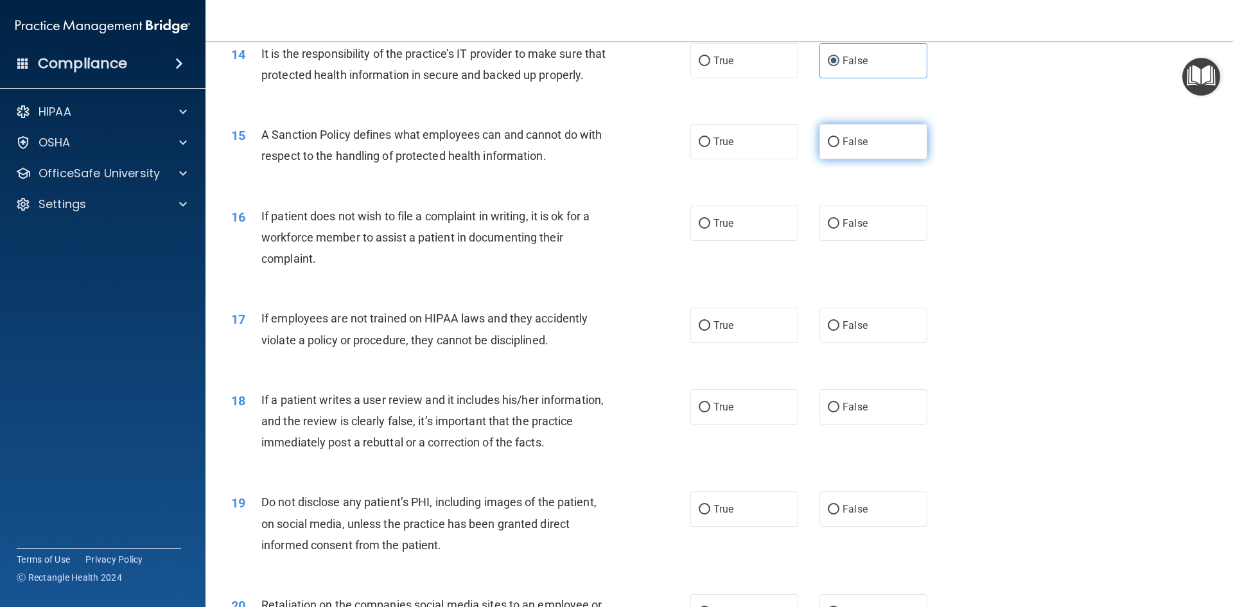
click at [862, 158] on label "False" at bounding box center [874, 141] width 108 height 35
click at [840, 147] on input "False" at bounding box center [834, 142] width 12 height 10
radio input "true"
click at [761, 241] on label "True" at bounding box center [745, 223] width 108 height 35
click at [710, 229] on input "True" at bounding box center [705, 224] width 12 height 10
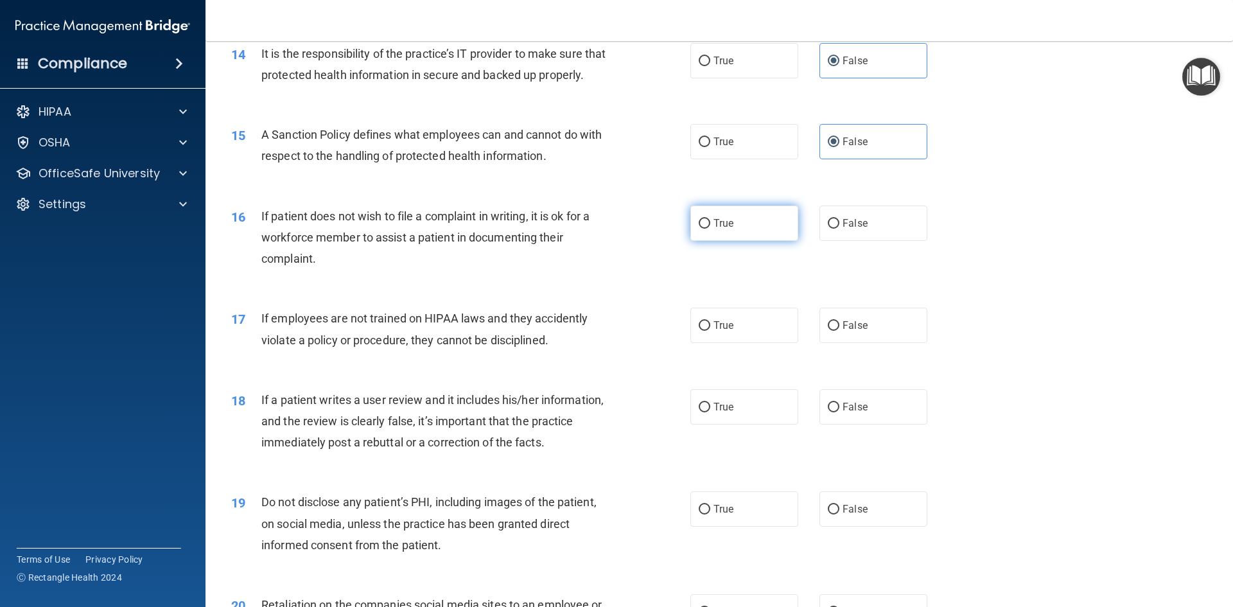
radio input "true"
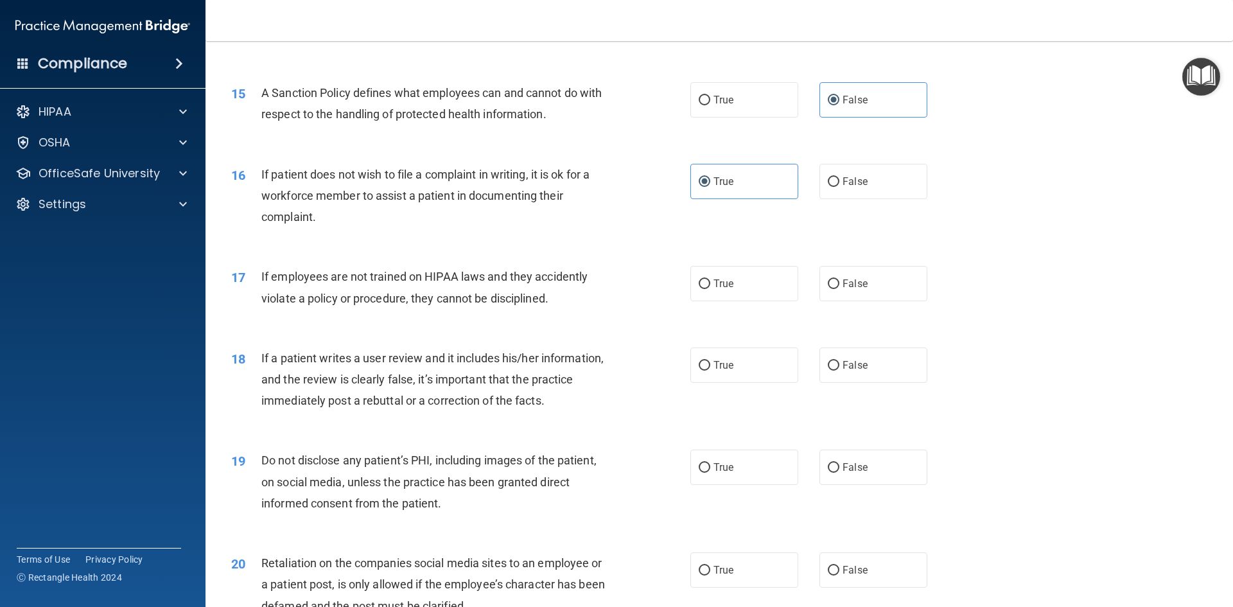
scroll to position [1542, 0]
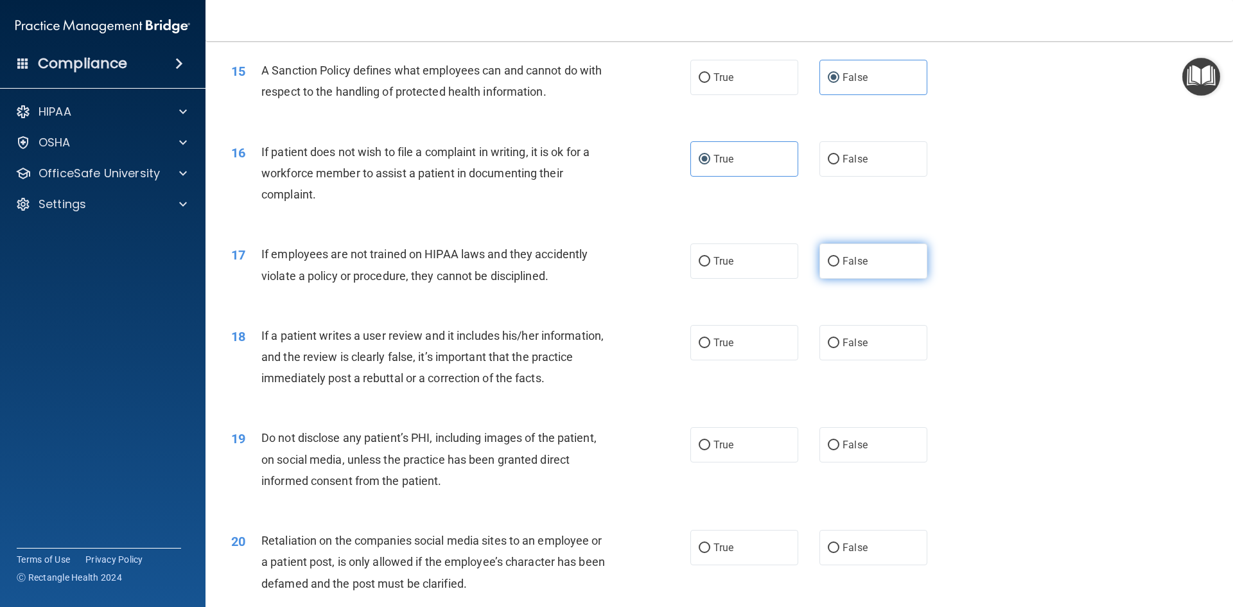
click at [851, 267] on span "False" at bounding box center [855, 261] width 25 height 12
click at [840, 267] on input "False" at bounding box center [834, 262] width 12 height 10
radio input "true"
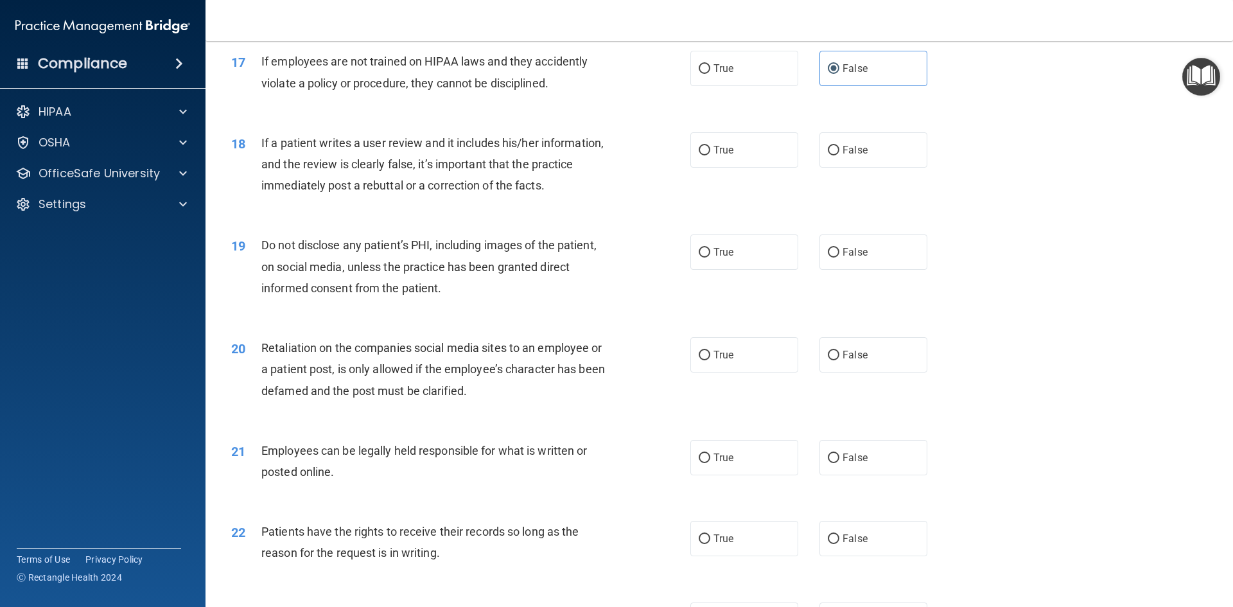
scroll to position [1799, 0]
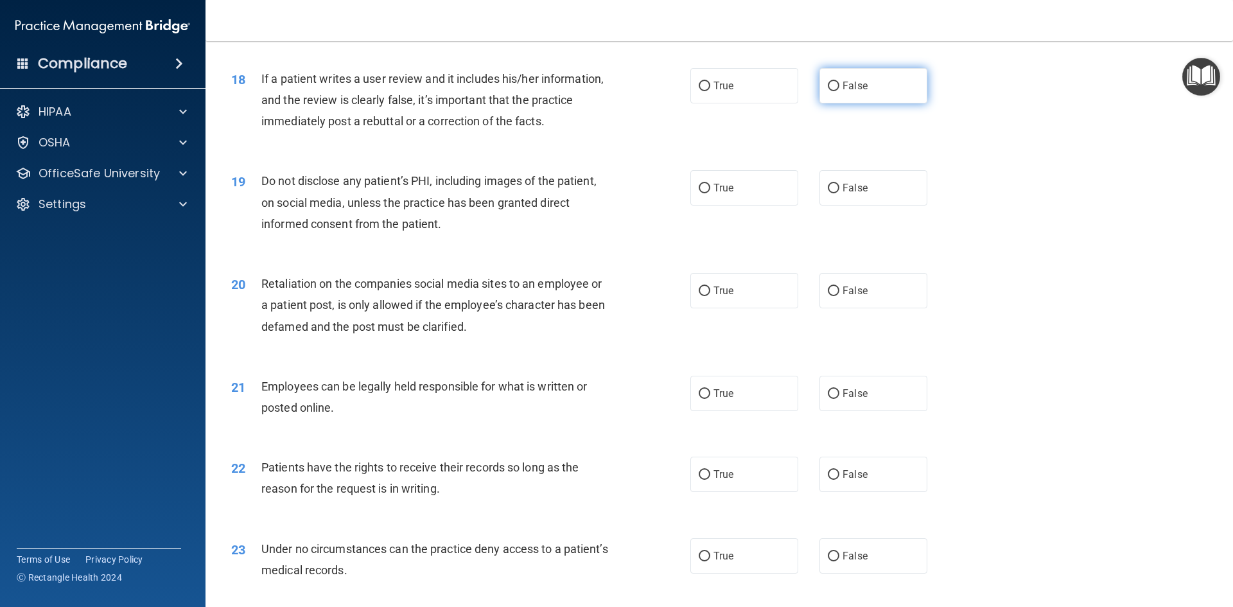
click at [856, 92] on span "False" at bounding box center [855, 86] width 25 height 12
click at [840, 91] on input "False" at bounding box center [834, 87] width 12 height 10
radio input "true"
click at [755, 206] on label "True" at bounding box center [745, 187] width 108 height 35
click at [710, 193] on input "True" at bounding box center [705, 189] width 12 height 10
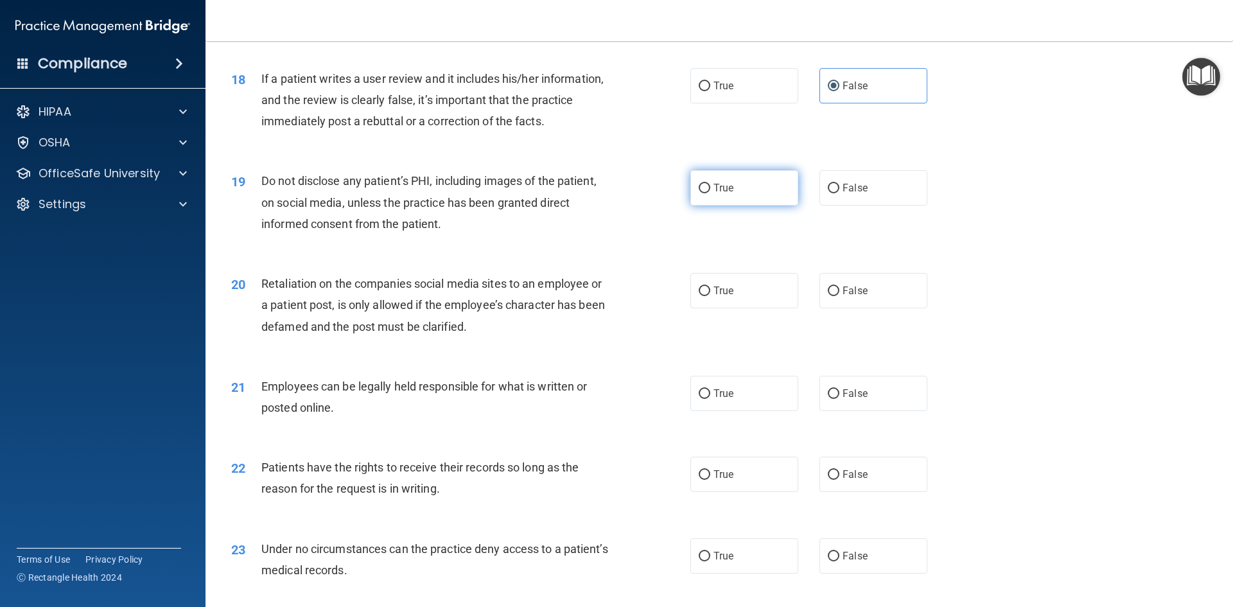
radio input "true"
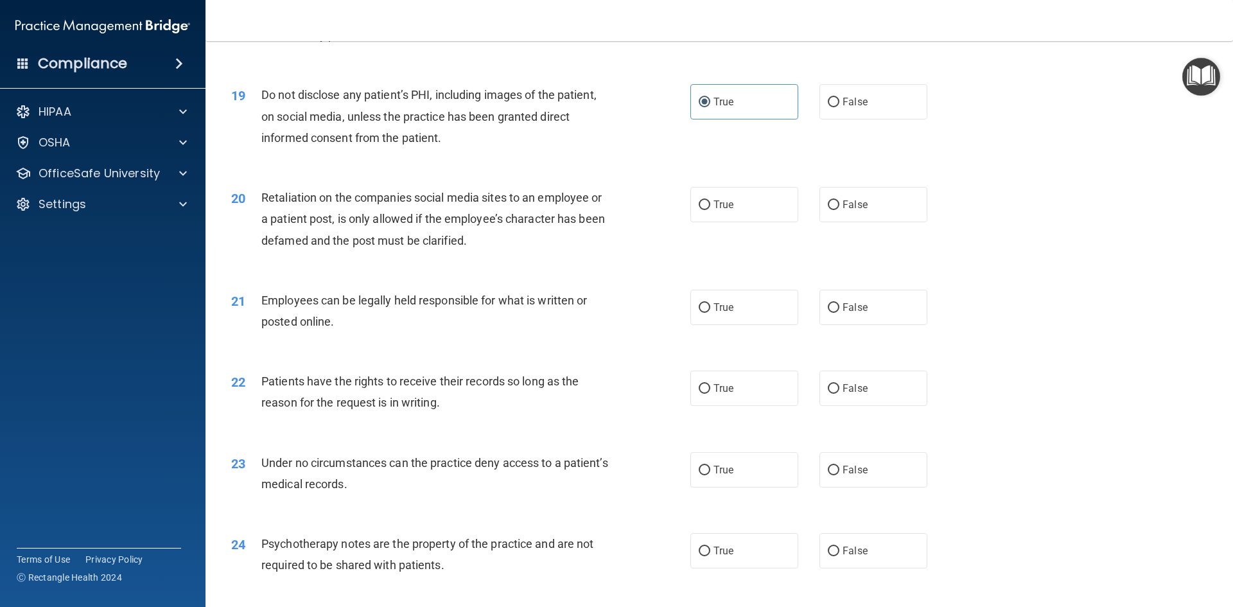
scroll to position [1927, 0]
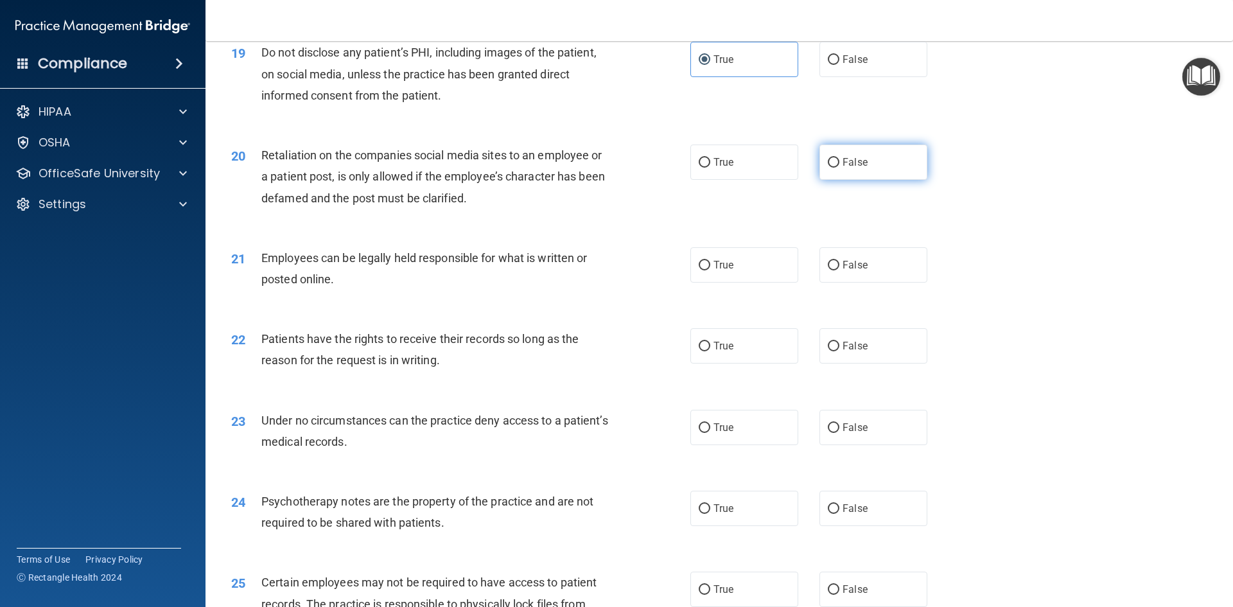
click at [851, 180] on label "False" at bounding box center [874, 162] width 108 height 35
click at [840, 168] on input "False" at bounding box center [834, 163] width 12 height 10
radio input "true"
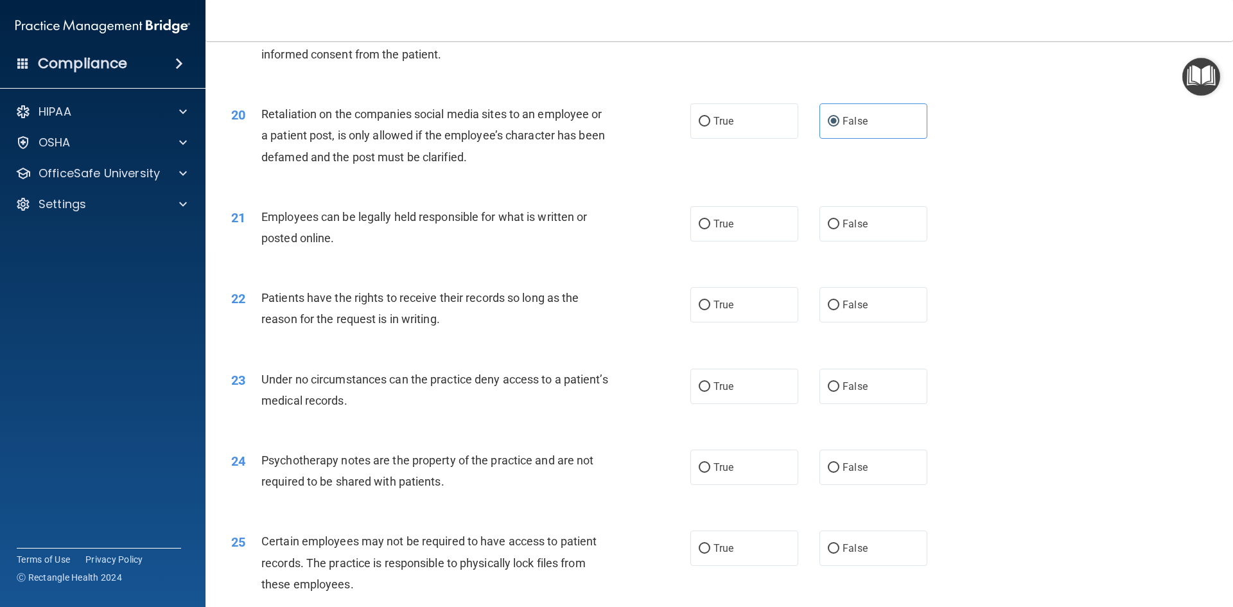
scroll to position [1991, 0]
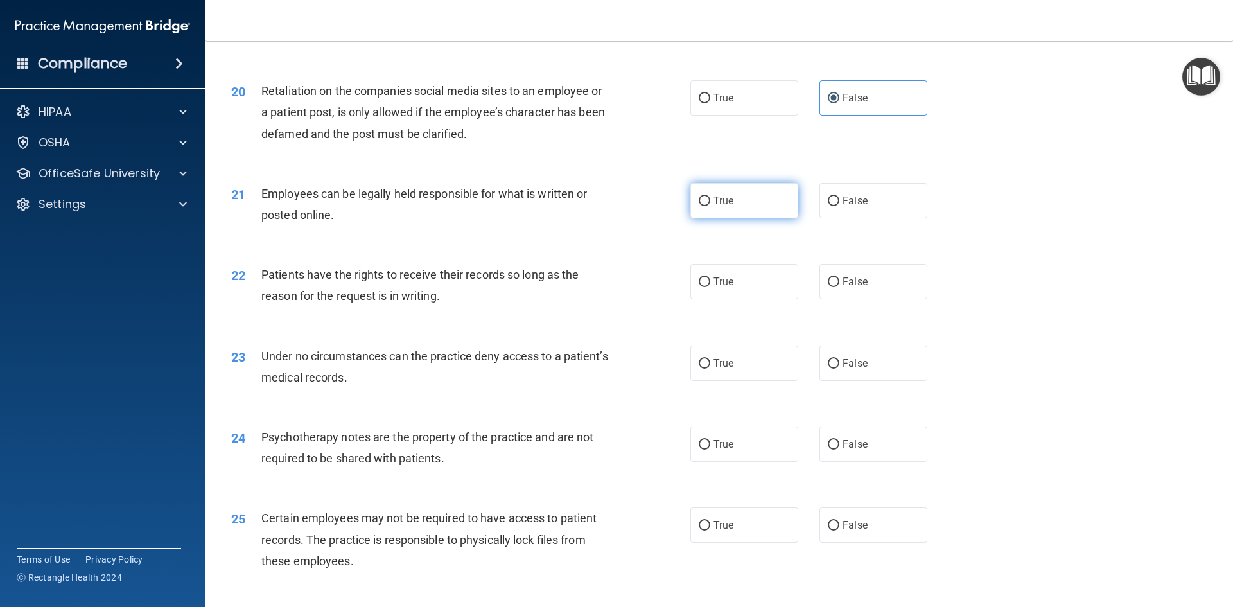
click at [739, 214] on label "True" at bounding box center [745, 200] width 108 height 35
click at [710, 206] on input "True" at bounding box center [705, 202] width 12 height 10
radio input "true"
click at [850, 299] on label "False" at bounding box center [874, 281] width 108 height 35
click at [840, 287] on input "False" at bounding box center [834, 283] width 12 height 10
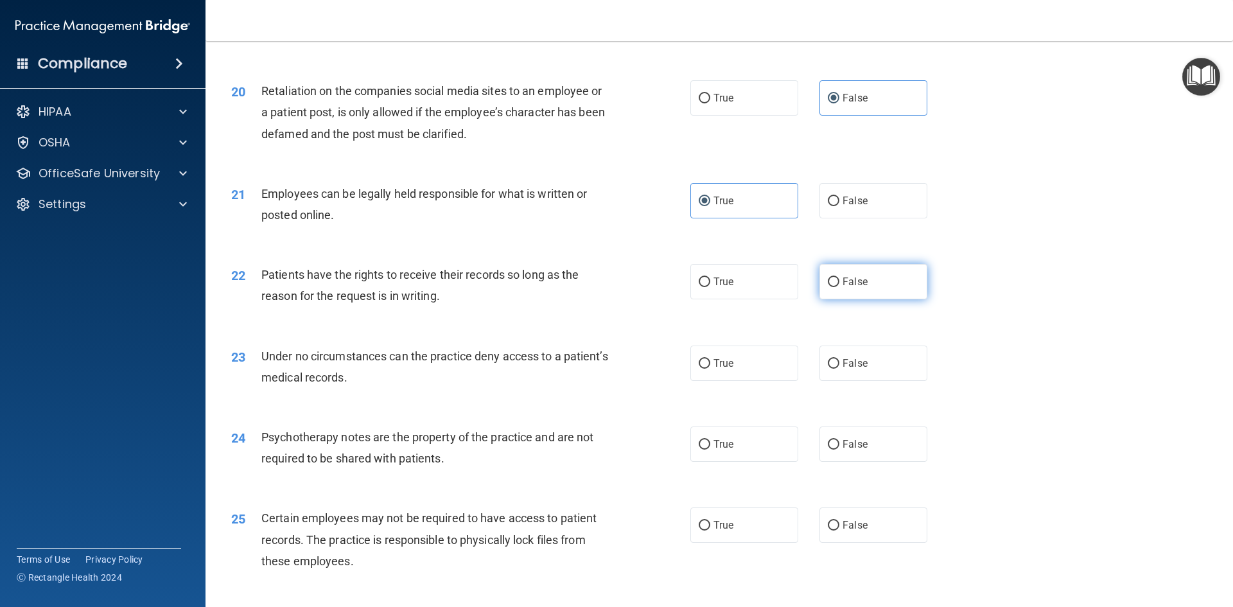
radio input "true"
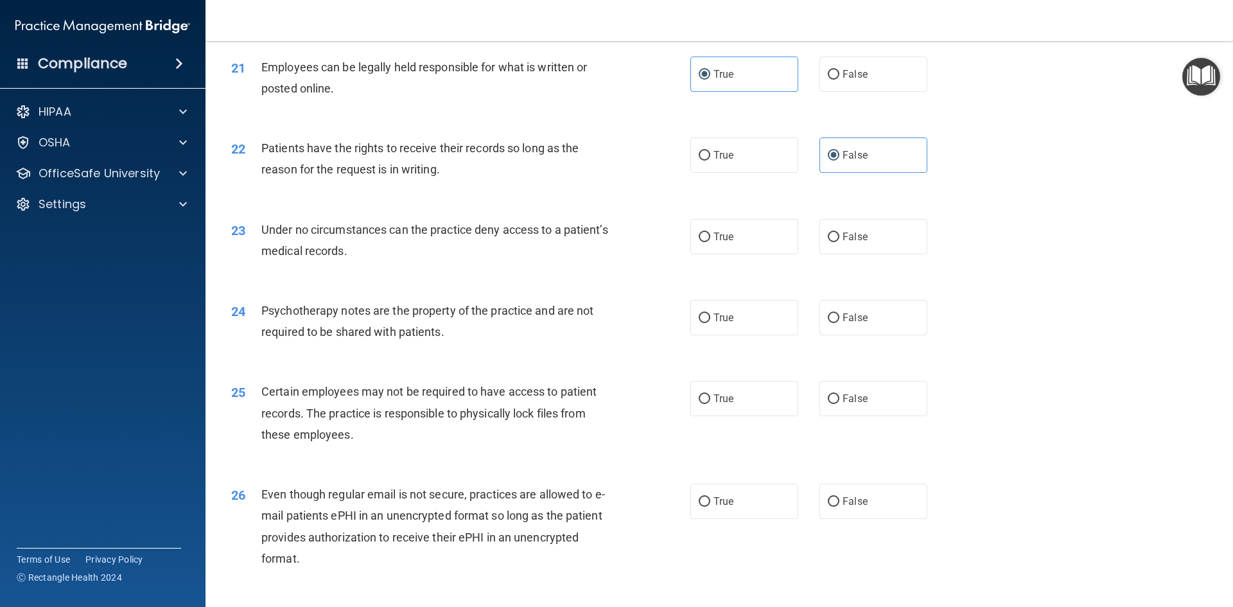
scroll to position [2120, 0]
click at [849, 241] on span "False" at bounding box center [855, 235] width 25 height 12
click at [840, 240] on input "False" at bounding box center [834, 236] width 12 height 10
radio input "true"
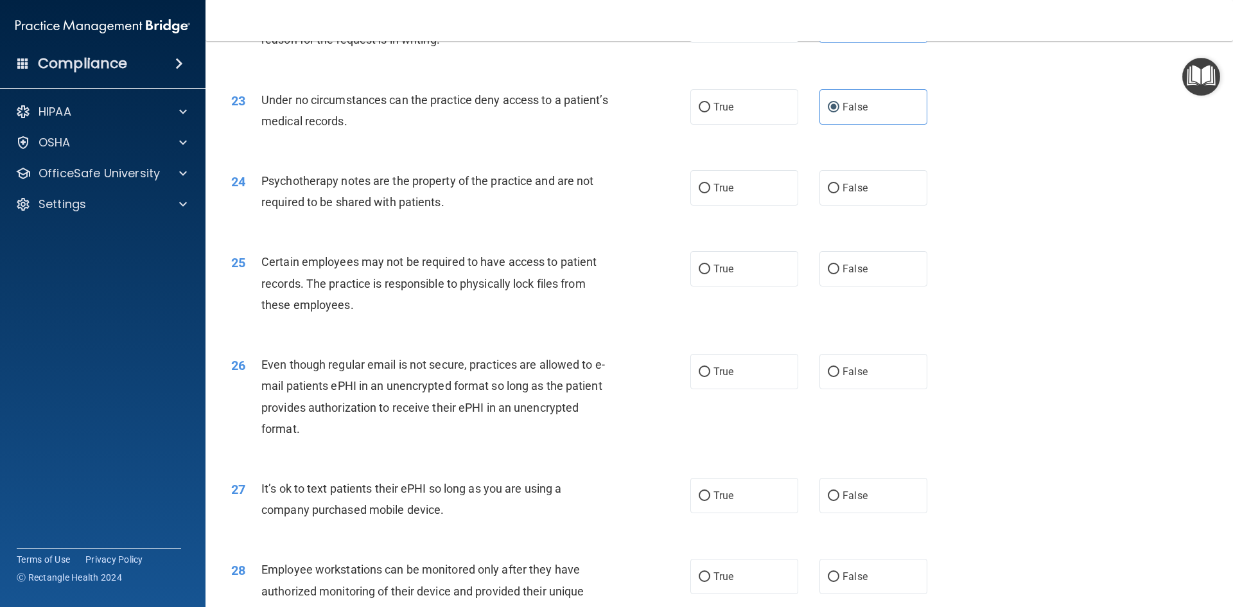
scroll to position [2248, 0]
click at [733, 205] on label "True" at bounding box center [745, 187] width 108 height 35
click at [710, 193] on input "True" at bounding box center [705, 188] width 12 height 10
radio input "true"
click at [708, 286] on label "True" at bounding box center [745, 268] width 108 height 35
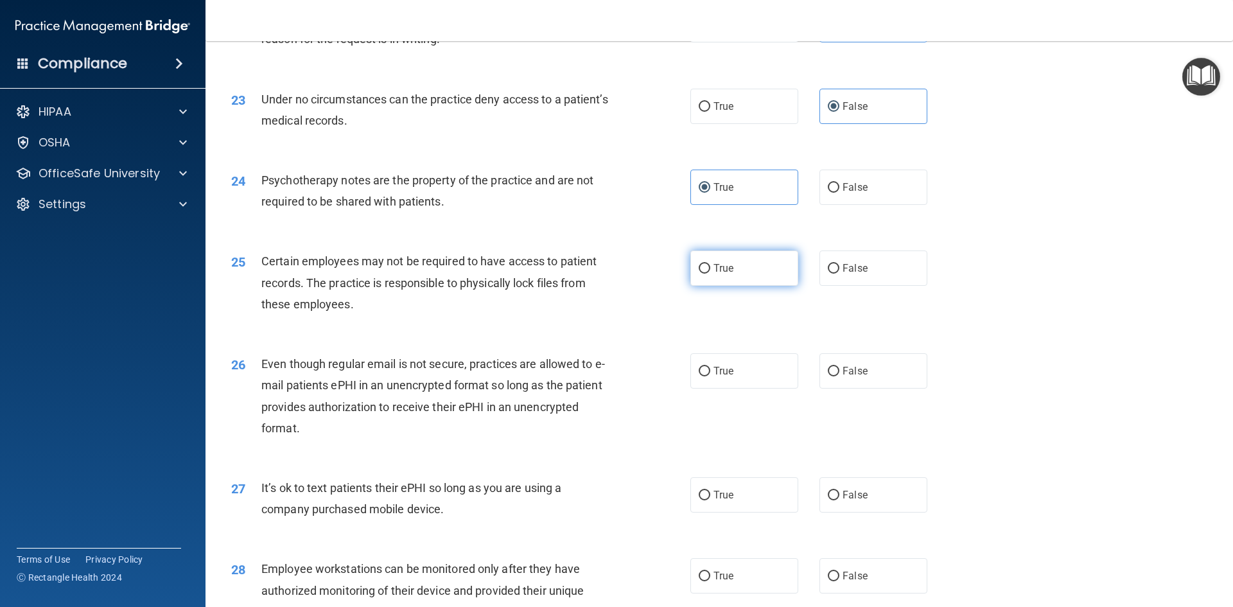
click at [708, 274] on input "True" at bounding box center [705, 269] width 12 height 10
radio input "true"
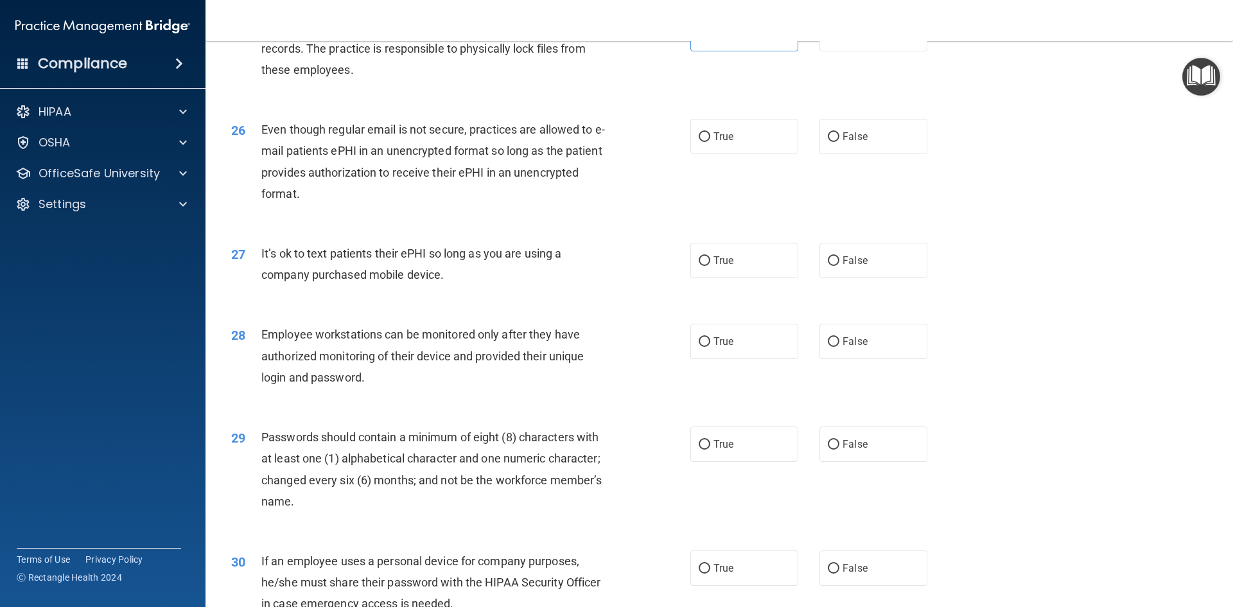
scroll to position [2505, 0]
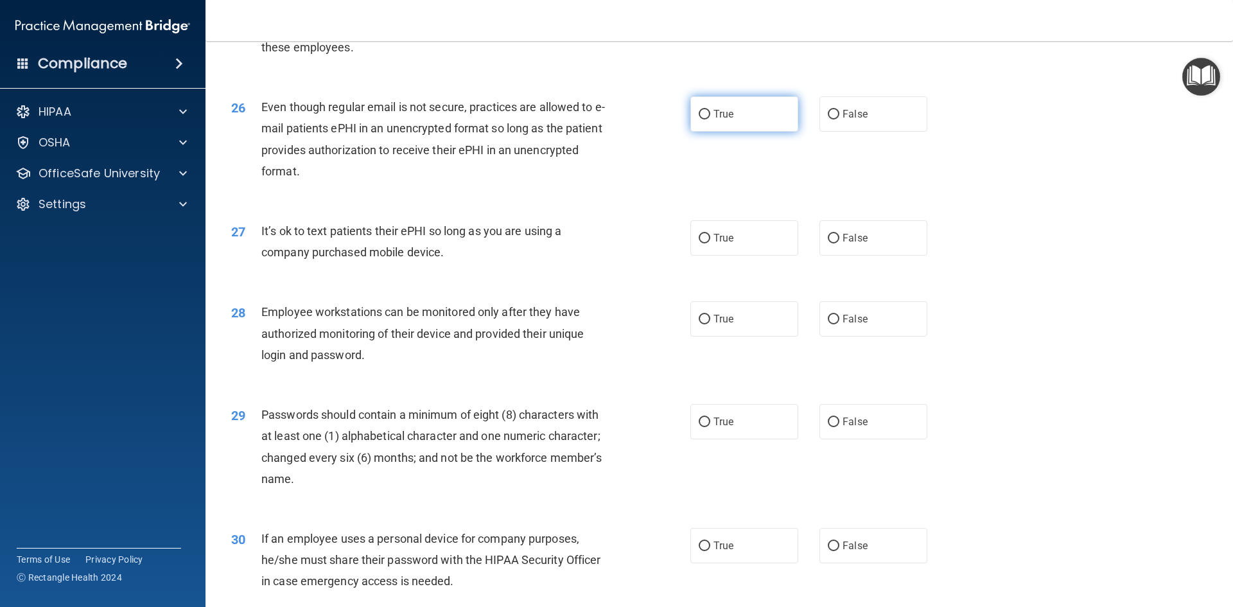
click at [742, 132] on label "True" at bounding box center [745, 113] width 108 height 35
click at [710, 119] on input "True" at bounding box center [705, 115] width 12 height 10
radio input "true"
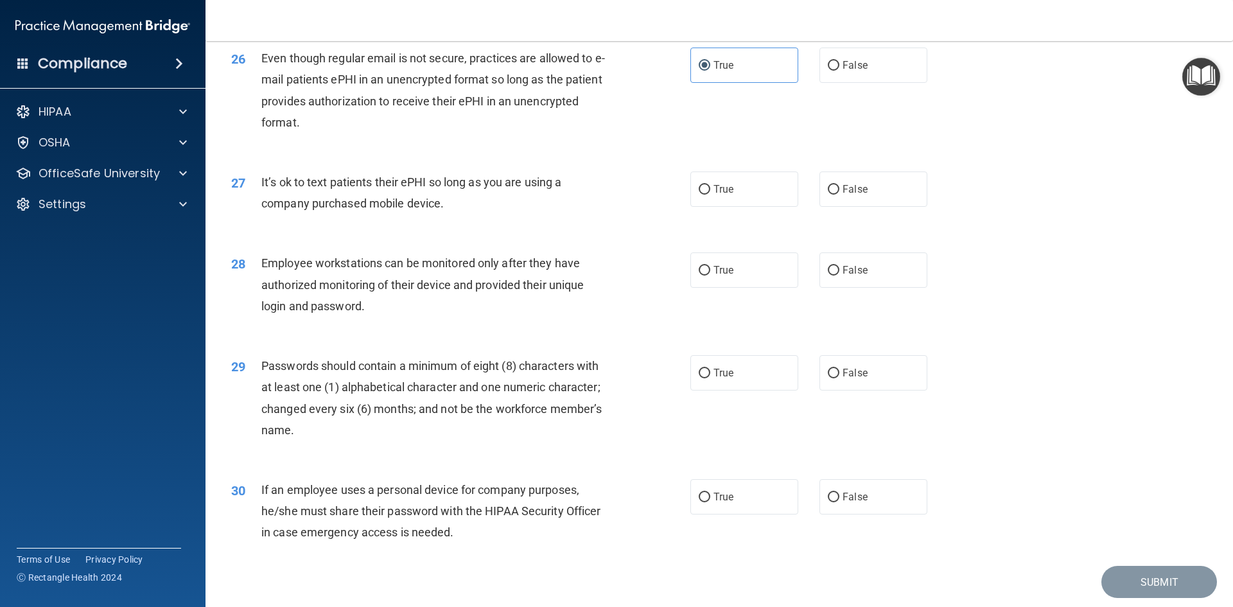
scroll to position [2618, 0]
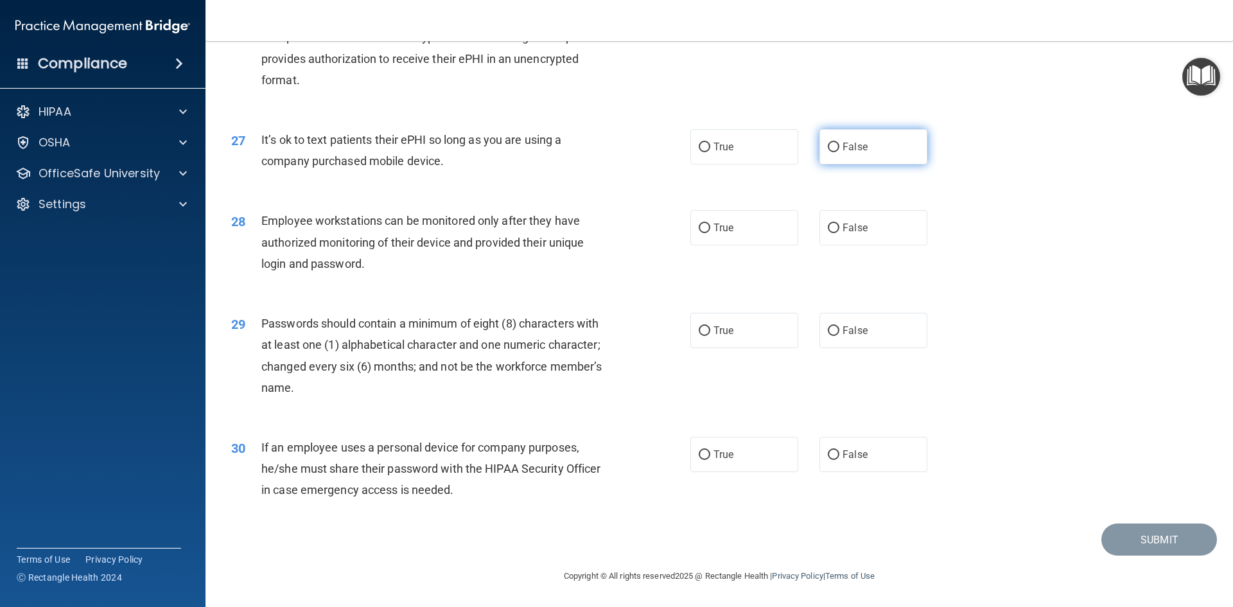
click at [863, 141] on label "False" at bounding box center [874, 146] width 108 height 35
click at [840, 143] on input "False" at bounding box center [834, 148] width 12 height 10
radio input "true"
click at [872, 227] on label "False" at bounding box center [874, 227] width 108 height 35
click at [840, 227] on input "False" at bounding box center [834, 229] width 12 height 10
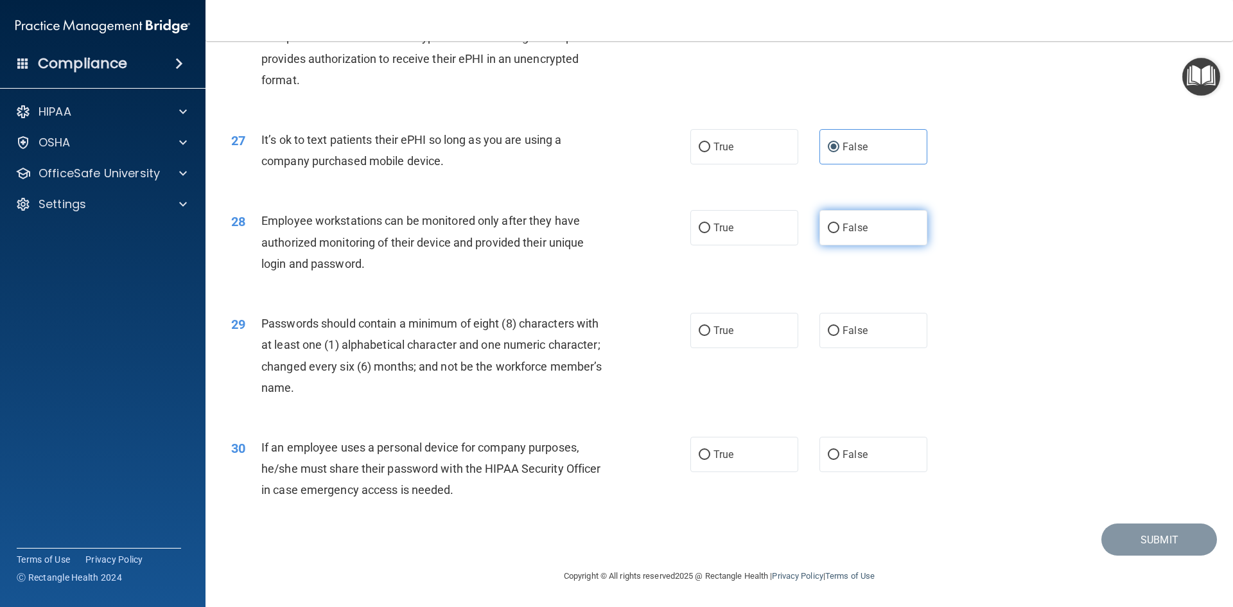
radio input "true"
click at [753, 332] on label "True" at bounding box center [745, 330] width 108 height 35
click at [710, 332] on input "True" at bounding box center [705, 331] width 12 height 10
radio input "true"
click at [889, 461] on label "False" at bounding box center [874, 454] width 108 height 35
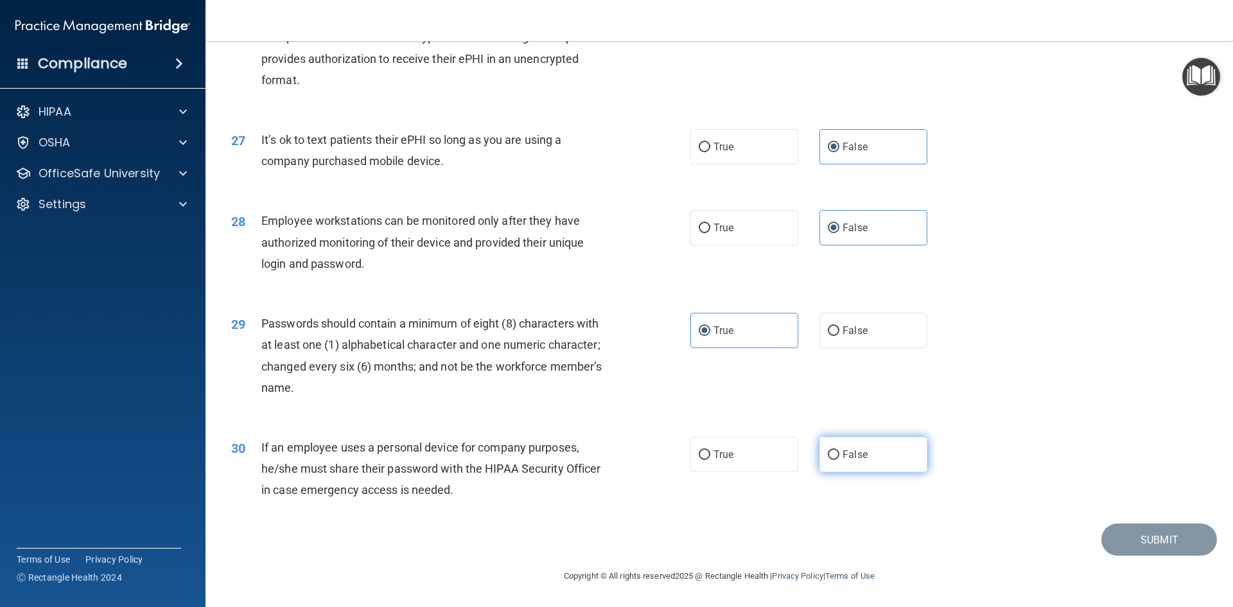
click at [840, 460] on input "False" at bounding box center [834, 455] width 12 height 10
radio input "true"
click at [1163, 538] on button "Submit" at bounding box center [1160, 540] width 116 height 33
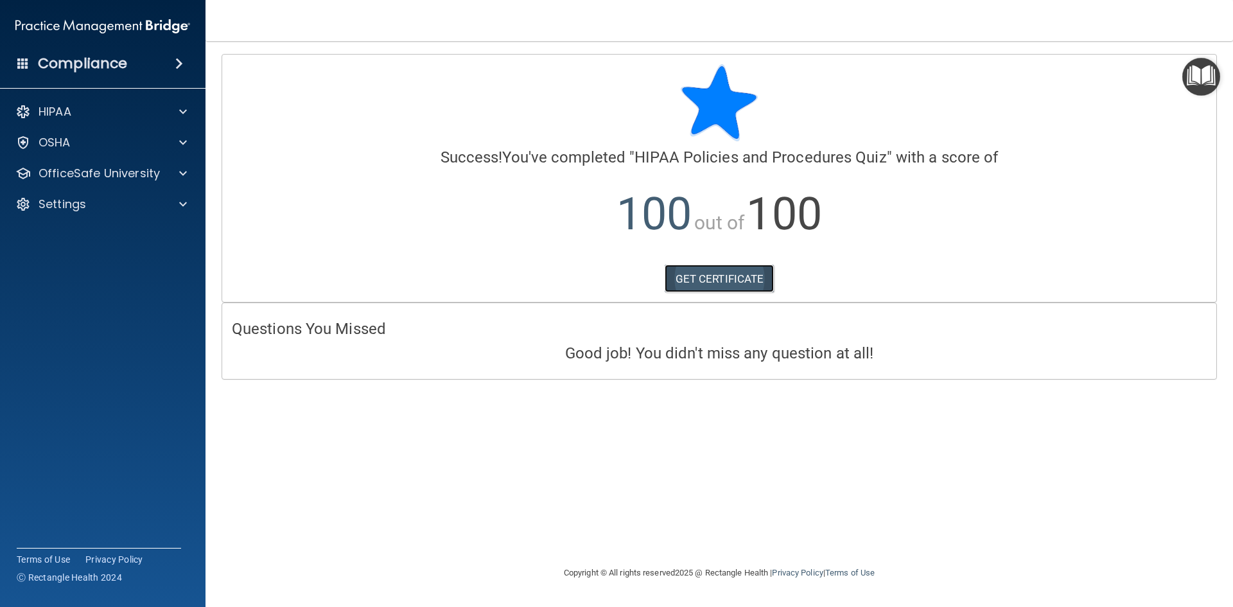
click at [710, 270] on link "GET CERTIFICATE" at bounding box center [720, 279] width 110 height 28
click at [1197, 71] on img "Open Resource Center" at bounding box center [1202, 77] width 38 height 38
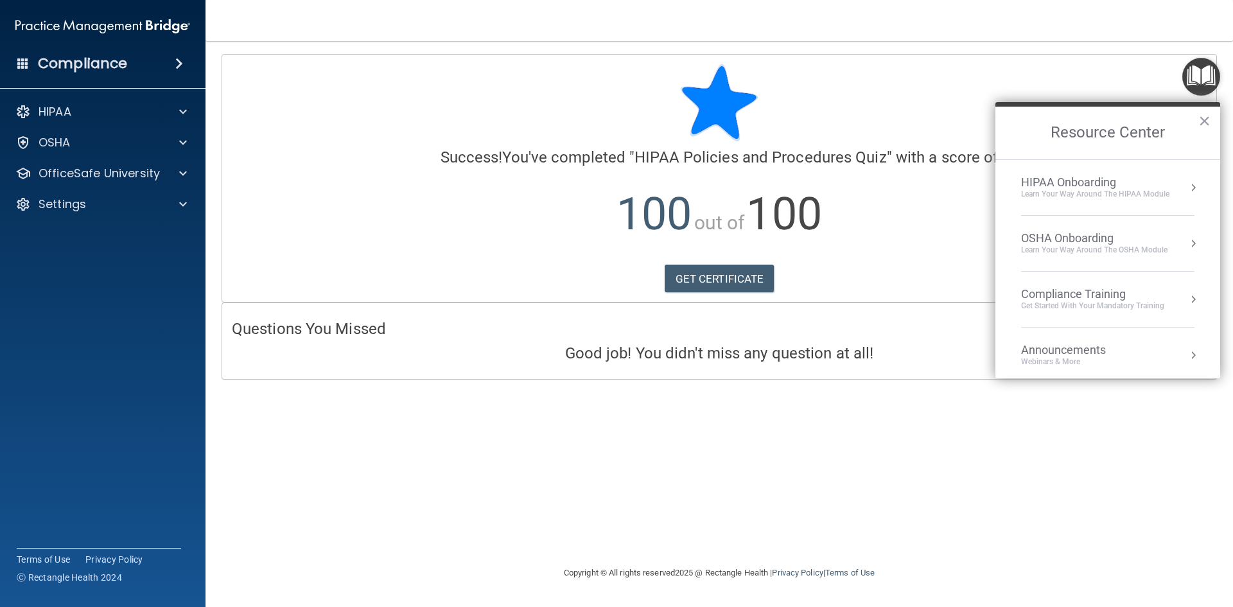
click at [1080, 294] on div "Compliance Training" at bounding box center [1092, 294] width 143 height 14
click at [1046, 178] on div "HIPAA Training for Members" at bounding box center [1077, 181] width 143 height 12
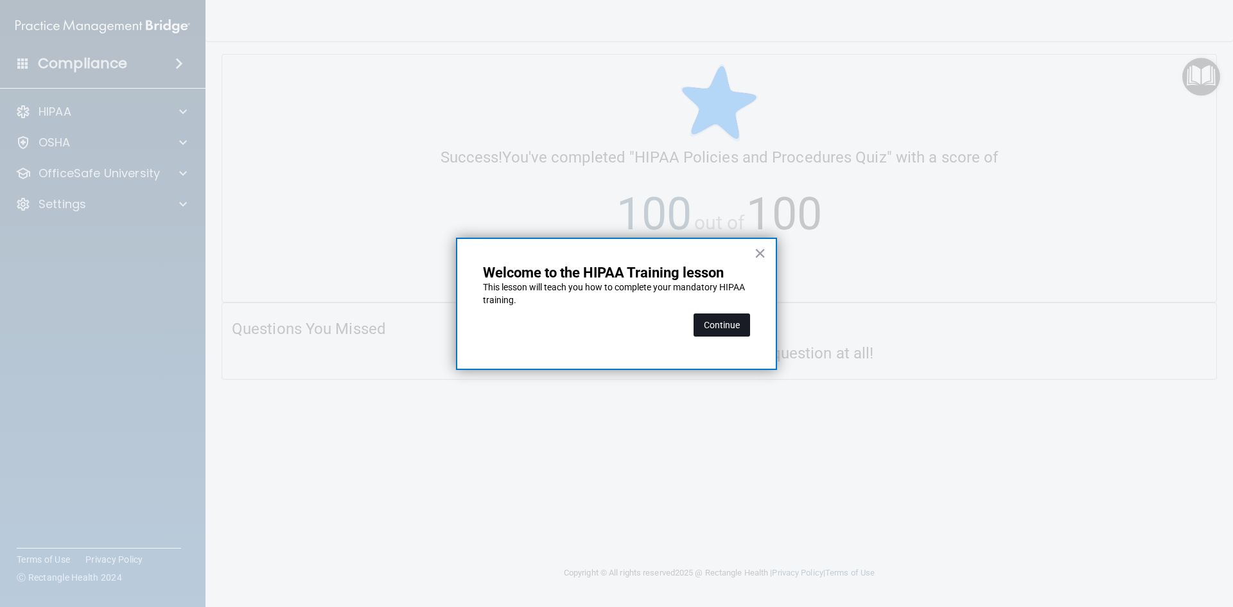
click at [720, 331] on button "Continue" at bounding box center [722, 324] width 57 height 23
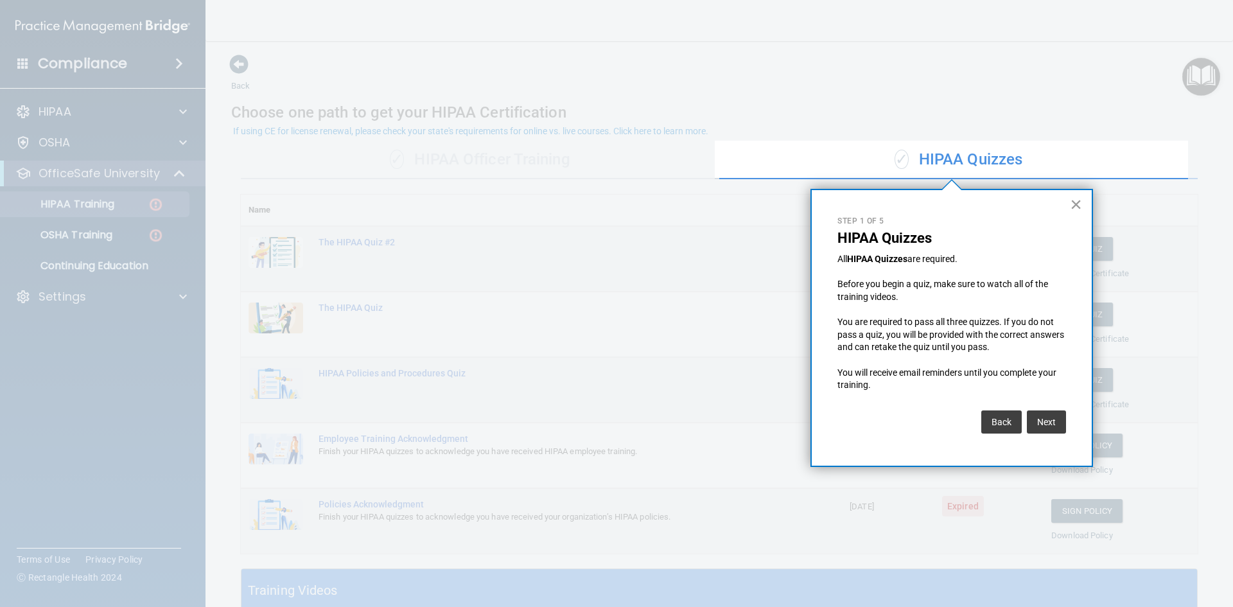
click at [1074, 203] on button "×" at bounding box center [1076, 204] width 12 height 21
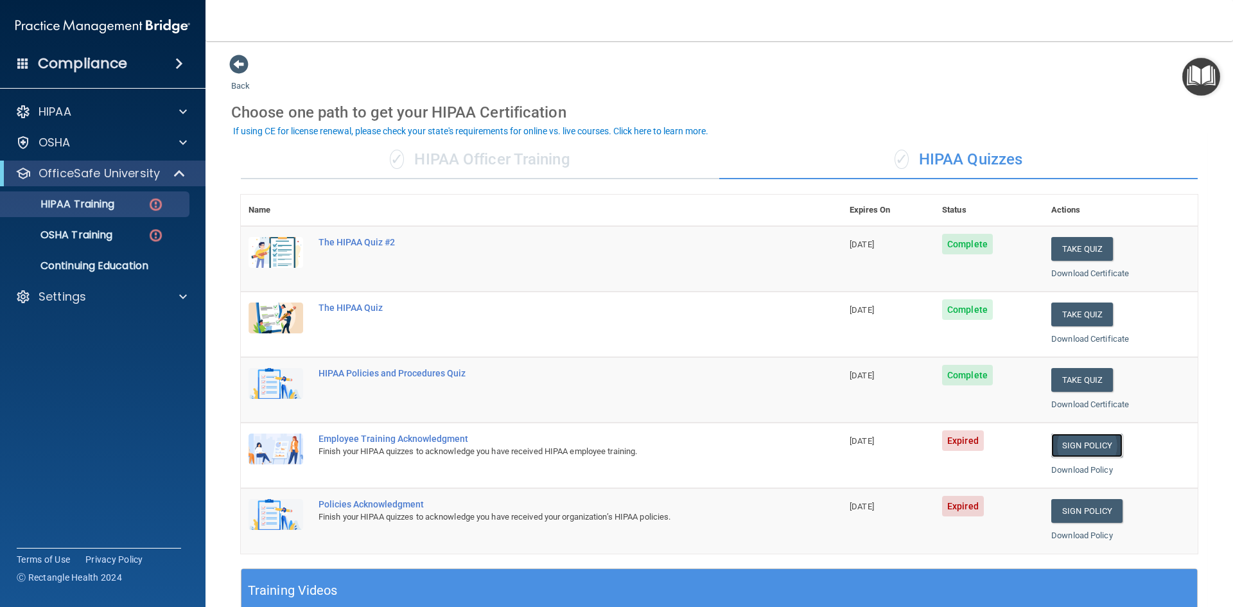
click at [1097, 447] on link "Sign Policy" at bounding box center [1087, 446] width 71 height 24
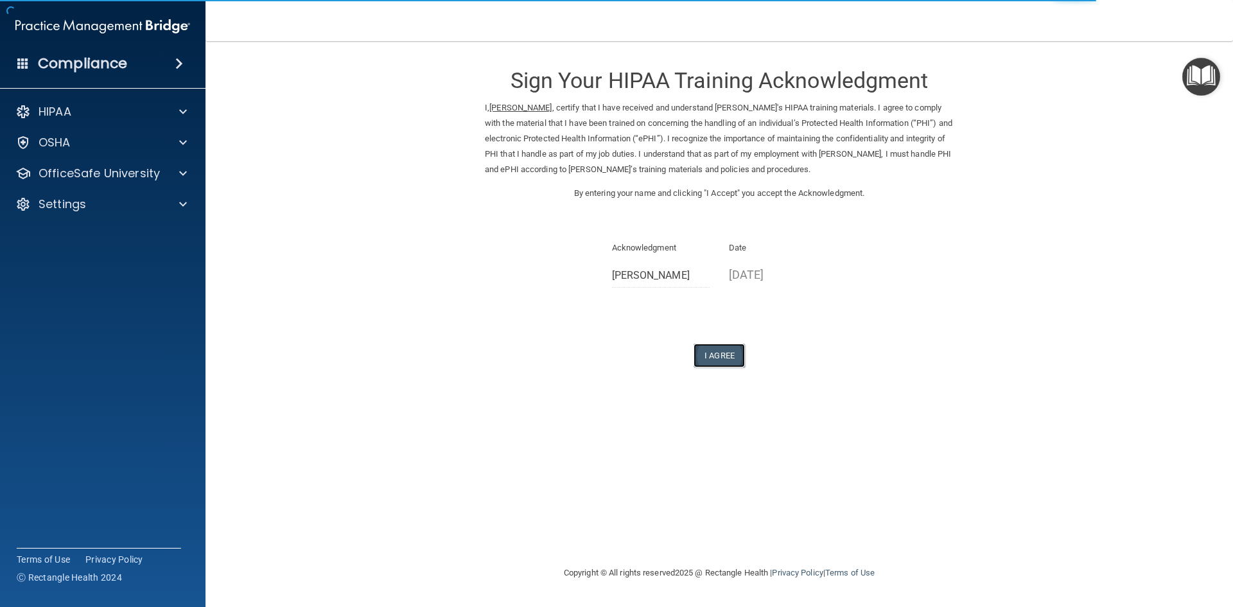
click at [723, 367] on button "I Agree" at bounding box center [719, 356] width 51 height 24
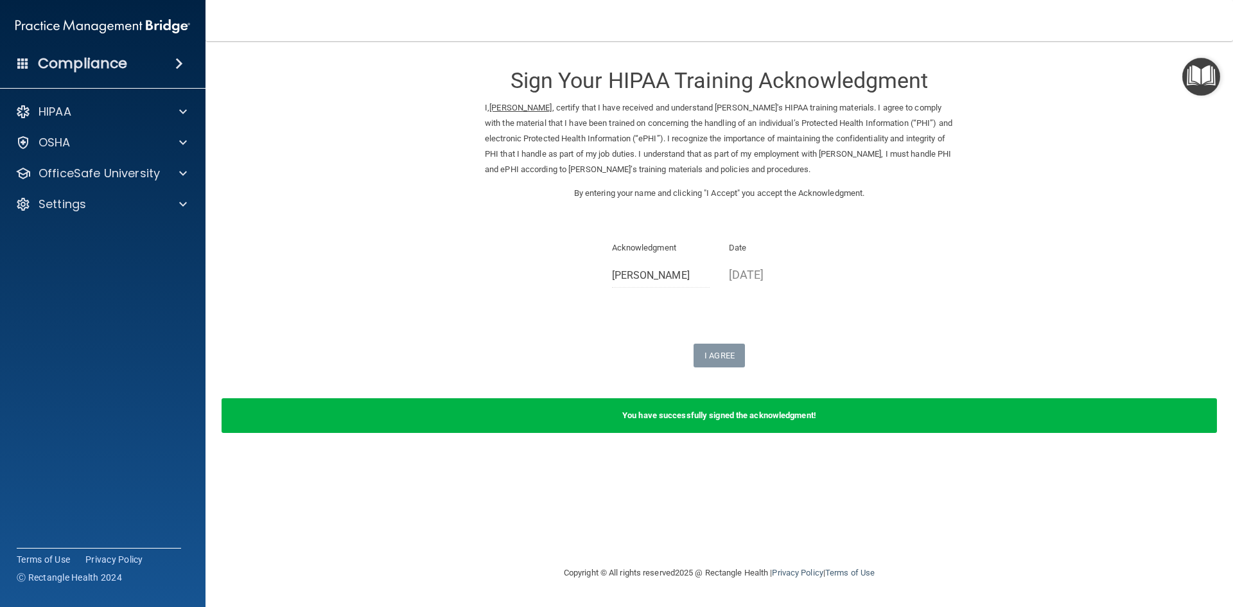
click at [1200, 74] on img "Open Resource Center" at bounding box center [1202, 77] width 38 height 38
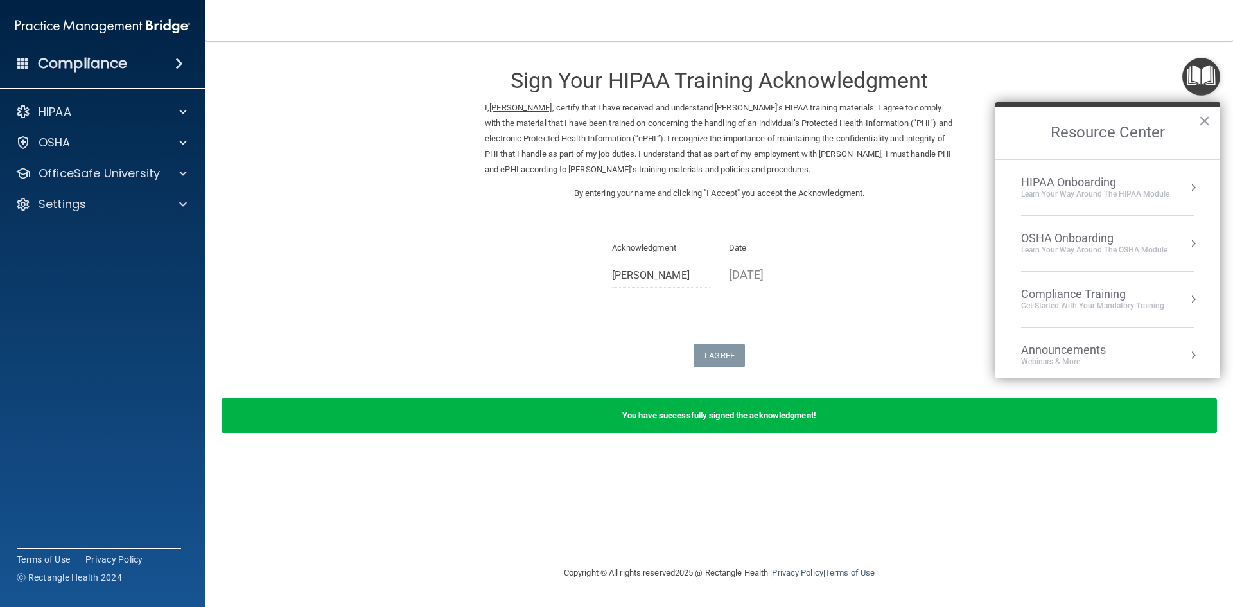
click at [1073, 300] on div "Compliance Training" at bounding box center [1092, 294] width 143 height 14
click at [1075, 171] on ol "HIPAA Training for Members" at bounding box center [1108, 269] width 204 height 219
click at [1075, 179] on div "HIPAA Training for Members" at bounding box center [1077, 181] width 143 height 12
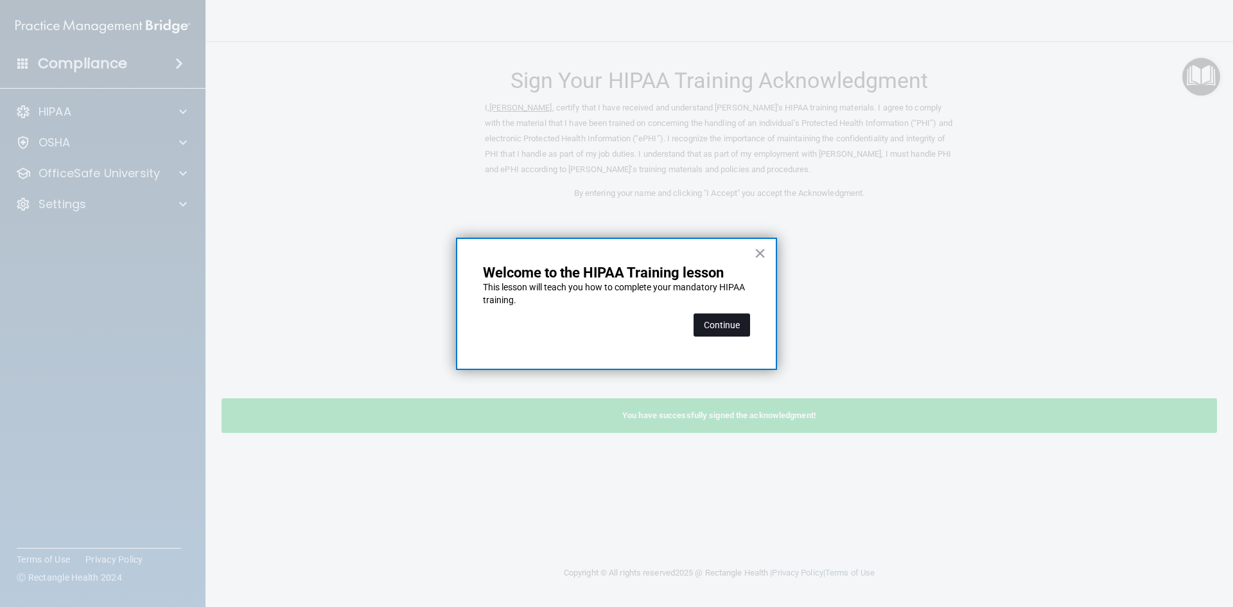
click at [711, 316] on button "Continue" at bounding box center [722, 324] width 57 height 23
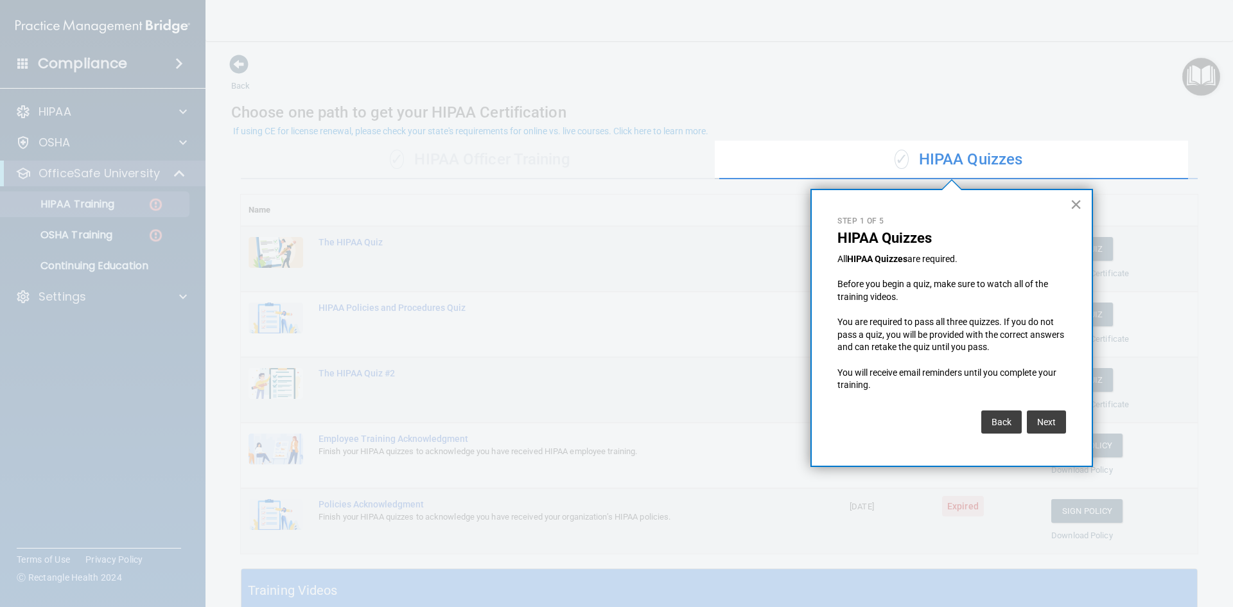
drag, startPoint x: 1075, startPoint y: 201, endPoint x: 1059, endPoint y: 274, distance: 74.3
click at [1076, 201] on button "×" at bounding box center [1076, 204] width 12 height 21
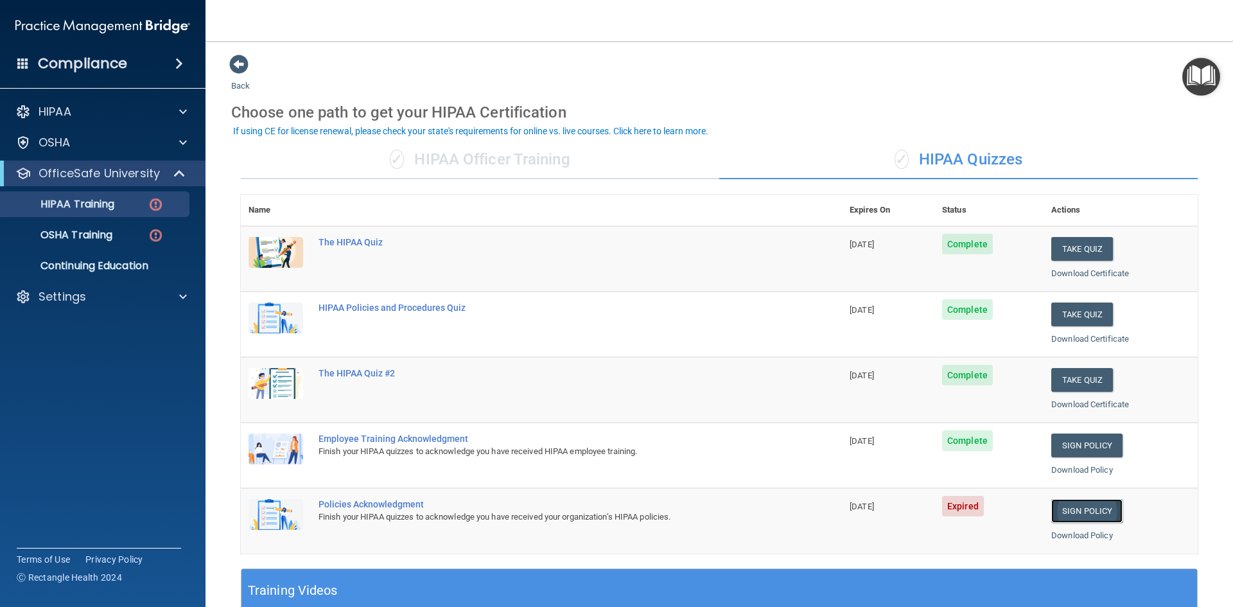
click at [1093, 509] on link "Sign Policy" at bounding box center [1087, 511] width 71 height 24
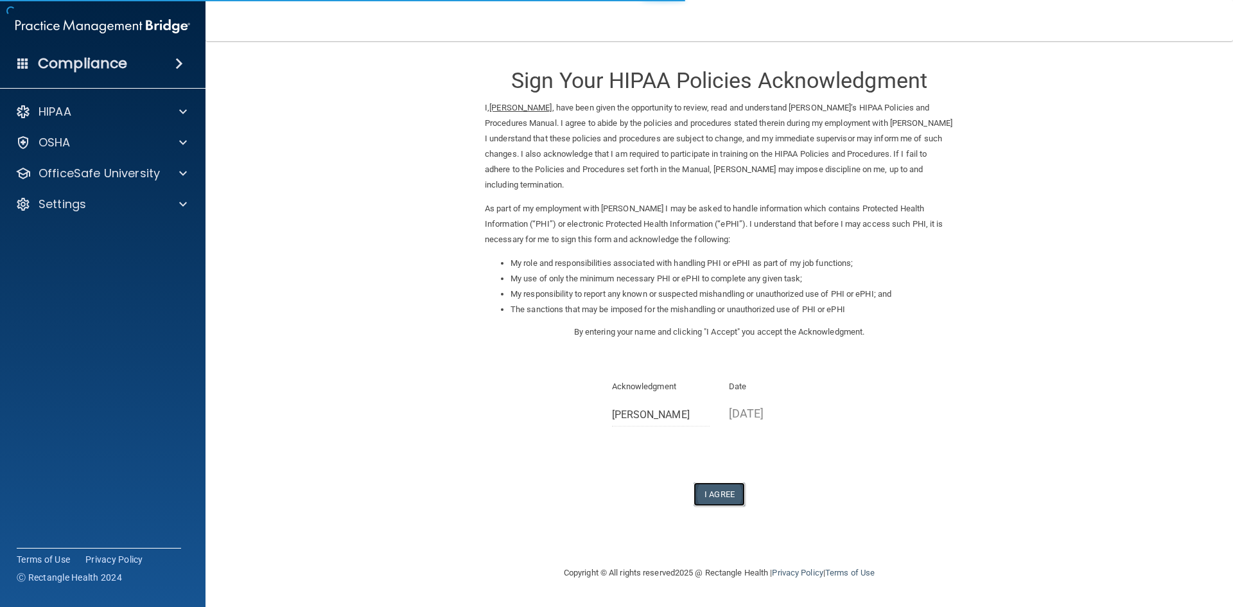
click at [719, 491] on button "I Agree" at bounding box center [719, 494] width 51 height 24
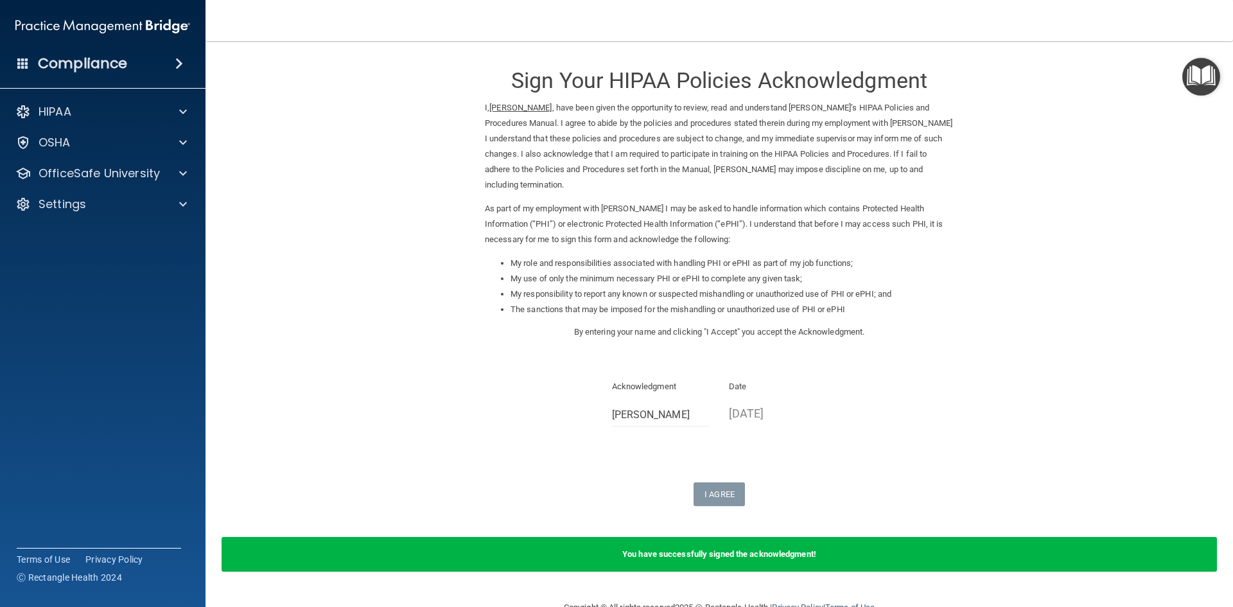
click at [1201, 69] on img "Open Resource Center" at bounding box center [1202, 77] width 38 height 38
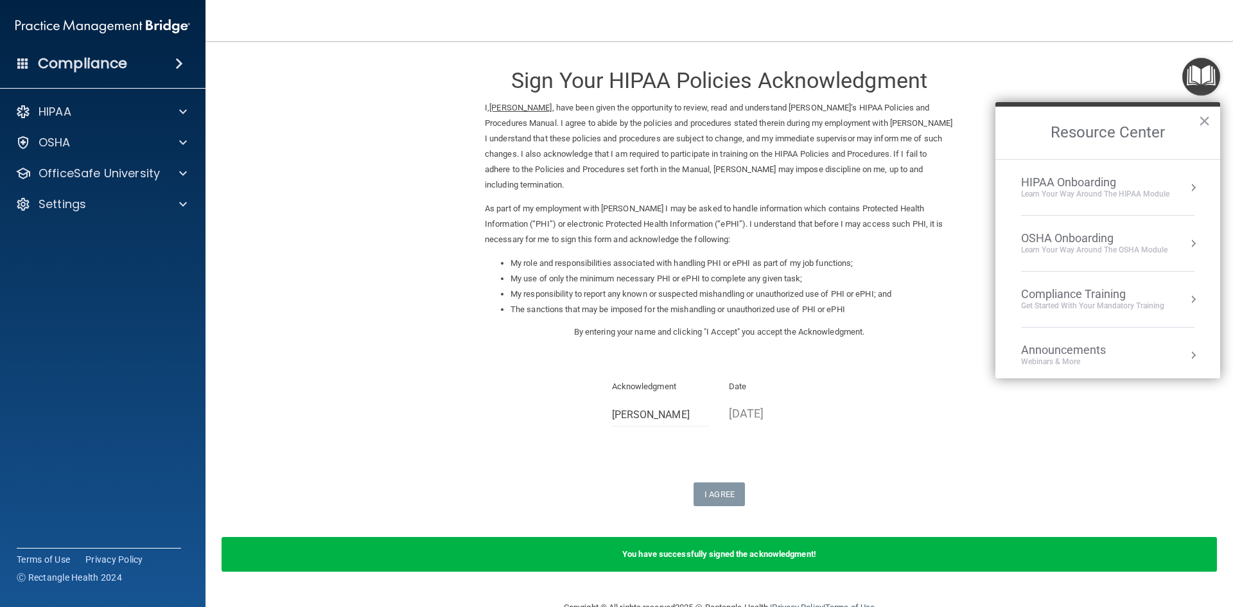
click at [1074, 280] on li "Compliance Training Get Started with your mandatory training" at bounding box center [1107, 300] width 173 height 56
click at [1095, 182] on div "HIPAA Training for Members" at bounding box center [1077, 181] width 143 height 12
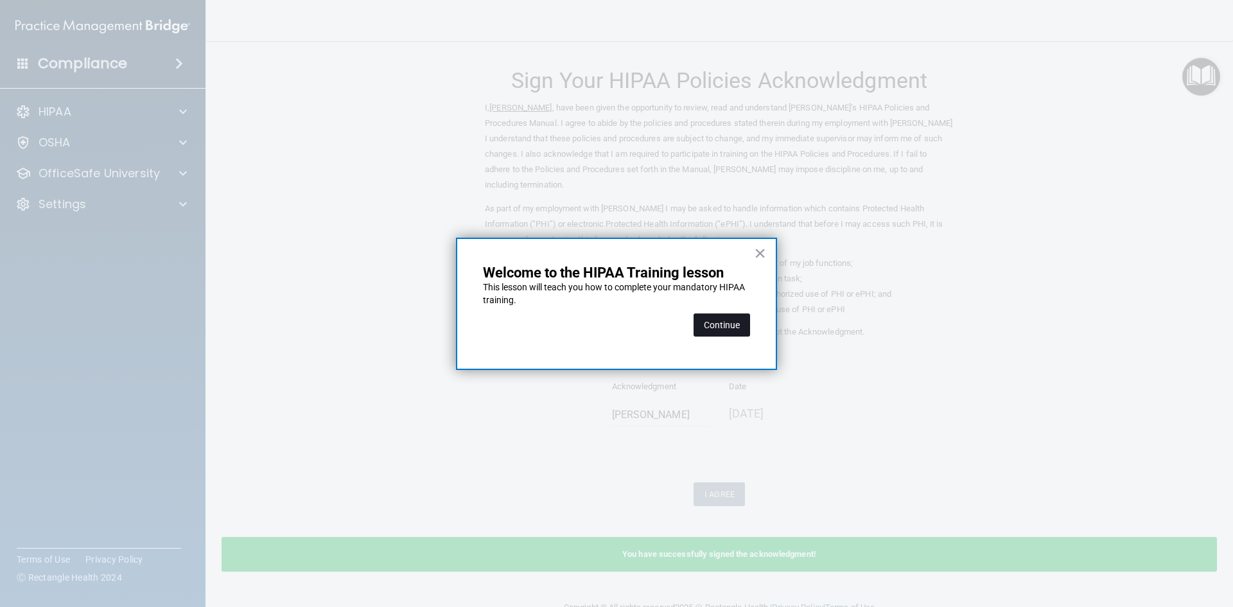
click at [732, 325] on button "Continue" at bounding box center [722, 324] width 57 height 23
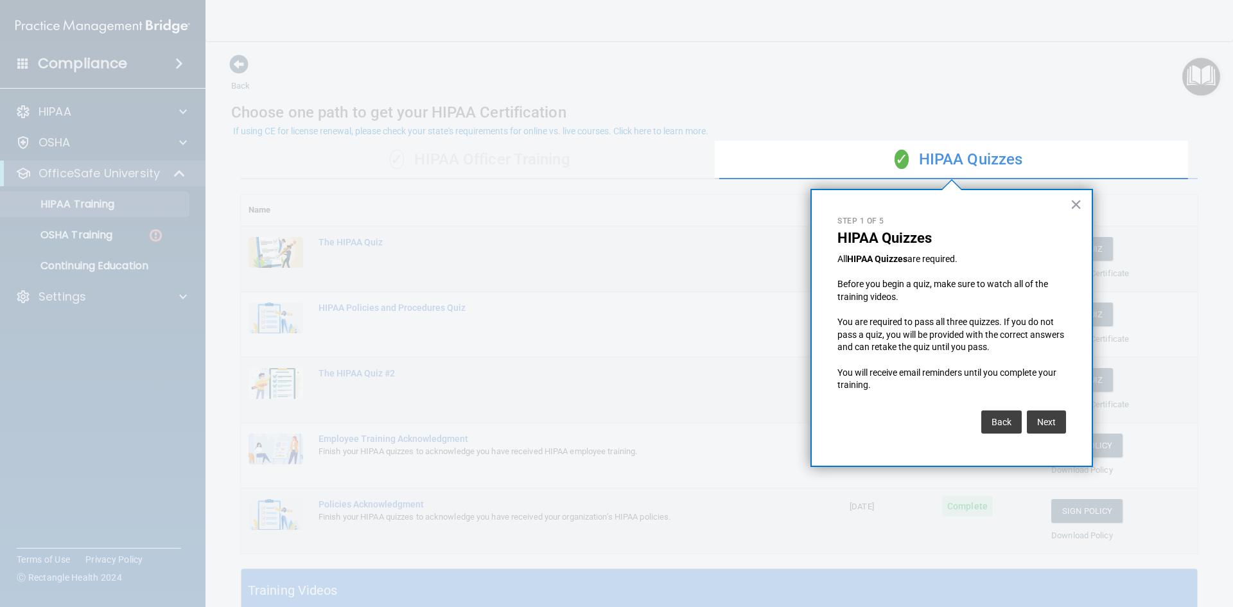
click at [1079, 200] on button "×" at bounding box center [1076, 204] width 12 height 21
